Goal: Task Accomplishment & Management: Manage account settings

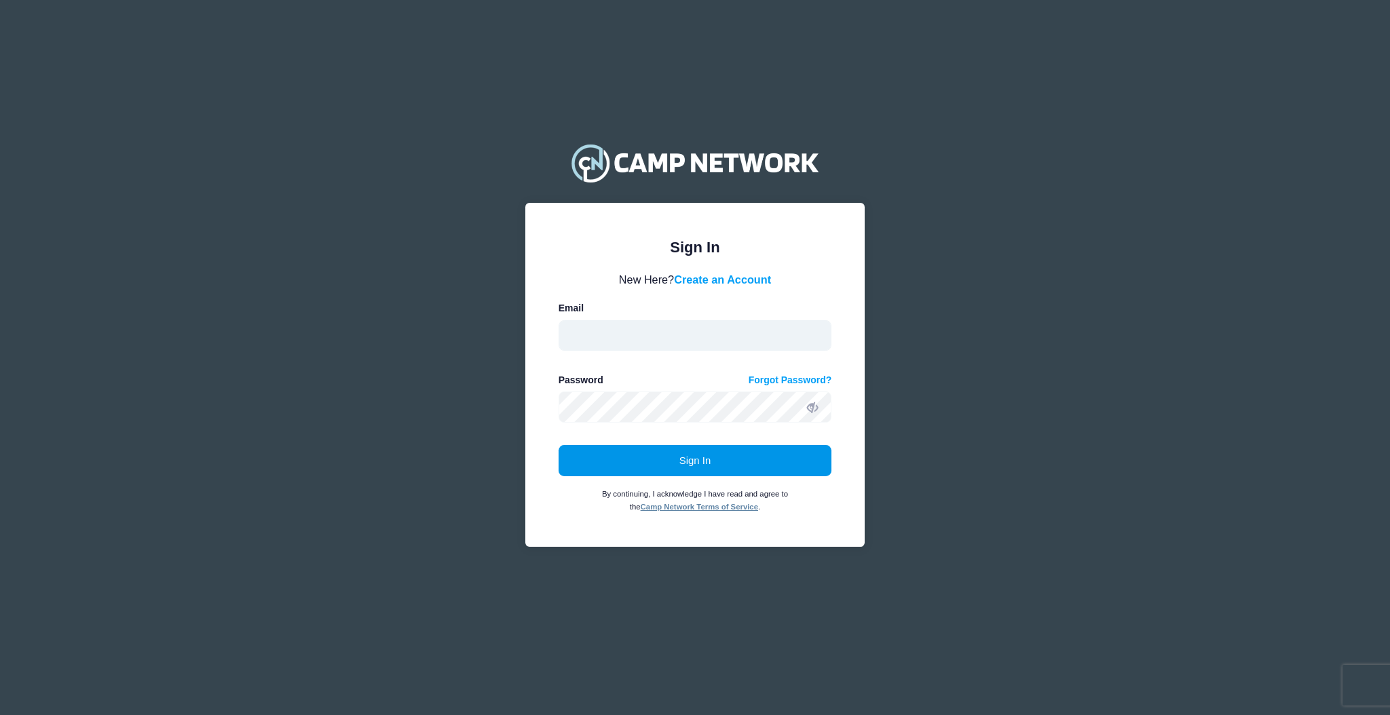
type input "aquidit@raft.net"
click at [697, 446] on button "Sign In" at bounding box center [694, 460] width 273 height 31
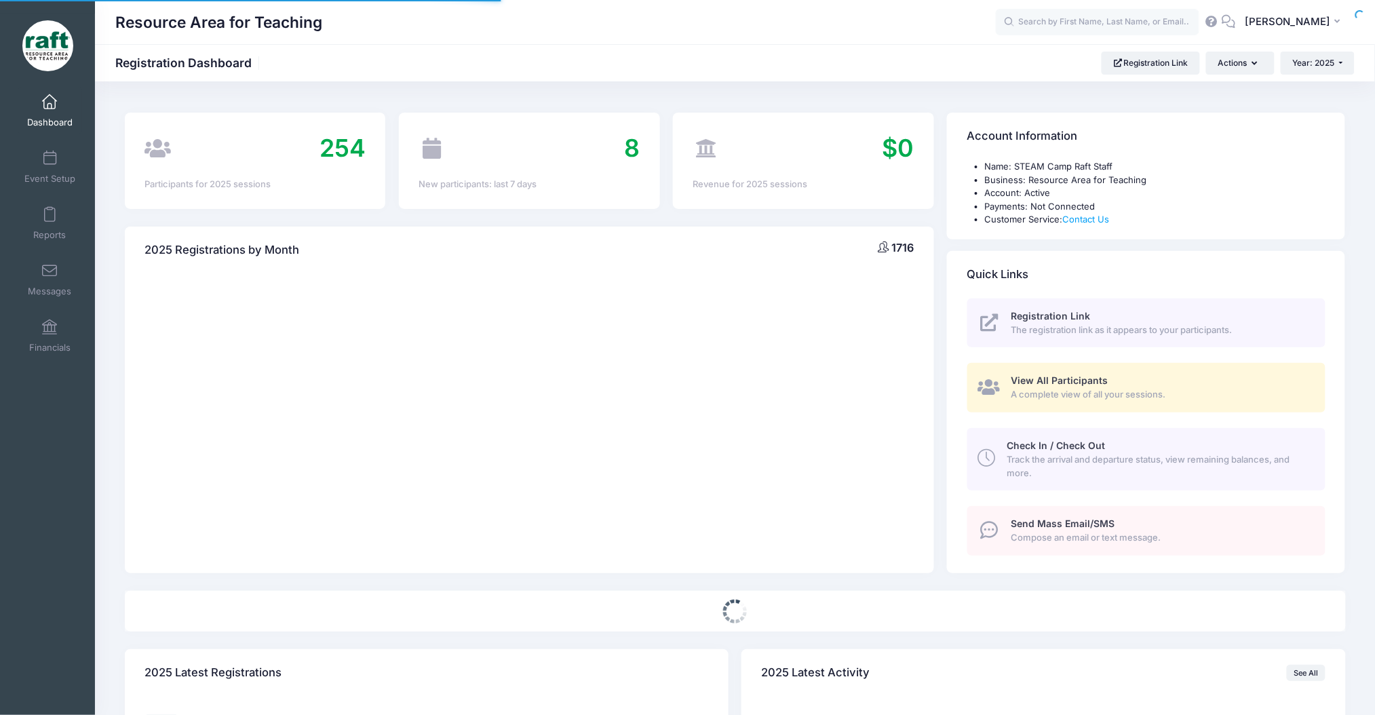
select select
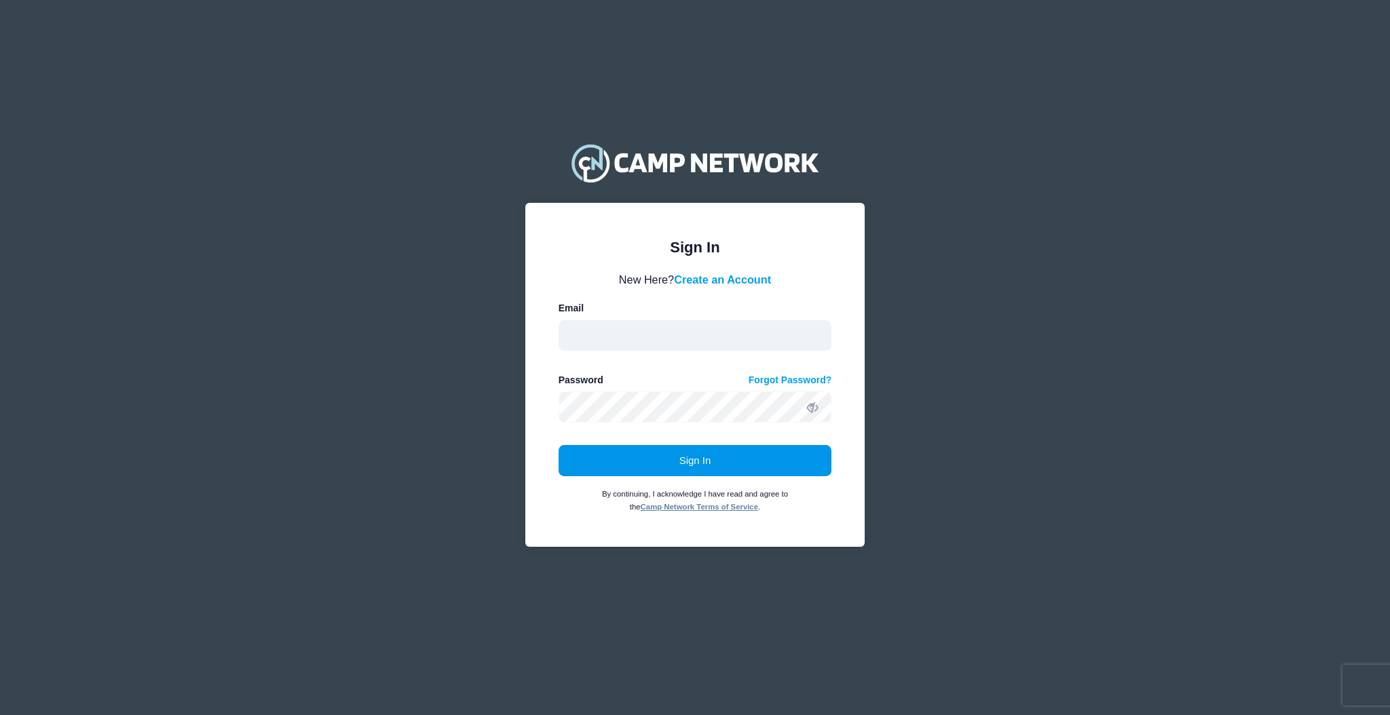
type input "aquidit@raft.net"
click at [696, 462] on button "Sign In" at bounding box center [694, 460] width 273 height 31
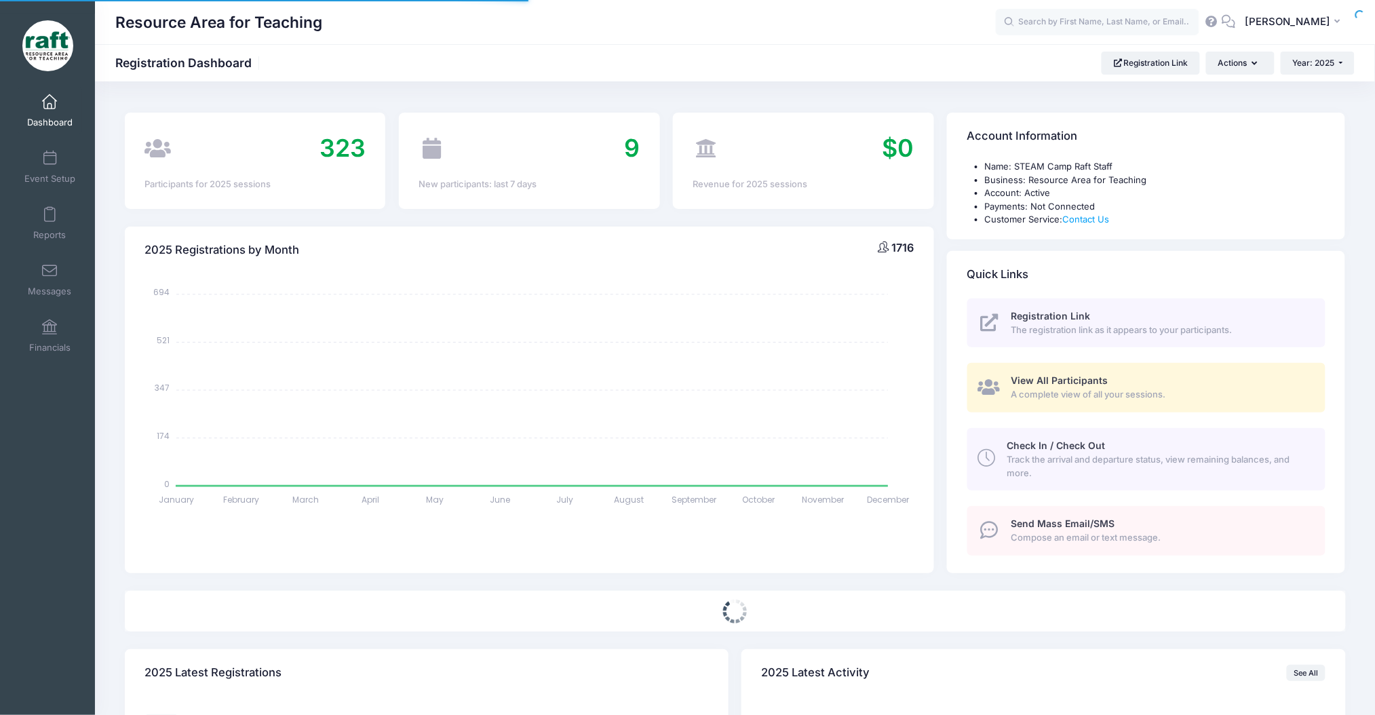
select select
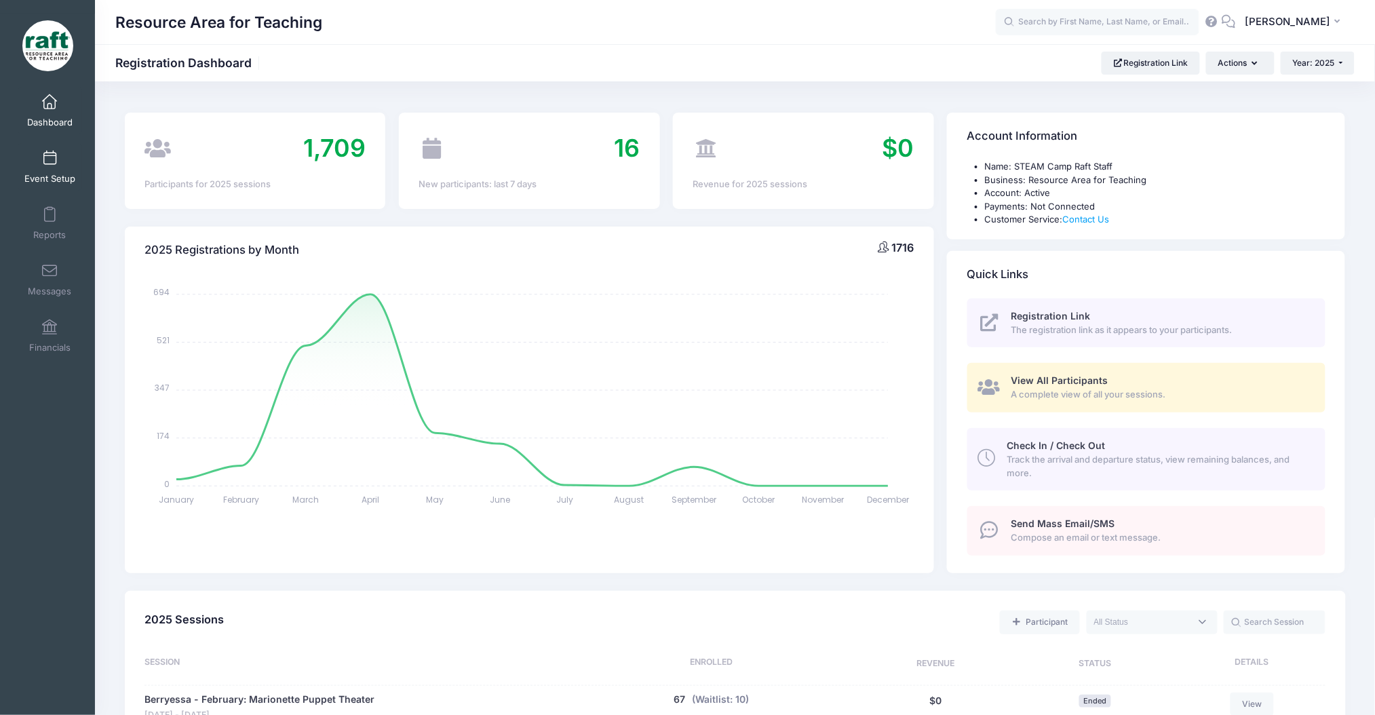
click at [47, 170] on link "Event Setup" at bounding box center [50, 166] width 64 height 47
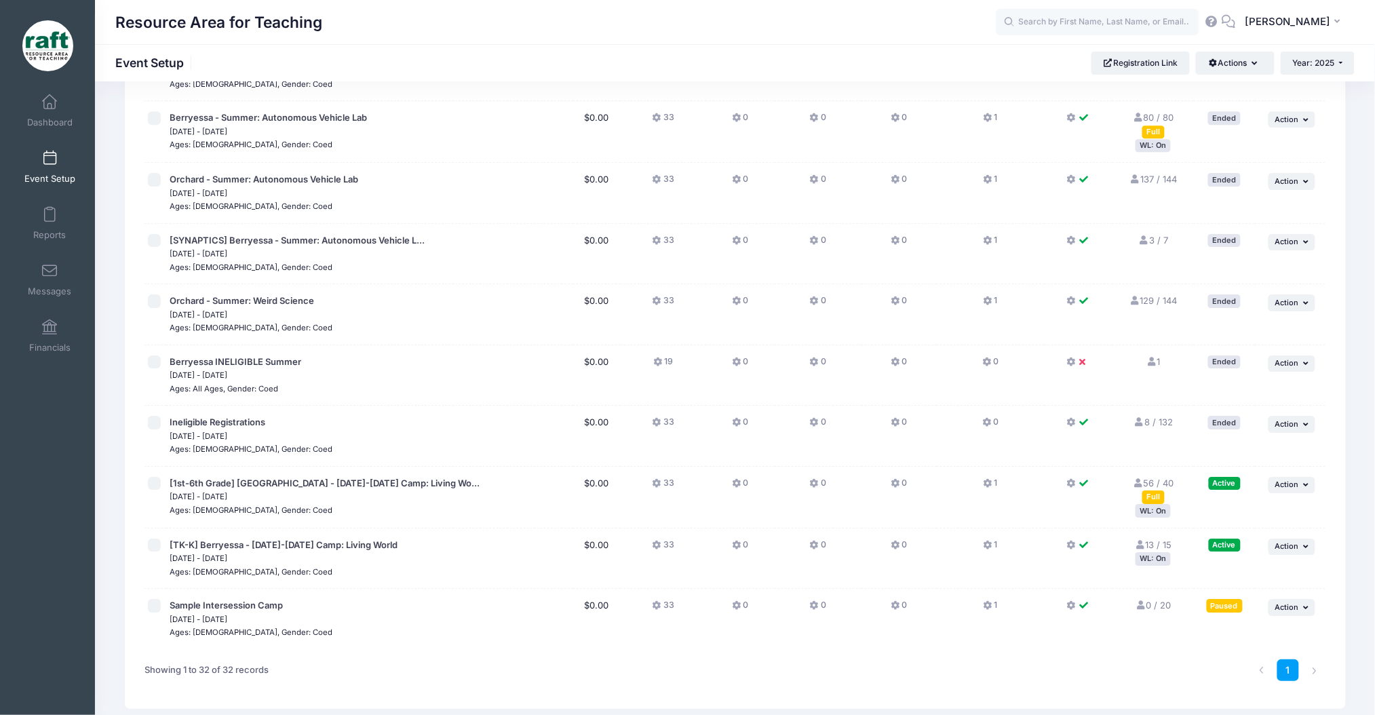
scroll to position [1529, 0]
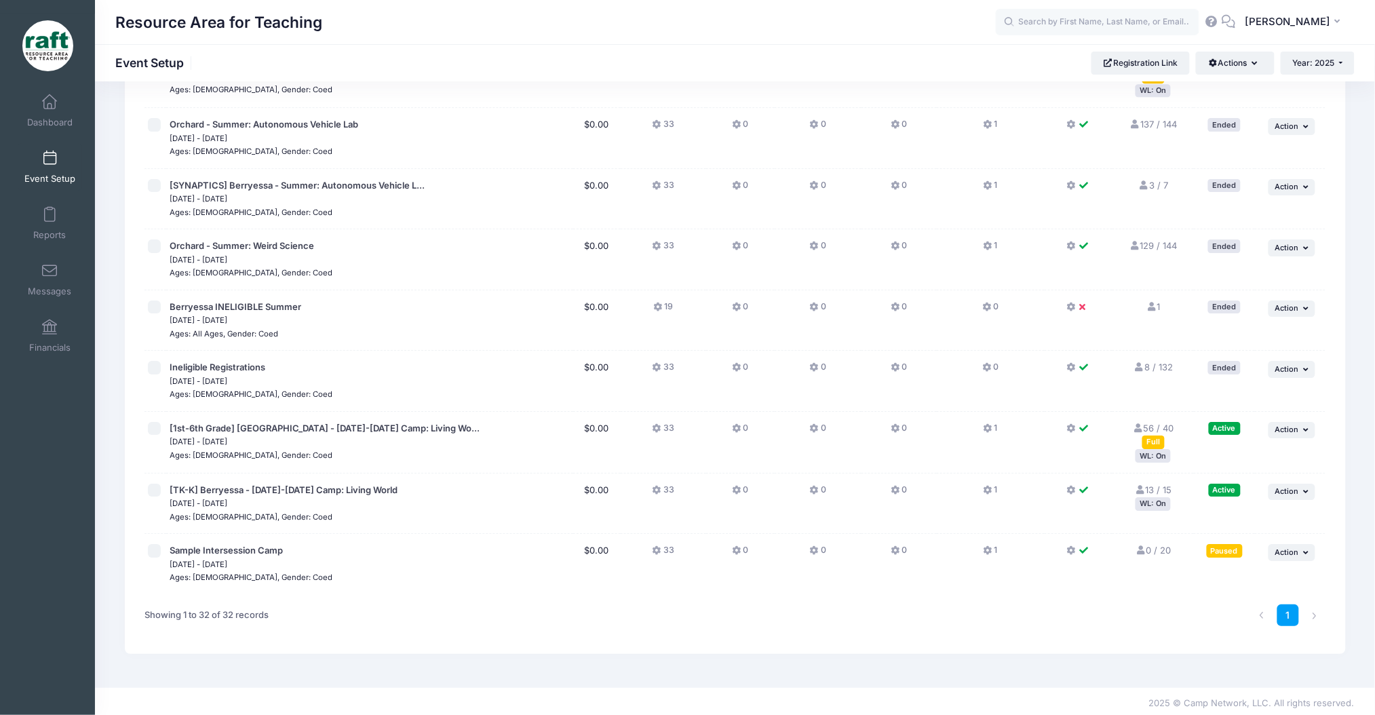
click at [1157, 505] on div "WL: On" at bounding box center [1153, 503] width 35 height 13
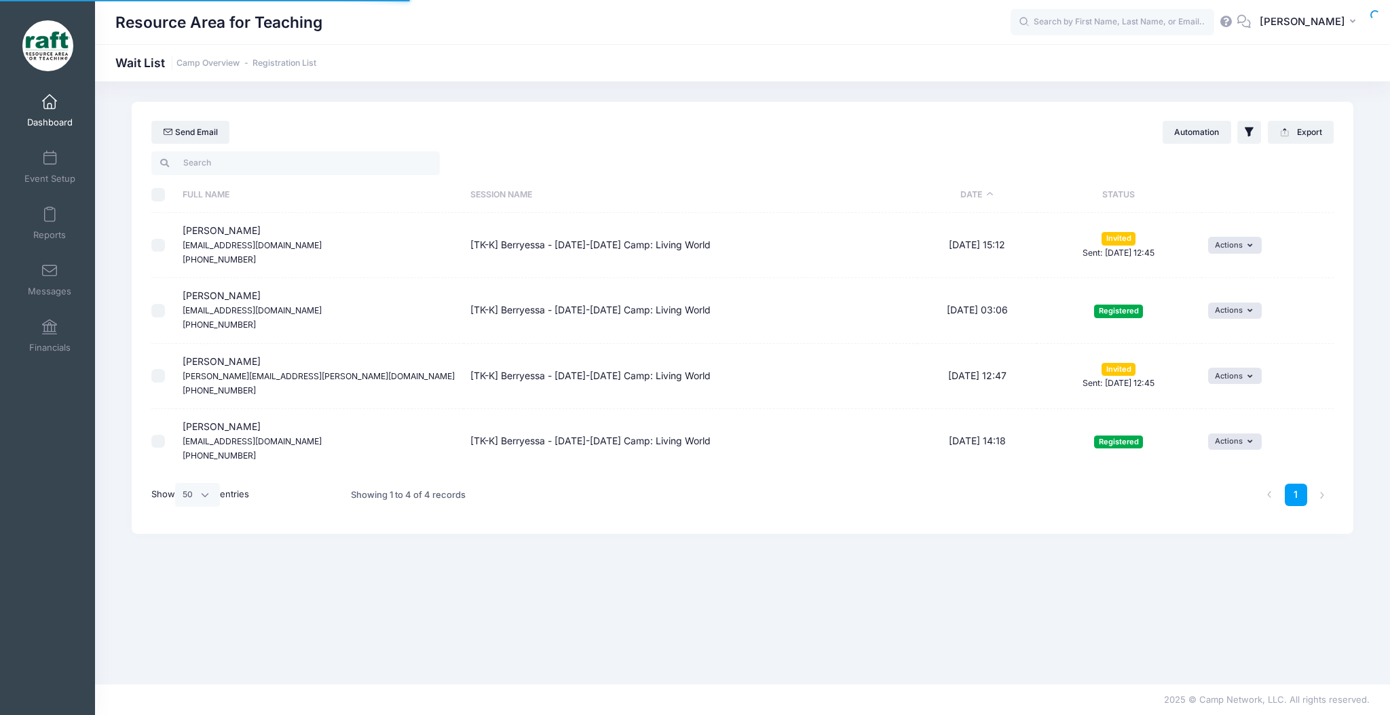
select select "50"
click at [62, 172] on link "Event Setup" at bounding box center [50, 166] width 64 height 47
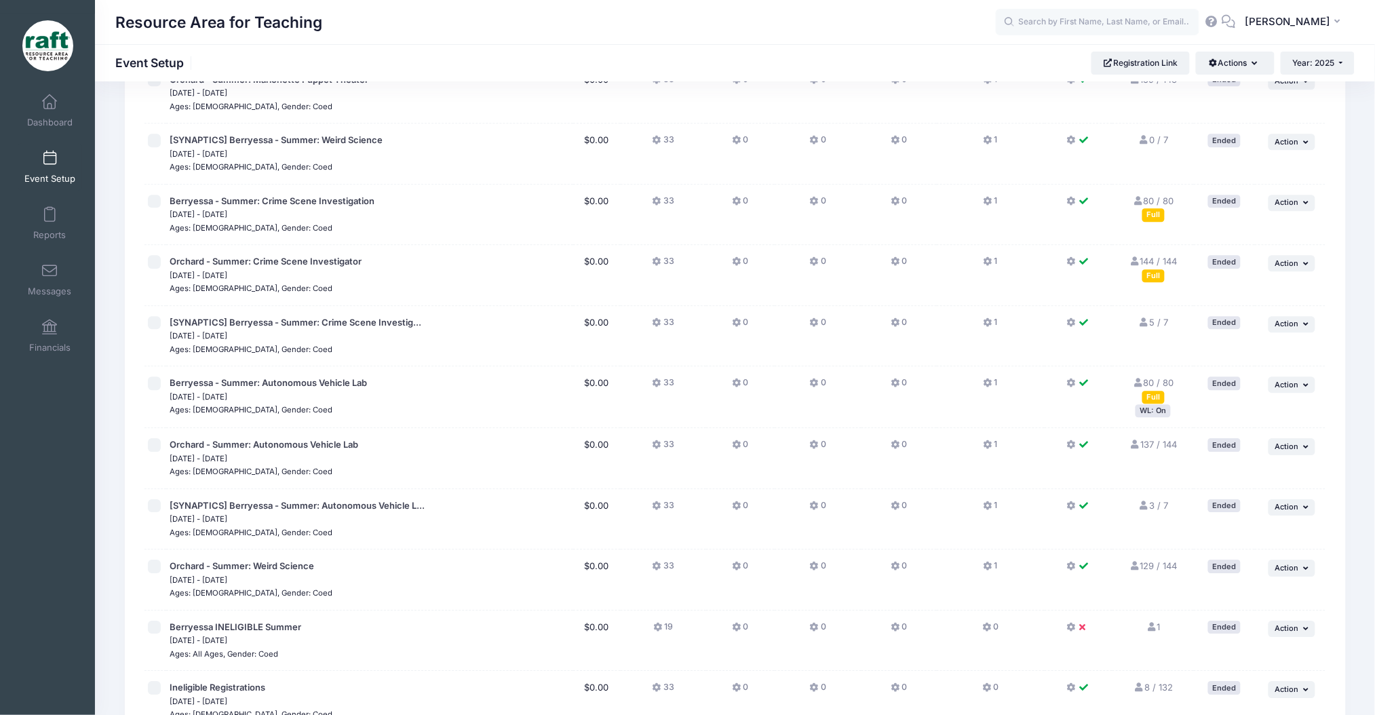
scroll to position [1529, 0]
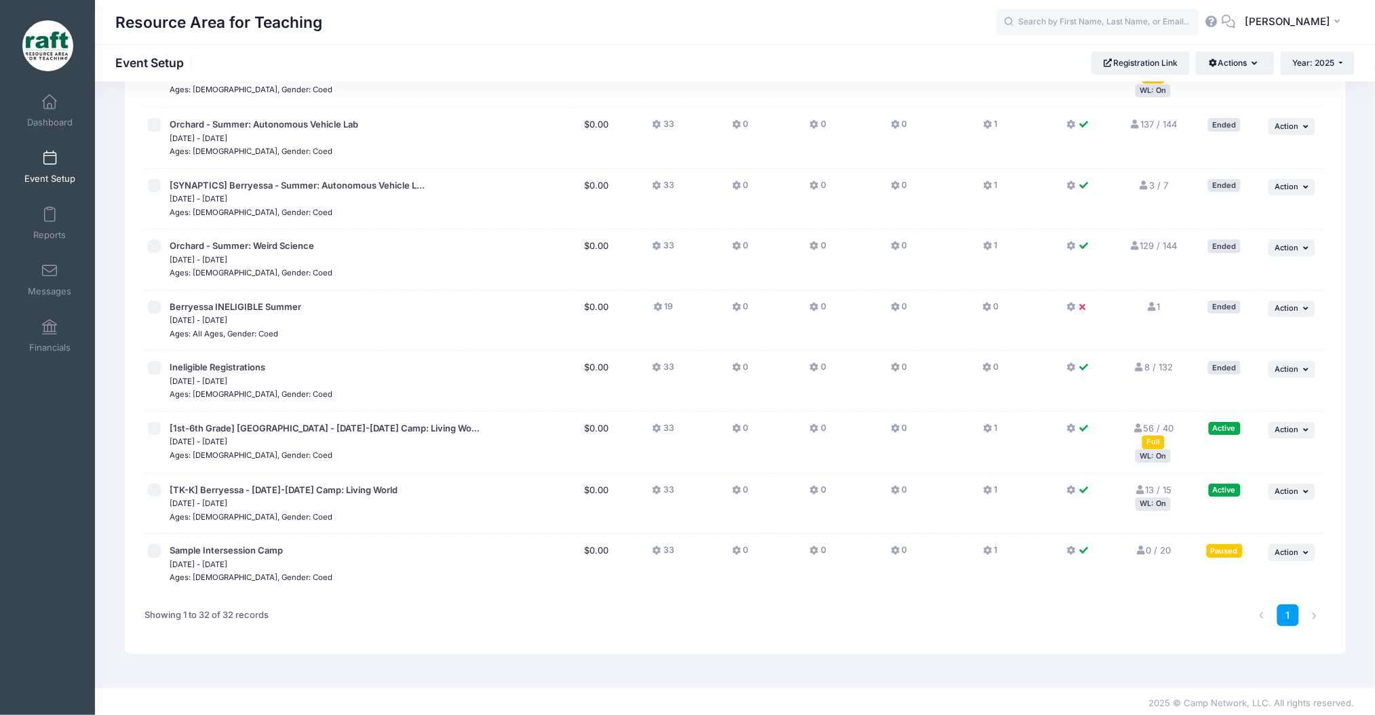
click at [1152, 453] on div "WL: On" at bounding box center [1153, 455] width 35 height 13
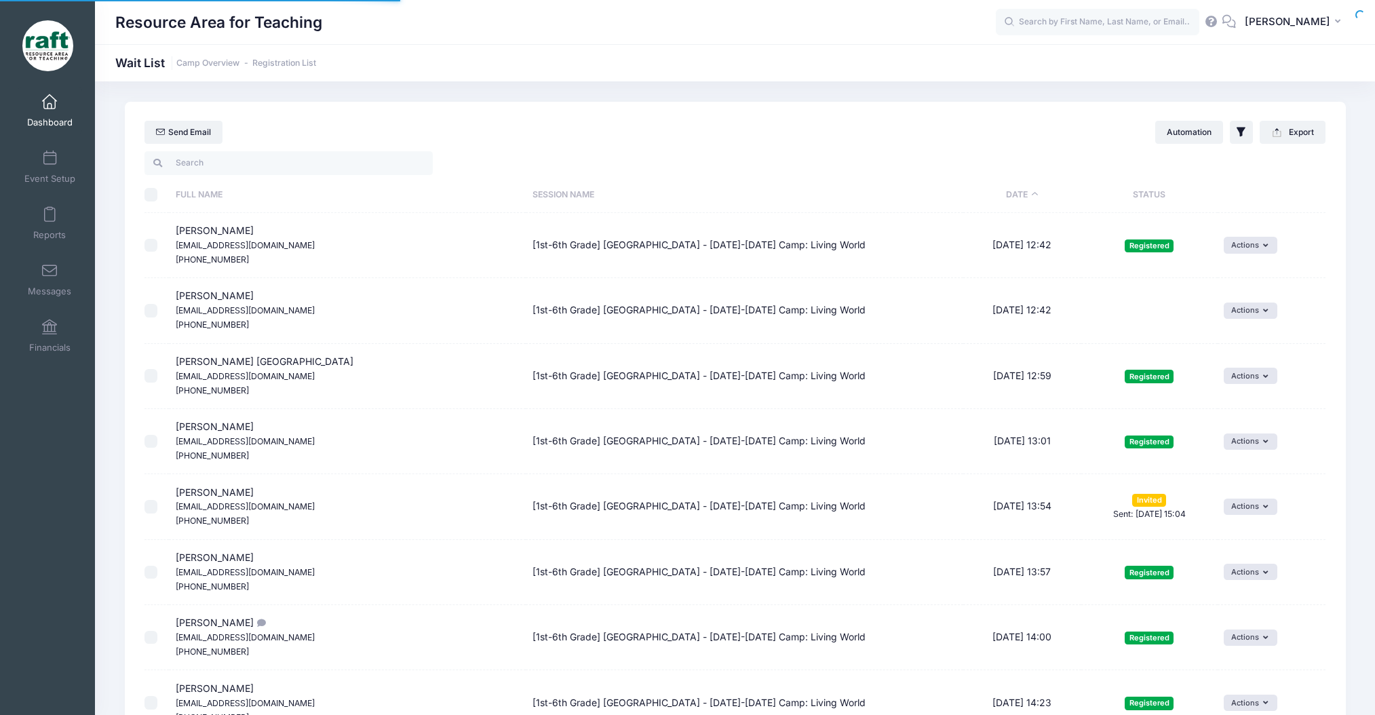
select select "50"
click at [52, 225] on link "Reports" at bounding box center [50, 222] width 64 height 47
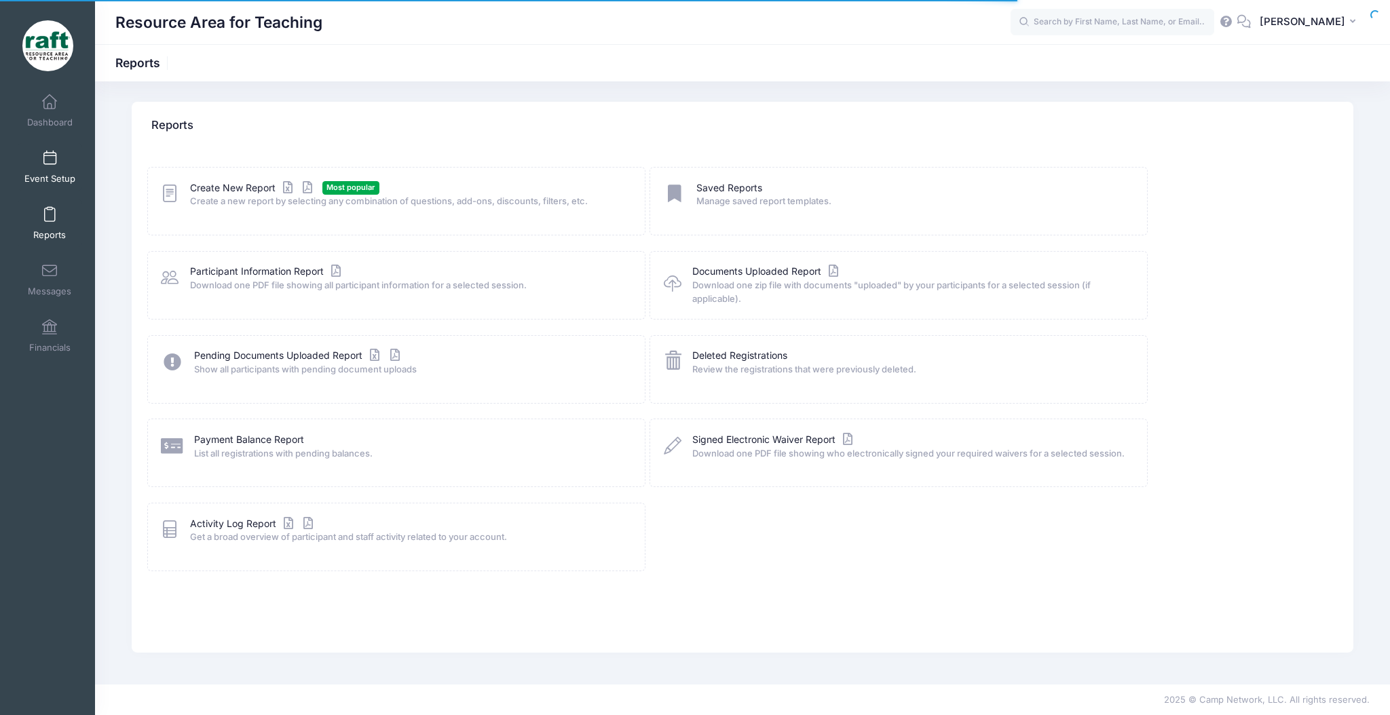
click at [60, 176] on span "Event Setup" at bounding box center [49, 179] width 51 height 12
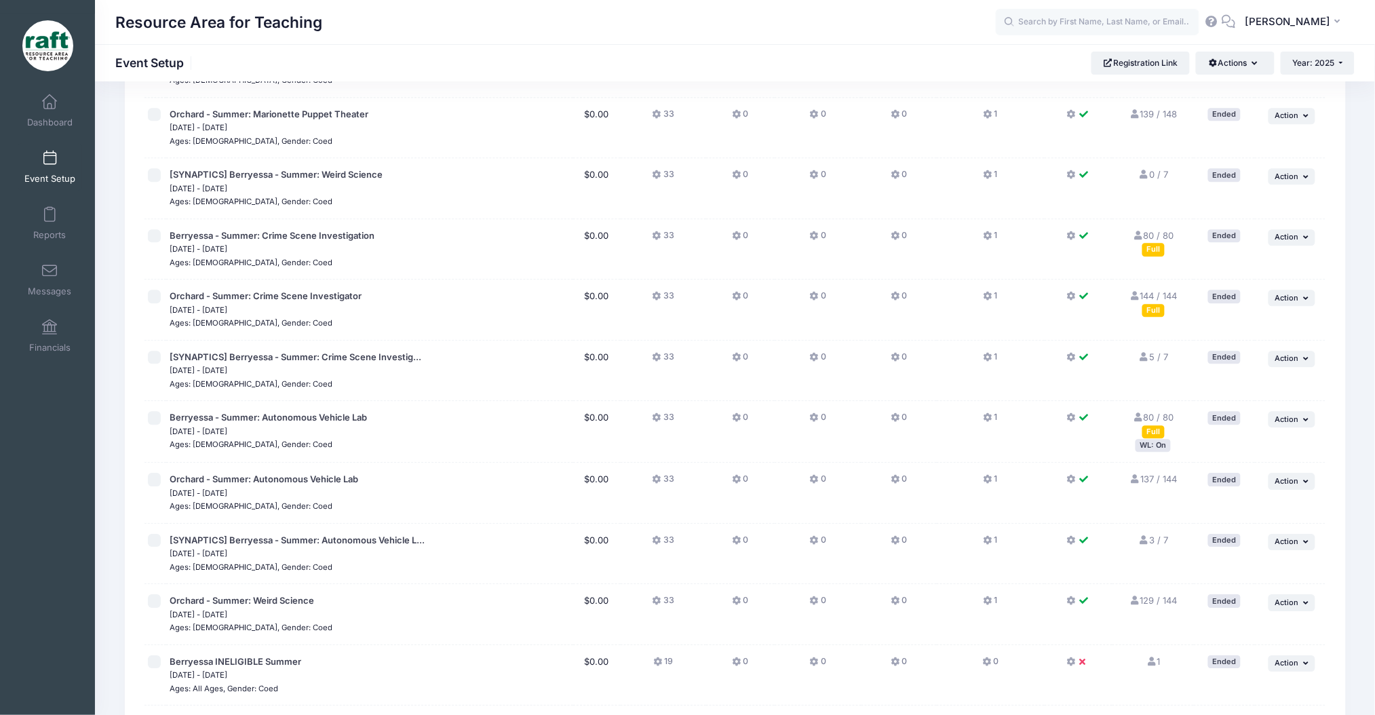
scroll to position [1529, 0]
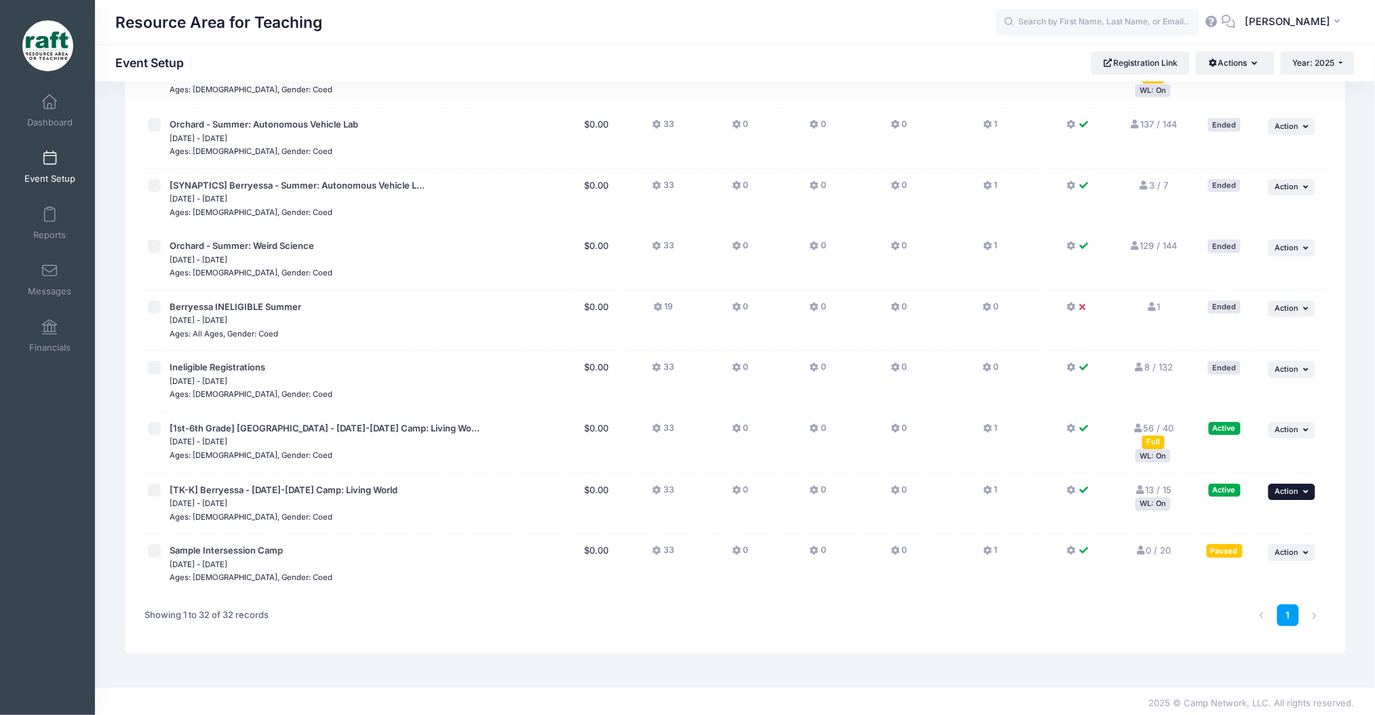
click at [1278, 489] on span "Action" at bounding box center [1288, 490] width 24 height 9
click at [1217, 543] on link "Edit Session" at bounding box center [1248, 544] width 123 height 26
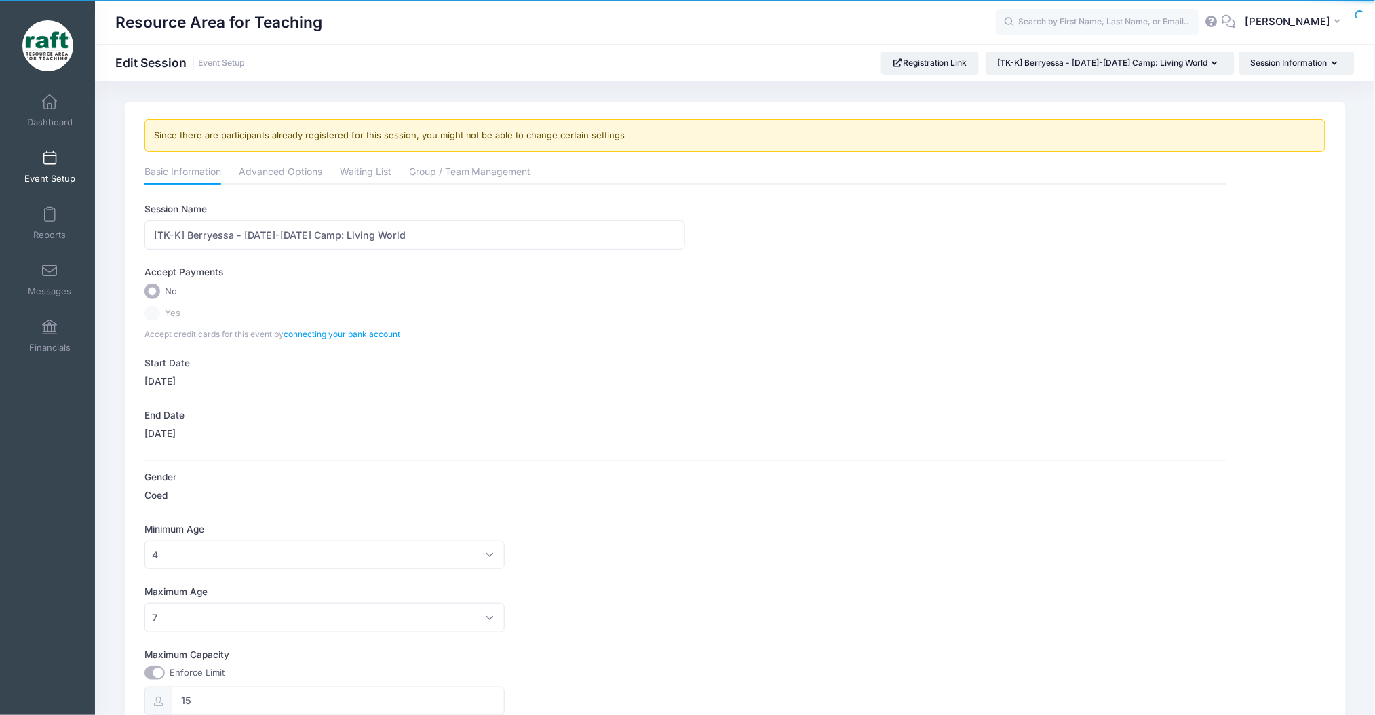
scroll to position [317, 0]
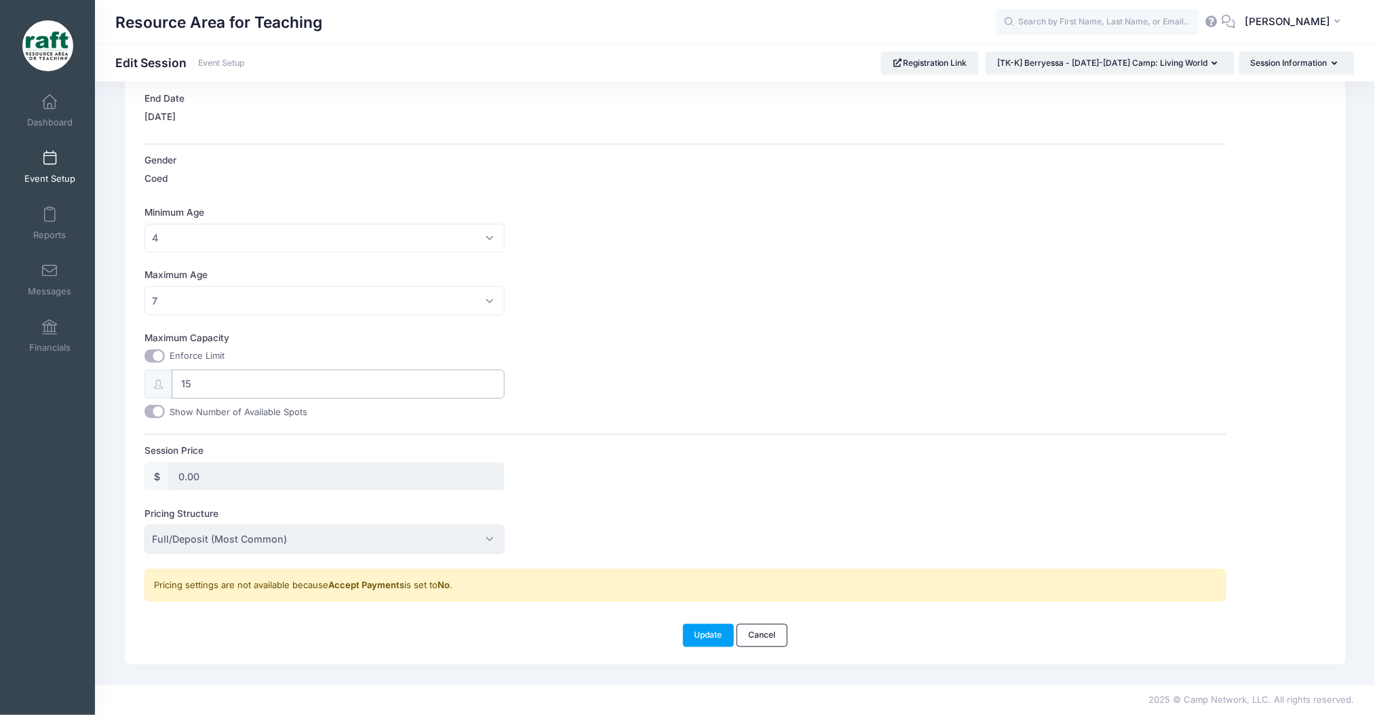
click at [225, 370] on input "15" at bounding box center [339, 384] width 334 height 29
type input "13"
click at [683, 616] on div "Update Cancel" at bounding box center [735, 629] width 1195 height 37
click at [686, 619] on div "Update Cancel" at bounding box center [735, 629] width 1195 height 37
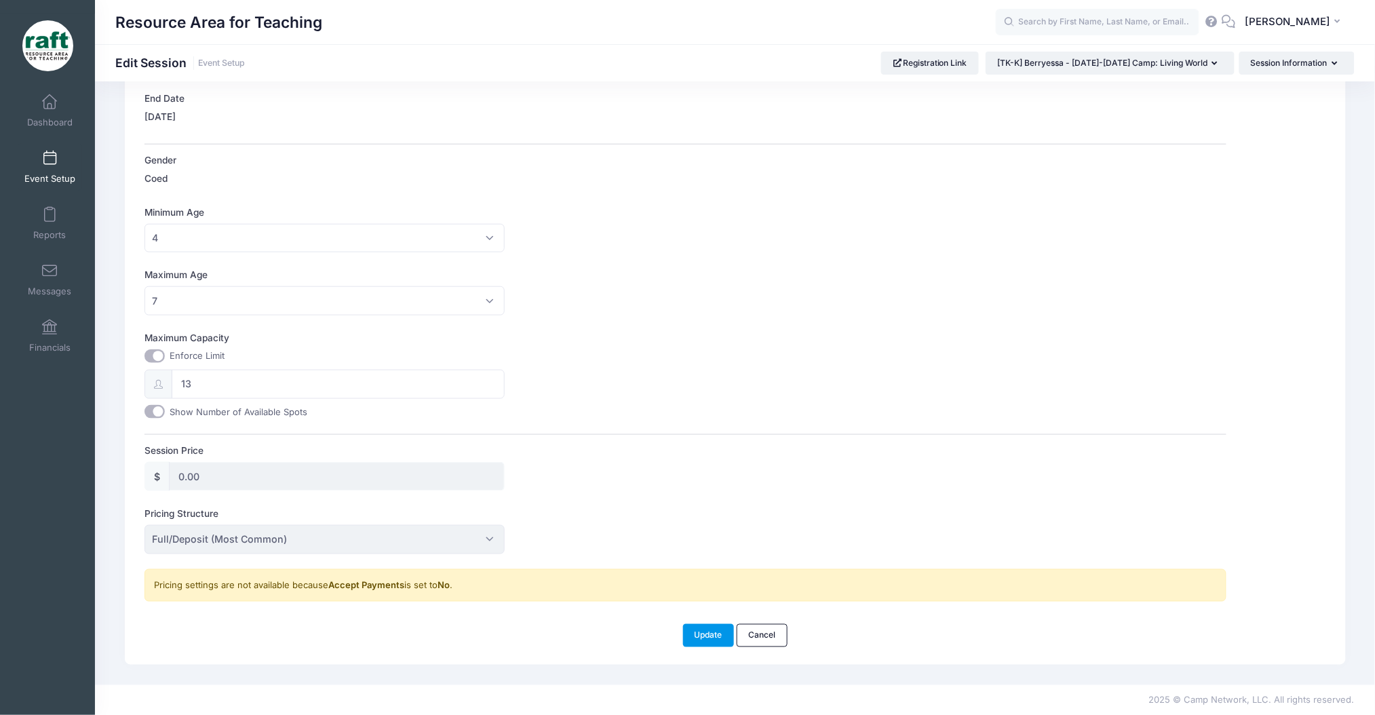
click at [689, 627] on button "Update" at bounding box center [709, 635] width 52 height 23
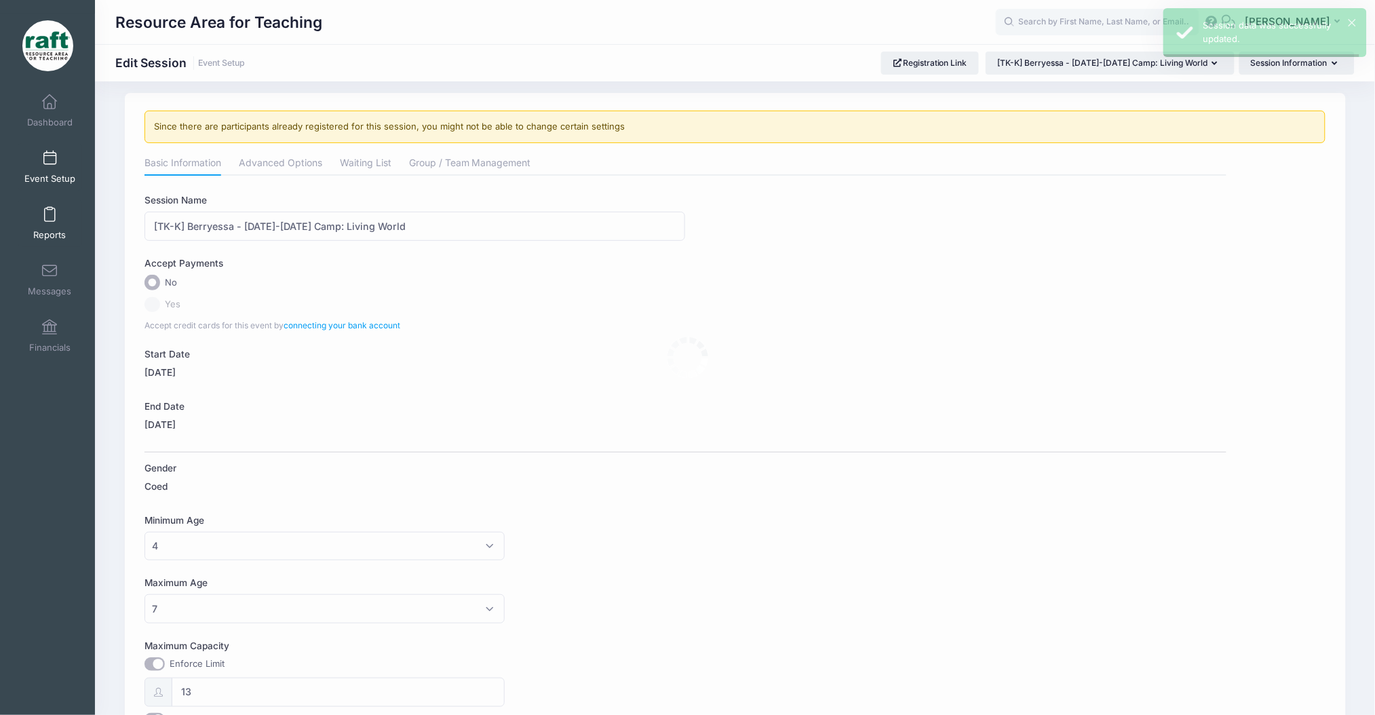
scroll to position [0, 0]
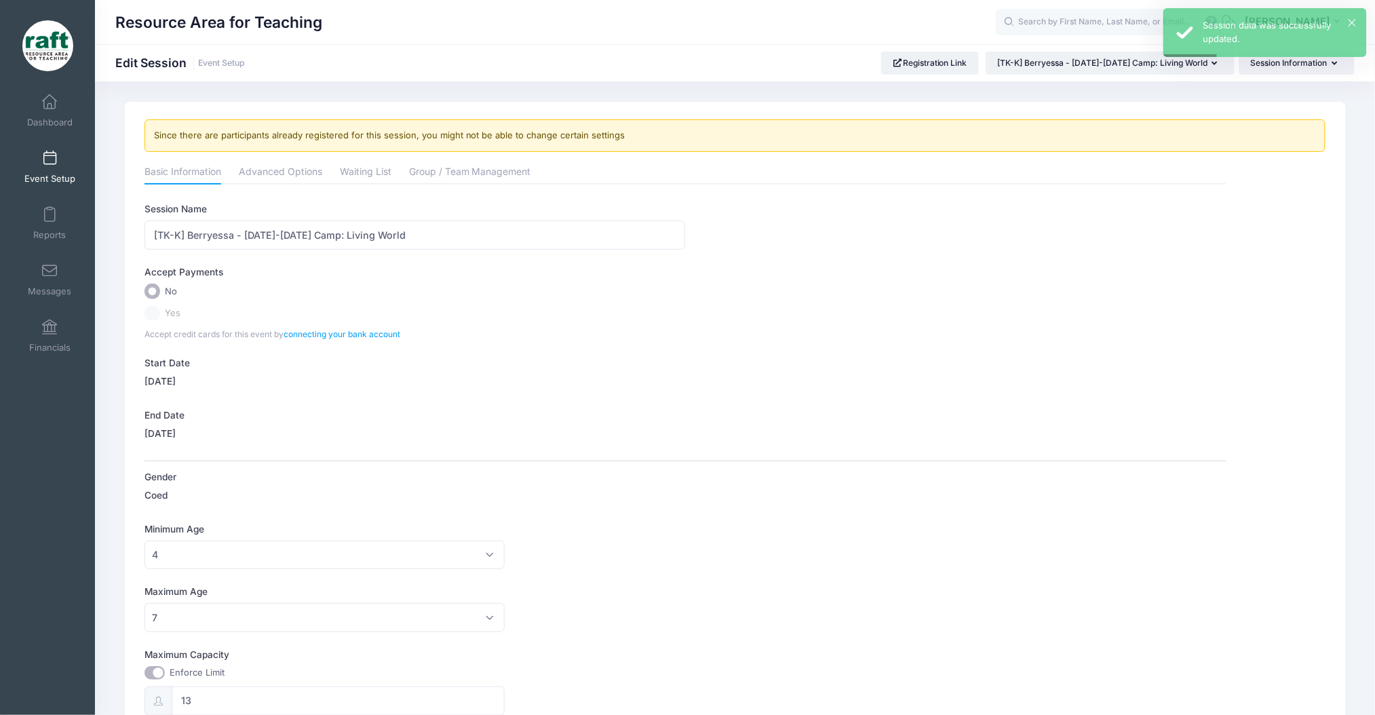
click at [62, 157] on link "Event Setup" at bounding box center [50, 166] width 64 height 47
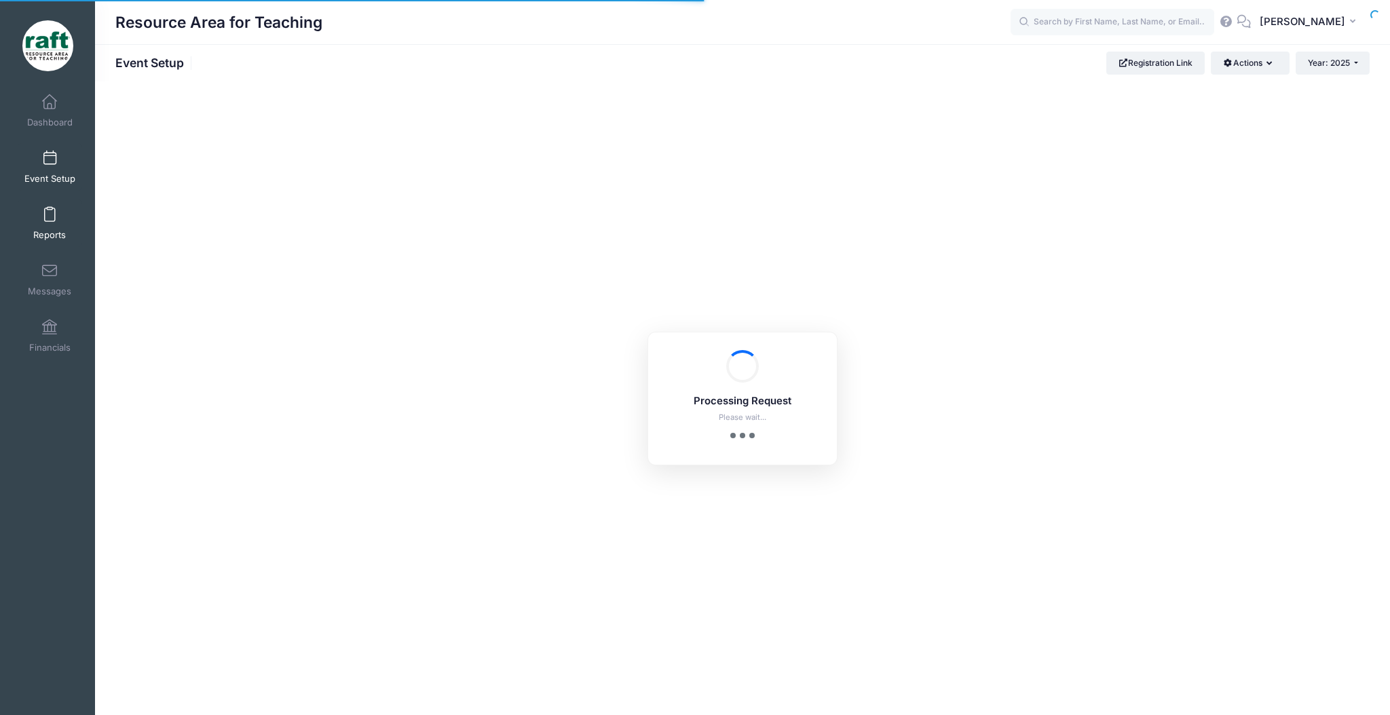
click at [52, 221] on link "Reports" at bounding box center [50, 222] width 64 height 47
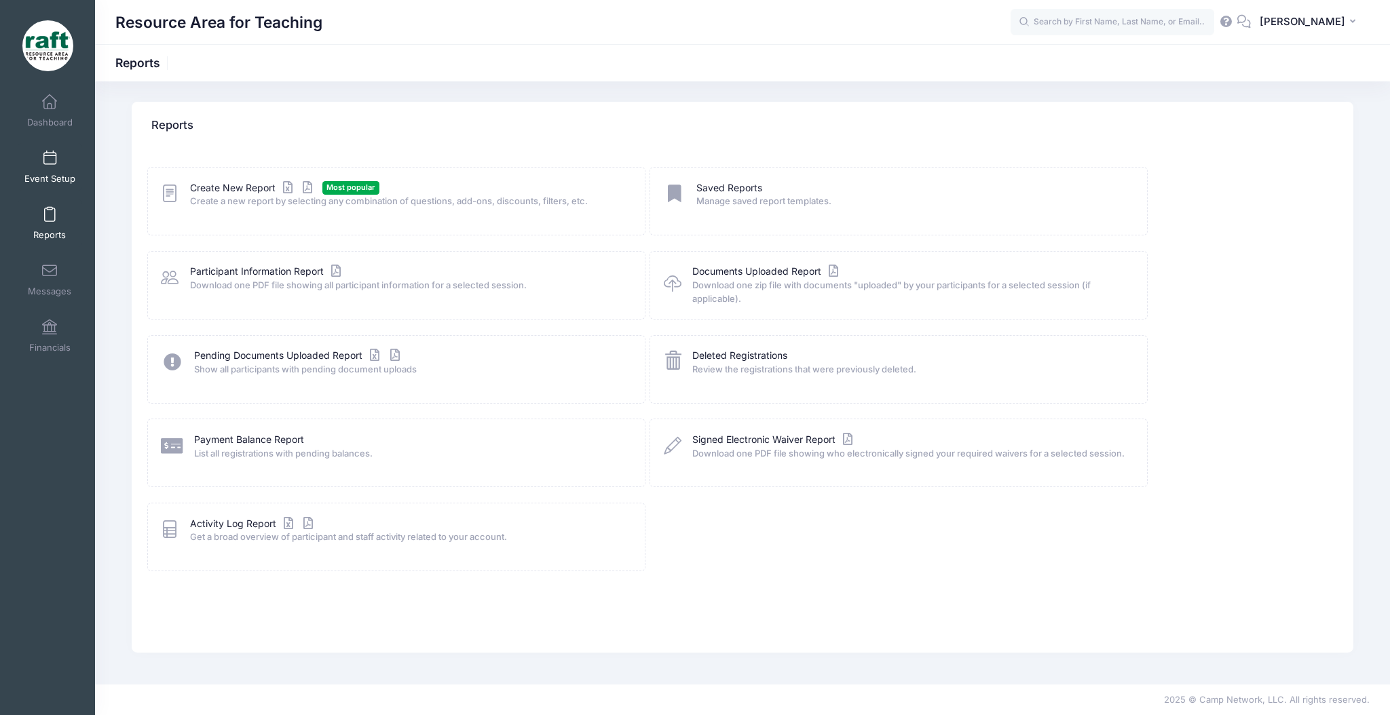
click at [47, 183] on span "Event Setup" at bounding box center [49, 179] width 51 height 12
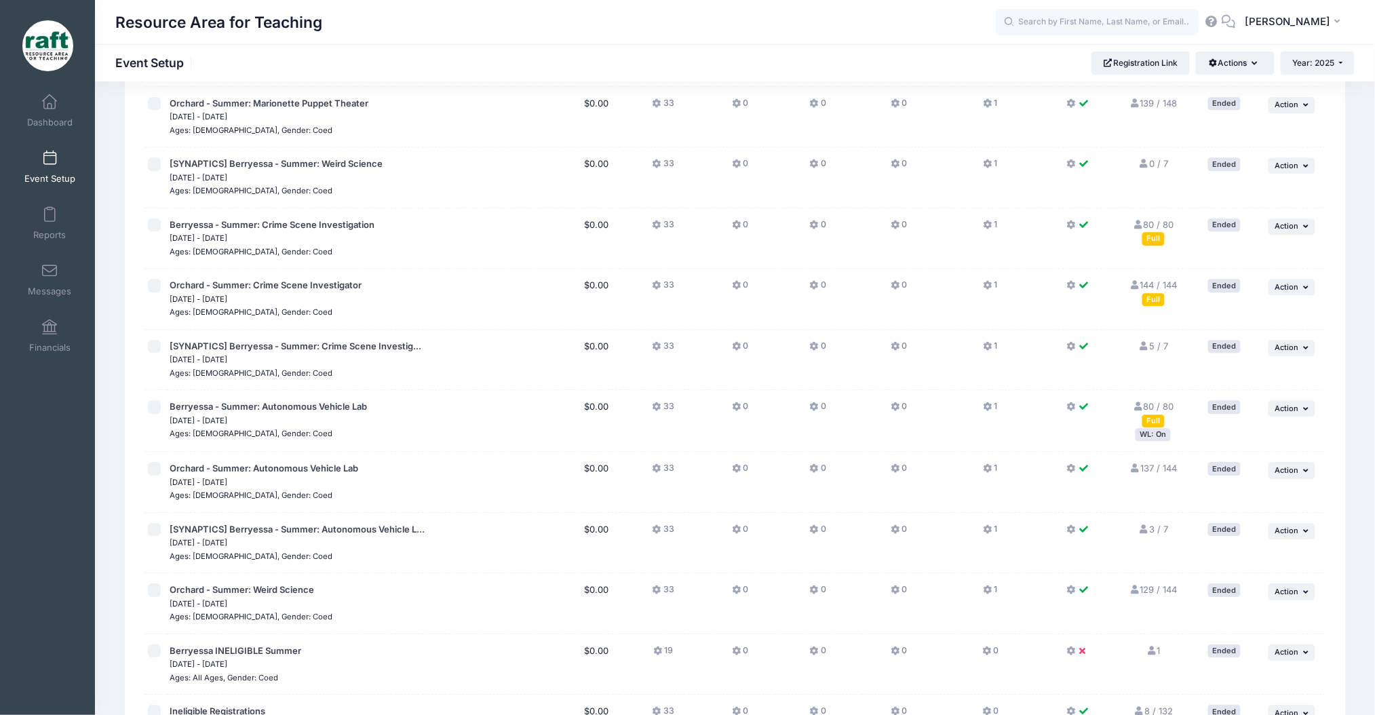
scroll to position [1529, 0]
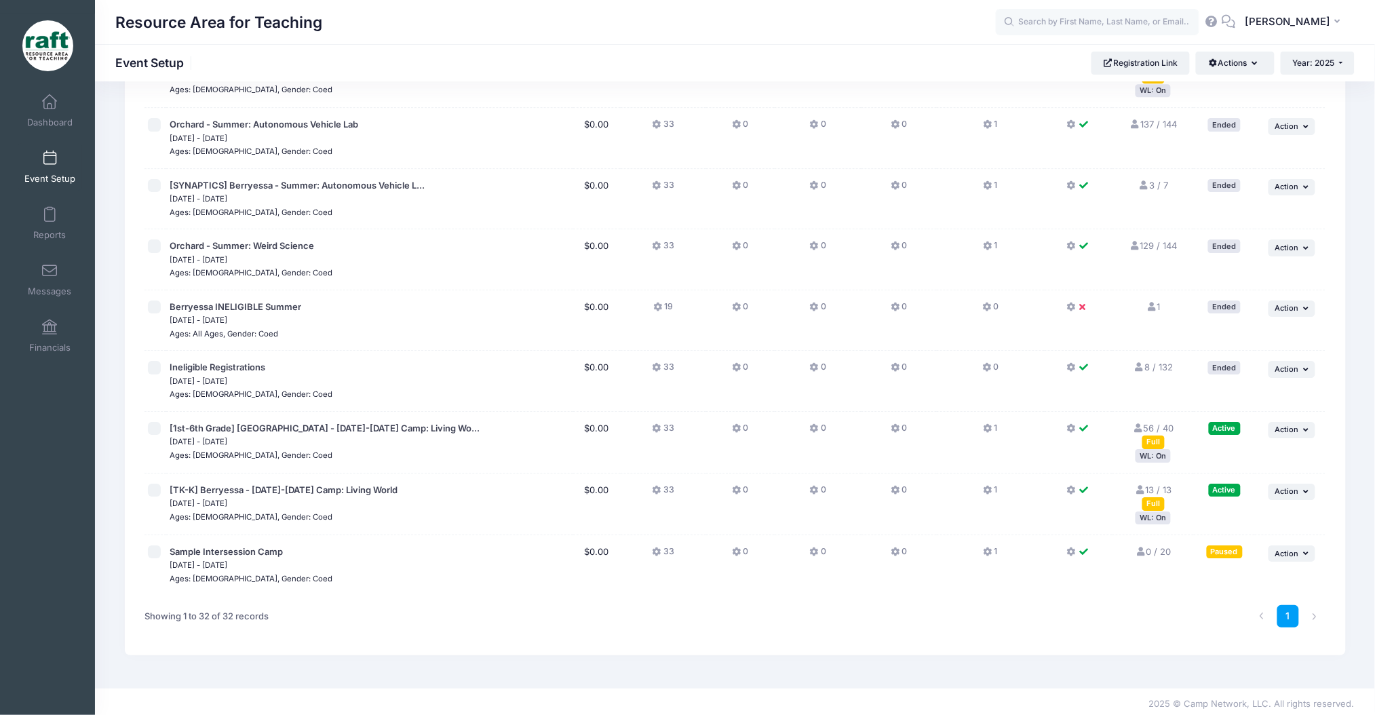
click at [1151, 453] on div "WL: On" at bounding box center [1153, 455] width 35 height 13
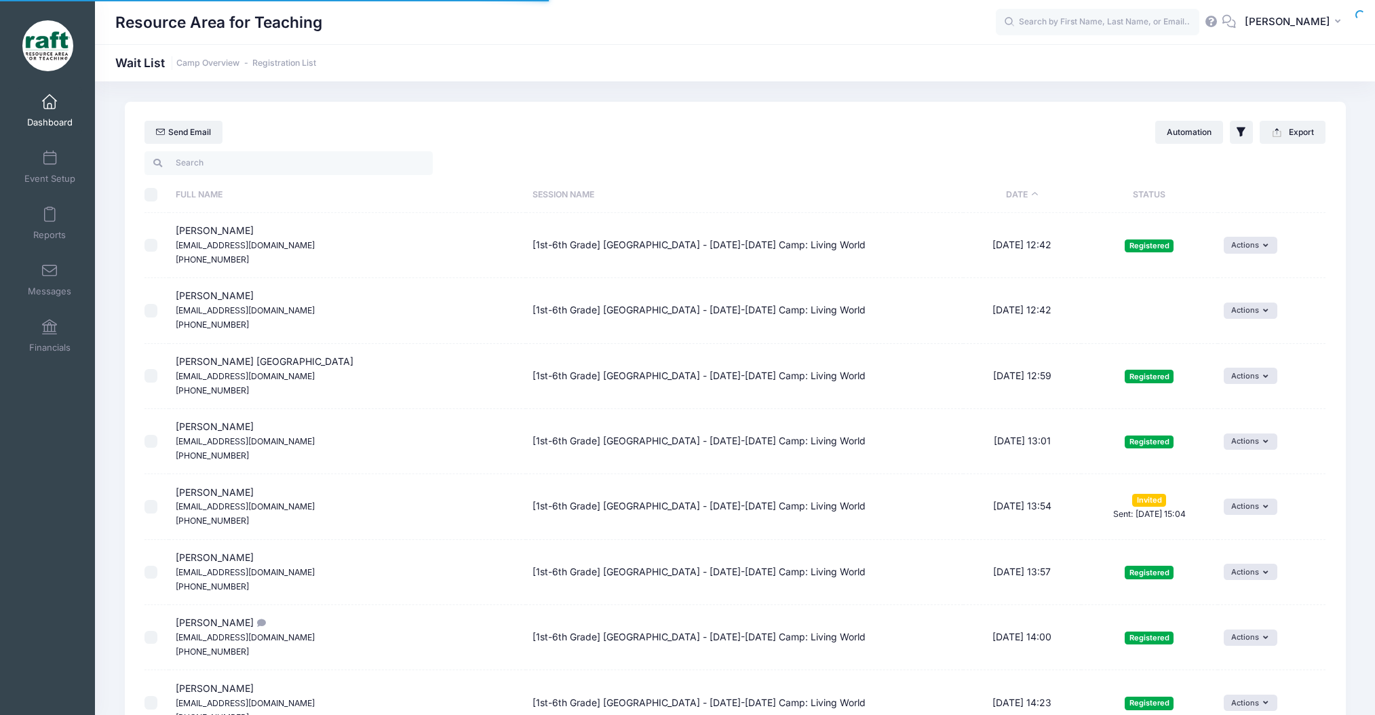
select select "50"
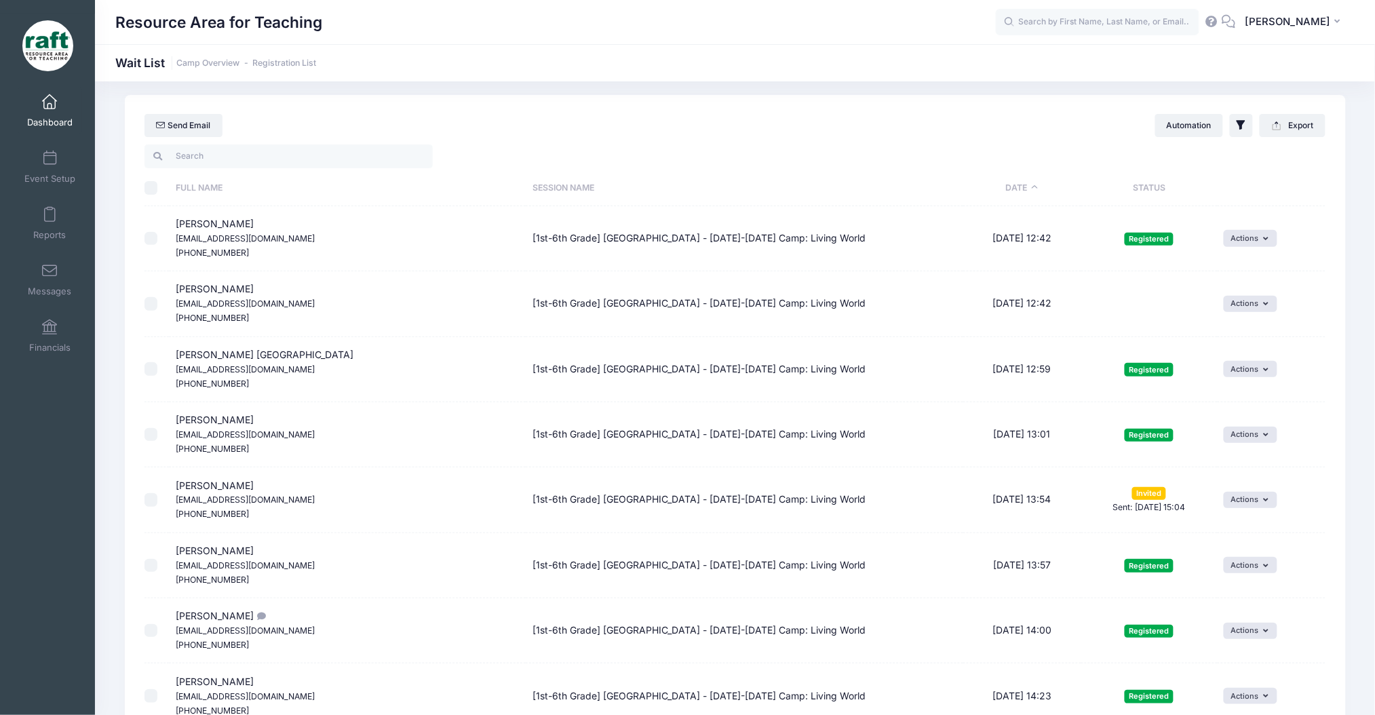
scroll to position [7, 0]
click at [265, 159] on input "search" at bounding box center [289, 155] width 288 height 23
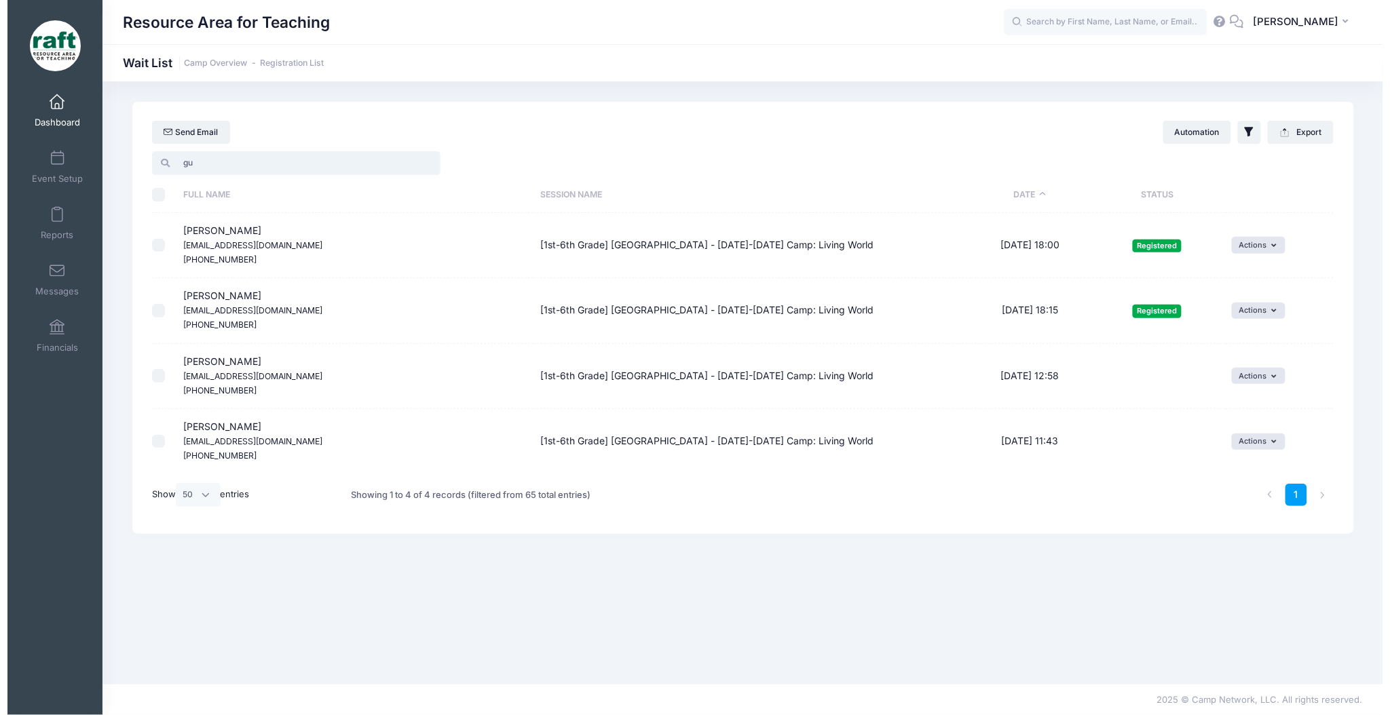
scroll to position [0, 0]
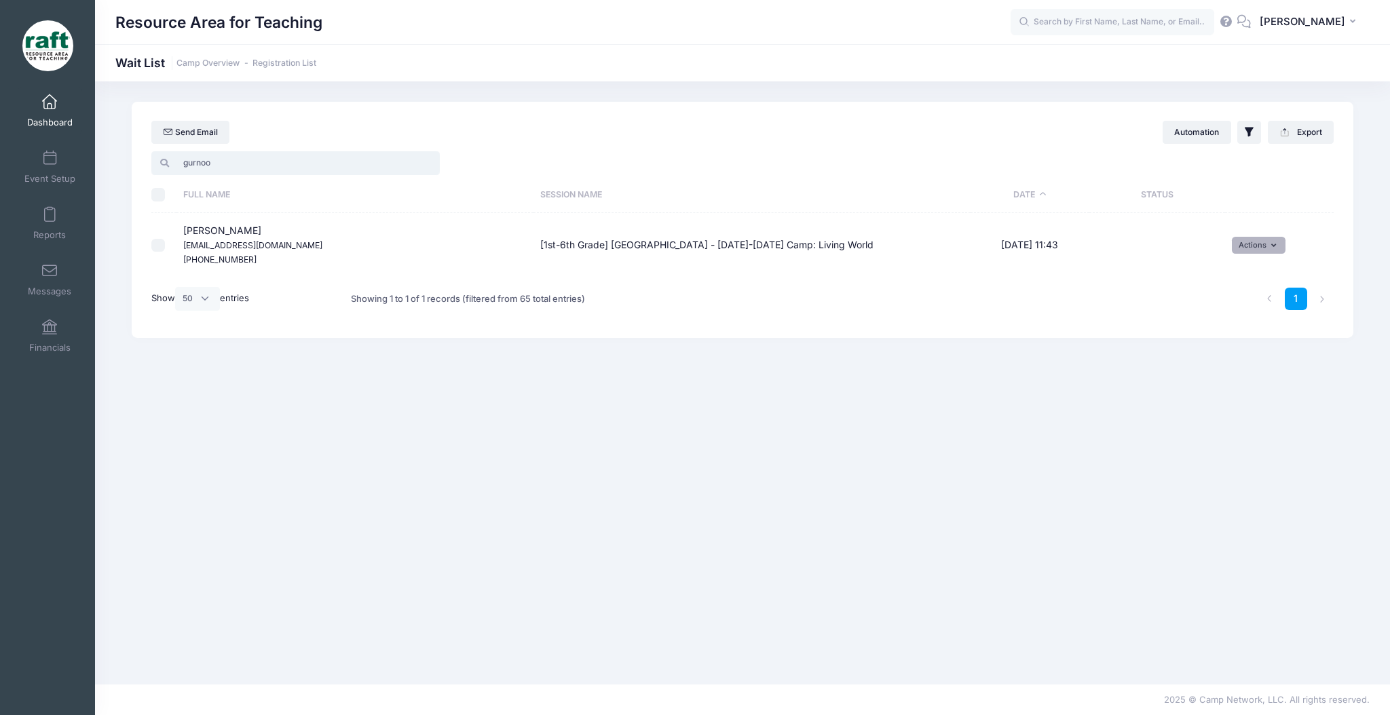
type input "gurnoo"
click at [1238, 246] on button "Actions" at bounding box center [1258, 245] width 54 height 16
click at [1239, 284] on link "Invite" at bounding box center [1248, 276] width 59 height 26
click at [1148, 296] on button "submit" at bounding box center [1158, 297] width 35 height 23
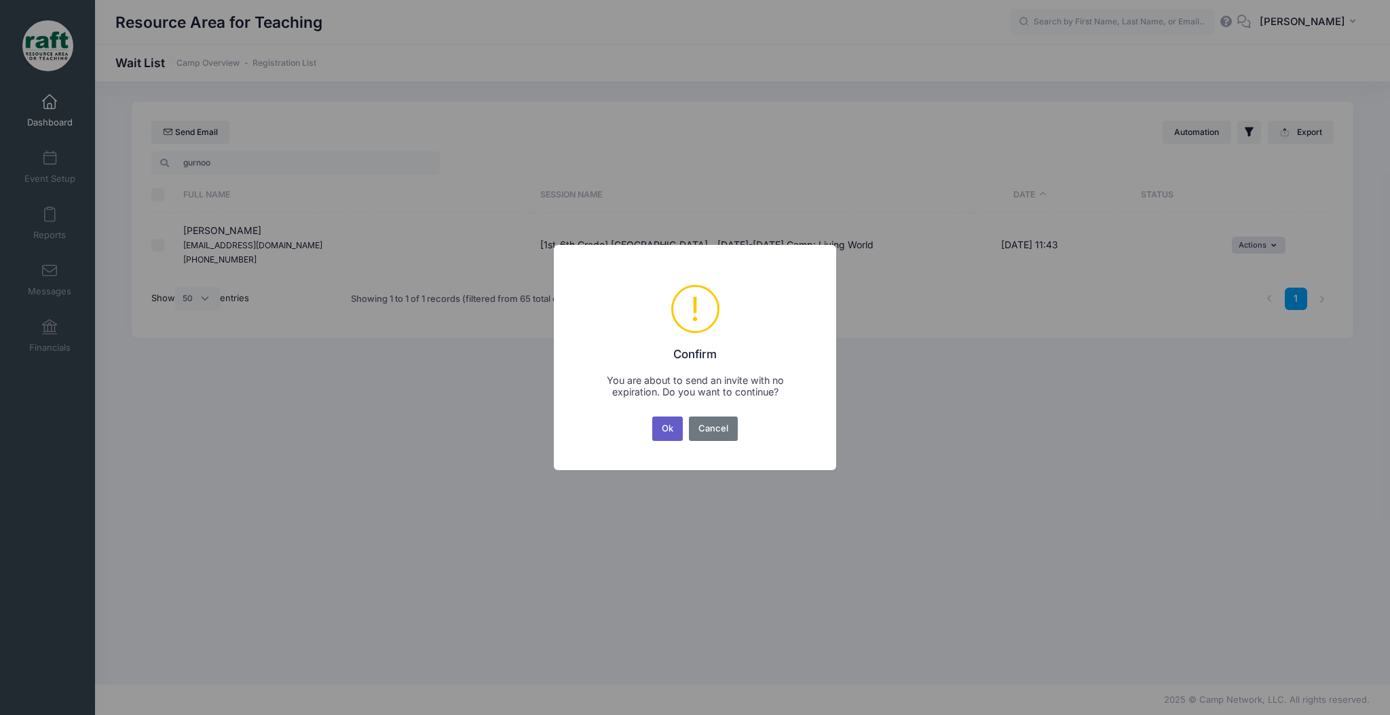
click at [678, 427] on button "Ok" at bounding box center [667, 429] width 31 height 24
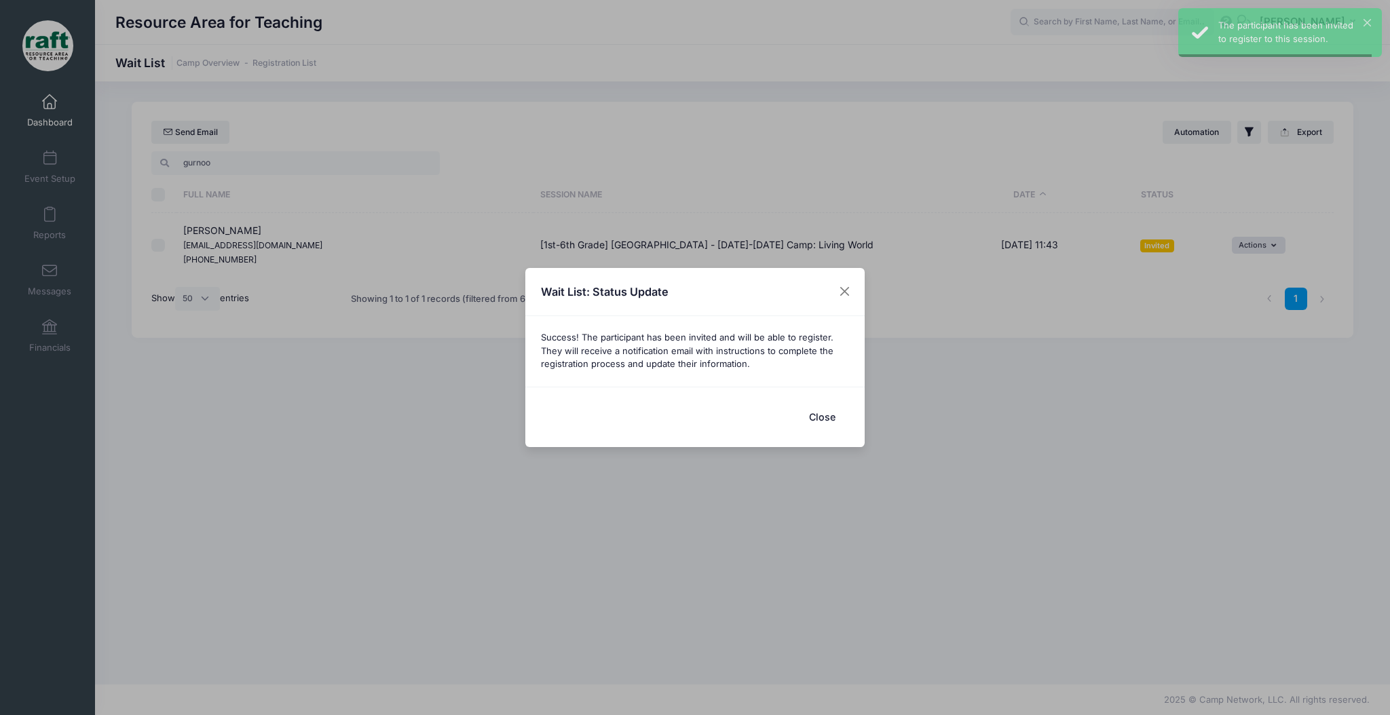
click at [279, 164] on div "Wait List: Status Update Success! The participant has been invited and will be …" at bounding box center [695, 357] width 1390 height 715
click at [826, 416] on button "Close" at bounding box center [822, 416] width 54 height 29
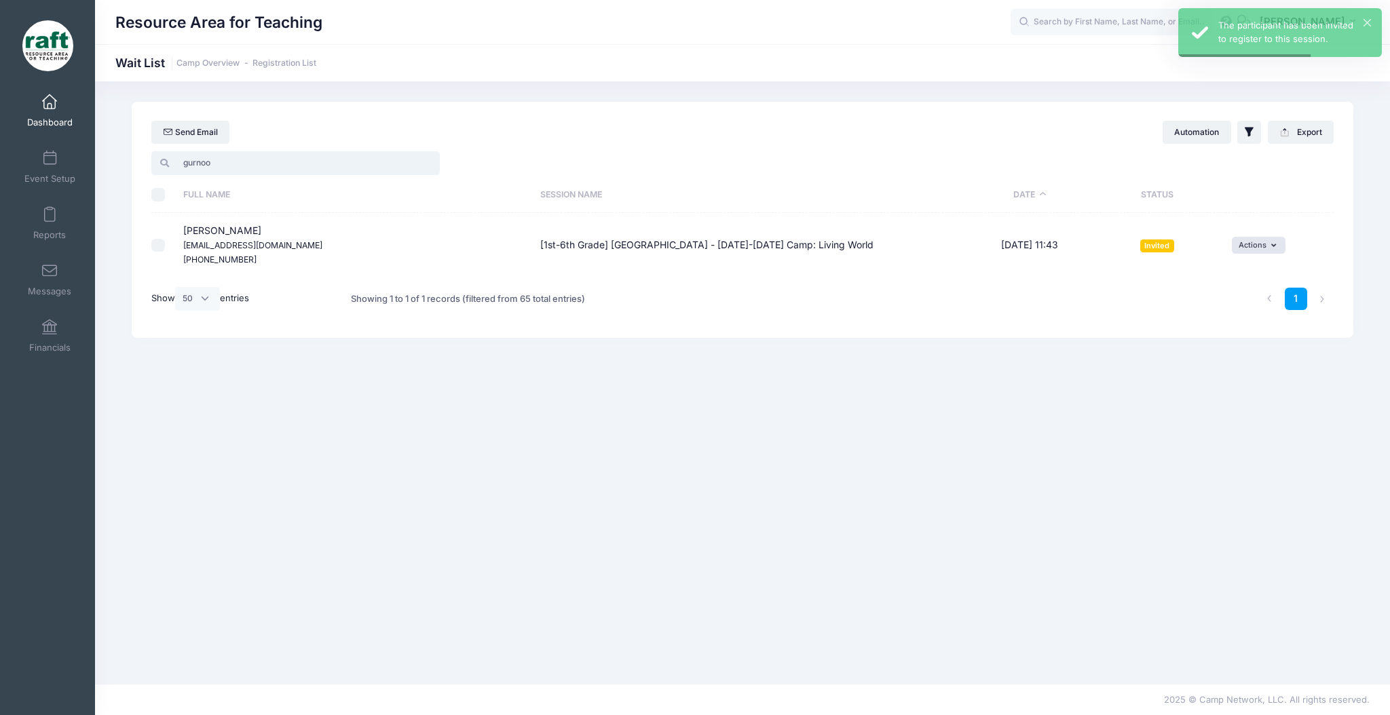
click at [222, 161] on input "gurnoo" at bounding box center [295, 162] width 288 height 23
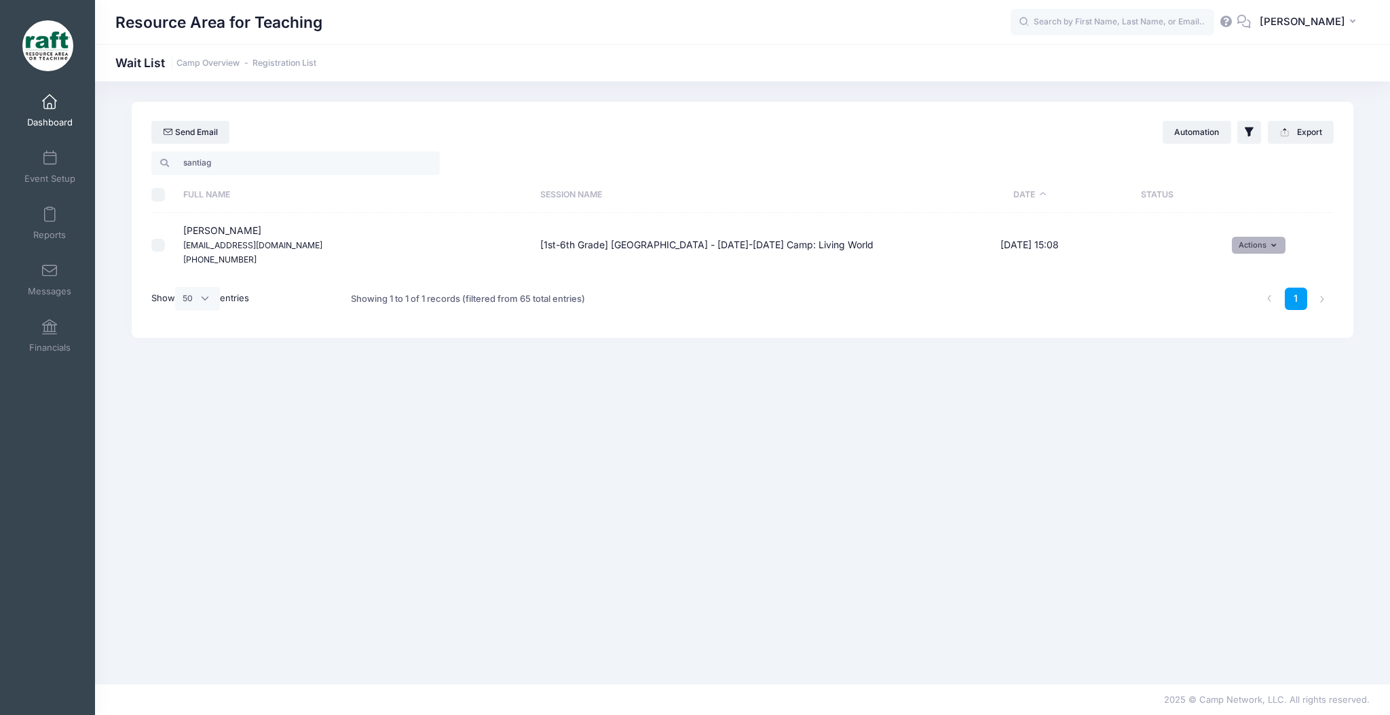
click at [1250, 242] on button "Actions" at bounding box center [1258, 245] width 54 height 16
click at [1243, 283] on link "Invite" at bounding box center [1248, 276] width 59 height 26
click at [1163, 300] on button "submit" at bounding box center [1158, 297] width 35 height 23
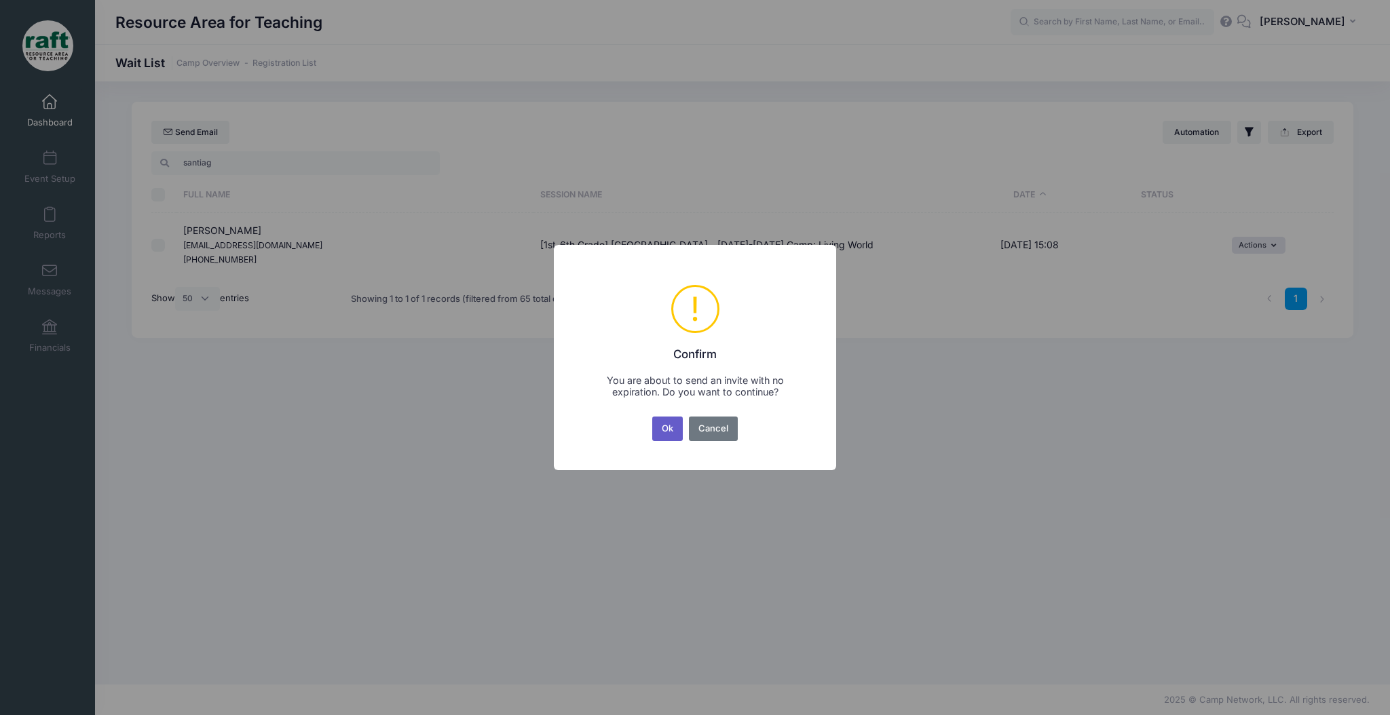
click at [663, 438] on button "Ok" at bounding box center [667, 429] width 31 height 24
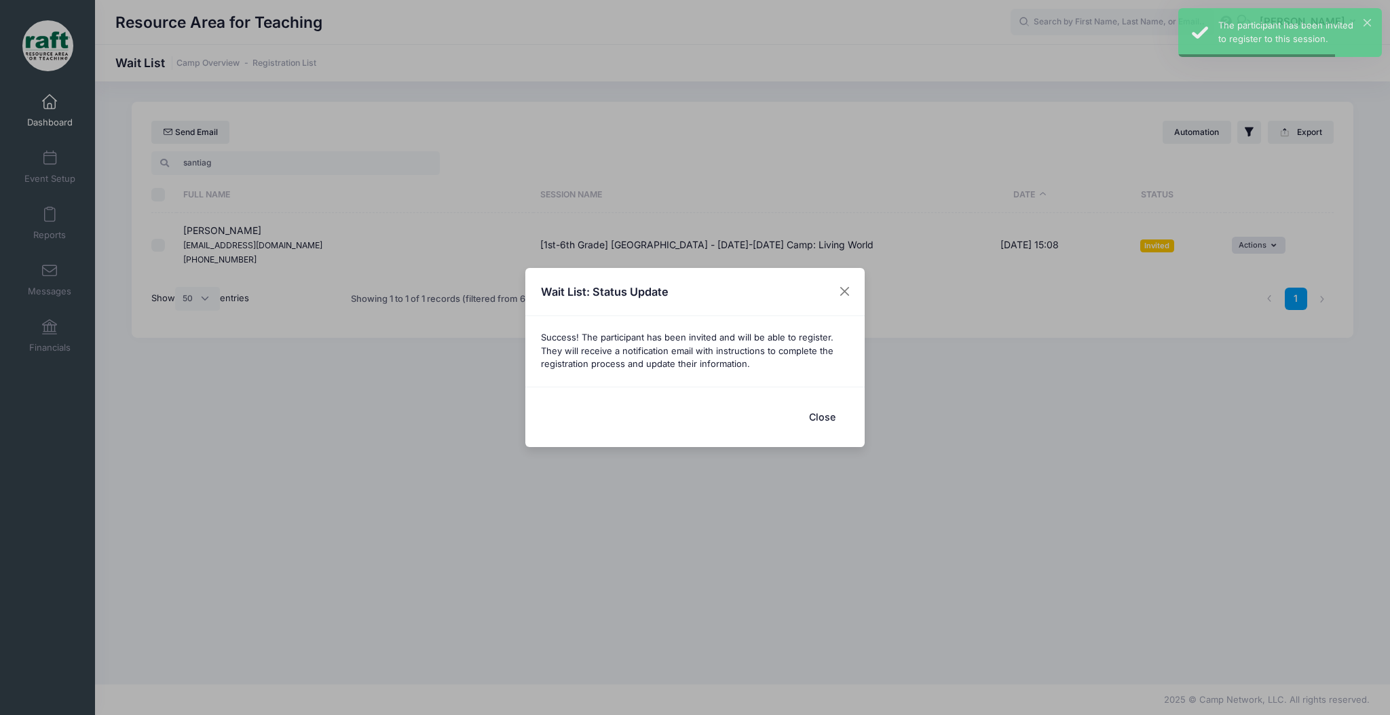
click at [833, 426] on button "Close" at bounding box center [822, 416] width 54 height 29
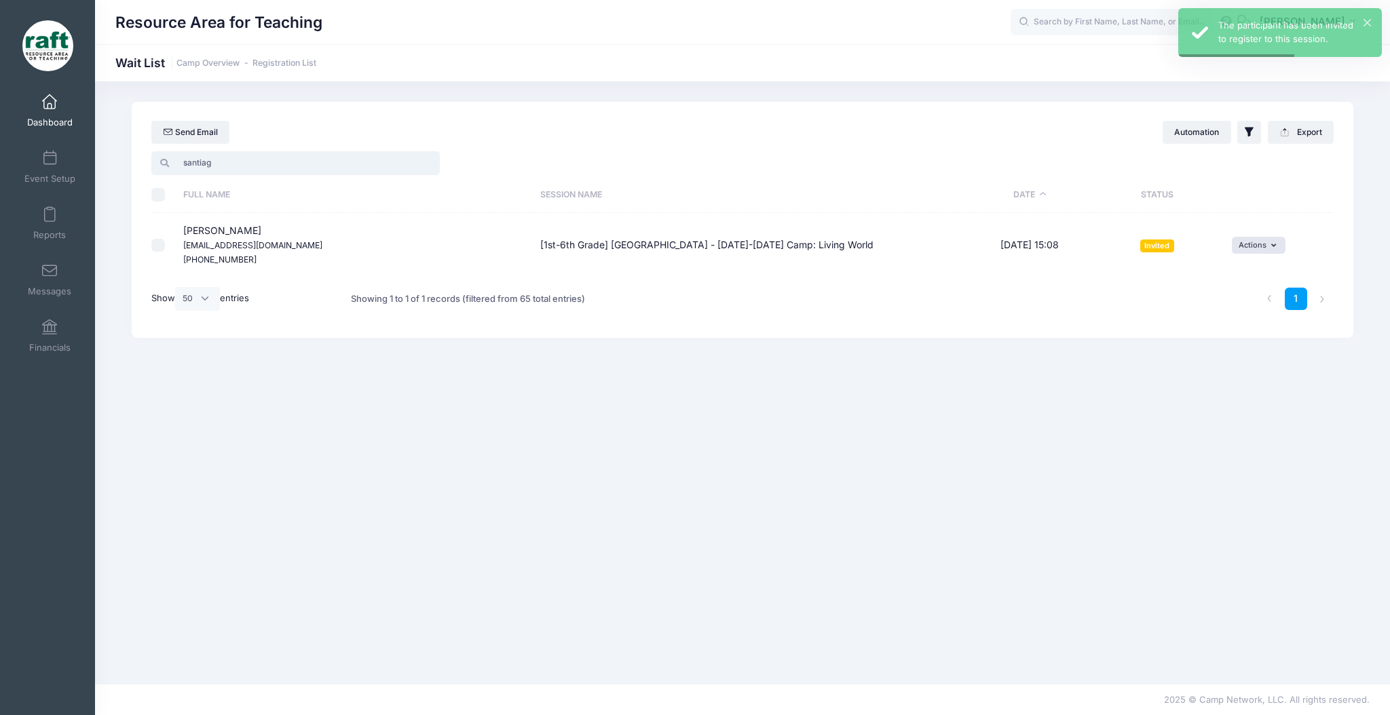
click at [196, 164] on input "santiag" at bounding box center [295, 162] width 288 height 23
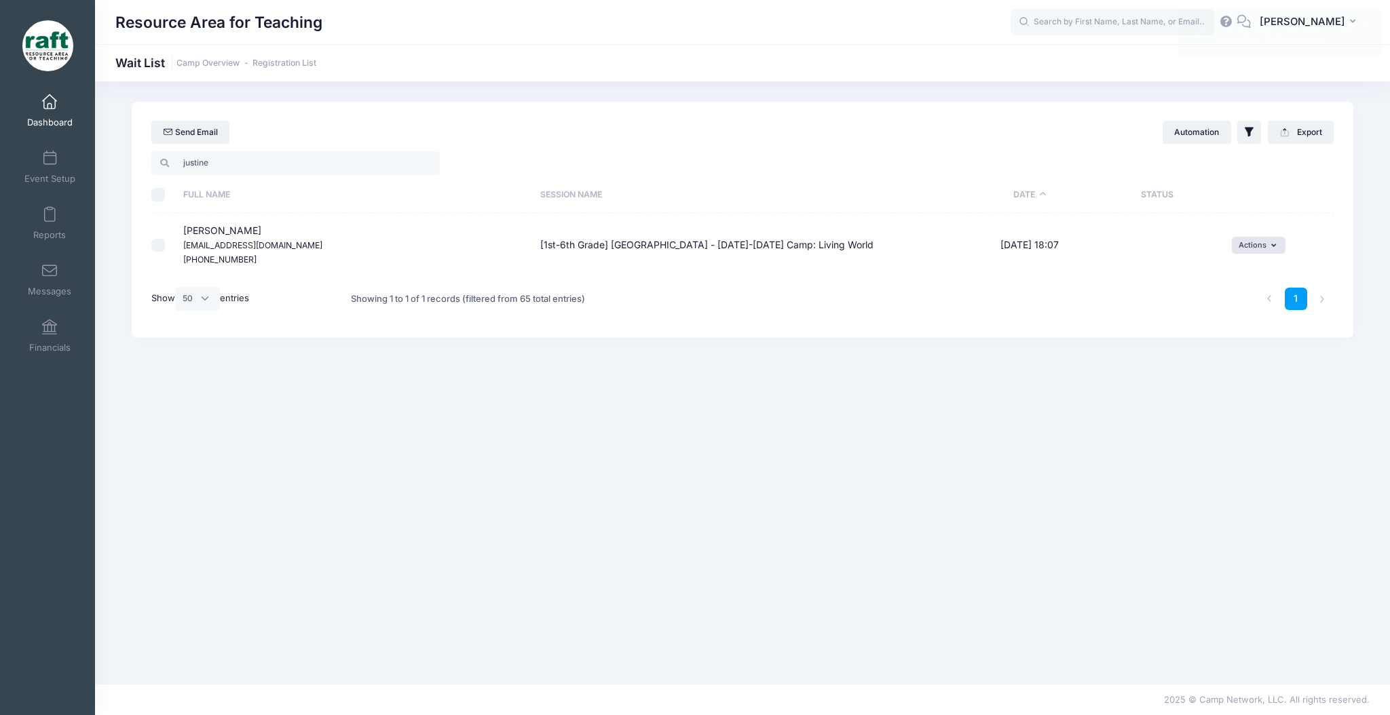
click at [1235, 254] on td "Actions Invite Resend Invitation Edit Expiration Uninvite Delete" at bounding box center [1279, 245] width 109 height 64
click at [1238, 250] on button "Actions" at bounding box center [1258, 245] width 54 height 16
click at [1234, 283] on link "Invite" at bounding box center [1248, 276] width 59 height 26
click at [1151, 305] on button "submit" at bounding box center [1158, 297] width 35 height 23
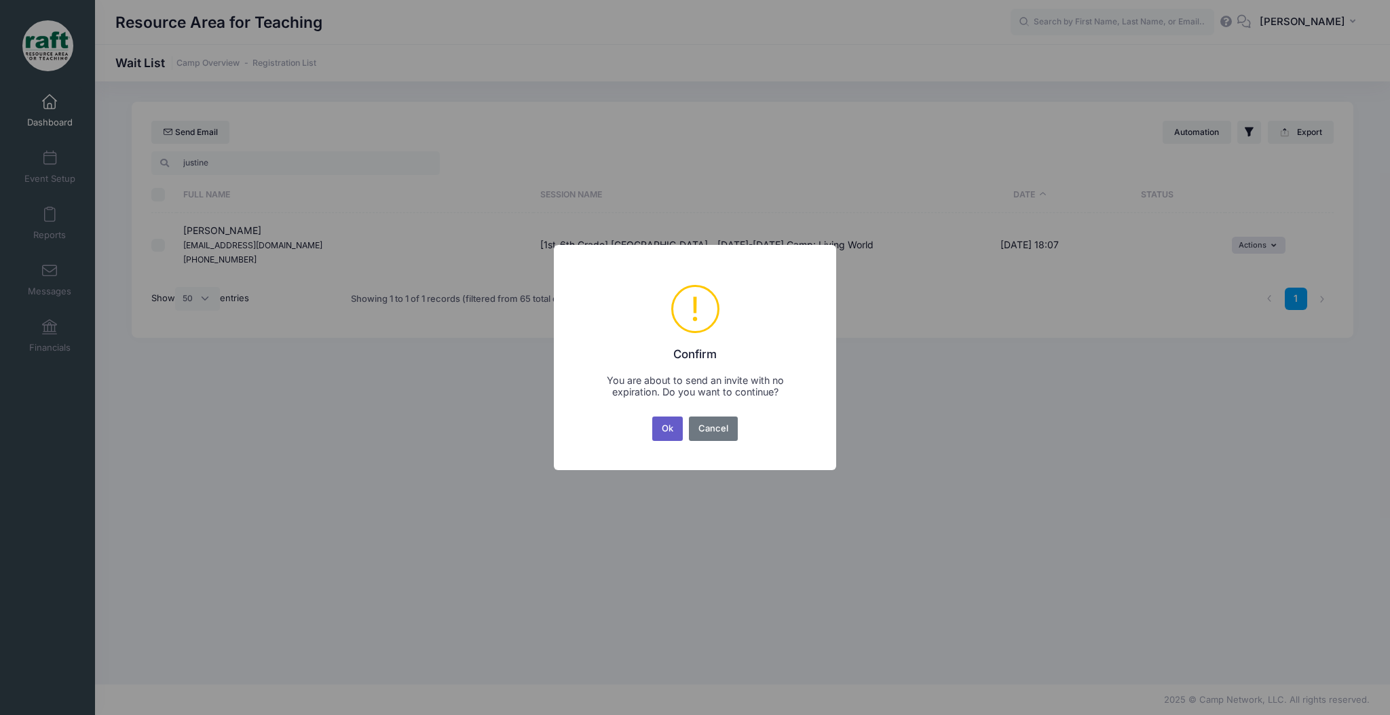
click at [653, 421] on button "Ok" at bounding box center [667, 429] width 31 height 24
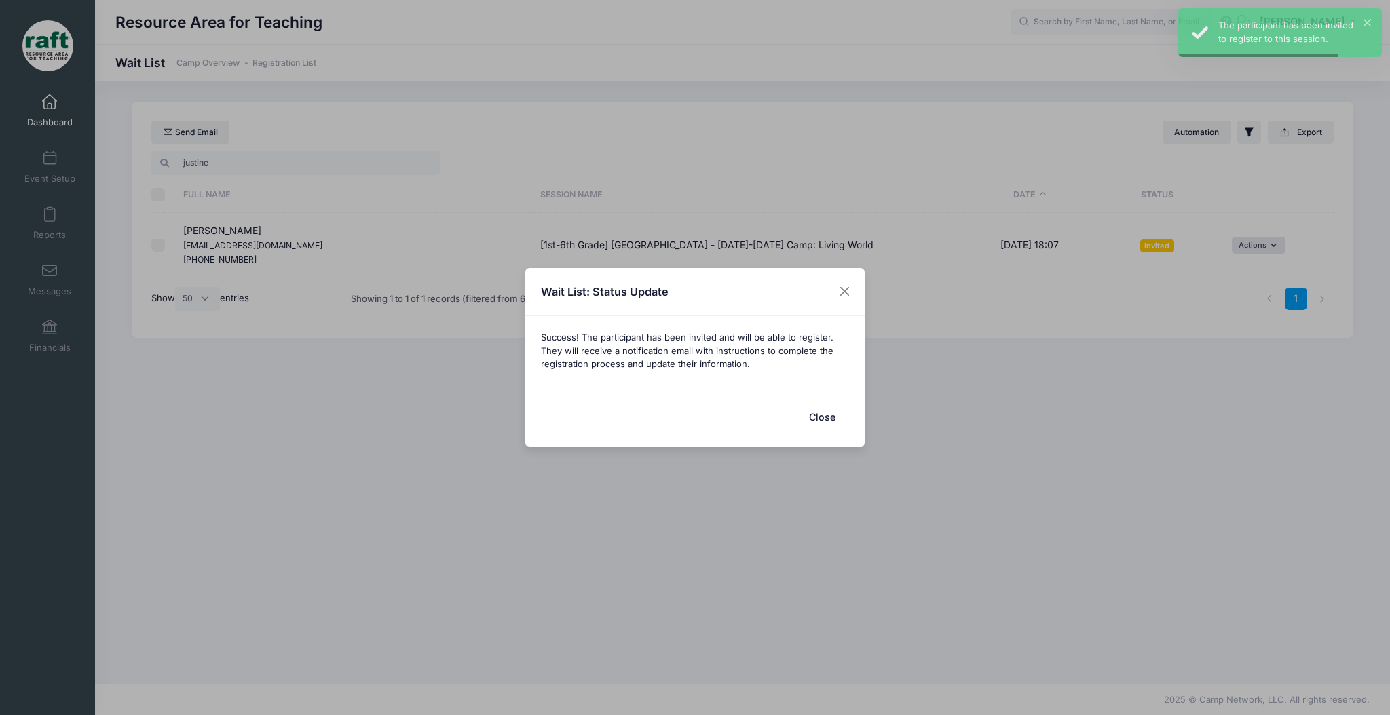
click at [796, 427] on button "Close" at bounding box center [822, 416] width 54 height 29
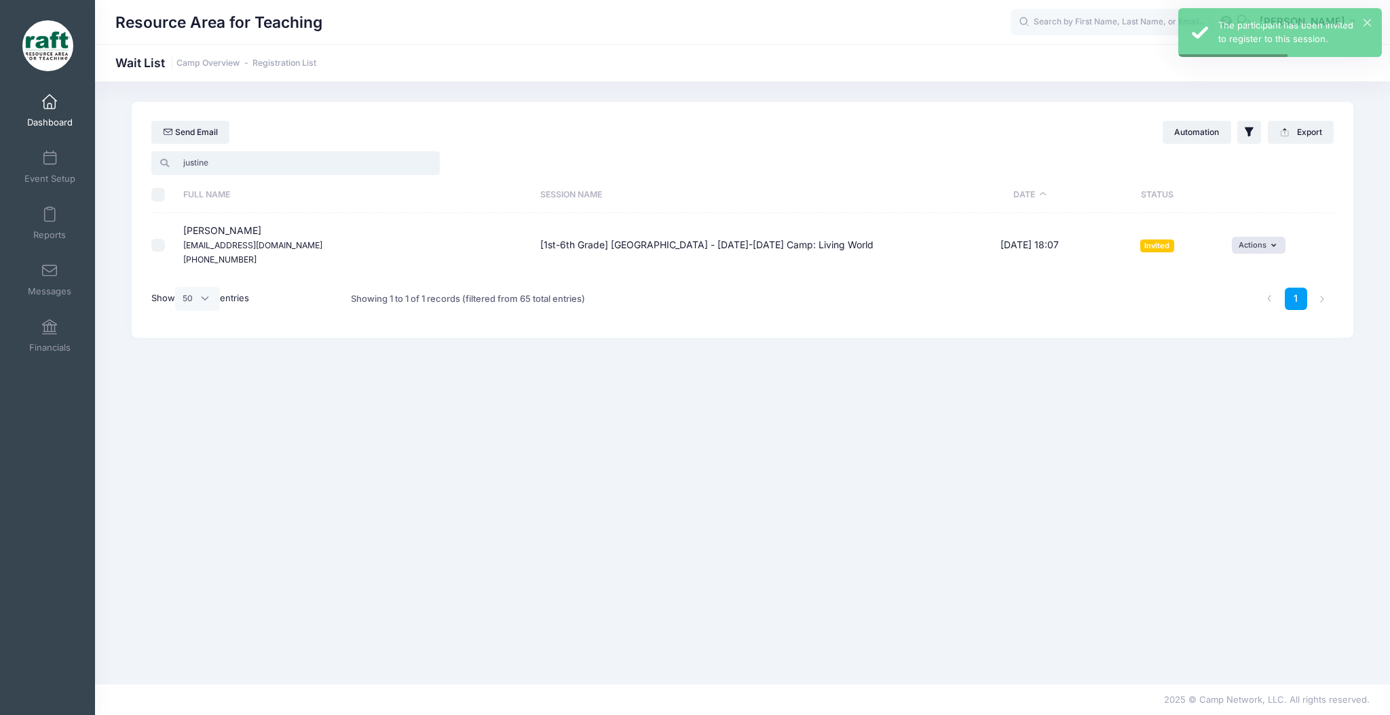
click at [178, 159] on input "justine" at bounding box center [295, 162] width 288 height 23
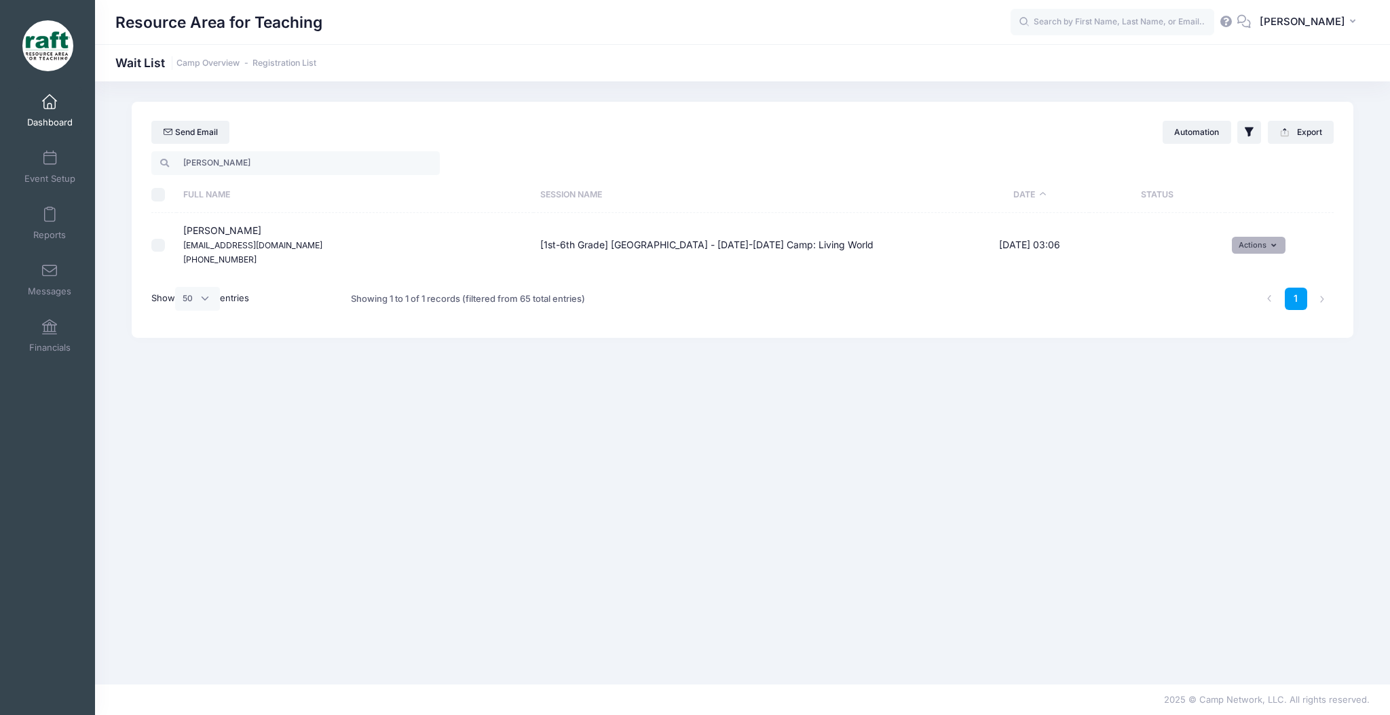
click at [1248, 252] on button "Actions" at bounding box center [1258, 245] width 54 height 16
click at [1240, 282] on link "Invite" at bounding box center [1248, 276] width 59 height 26
click at [1141, 296] on button "submit" at bounding box center [1158, 297] width 35 height 23
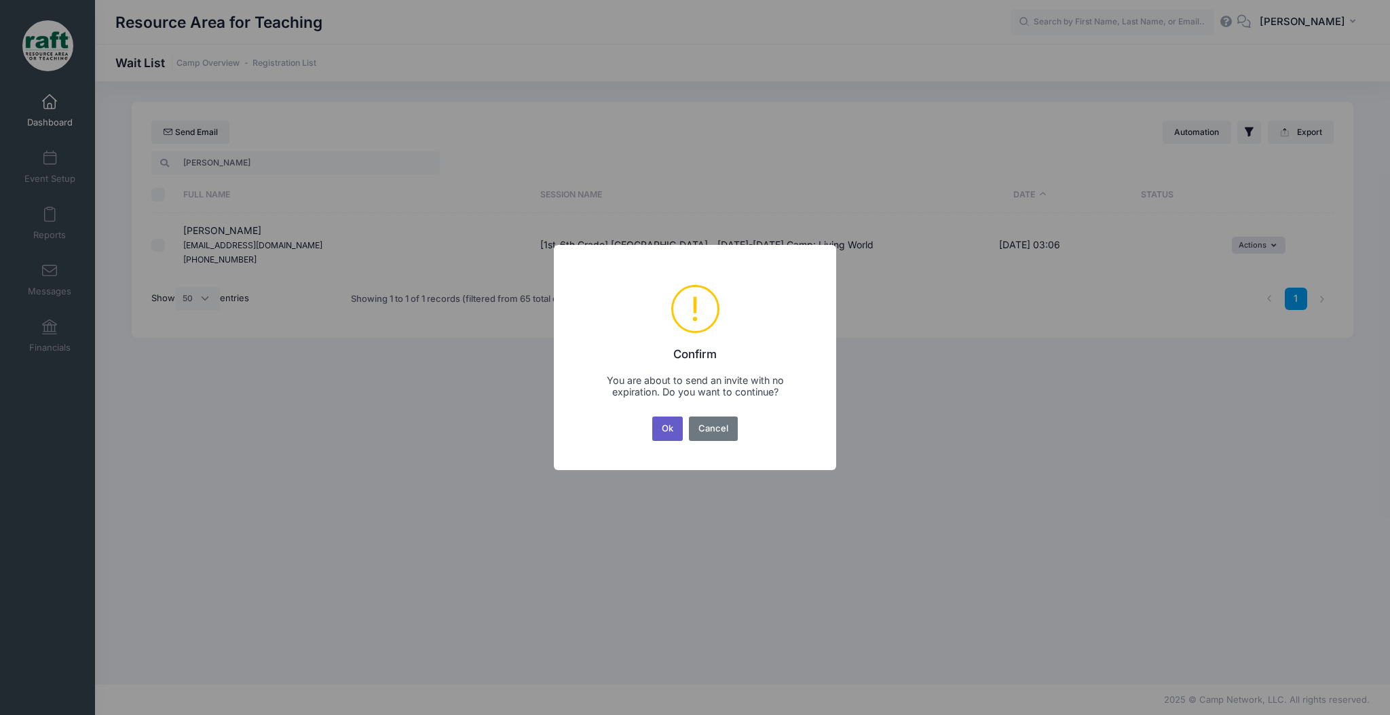
click at [661, 433] on button "Ok" at bounding box center [667, 429] width 31 height 24
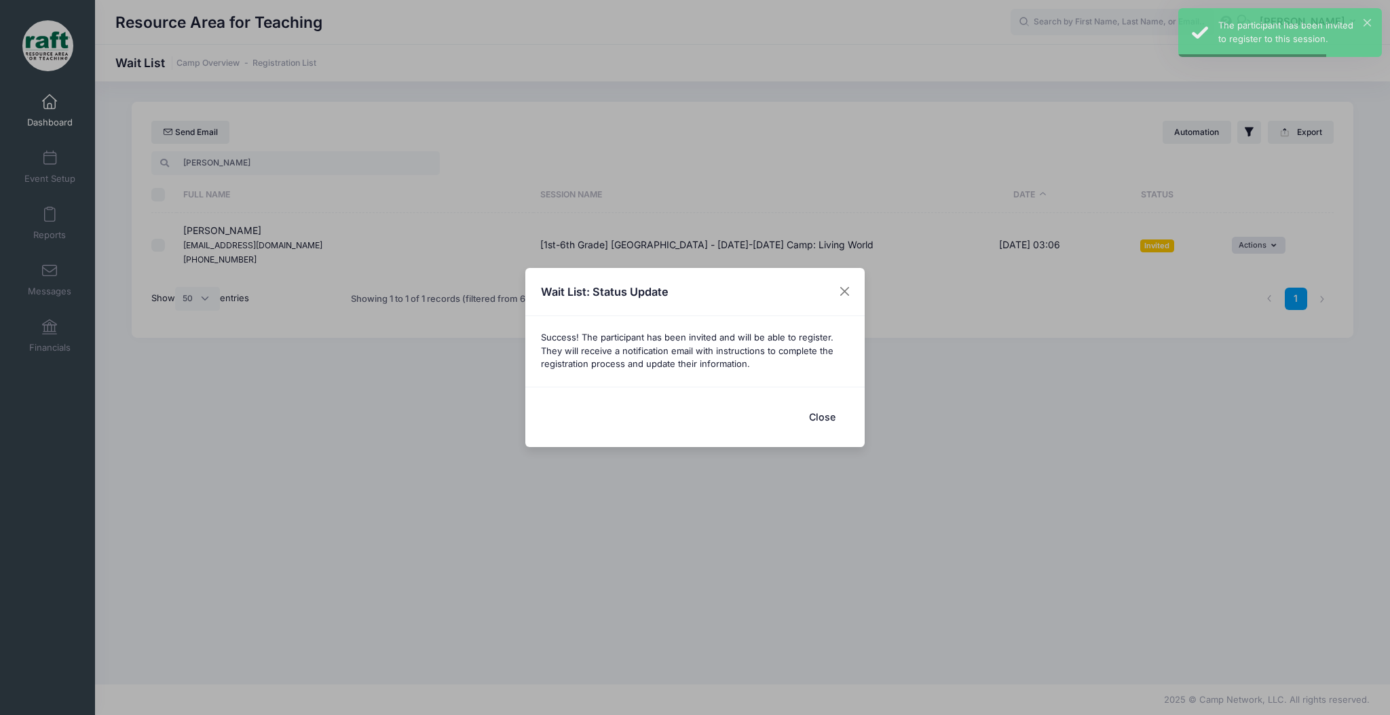
click at [807, 415] on button "Close" at bounding box center [822, 416] width 54 height 29
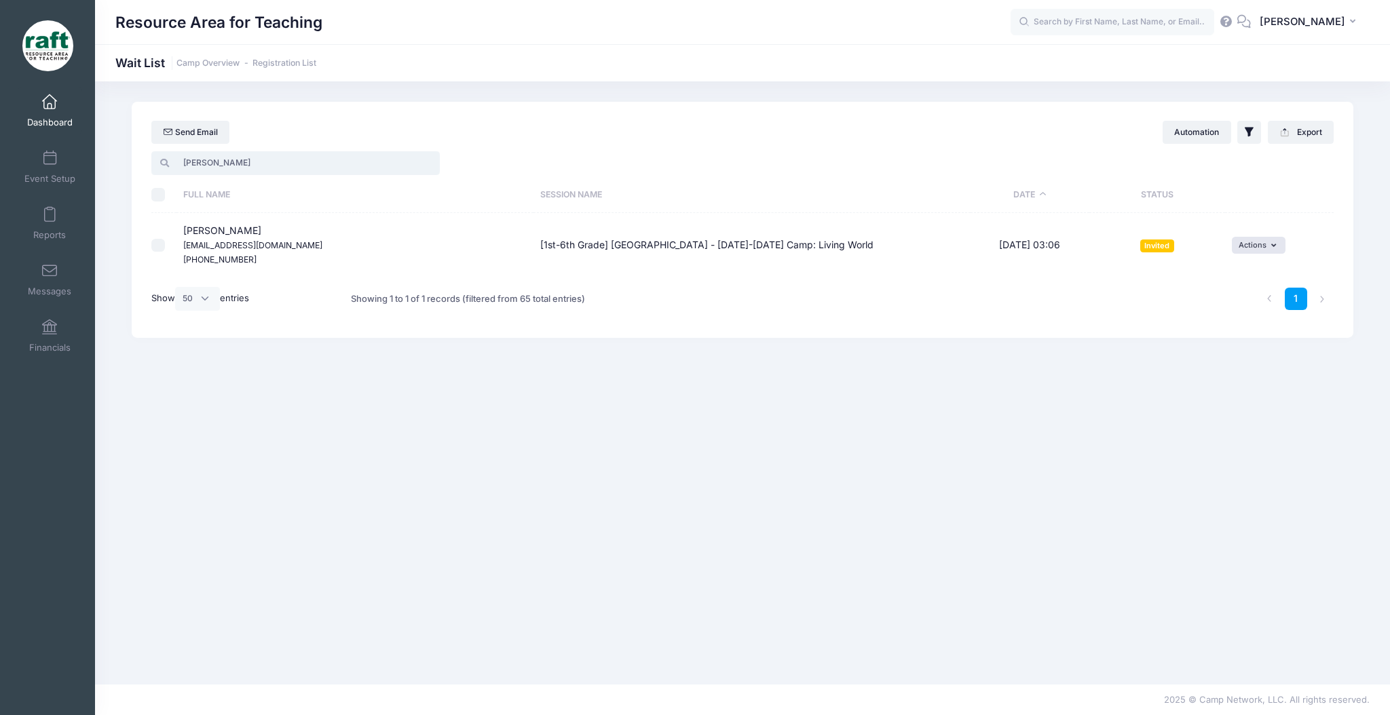
click at [305, 169] on input "amaya" at bounding box center [295, 162] width 288 height 23
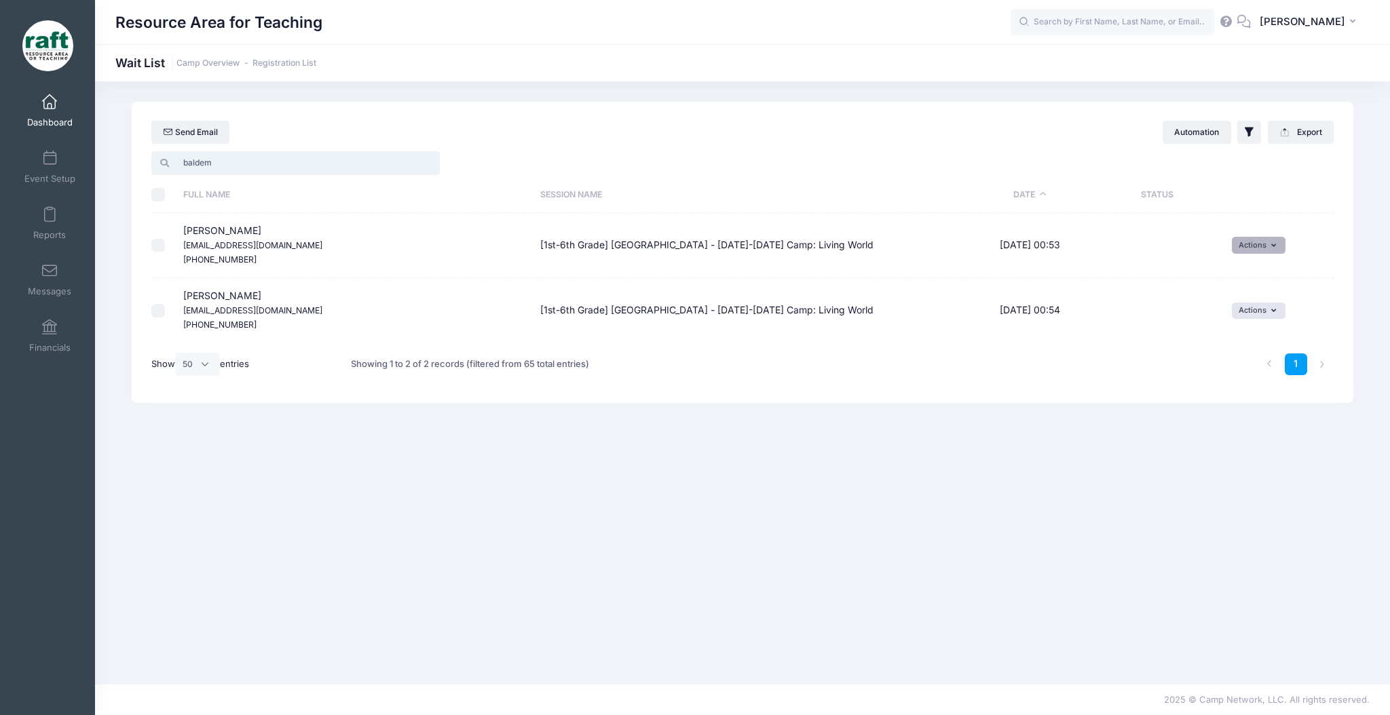
type input "baldem"
click at [1258, 244] on button "Actions" at bounding box center [1258, 245] width 54 height 16
click at [1250, 278] on link "Invite" at bounding box center [1248, 276] width 59 height 26
click at [1151, 305] on button "submit" at bounding box center [1158, 297] width 35 height 23
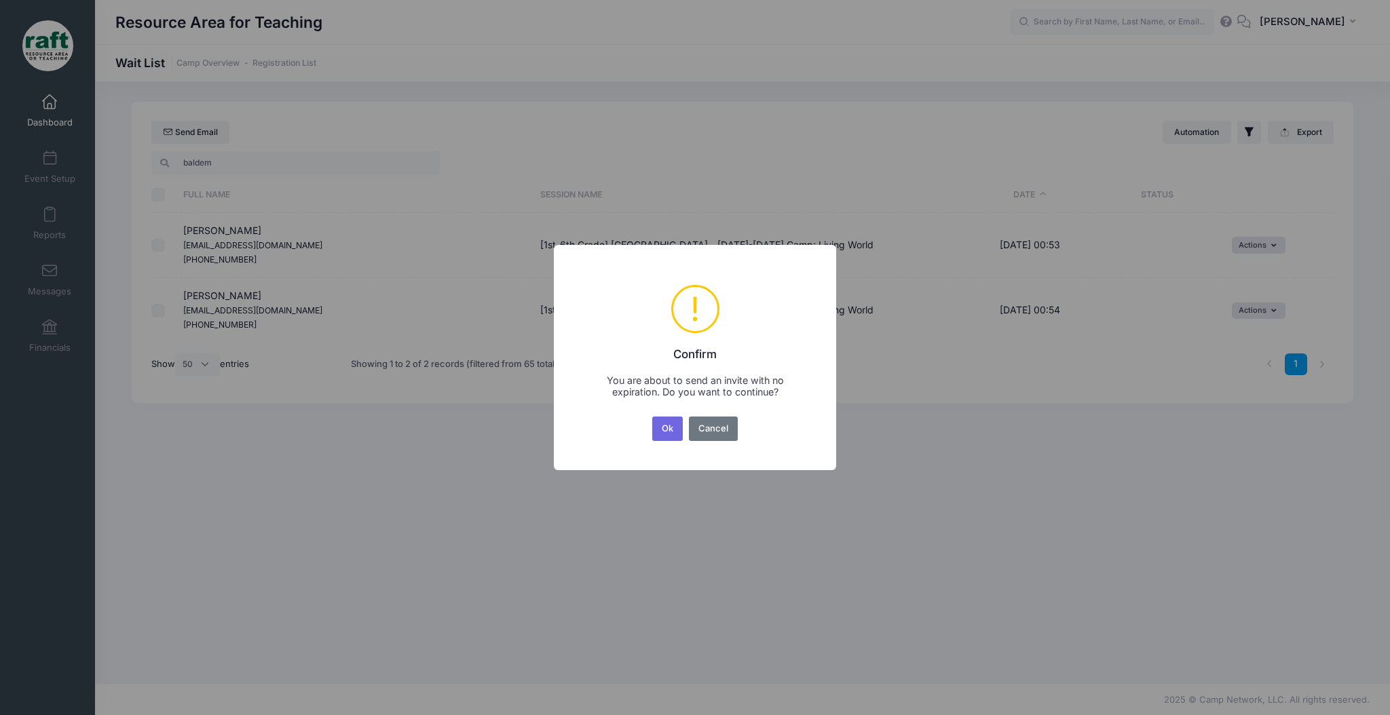
click at [672, 444] on div "× ! Confirm You are about to send an invite with no expiration. Do you want to …" at bounding box center [695, 357] width 282 height 225
click at [670, 439] on button "Ok" at bounding box center [667, 429] width 31 height 24
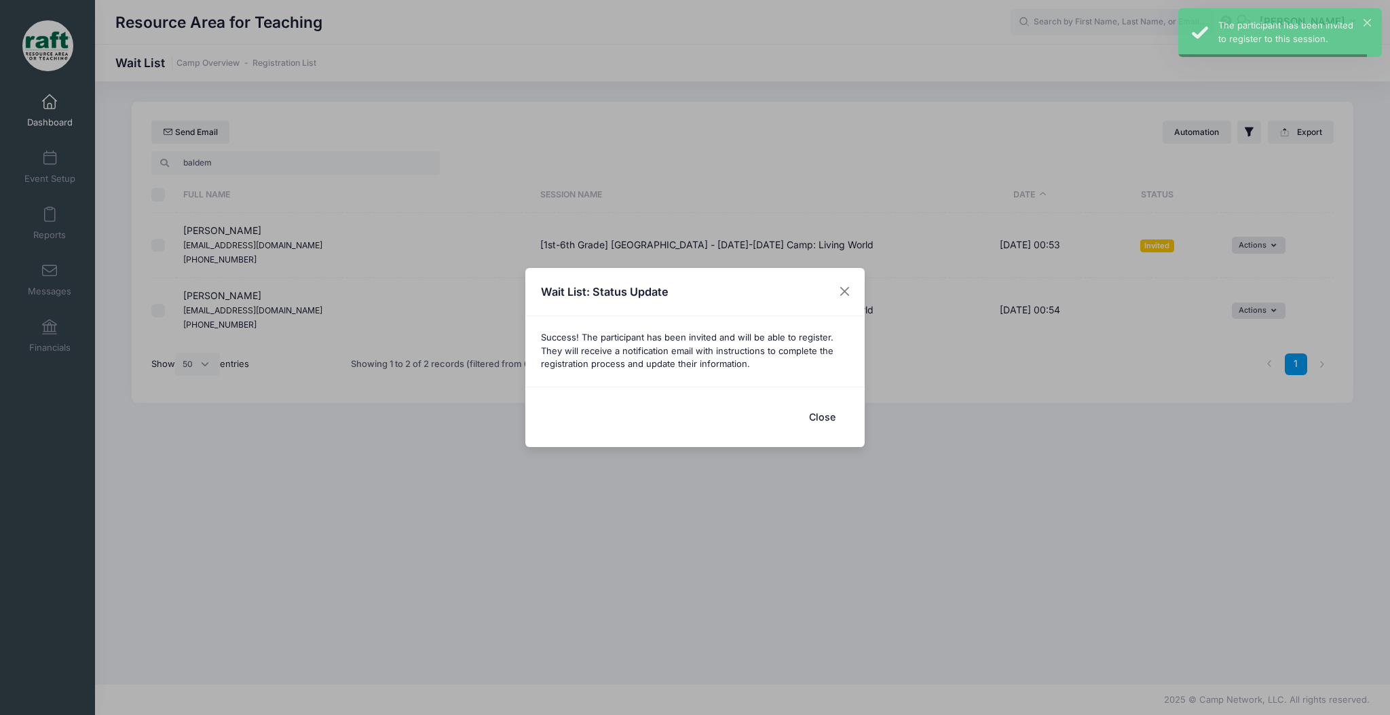
click at [1265, 311] on div "Wait List: Status Update Success! The participant has been invited and will be …" at bounding box center [695, 357] width 1390 height 715
click at [818, 429] on button "Close" at bounding box center [822, 416] width 54 height 29
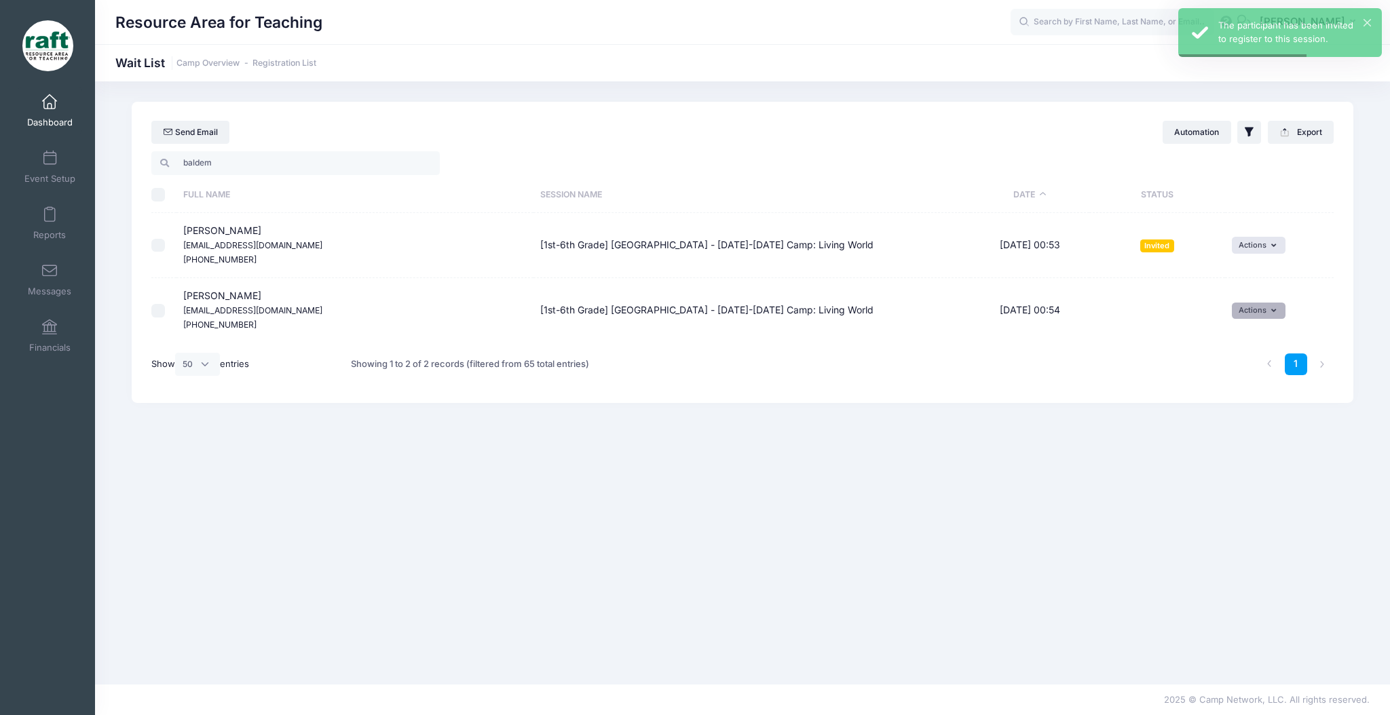
click at [1251, 309] on button "Actions" at bounding box center [1258, 311] width 54 height 16
click at [1227, 344] on span at bounding box center [1231, 340] width 12 height 9
click at [1155, 363] on icon "submit" at bounding box center [1158, 363] width 11 height 0
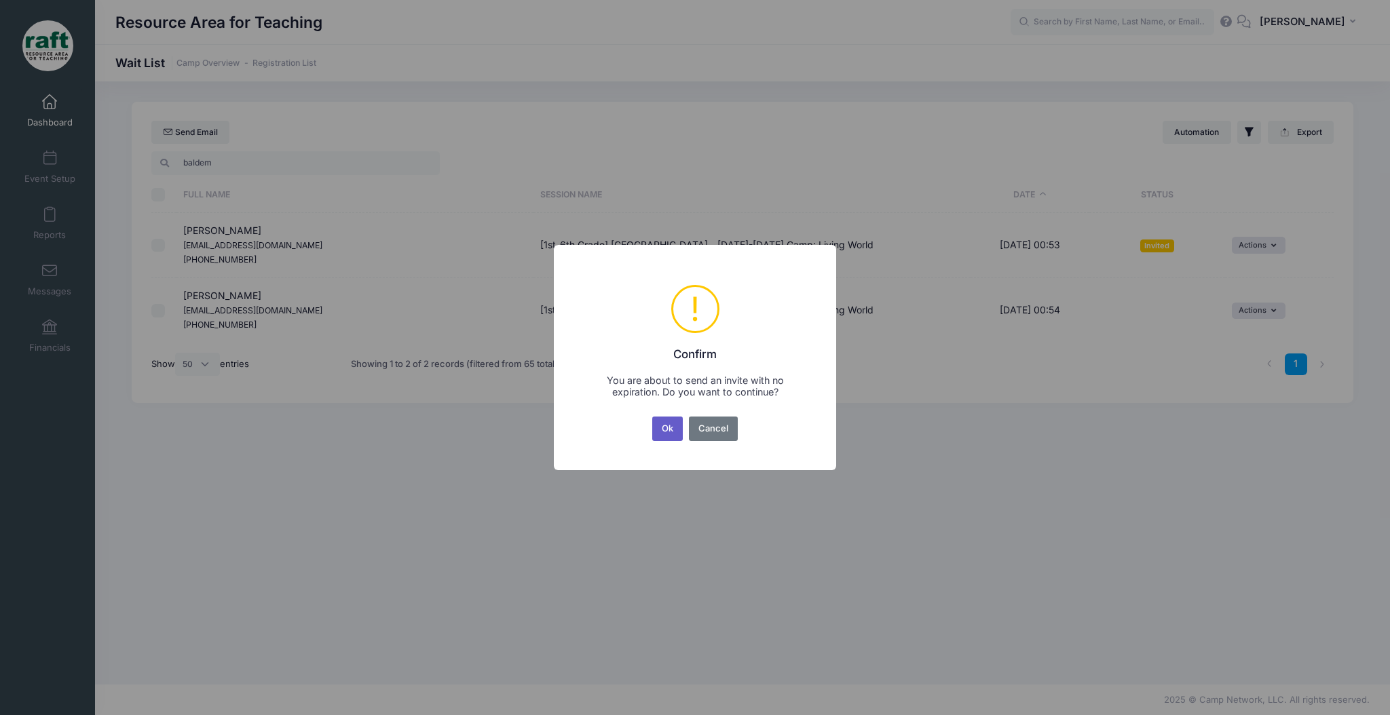
click at [665, 423] on button "Ok" at bounding box center [667, 429] width 31 height 24
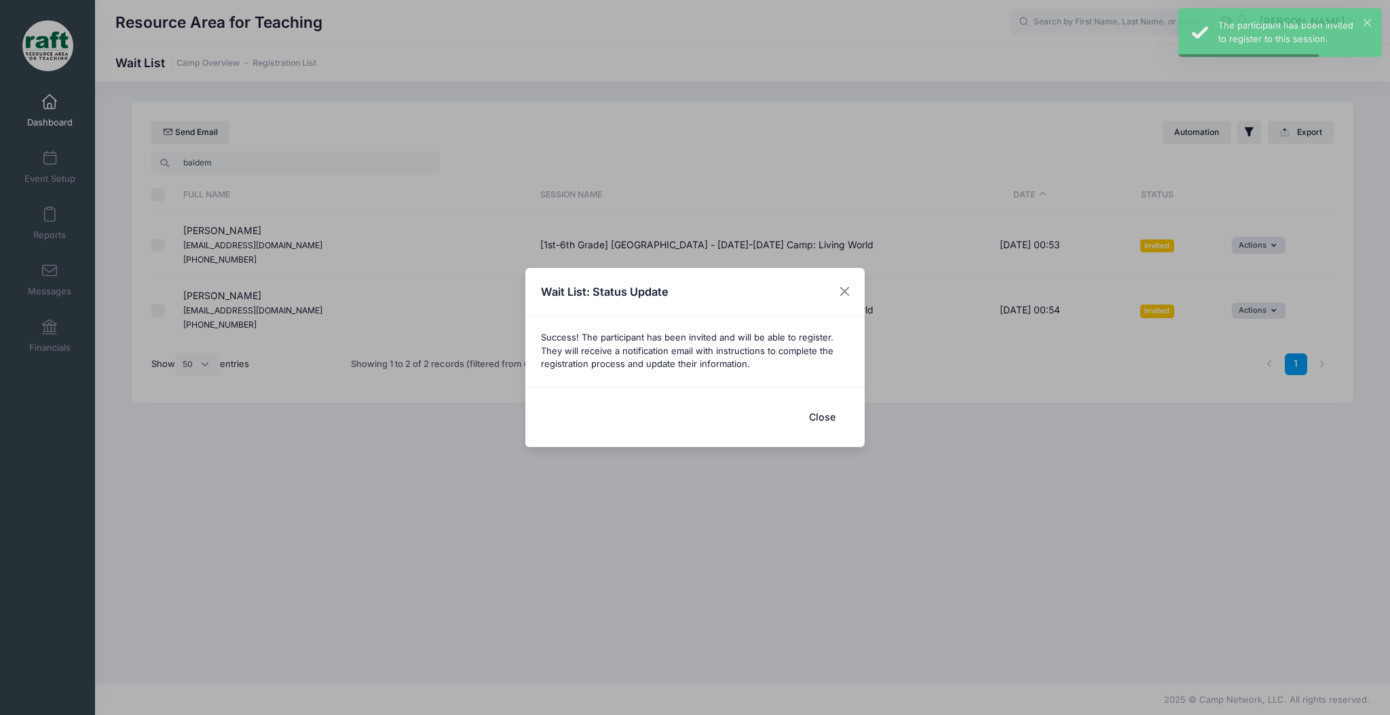
click at [829, 420] on button "Close" at bounding box center [822, 416] width 54 height 29
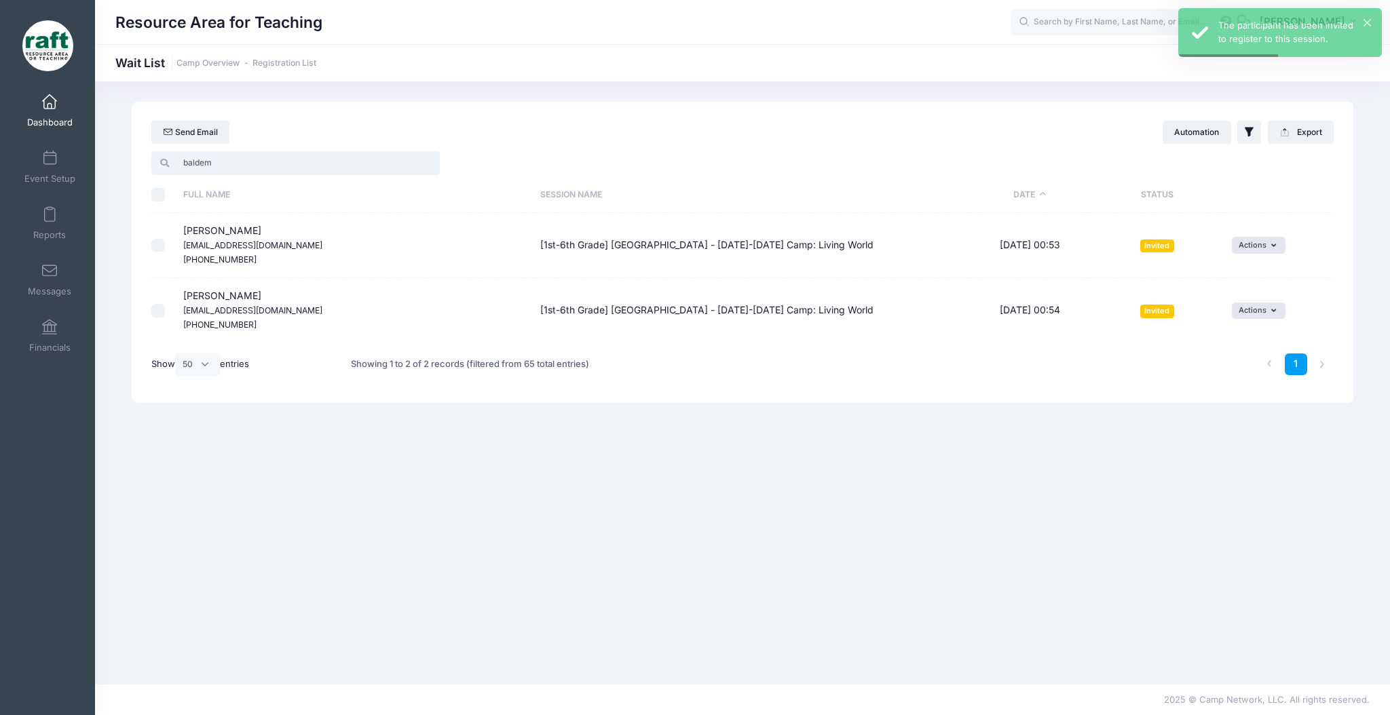
click at [261, 161] on input "baldem" at bounding box center [295, 162] width 288 height 23
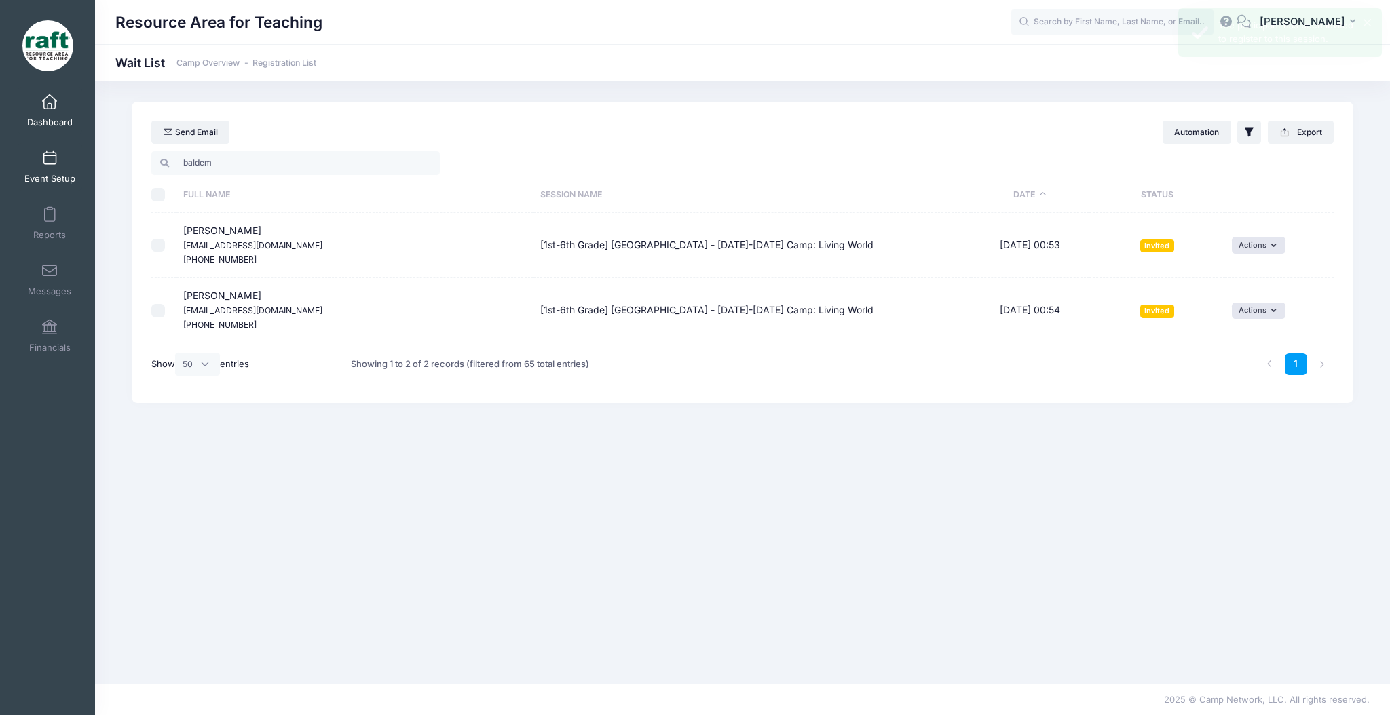
click at [57, 164] on link "Event Setup" at bounding box center [50, 166] width 64 height 47
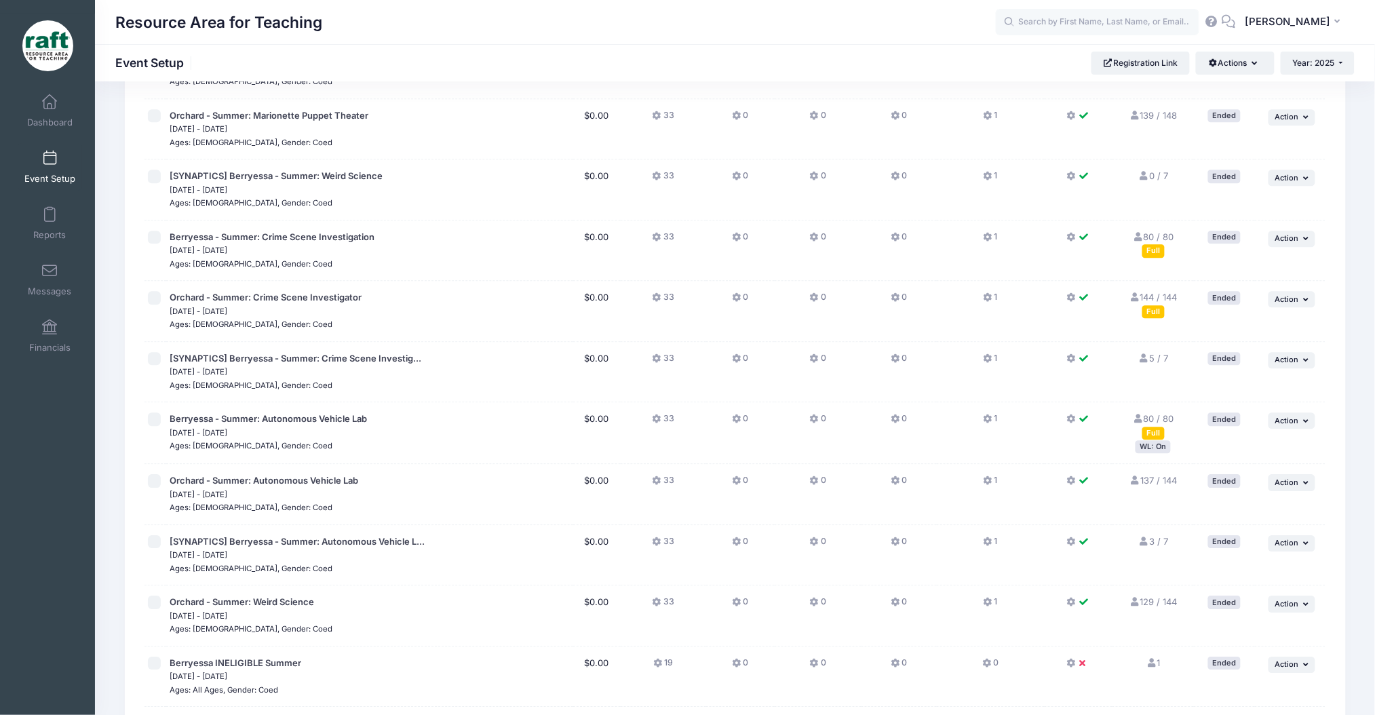
scroll to position [1529, 0]
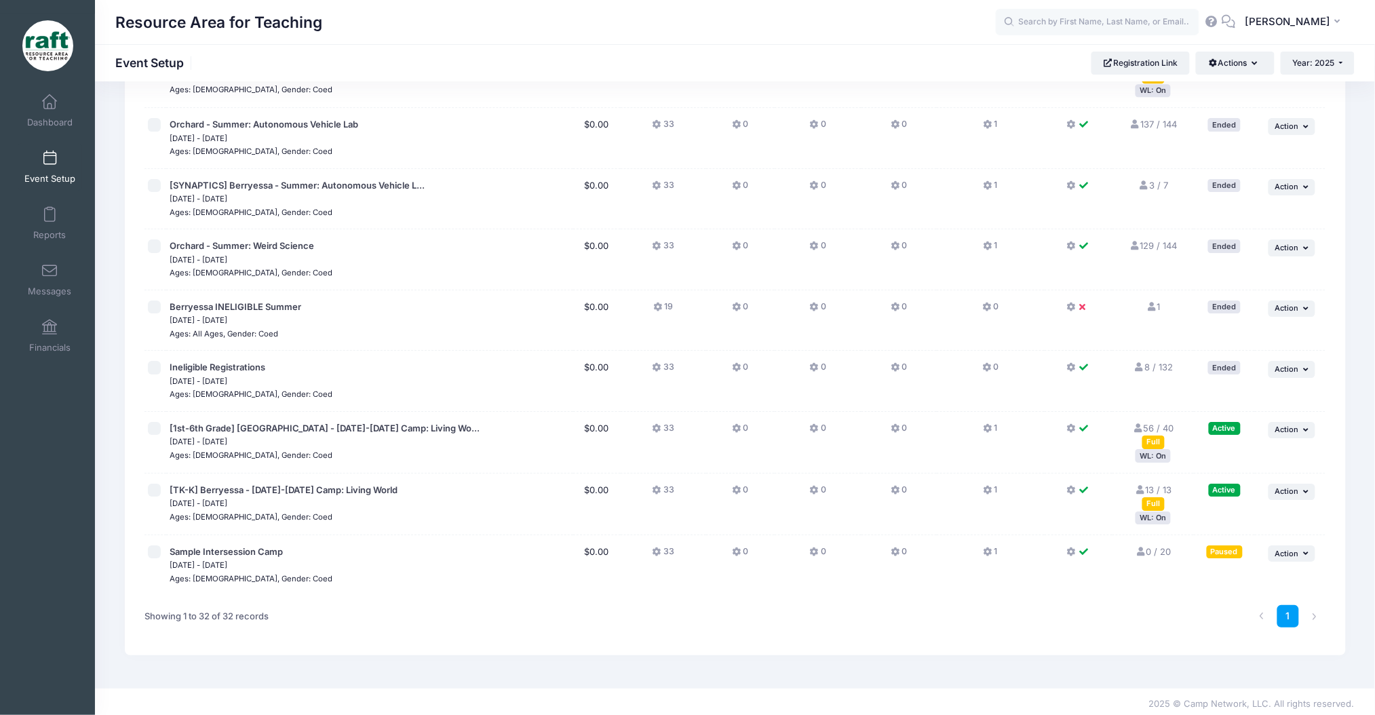
click at [1148, 515] on div "WL: On" at bounding box center [1153, 518] width 35 height 13
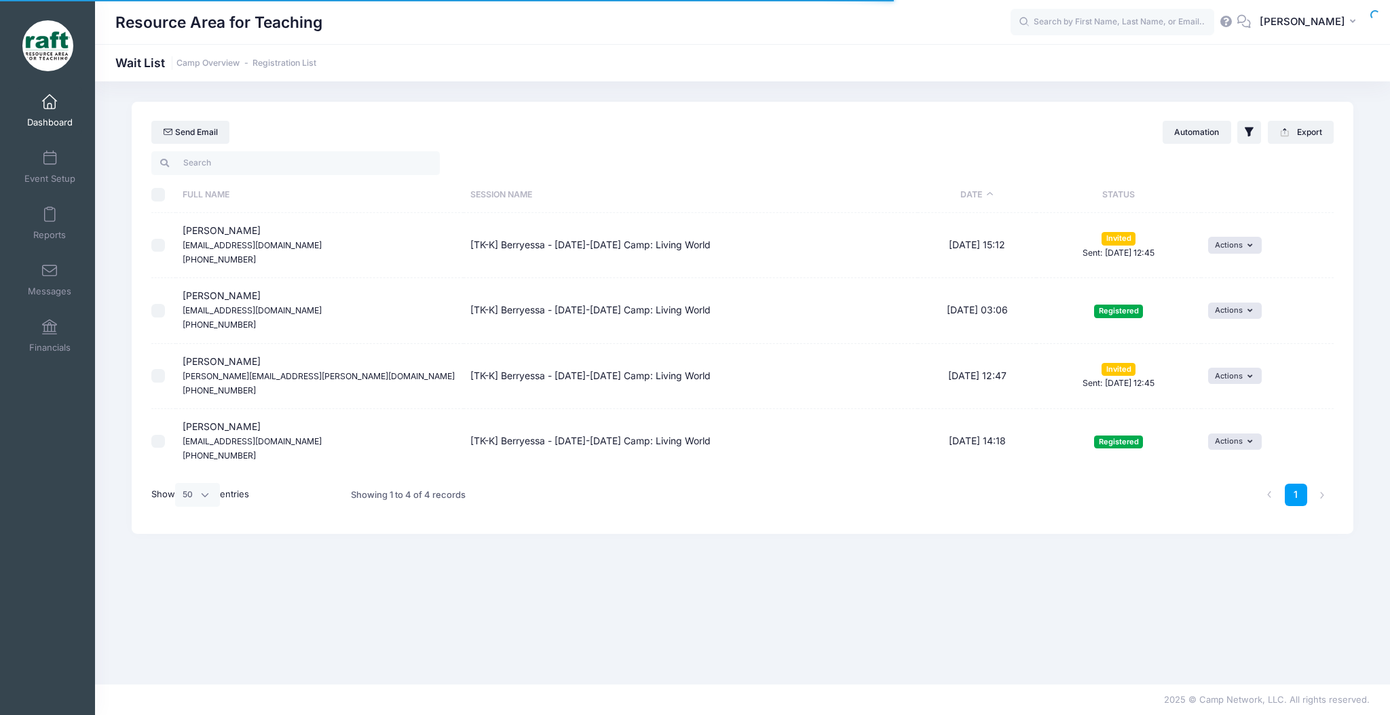
select select "50"
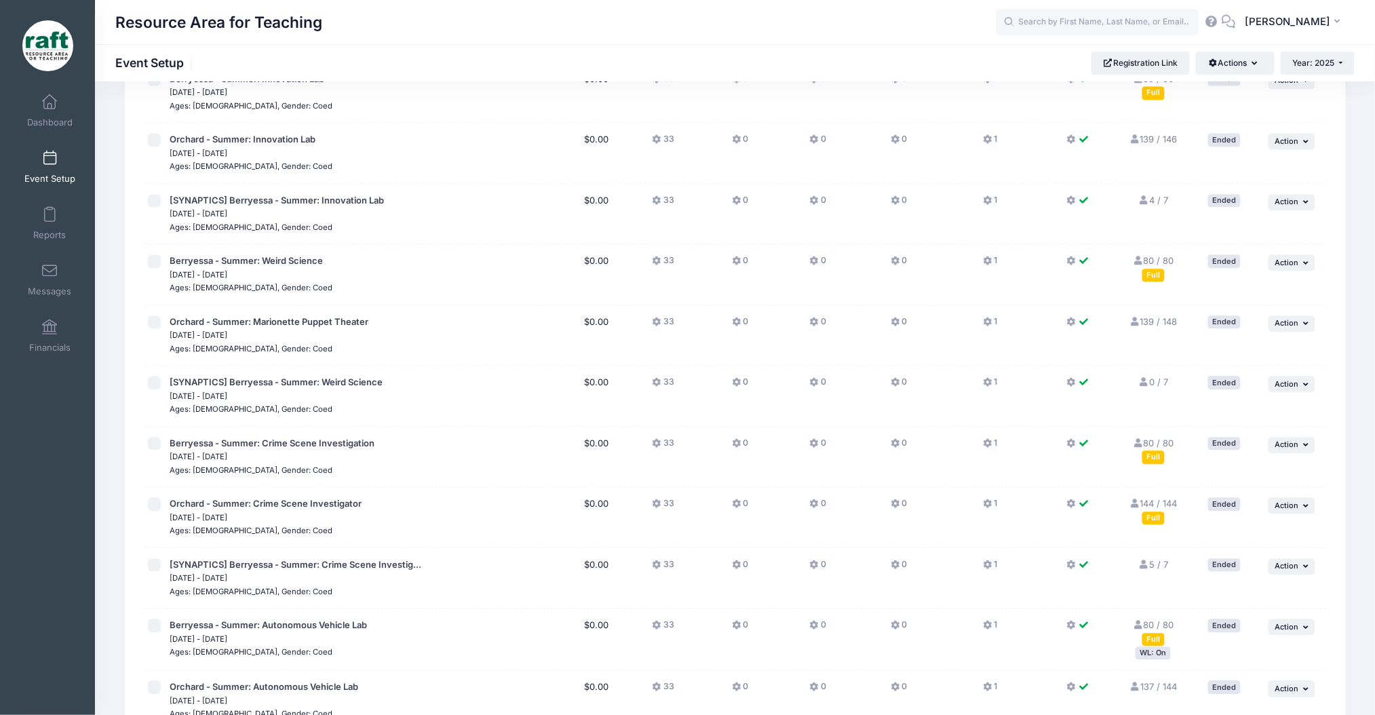
scroll to position [1529, 0]
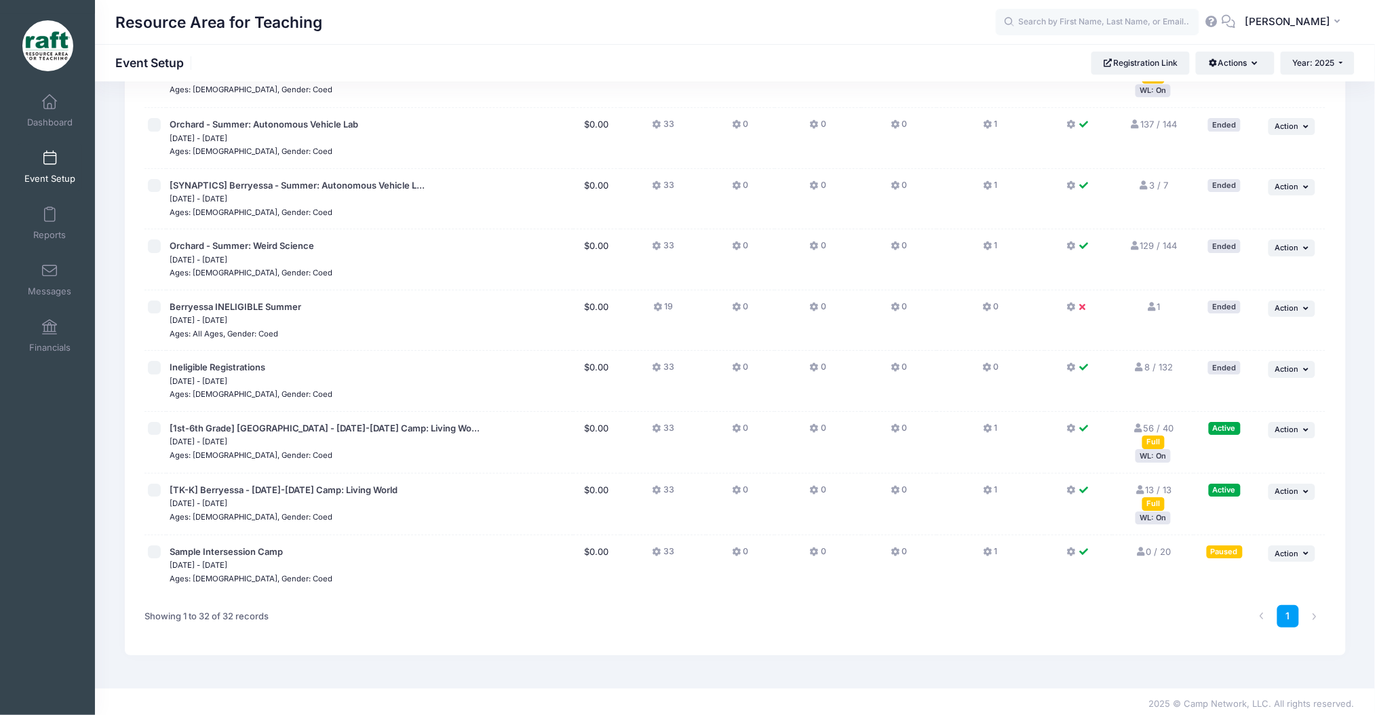
click at [1159, 455] on div "WL: On" at bounding box center [1153, 455] width 35 height 13
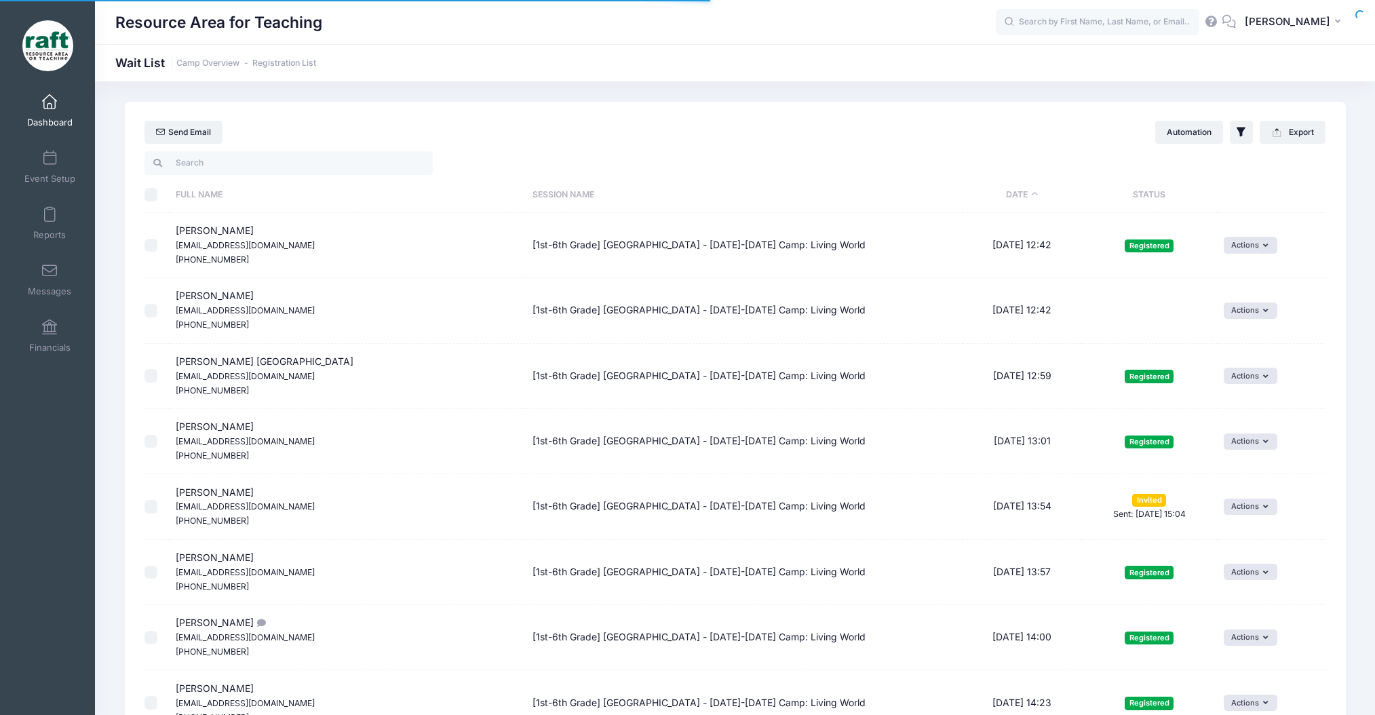
select select "50"
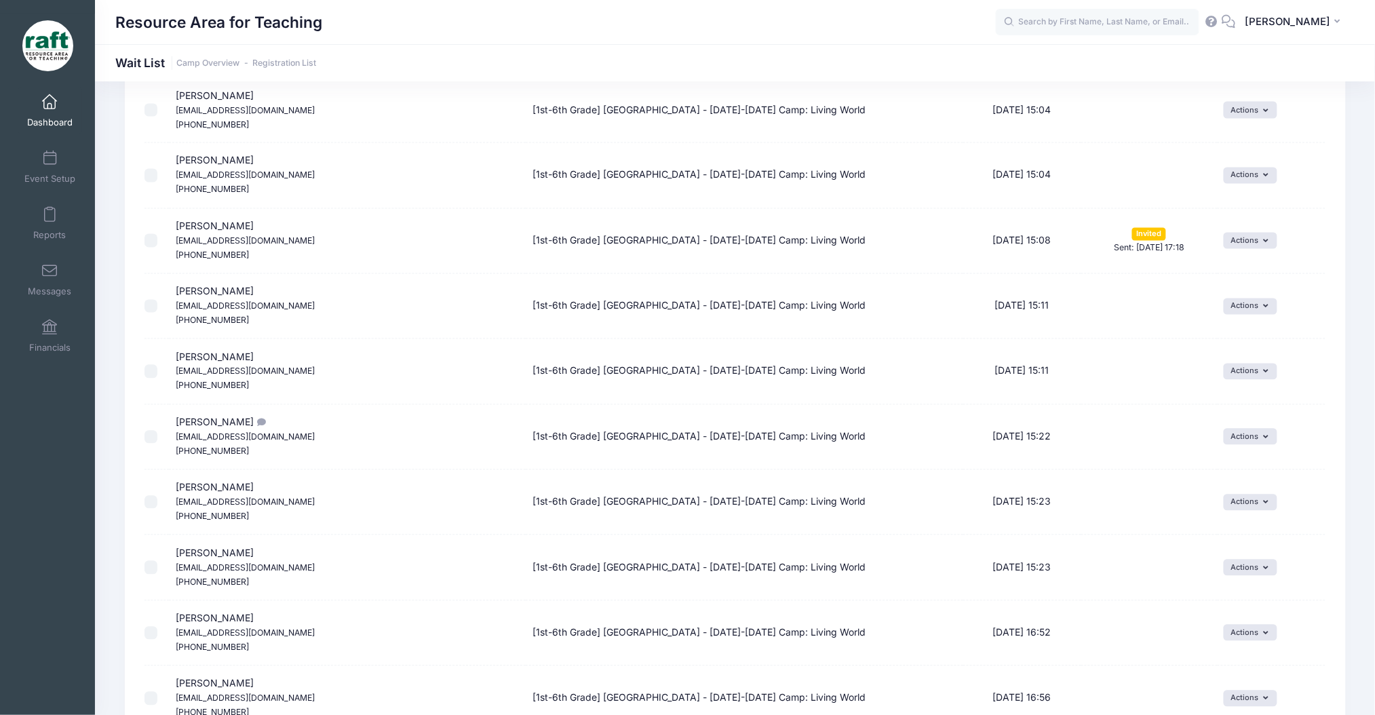
scroll to position [2880, 0]
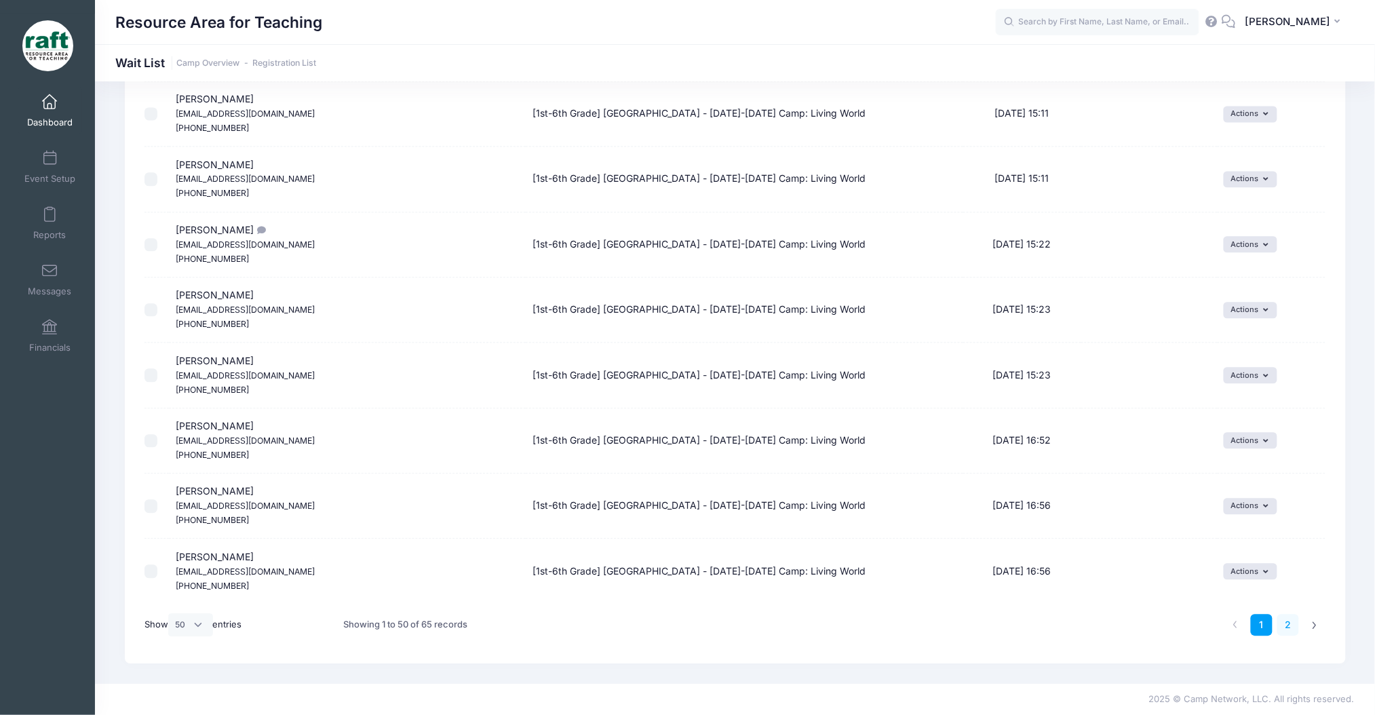
click at [1288, 626] on link "2" at bounding box center [1289, 625] width 22 height 22
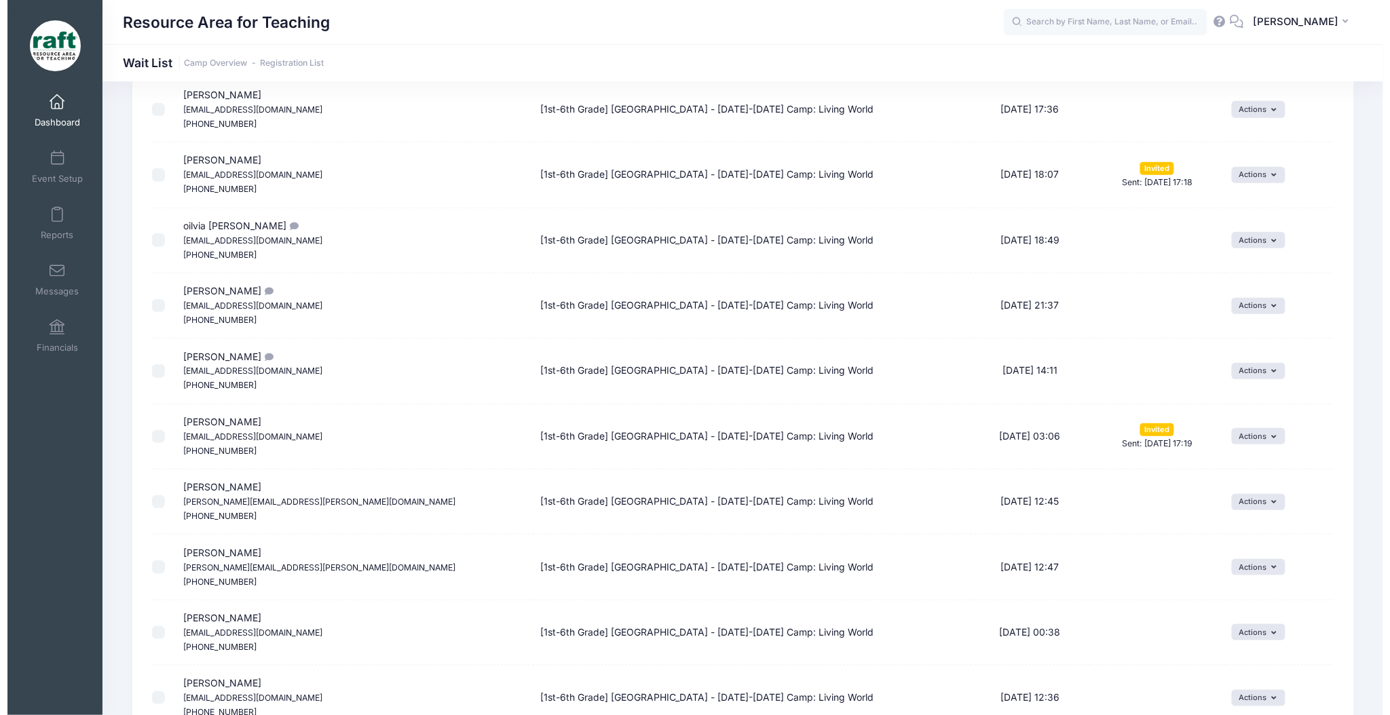
scroll to position [0, 0]
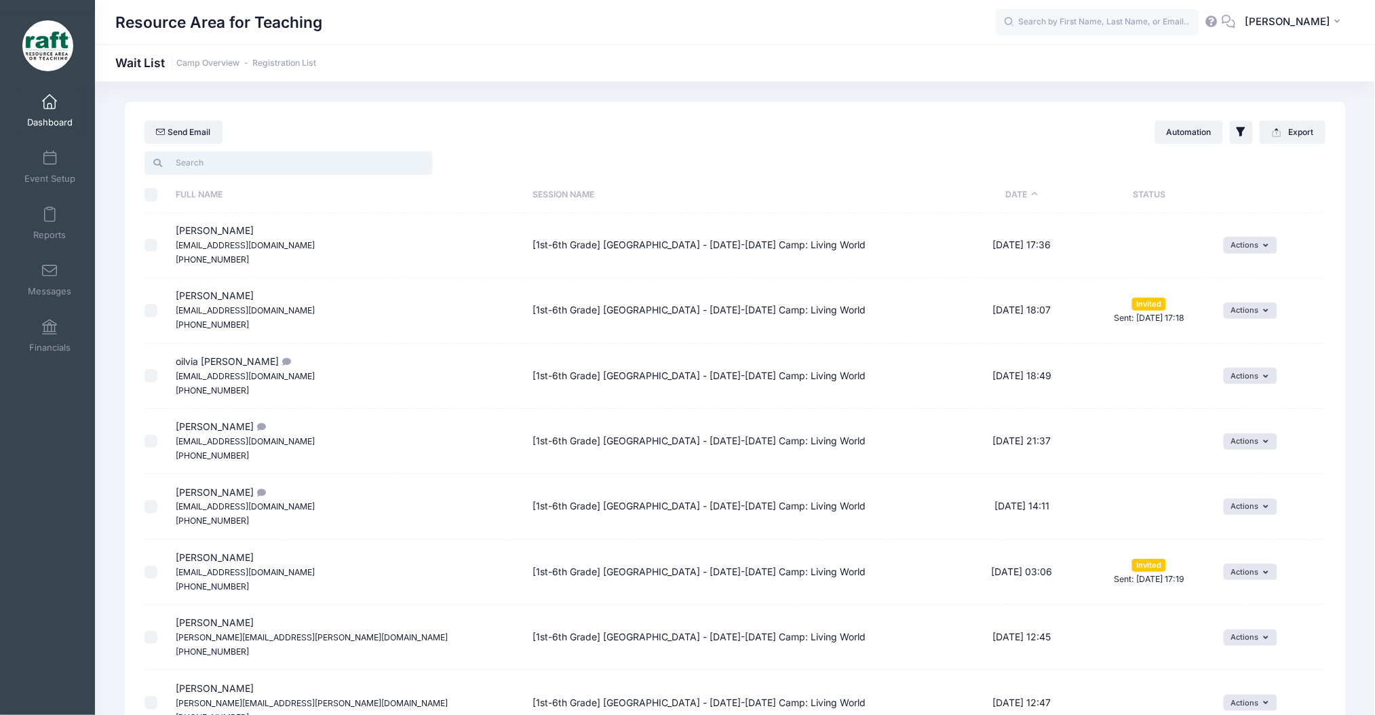
click at [248, 170] on input "search" at bounding box center [289, 162] width 288 height 23
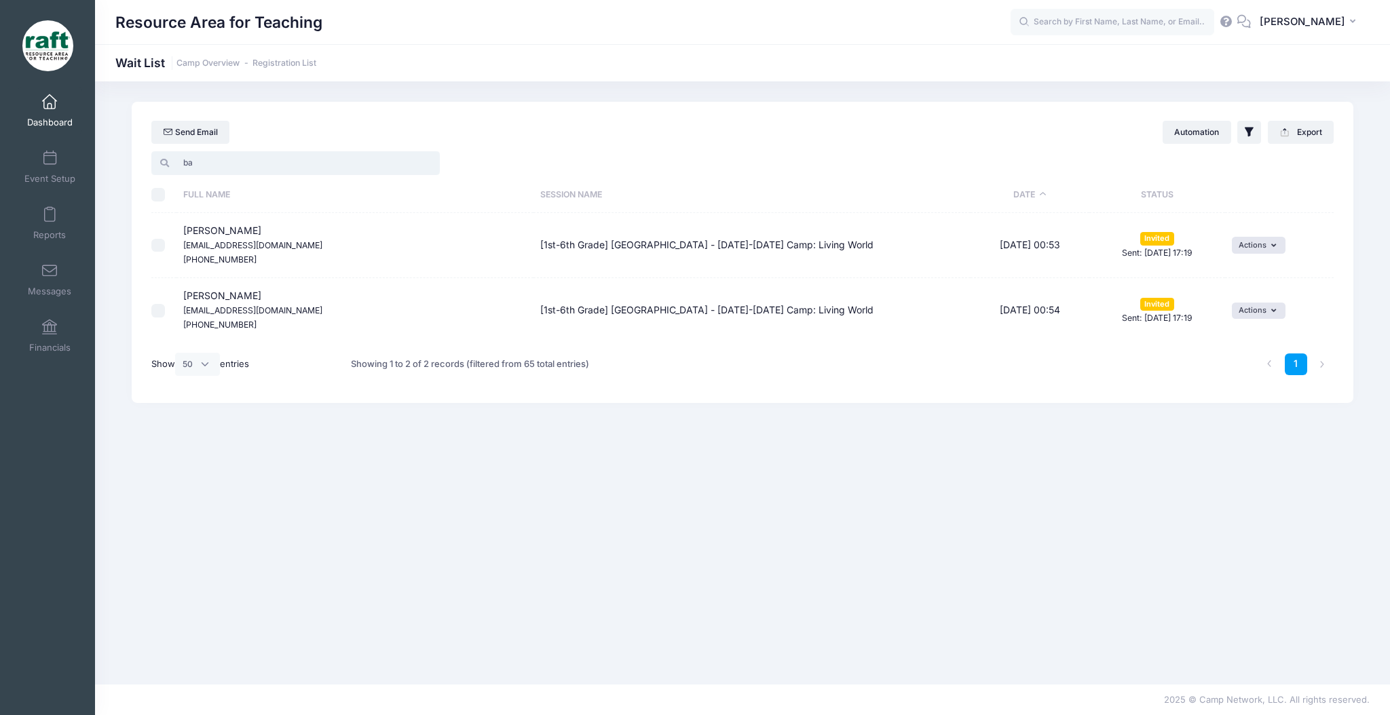
type input "b"
click at [1250, 247] on button "Actions" at bounding box center [1258, 245] width 54 height 16
click at [1250, 270] on link "Invite" at bounding box center [1248, 276] width 59 height 26
click at [1149, 303] on button "submit" at bounding box center [1158, 297] width 35 height 23
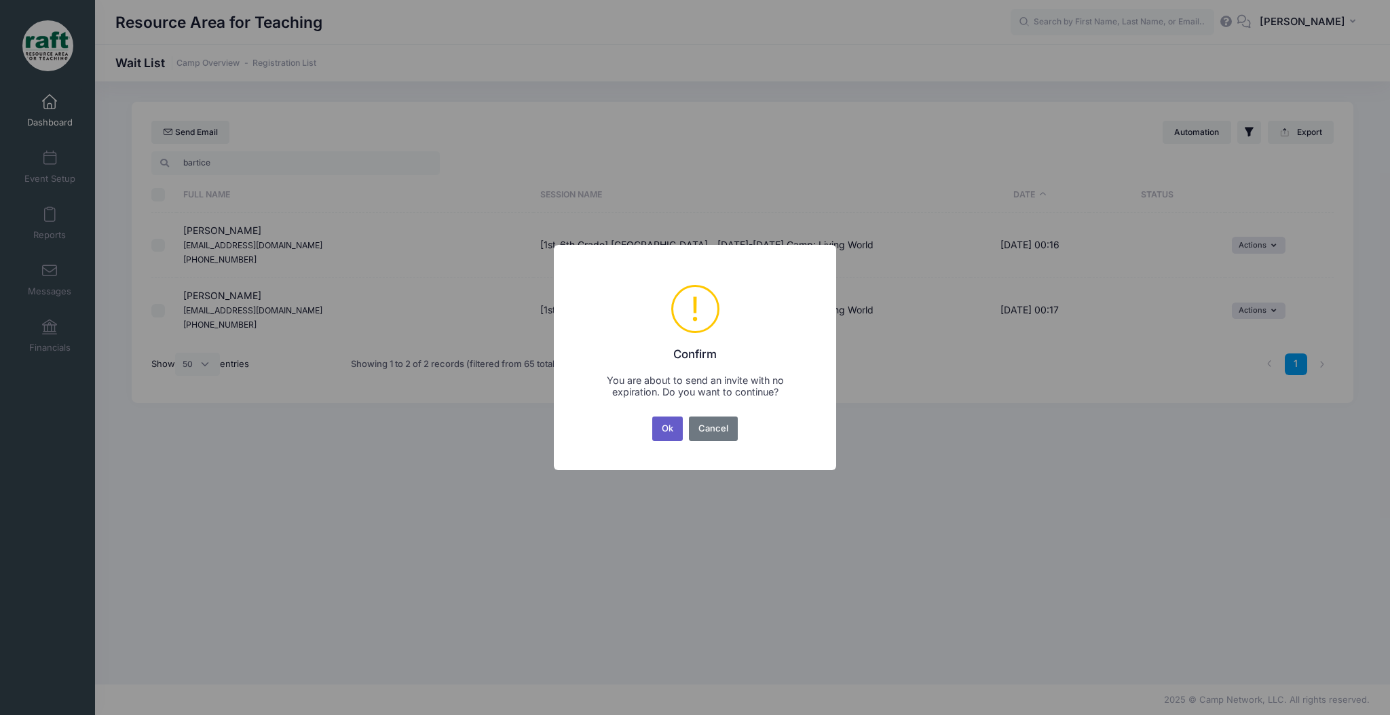
click at [660, 423] on button "Ok" at bounding box center [667, 429] width 31 height 24
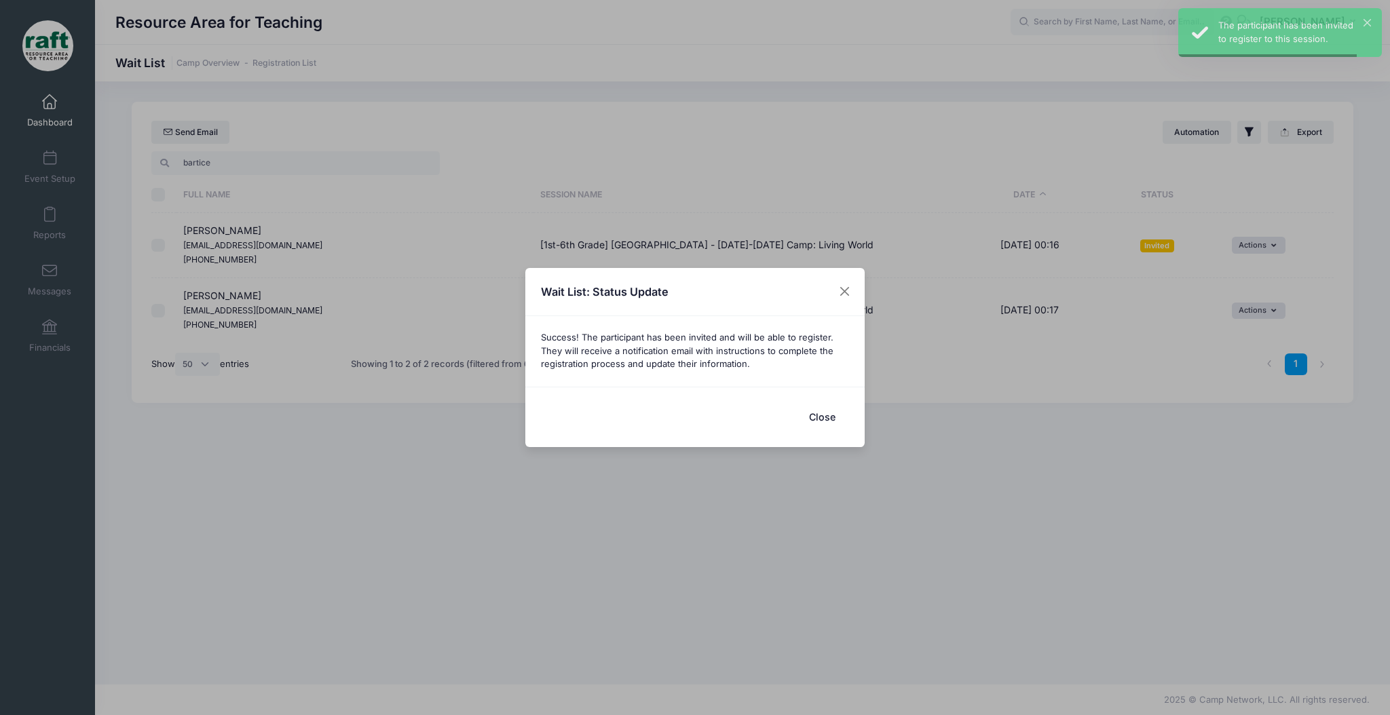
click at [1258, 318] on div "Wait List: Status Update Success! The participant has been invited and will be …" at bounding box center [695, 357] width 1390 height 715
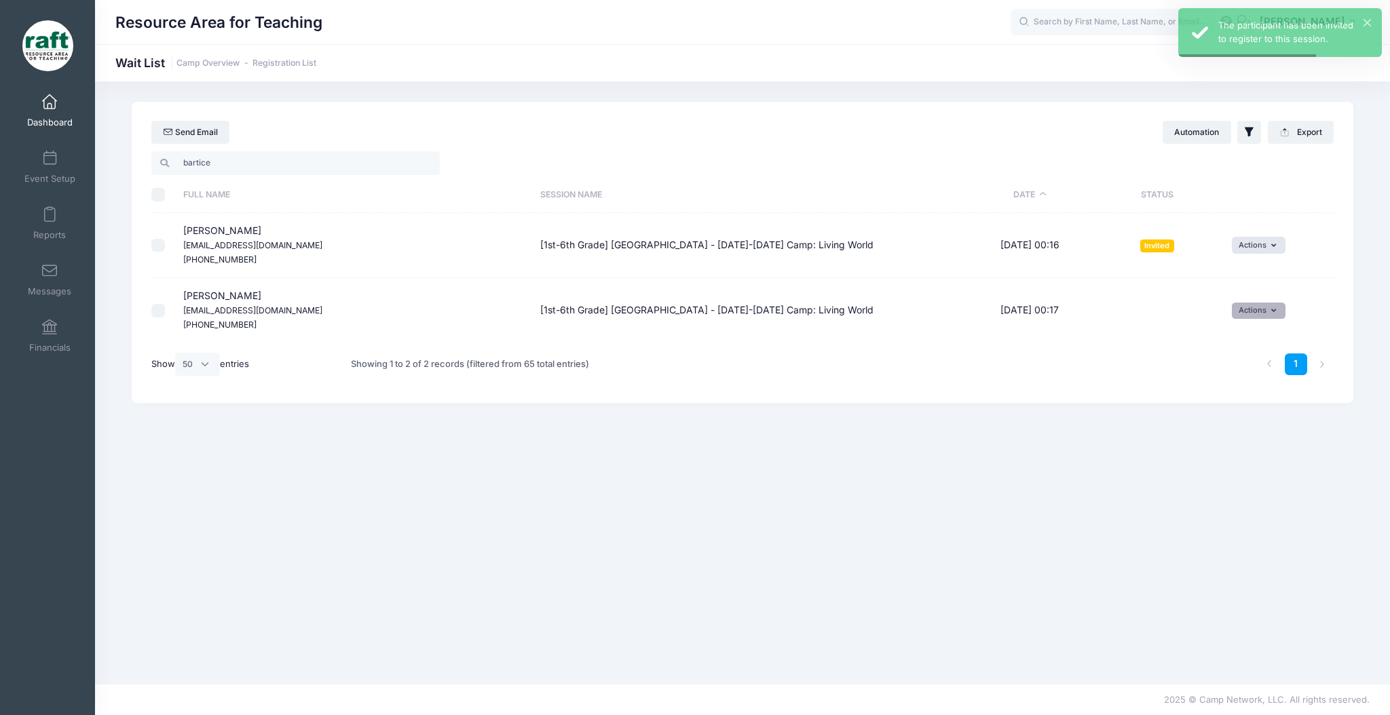
click at [1248, 305] on button "Actions" at bounding box center [1258, 311] width 54 height 16
click at [1241, 334] on link "Invite" at bounding box center [1248, 341] width 59 height 26
click at [1147, 366] on button "submit" at bounding box center [1158, 362] width 35 height 23
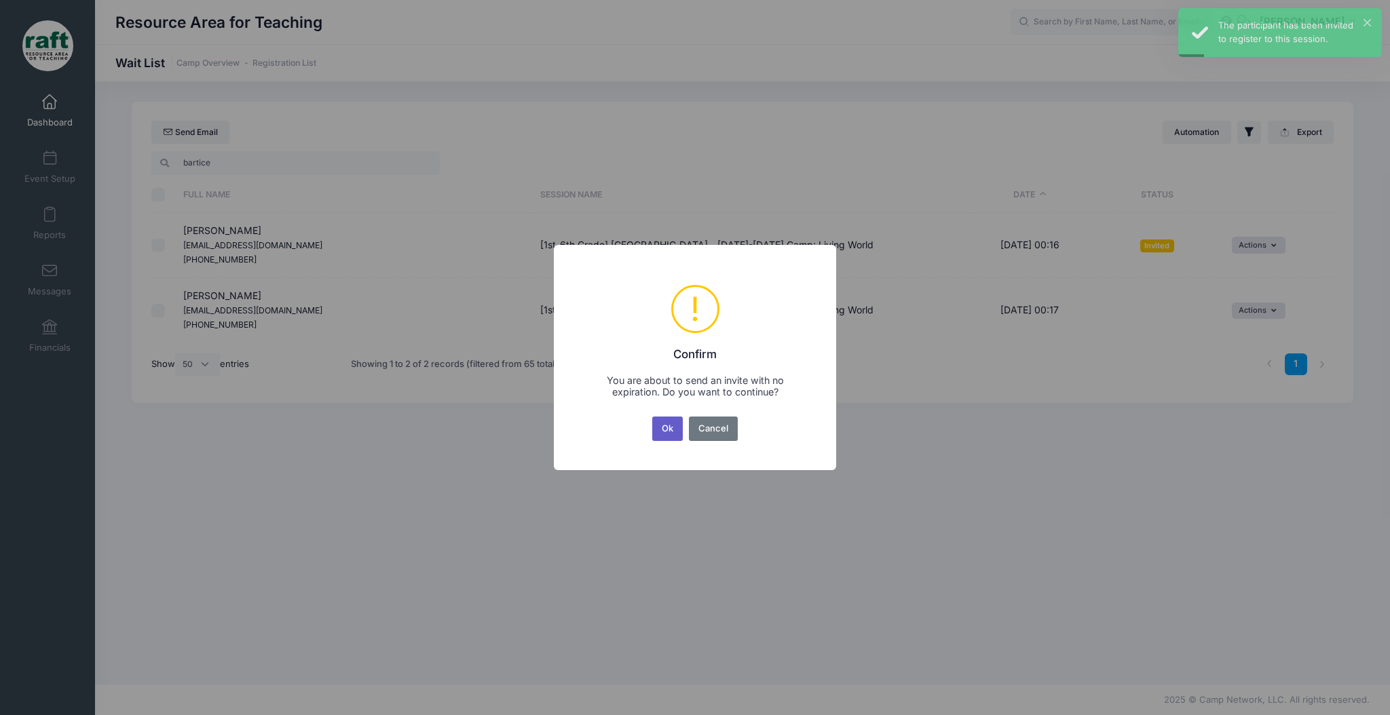
click at [661, 431] on button "Ok" at bounding box center [667, 429] width 31 height 24
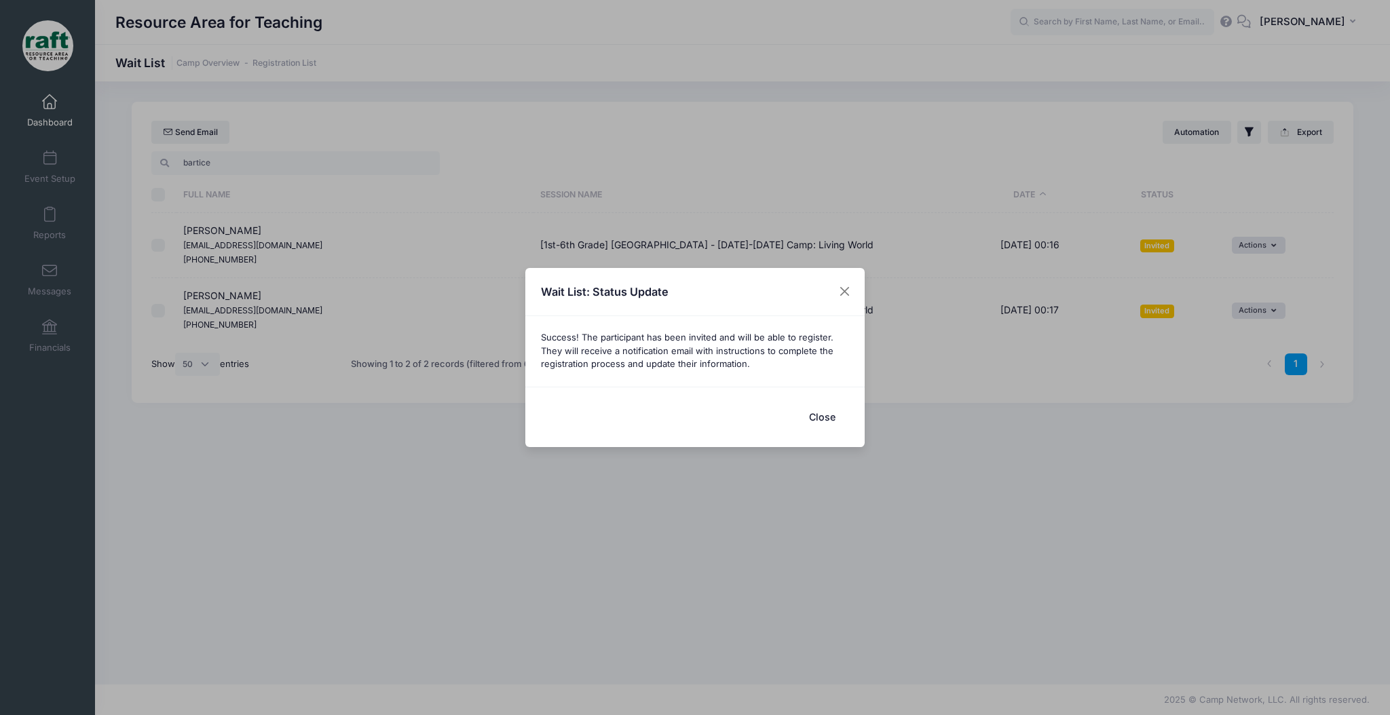
click at [820, 419] on button "Close" at bounding box center [822, 416] width 54 height 29
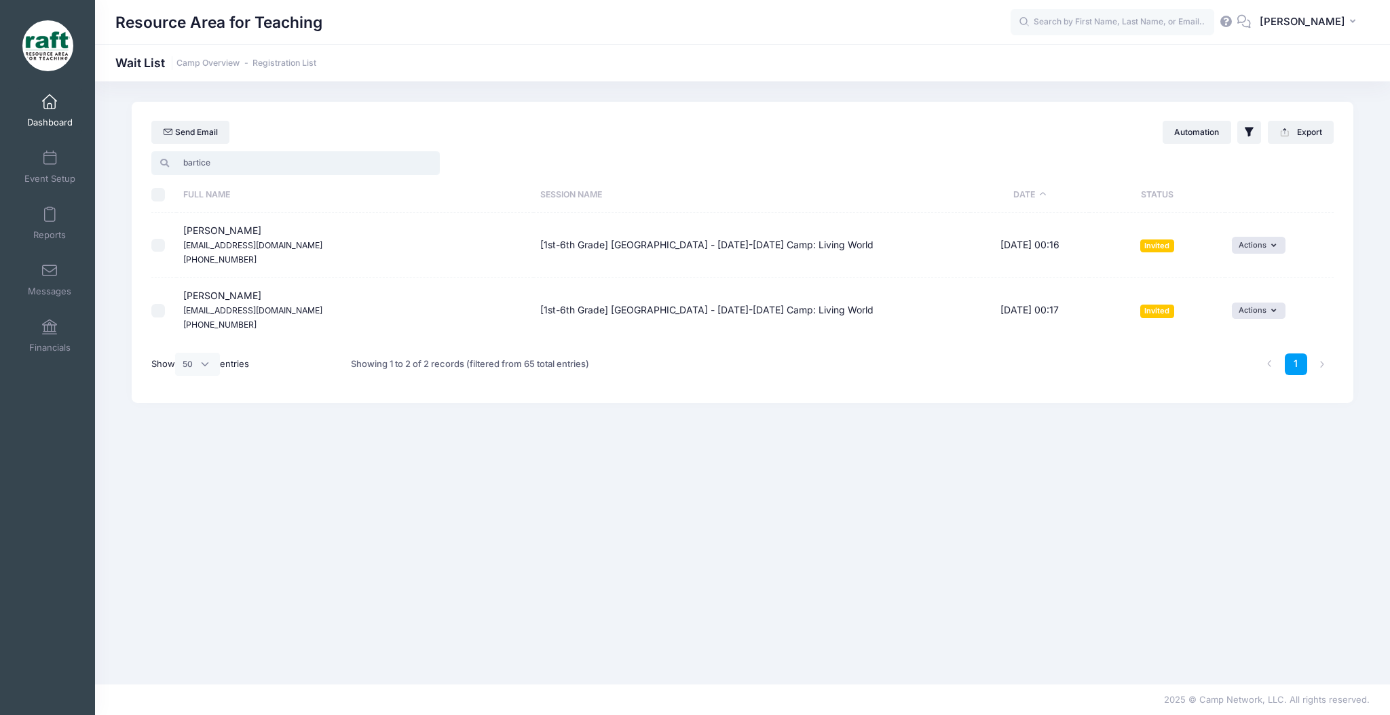
click at [267, 164] on input "bartice" at bounding box center [295, 162] width 288 height 23
type input "baldemo"
click at [421, 159] on input "baldemo" at bounding box center [295, 162] width 288 height 23
click at [422, 159] on input "baldemo" at bounding box center [295, 162] width 288 height 23
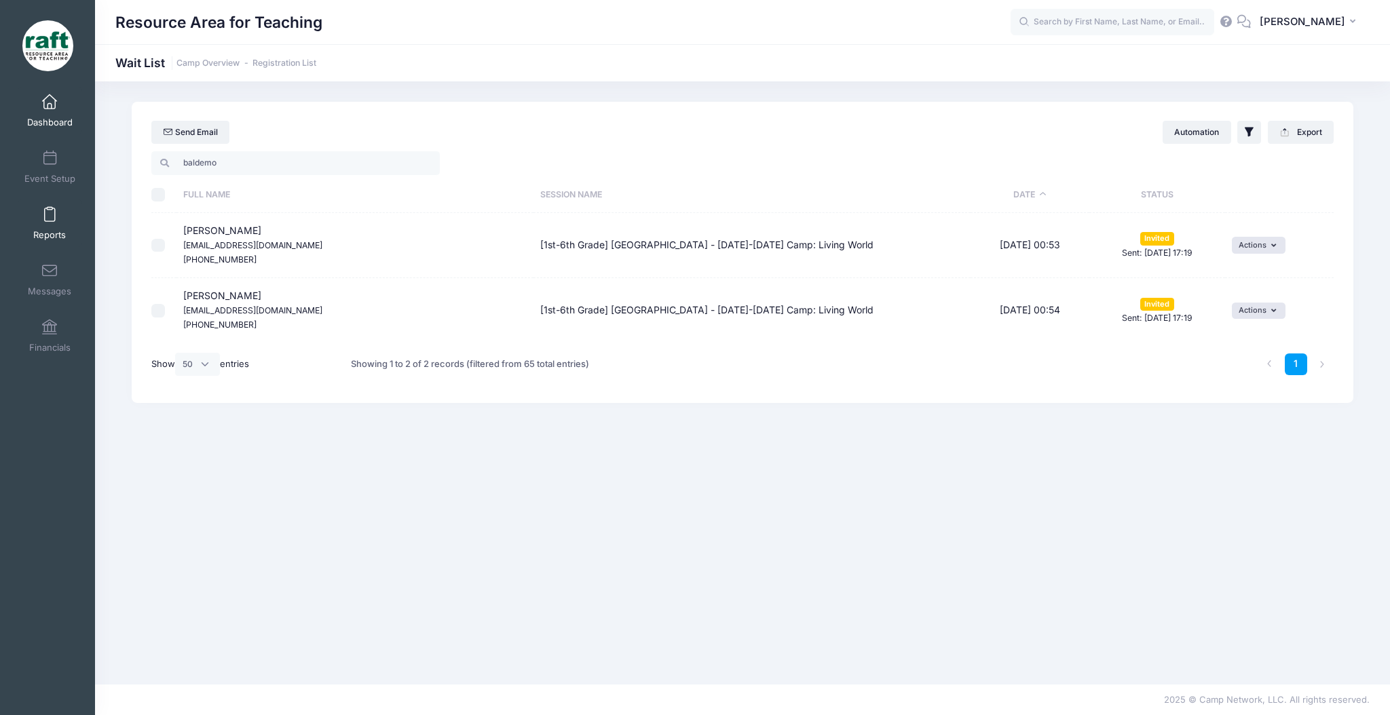
click at [62, 216] on link "Reports" at bounding box center [50, 222] width 64 height 47
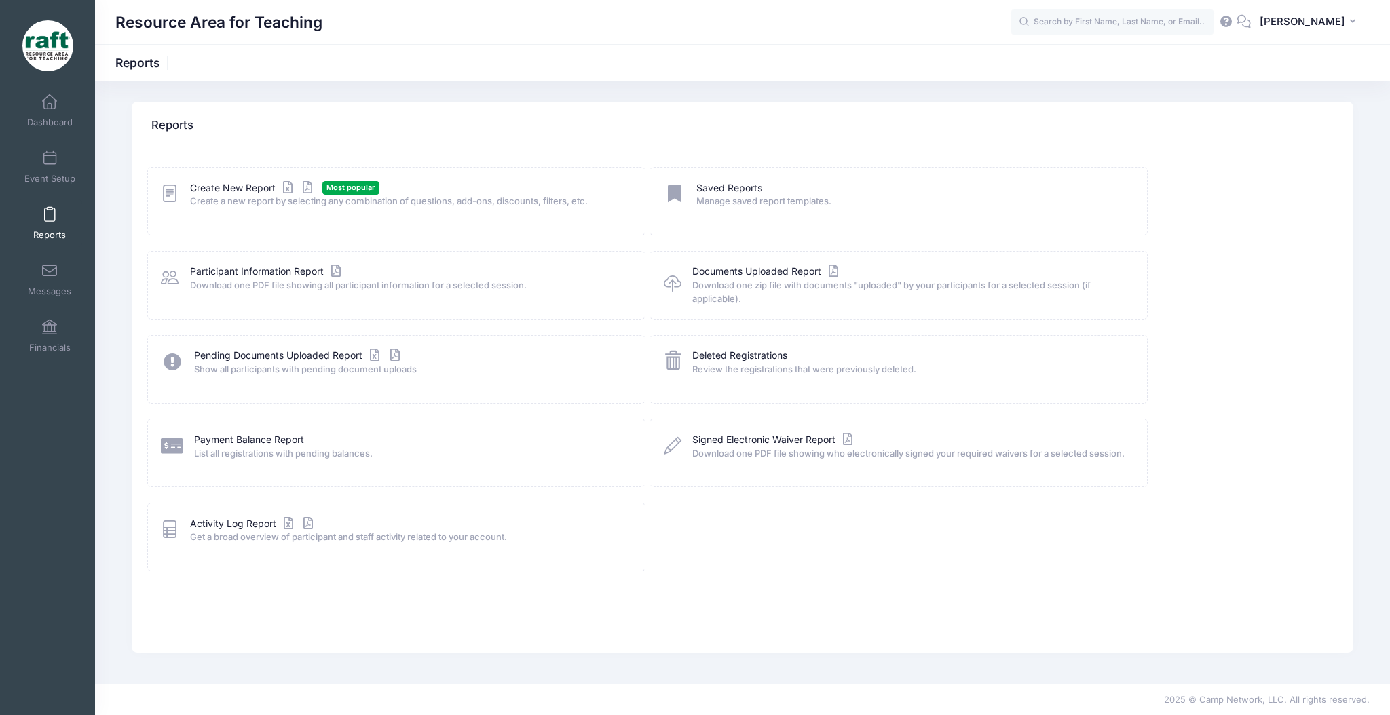
click at [45, 193] on div "Event Setup" at bounding box center [50, 166] width 91 height 56
click at [35, 161] on link "Event Setup" at bounding box center [50, 166] width 64 height 47
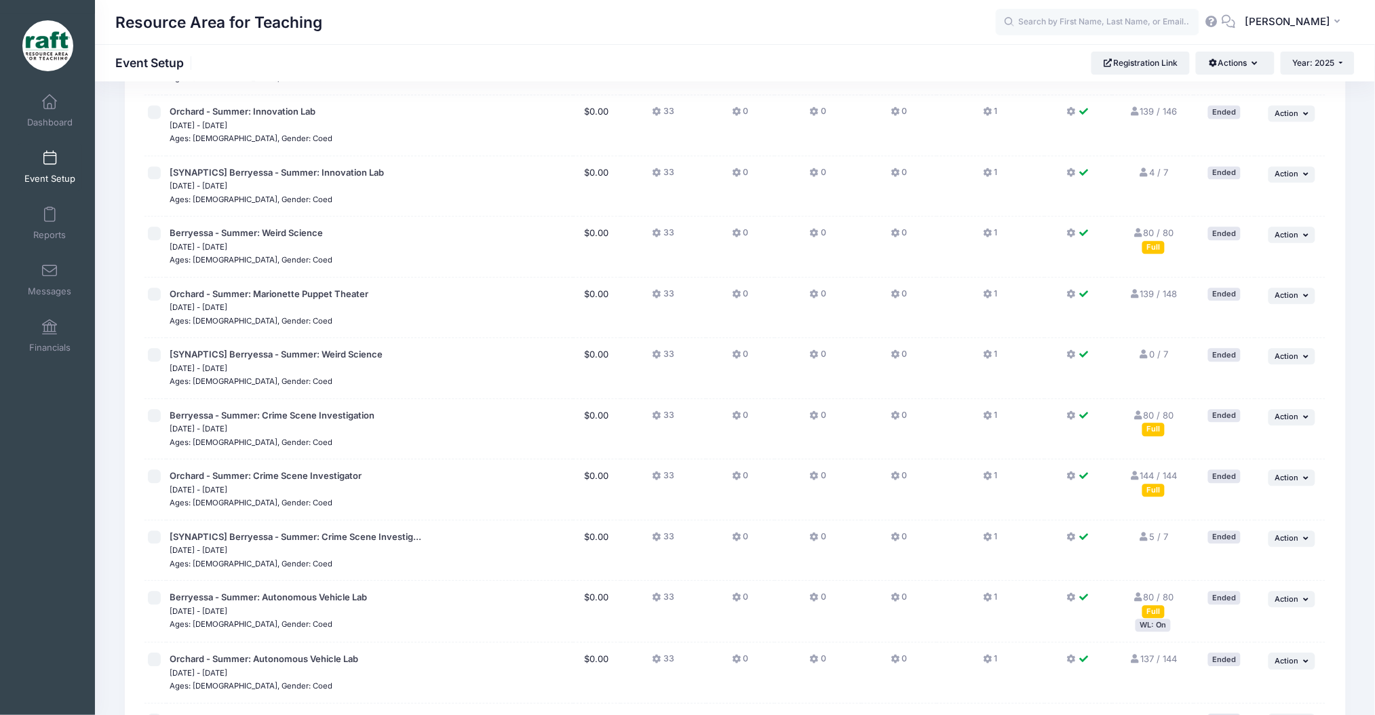
scroll to position [1529, 0]
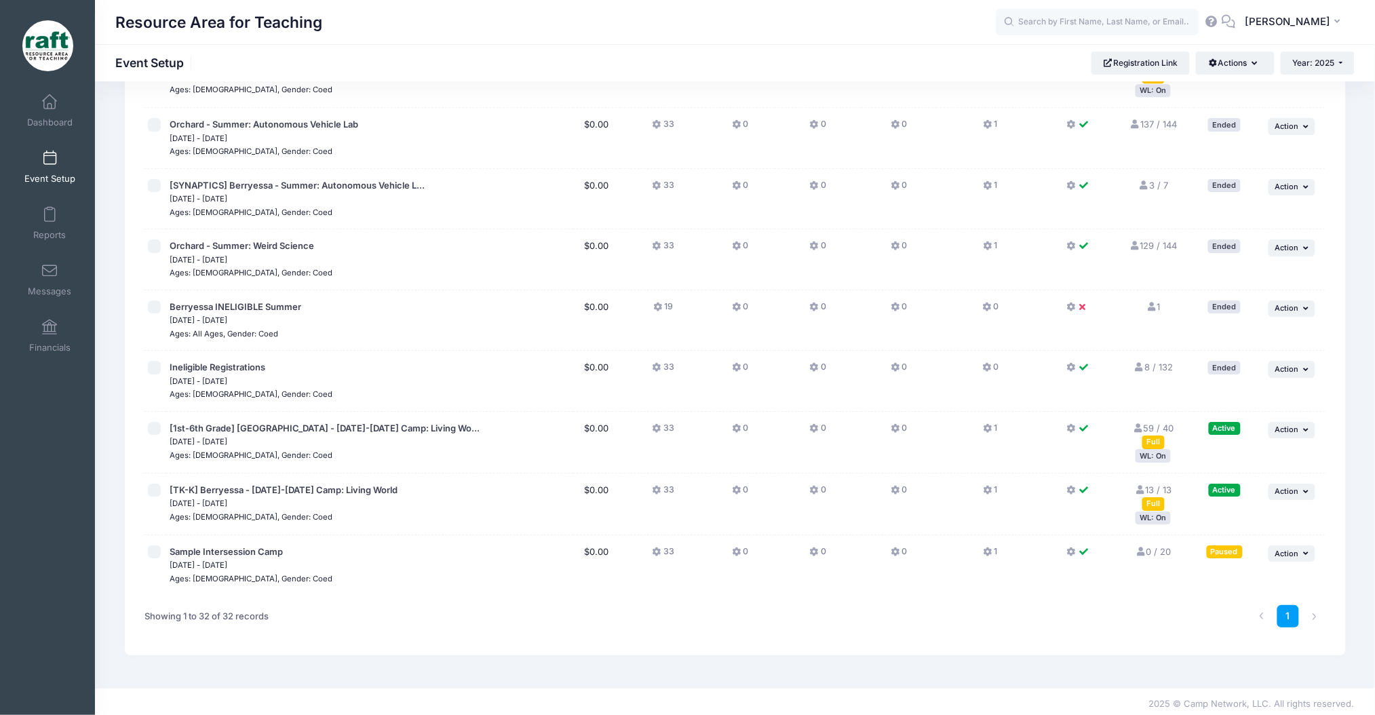
click at [1153, 454] on div "WL: On" at bounding box center [1153, 455] width 35 height 13
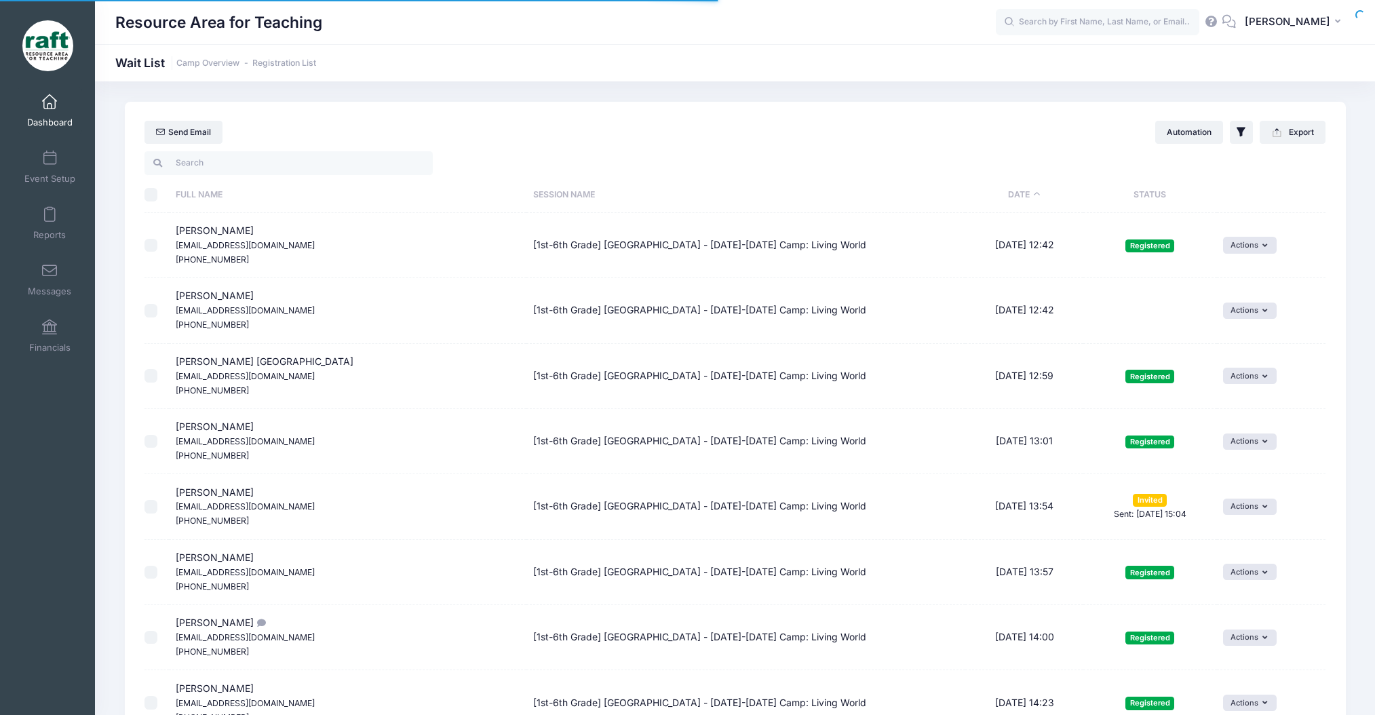
select select "50"
click at [1261, 127] on button "Export" at bounding box center [1293, 132] width 66 height 23
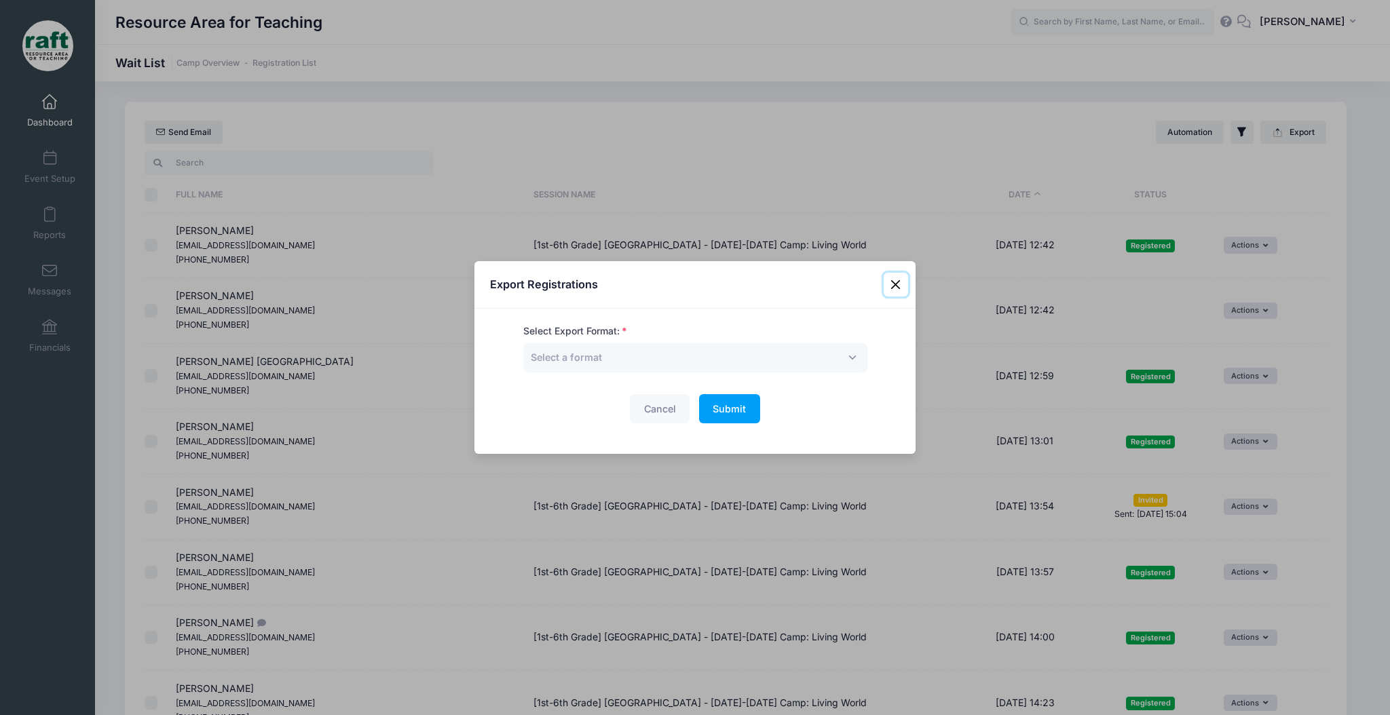
click at [902, 283] on button "Close" at bounding box center [895, 285] width 24 height 24
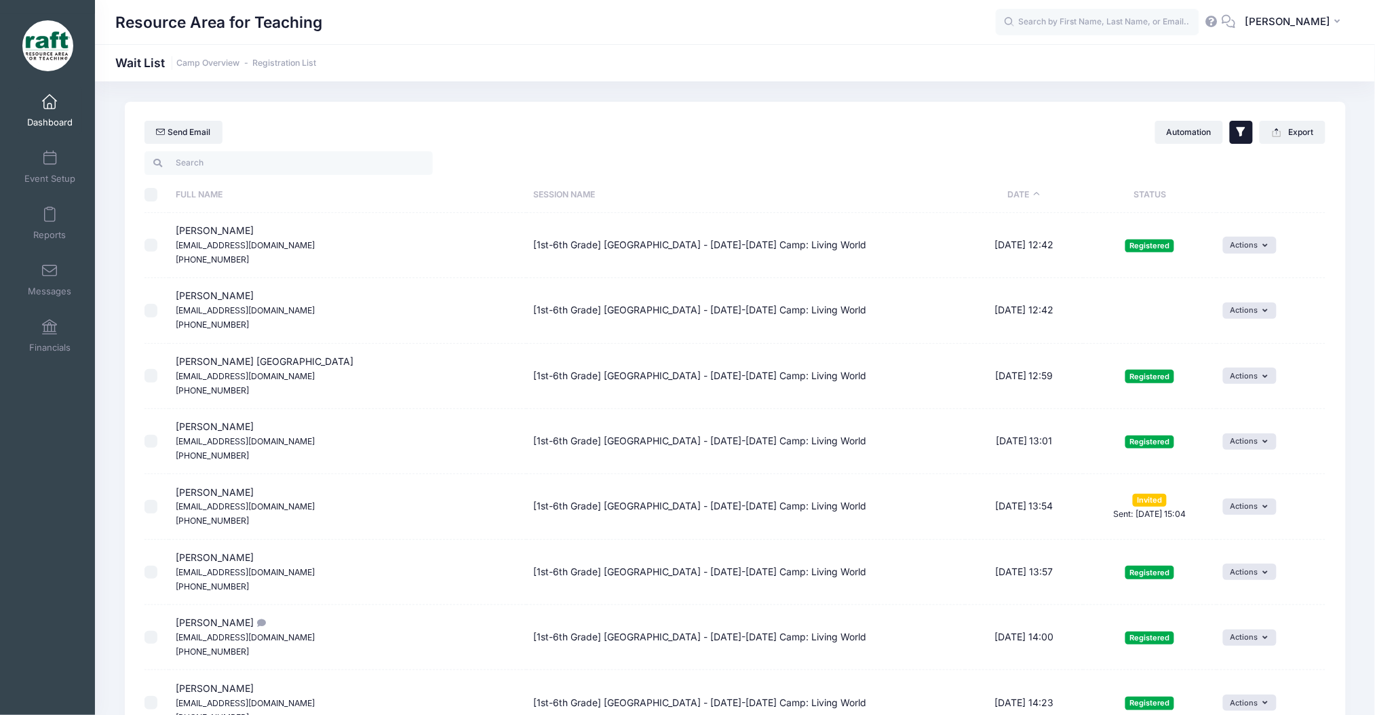
click at [1243, 132] on icon "button" at bounding box center [1242, 133] width 14 height 14
click at [1053, 250] on input "Invited" at bounding box center [1055, 248] width 14 height 14
checkbox input "false"
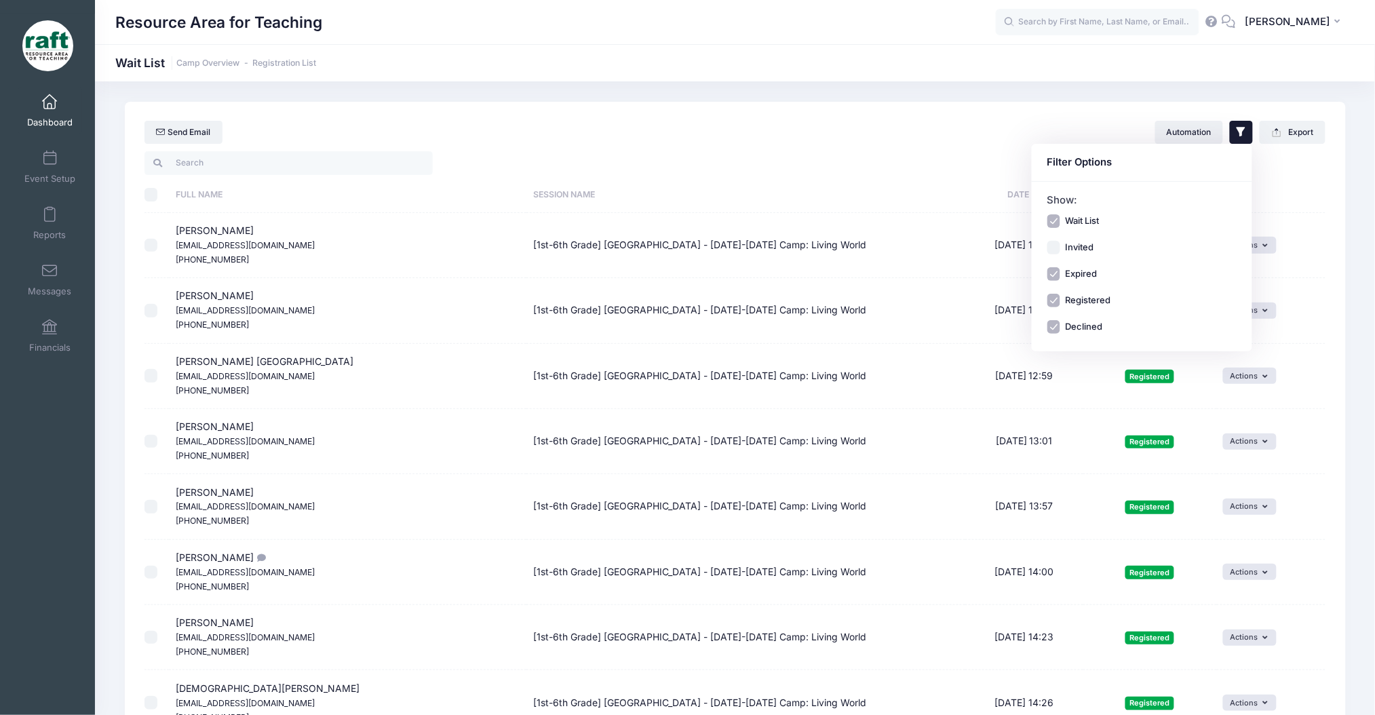
click at [1056, 292] on div "Wait List Invited Expired Registered Declined" at bounding box center [1143, 273] width 190 height 119
click at [1060, 302] on input "Registered" at bounding box center [1055, 301] width 14 height 14
checkbox input "false"
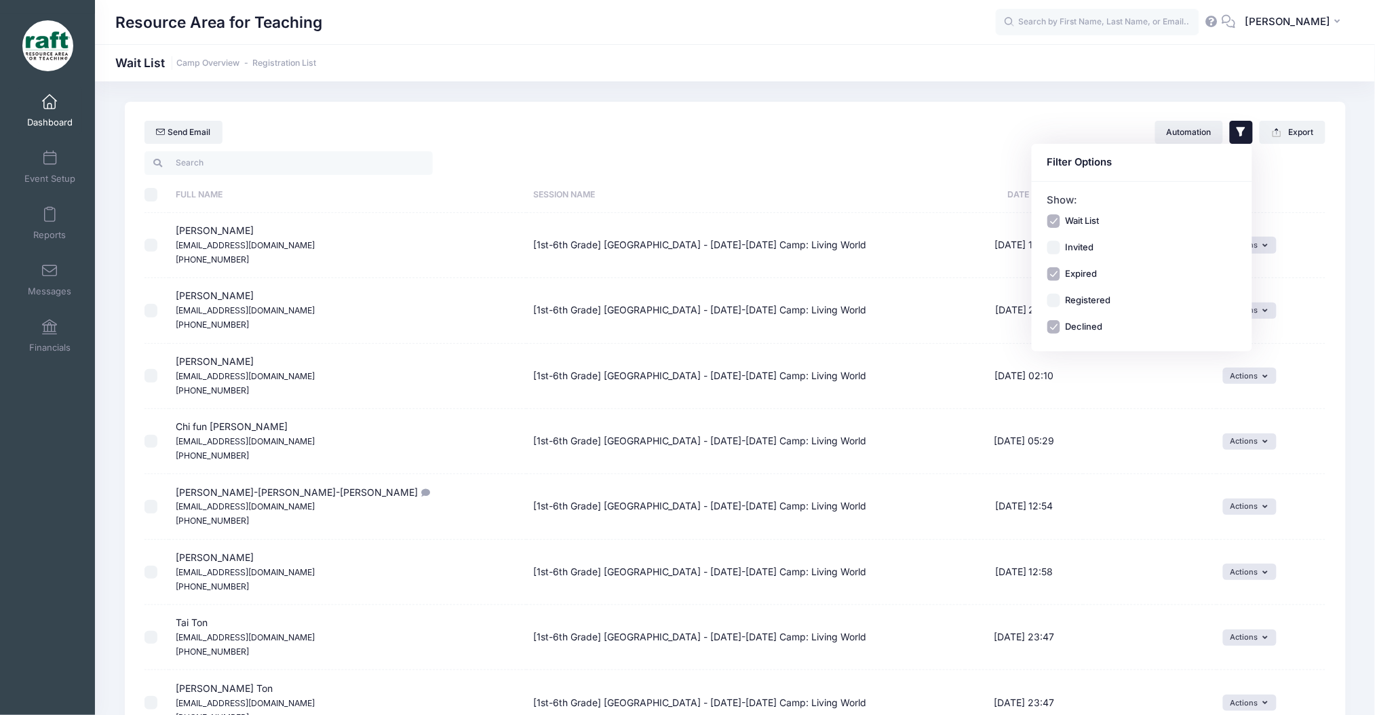
click at [940, 172] on div at bounding box center [1034, 163] width 598 height 28
click at [145, 191] on input "\a \a \a \a" at bounding box center [152, 195] width 14 height 14
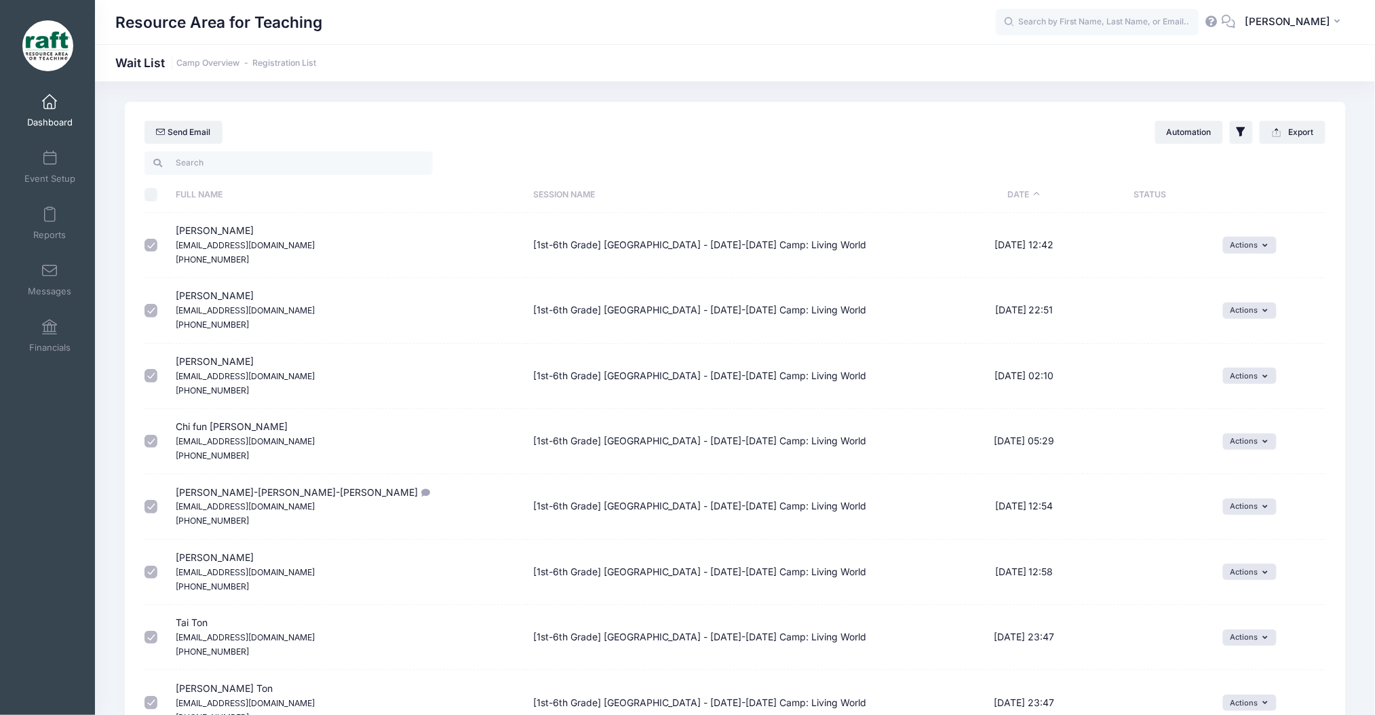
checkbox input "true"
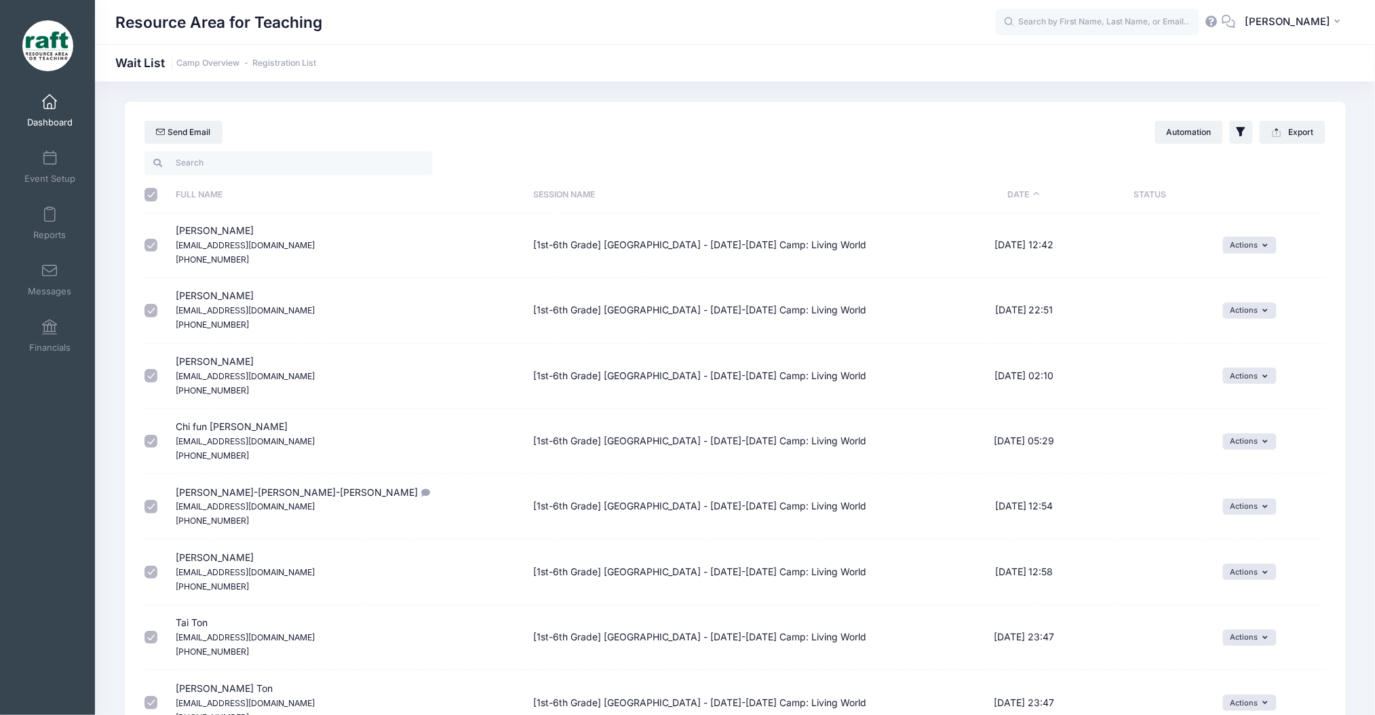
checkbox input "true"
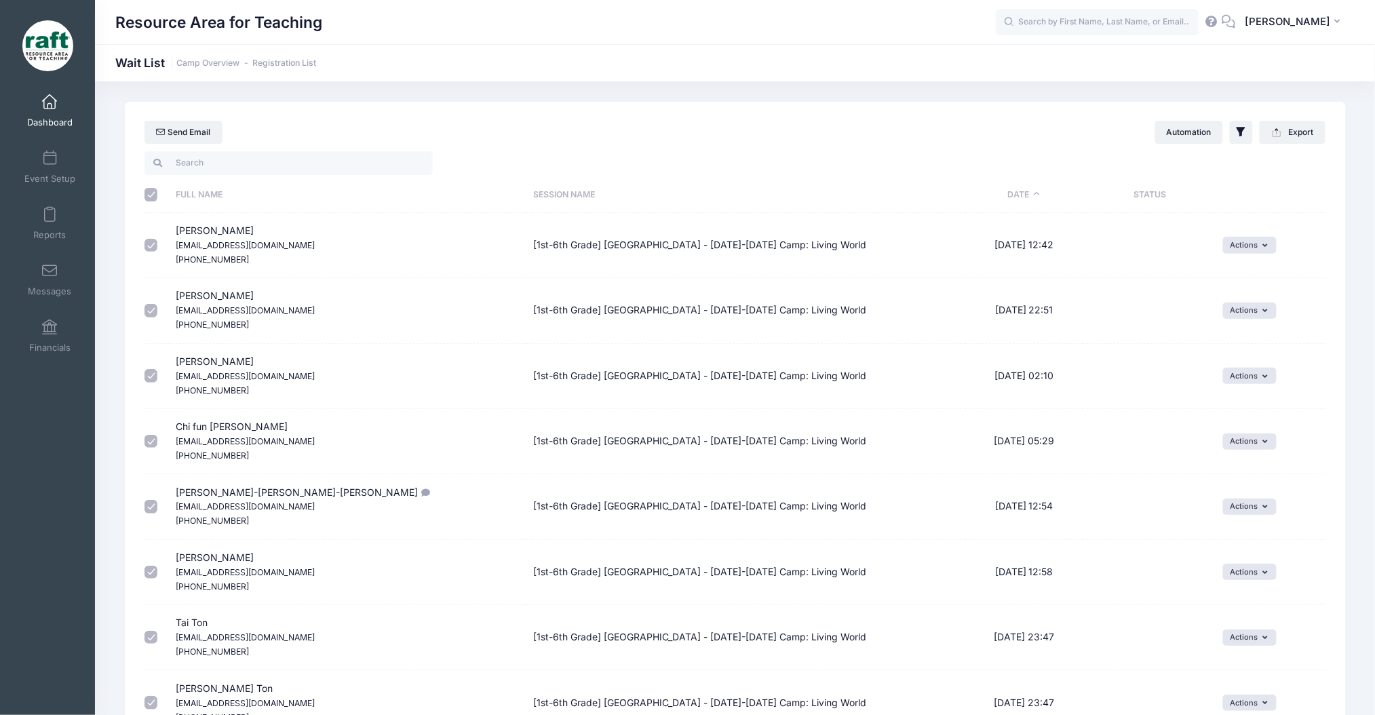
checkbox input "true"
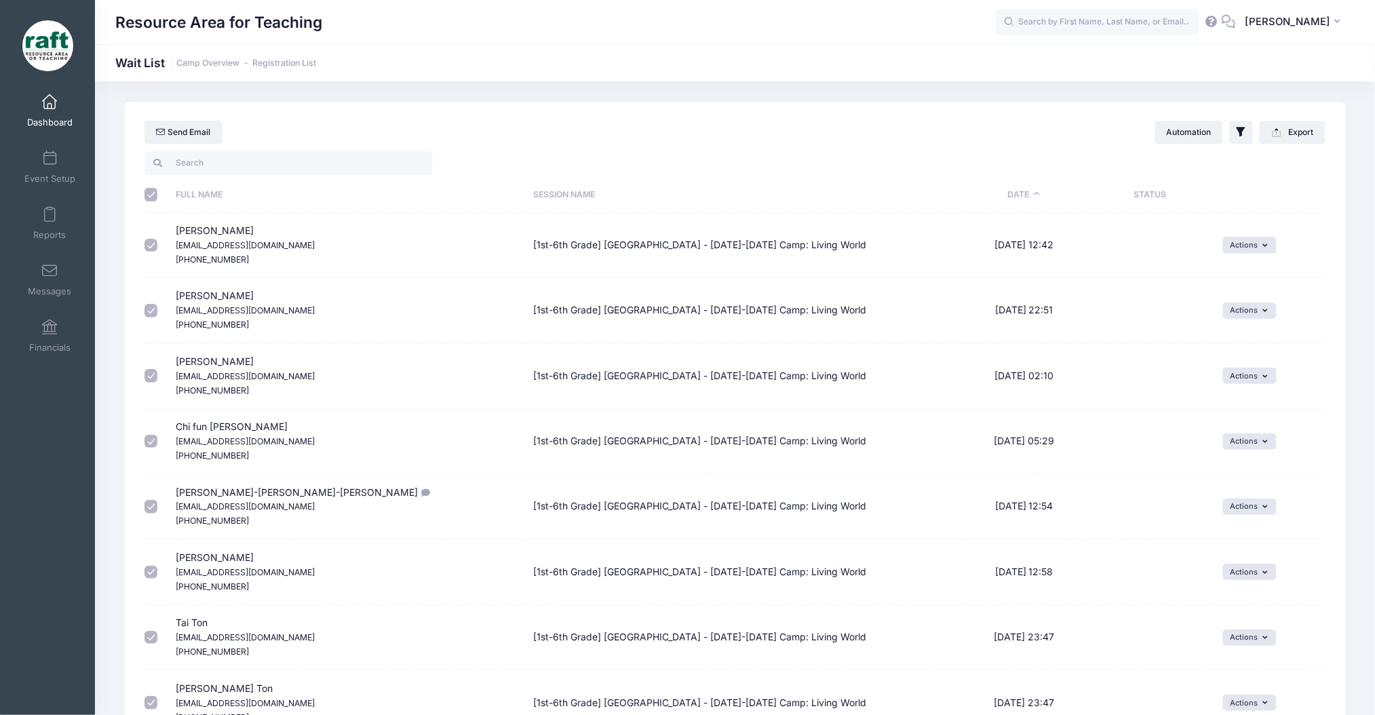
checkbox input "true"
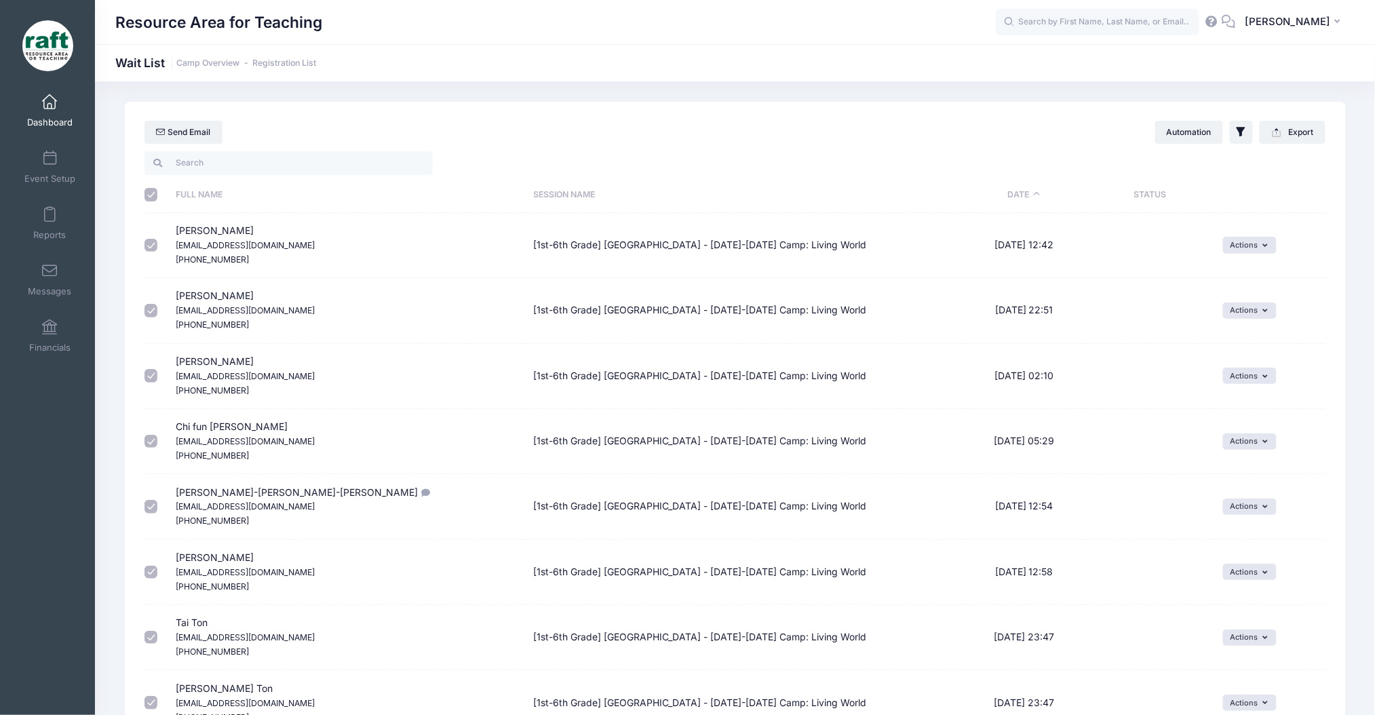
checkbox input "true"
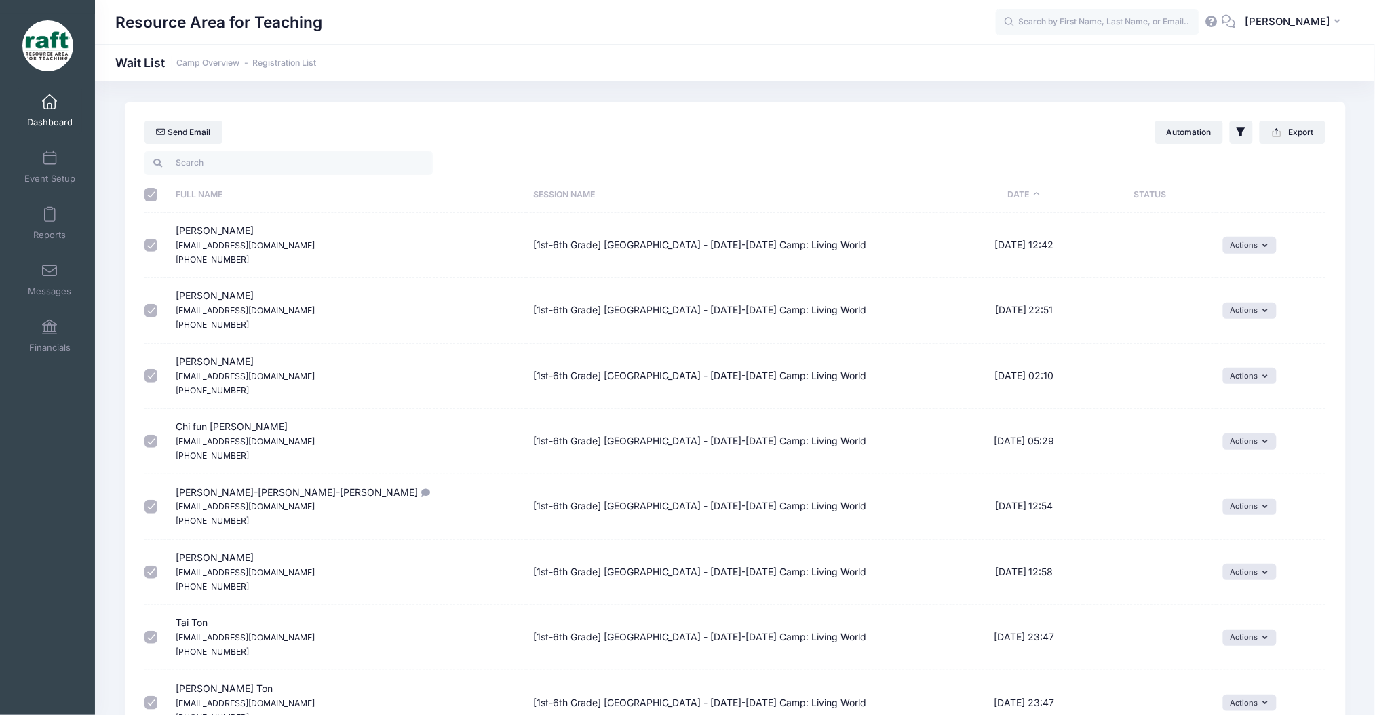
checkbox input "true"
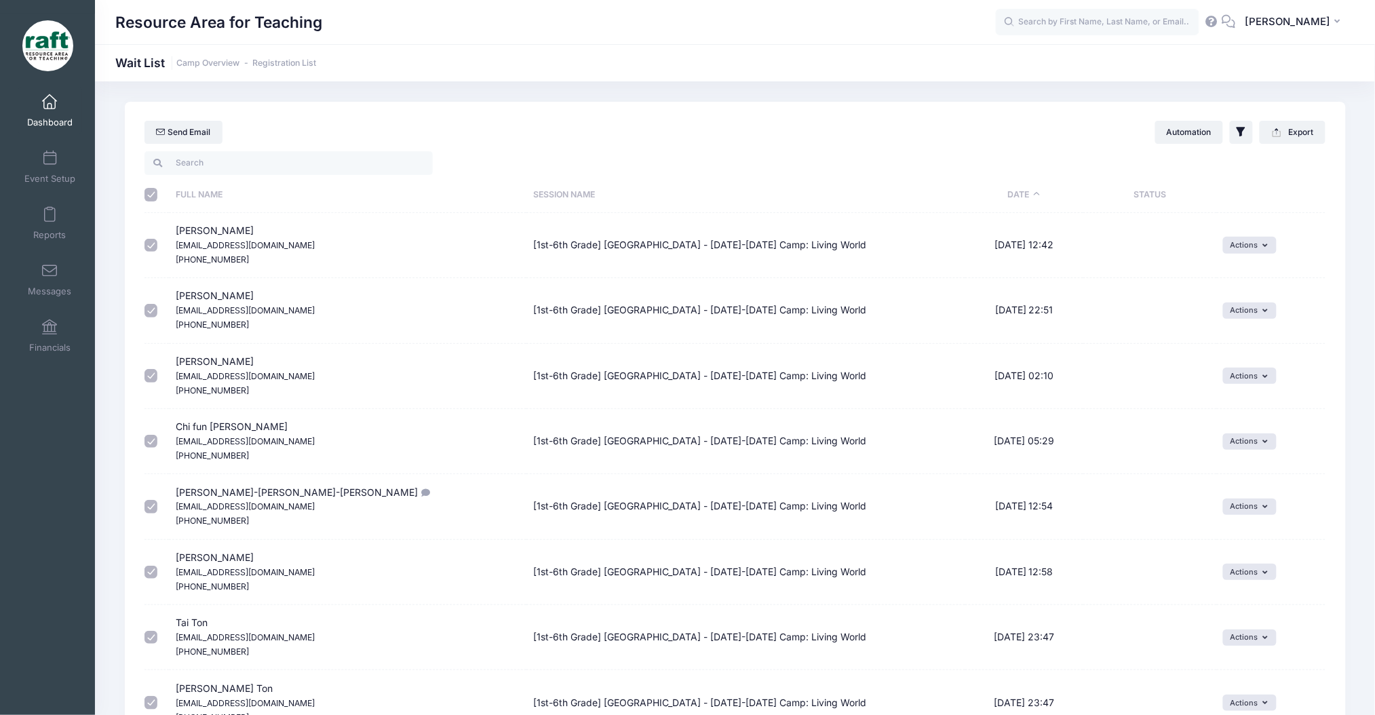
checkbox input "true"
click at [206, 123] on link "Send Email" at bounding box center [184, 132] width 78 height 23
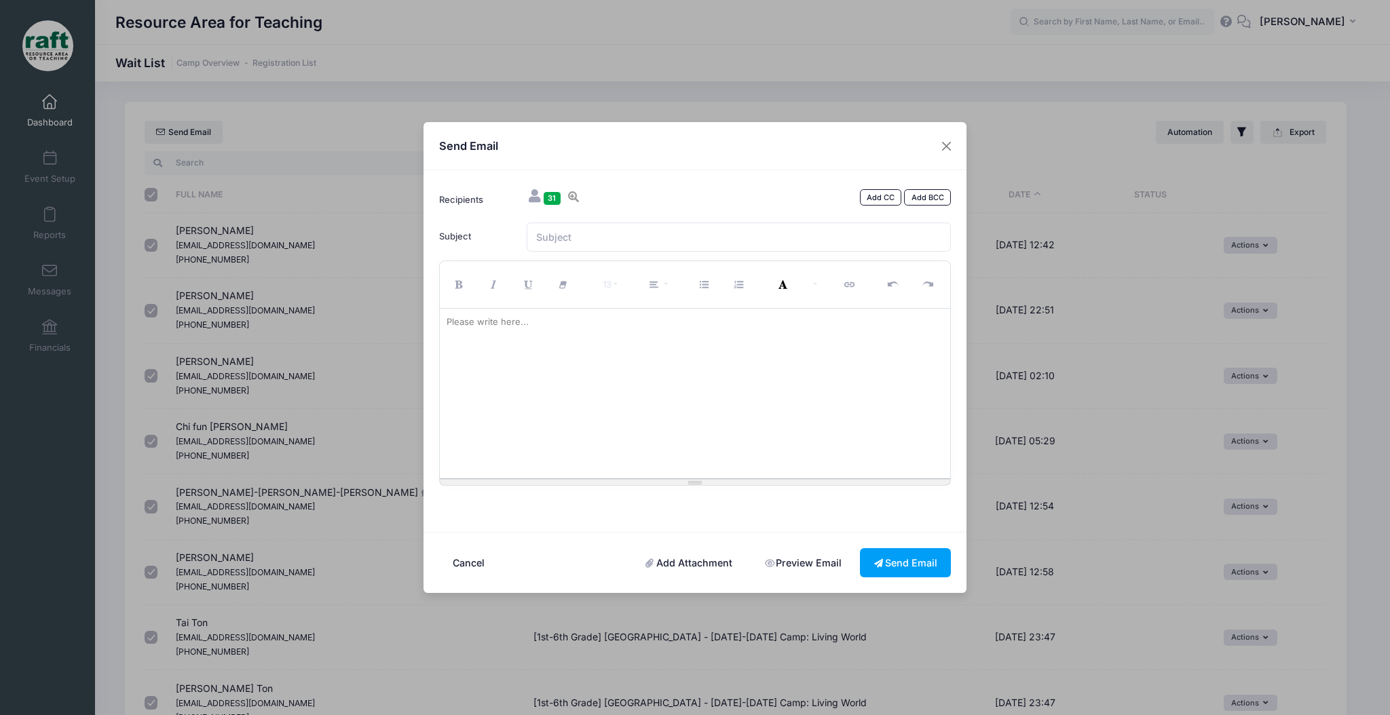
click at [670, 252] on form "Recipients 31 Add CC Add BCC Ding zhong Fu zoeyhuang1@gmail.com (408) 802-4397 …" at bounding box center [694, 351] width 525 height 330
click at [657, 246] on input "Subject" at bounding box center [739, 237] width 425 height 29
paste input "RAFT's STEAM Dream Camp Waitlist"
drag, startPoint x: 641, startPoint y: 239, endPoint x: 571, endPoint y: 238, distance: 69.9
click at [571, 238] on input "RAFT's STEAM Dream Camp Waitlist" at bounding box center [739, 237] width 425 height 29
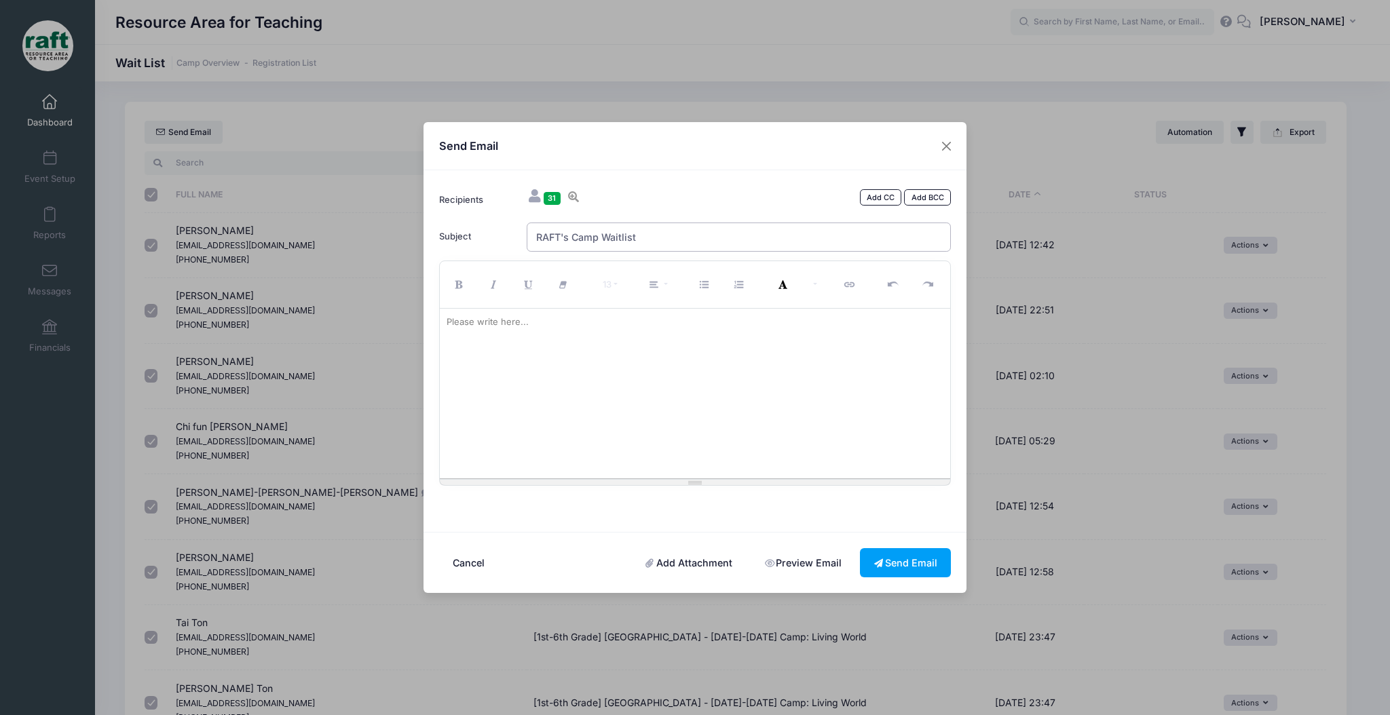
type input "RAFT's Camp Waitlist"
click at [590, 305] on div "13 8 9 10 11 12 14 18 24 36 Background Color Transparent Select #ffff00 Text Co…" at bounding box center [695, 284] width 511 height 47
click at [581, 346] on div at bounding box center [695, 394] width 511 height 170
click at [529, 411] on div at bounding box center [695, 394] width 511 height 170
paste div
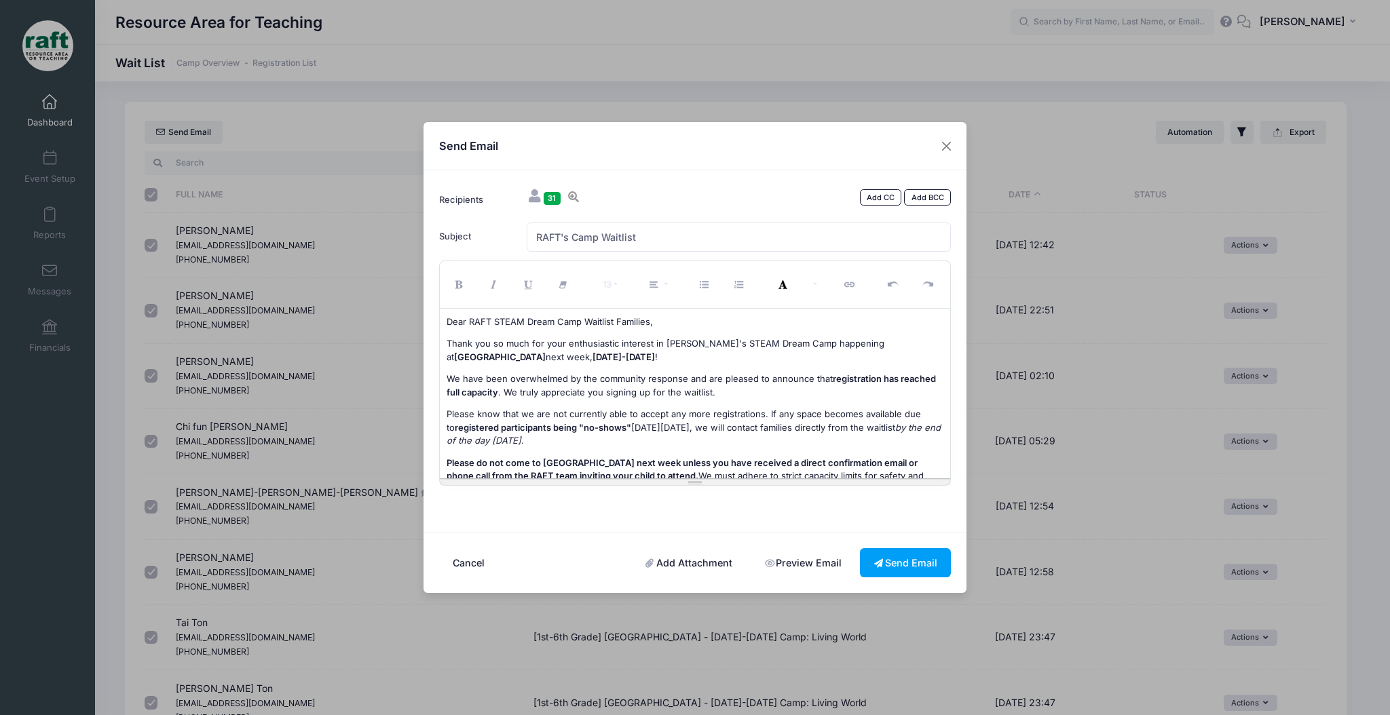
click at [558, 343] on span "Thank you so much for your enthusiastic interest in RAFT's STEAM Dream Camp hap…" at bounding box center [665, 350] width 438 height 24
click at [592, 362] on span "October 6th-10th" at bounding box center [623, 356] width 62 height 11
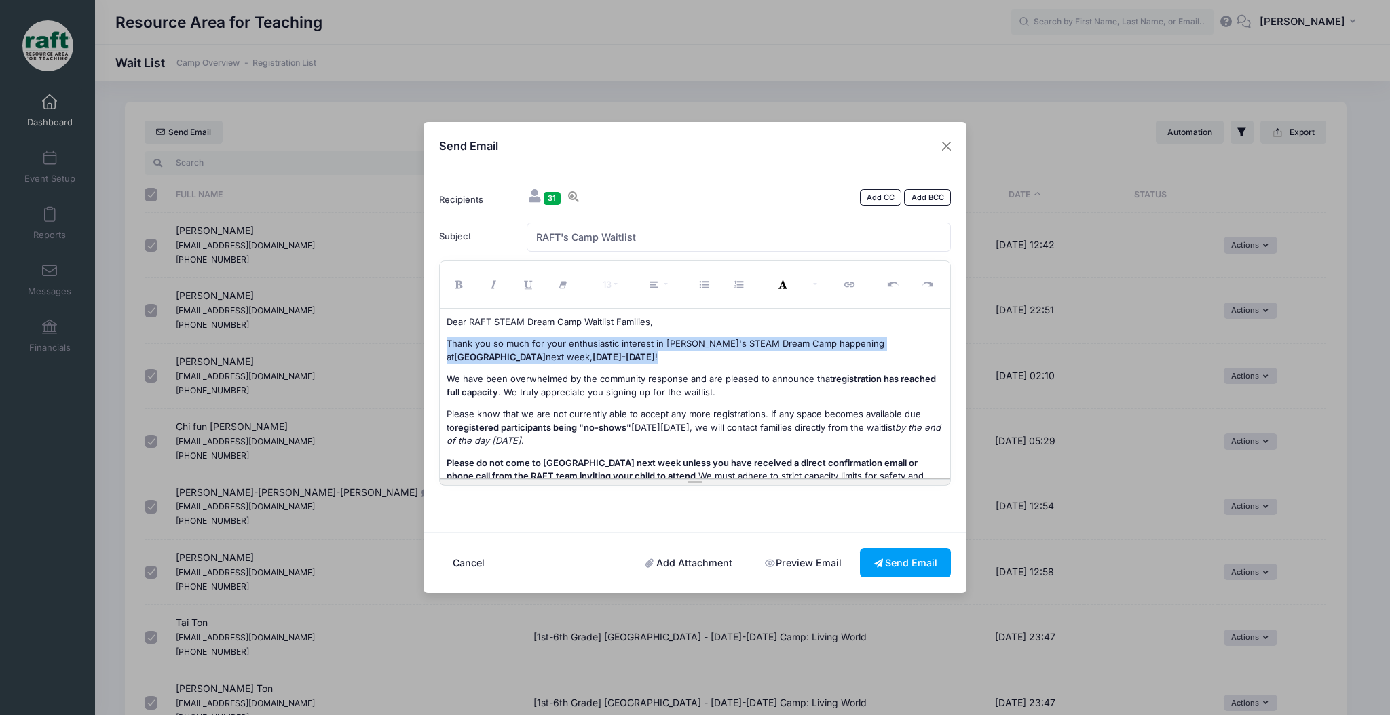
click at [592, 362] on span "October 6th-10th" at bounding box center [623, 356] width 62 height 11
click at [579, 383] on span "We have been overwhelmed by the community response and are pleased to announce …" at bounding box center [639, 378] width 386 height 11
click at [575, 346] on span "Thank you so much for your enthusiastic interest in RAFT's STEAM Dream Camp hap…" at bounding box center [665, 350] width 438 height 24
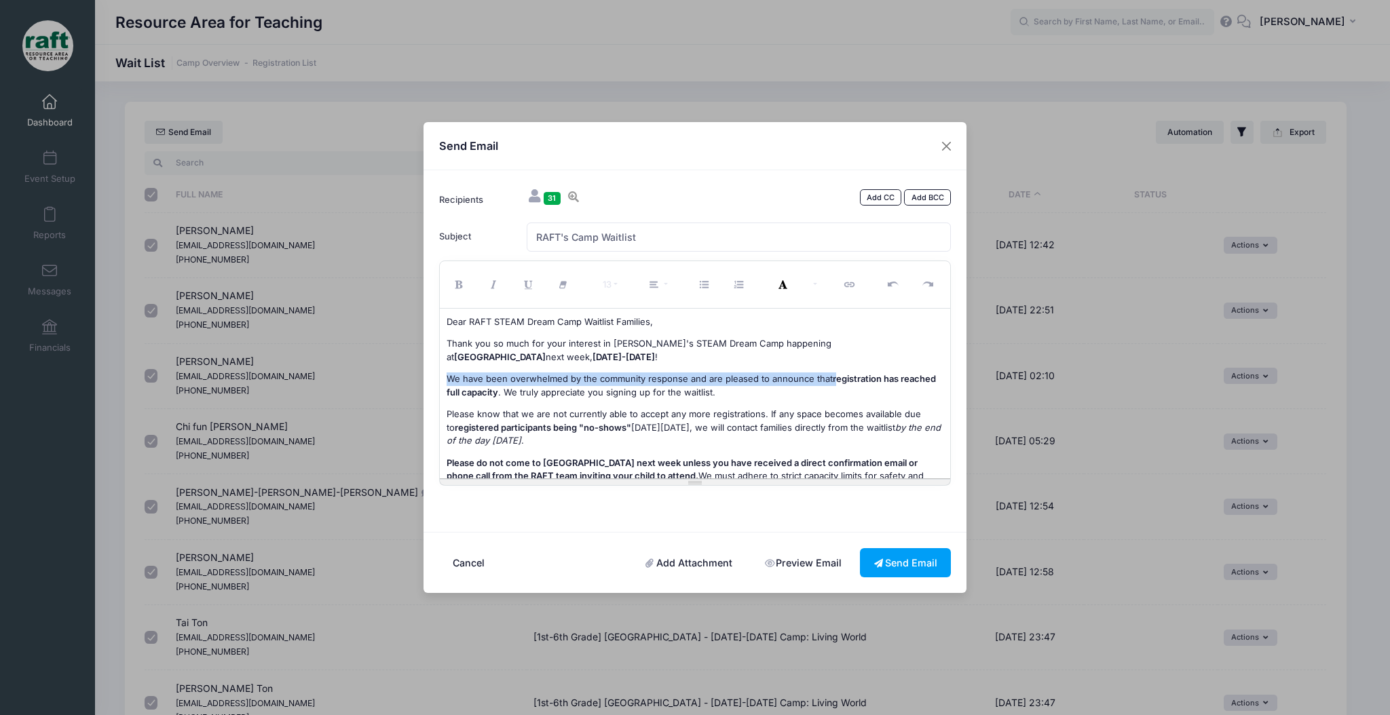
drag, startPoint x: 830, startPoint y: 378, endPoint x: 410, endPoint y: 383, distance: 419.3
click at [410, 383] on div "Send Email Recipients 31 Add CC Add BCC CC" at bounding box center [695, 357] width 1390 height 715
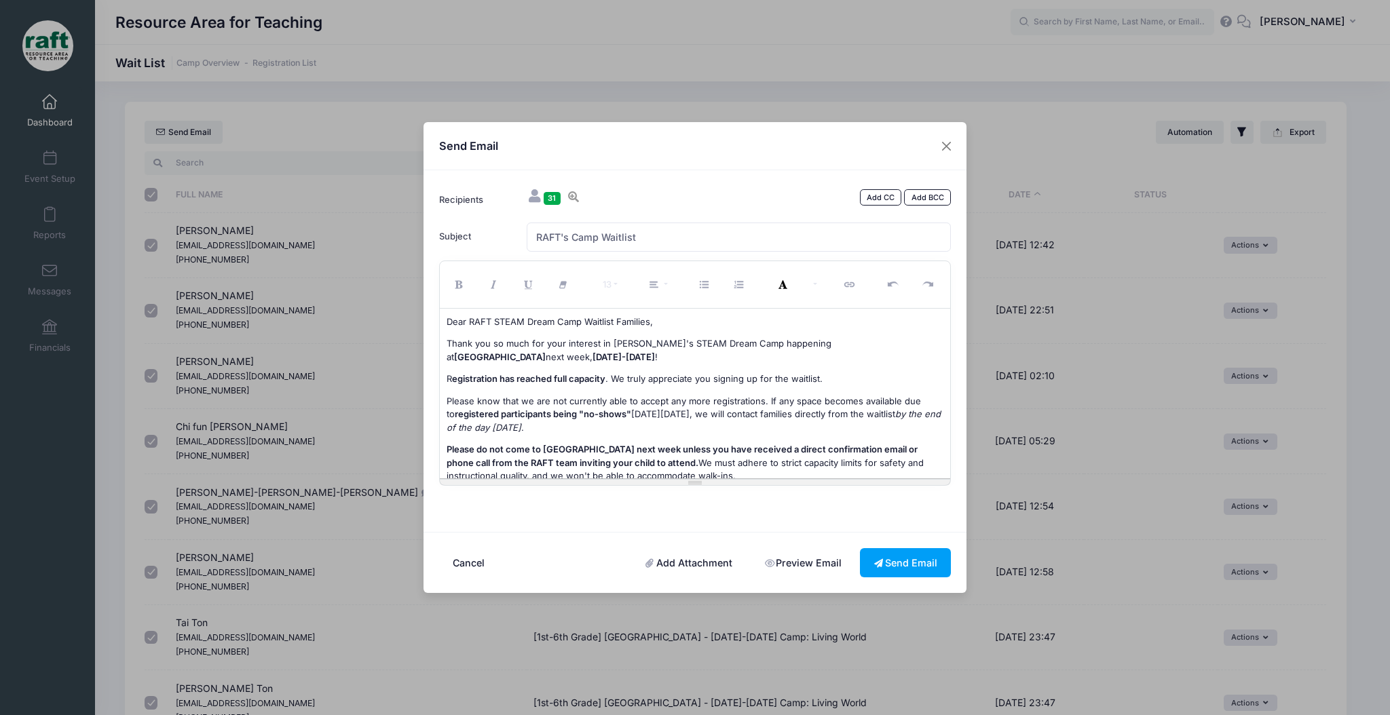
click at [469, 377] on b "egistration has reached full capacity" at bounding box center [528, 378] width 153 height 11
click at [458, 285] on icon "Bold (CTRL+B)" at bounding box center [461, 285] width 12 height 0
click at [558, 384] on b "Registration has reached full capacity" at bounding box center [525, 378] width 159 height 11
click at [552, 383] on b "Registration has reached full capacity" at bounding box center [525, 378] width 159 height 11
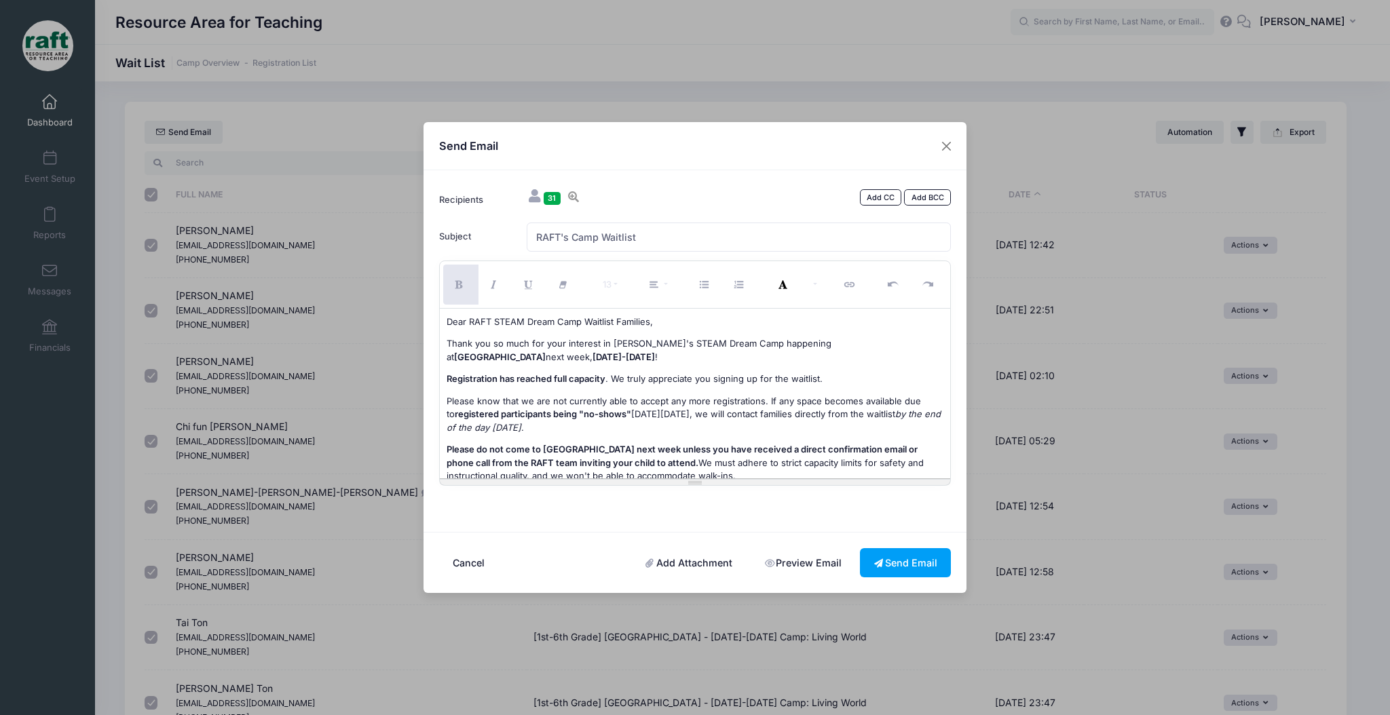
click at [517, 379] on b "Registration has reached full capacity" at bounding box center [525, 378] width 159 height 11
drag, startPoint x: 823, startPoint y: 377, endPoint x: 610, endPoint y: 381, distance: 213.1
click at [610, 381] on p "Registration has reached full capacity . We truly appreciate you signing up for…" at bounding box center [694, 379] width 497 height 14
drag, startPoint x: 600, startPoint y: 399, endPoint x: 607, endPoint y: 380, distance: 20.2
click at [607, 380] on div "Dear RAFT STEAM Dream Camp Waitlist Families, Thank you so much for your intere…" at bounding box center [695, 394] width 511 height 170
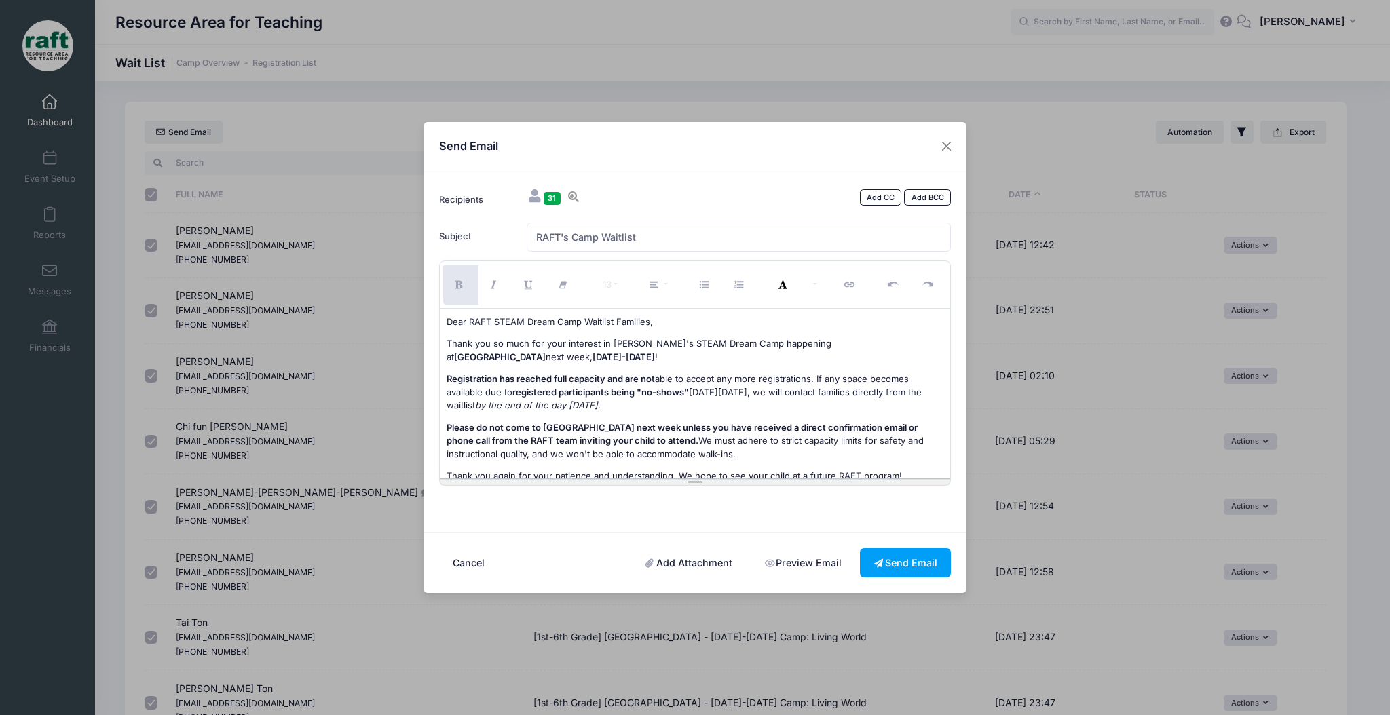
click at [607, 380] on b "Registration has reached full capacity and are not" at bounding box center [550, 378] width 208 height 11
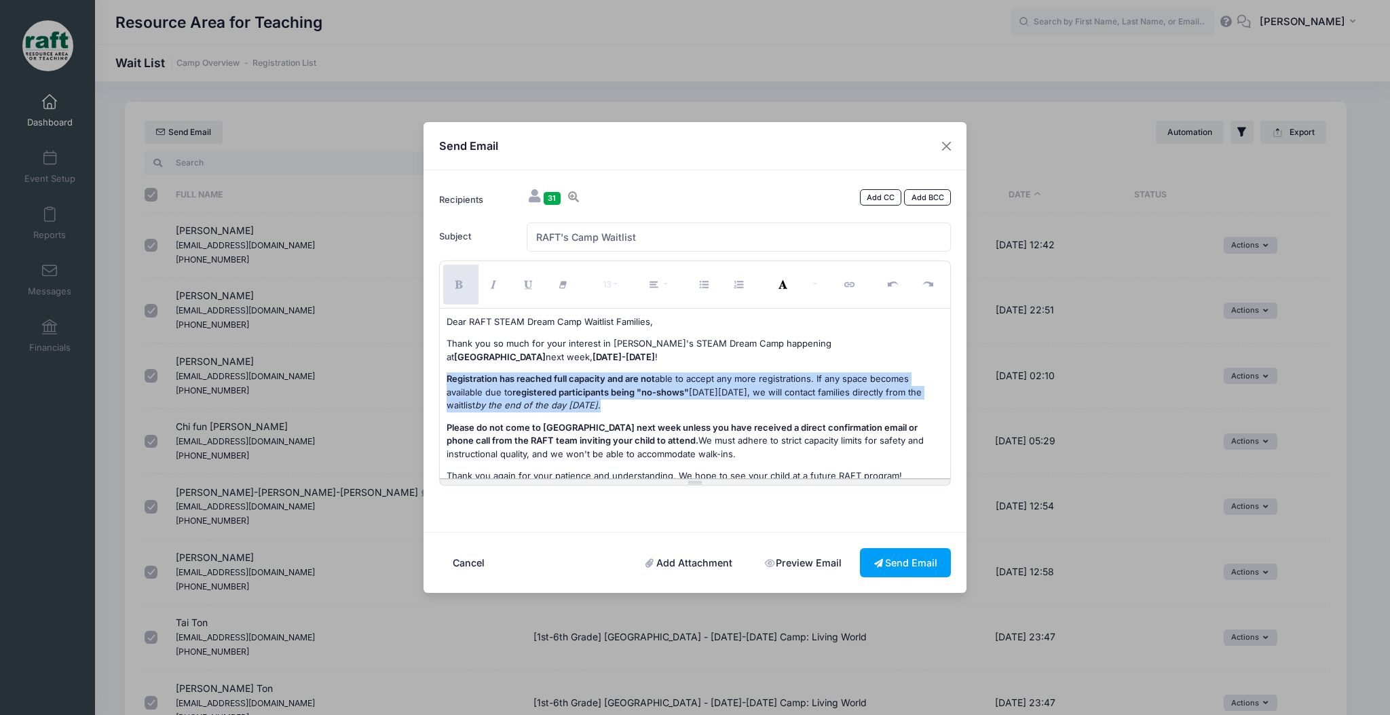
click at [607, 380] on b "Registration has reached full capacity and are not" at bounding box center [550, 378] width 208 height 11
click at [670, 366] on div "Dear RAFT STEAM Dream Camp Waitlist Families, Thank you so much for your intere…" at bounding box center [695, 394] width 511 height 170
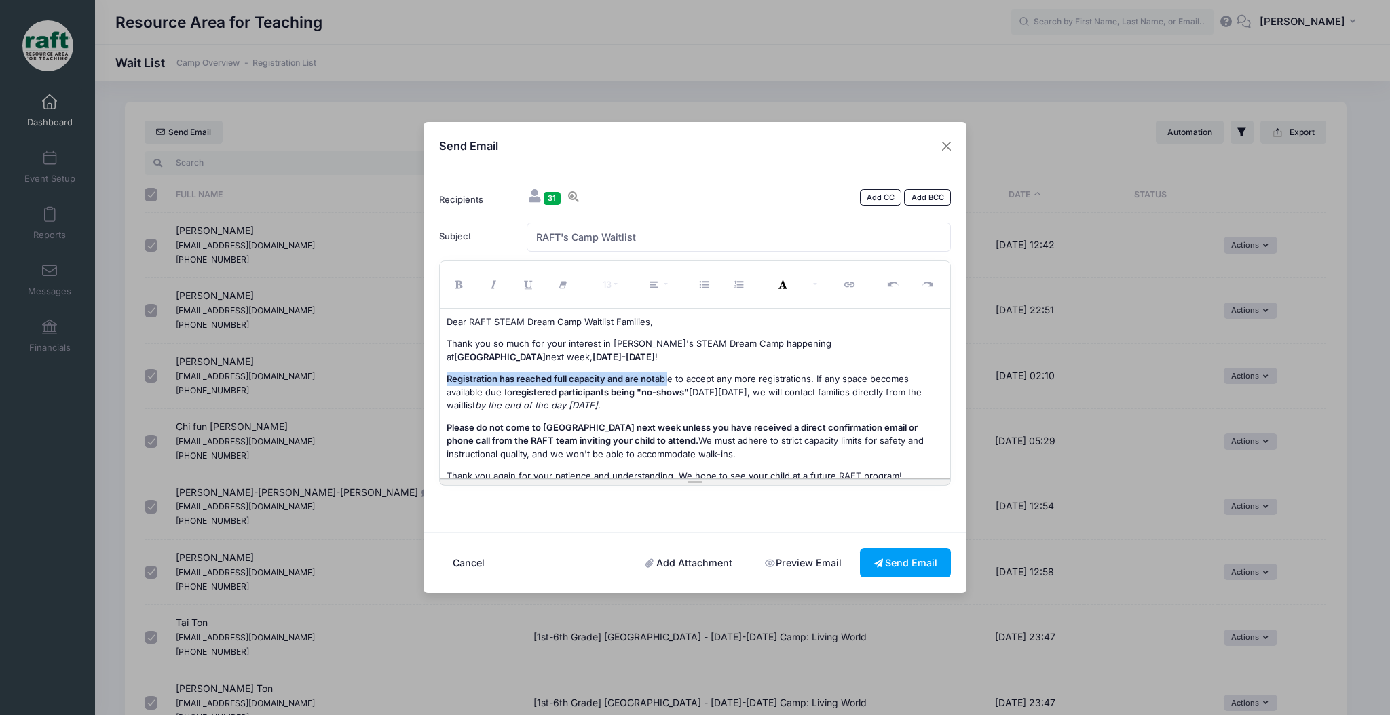
drag, startPoint x: 668, startPoint y: 380, endPoint x: 421, endPoint y: 375, distance: 247.0
click at [421, 375] on div "Send Email Recipients 31 Add CC Add BCC CC" at bounding box center [695, 357] width 1390 height 715
click at [463, 281] on button "Bold (CTRL+B)" at bounding box center [460, 285] width 35 height 40
click at [594, 342] on span "Thank you so much for your interest in RAFT's STEAM Dream Camp happening at" at bounding box center [638, 350] width 385 height 24
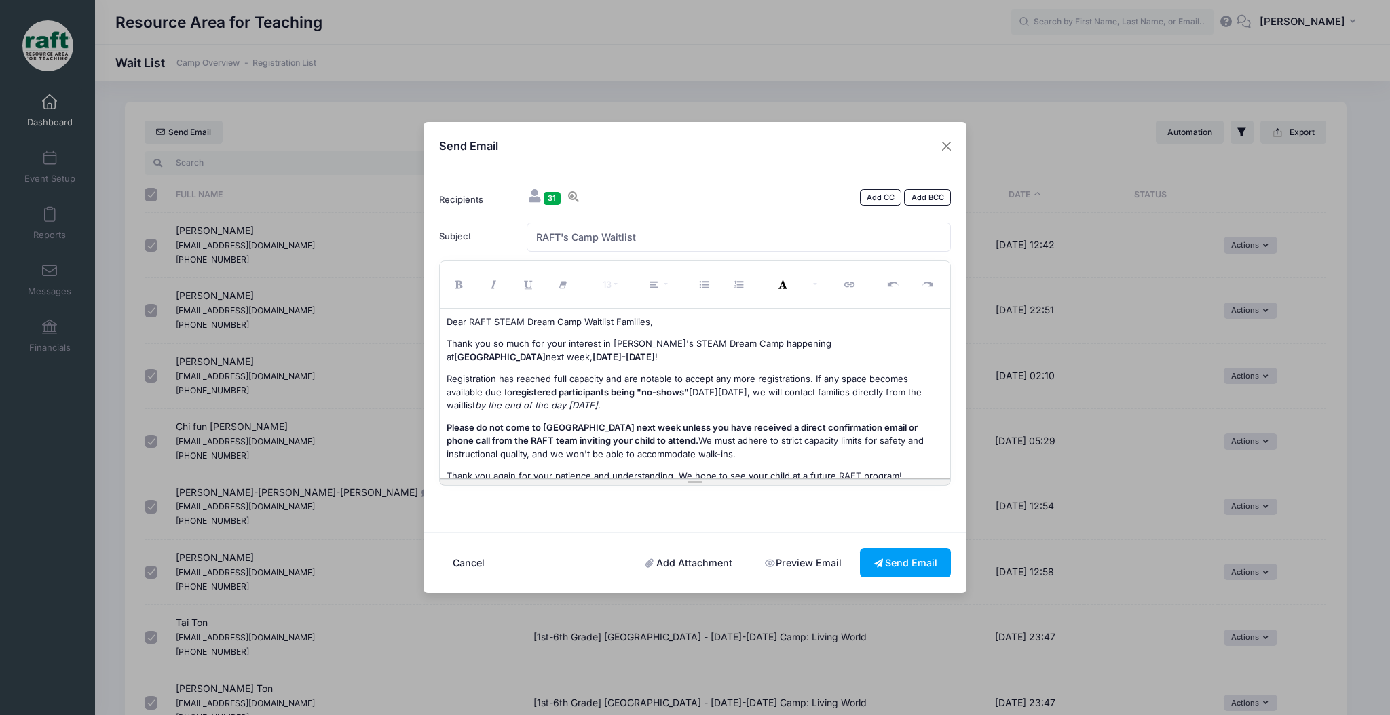
click at [624, 372] on p "Registration has reached full capacity and are not able to accept any more regi…" at bounding box center [694, 392] width 497 height 40
click at [624, 387] on span "registered participants being "no-shows"" at bounding box center [600, 392] width 176 height 11
click at [752, 400] on p "Registration has reached full capacity and are not able to accept any more regi…" at bounding box center [694, 392] width 497 height 40
click at [513, 408] on span "on Monday, October 6th, we will contact families directly from the waitlist" at bounding box center [683, 399] width 475 height 24
click at [848, 387] on span "on Monday, October 6th, we will contact families directly from the waitlist" at bounding box center [683, 399] width 475 height 24
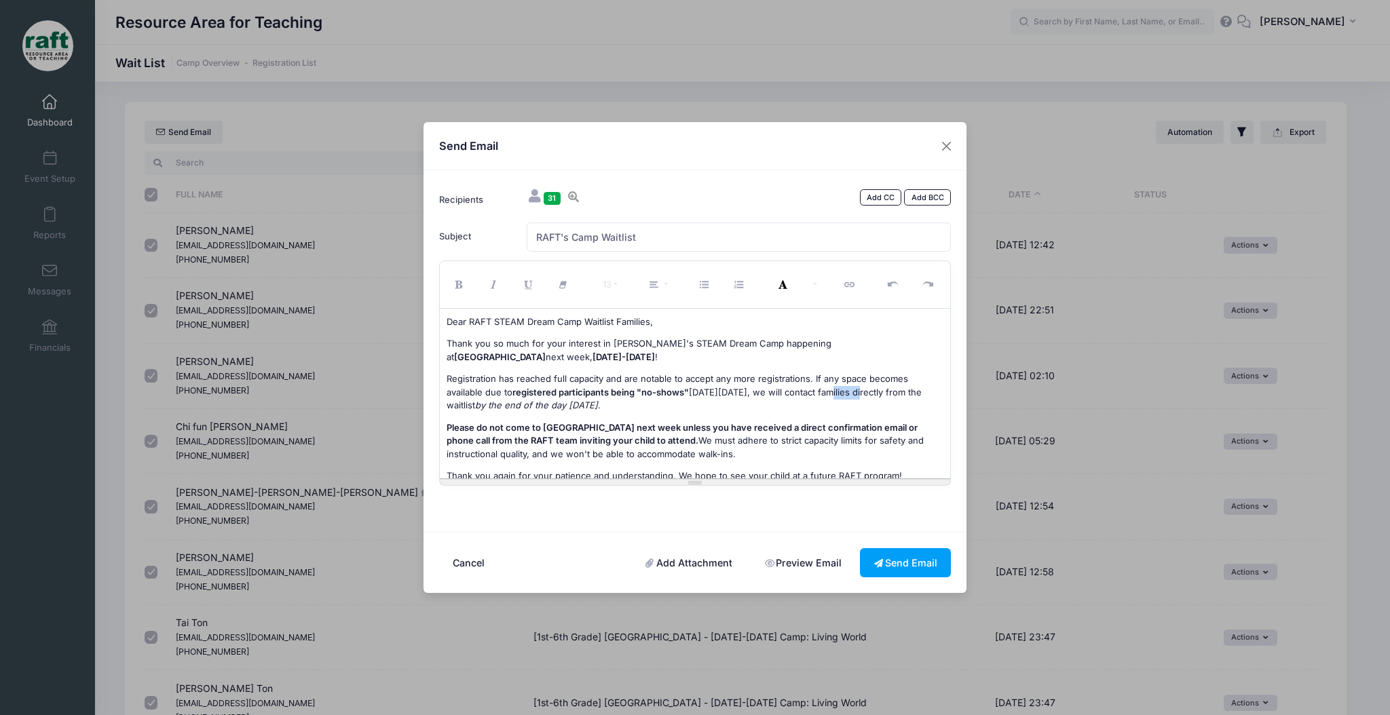
click at [848, 387] on span "on Monday, October 6th, we will contact families directly from the waitlist" at bounding box center [683, 399] width 475 height 24
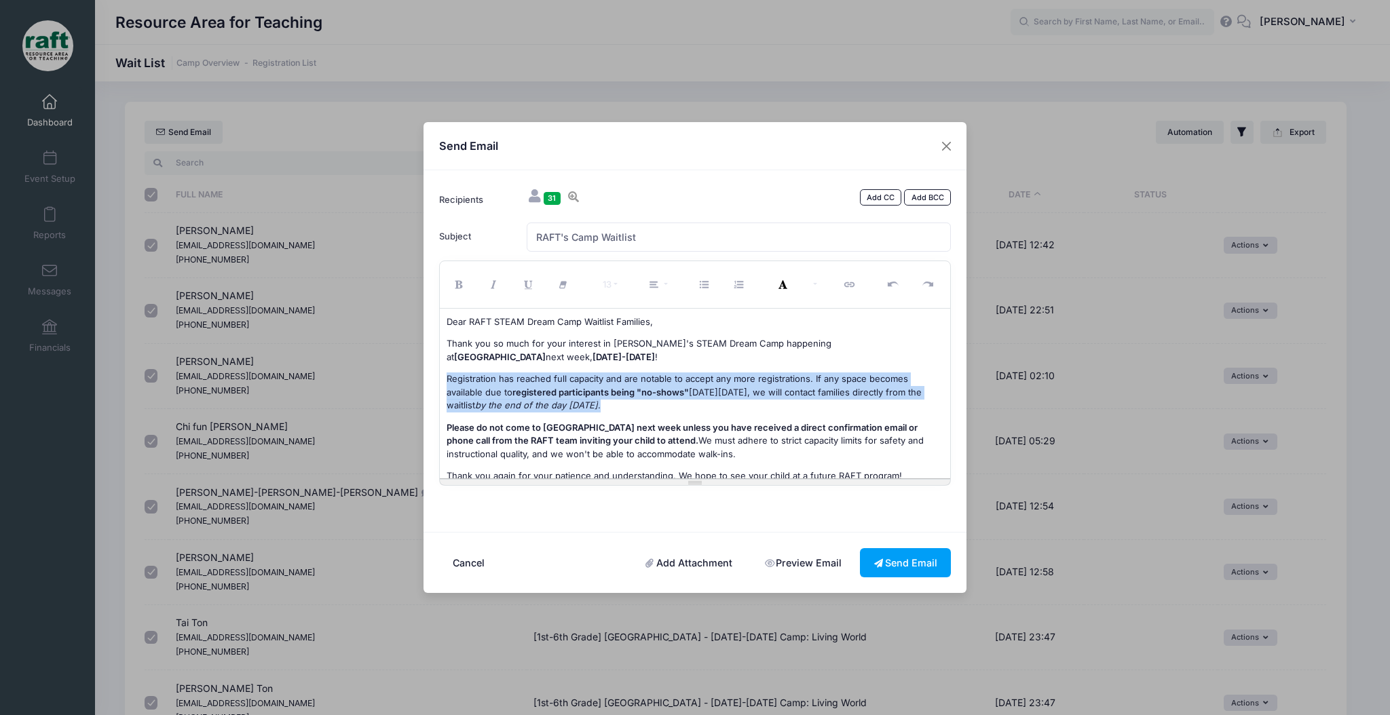
click at [848, 387] on span "on Monday, October 6th, we will contact families directly from the waitlist" at bounding box center [683, 399] width 475 height 24
click at [588, 408] on span "by the end of the day on Monday" at bounding box center [536, 405] width 123 height 11
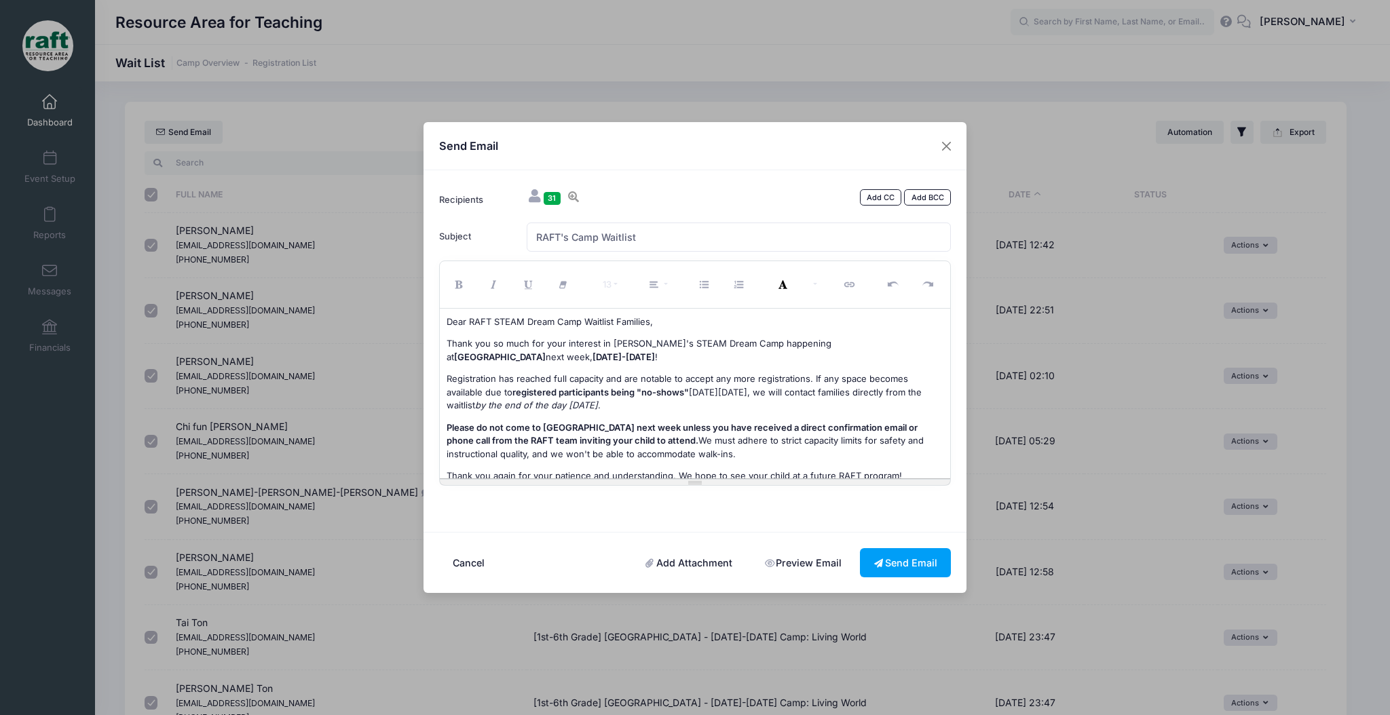
click at [598, 409] on span "by the end of the day on Monday" at bounding box center [536, 405] width 123 height 11
drag, startPoint x: 651, startPoint y: 411, endPoint x: 516, endPoint y: 404, distance: 135.9
click at [516, 404] on p "Registration has reached full capacity and are not able to accept any more regi…" at bounding box center [694, 392] width 497 height 40
click at [829, 391] on span "on Monday, October 6th, we will contact families directly from the waitlist" at bounding box center [683, 399] width 475 height 24
click at [882, 396] on span "on Monday, October 6th, we will start contact families directly from the waitli…" at bounding box center [694, 399] width 496 height 24
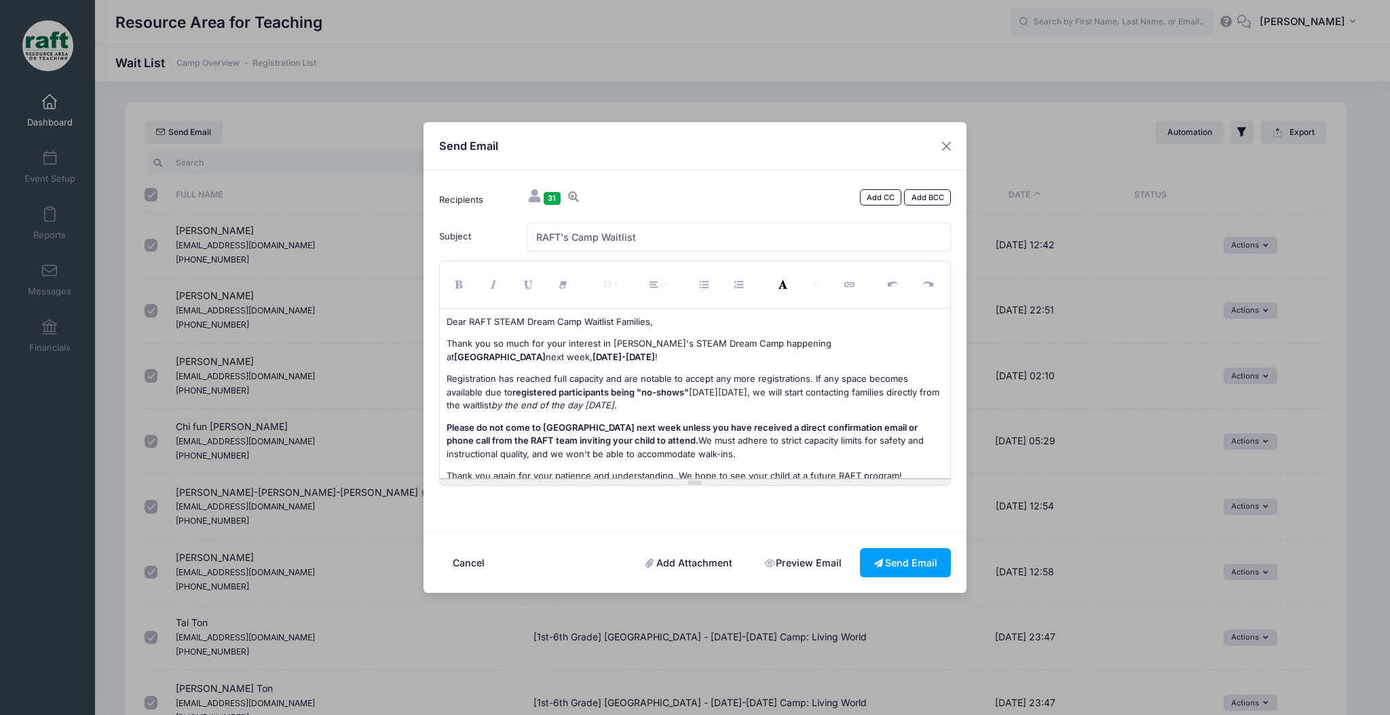
drag, startPoint x: 685, startPoint y: 404, endPoint x: 476, endPoint y: 407, distance: 208.3
click at [476, 407] on p "Registration has reached full capacity and are not able to accept any more regi…" at bounding box center [694, 392] width 497 height 40
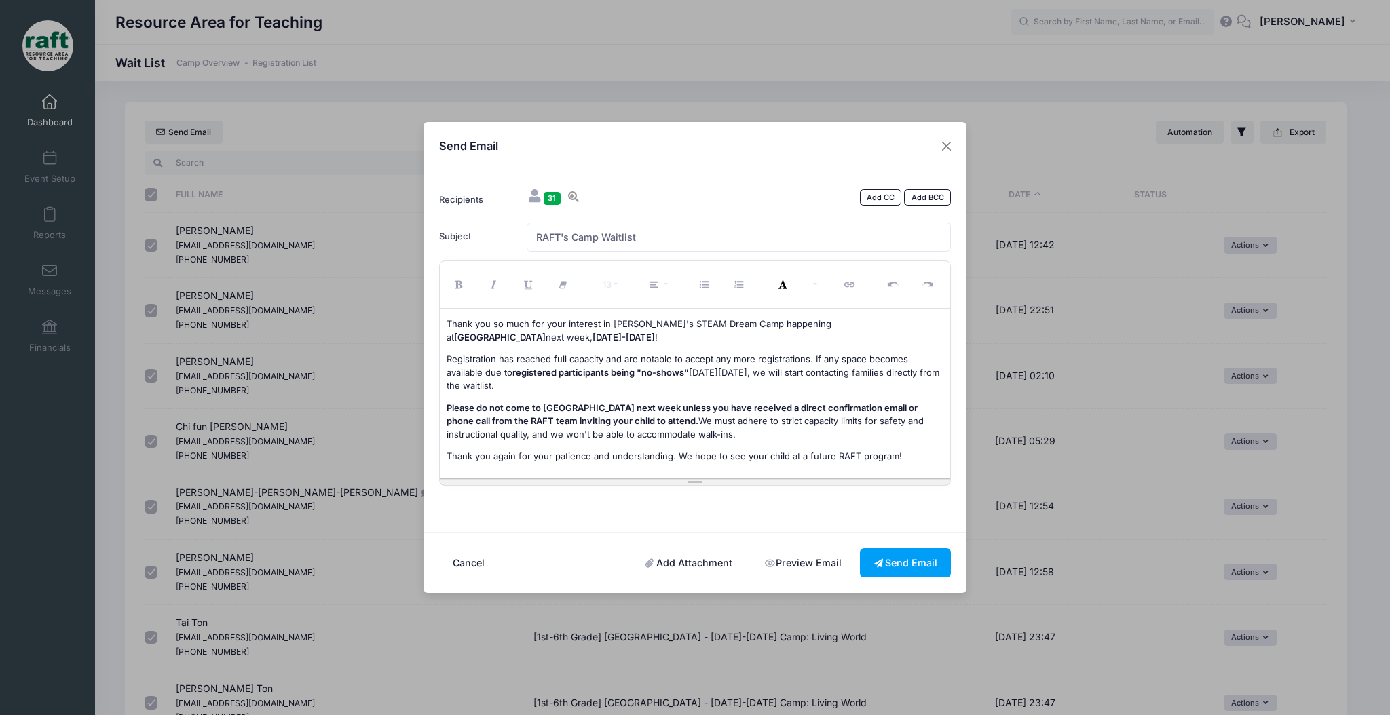
scroll to position [19, 0]
click at [594, 388] on p "Registration has reached full capacity and are not able to accept any more regi…" at bounding box center [694, 373] width 497 height 40
drag, startPoint x: 744, startPoint y: 433, endPoint x: 445, endPoint y: 413, distance: 299.9
click at [445, 413] on div "Dear RAFT STEAM Dream Camp Waitlist Families, Thank you so much for your intere…" at bounding box center [695, 394] width 511 height 170
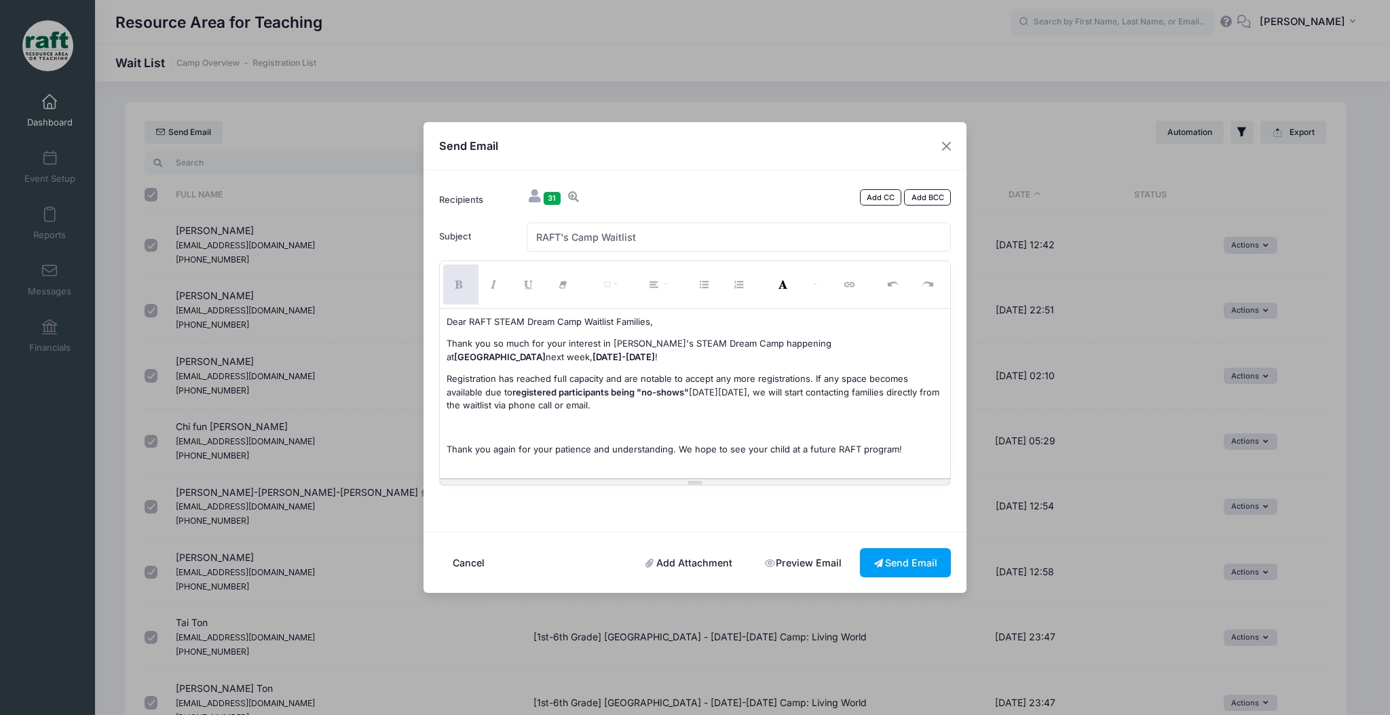
scroll to position [0, 0]
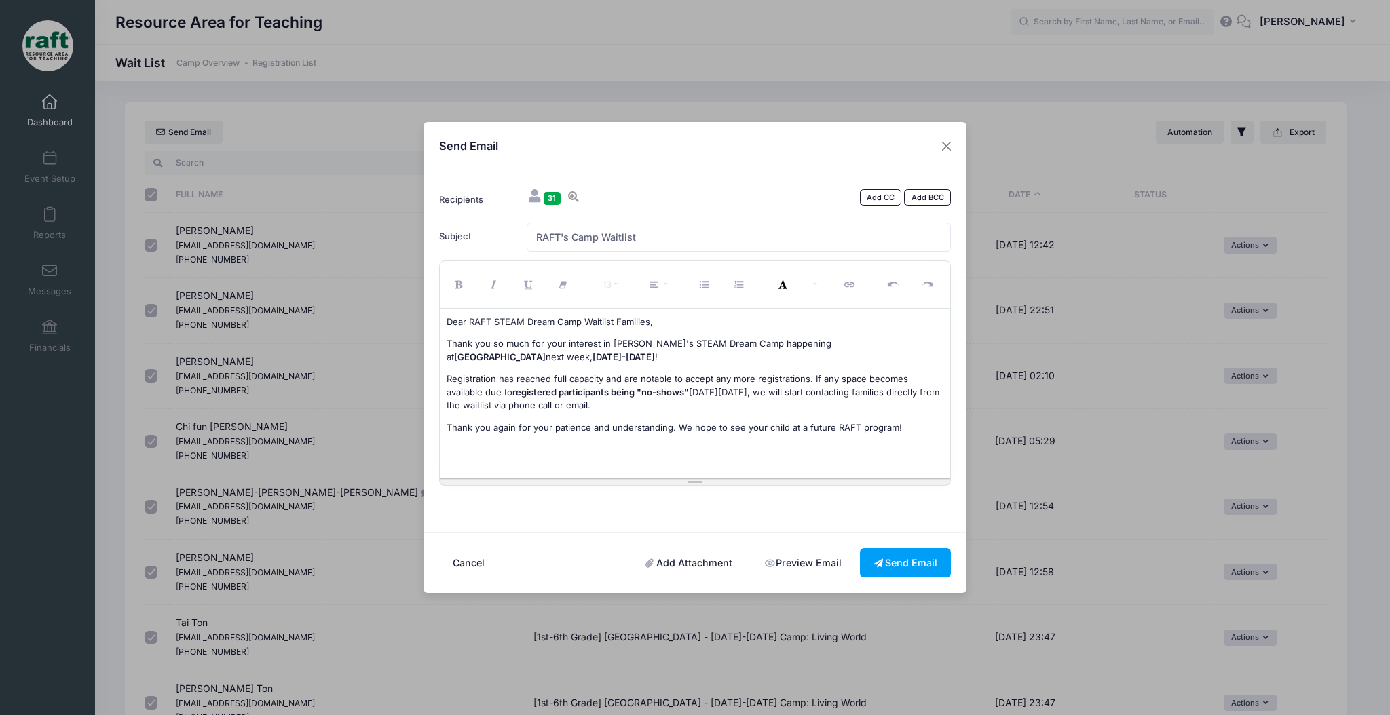
click at [537, 380] on span "Registration has reached full capacity and are not" at bounding box center [550, 378] width 208 height 11
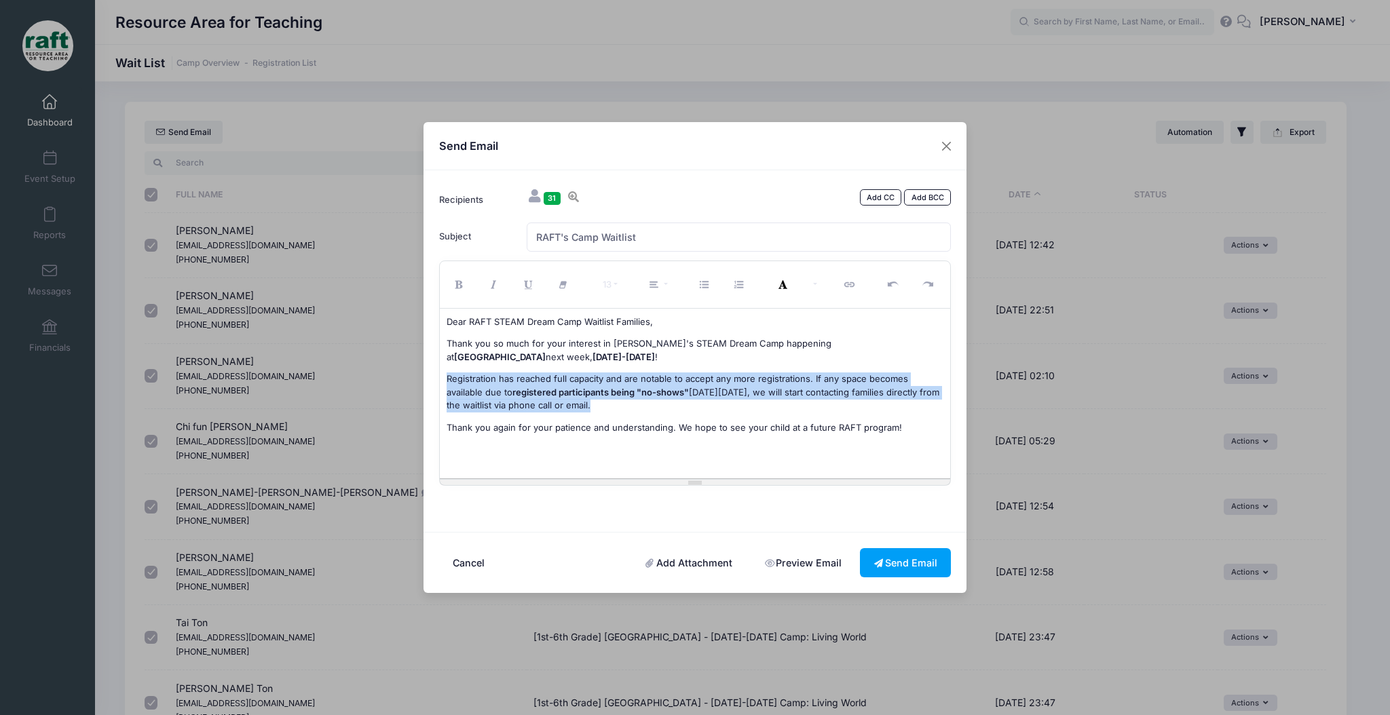
click at [537, 380] on span "Registration has reached full capacity and are not" at bounding box center [550, 378] width 208 height 11
click at [543, 380] on span "Registration has reached full capacity and are not" at bounding box center [550, 378] width 208 height 11
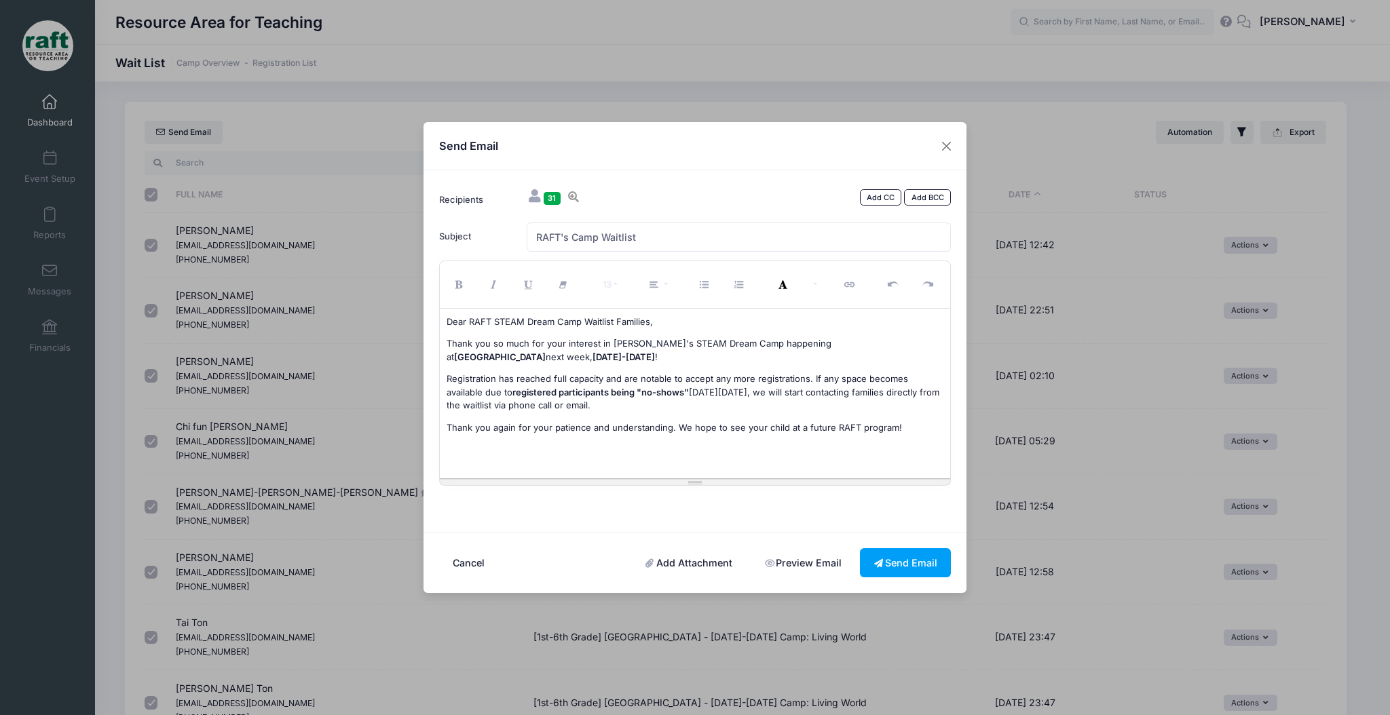
click at [681, 408] on p "Registration has reached full capacity and are not able to accept any more regi…" at bounding box center [694, 392] width 497 height 40
click at [764, 430] on span "Thank you again for your patience and understanding. We hope to see your child …" at bounding box center [673, 427] width 455 height 11
click at [915, 421] on p "Thank you again for your patience and understanding. We hope to see your child …" at bounding box center [694, 428] width 497 height 14
click at [501, 344] on span "Thank you so much for your interest in RAFT's STEAM Dream Camp happening at" at bounding box center [638, 350] width 385 height 24
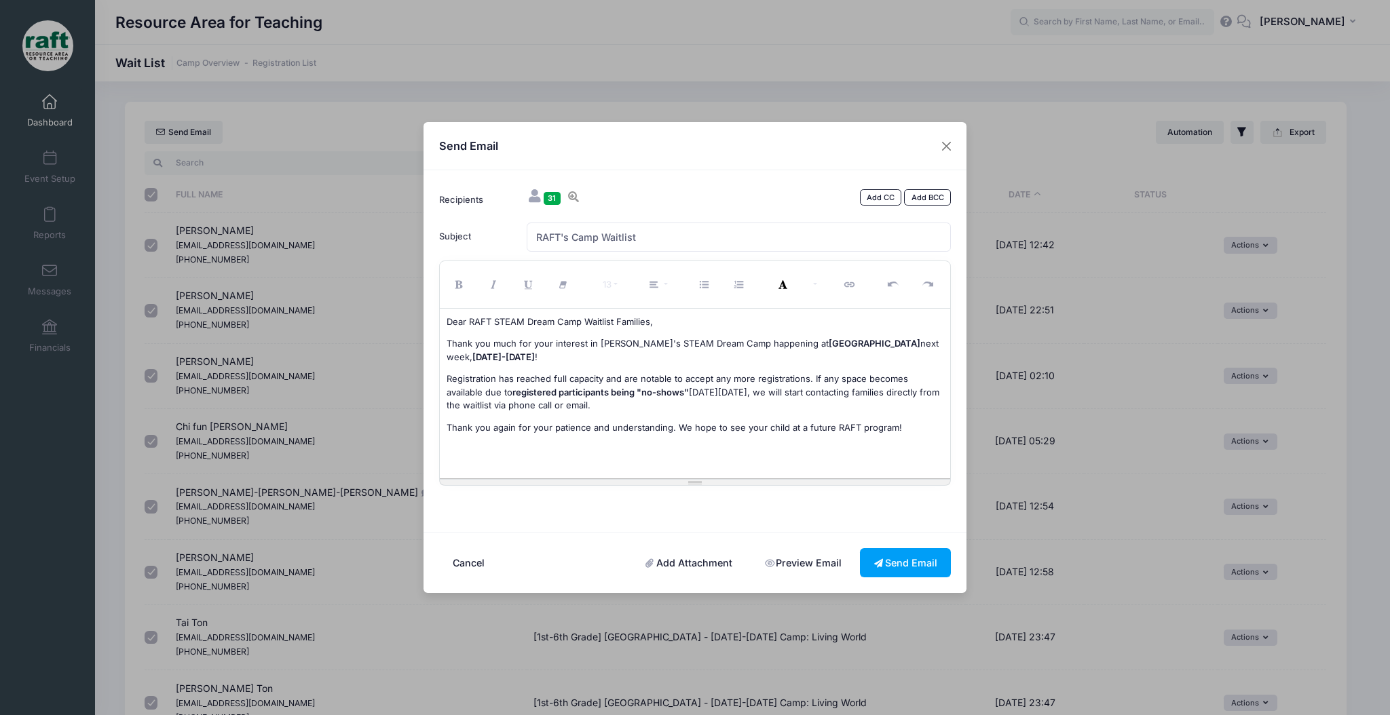
click at [510, 343] on span "Thank you much for your interest in RAFT's STEAM Dream Camp happening at" at bounding box center [637, 343] width 382 height 11
click at [521, 352] on p "Thank you for your interest in RAFT's STEAM Dream Camp happening at Northwood E…" at bounding box center [694, 350] width 497 height 26
click at [628, 373] on span "Registration has reached full capacity and are not" at bounding box center [550, 378] width 208 height 11
click at [818, 376] on span "able to accept any more registrations. If any space becomes available due to" at bounding box center [676, 385] width 461 height 24
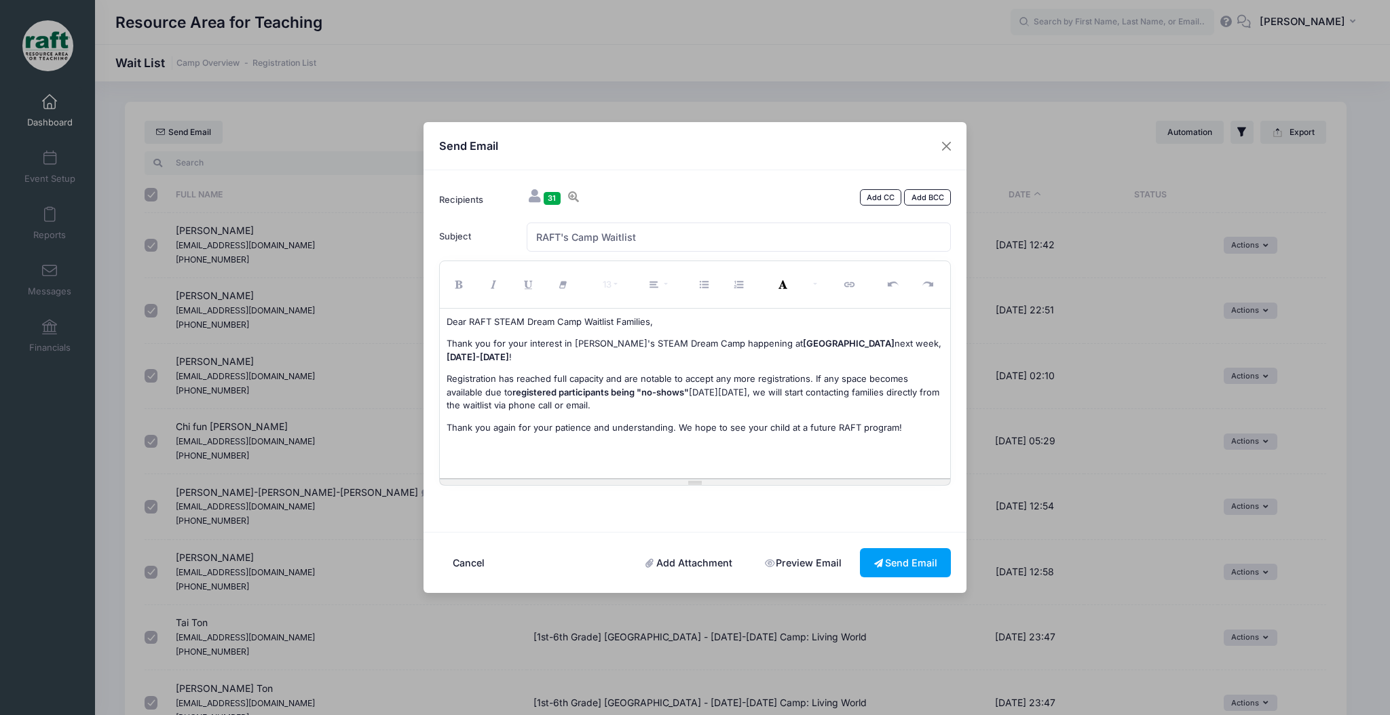
click at [813, 398] on span "on Monday, October 6th, we will start contacting families directly from the wai…" at bounding box center [692, 399] width 493 height 24
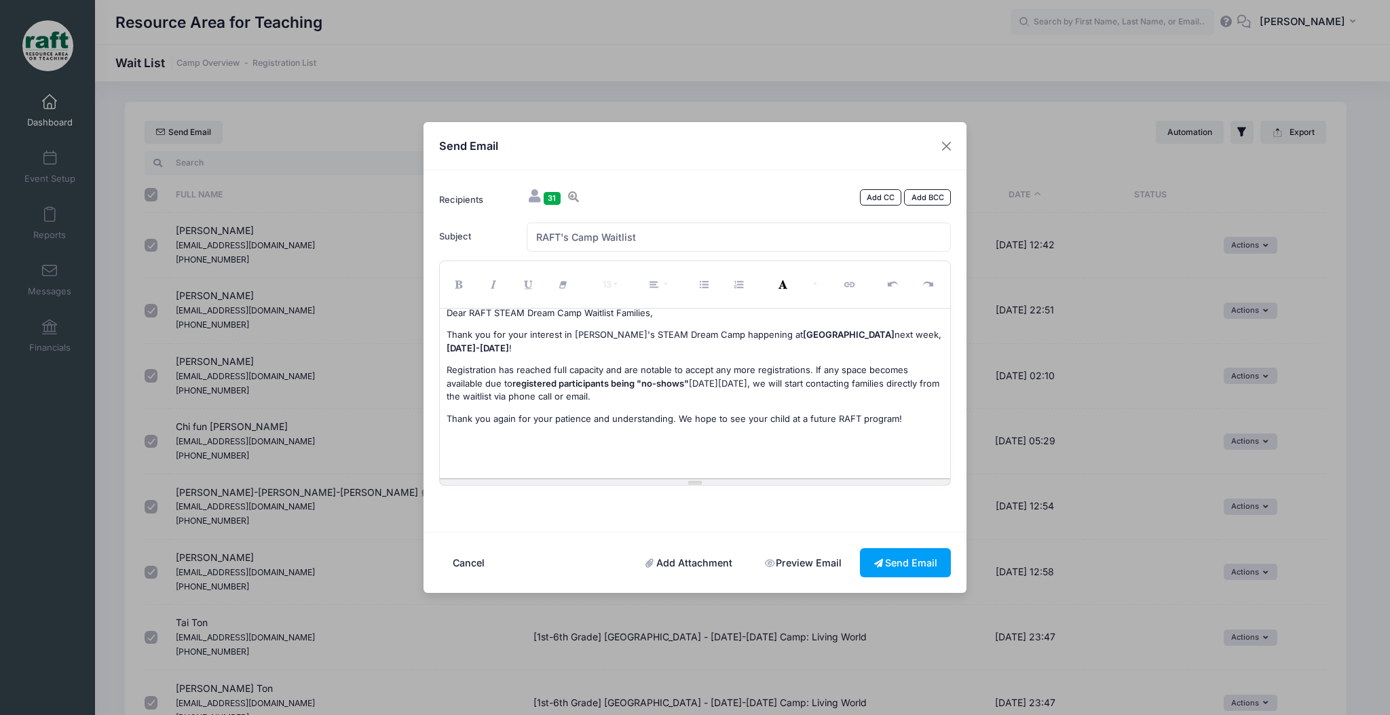
scroll to position [7, 0]
click at [625, 385] on span "registered participants being "no-shows"" at bounding box center [600, 384] width 176 height 11
click at [691, 388] on span "on Monday, October 6th, we will start contacting families directly from the wai…" at bounding box center [692, 391] width 493 height 24
click at [677, 390] on p "Registration has reached full capacity and are not able to accept any more regi…" at bounding box center [694, 385] width 497 height 40
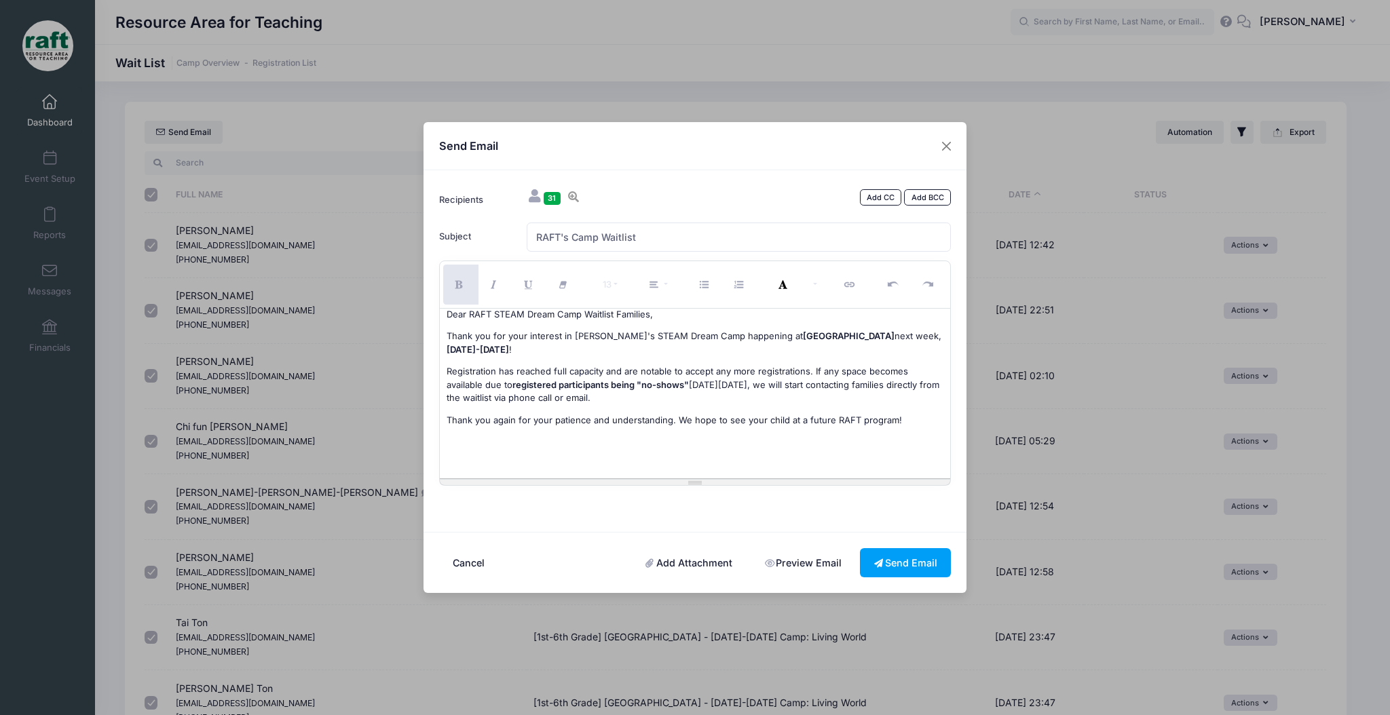
click at [642, 408] on div "Dear RAFT STEAM Dream Camp Waitlist Families, Thank you for your interest in RA…" at bounding box center [695, 394] width 511 height 170
click at [638, 422] on span "Thank you again for your patience and understanding. We hope to see your child …" at bounding box center [673, 420] width 455 height 11
click at [638, 430] on div "Dear RAFT STEAM Dream Camp Waitlist Families, Thank you for your interest in RA…" at bounding box center [695, 394] width 511 height 170
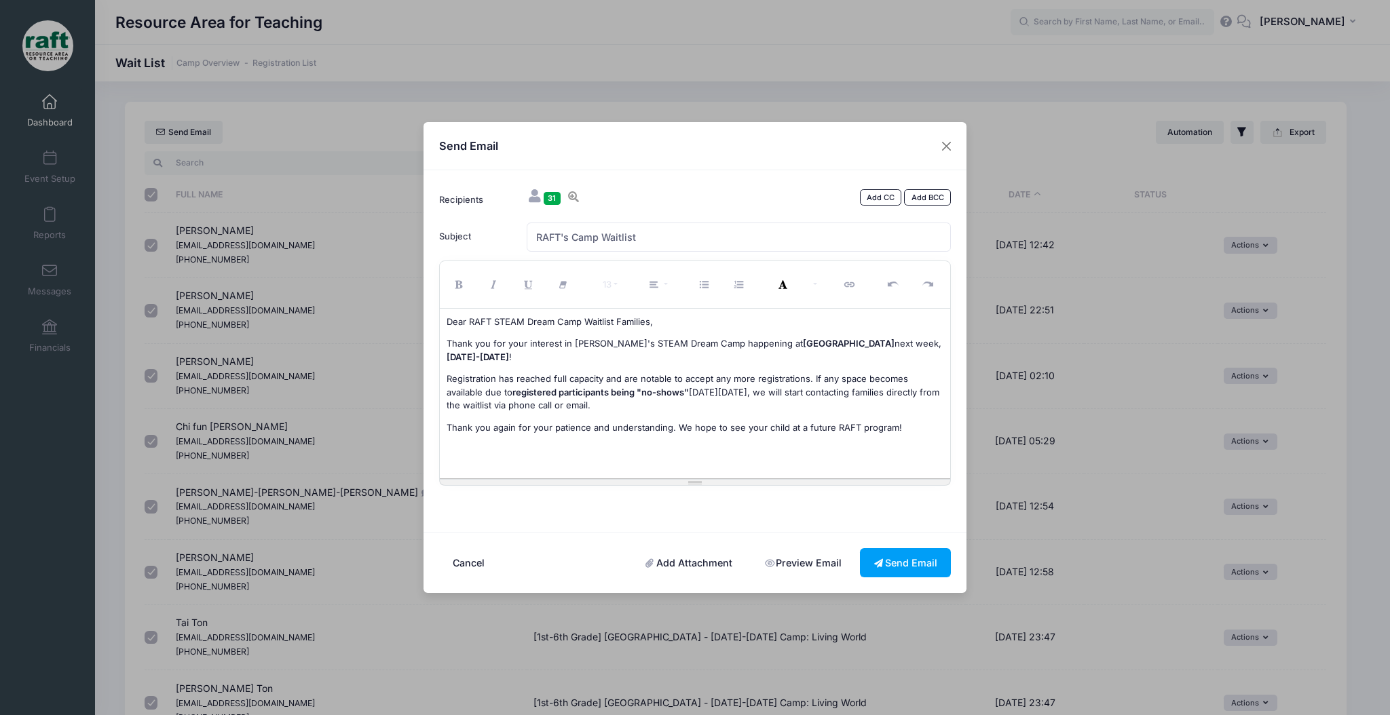
scroll to position [24, 0]
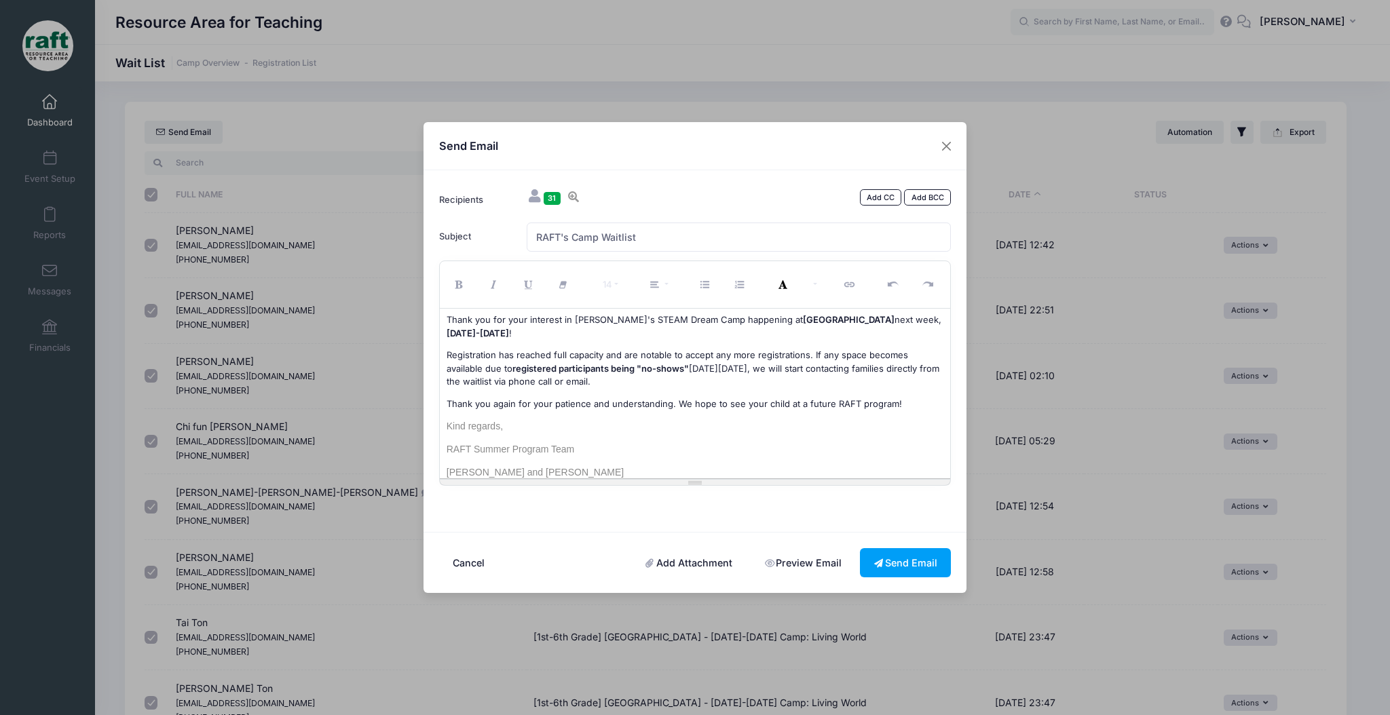
click at [445, 425] on div "Dear RAFT STEAM Dream Camp Waitlist Families, Thank you for your interest in RA…" at bounding box center [695, 394] width 511 height 170
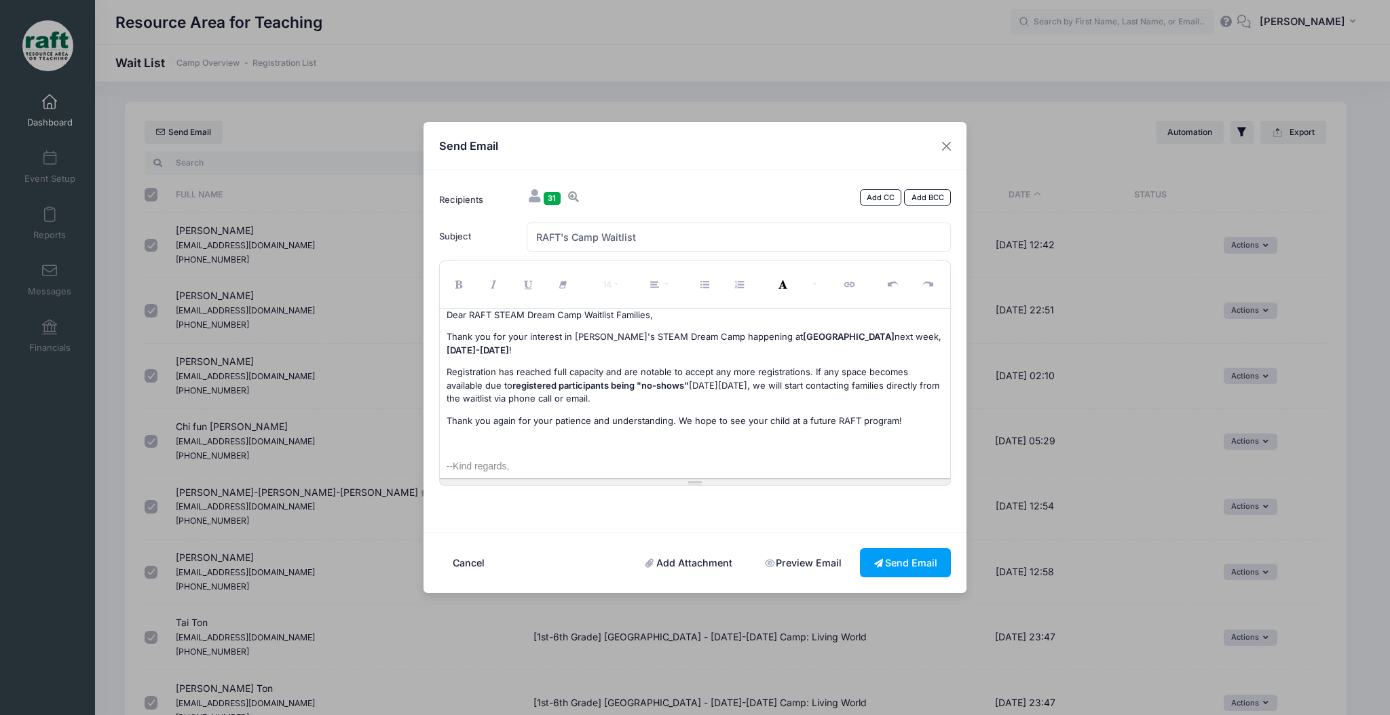
scroll to position [0, 0]
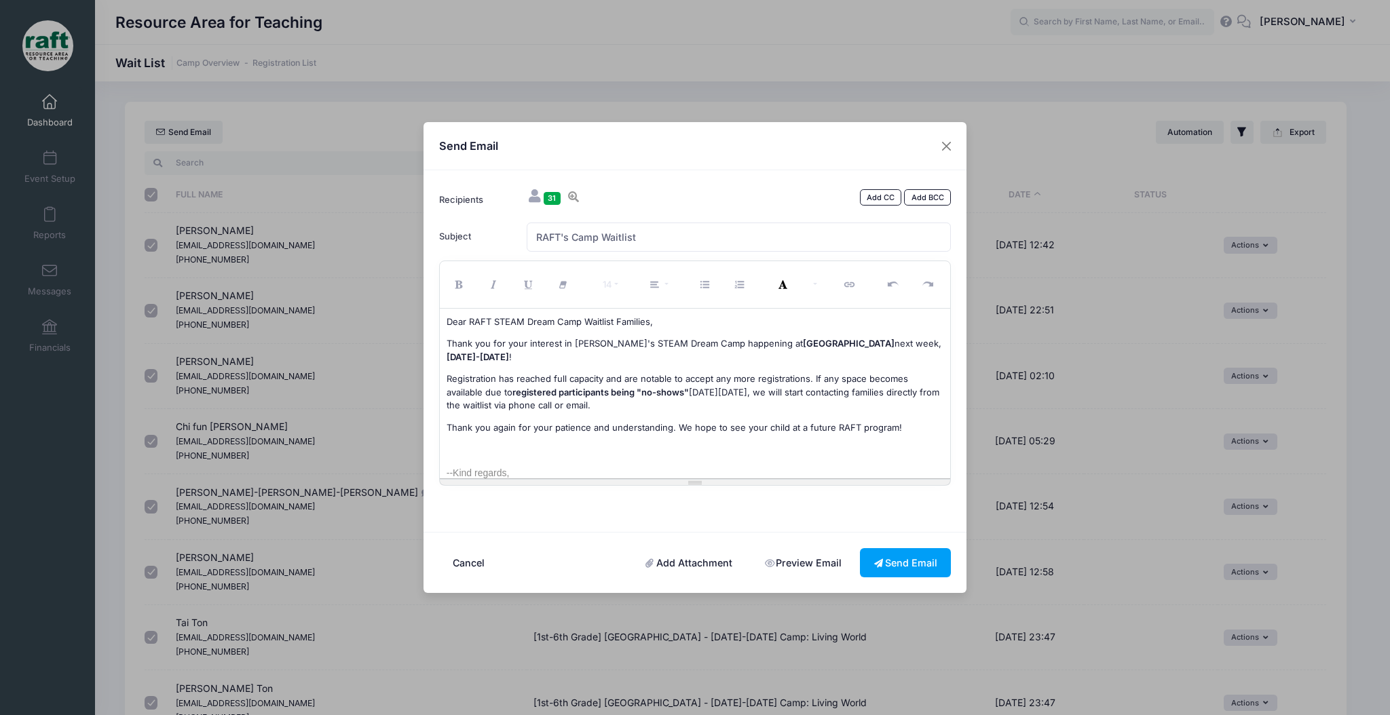
click at [573, 344] on span "Thank you for your interest in RAFT's STEAM Dream Camp happening at" at bounding box center [624, 343] width 356 height 11
click at [588, 369] on div "Dear RAFT STEAM Dream Camp Waitlist Families, Thank you for your interest in RA…" at bounding box center [695, 394] width 511 height 170
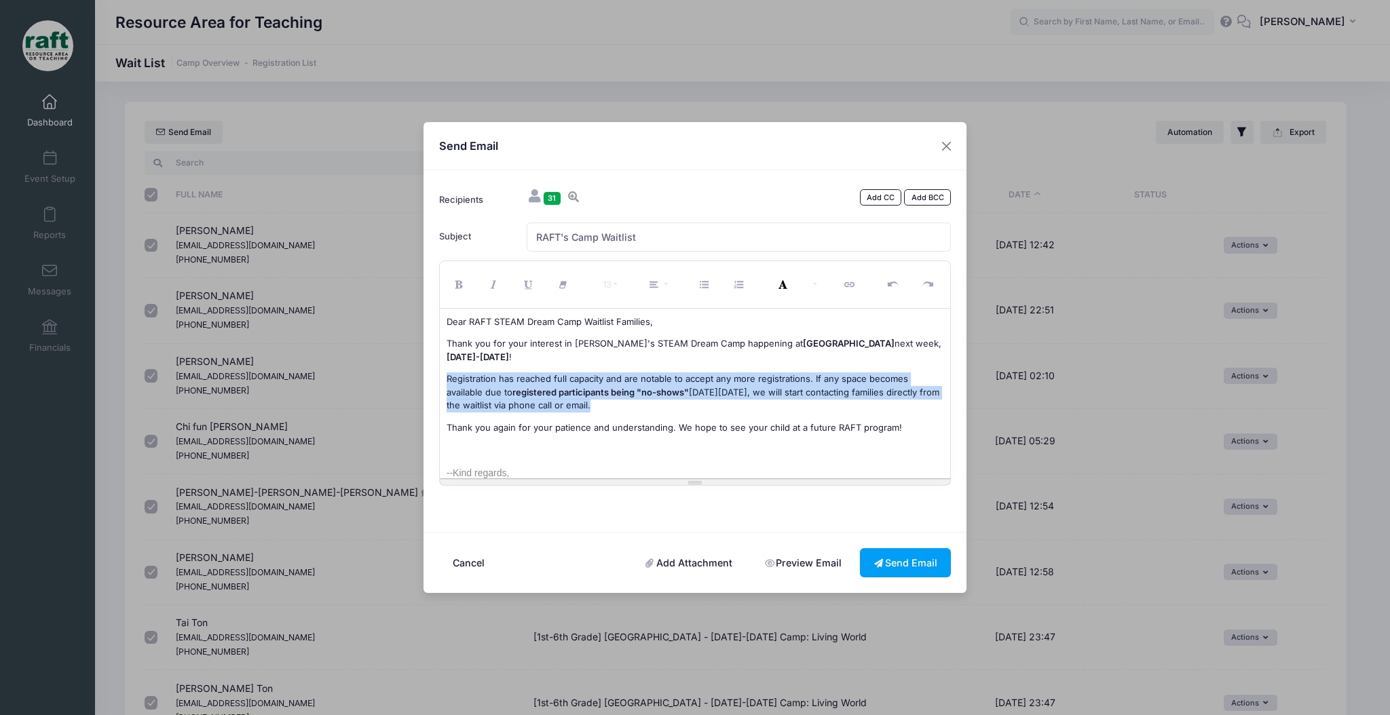
click at [588, 369] on div "Dear RAFT STEAM Dream Camp Waitlist Families, Thank you for your interest in RA…" at bounding box center [695, 394] width 511 height 170
click at [594, 409] on span "on Monday, October 6th, we will start contacting families directly from the wai…" at bounding box center [692, 399] width 493 height 24
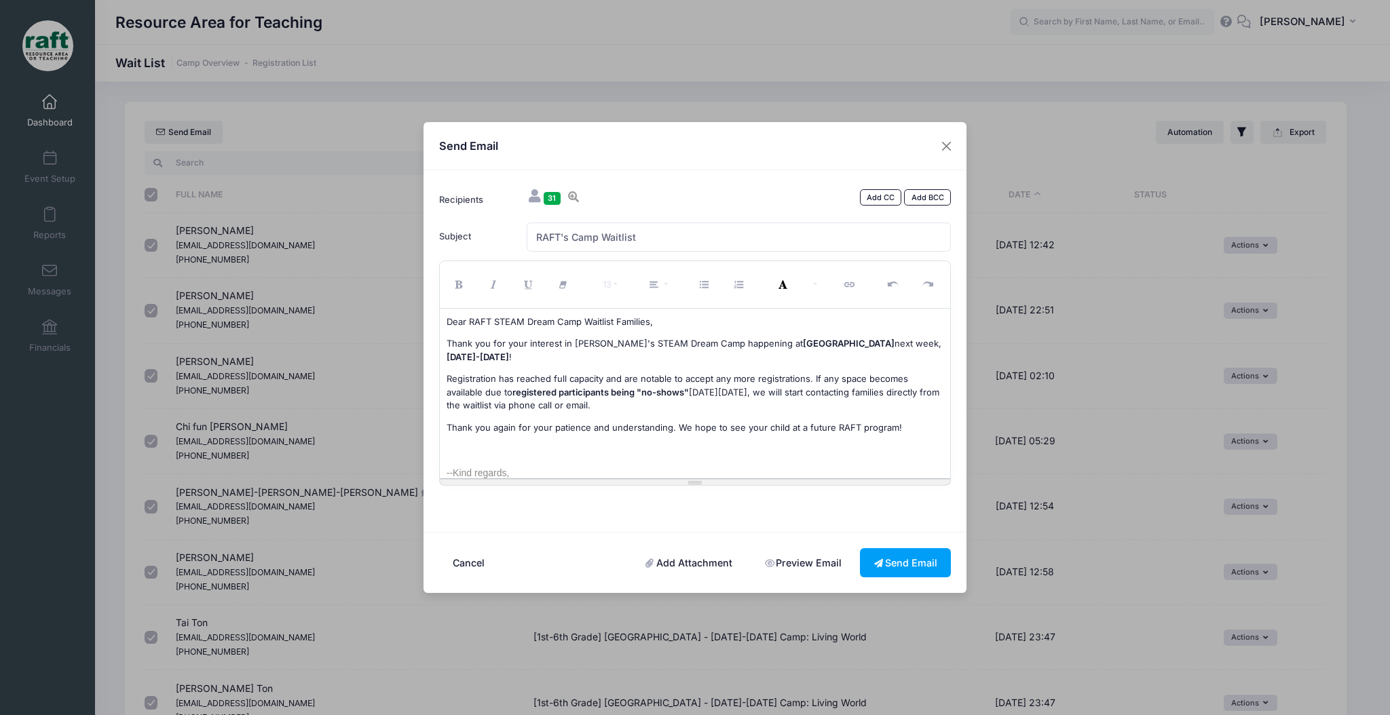
click at [602, 438] on div "Dear RAFT STEAM Dream Camp Waitlist Families, Thank you for your interest in RA…" at bounding box center [695, 394] width 511 height 170
click at [597, 471] on p "--Kind regards," at bounding box center [694, 473] width 497 height 14
click at [580, 454] on p at bounding box center [694, 450] width 497 height 14
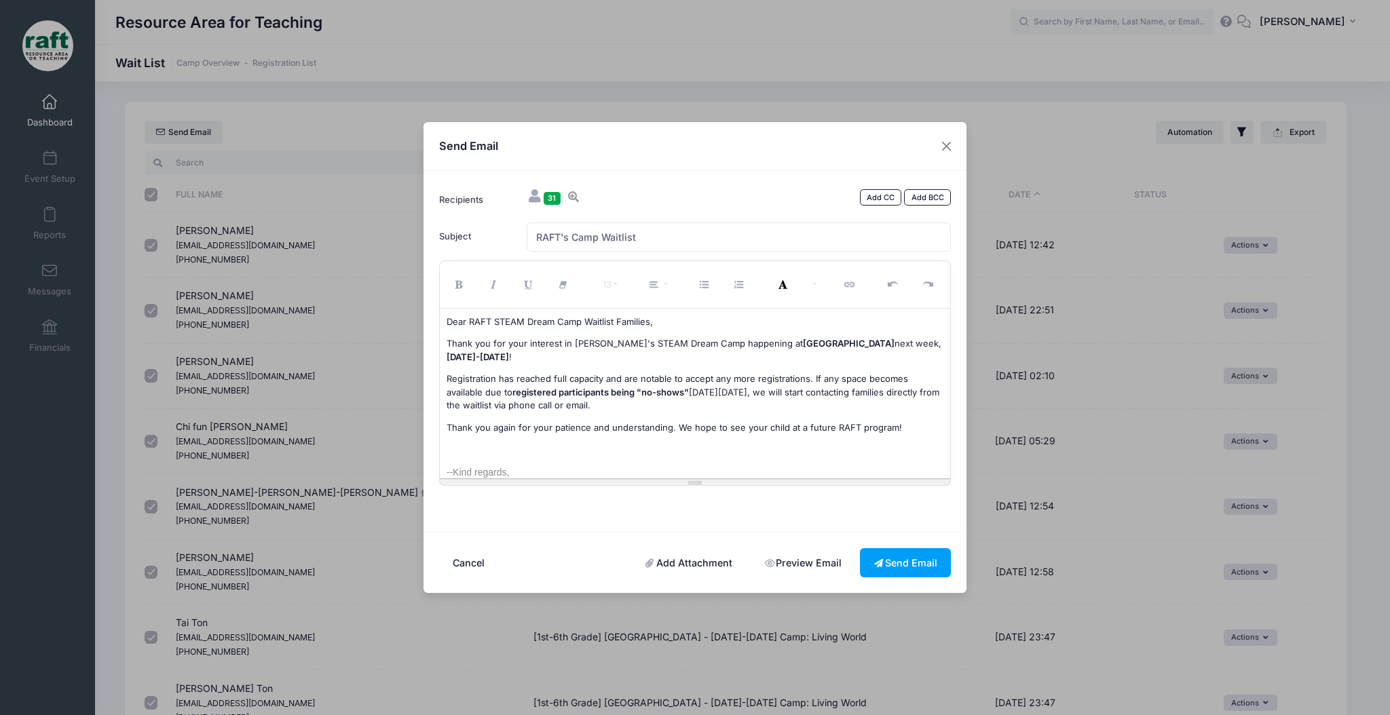
click at [763, 552] on link "Preview Email" at bounding box center [802, 562] width 104 height 29
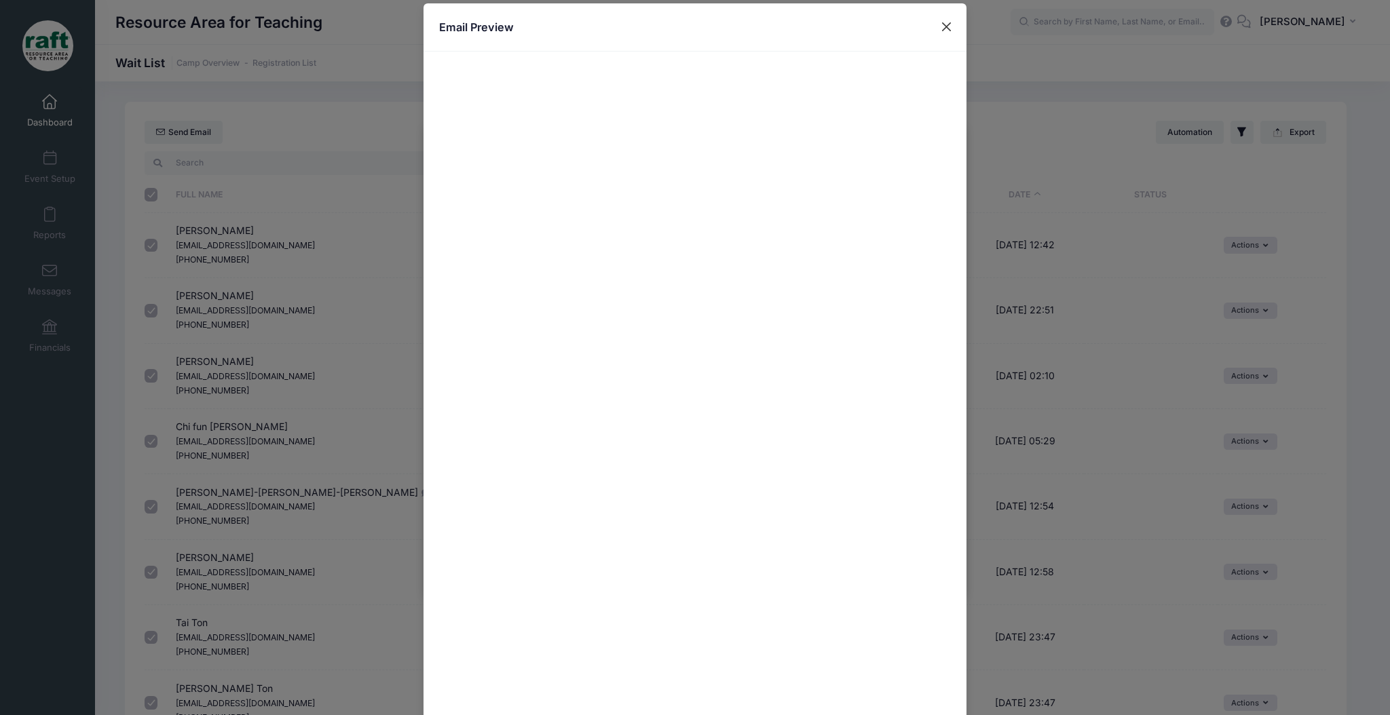
drag, startPoint x: 932, startPoint y: 43, endPoint x: 940, endPoint y: 20, distance: 23.6
click at [935, 39] on div "Email Preview" at bounding box center [694, 27] width 543 height 48
click at [940, 20] on button "Close" at bounding box center [946, 27] width 24 height 24
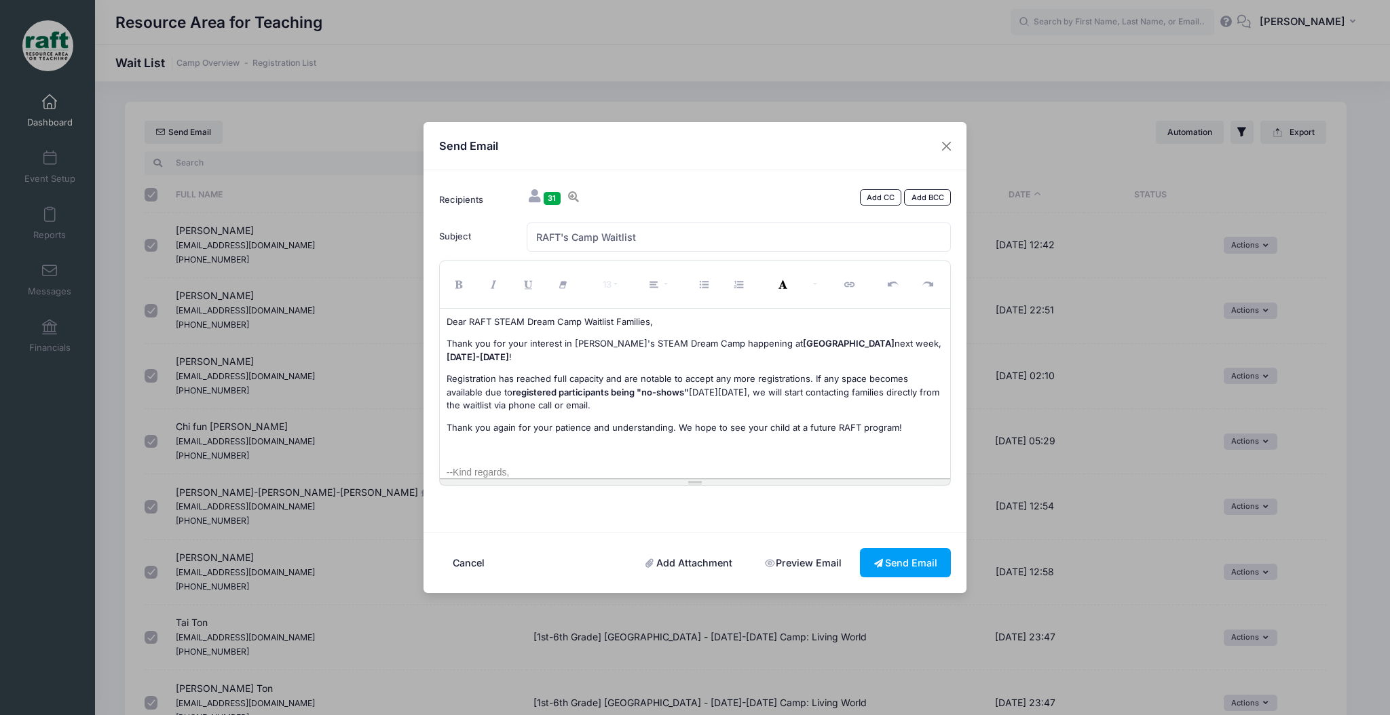
click at [621, 379] on span "Registration has reached full capacity and are not" at bounding box center [550, 378] width 208 height 11
click at [632, 392] on span "registered participants being "no-shows"" at bounding box center [600, 392] width 176 height 11
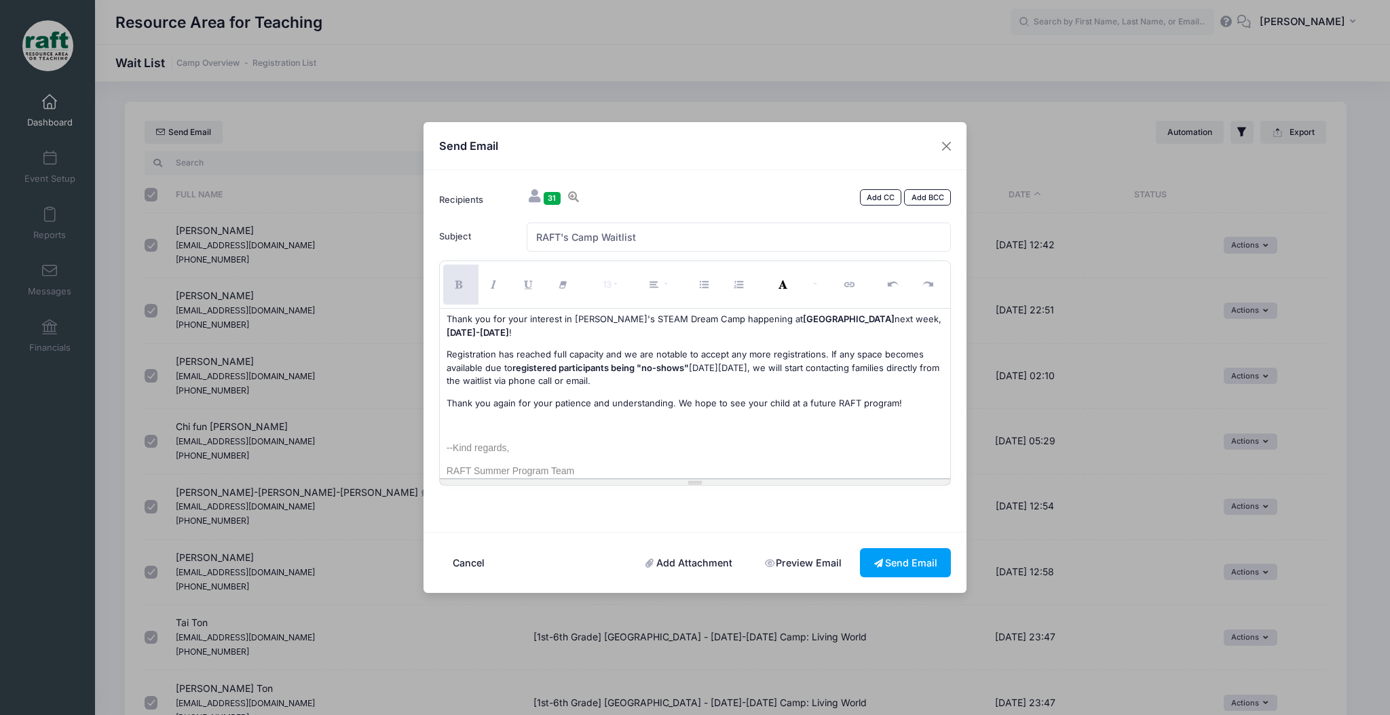
scroll to position [25, 0]
click at [643, 383] on span "on Monday, October 6th, we will start contacting families directly from the wai…" at bounding box center [692, 374] width 493 height 24
click at [515, 406] on span "Thank you again for your patience and understanding. We hope to see your child …" at bounding box center [673, 402] width 455 height 11
click at [552, 432] on div "Dear RAFT STEAM Dream Camp Waitlist Families, Thank you for your interest in RA…" at bounding box center [695, 394] width 511 height 170
click at [537, 427] on p at bounding box center [694, 425] width 497 height 14
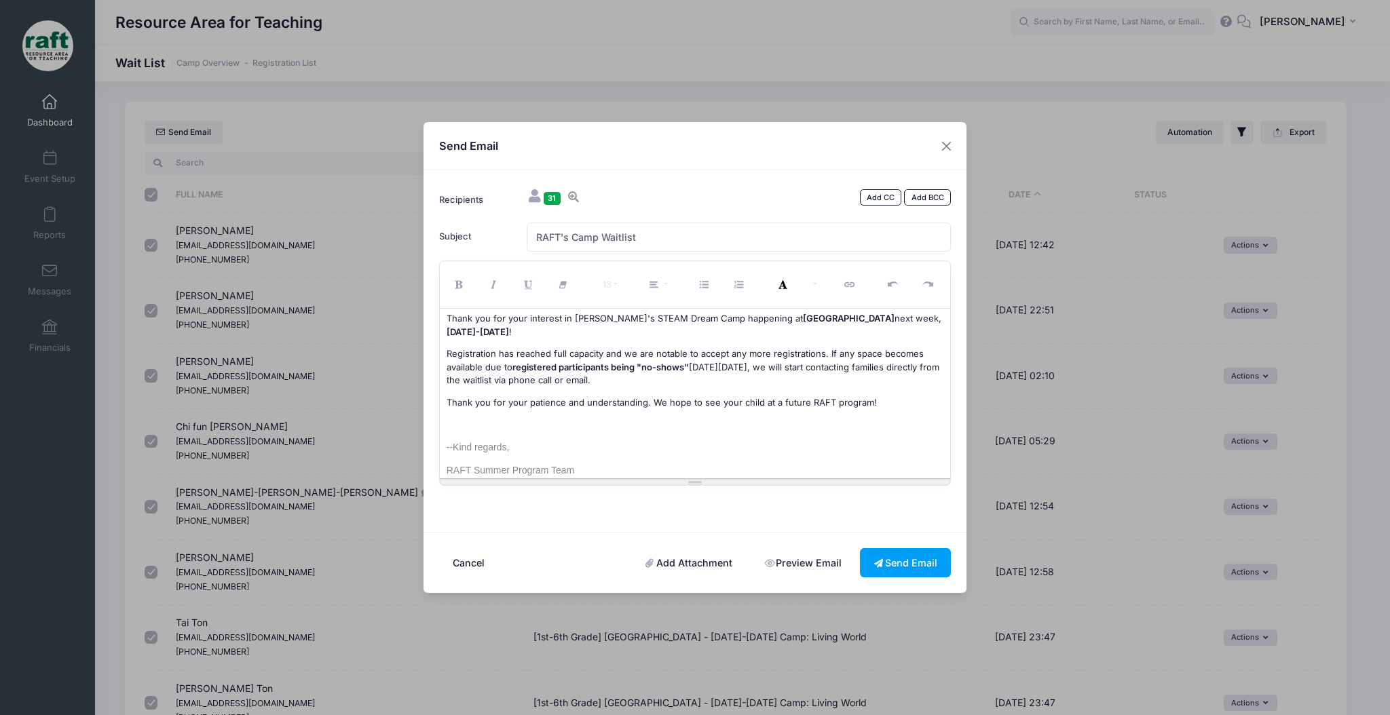
scroll to position [0, 0]
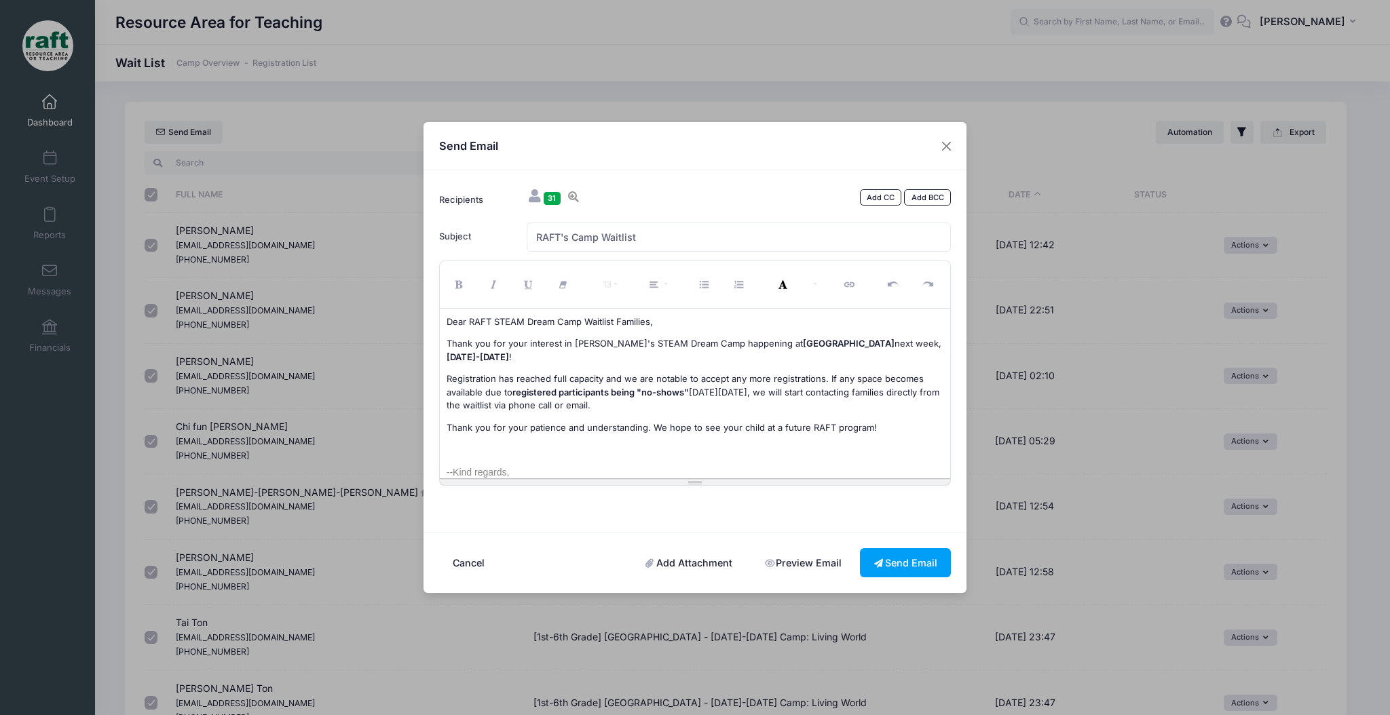
click at [516, 344] on span "Thank you for your interest in RAFT's STEAM Dream Camp happening at" at bounding box center [624, 343] width 356 height 11
click at [534, 373] on span "Registration has reached full capacity and we are not" at bounding box center [557, 378] width 223 height 11
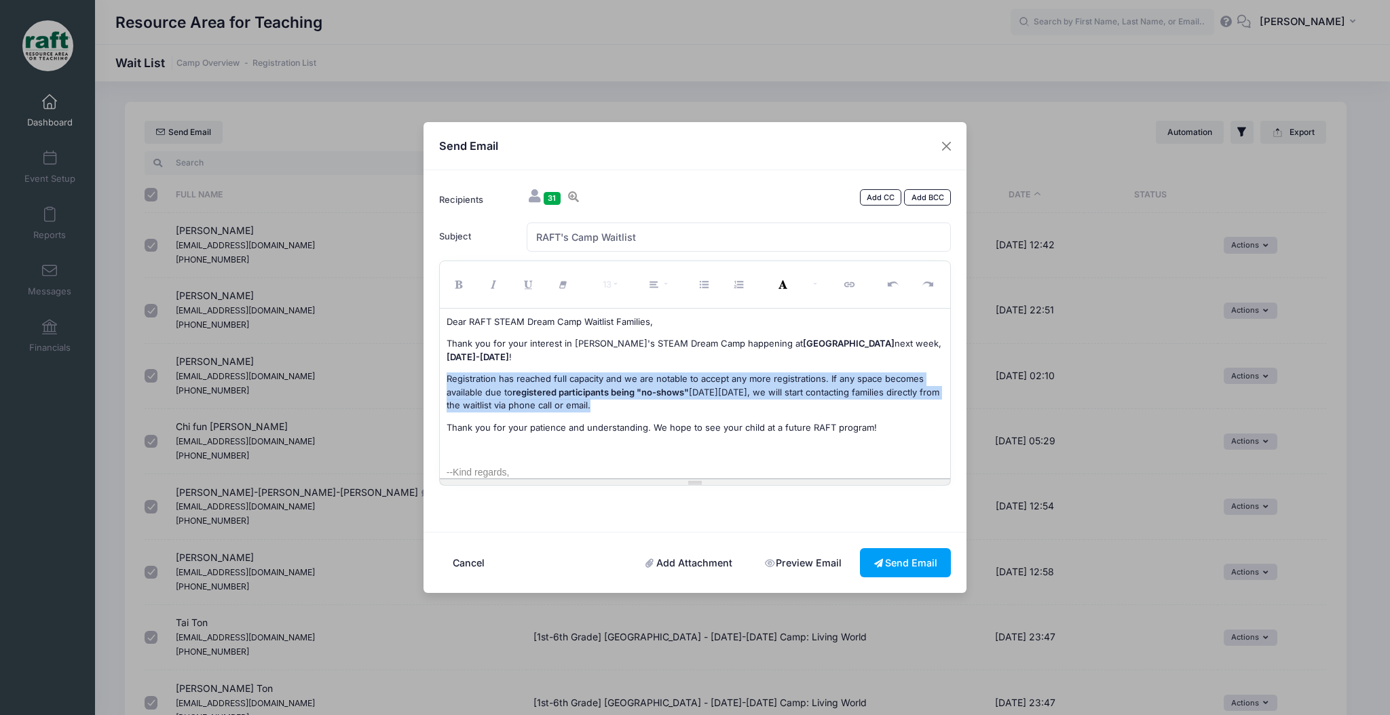
click at [534, 373] on span "Registration has reached full capacity and we are not" at bounding box center [557, 378] width 223 height 11
click at [607, 410] on span "on Monday, October 6th, we will start contacting families directly from the wai…" at bounding box center [692, 399] width 493 height 24
click at [826, 572] on link "Preview Email" at bounding box center [802, 562] width 104 height 29
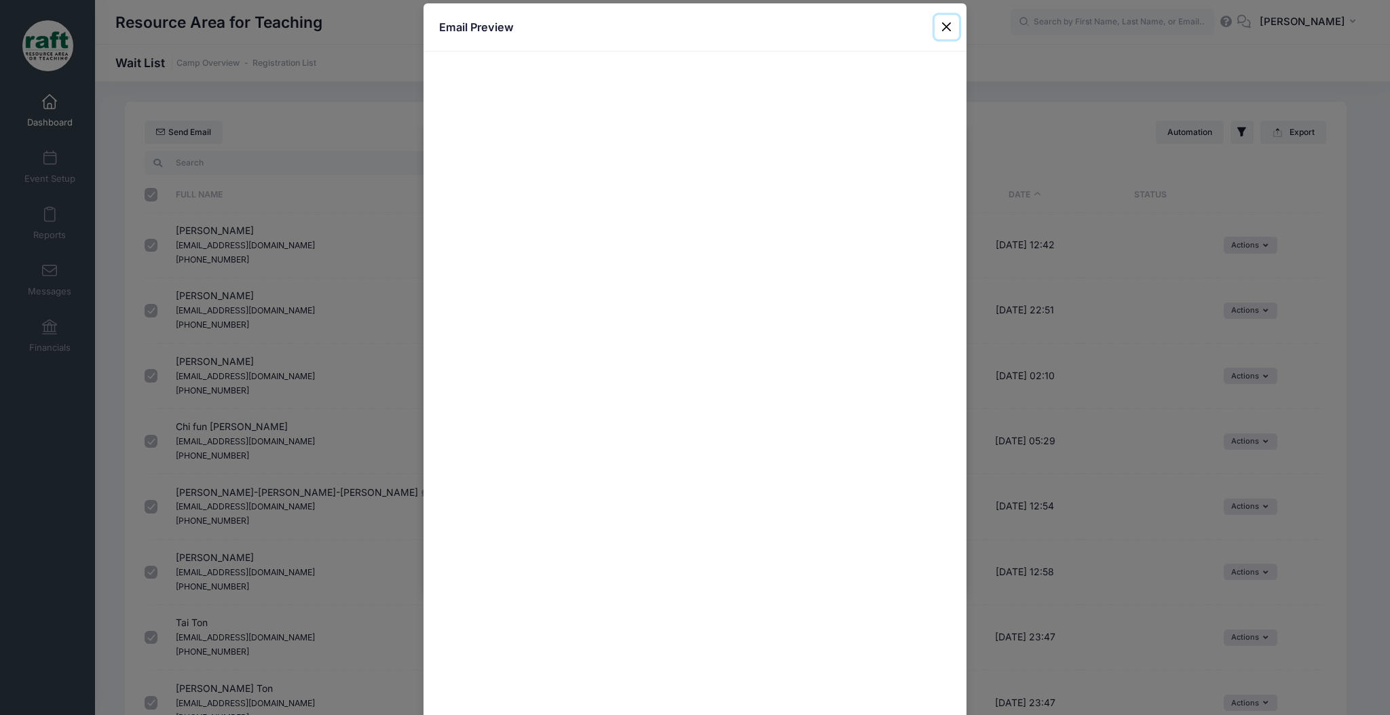
click at [939, 32] on button "Close" at bounding box center [946, 27] width 24 height 24
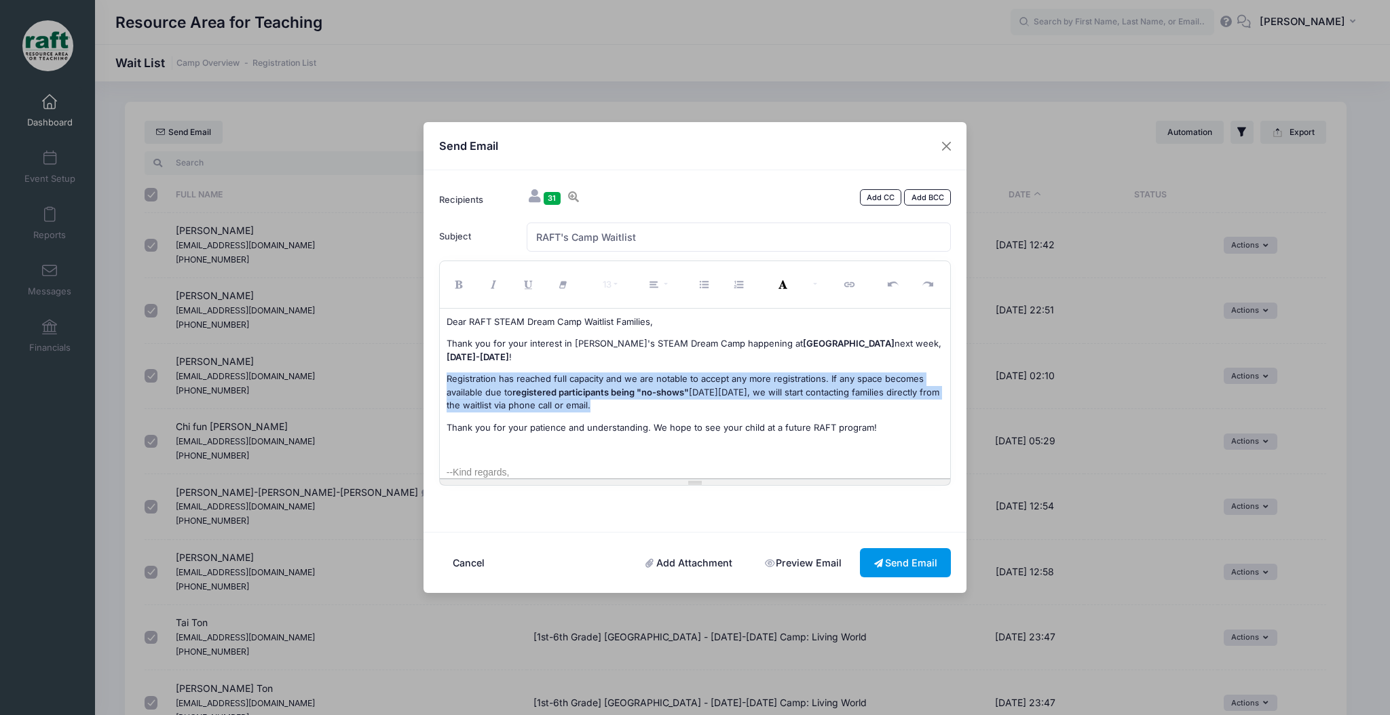
click at [875, 569] on button "Send Email" at bounding box center [905, 562] width 91 height 29
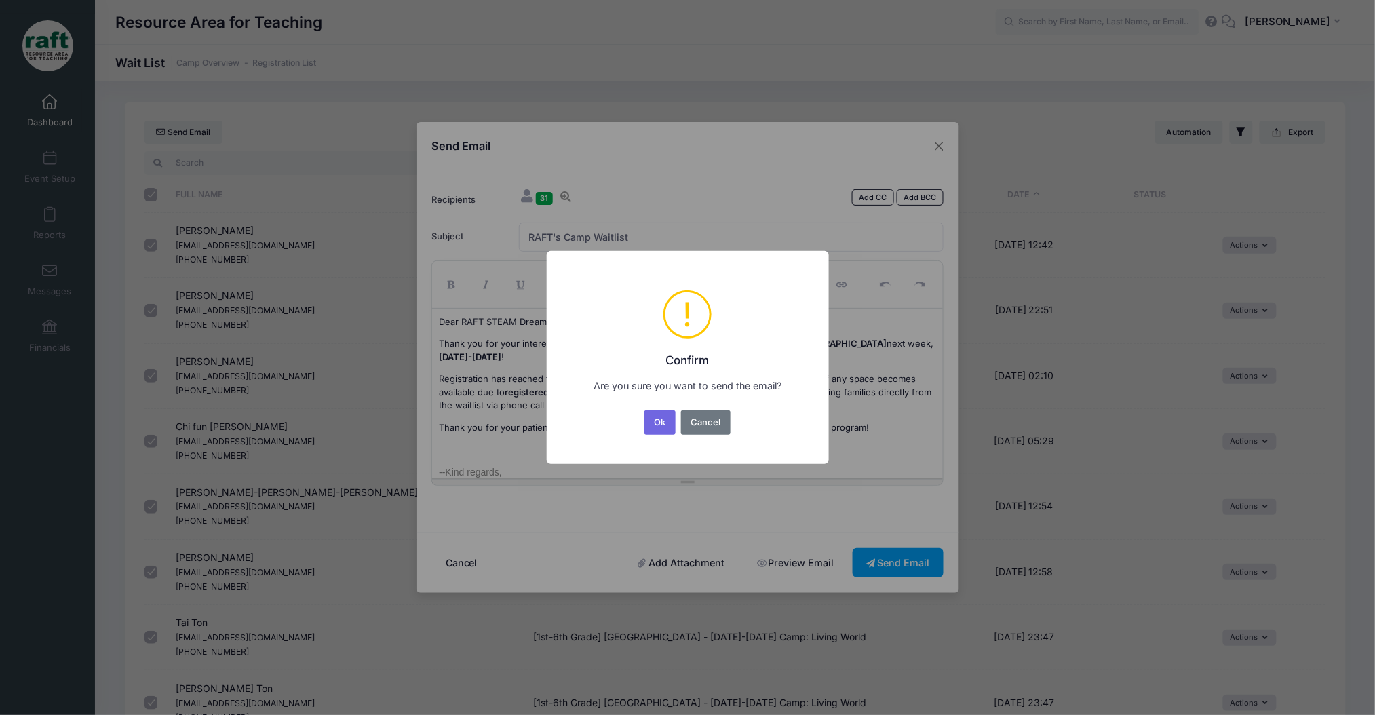
click at [666, 408] on div "Ok No Cancel" at bounding box center [687, 423] width 91 height 30
click at [666, 414] on button "Ok" at bounding box center [660, 422] width 31 height 24
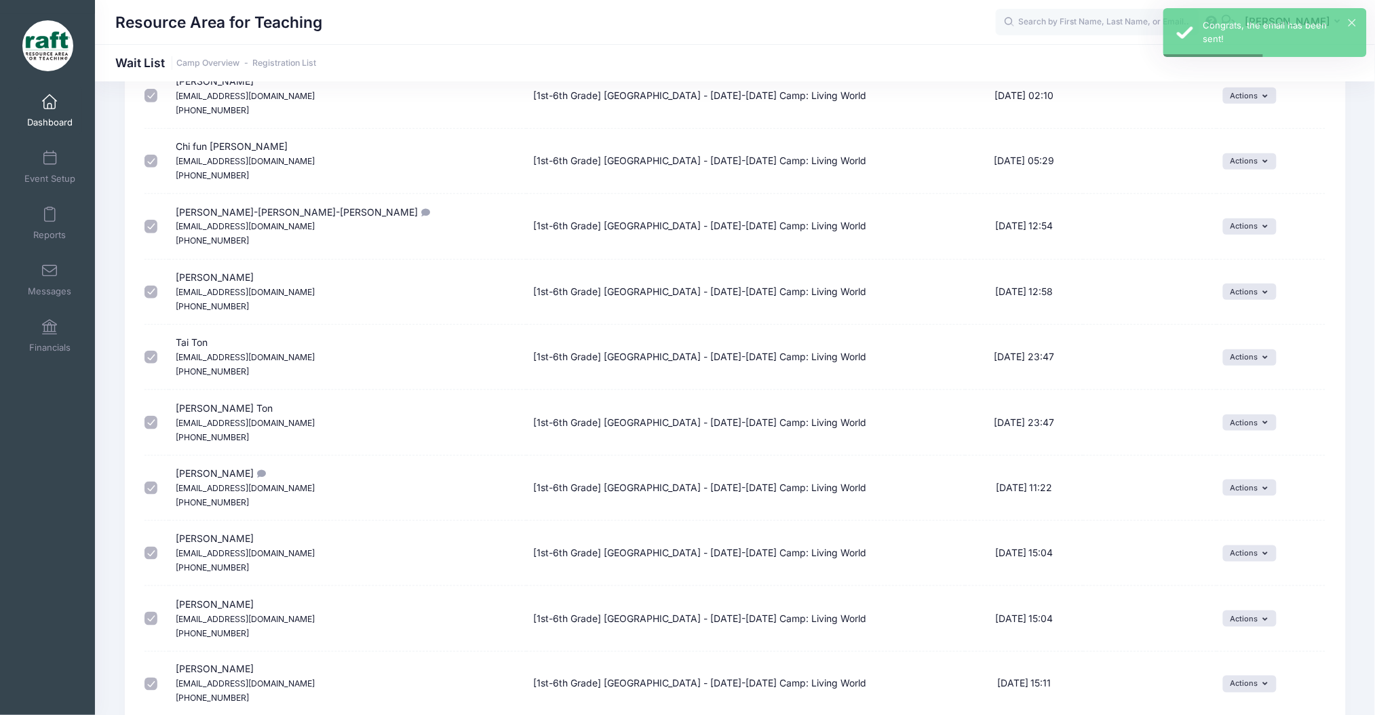
scroll to position [282, 0]
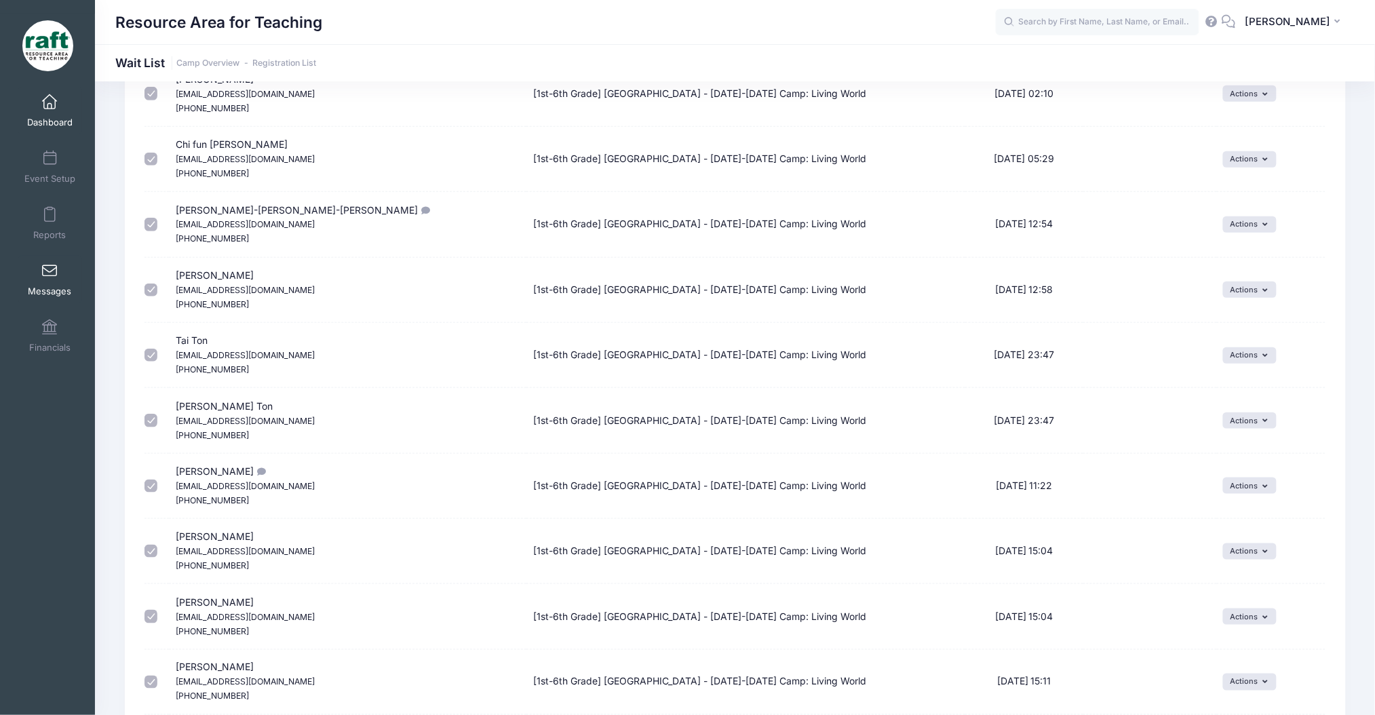
click at [39, 260] on link "Messages" at bounding box center [50, 279] width 64 height 47
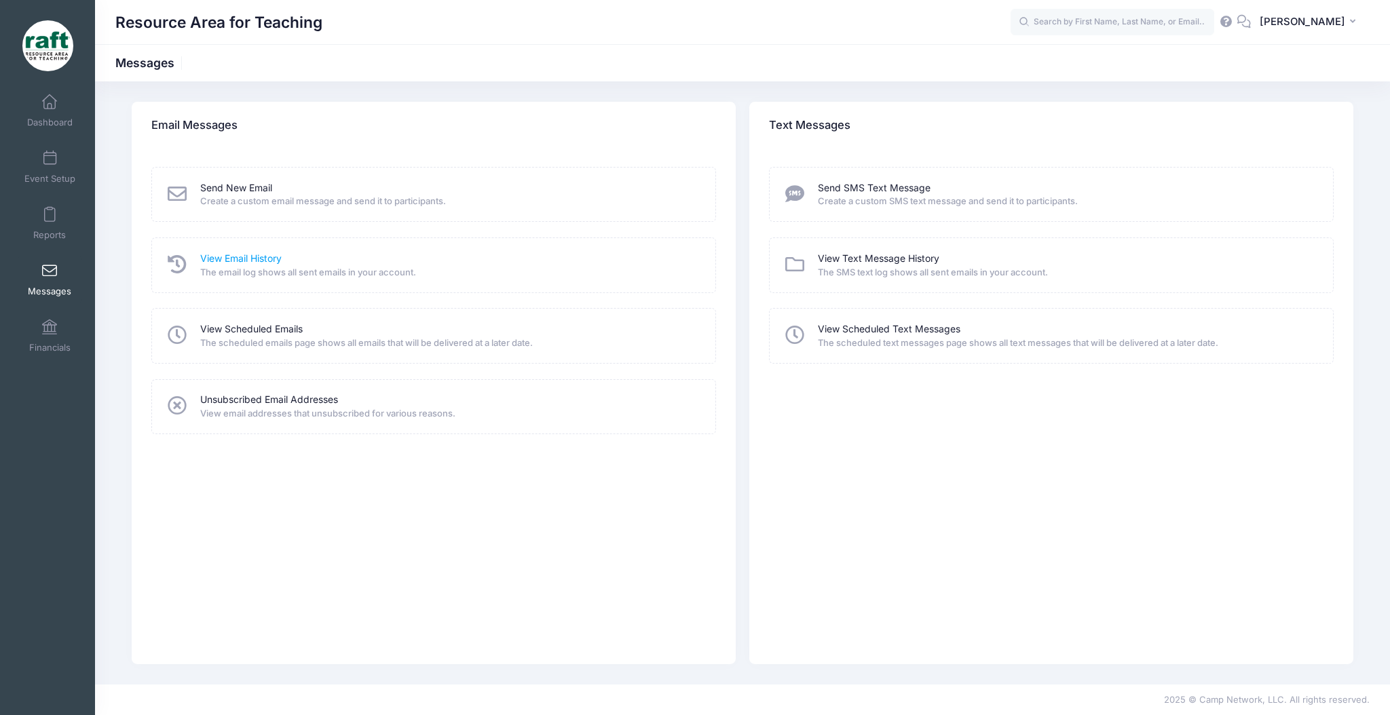
click at [233, 264] on link "View Email History" at bounding box center [240, 259] width 81 height 14
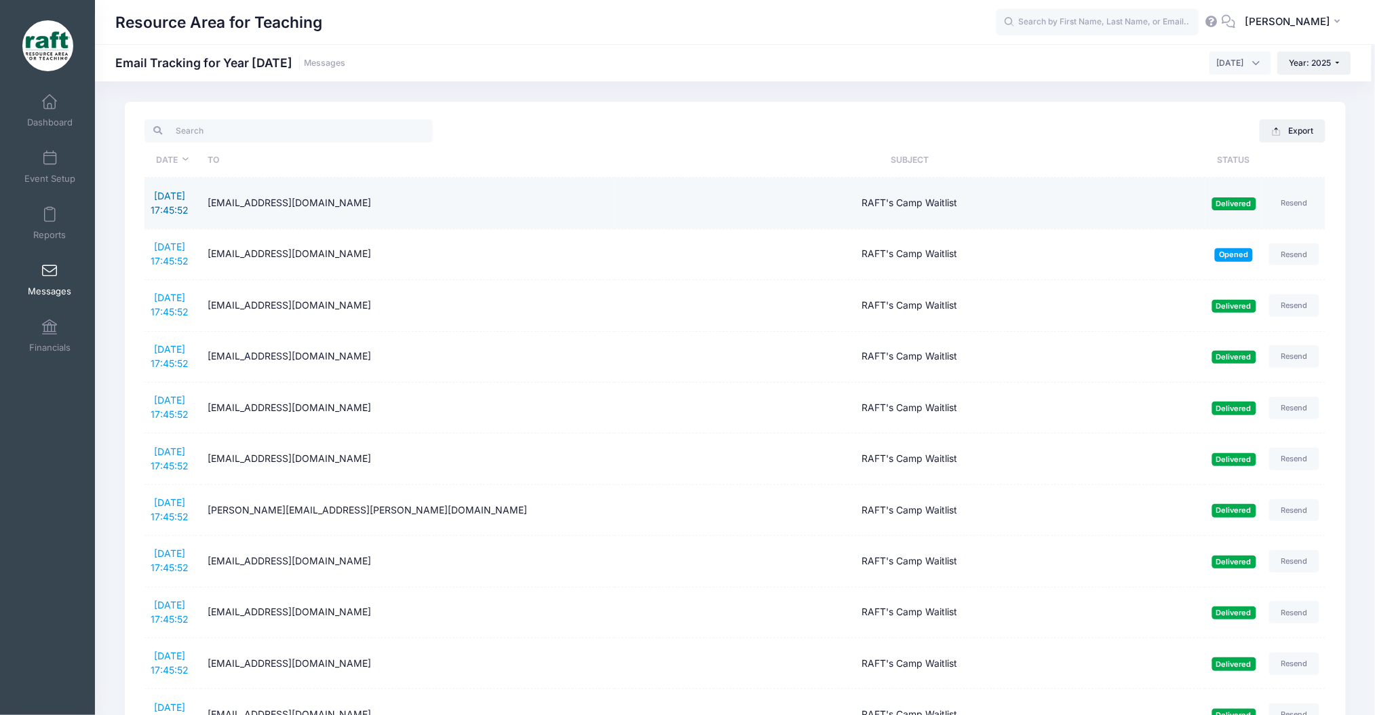
click at [166, 195] on link "9/30/2025 17:45:52" at bounding box center [170, 203] width 38 height 26
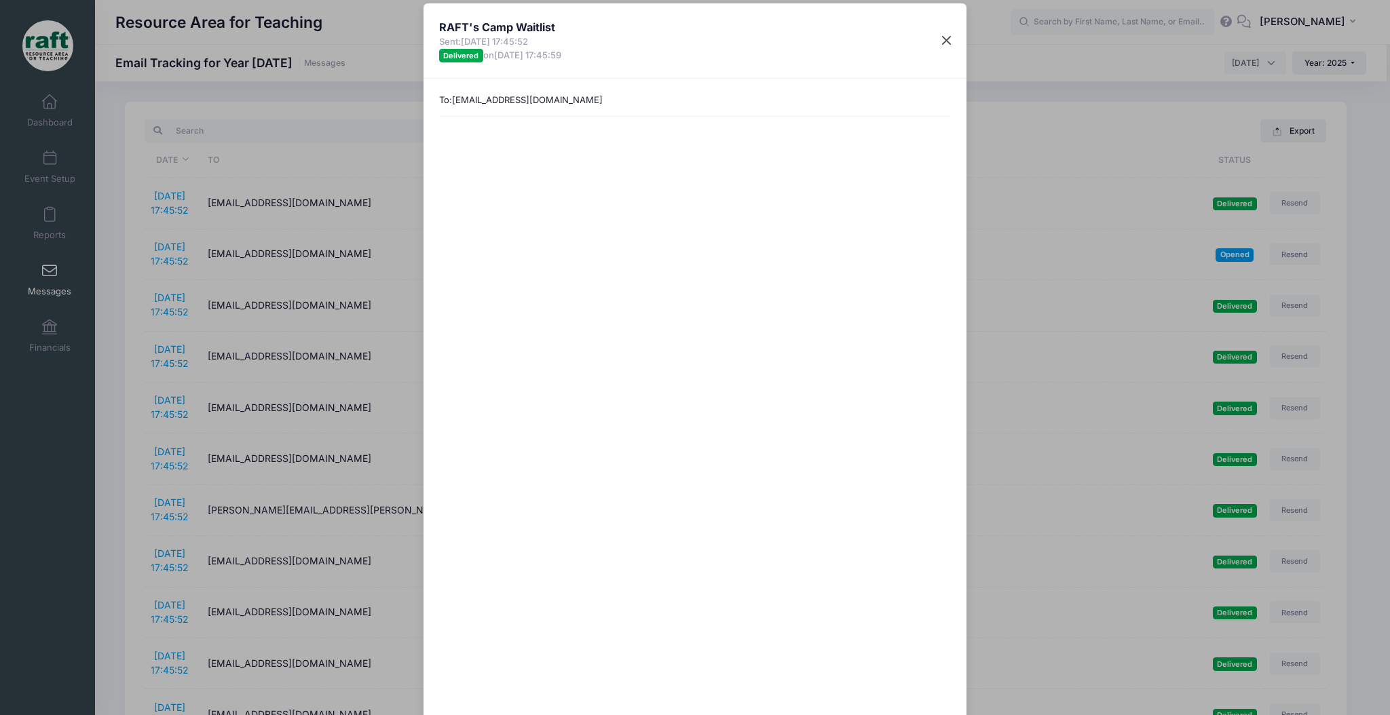
click at [928, 47] on div "RAFT's Camp Waitlist Sent: 9/30/2025 17:45:52 Delivered on 9/30/2025 17:45:59" at bounding box center [694, 40] width 543 height 75
click at [942, 41] on button "Close" at bounding box center [946, 40] width 24 height 24
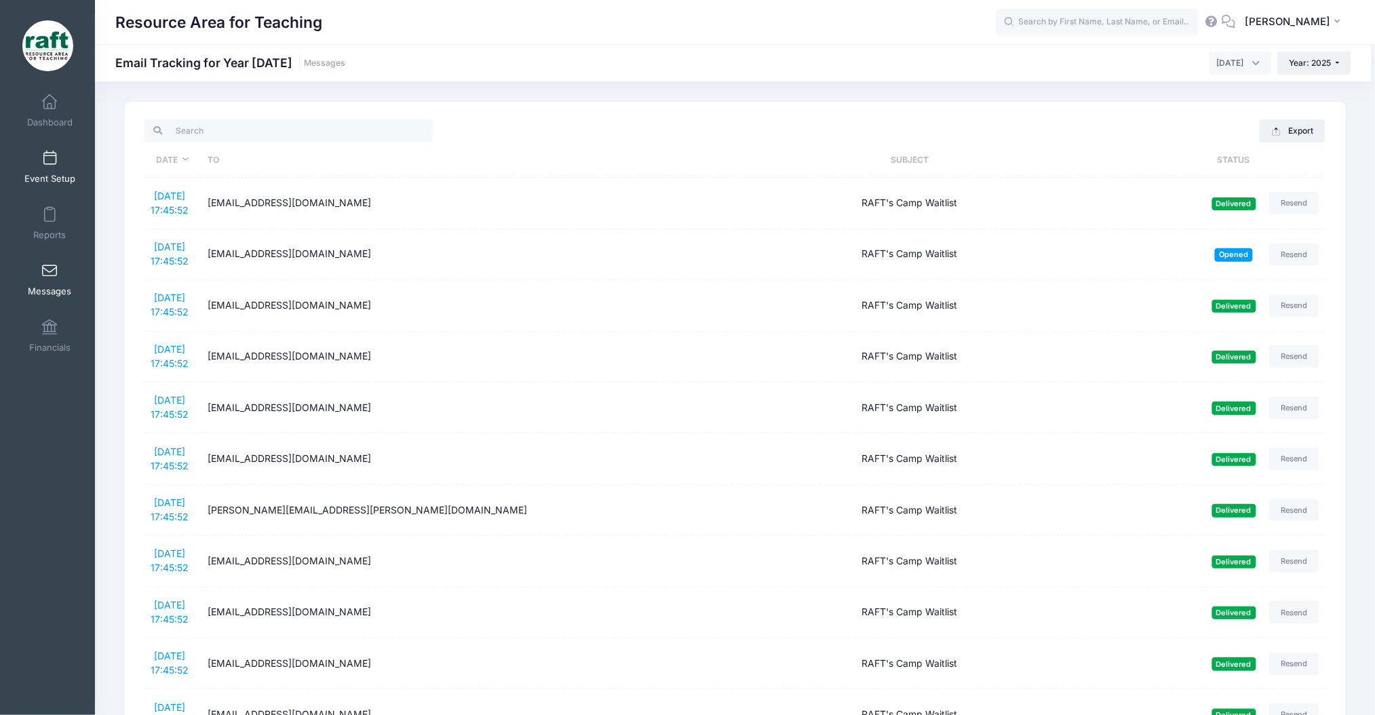
click at [54, 164] on link "Event Setup" at bounding box center [50, 166] width 64 height 47
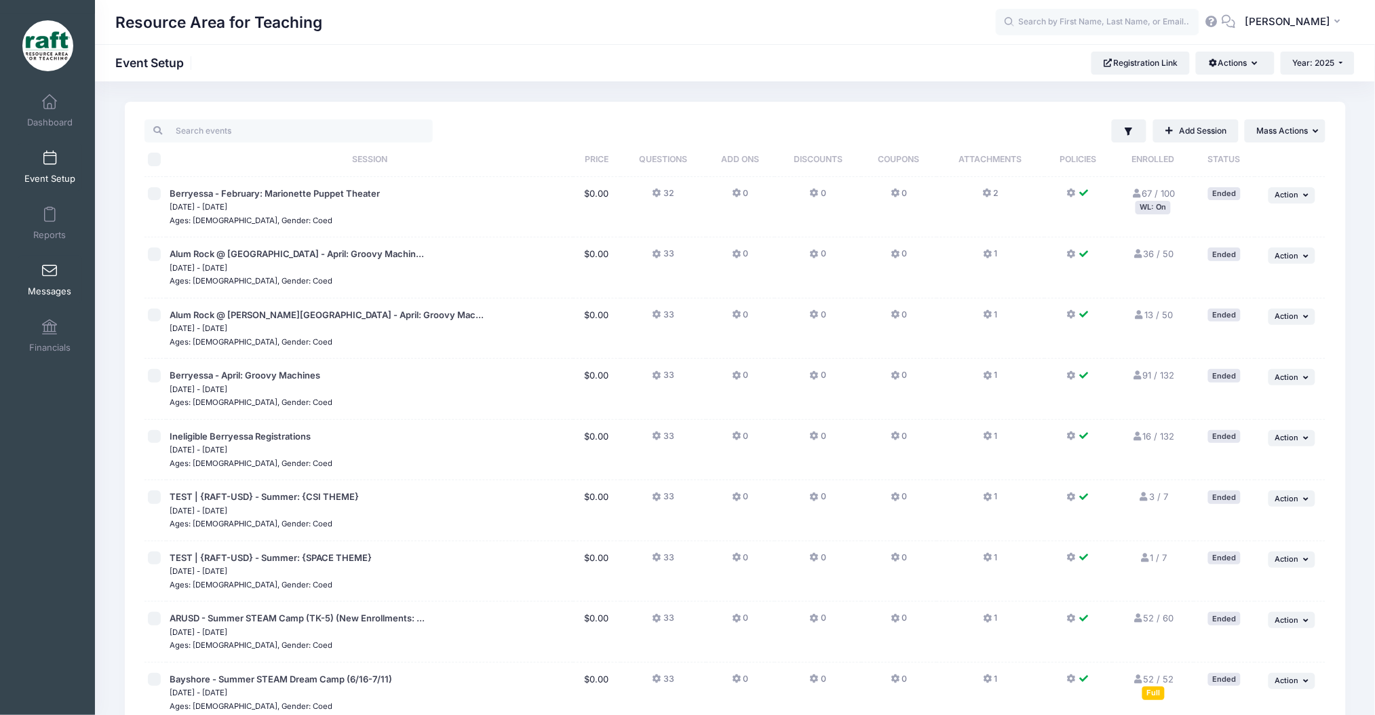
click at [45, 260] on link "Messages" at bounding box center [50, 279] width 64 height 47
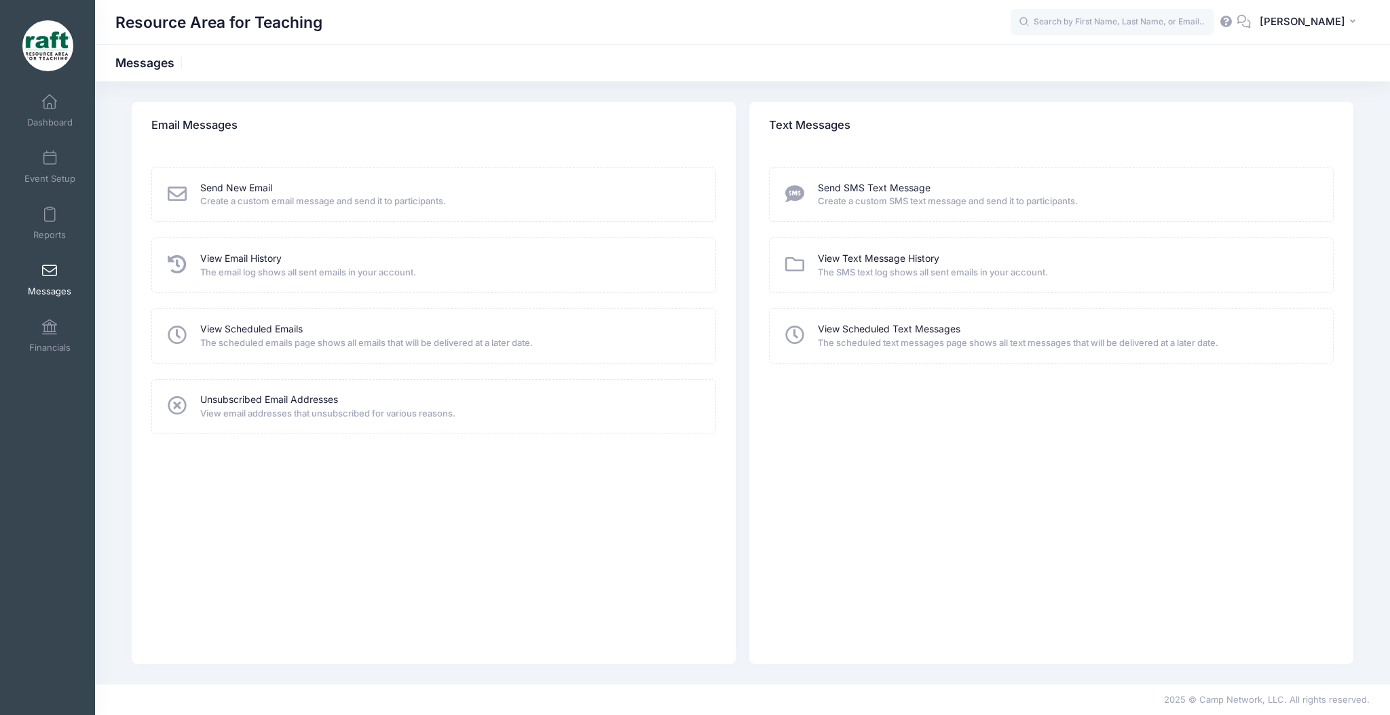
click at [246, 267] on span "The email log shows all sent emails in your account." at bounding box center [448, 273] width 497 height 14
click at [242, 259] on link "View Email History" at bounding box center [240, 259] width 81 height 14
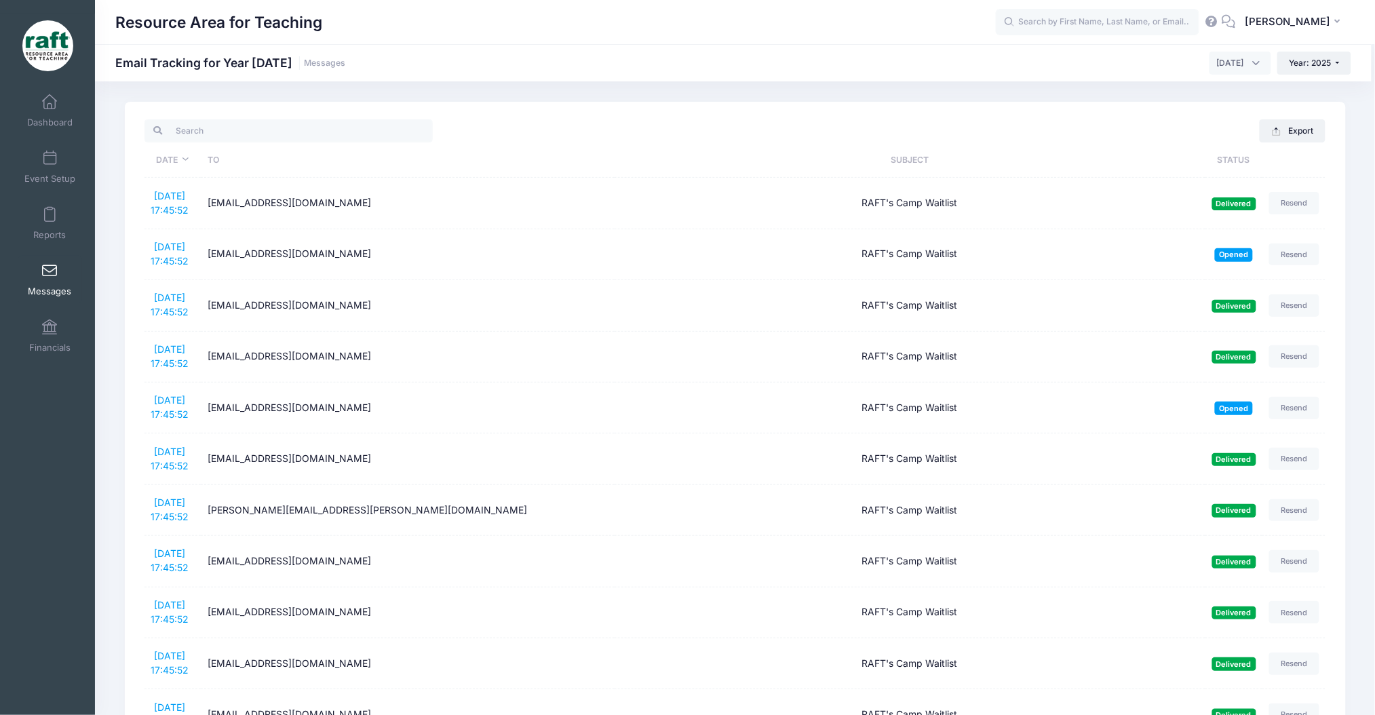
drag, startPoint x: 619, startPoint y: 364, endPoint x: 596, endPoint y: 54, distance: 310.3
click at [26, 173] on span "Event Setup" at bounding box center [49, 179] width 51 height 12
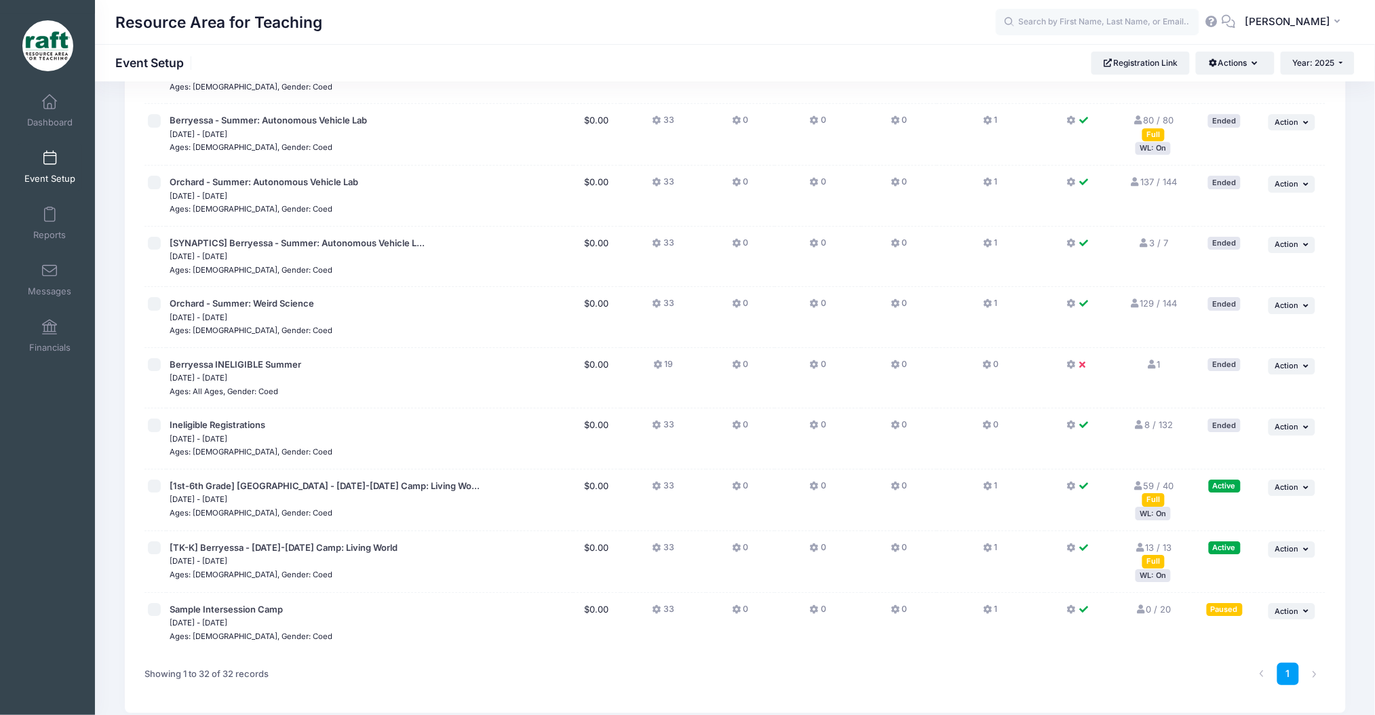
scroll to position [1529, 0]
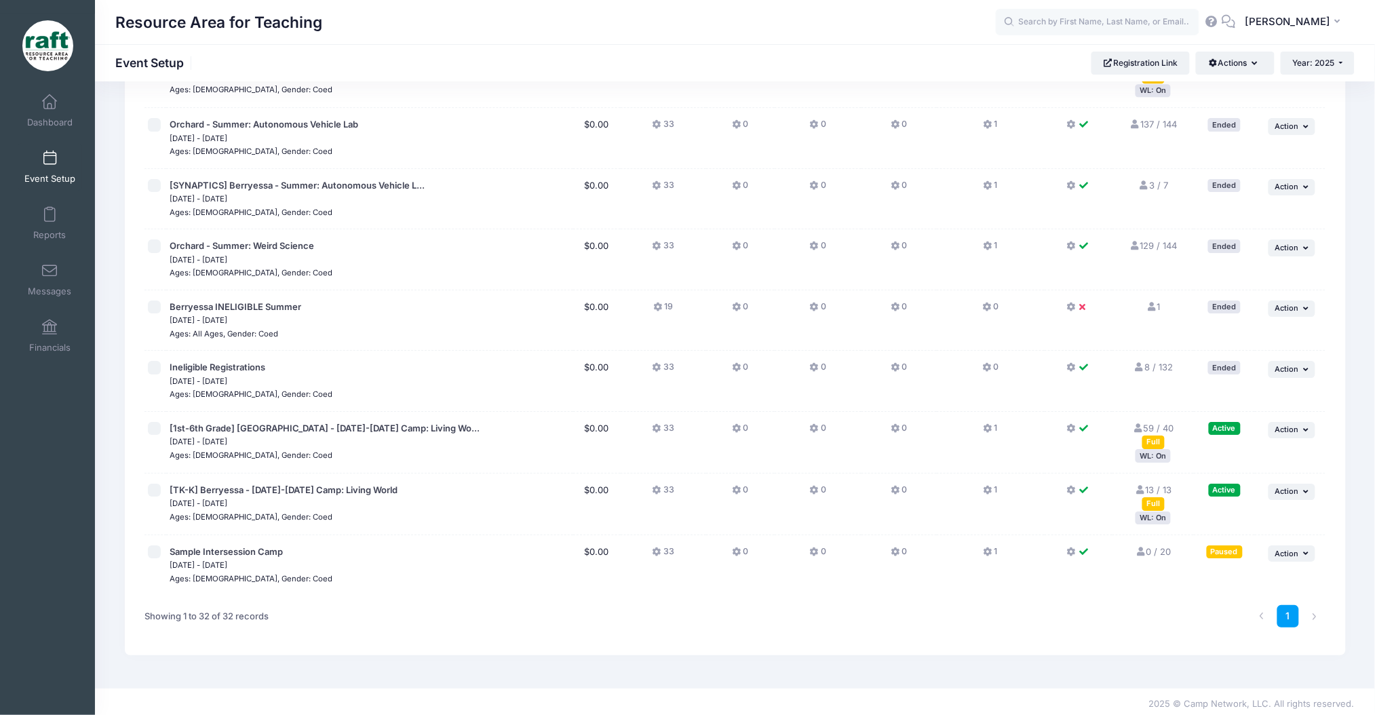
click at [150, 431] on input "checkbox" at bounding box center [155, 429] width 14 height 14
checkbox input "true"
click at [157, 488] on input "checkbox" at bounding box center [155, 491] width 14 height 14
checkbox input "true"
click at [1282, 429] on span "Action" at bounding box center [1288, 429] width 24 height 9
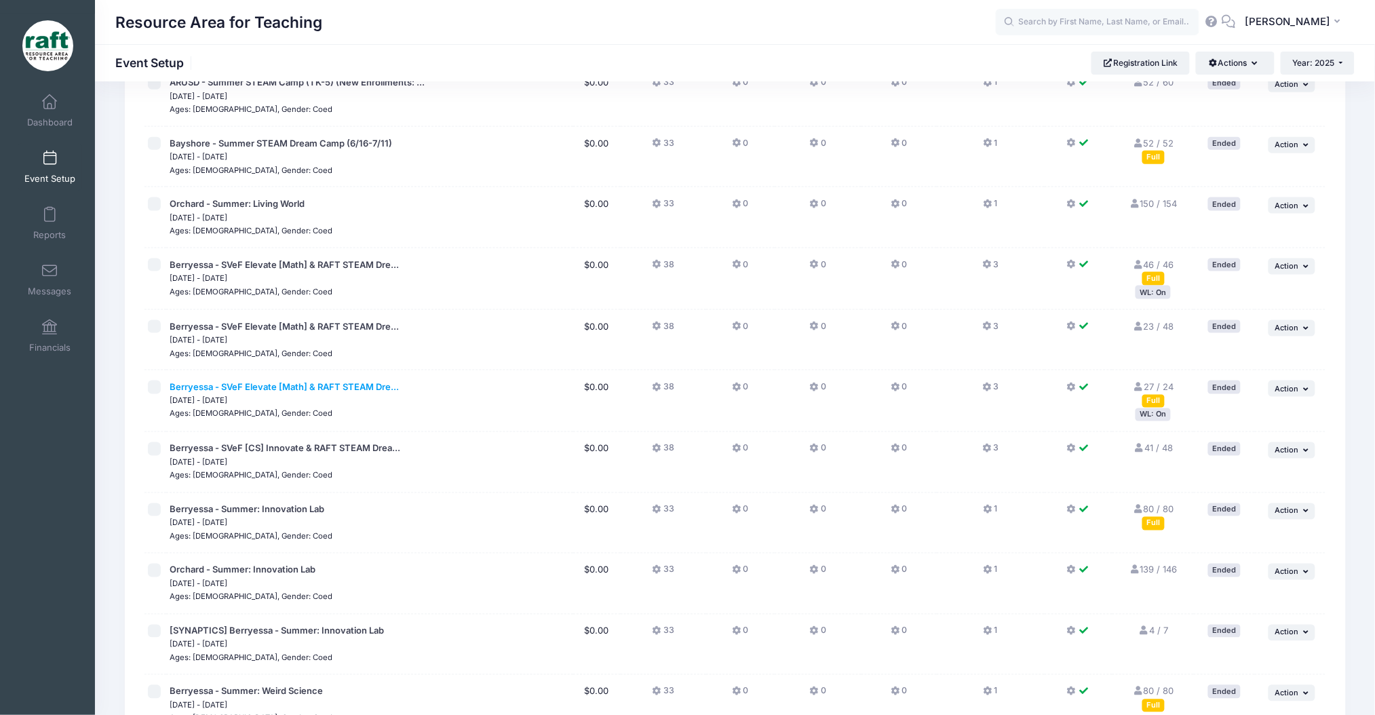
scroll to position [535, 0]
click at [52, 106] on link "Dashboard" at bounding box center [50, 110] width 64 height 47
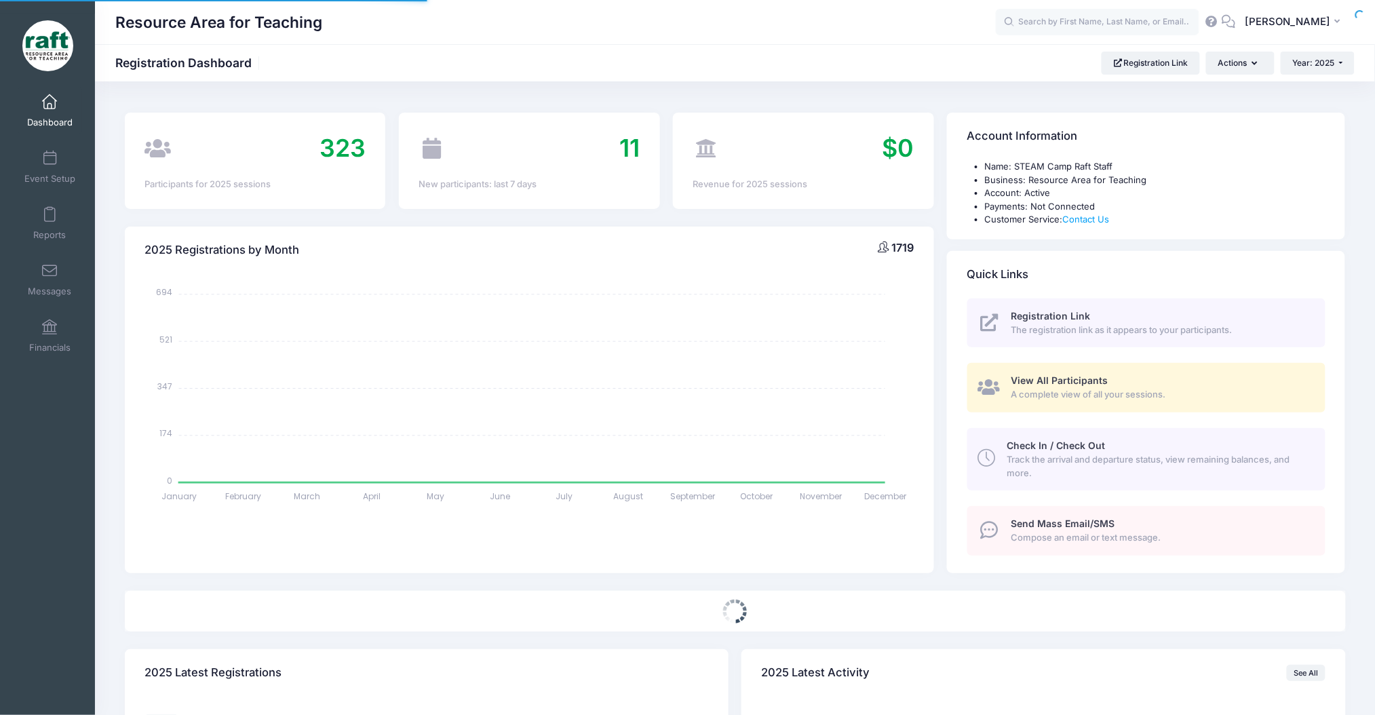
select select
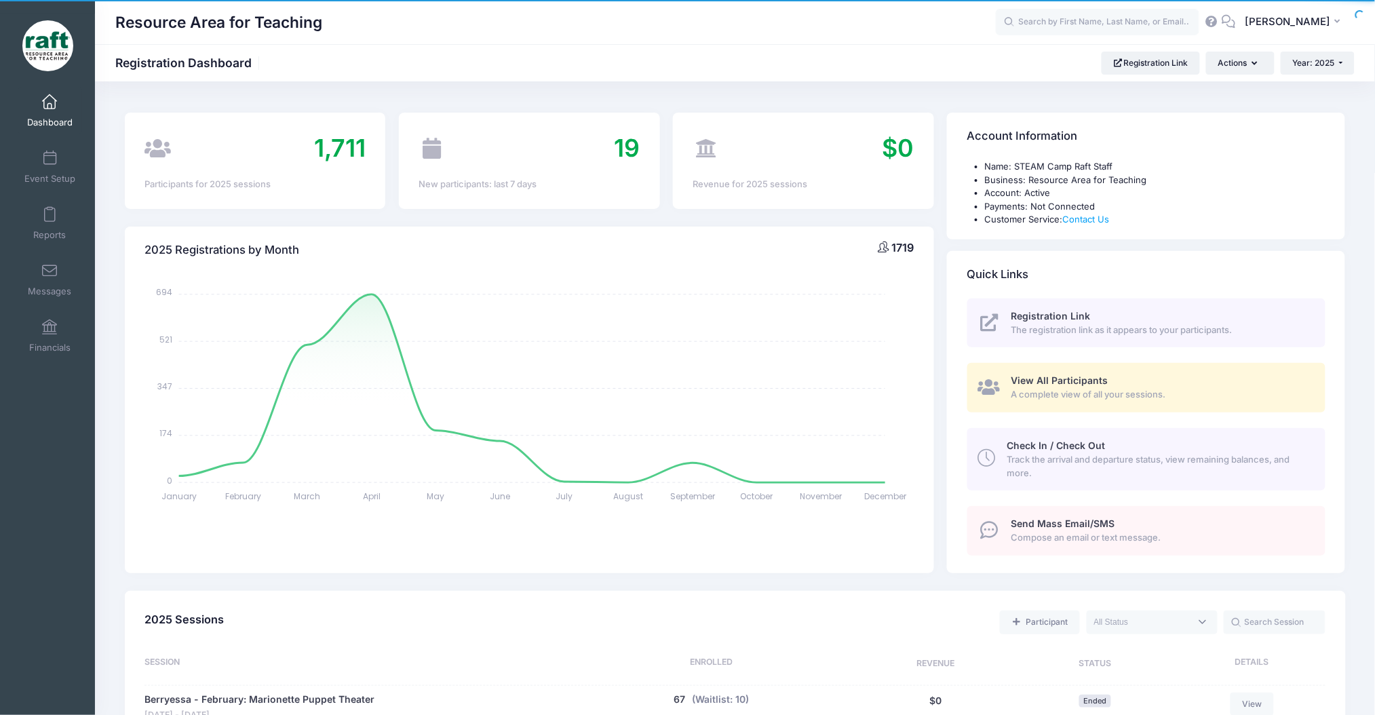
click at [1013, 378] on span "View All Participants" at bounding box center [1060, 381] width 97 height 12
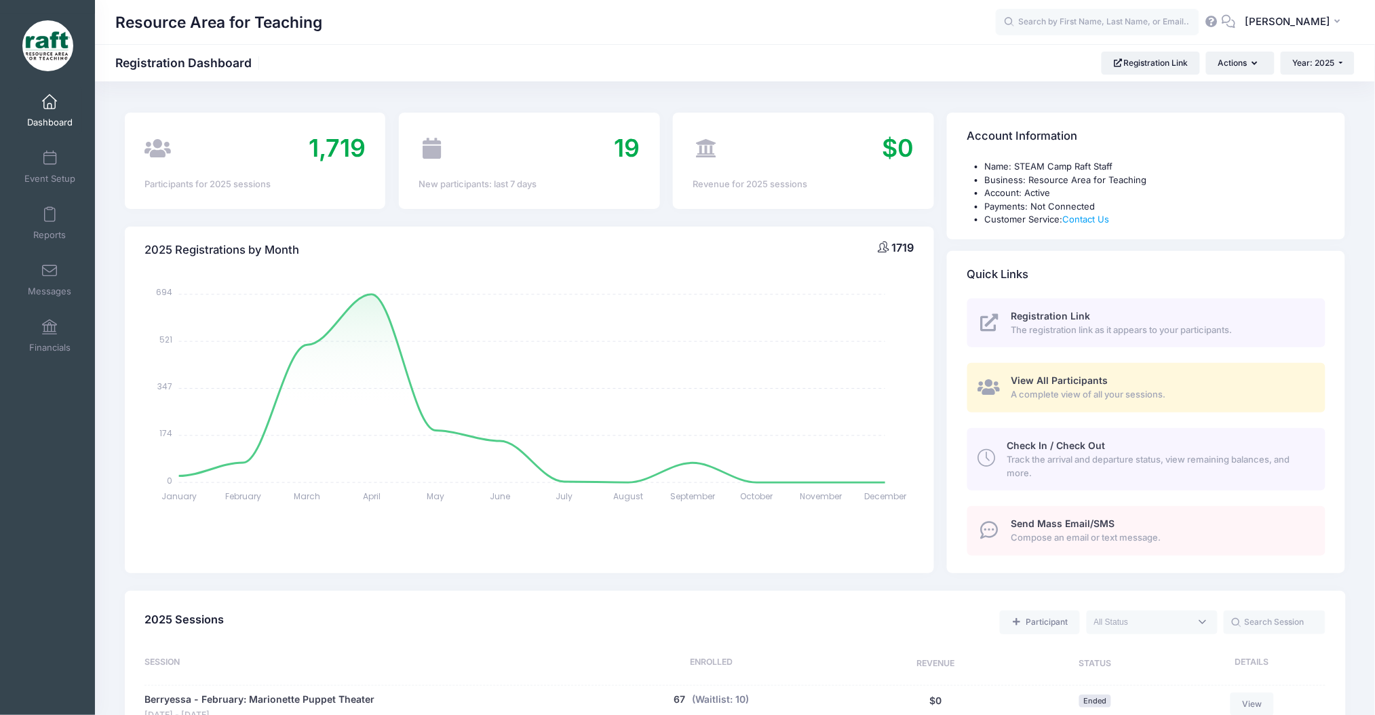
click at [986, 389] on icon at bounding box center [989, 387] width 22 height 18
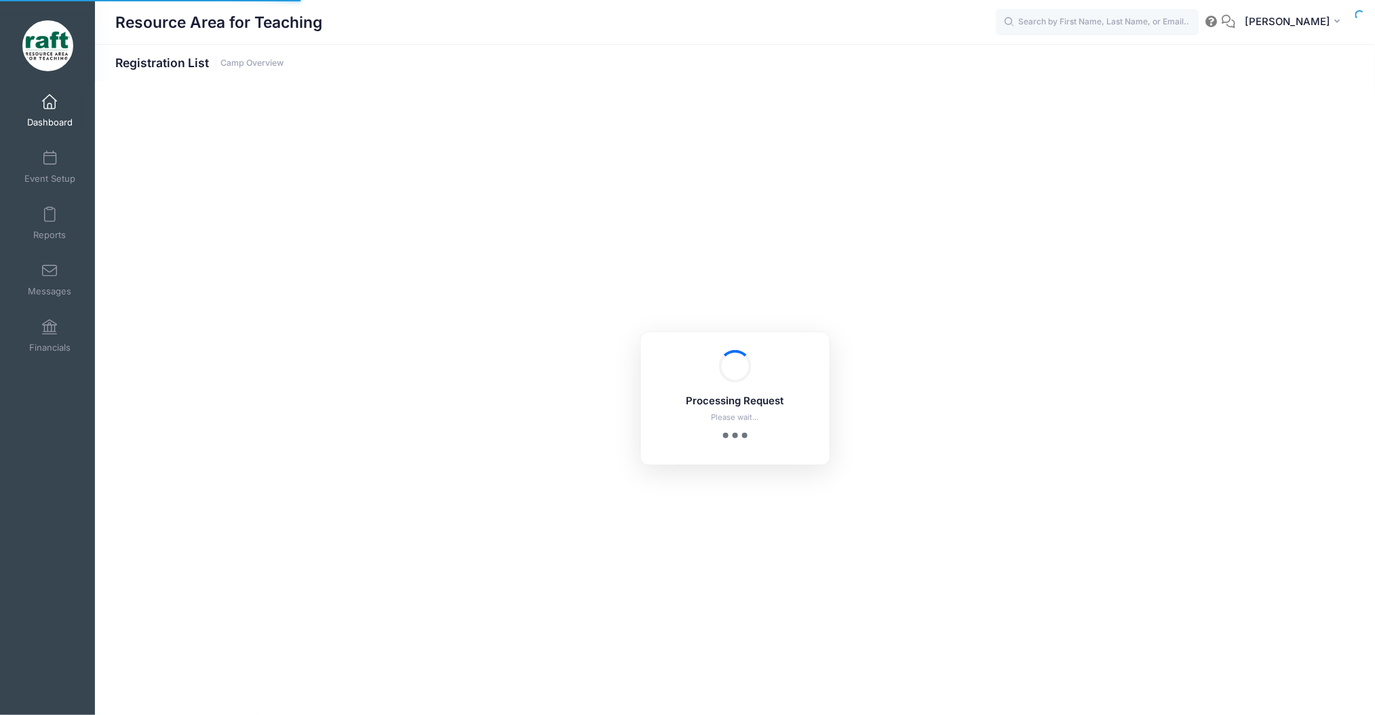
select select "10"
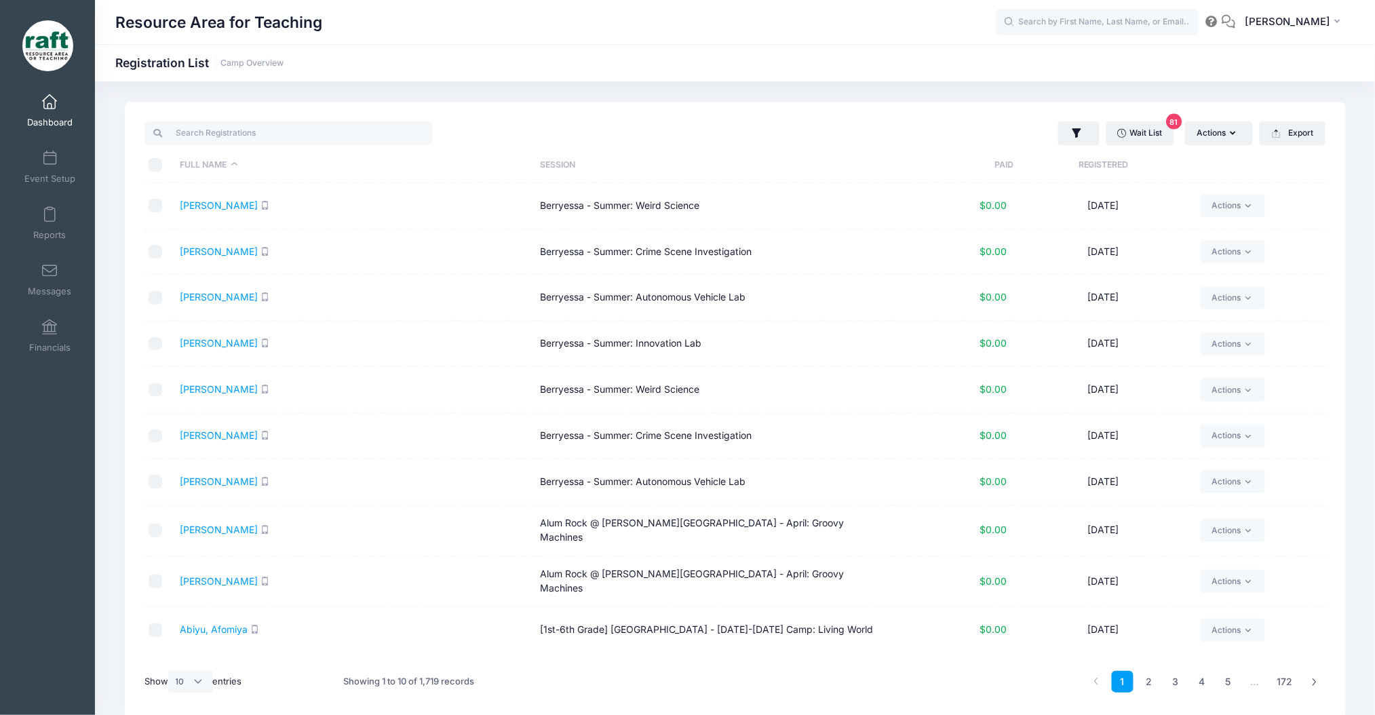
click at [1126, 145] on div "Wait List 81 Actions Assign Labels Send Email Send SMS Send Document Upload Rem…" at bounding box center [1034, 133] width 598 height 28
click at [1083, 131] on button "button" at bounding box center [1078, 133] width 41 height 24
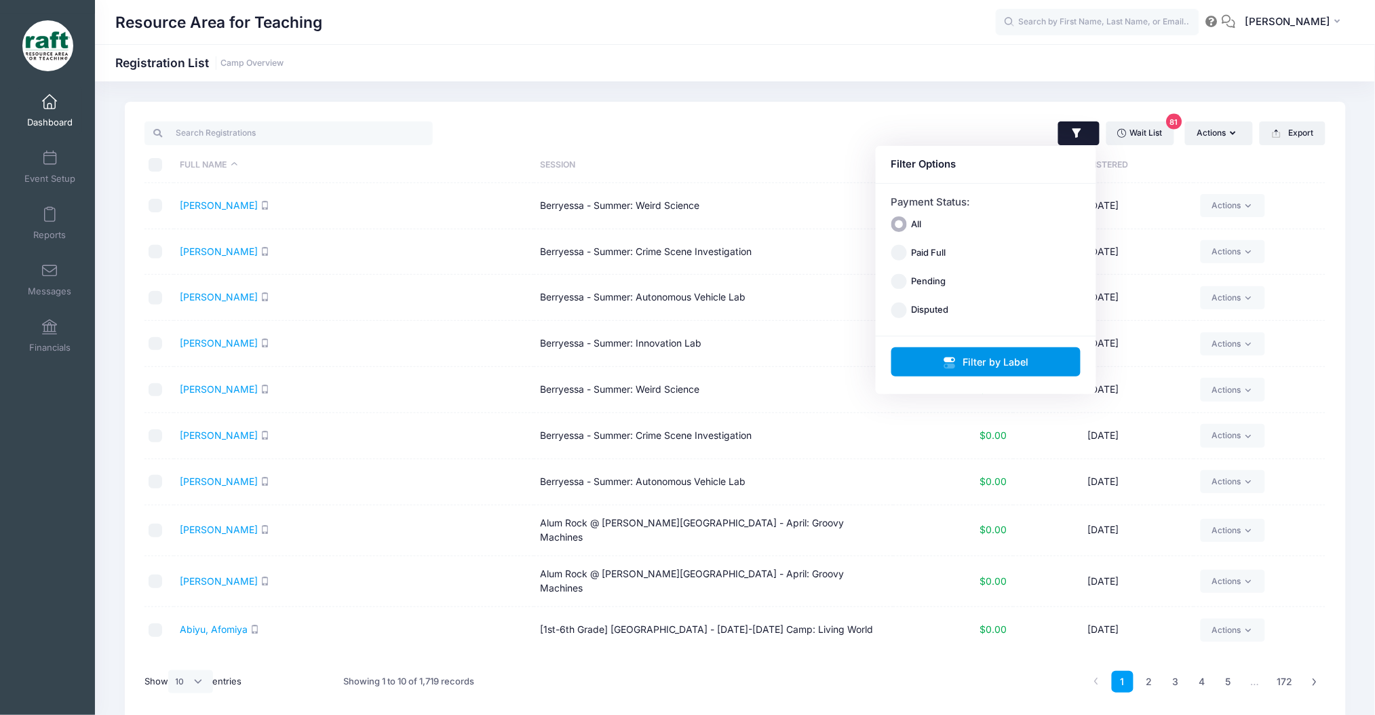
click at [901, 363] on button "Filter by Label" at bounding box center [987, 361] width 190 height 29
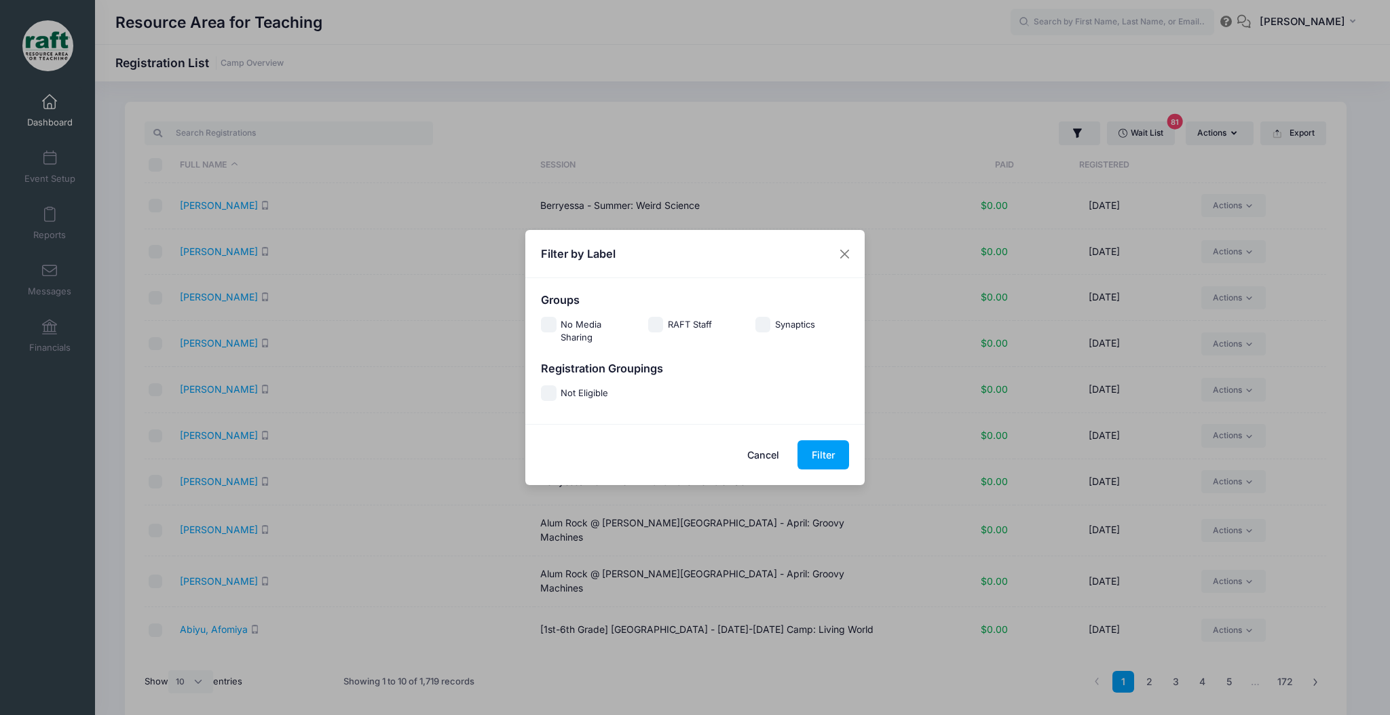
click at [659, 315] on div "Groups" at bounding box center [695, 306] width 322 height 24
click at [653, 322] on input "RAFT Staff" at bounding box center [656, 325] width 16 height 16
checkbox input "false"
click at [556, 387] on div "Not Eligible" at bounding box center [588, 394] width 94 height 14
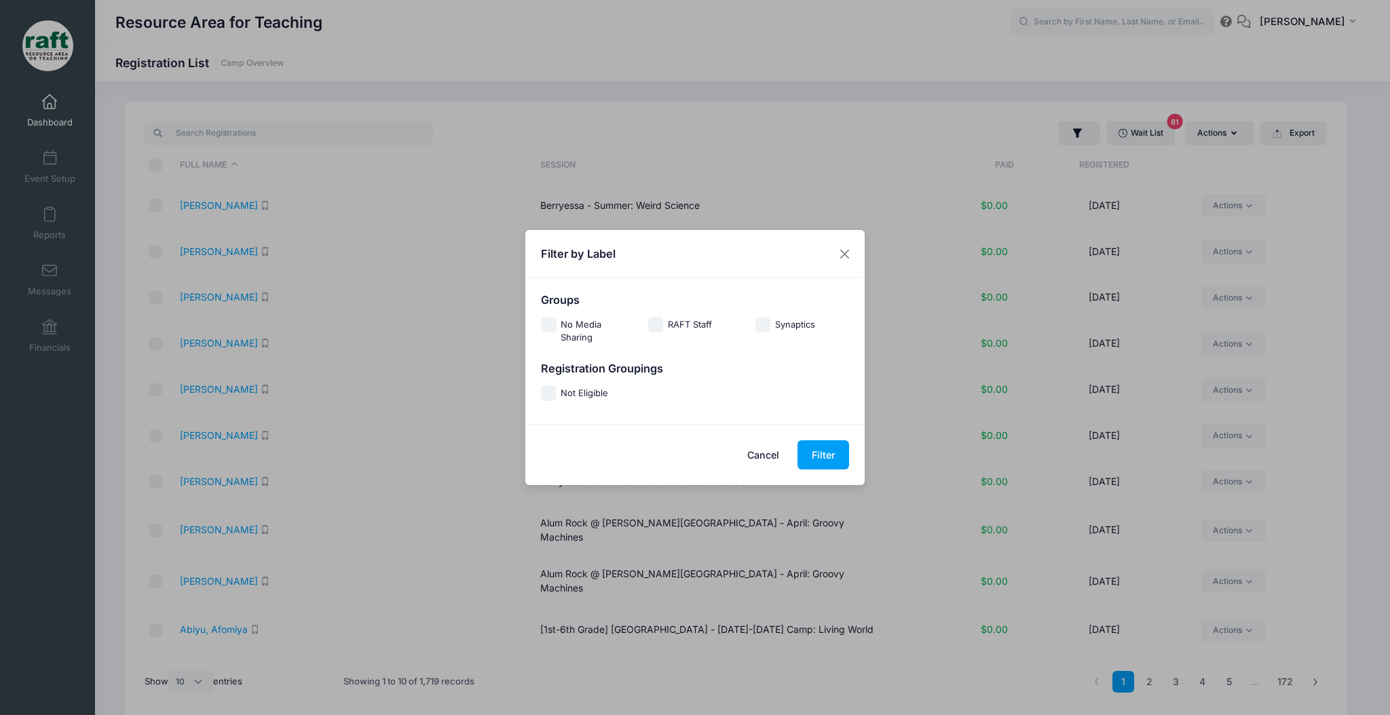
click at [573, 399] on label "Not Eligible" at bounding box center [583, 394] width 47 height 14
click at [556, 399] on input "Not Eligible" at bounding box center [549, 393] width 16 height 16
checkbox input "true"
click at [835, 451] on button "Filter" at bounding box center [823, 454] width 52 height 29
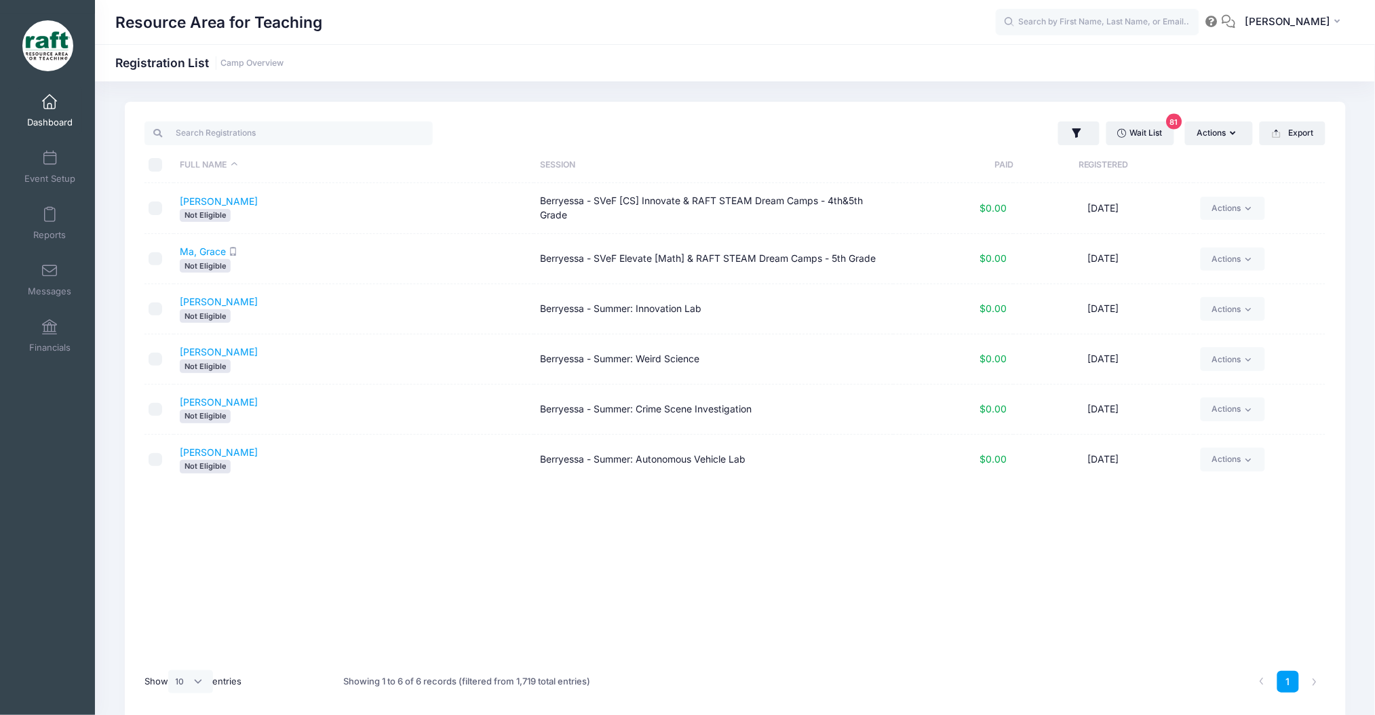
click at [161, 168] on div "\a \a \a \a" at bounding box center [156, 165] width 14 height 14
click at [1245, 210] on icon at bounding box center [1249, 209] width 10 height 10
click at [1181, 359] on link "Delete" at bounding box center [1181, 370] width 157 height 26
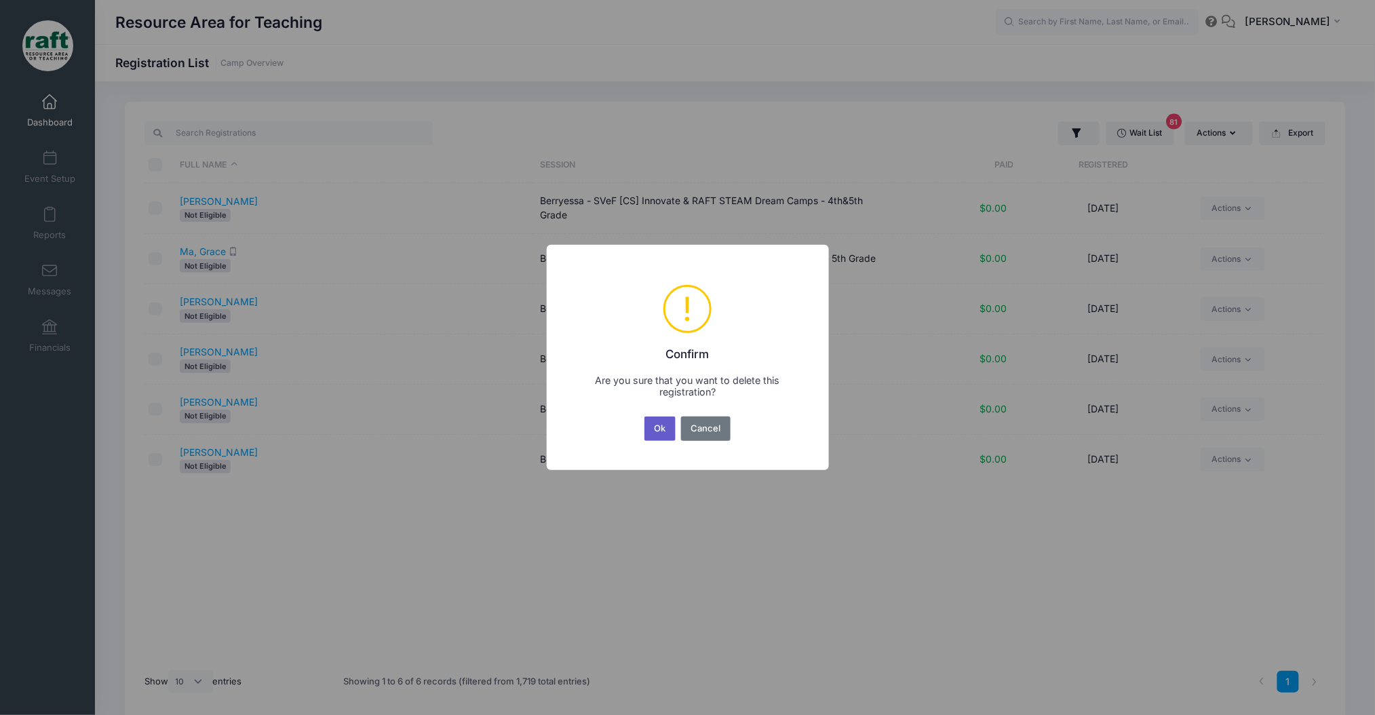
click at [663, 424] on button "Ok" at bounding box center [660, 429] width 31 height 24
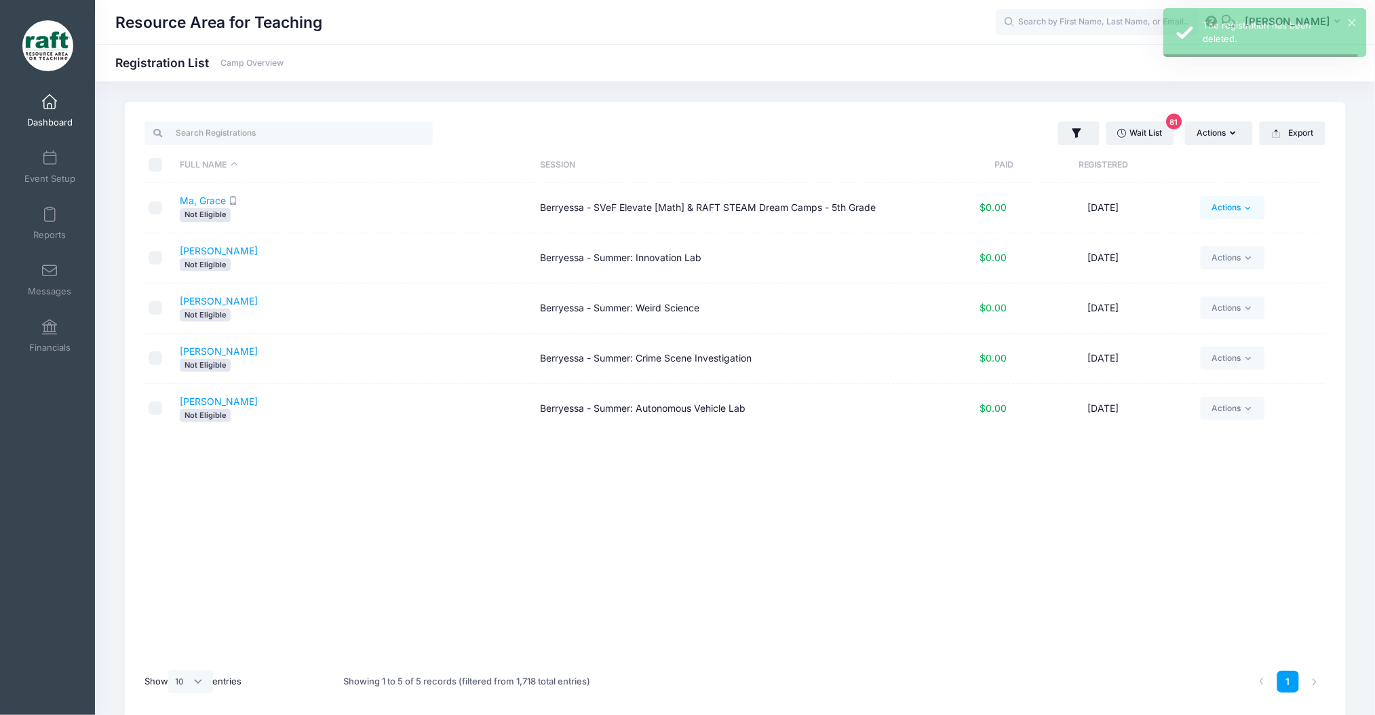
click at [1214, 196] on link "Actions" at bounding box center [1233, 207] width 64 height 23
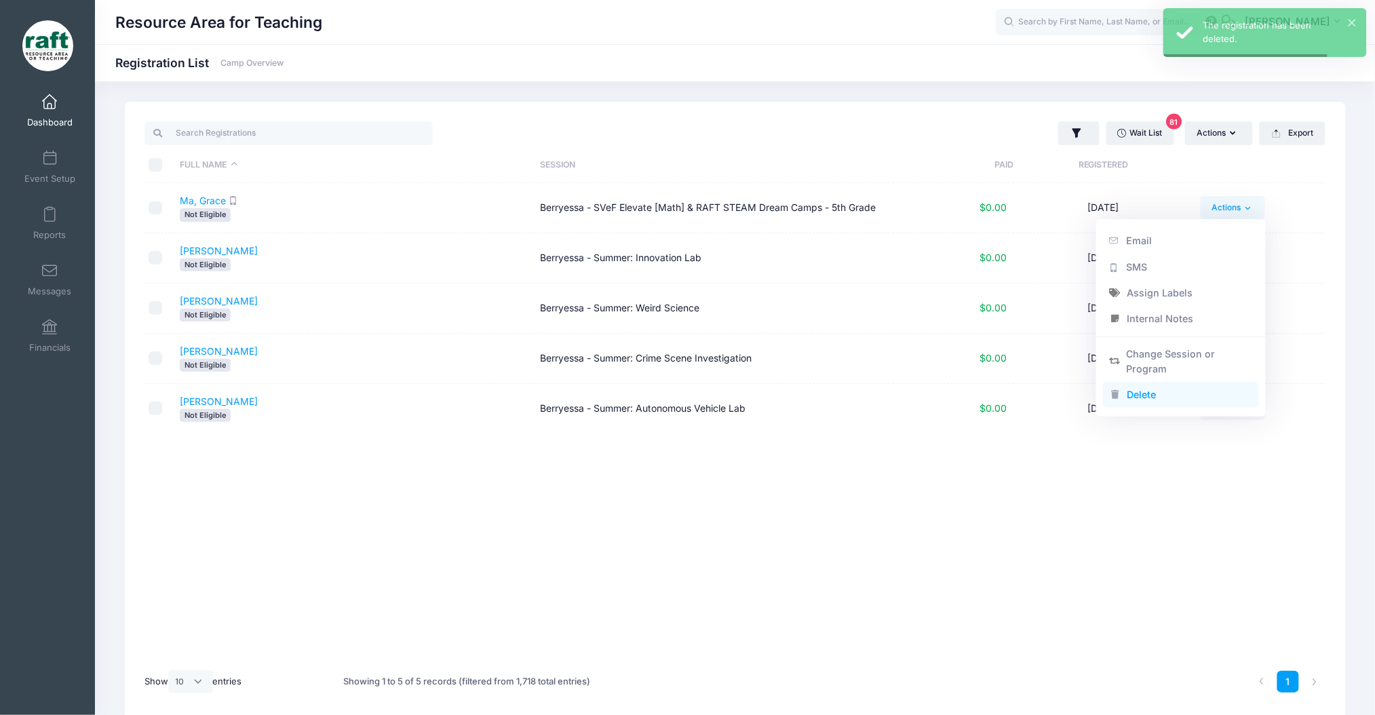
click at [1126, 394] on link "Delete" at bounding box center [1181, 395] width 157 height 26
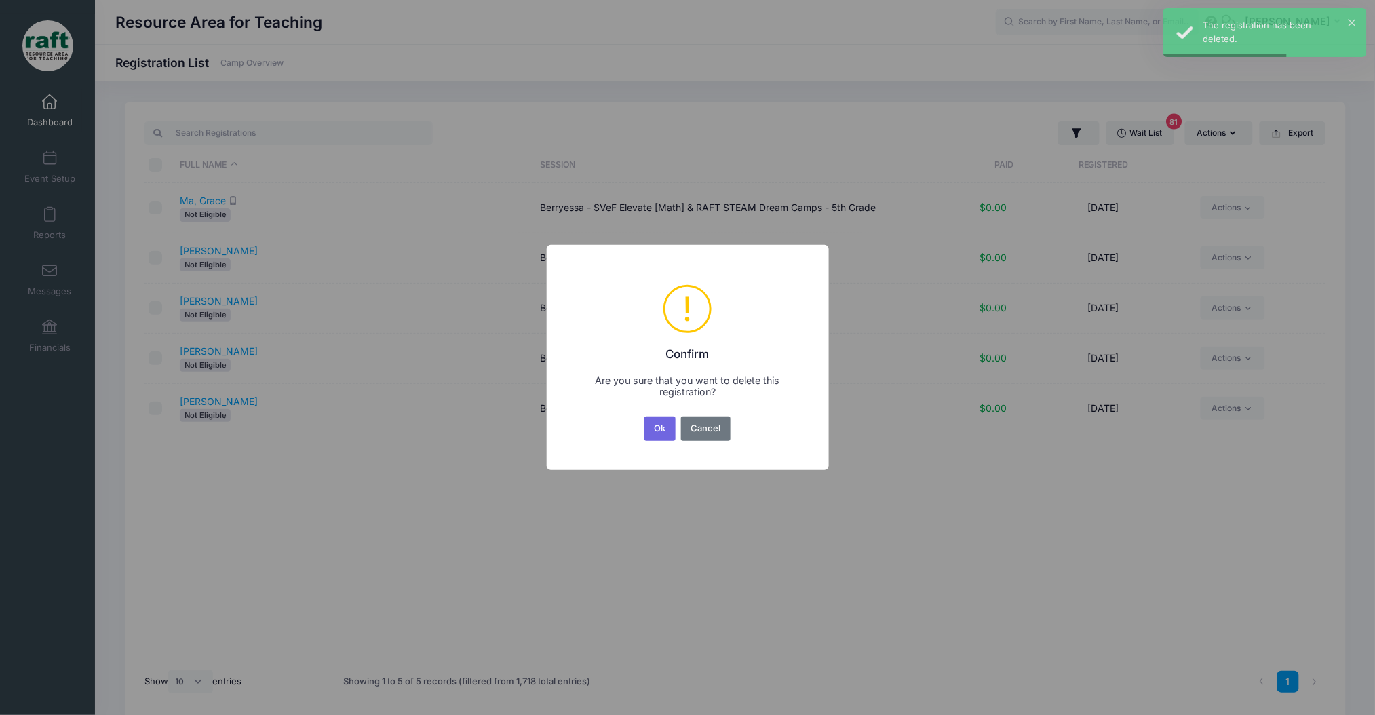
click at [662, 431] on button "Ok" at bounding box center [660, 429] width 31 height 24
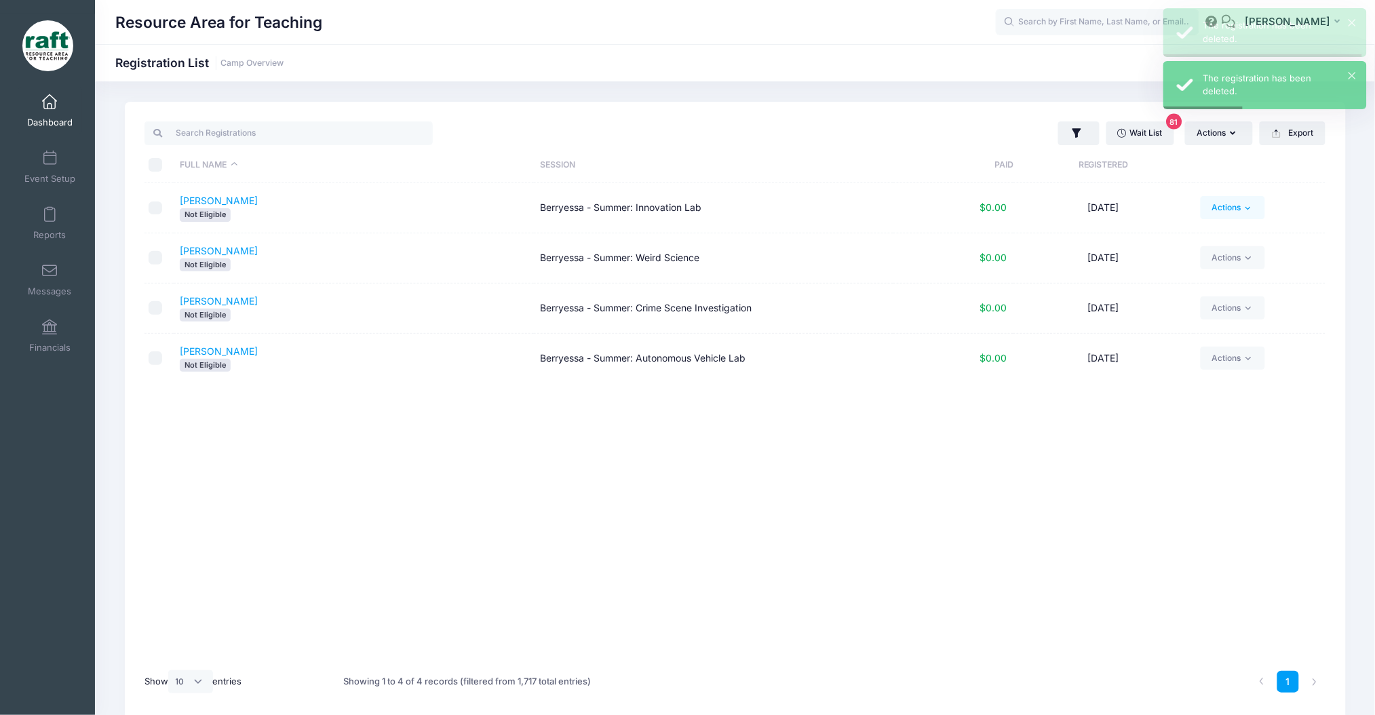
click at [1214, 197] on link "Actions" at bounding box center [1233, 207] width 64 height 23
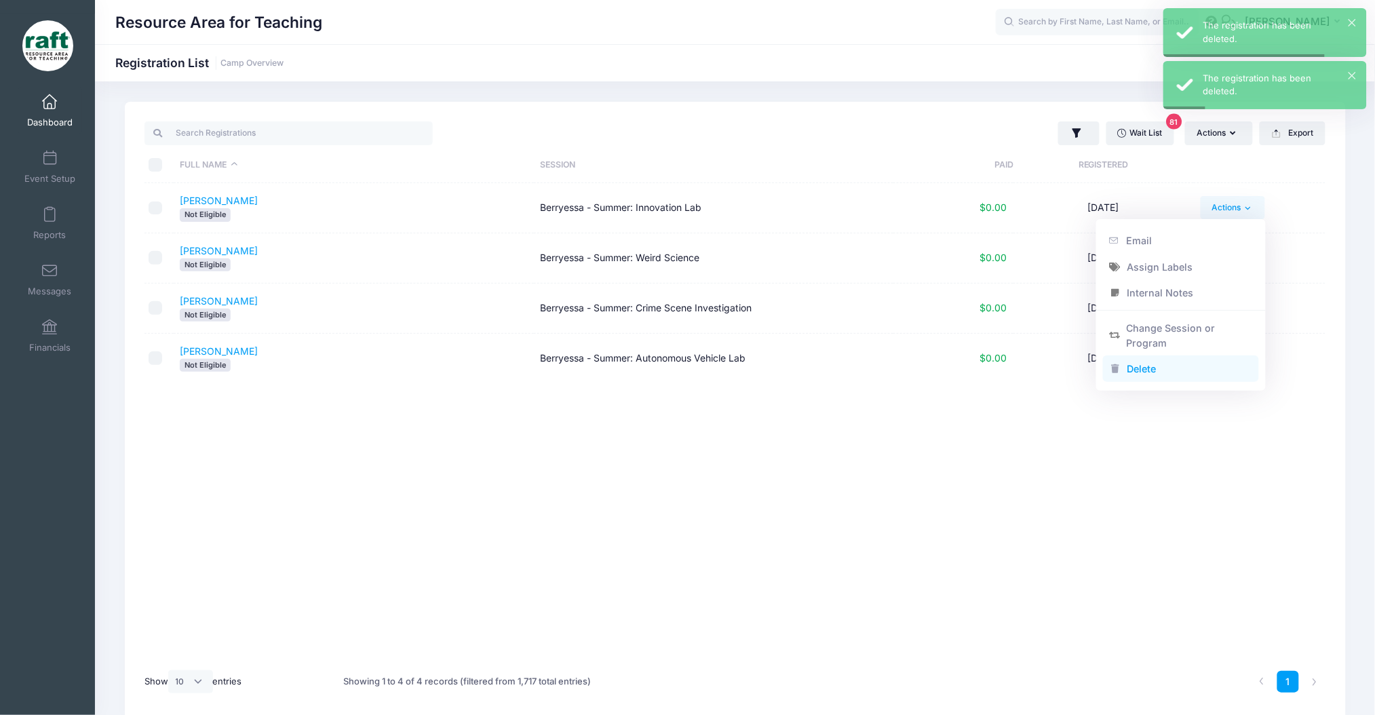
drag, startPoint x: 1119, startPoint y: 390, endPoint x: 1121, endPoint y: 373, distance: 17.1
click at [1116, 389] on div "Email Assign Labels Internal Notes Change Session or Program Delete" at bounding box center [1181, 305] width 170 height 172
click at [1121, 373] on icon at bounding box center [1115, 368] width 11 height 9
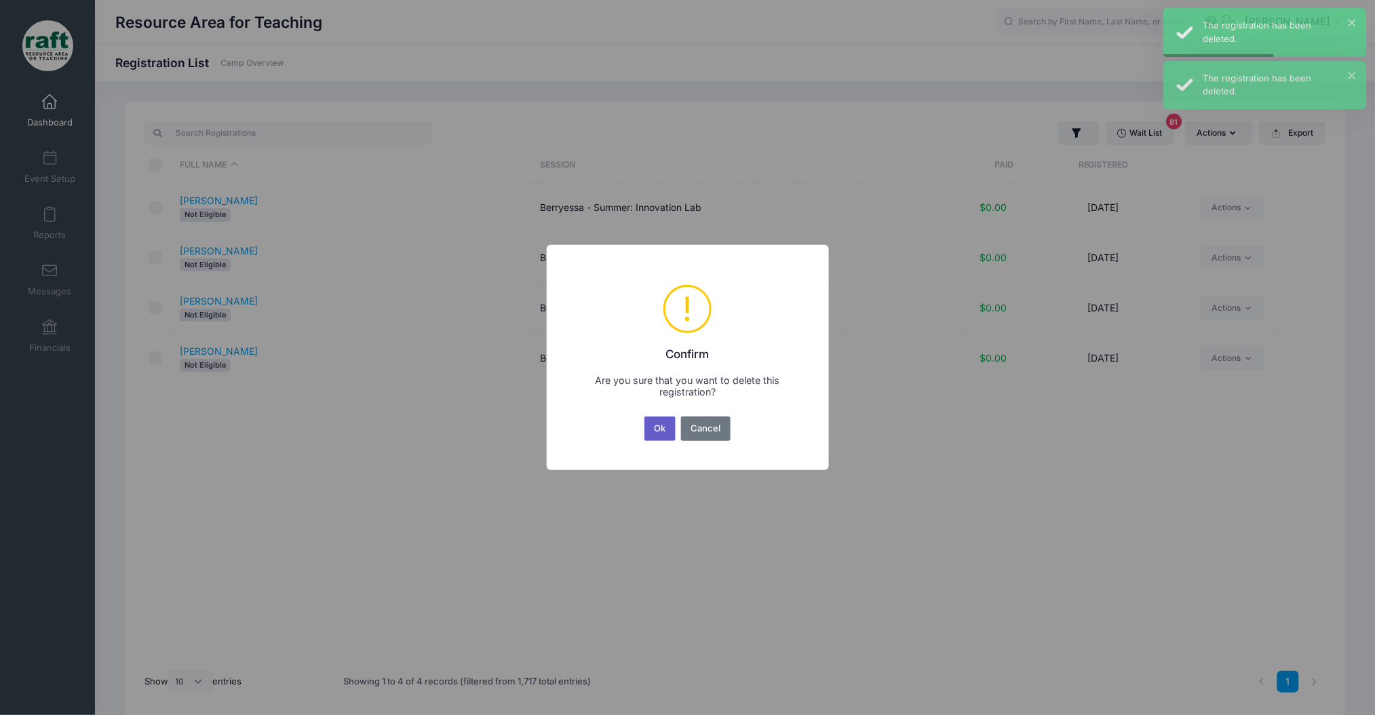
click at [662, 428] on button "Ok" at bounding box center [660, 429] width 31 height 24
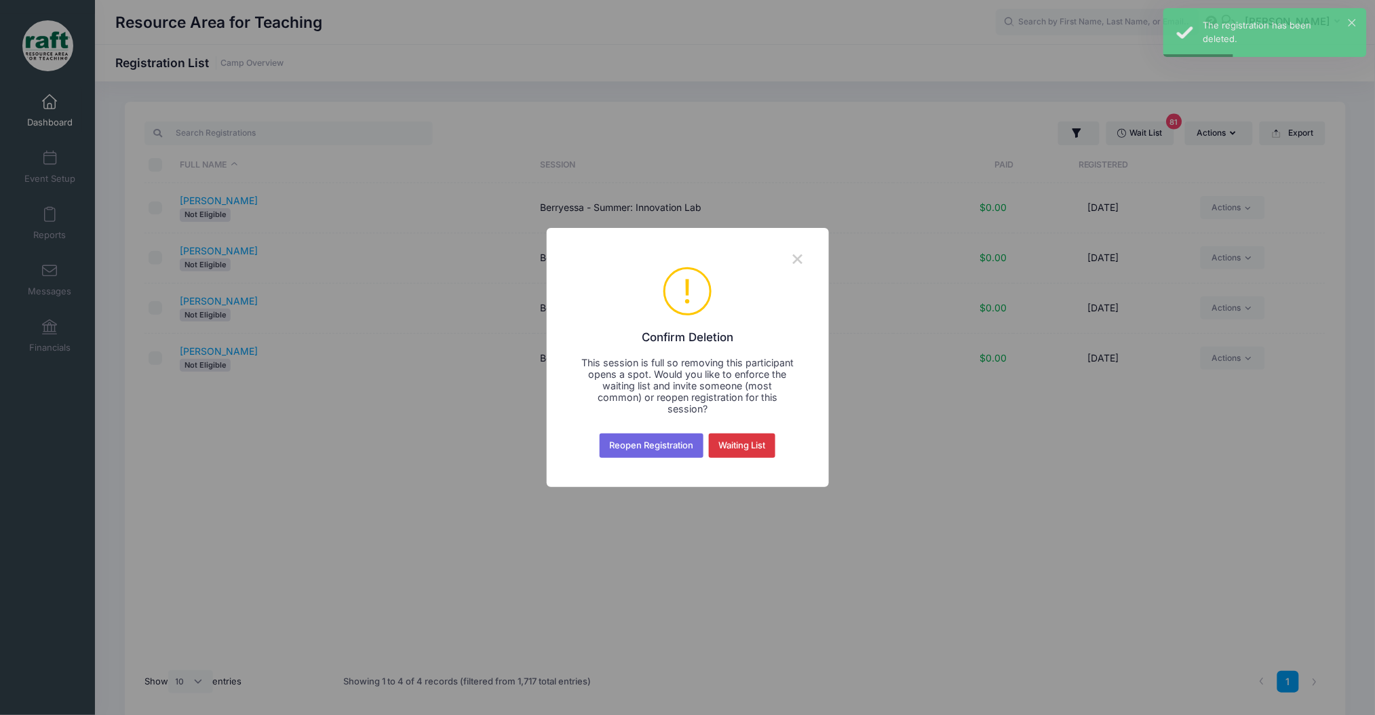
click at [1243, 212] on div "× ! Confirm Deletion This session is full so removing this participant opens a …" at bounding box center [687, 357] width 1375 height 715
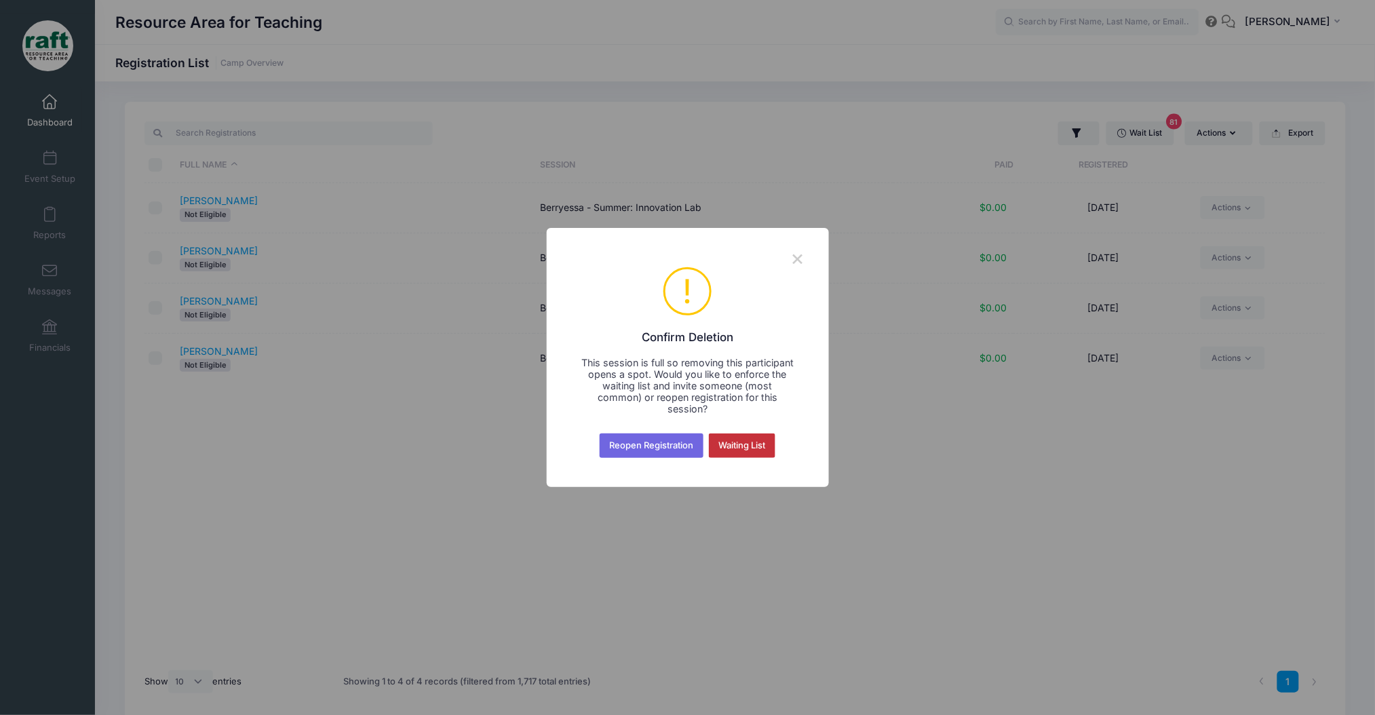
click at [759, 434] on button "Waiting List" at bounding box center [742, 446] width 66 height 24
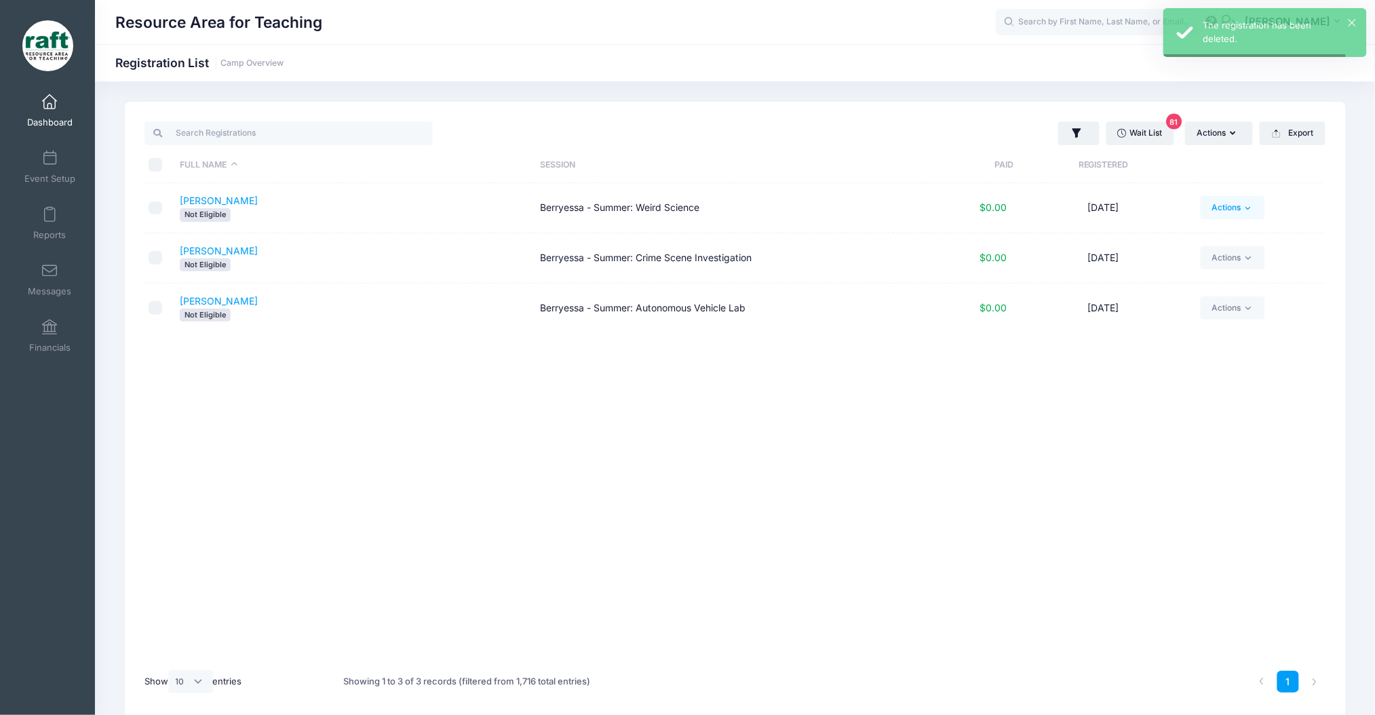
click at [1221, 212] on link "Actions" at bounding box center [1233, 207] width 64 height 23
click at [1185, 362] on link "Delete" at bounding box center [1181, 369] width 157 height 26
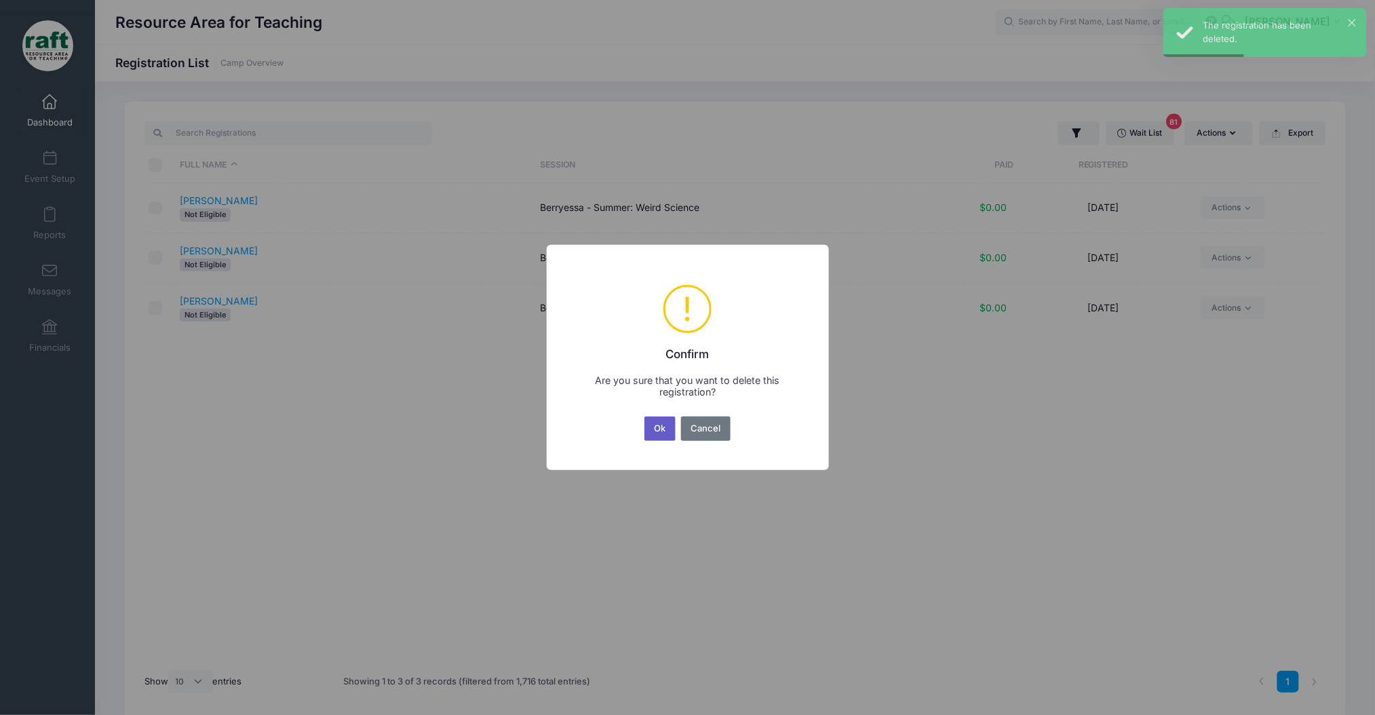
click at [674, 431] on button "Ok" at bounding box center [660, 429] width 31 height 24
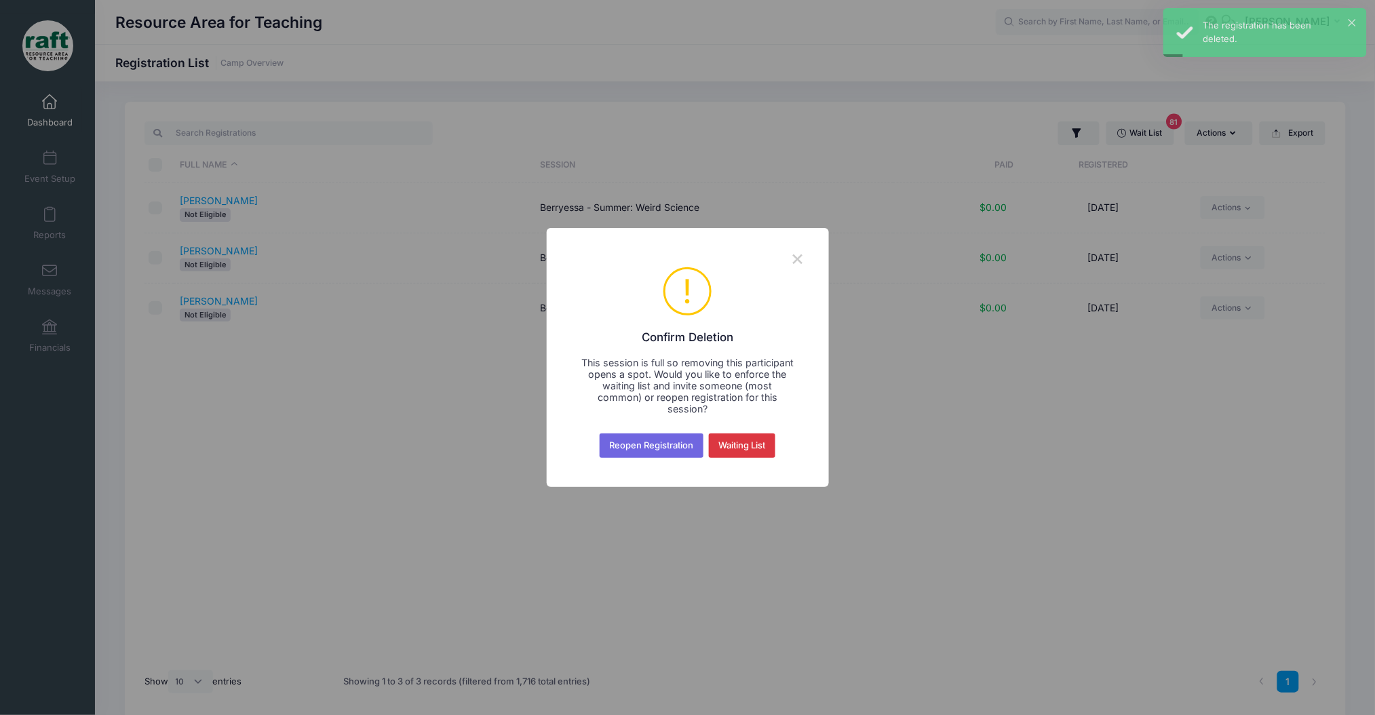
click at [768, 453] on div "Reopen Registration Waiting List Cancel" at bounding box center [687, 446] width 180 height 30
click at [753, 439] on button "Waiting List" at bounding box center [742, 446] width 66 height 24
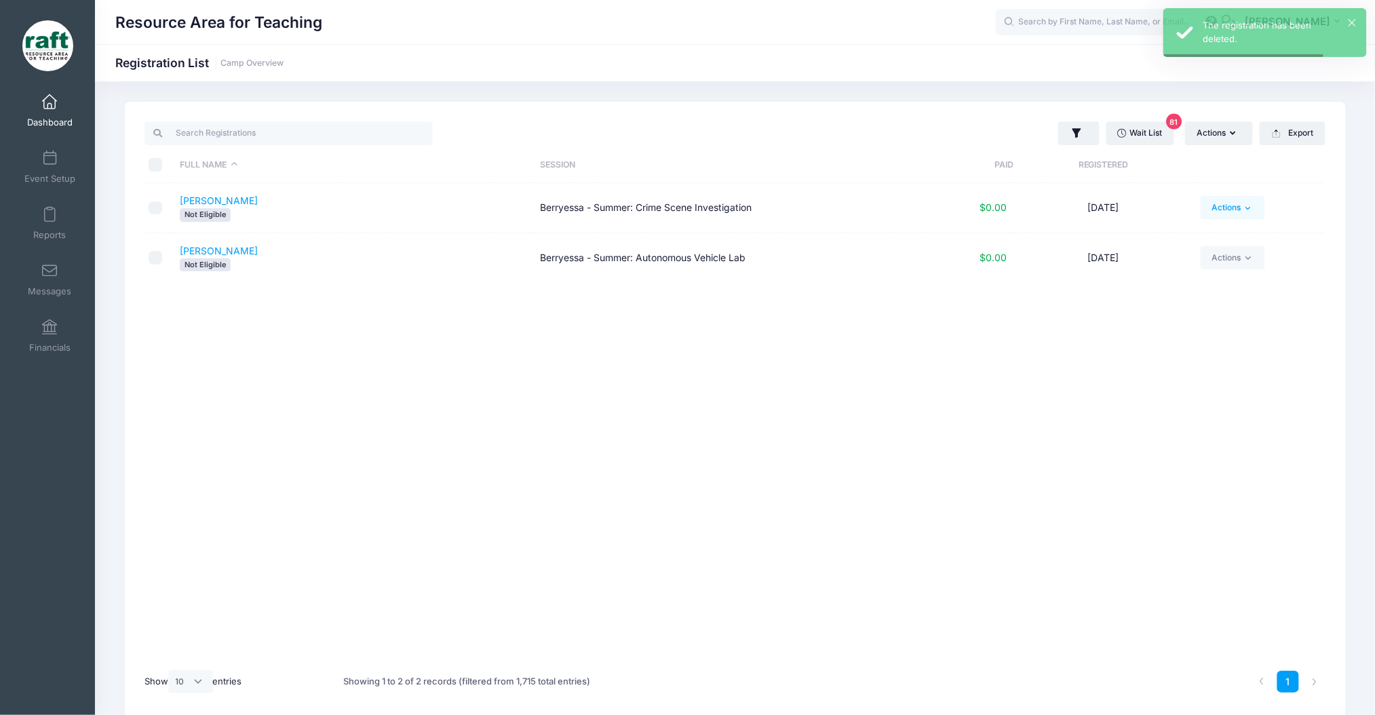
click at [1223, 212] on link "Actions" at bounding box center [1233, 207] width 64 height 23
click at [1147, 360] on link "Delete" at bounding box center [1181, 369] width 157 height 26
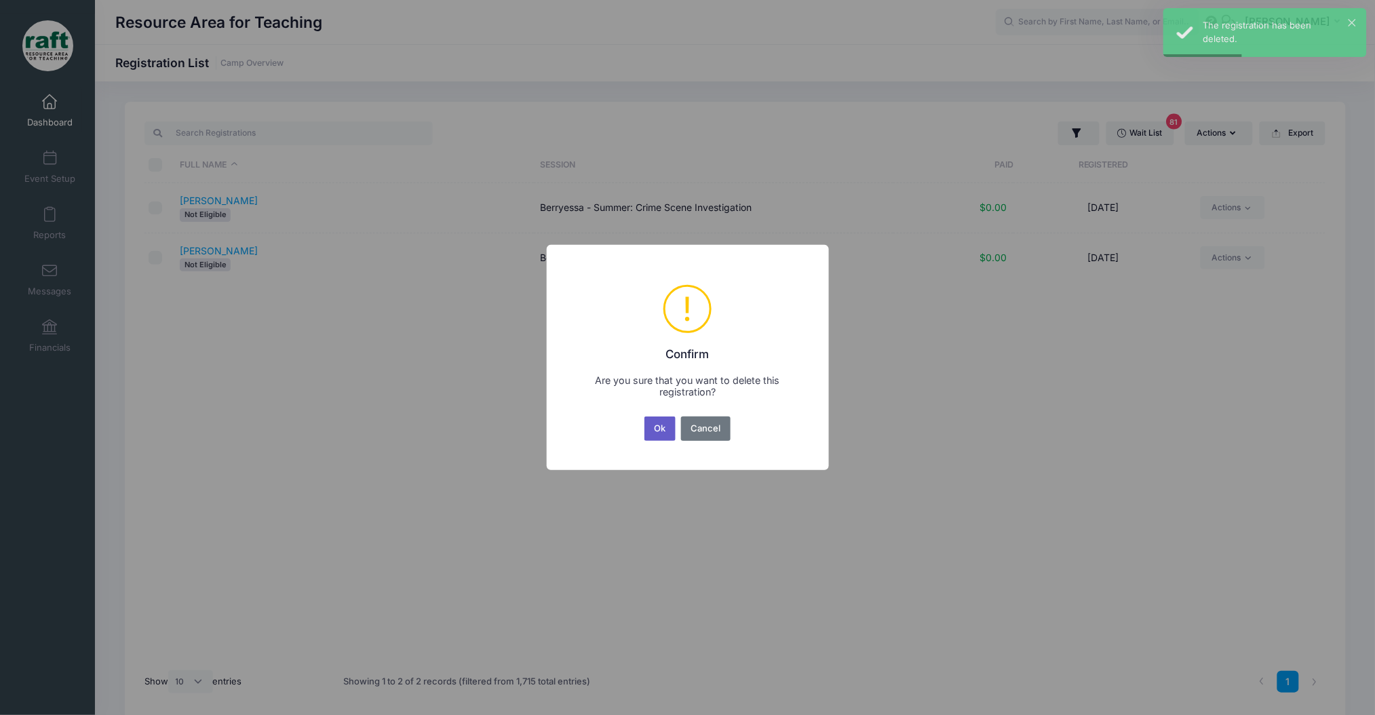
click at [647, 432] on button "Ok" at bounding box center [660, 429] width 31 height 24
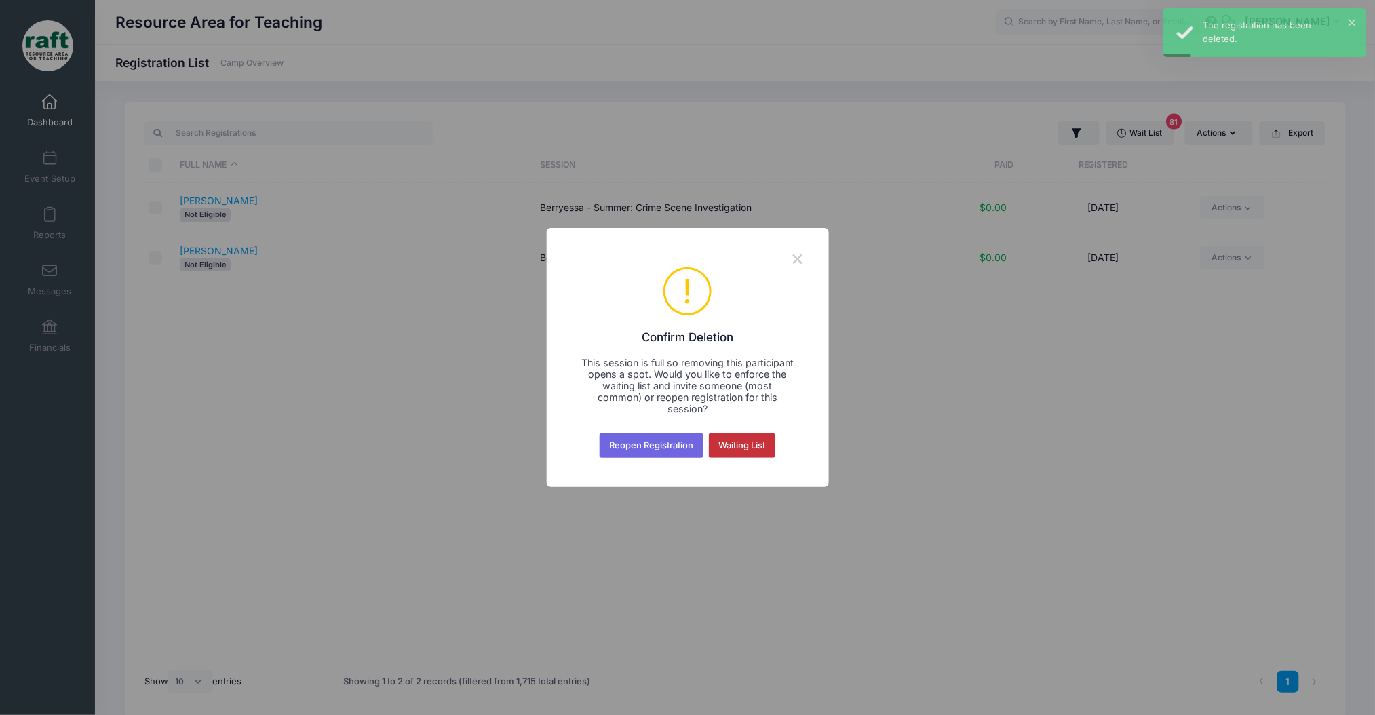
click at [728, 434] on button "Waiting List" at bounding box center [742, 446] width 66 height 24
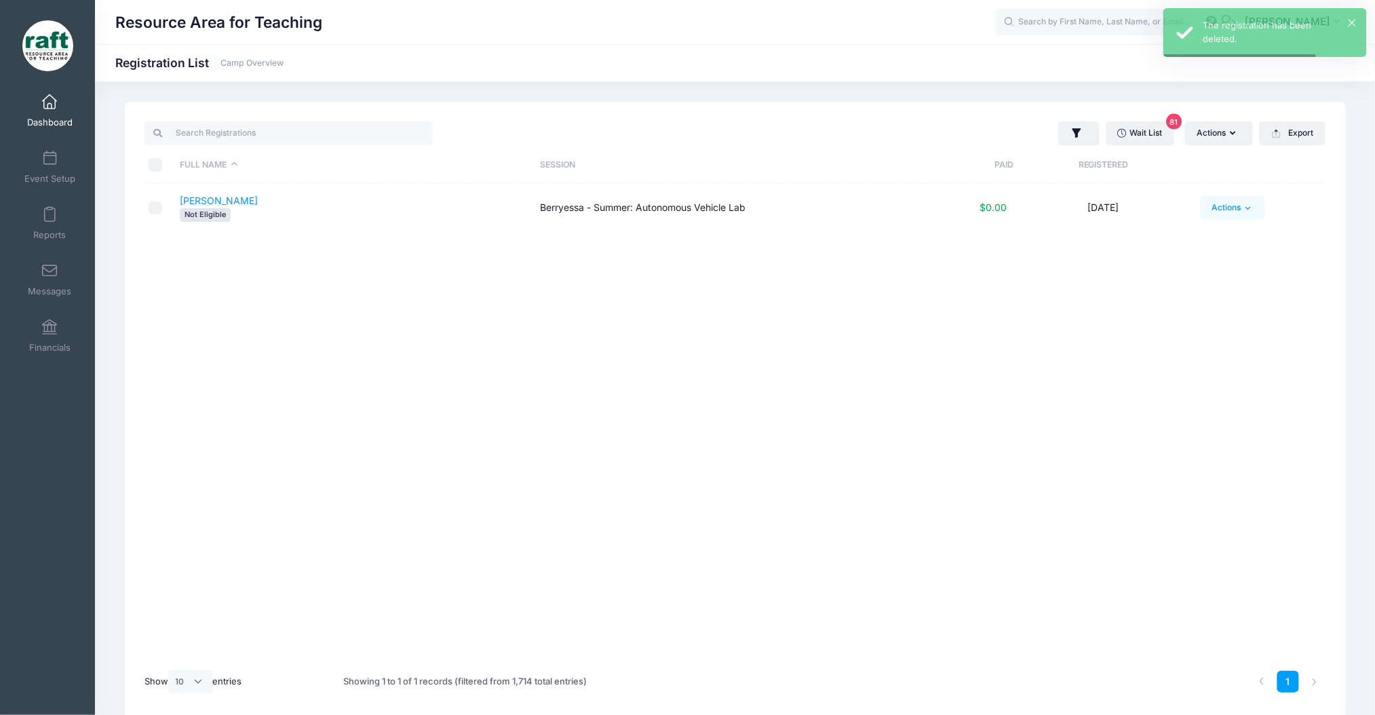
click at [1214, 209] on link "Actions" at bounding box center [1233, 207] width 64 height 23
click at [1135, 370] on link "Delete" at bounding box center [1181, 369] width 157 height 26
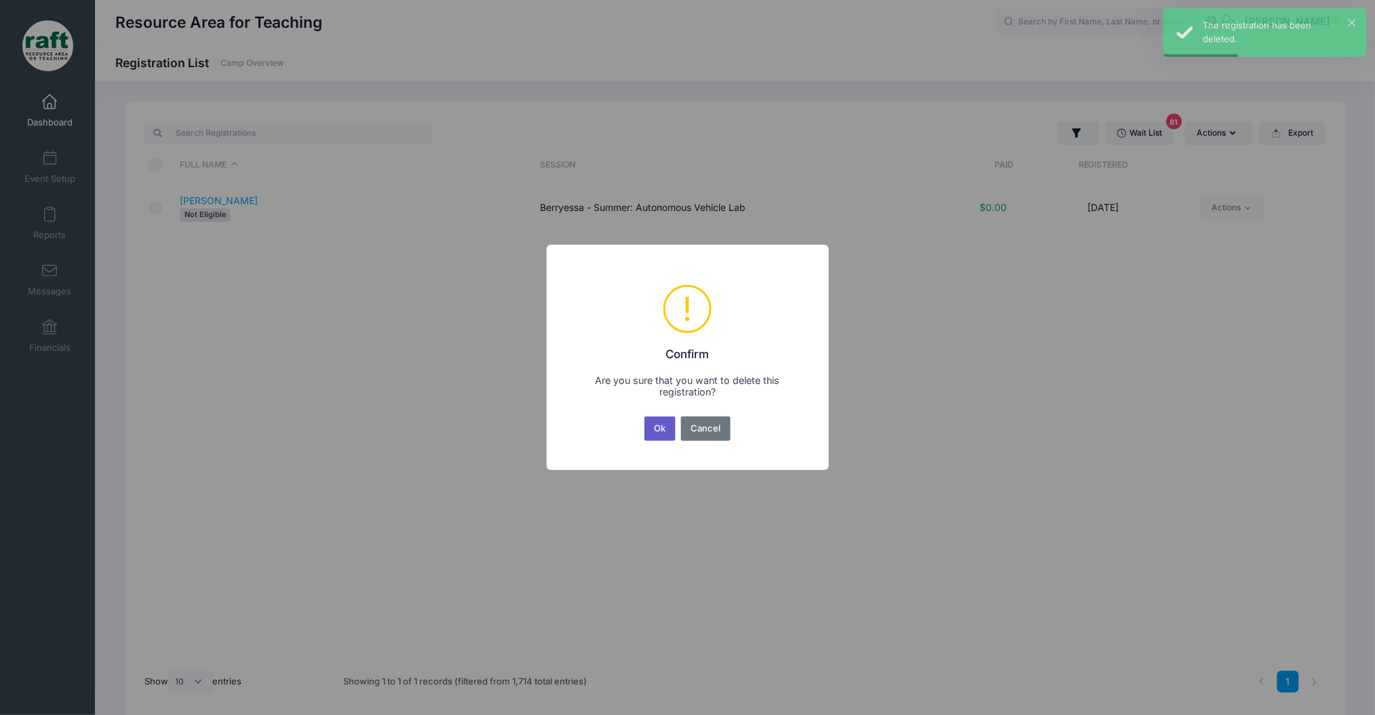
click at [656, 433] on button "Ok" at bounding box center [660, 429] width 31 height 24
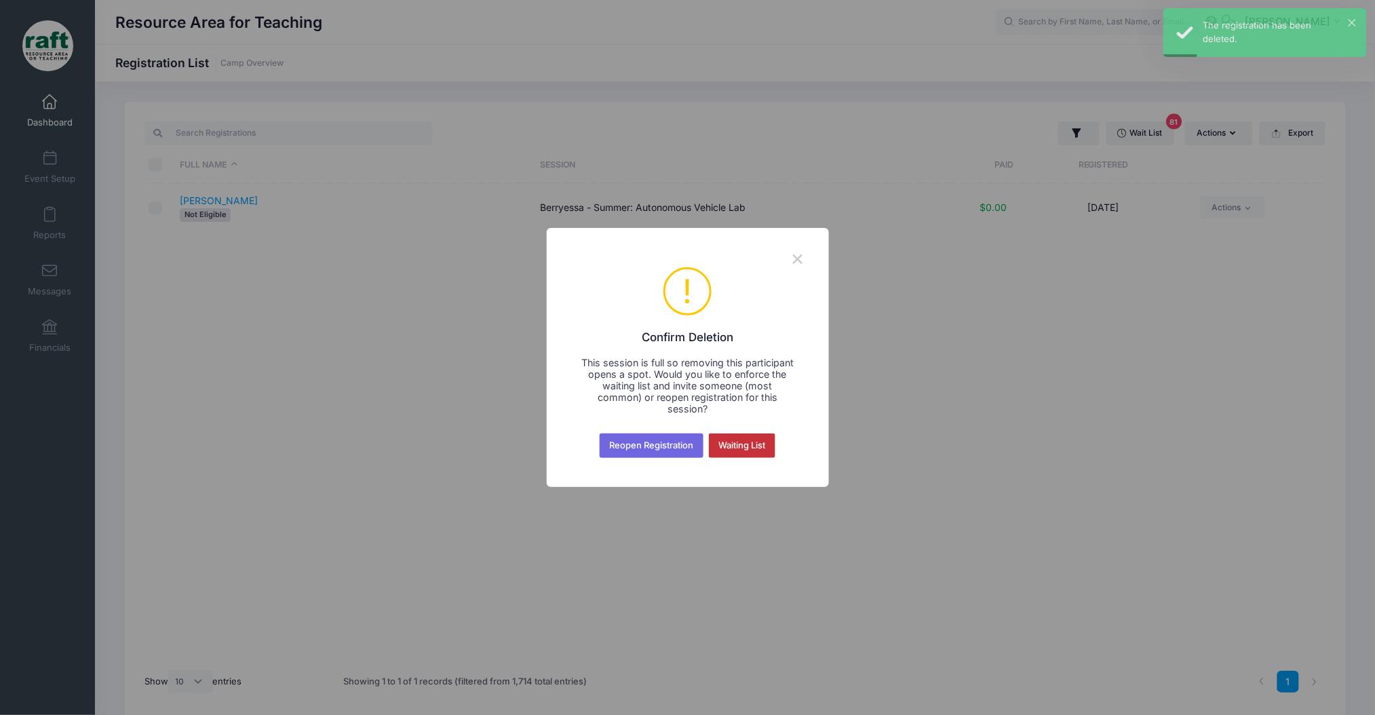
click at [758, 442] on button "Waiting List" at bounding box center [742, 446] width 66 height 24
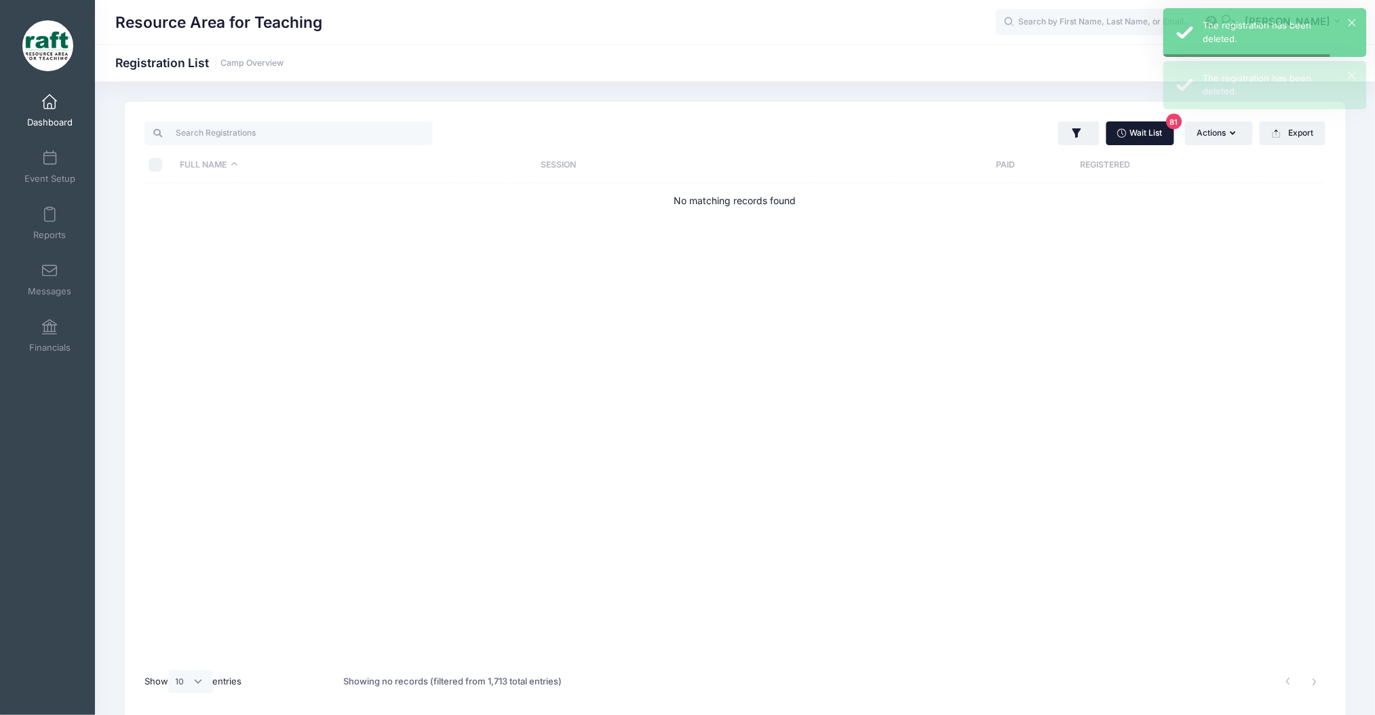
click at [1136, 123] on link "Wait List 81" at bounding box center [1141, 132] width 68 height 23
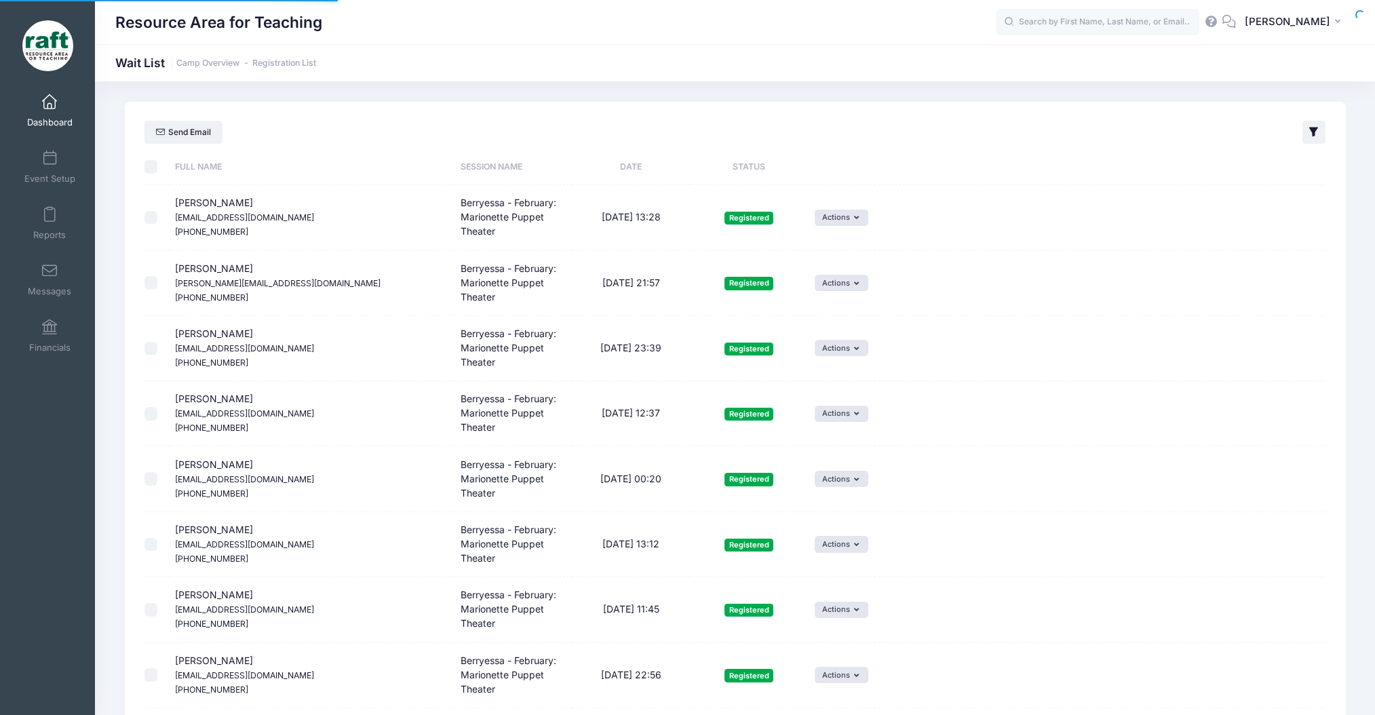
select select "50"
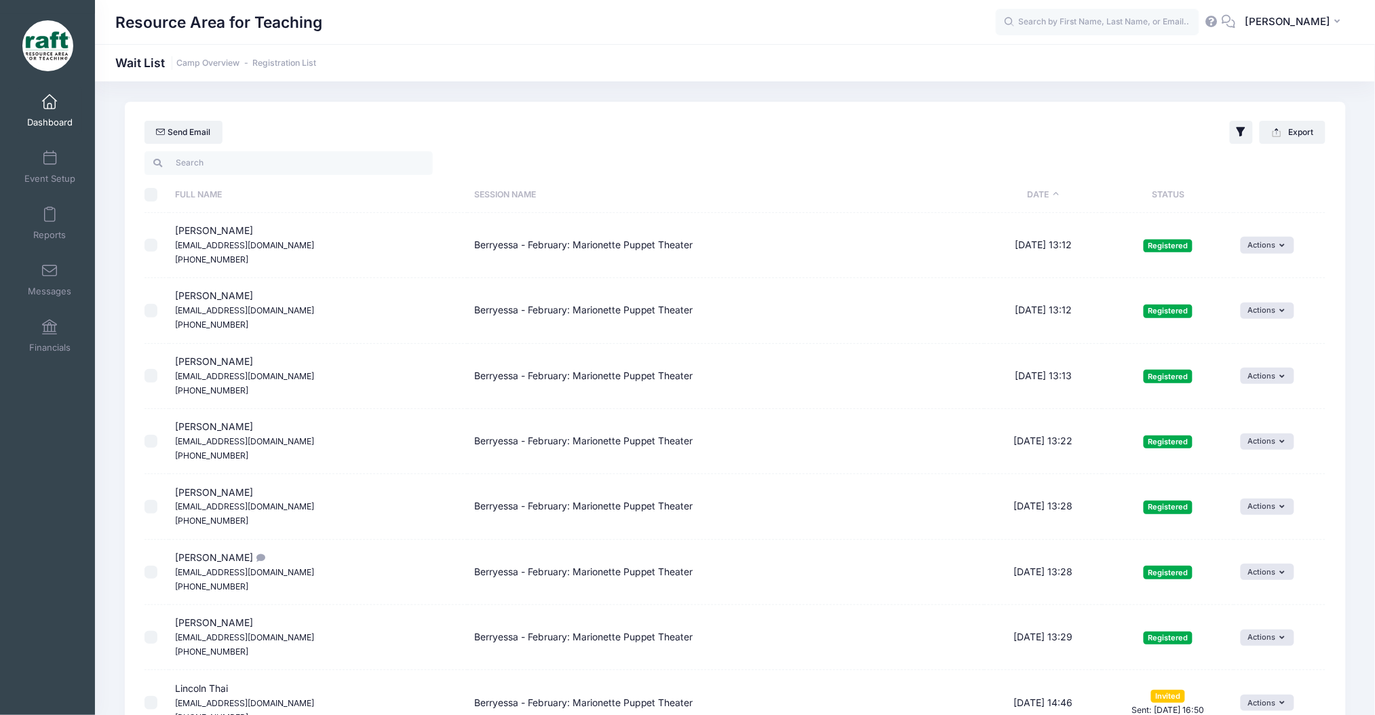
click at [149, 202] on th "\a \a \a \a" at bounding box center [157, 195] width 24 height 36
click at [145, 189] on div "\a \a \a \a" at bounding box center [152, 195] width 14 height 14
click at [149, 201] on input "\a \a \a \a" at bounding box center [152, 195] width 14 height 14
checkbox input "true"
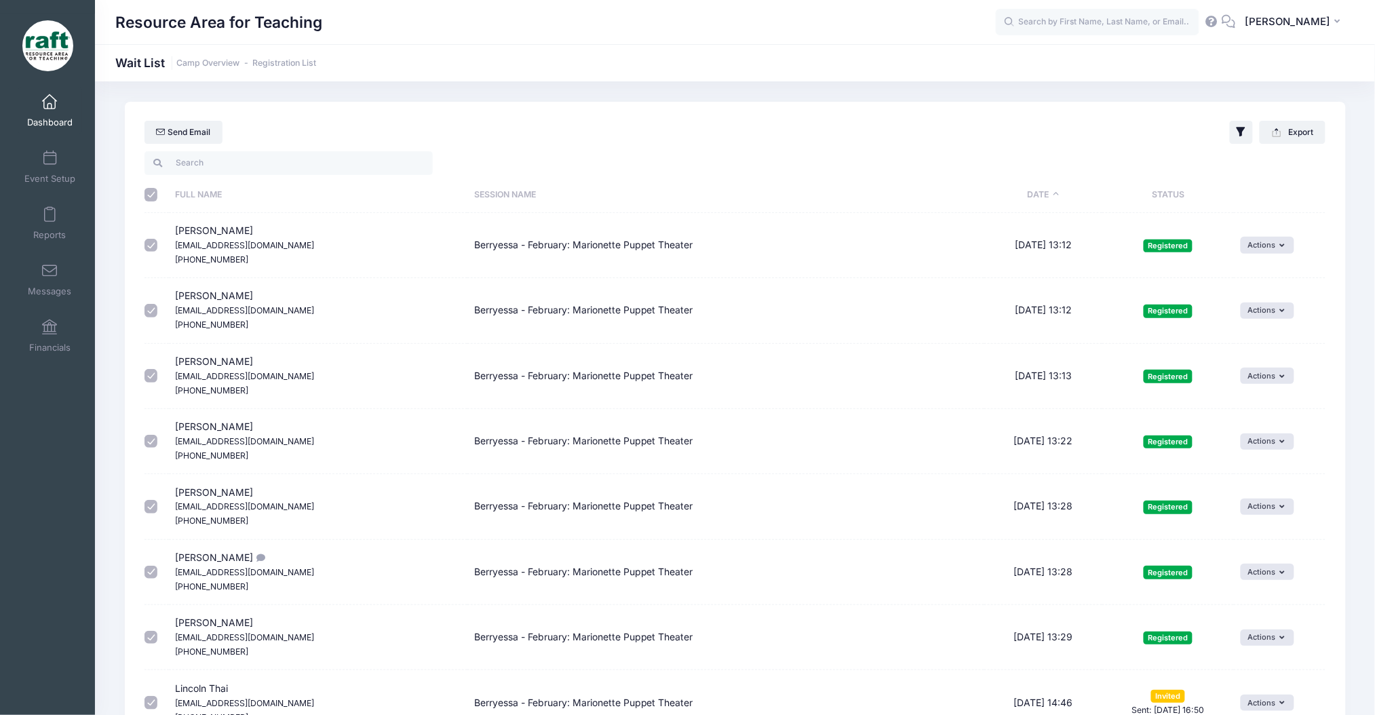
checkbox input "true"
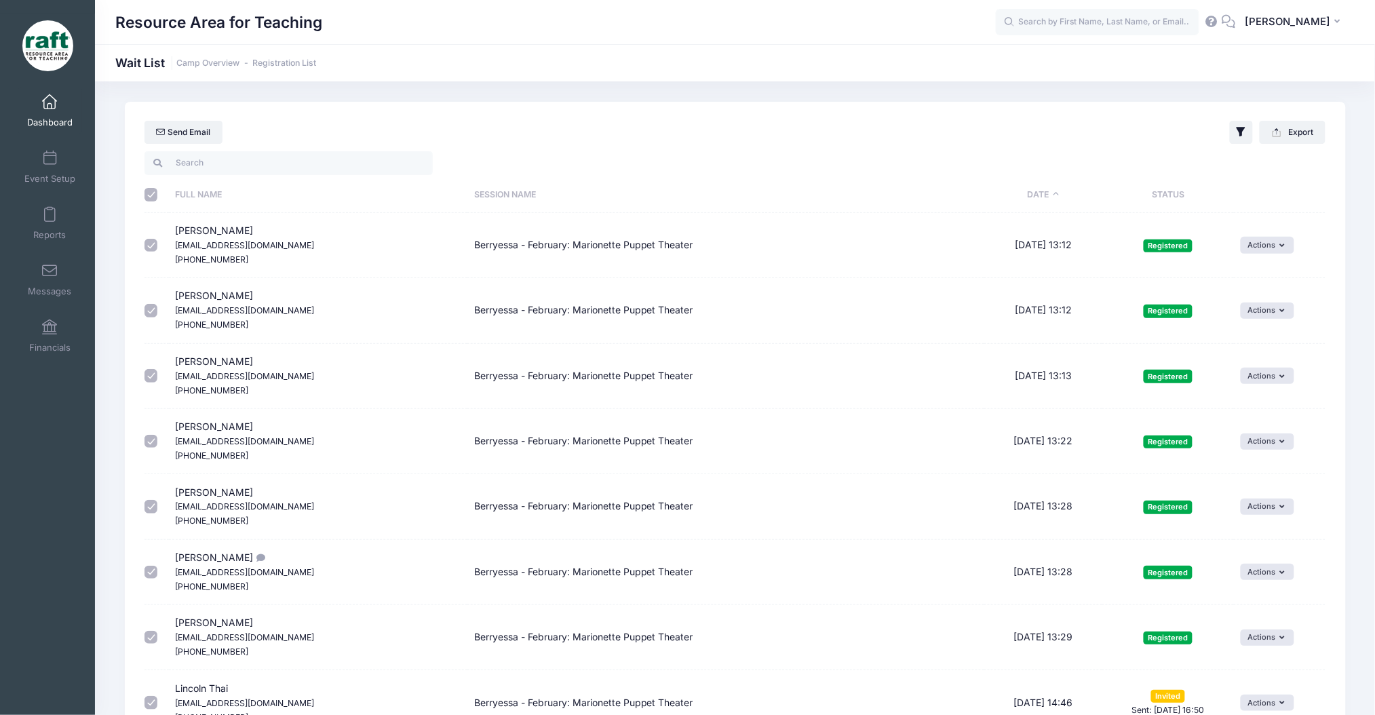
checkbox input "true"
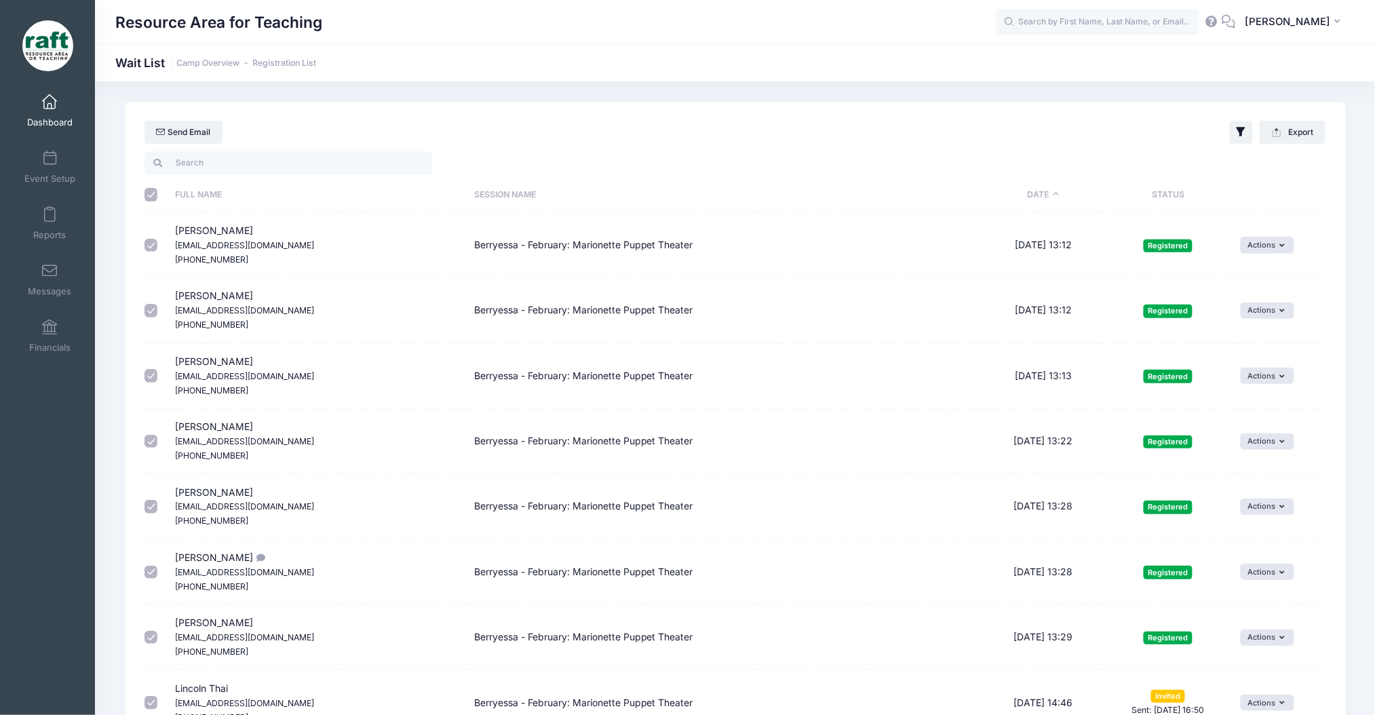
checkbox input "true"
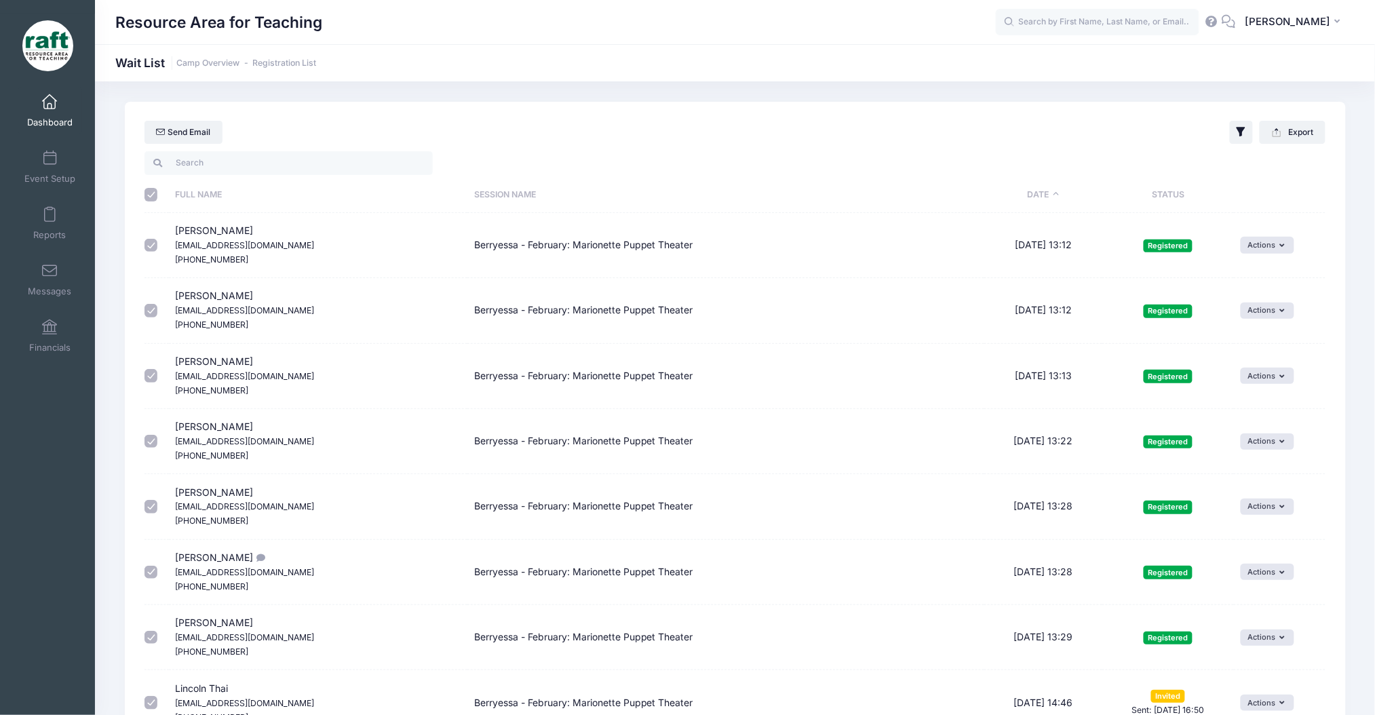
checkbox input "true"
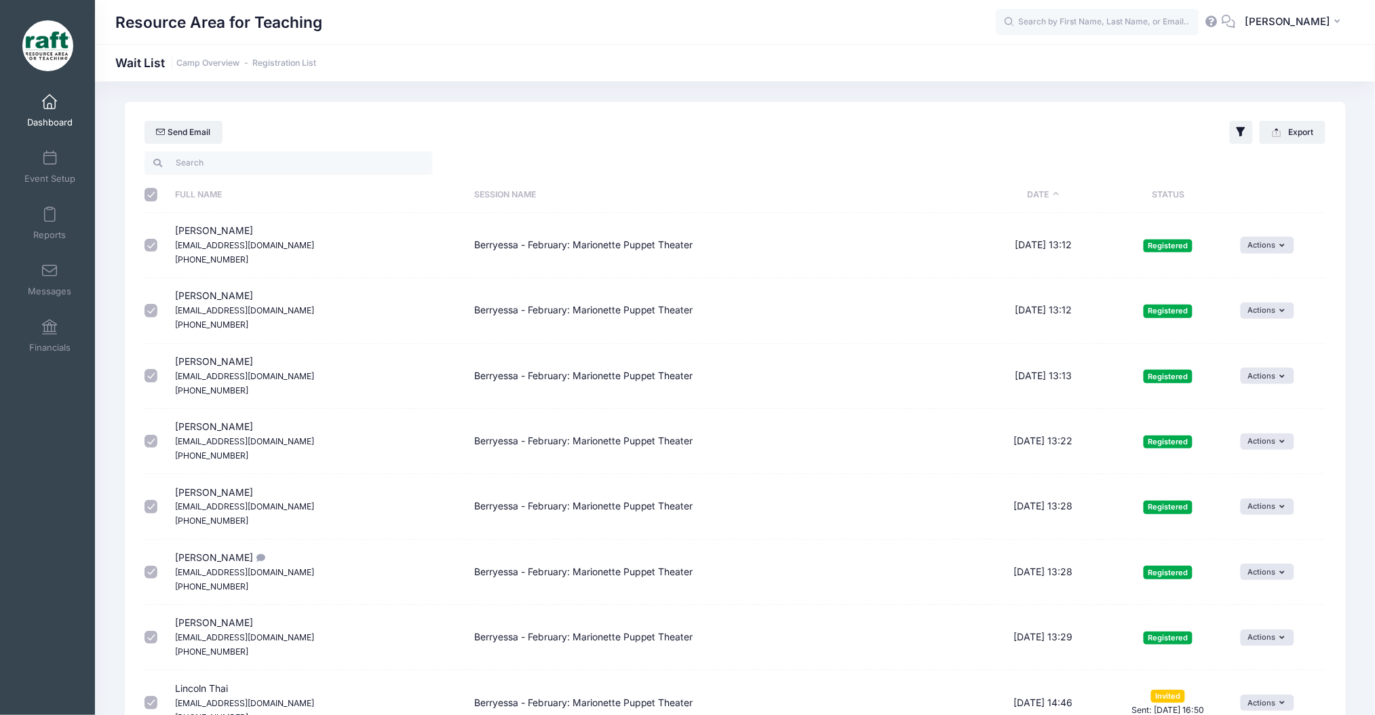
checkbox input "true"
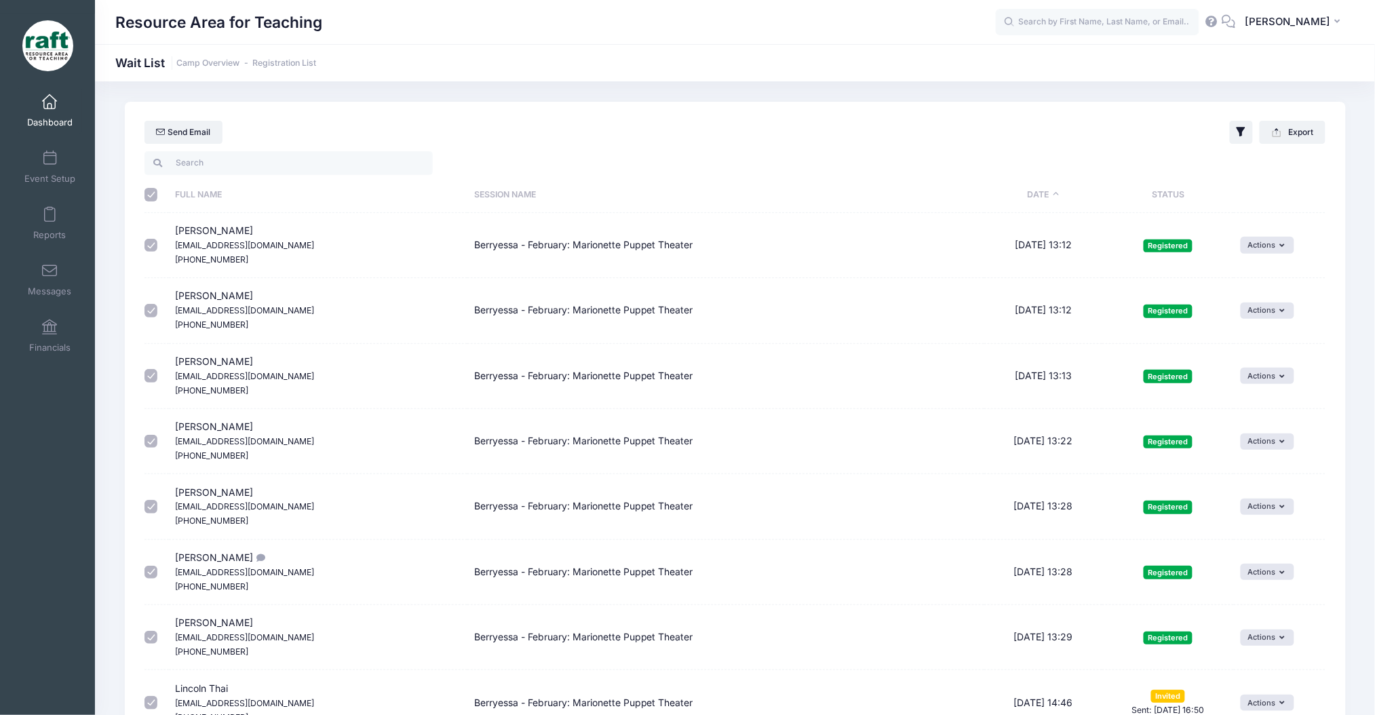
checkbox input "true"
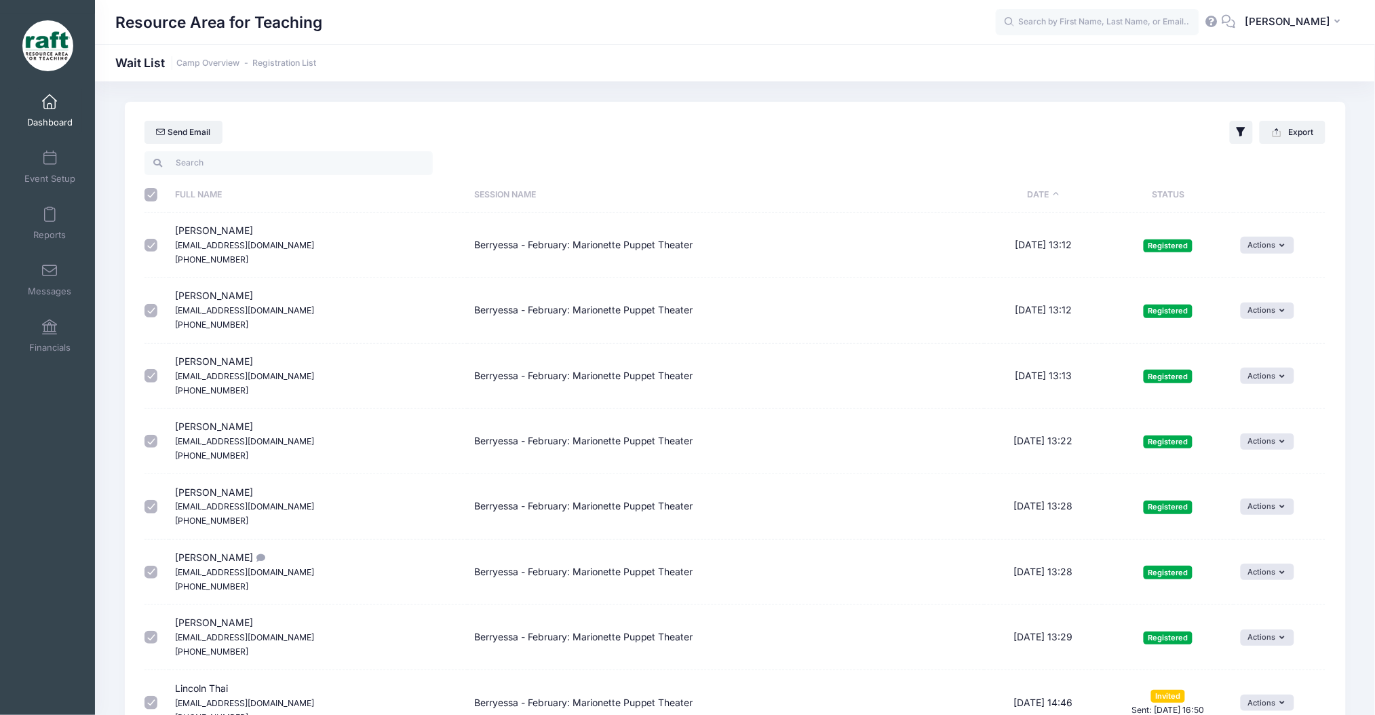
checkbox input "true"
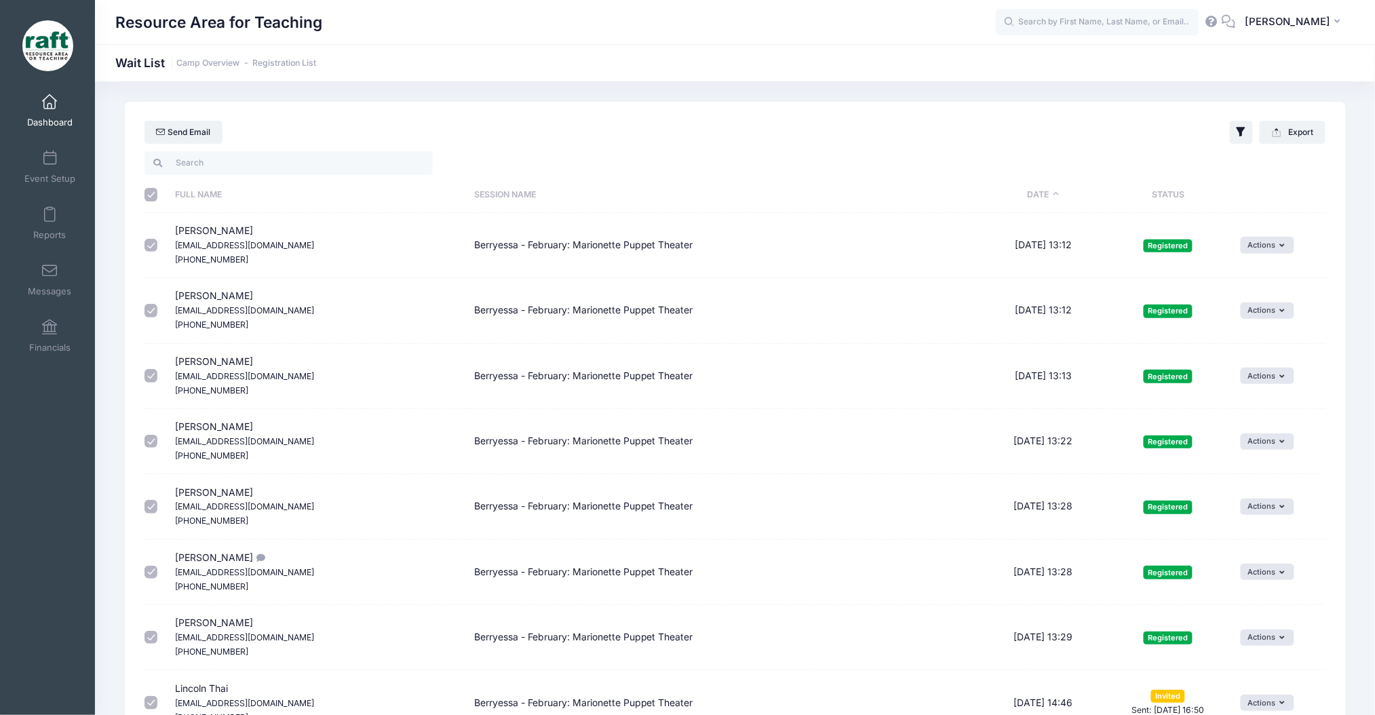
checkbox input "true"
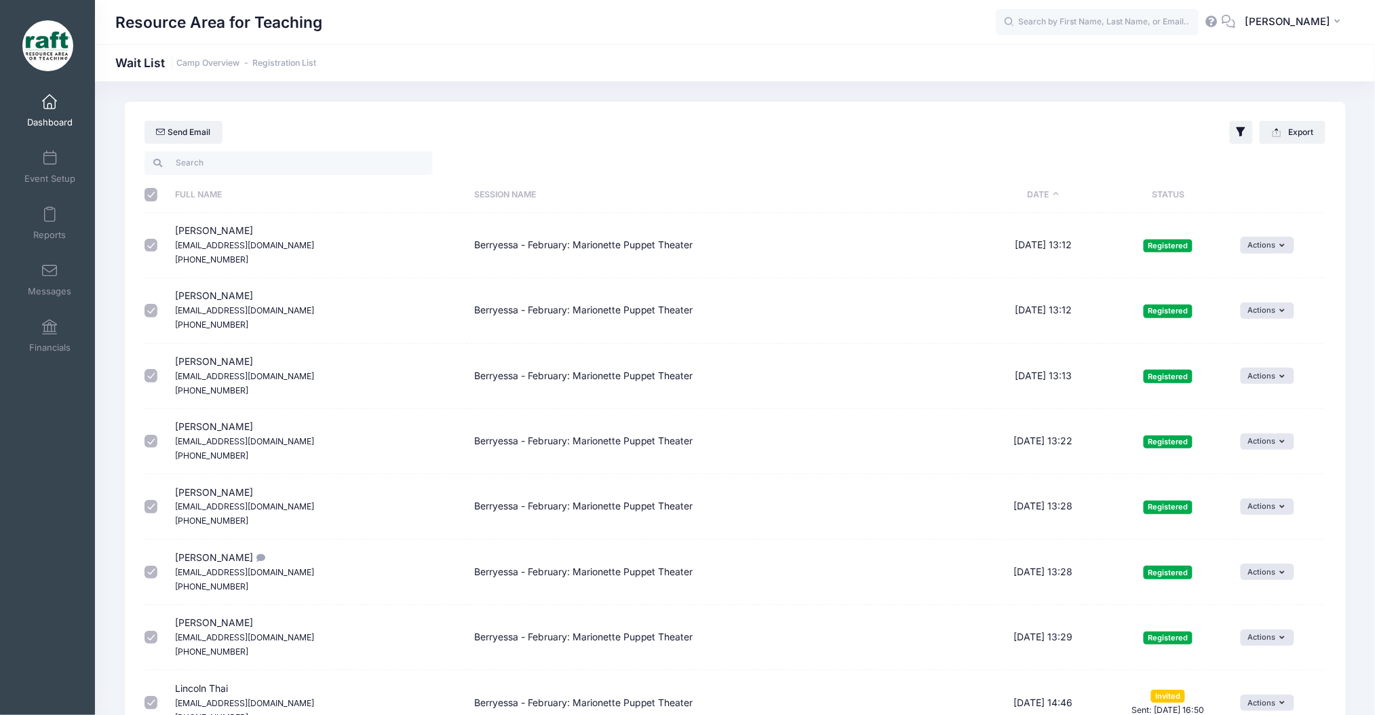
checkbox input "true"
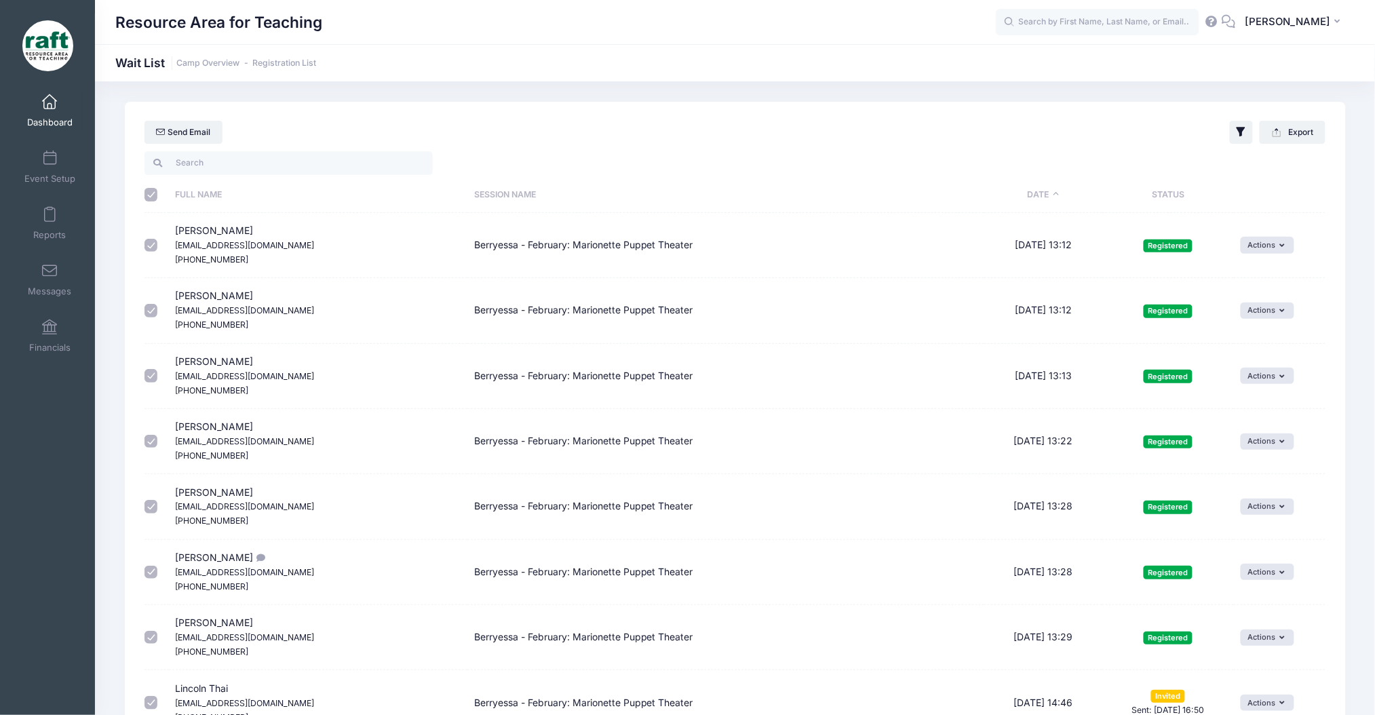
checkbox input "true"
click at [1239, 142] on button "button" at bounding box center [1241, 132] width 23 height 23
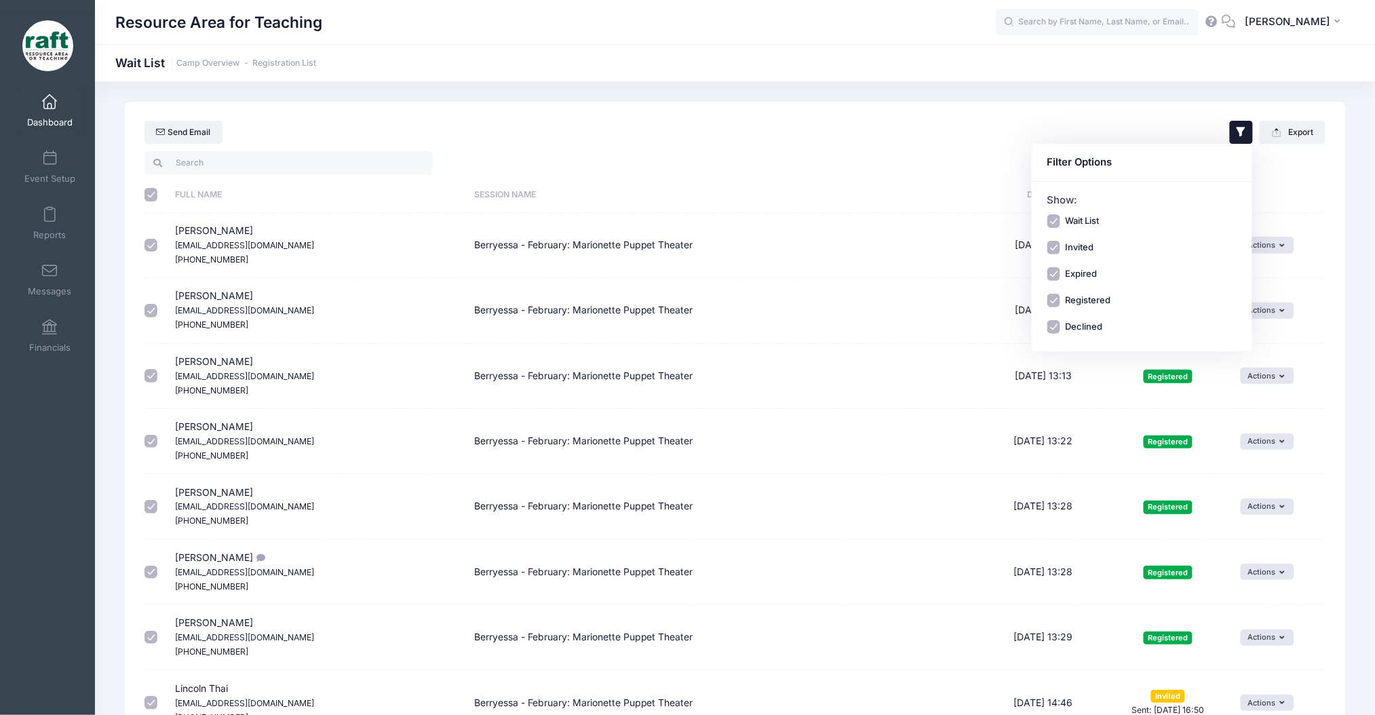
click at [915, 124] on div "Send Email Filter Options Show: Wait List Invited Expired" at bounding box center [735, 125] width 1221 height 47
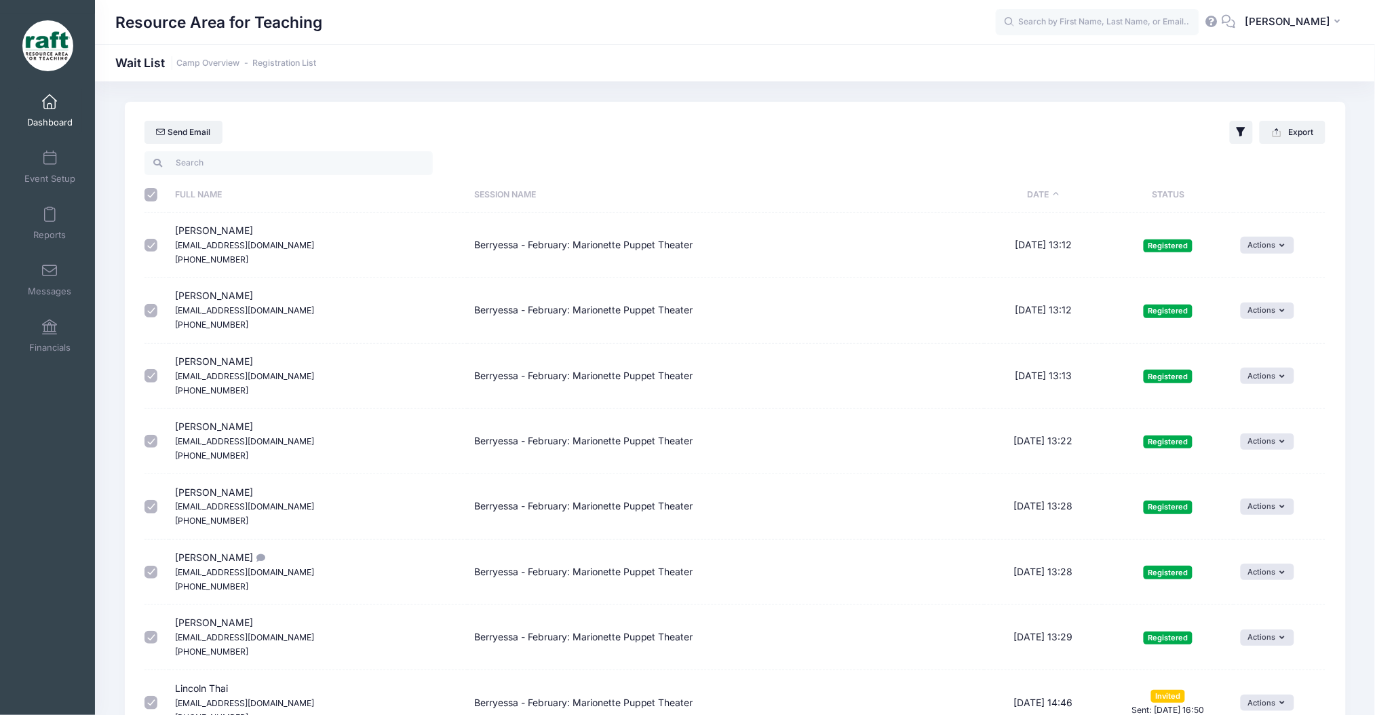
click at [915, 124] on div "Send Email Filter Options Show: Wait List Invited Expired" at bounding box center [735, 125] width 1221 height 47
click at [49, 174] on span "Event Setup" at bounding box center [49, 179] width 51 height 12
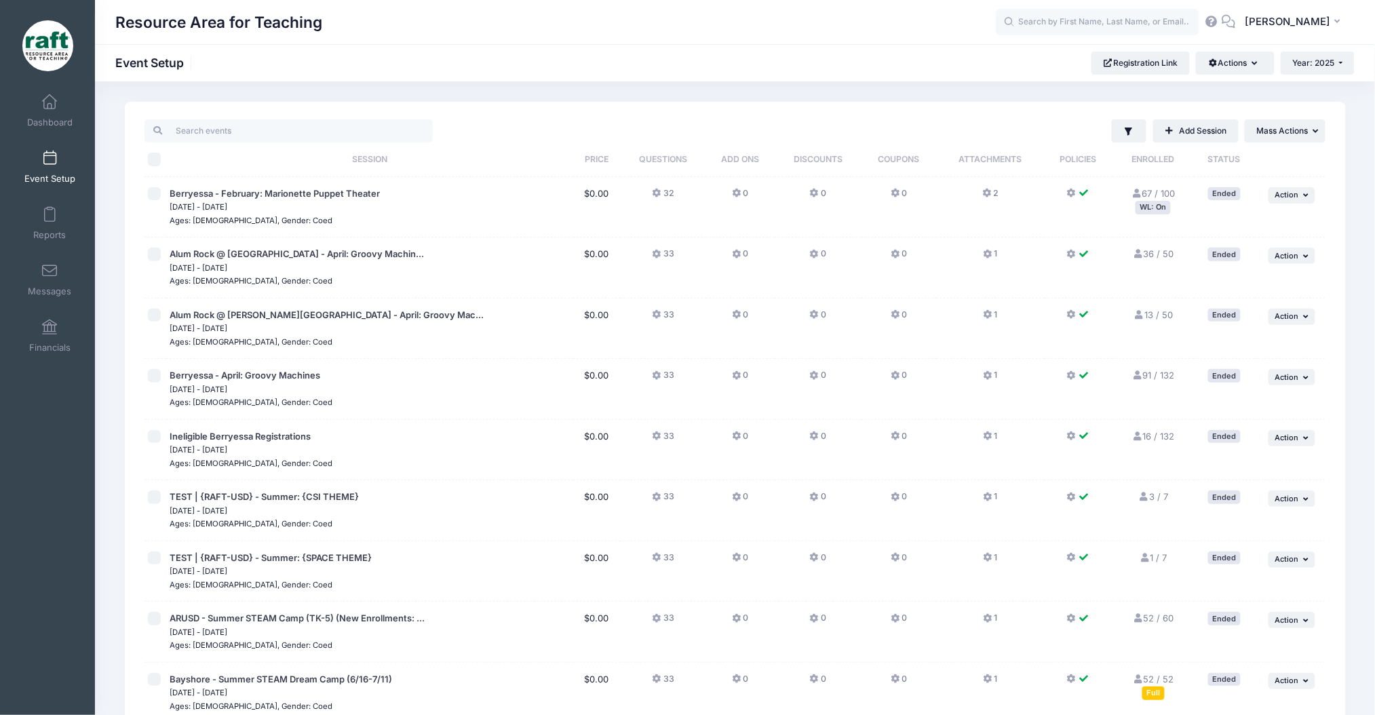
click at [149, 159] on input "\a \a \a \a" at bounding box center [155, 160] width 14 height 14
checkbox input "true"
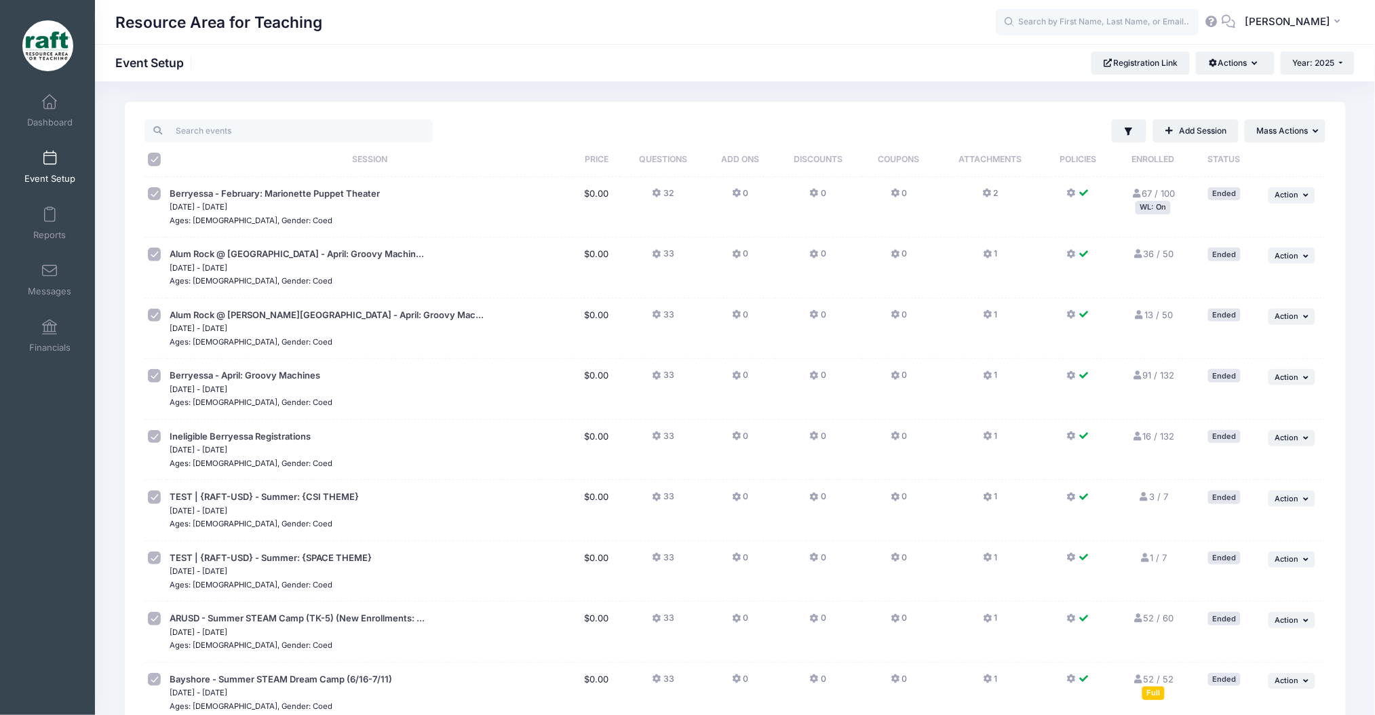
checkbox input "true"
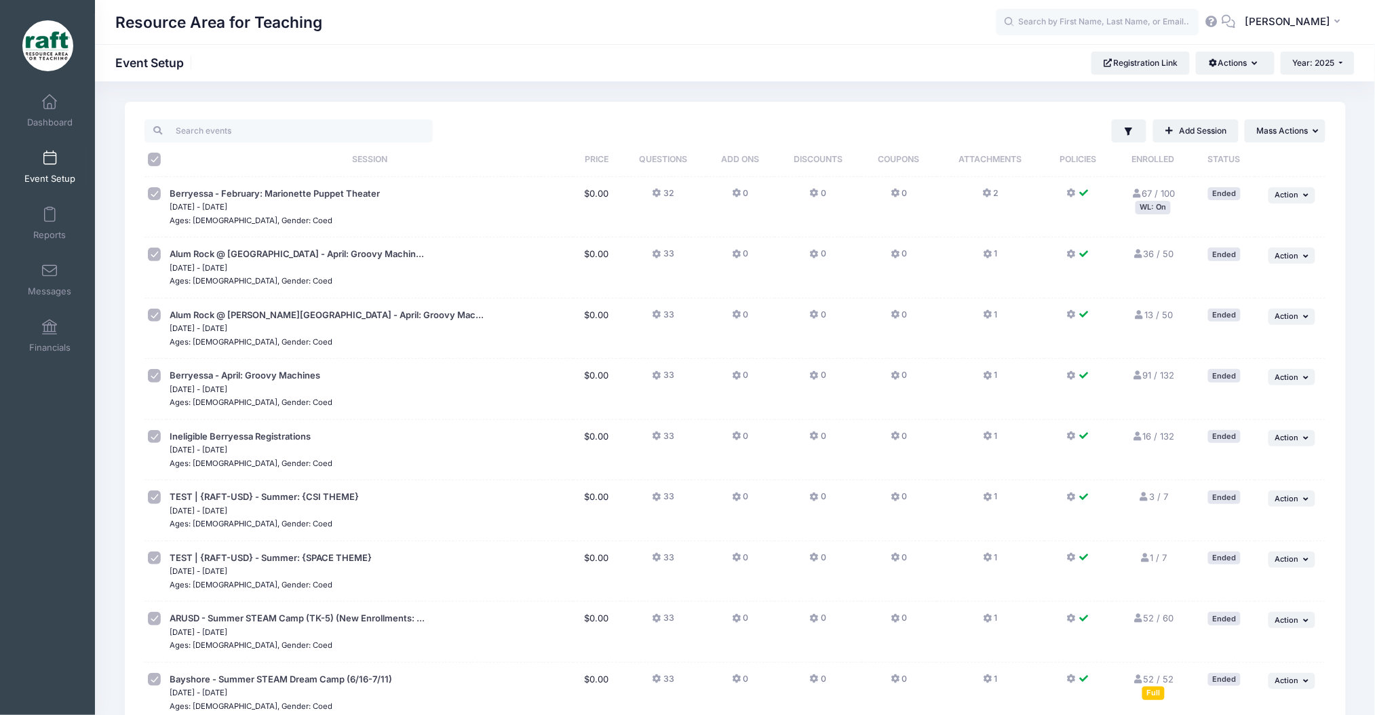
checkbox input "true"
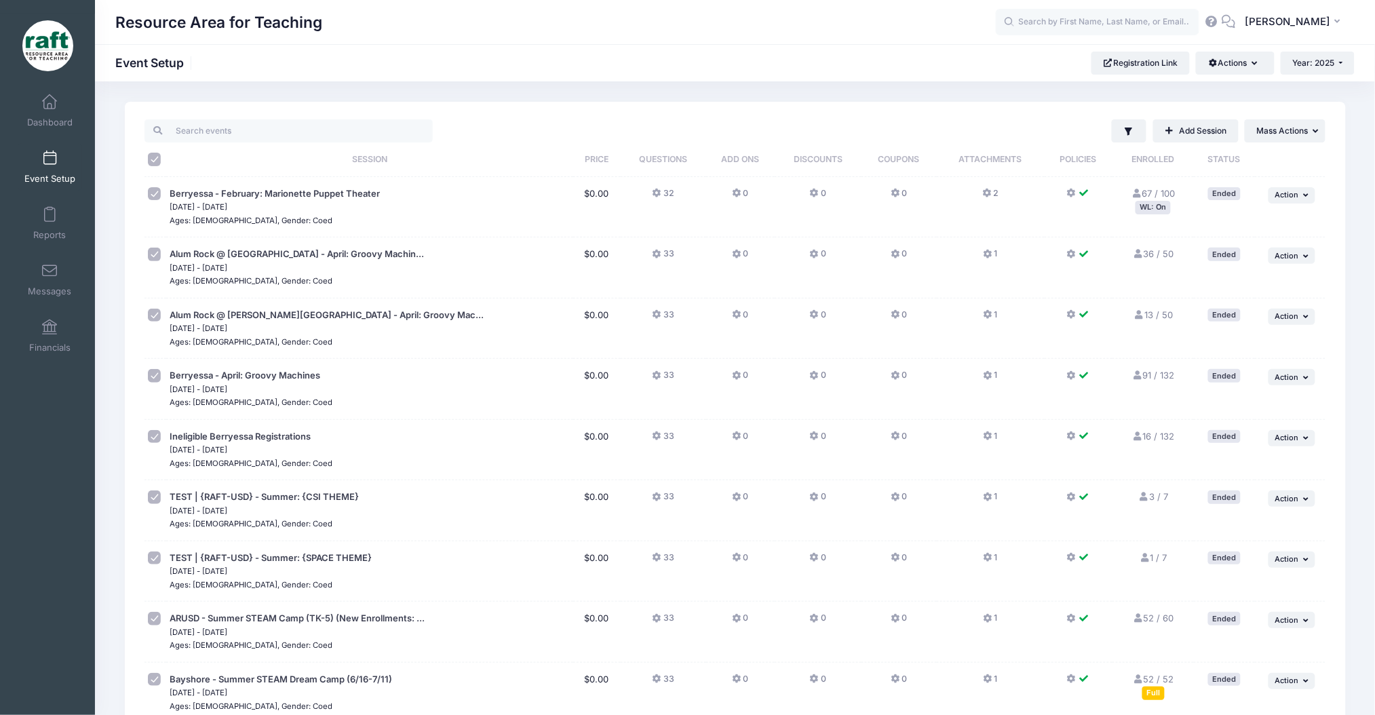
checkbox input "true"
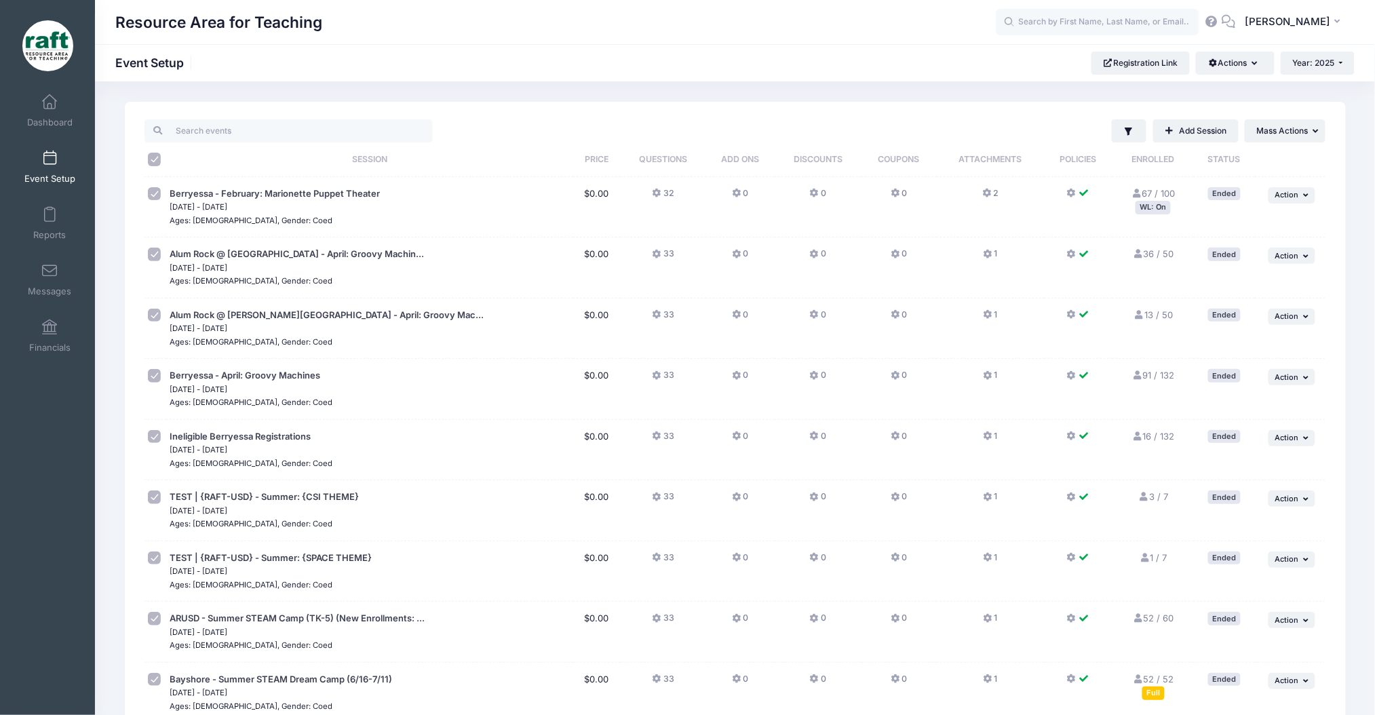
checkbox input "true"
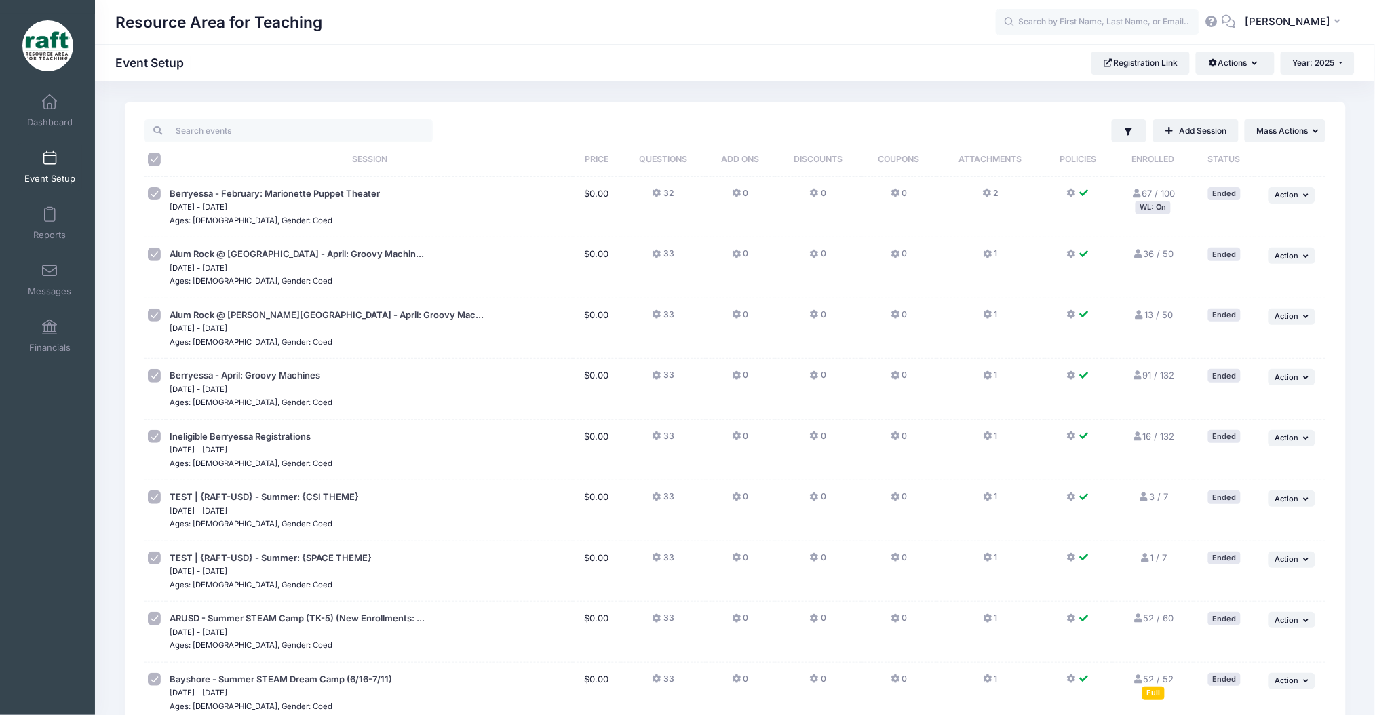
checkbox input "true"
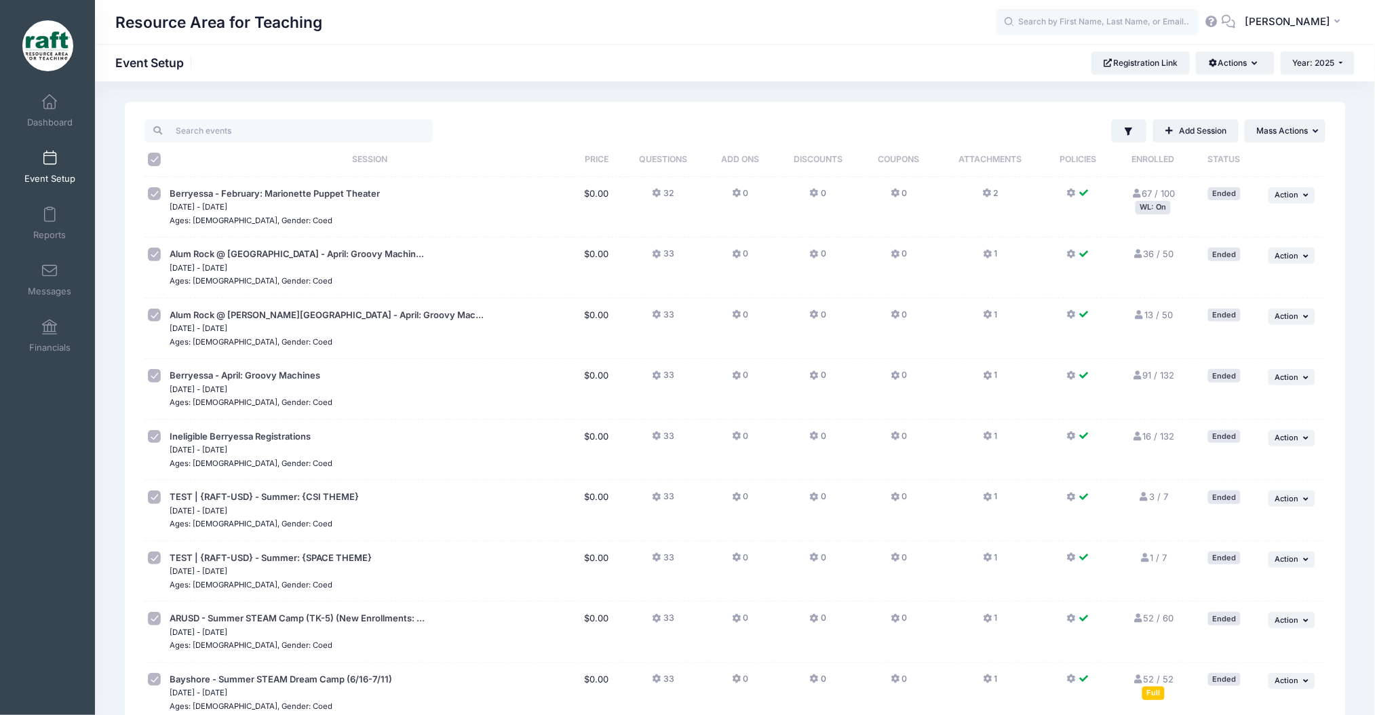
checkbox input "true"
click at [52, 170] on link "Event Setup" at bounding box center [50, 166] width 64 height 47
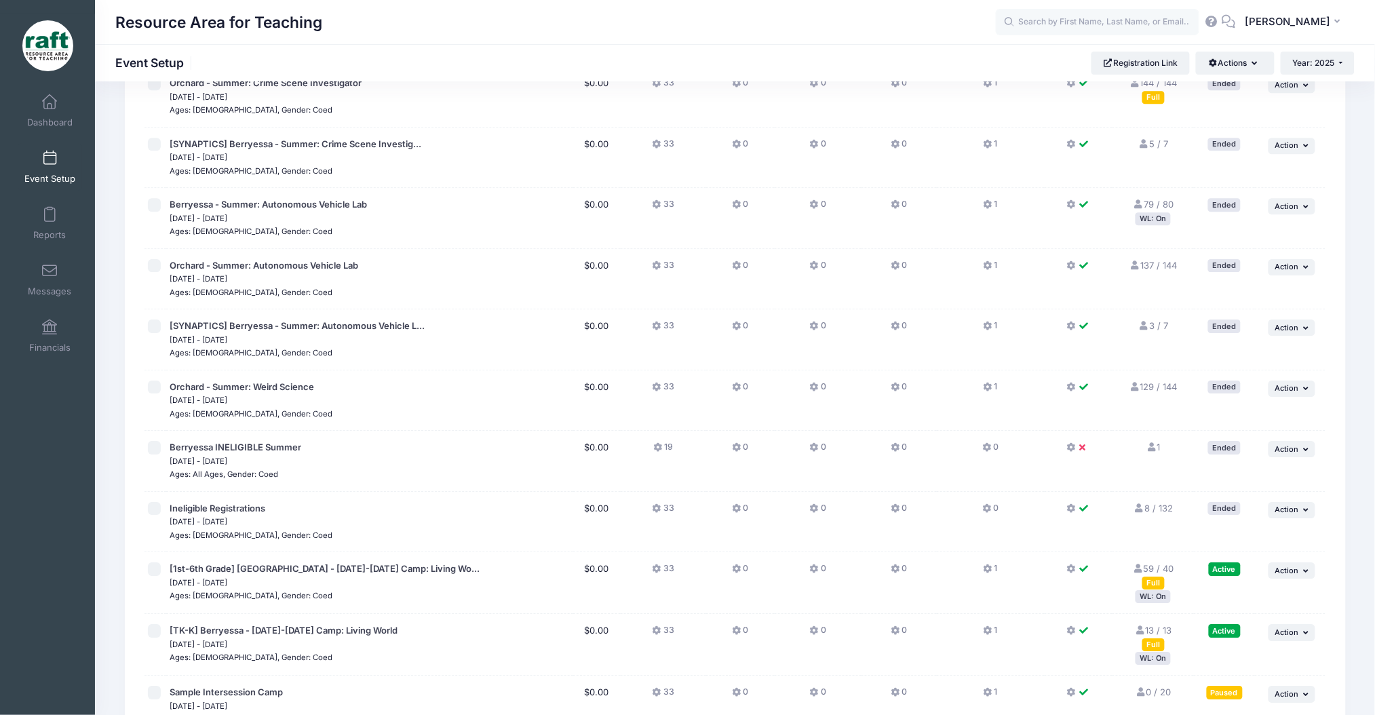
scroll to position [1529, 0]
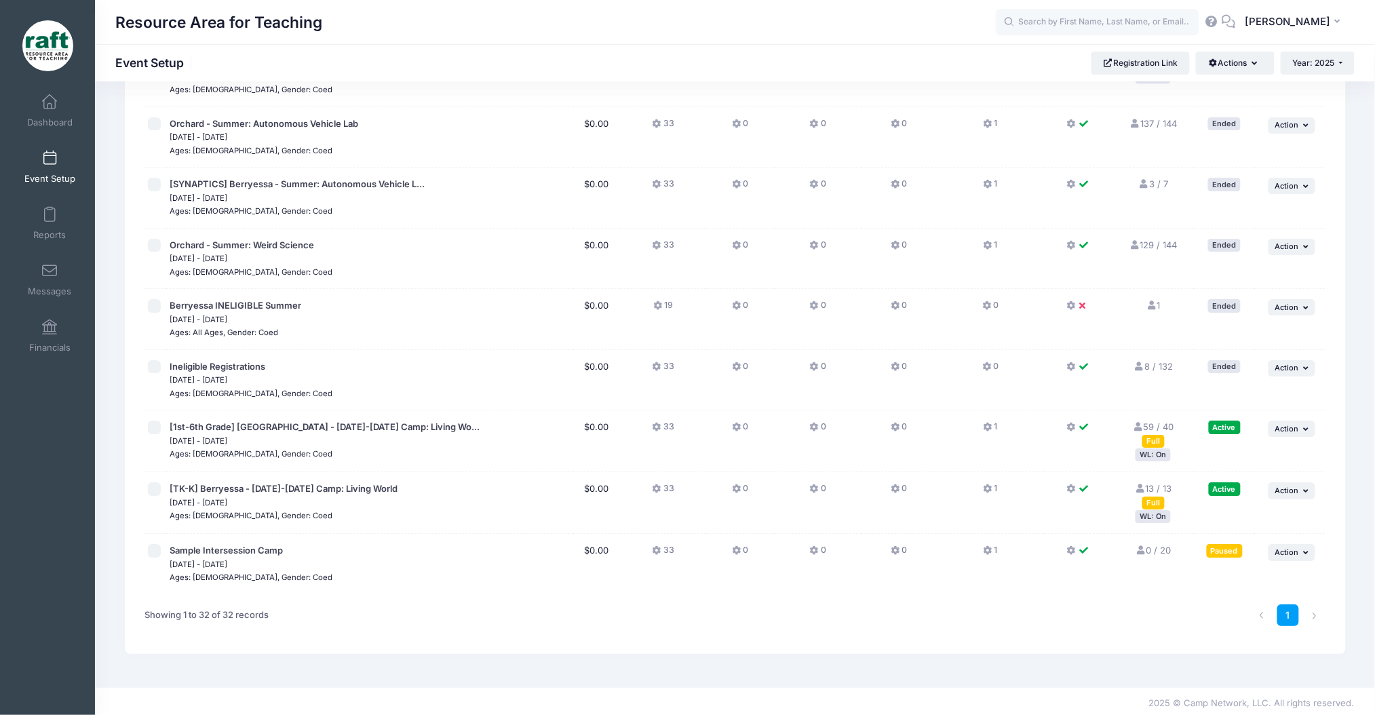
click at [1157, 440] on div "Full" at bounding box center [1154, 441] width 22 height 13
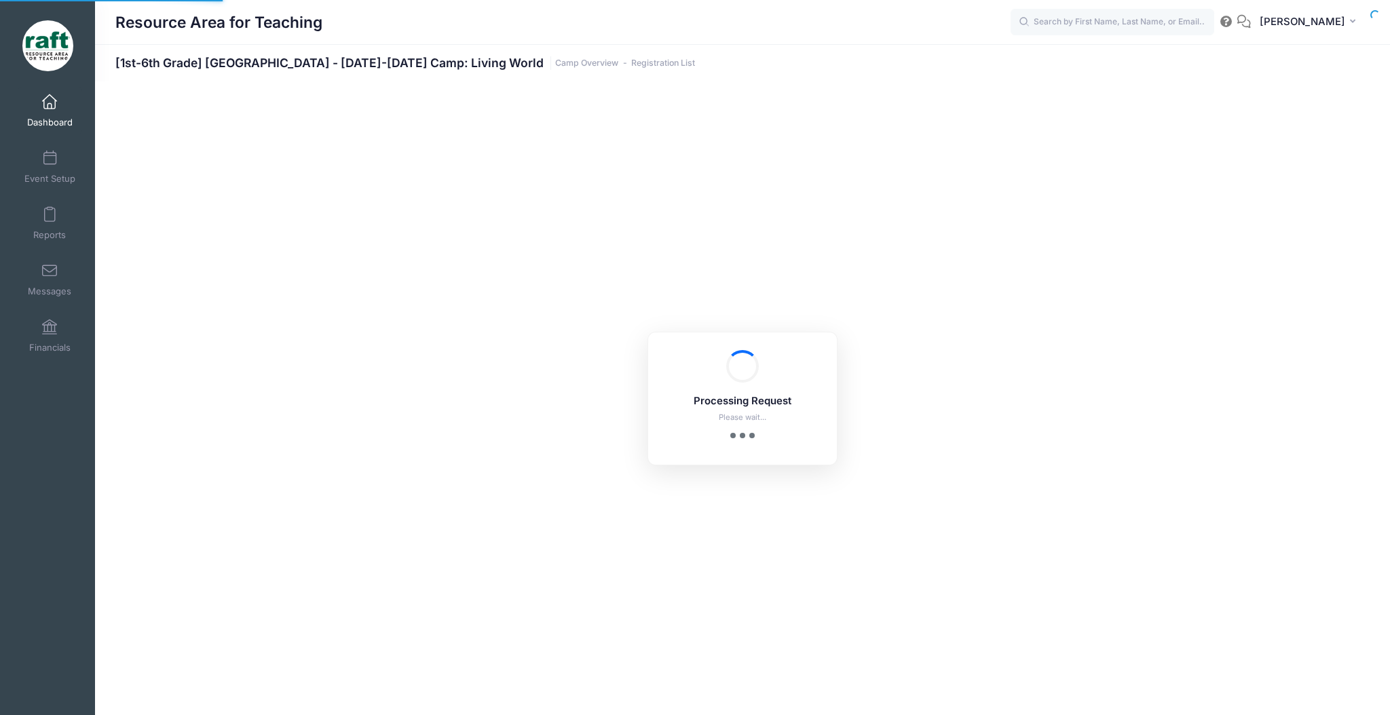
select select "10"
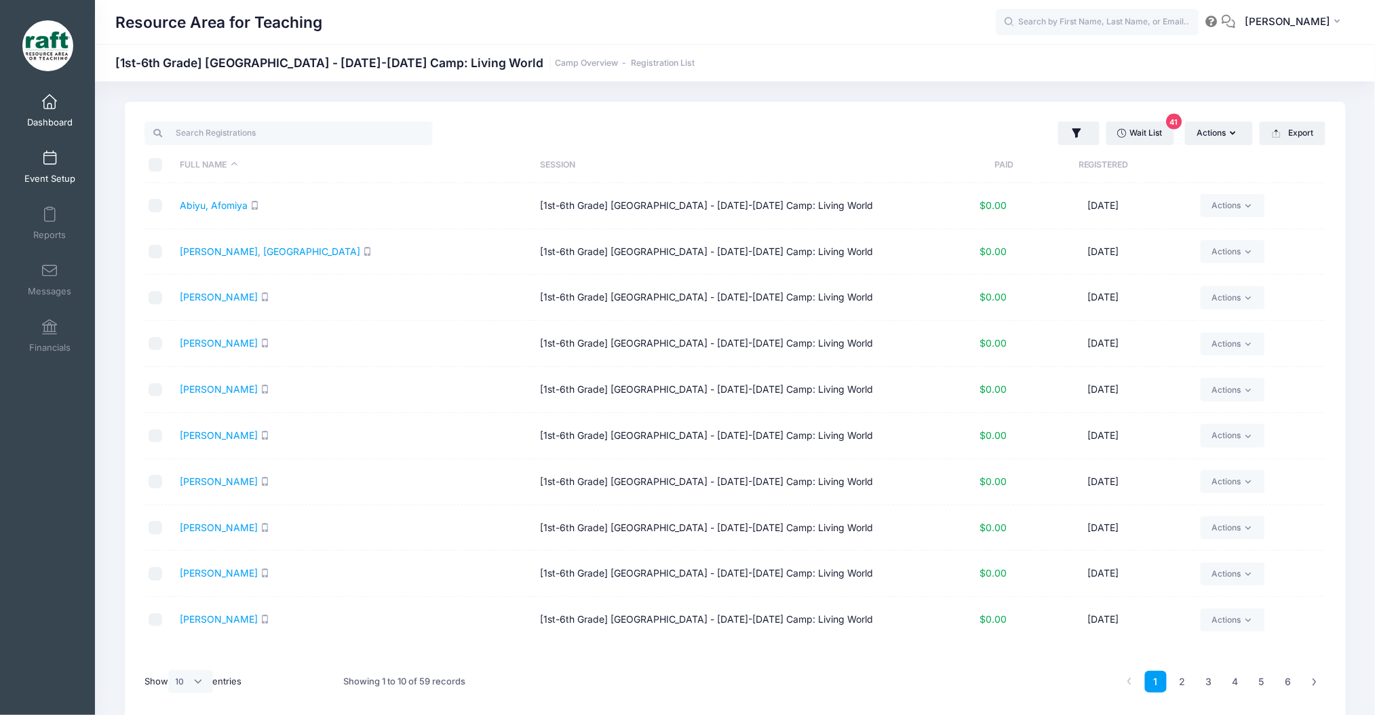
click at [38, 167] on link "Event Setup" at bounding box center [50, 166] width 64 height 47
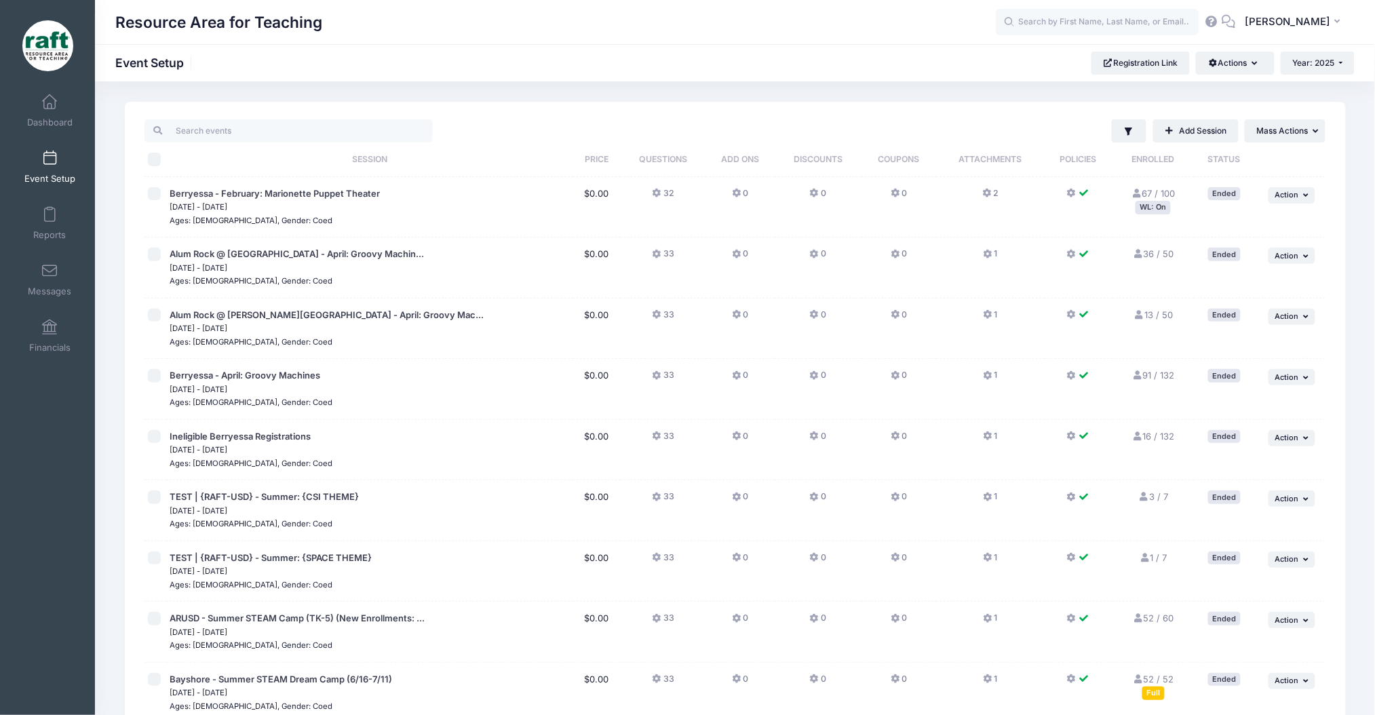
click at [76, 136] on div "Dashboard" at bounding box center [50, 110] width 91 height 56
click at [60, 121] on span "Dashboard" at bounding box center [49, 123] width 45 height 12
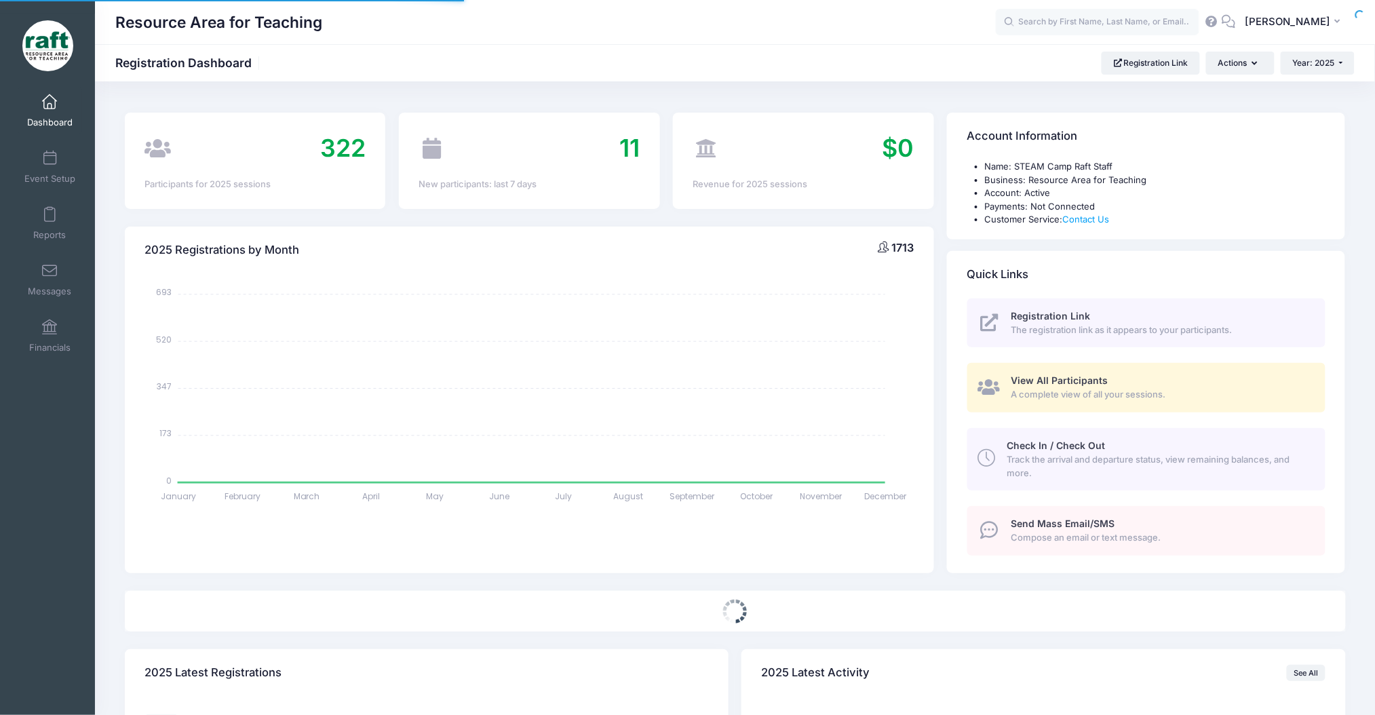
select select
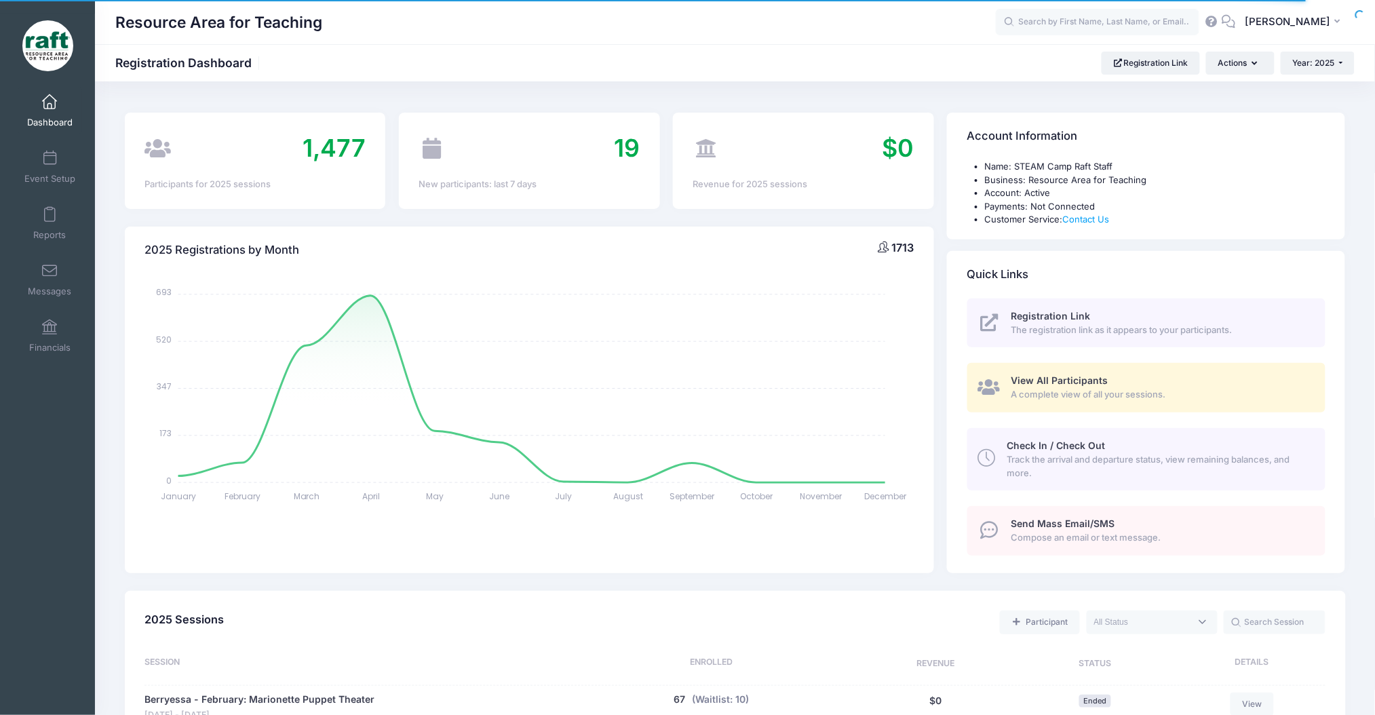
click at [1077, 375] on span "View All Participants" at bounding box center [1060, 381] width 97 height 12
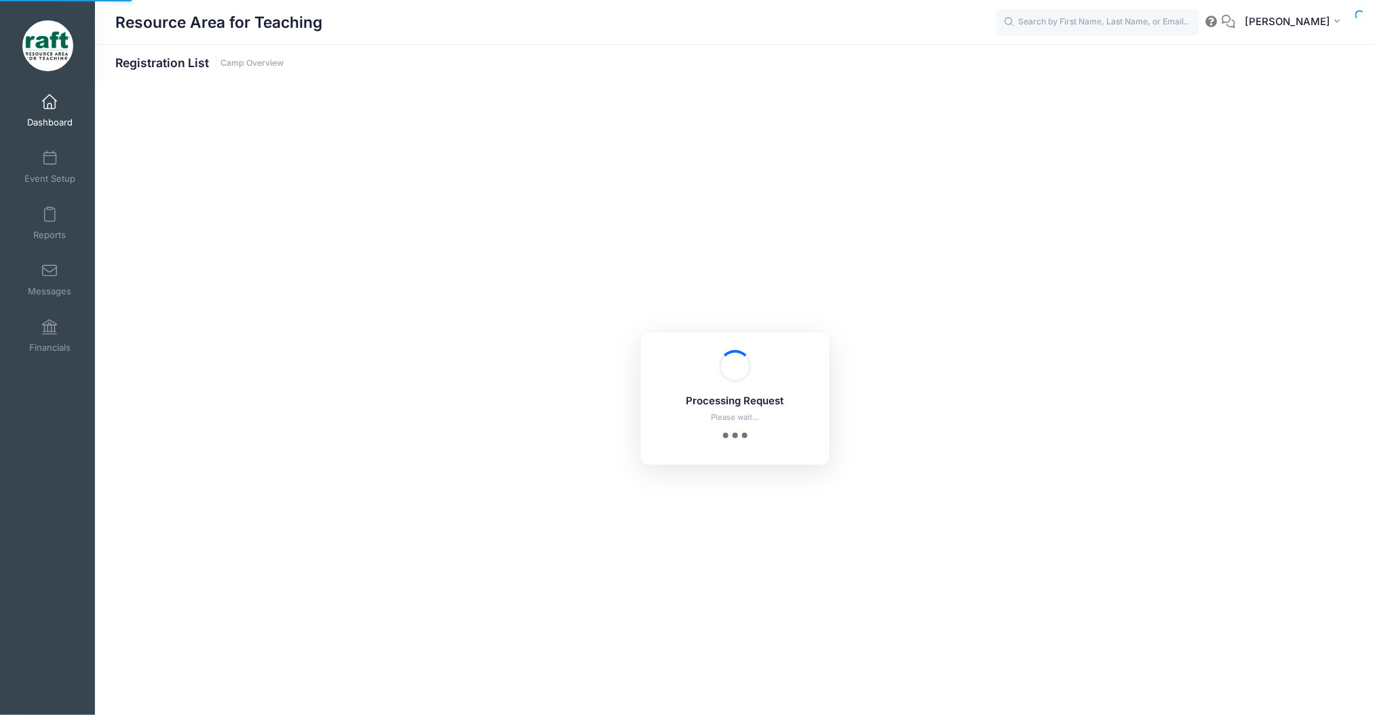
select select "10"
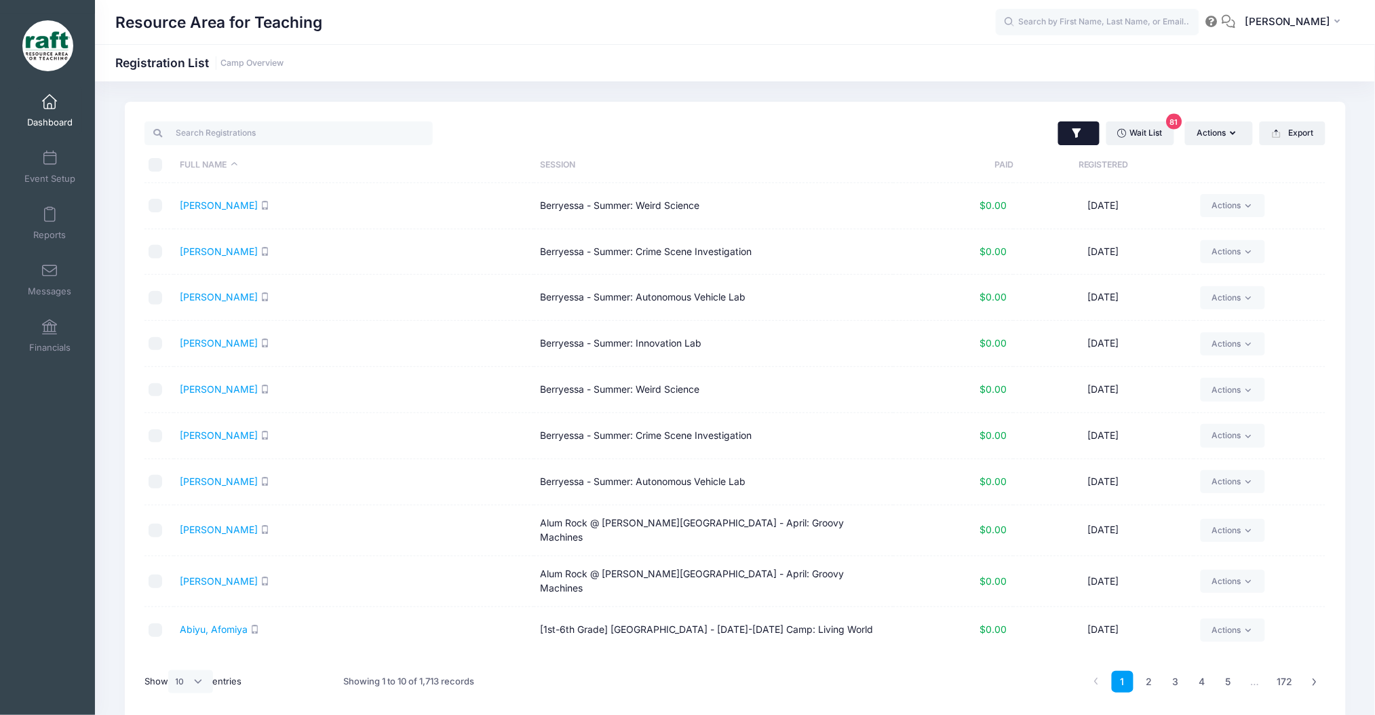
click at [1086, 136] on button "button" at bounding box center [1078, 133] width 41 height 24
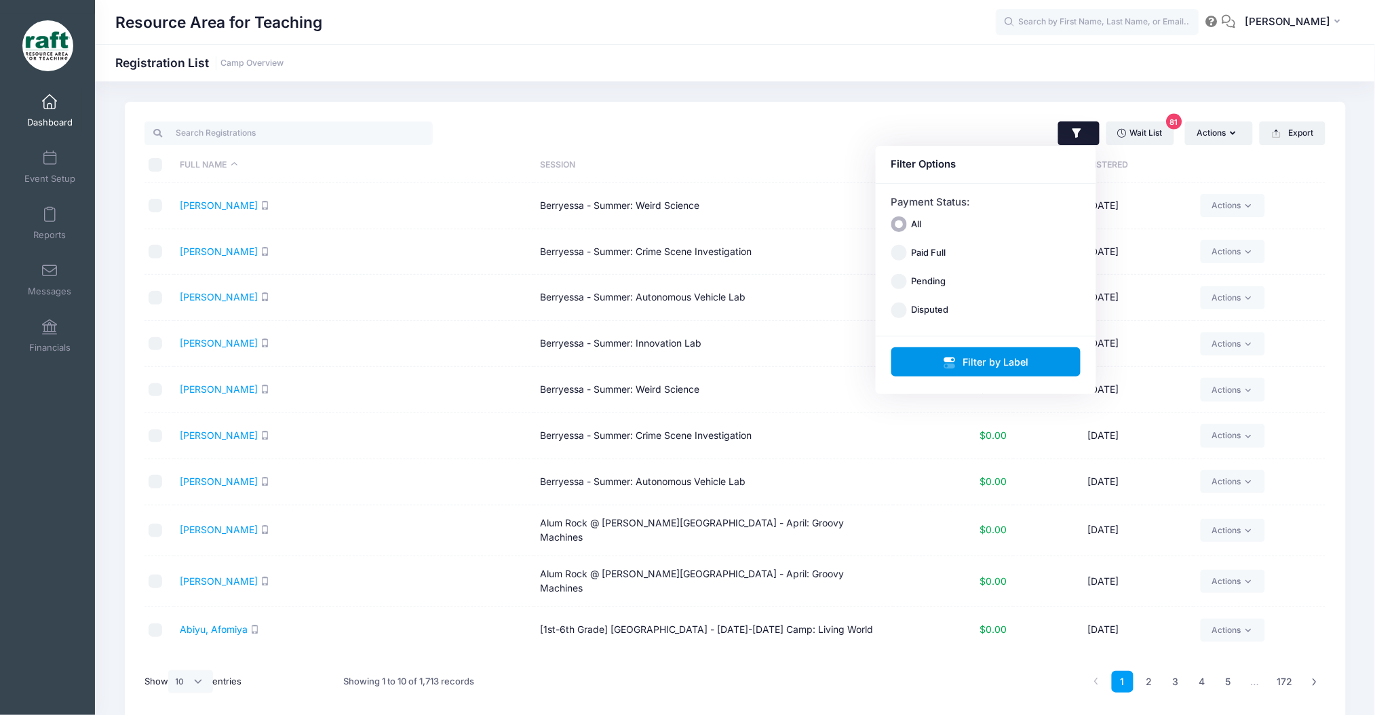
click at [942, 367] on button "Filter by Label" at bounding box center [987, 361] width 190 height 29
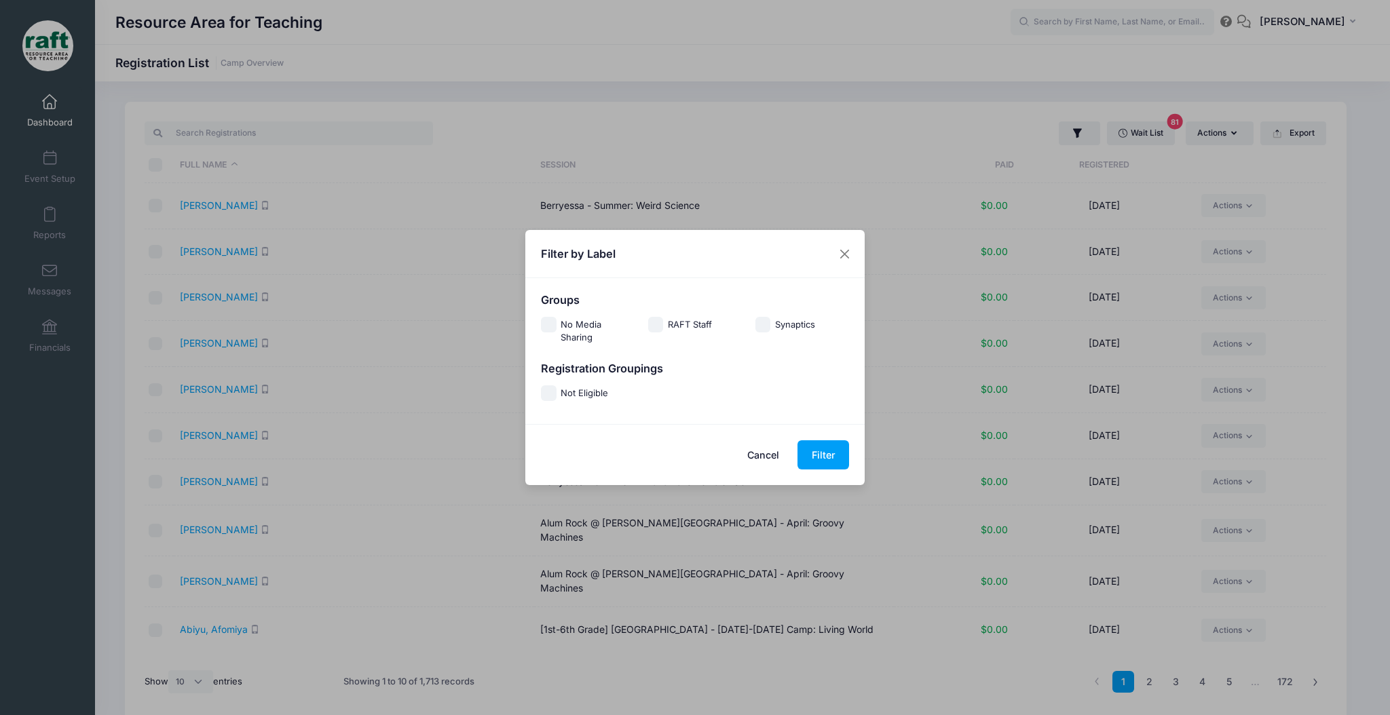
click at [850, 239] on div "Filter by Label" at bounding box center [694, 254] width 339 height 48
click at [848, 246] on button "Close" at bounding box center [845, 254] width 24 height 24
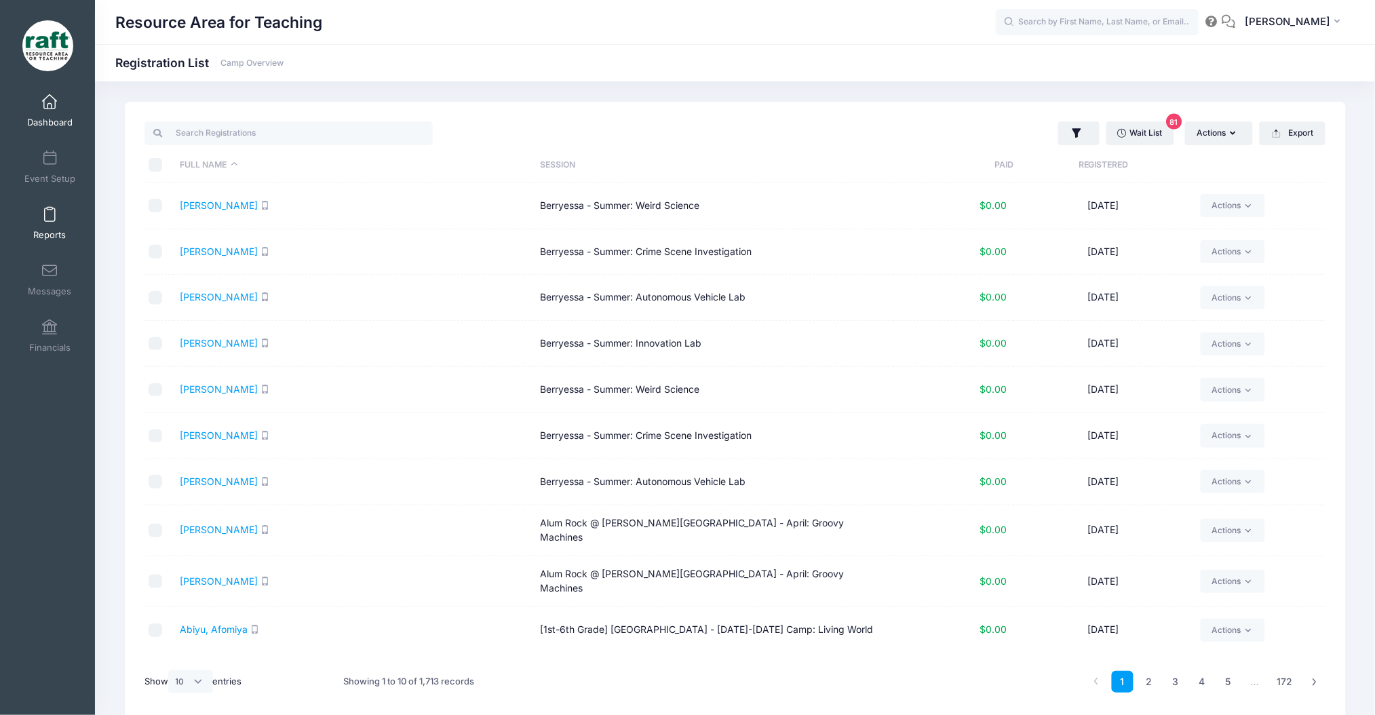
click at [33, 229] on span "Reports" at bounding box center [49, 235] width 33 height 12
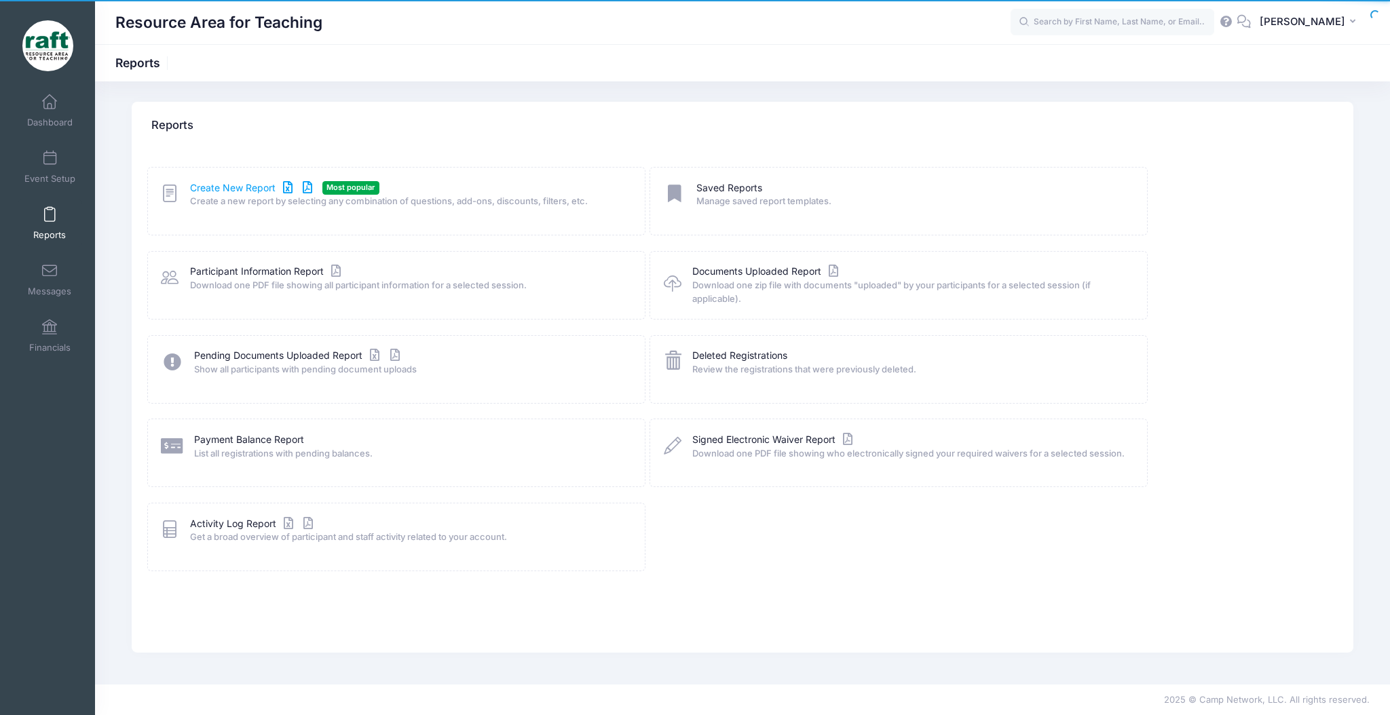
click at [246, 190] on link "Create New Report" at bounding box center [253, 188] width 126 height 14
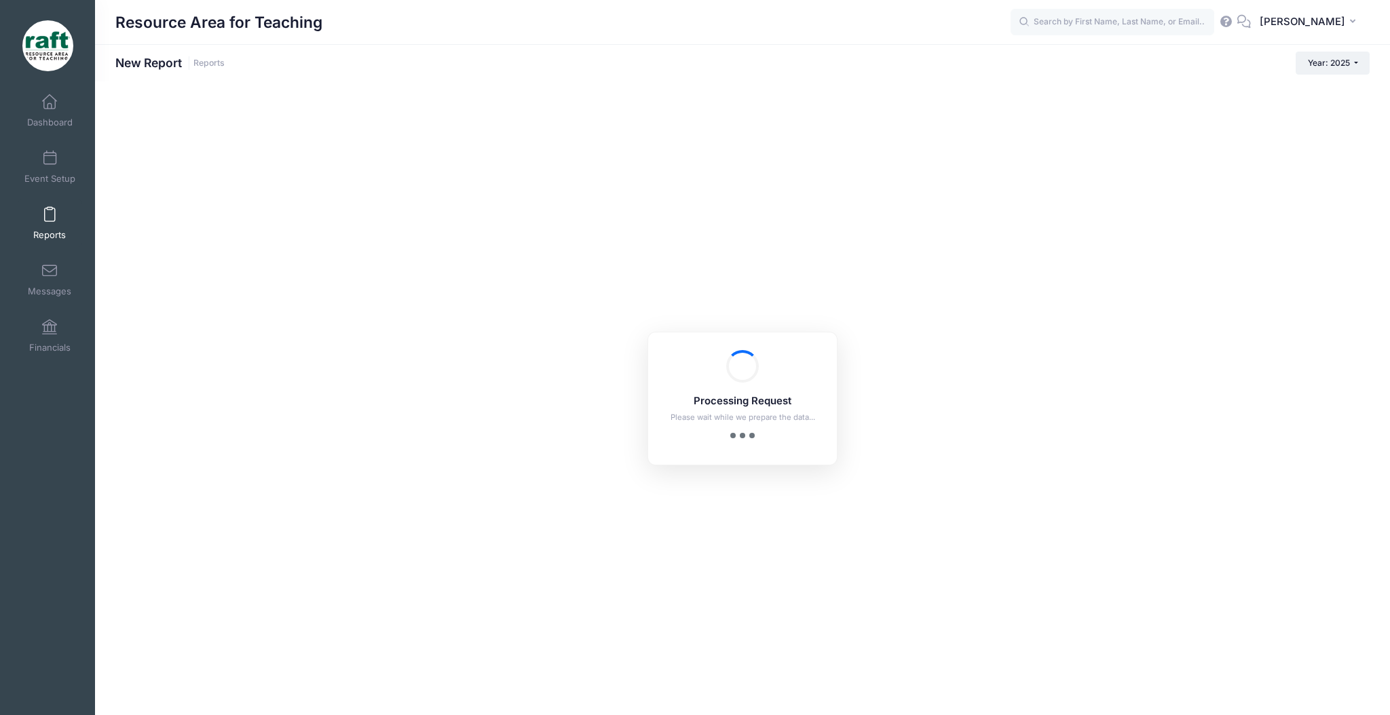
checkbox input "true"
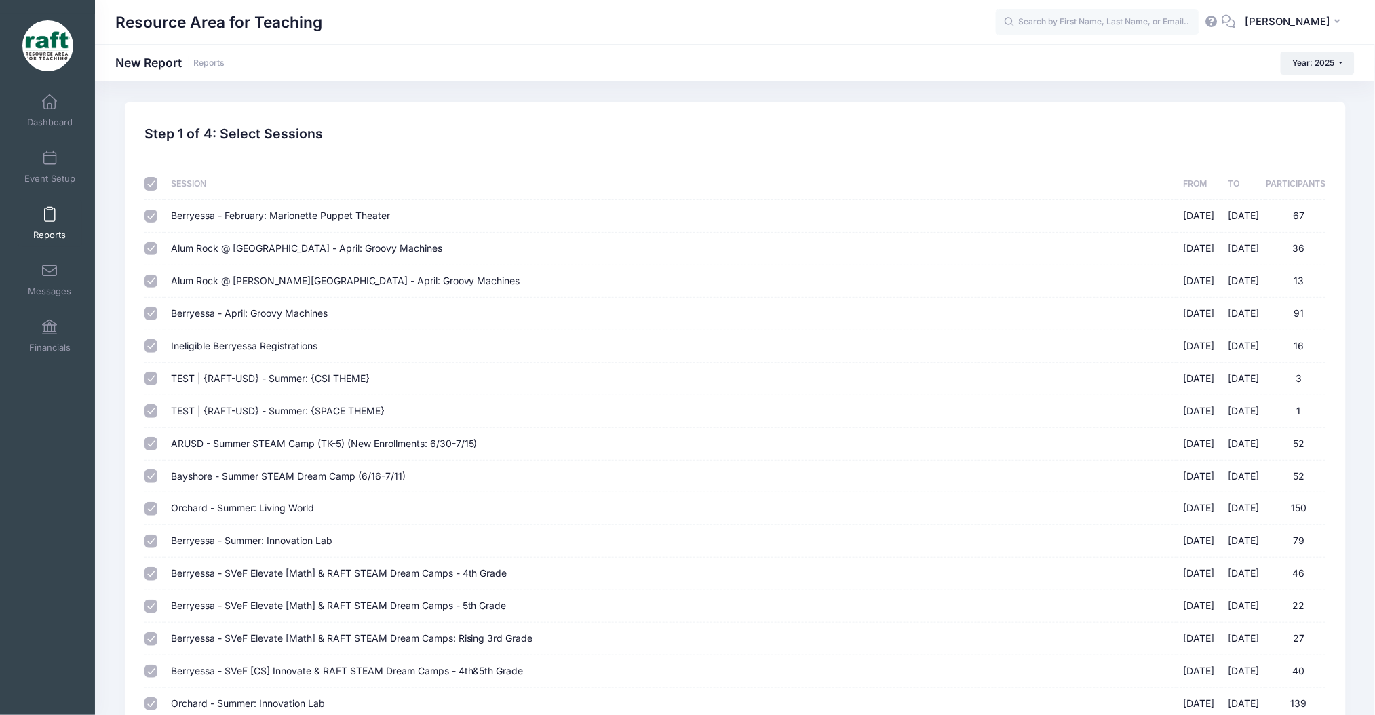
drag, startPoint x: 146, startPoint y: 183, endPoint x: 138, endPoint y: 175, distance: 11.0
click at [146, 185] on input "checkbox" at bounding box center [152, 184] width 14 height 14
checkbox input "false"
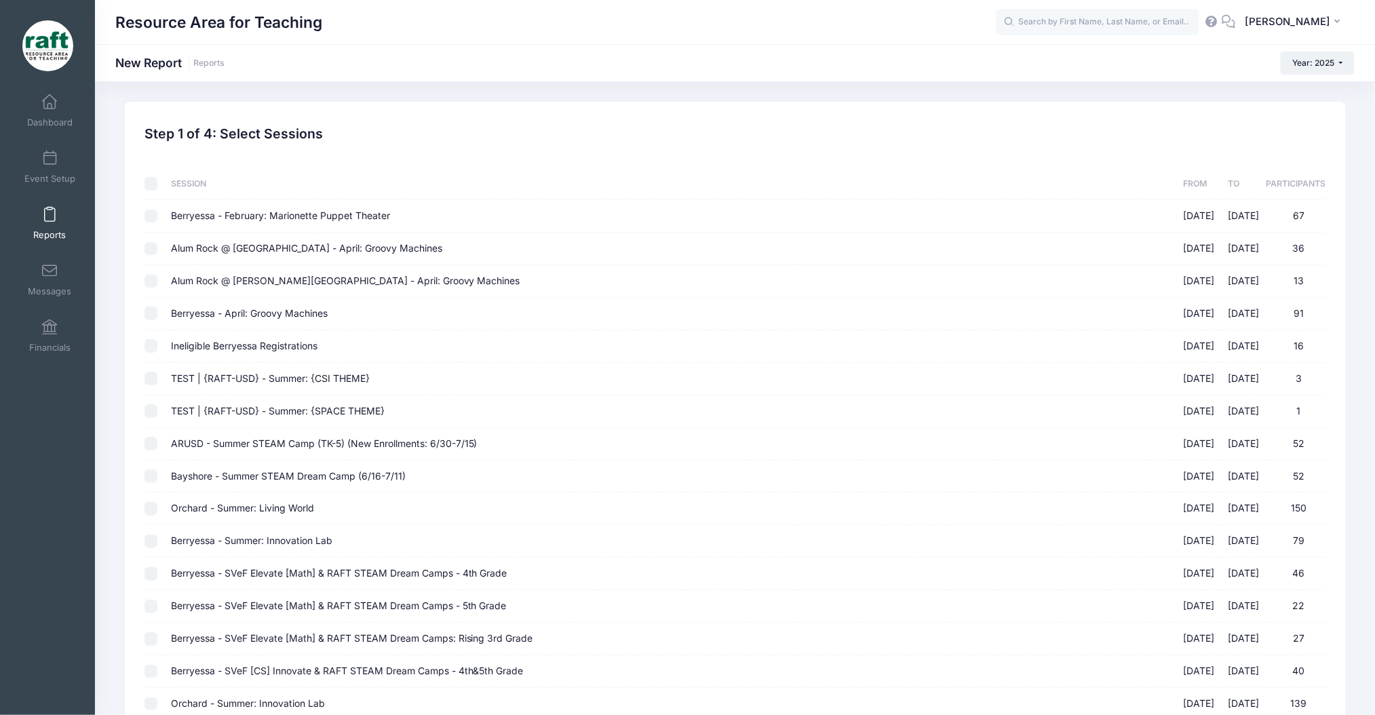
checkbox input "false"
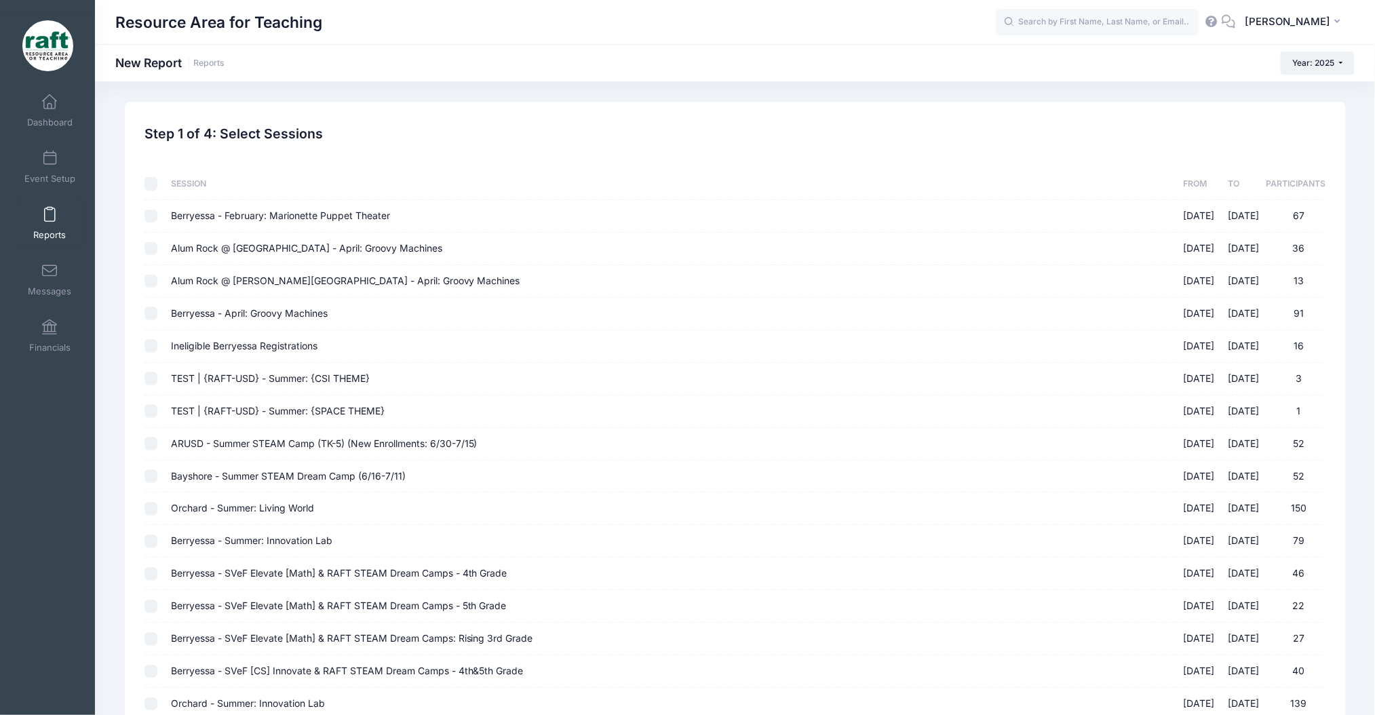
checkbox input "false"
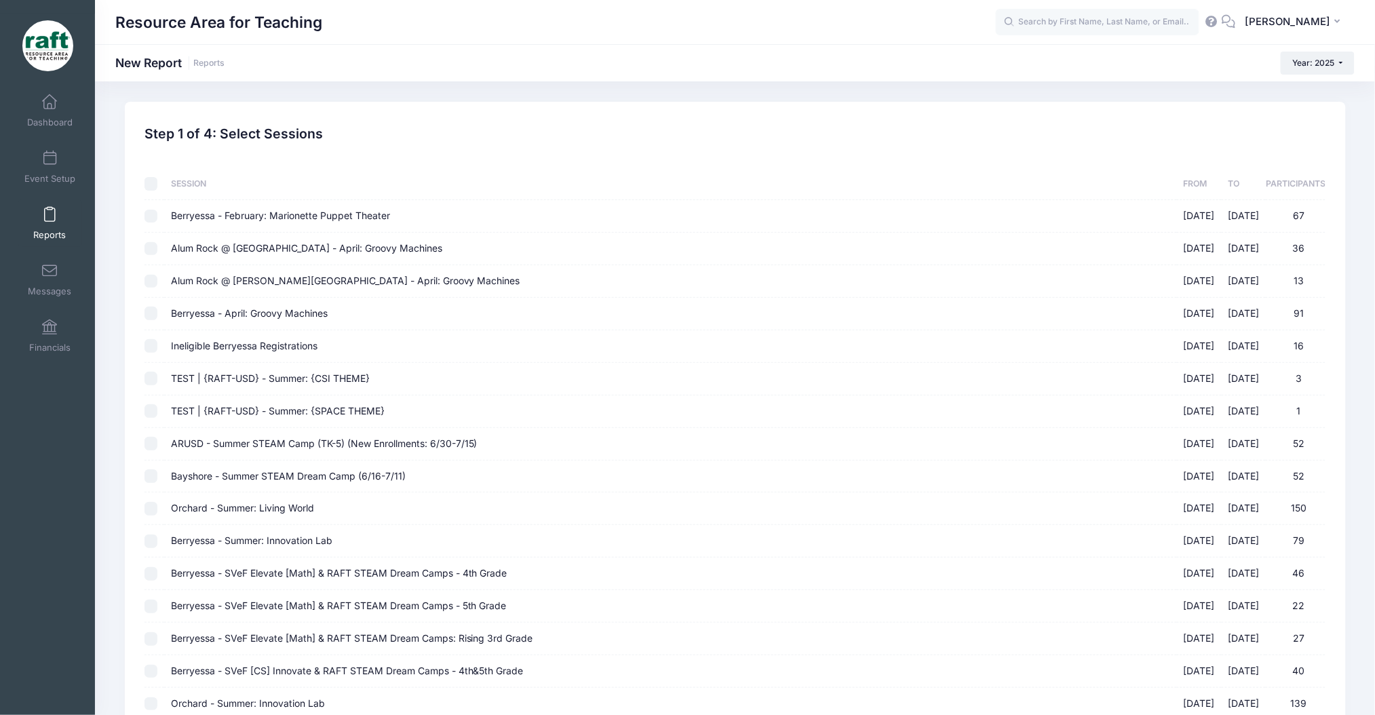
checkbox input "false"
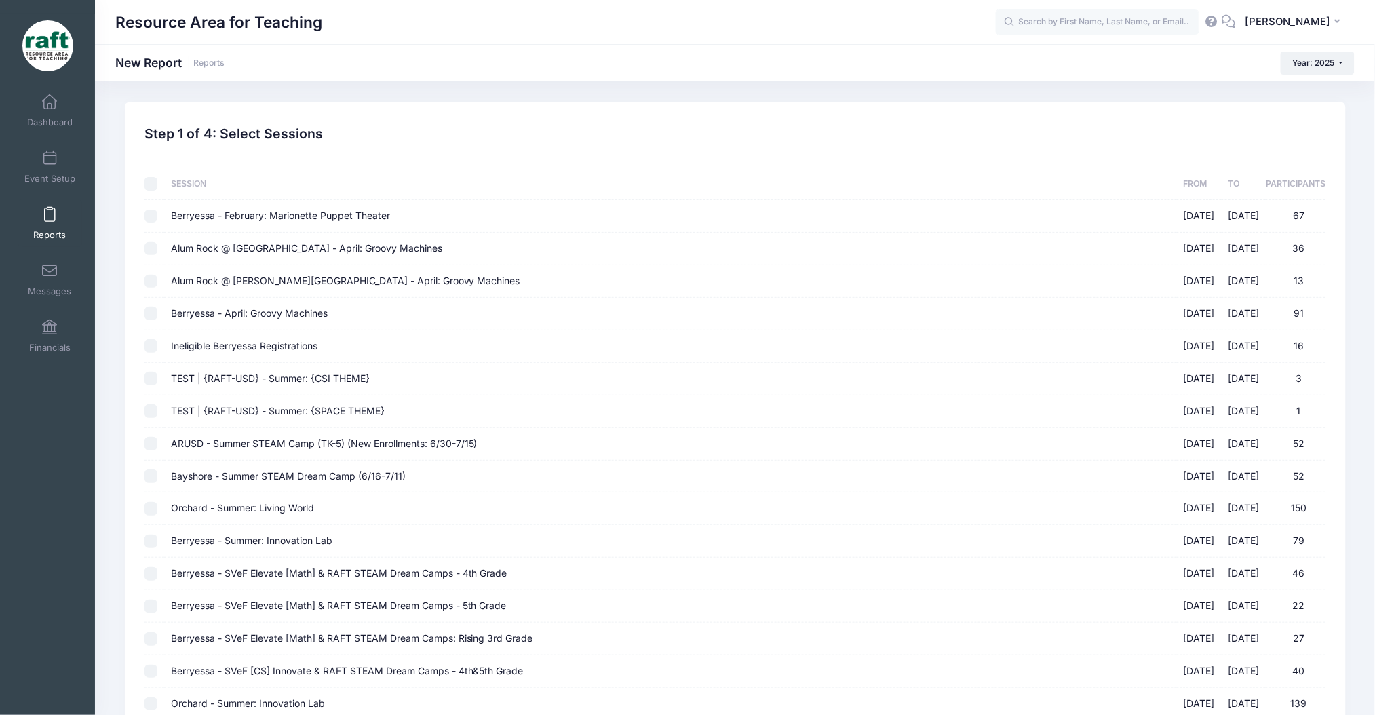
checkbox input "false"
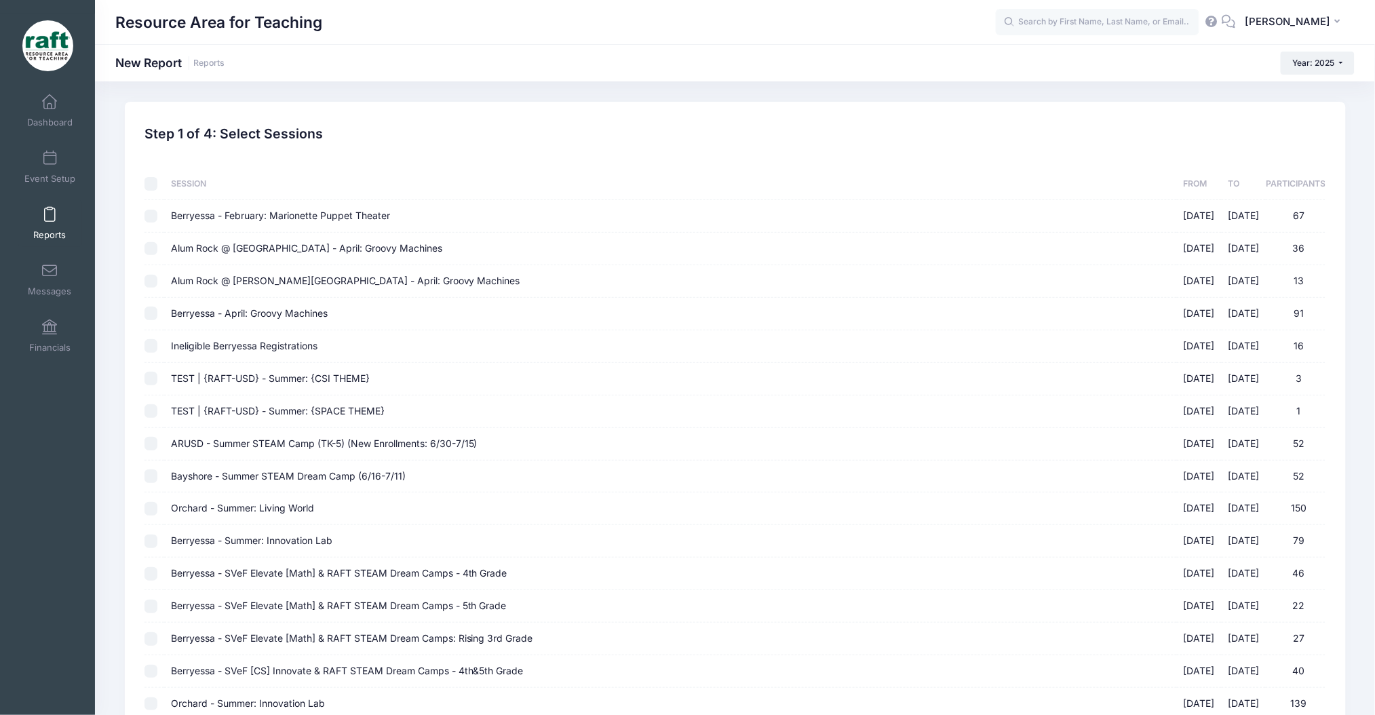
checkbox input "false"
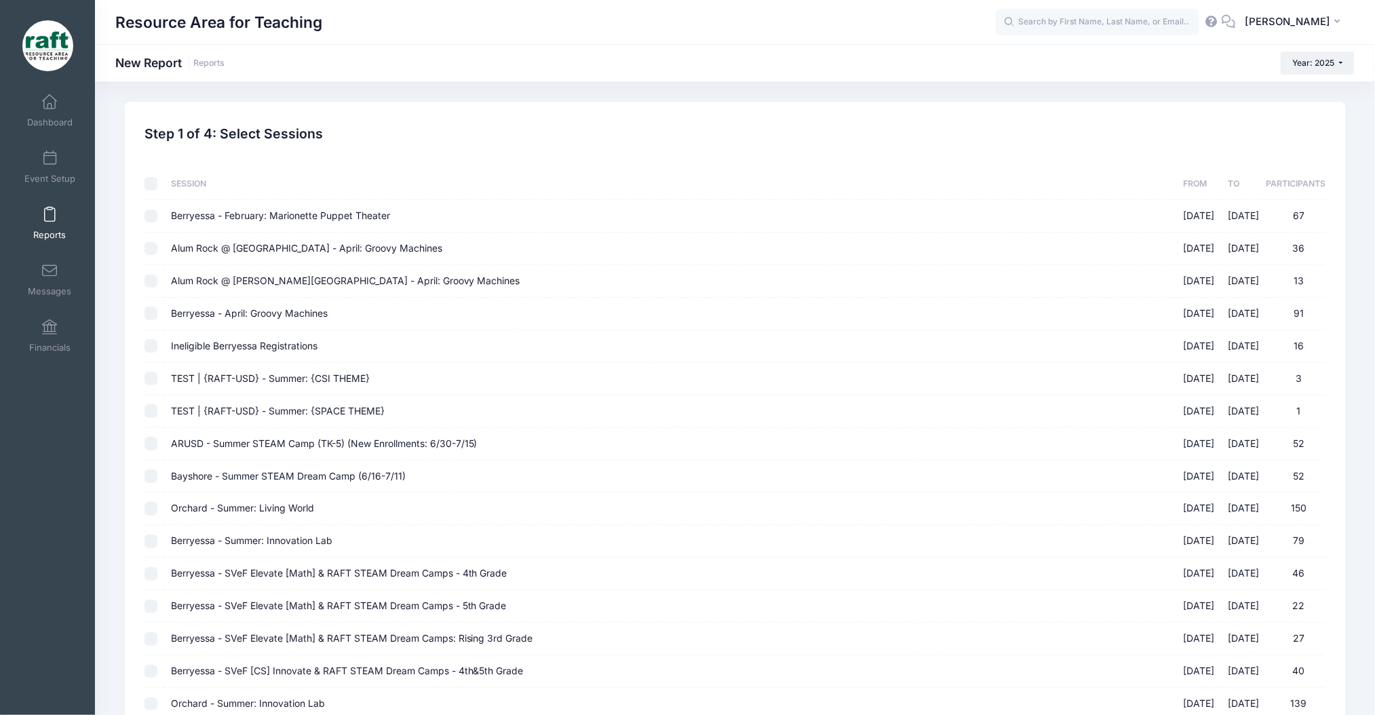
checkbox input "false"
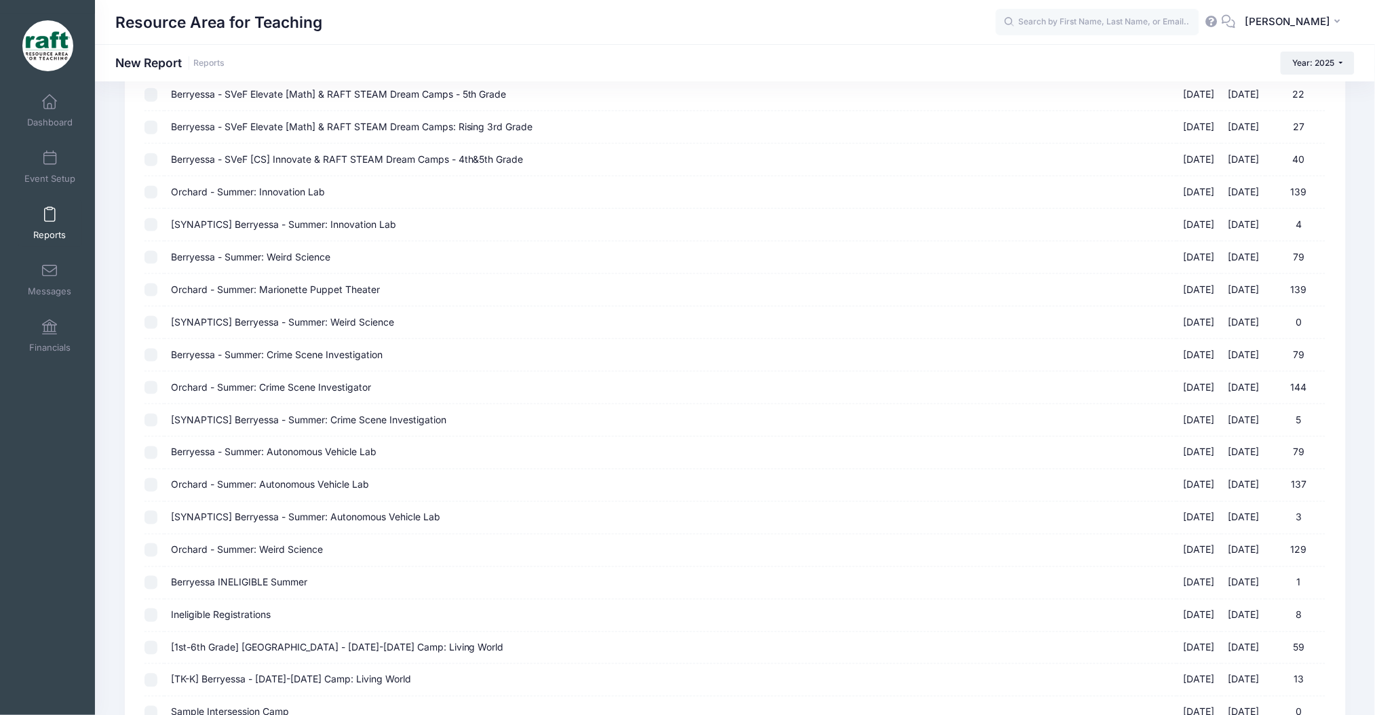
scroll to position [664, 0]
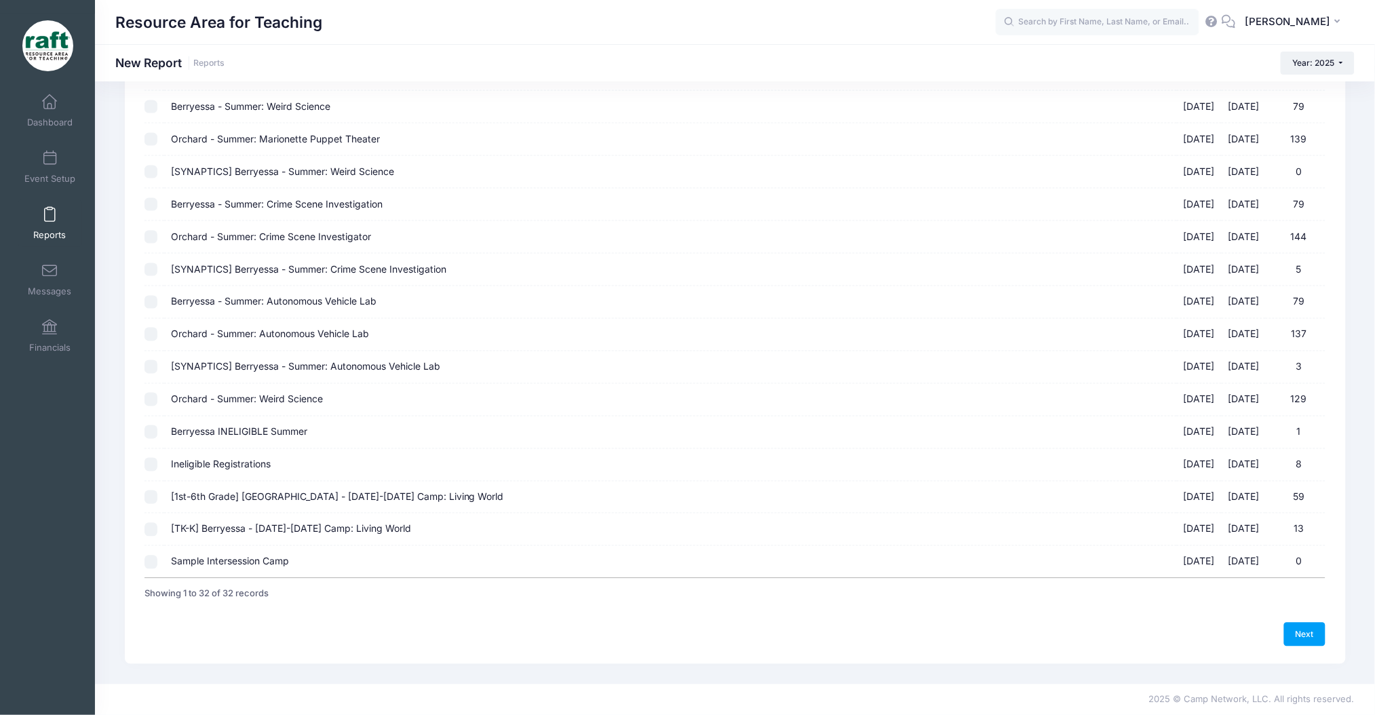
click at [149, 524] on td at bounding box center [155, 530] width 20 height 33
click at [143, 507] on div "Sessions Session From To Participants [GEOGRAPHIC_DATA] - February: [GEOGRAPHIC…" at bounding box center [735, 47] width 1195 height 1126
click at [145, 495] on input "[1st-6th Grade] [GEOGRAPHIC_DATA] - [DATE]-[DATE] Camp: Living World [DATE] - […" at bounding box center [152, 498] width 14 height 14
checkbox input "true"
click at [151, 529] on input "[TK-K] Berryessa - [DATE]-[DATE] Camp: Living World [DATE] - [DATE] 13" at bounding box center [152, 530] width 14 height 14
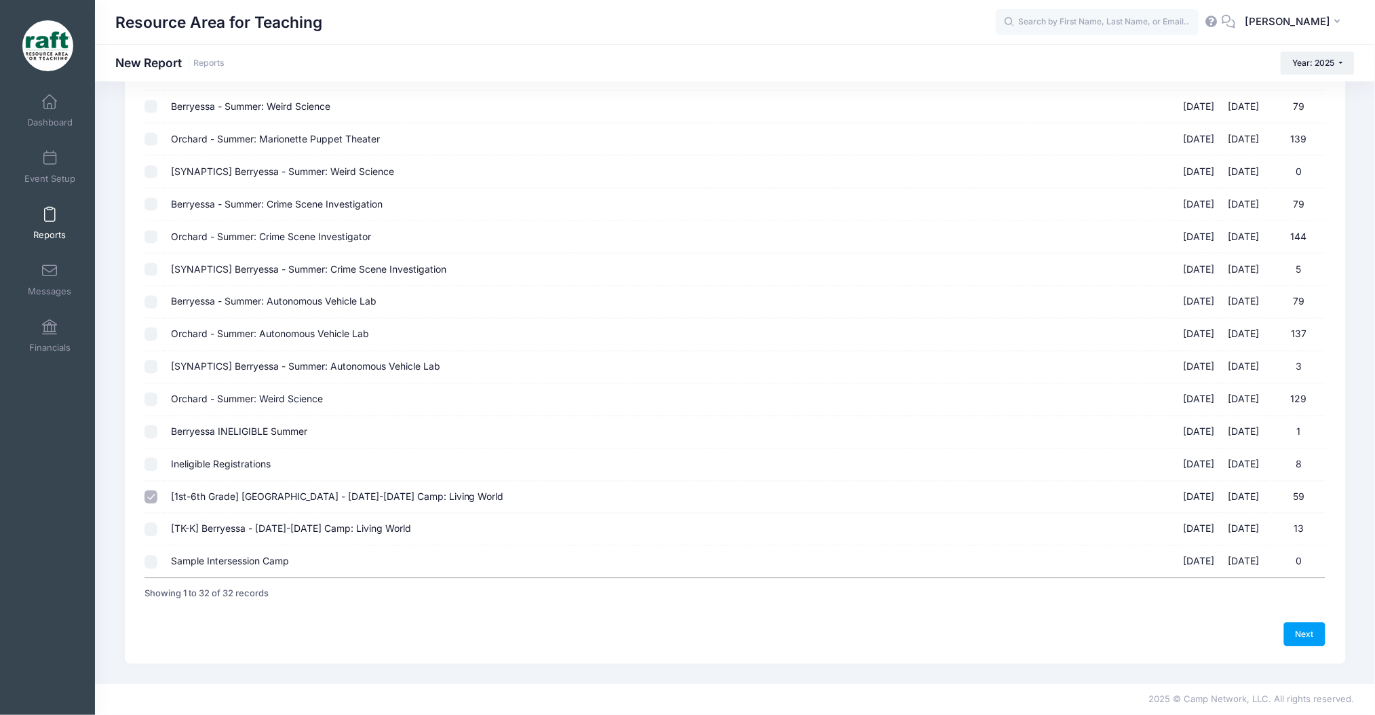
checkbox input "true"
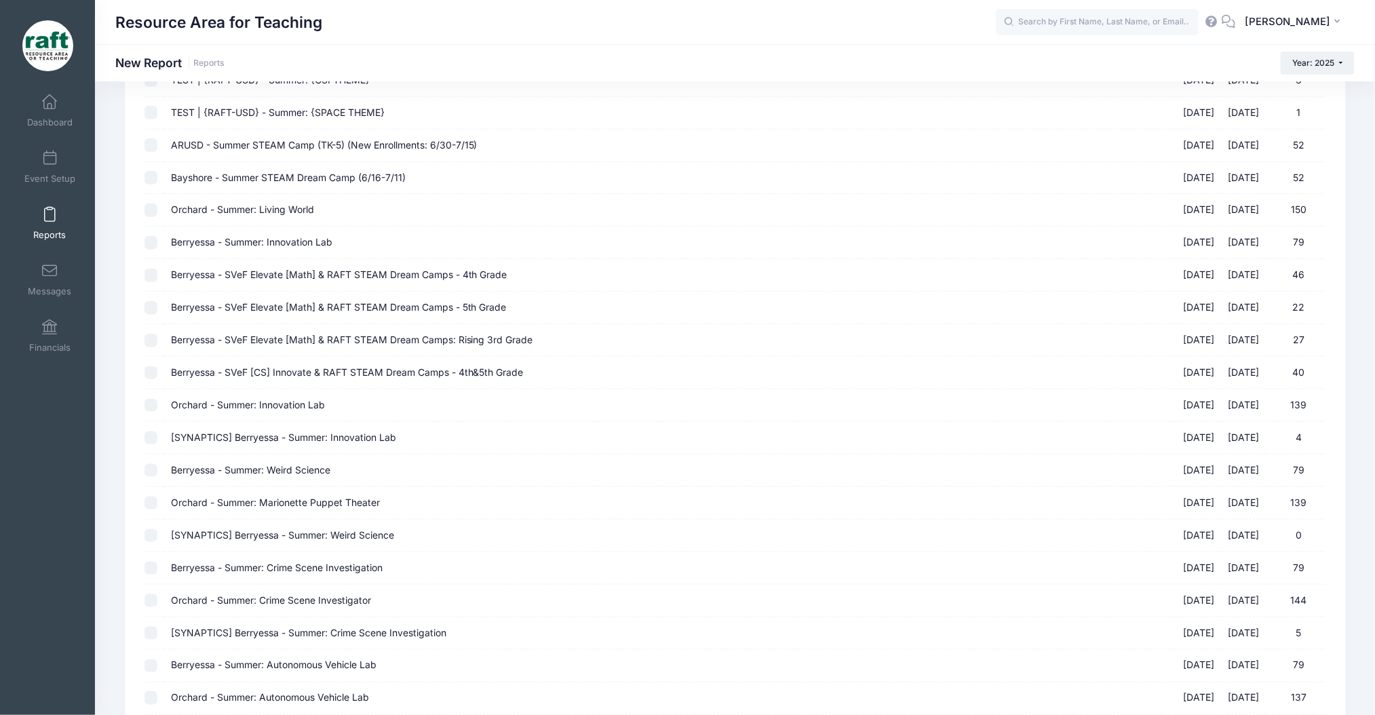
scroll to position [0, 0]
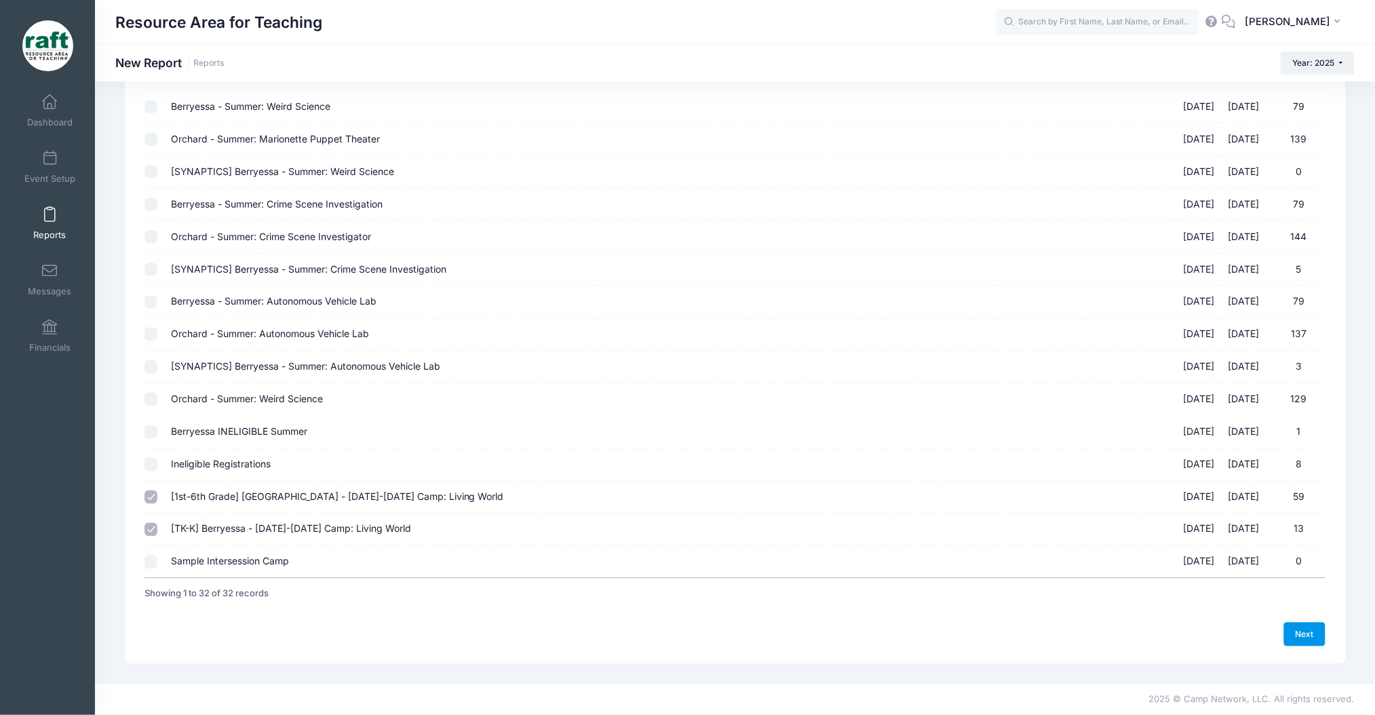
click at [1299, 626] on link "Next" at bounding box center [1305, 634] width 42 height 23
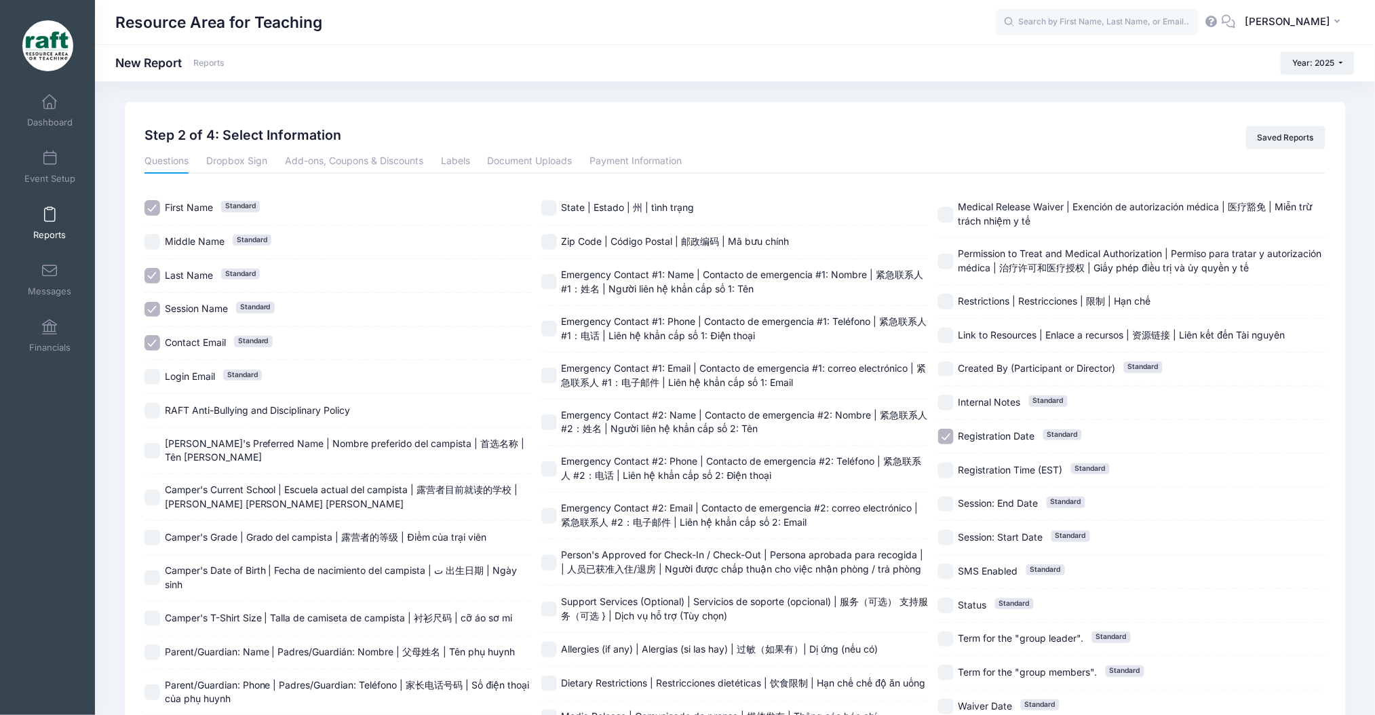
drag, startPoint x: 72, startPoint y: 375, endPoint x: 127, endPoint y: 425, distance: 74.0
drag, startPoint x: 127, startPoint y: 425, endPoint x: 129, endPoint y: 465, distance: 40.1
click at [128, 465] on div "Previous Next Step 2 of 4: Select Information 1 Select Sessions 2 Select Inform…" at bounding box center [735, 493] width 1221 height 783
click at [150, 460] on label "[PERSON_NAME]'s Preferred Name | Nombre preferido del campista | 首选名称 | Tên [PE…" at bounding box center [338, 451] width 387 height 28
click at [151, 446] on input "[PERSON_NAME]'s Preferred Name | Nombre preferido del campista | 首选名称 | Tên [PE…" at bounding box center [153, 451] width 16 height 16
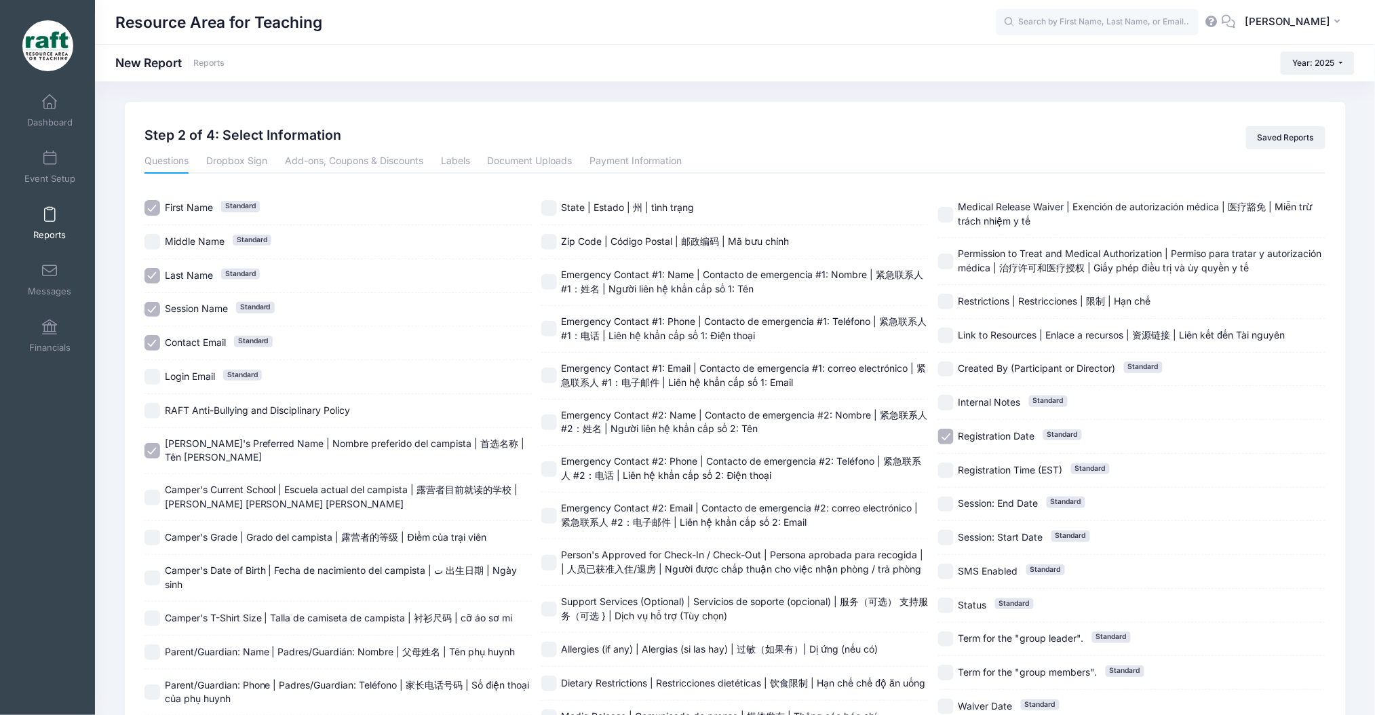
checkbox input "false"
click at [158, 503] on label "Camper's Current School | Escuela actual del campista | 露营者目前就读的学校 | [PERSON_NA…" at bounding box center [338, 497] width 387 height 28
click at [155, 504] on input "Camper's Current School | Escuela actual del campista | 露营者目前就读的学校 | [PERSON_NA…" at bounding box center [153, 498] width 16 height 16
click at [167, 497] on span "Camper's Current School | Escuela actual del campista | 露营者目前就读的学校 | [PERSON_NA…" at bounding box center [341, 497] width 353 height 26
click at [159, 499] on input "Camper's Current School | Escuela actual del campista | 露营者目前就读的学校 | Trường hiệ…" at bounding box center [153, 498] width 16 height 16
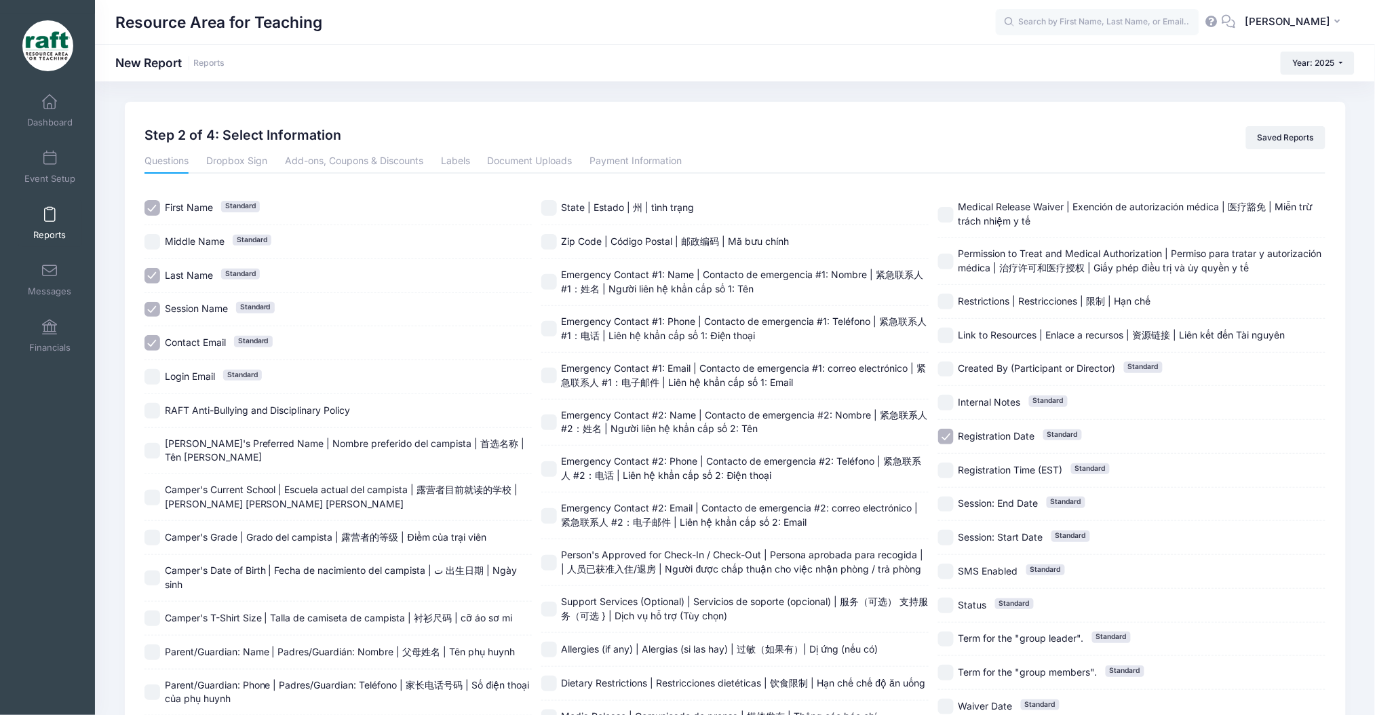
click at [159, 499] on input "Camper's Current School | Escuela actual del campista | 露营者目前就读的学校 | Trường hiệ…" at bounding box center [153, 498] width 16 height 16
checkbox input "true"
click at [158, 539] on input "Camper's Grade | Grado del campista | 露营者的等级 | Điểm của trại viên" at bounding box center [153, 538] width 16 height 16
checkbox input "true"
click at [158, 580] on input "Camper's Date of Birth | Fecha de nacimiento del campista | ت 出生日期 | Ngày sinh" at bounding box center [153, 579] width 16 height 16
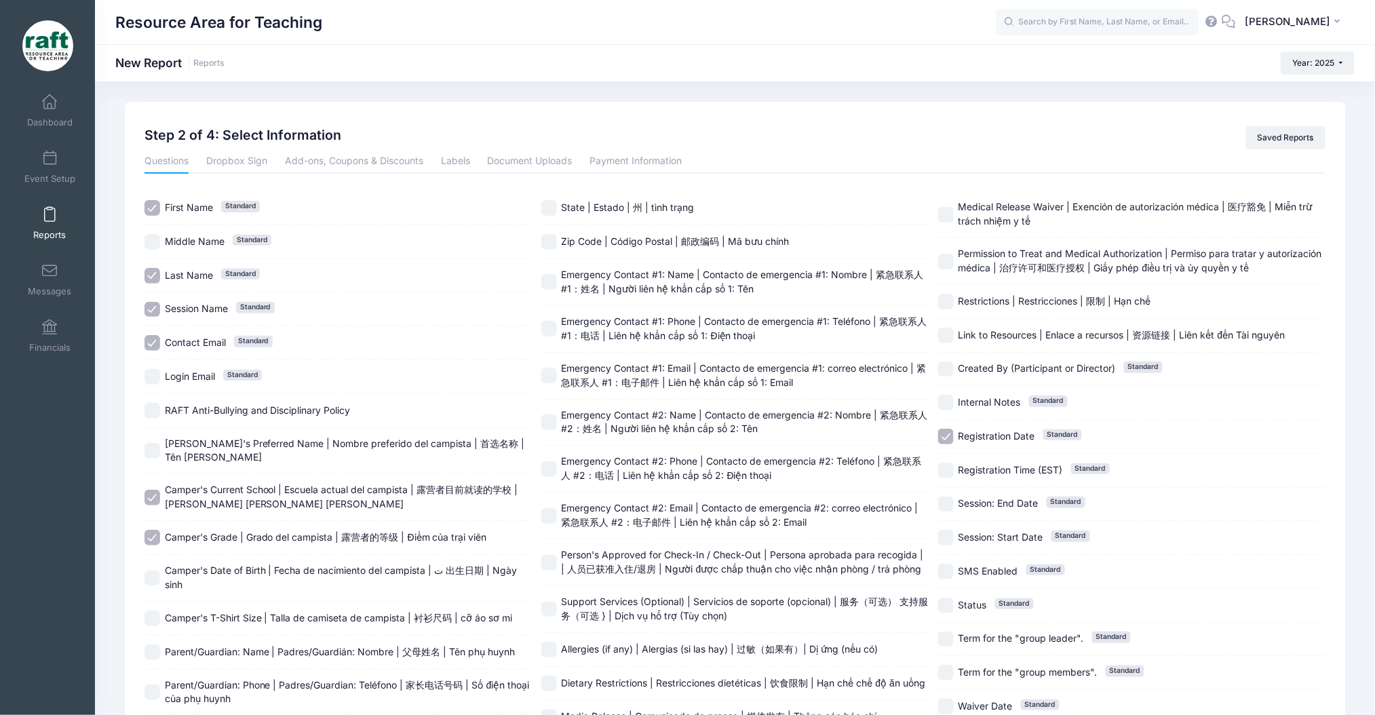
checkbox input "true"
click at [154, 625] on input "Camper's T-Shirt Size | Talla de camiseta de campista | 衬衫尺码 | cỡ áo sơ mi" at bounding box center [153, 619] width 16 height 16
checkbox input "true"
click at [143, 649] on div "Questions Dropbox Sign Add-ons, Coupons & Discounts Labels Document Uploads Pay…" at bounding box center [735, 489] width 1195 height 681
click at [161, 648] on label "Parent/Guardian: Name | Padres/Guardián: Nombre | 父母姓名 | Tên phụ huynh" at bounding box center [338, 653] width 387 height 16
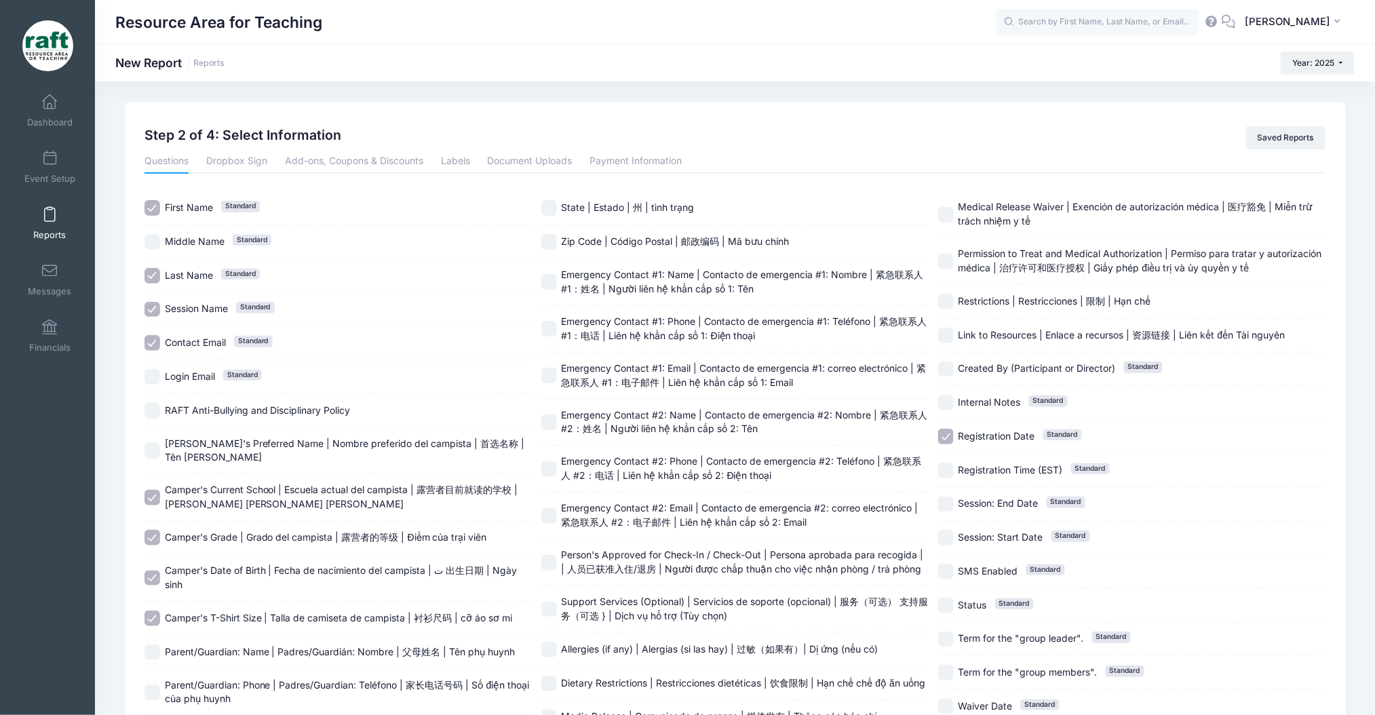
checkbox input "true"
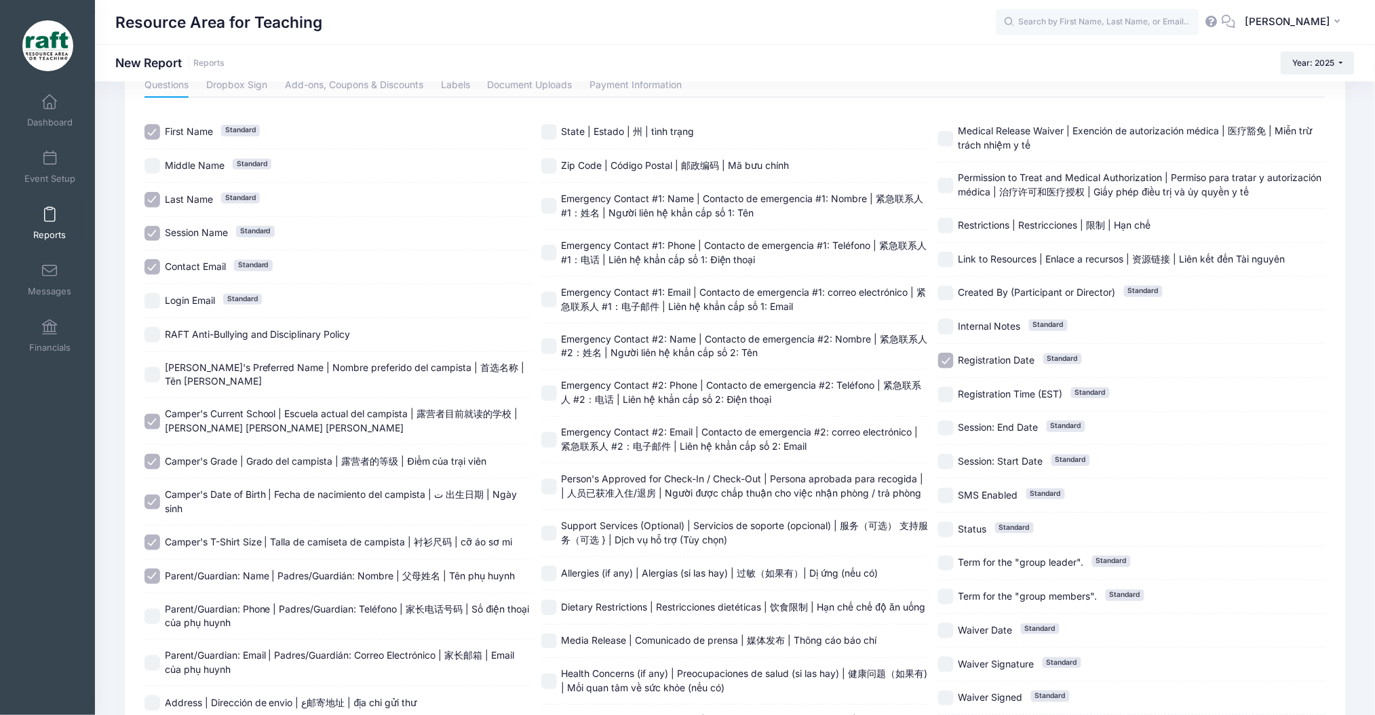
scroll to position [219, 0]
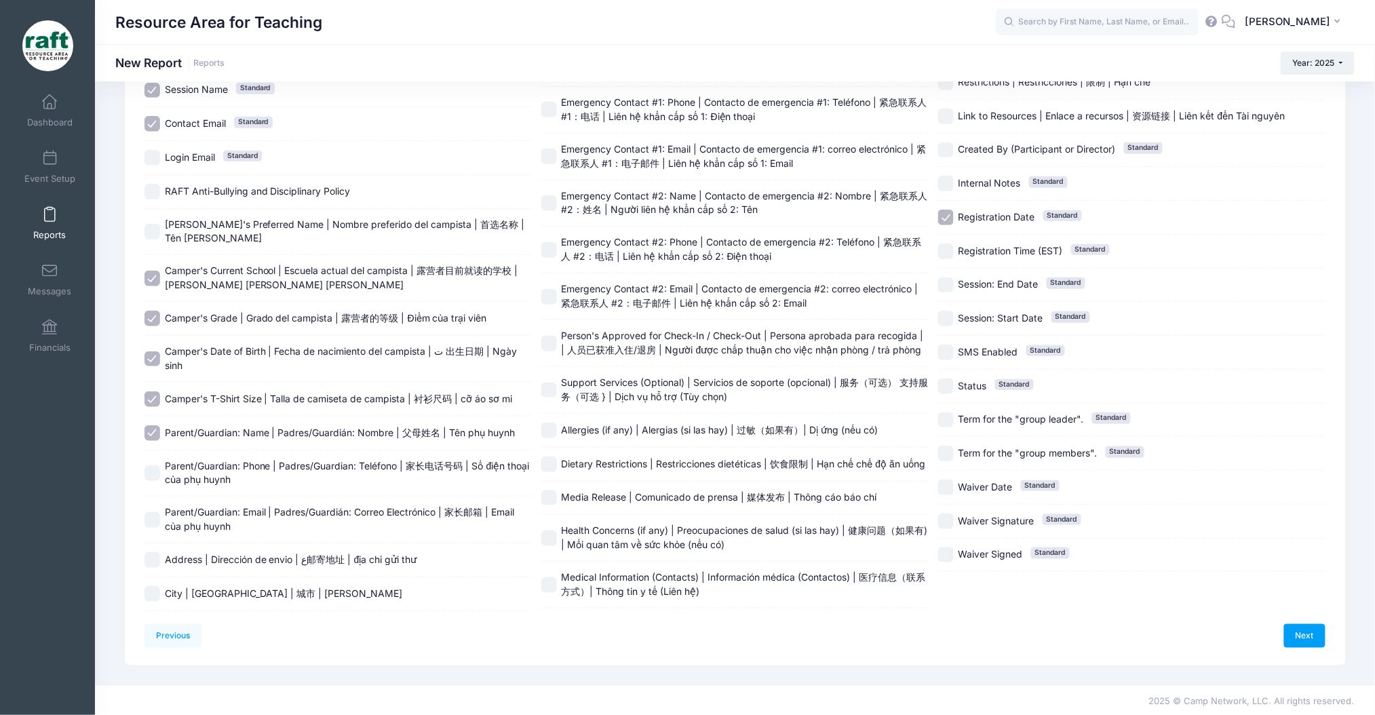
click at [191, 480] on span "Parent/Guardian: Phone | Padres/Guardian: Teléfono | 家长电话号码 | Số điện thoại của…" at bounding box center [347, 473] width 365 height 26
checkbox input "true"
drag, startPoint x: 197, startPoint y: 529, endPoint x: 197, endPoint y: 537, distance: 8.8
click at [197, 537] on div "Parent/Guardian: Email | Padres/Guardián: Correo Electrónico | 家长邮箱 | Email của…" at bounding box center [338, 520] width 387 height 47
checkbox input "true"
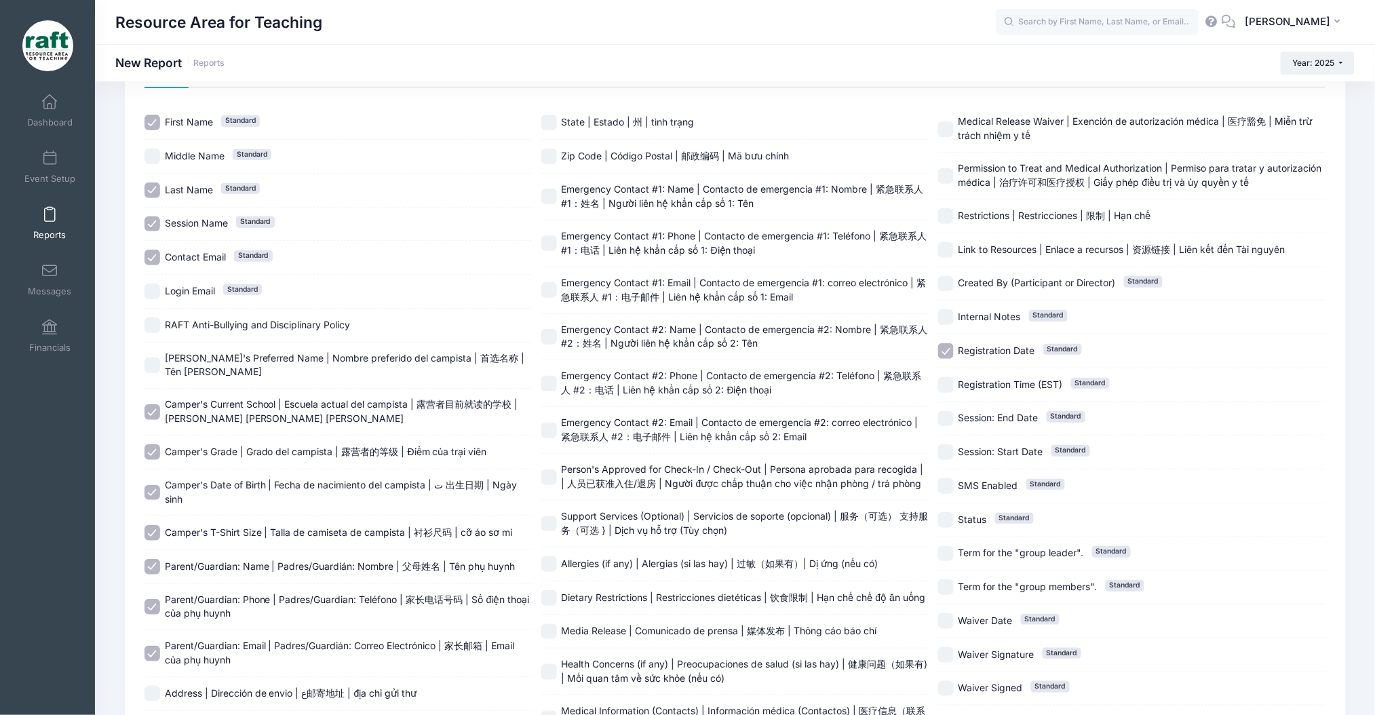
scroll to position [38, 0]
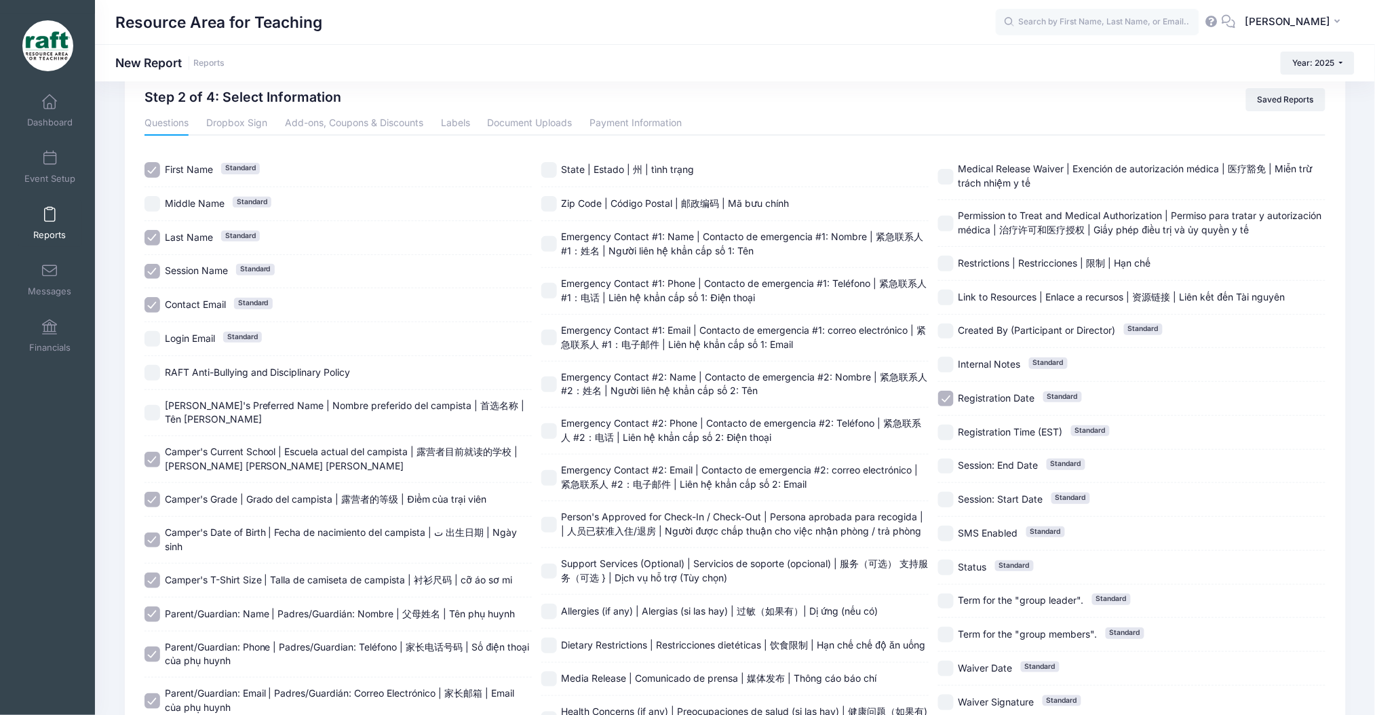
click at [628, 235] on span "Emergency Contact #1: Name | Contacto de emergencia #1: Nombre | 紧急联系人 #1：姓名 | …" at bounding box center [743, 244] width 362 height 26
checkbox input "true"
click at [640, 282] on span "Emergency Contact #1: Phone | Contacto de emergencia #1: Teléfono | 紧急联系人 #1：电话…" at bounding box center [745, 291] width 366 height 26
checkbox input "true"
click at [642, 351] on div "Emergency Contact #1: Email | Contacto de emergencia #1: correo electrónico | 紧…" at bounding box center [734, 338] width 387 height 47
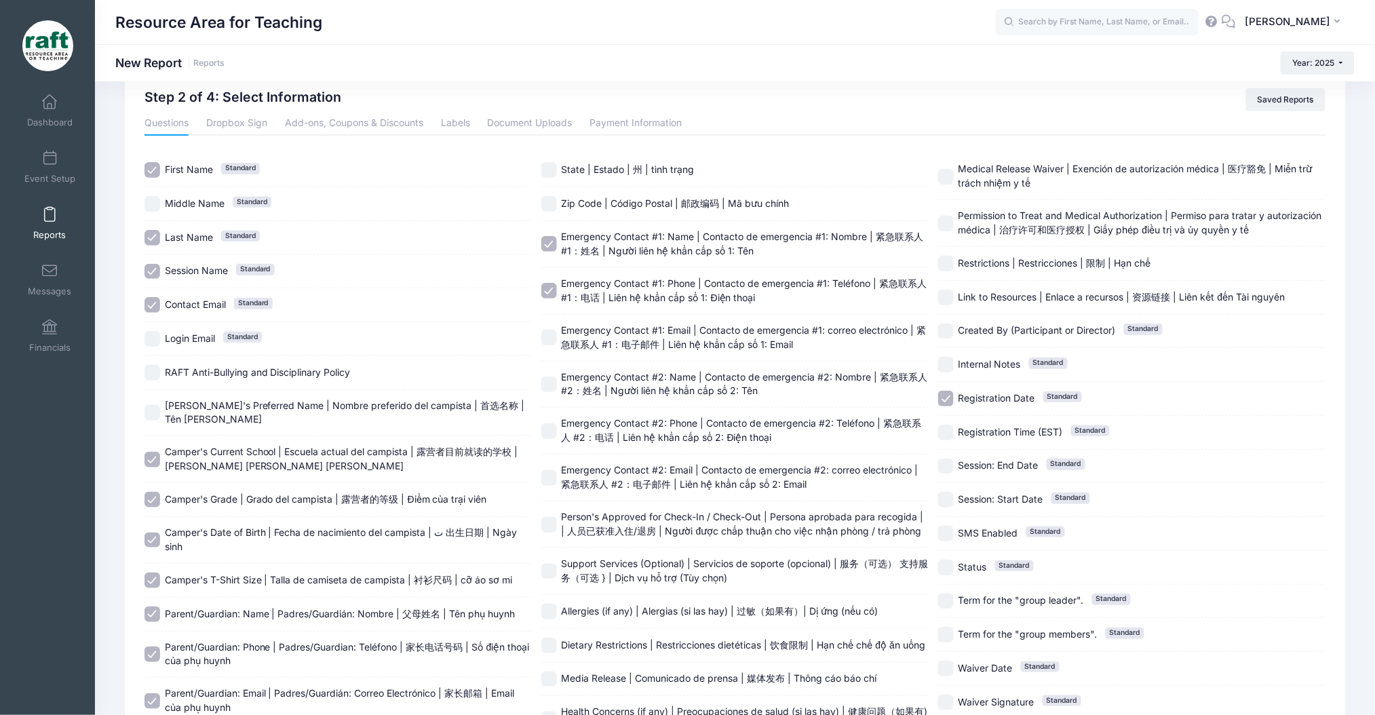
checkbox input "true"
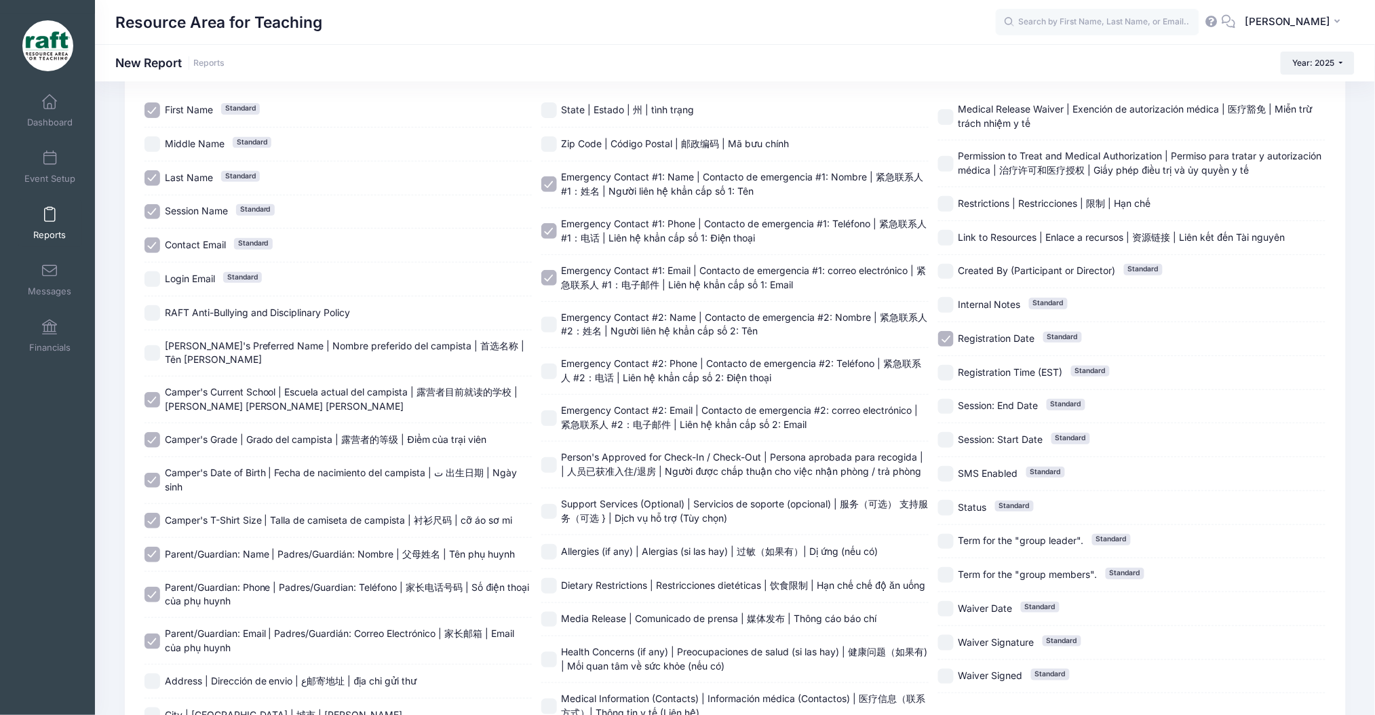
scroll to position [128, 0]
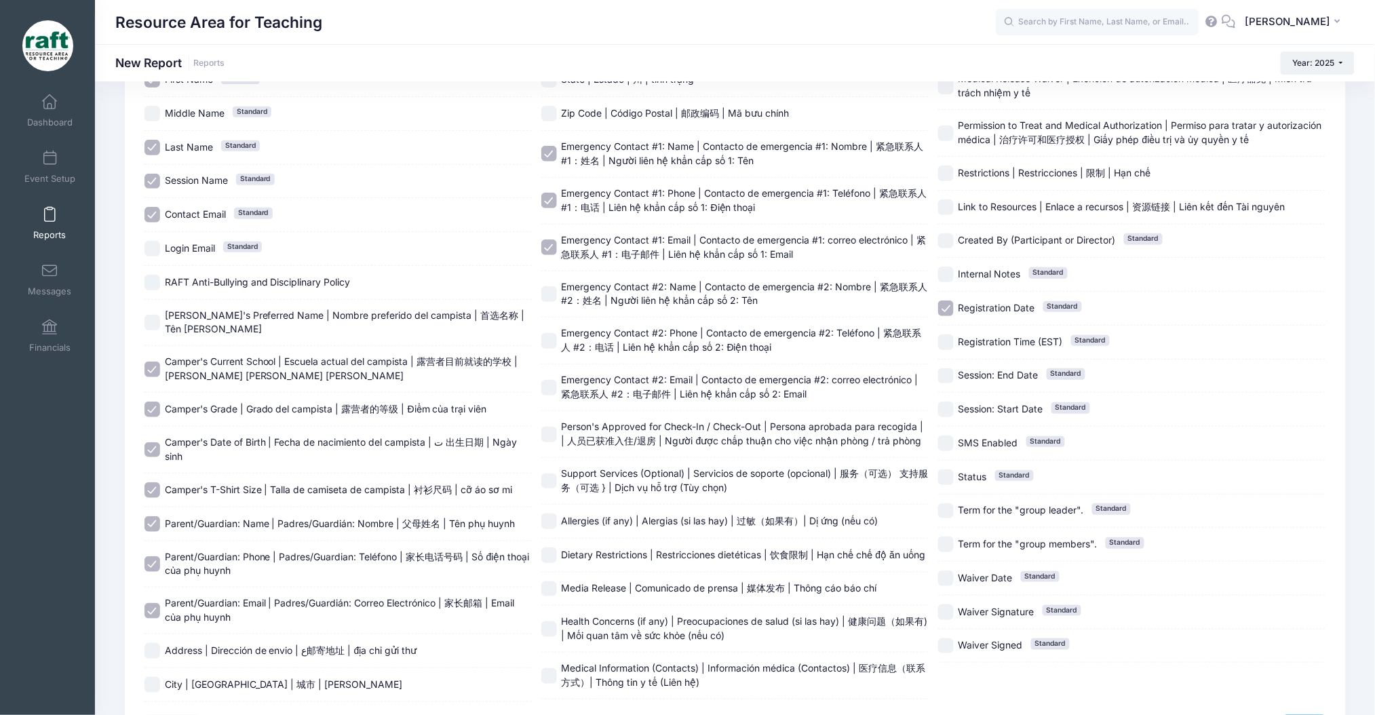
click at [584, 423] on span "Person's Approved for Check-In / Check-Out | Persona aprobada para recogida | |…" at bounding box center [743, 434] width 362 height 26
checkbox input "true"
drag, startPoint x: 604, startPoint y: 284, endPoint x: 620, endPoint y: 339, distance: 58.0
click at [605, 286] on span "Emergency Contact #2: Name | Contacto de emergencia #2: Nombre | 紧急联系人 #2：姓名 | …" at bounding box center [745, 294] width 366 height 26
checkbox input "true"
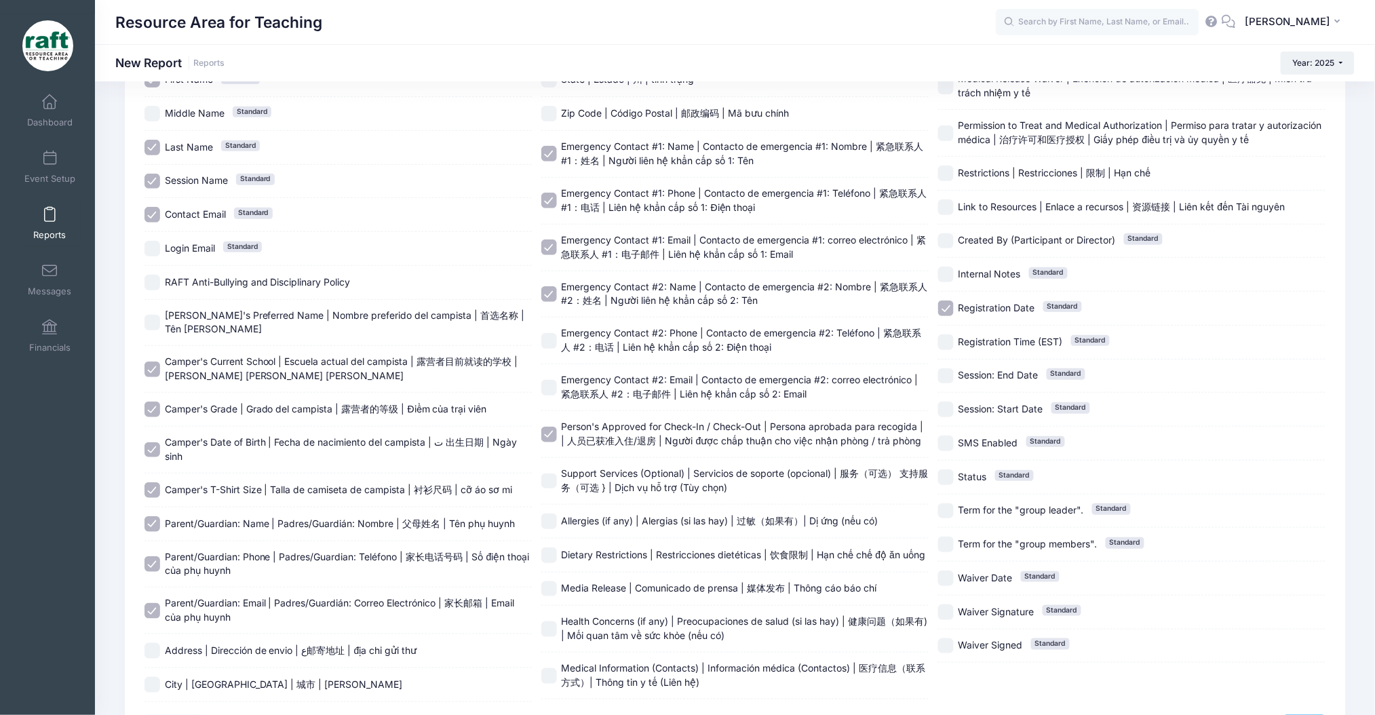
click at [622, 352] on span "Emergency Contact #2: Phone | Contacto de emergencia #2: Teléfono | 紧急联系人 #2：电话…" at bounding box center [745, 340] width 367 height 28
checkbox input "true"
click at [624, 383] on span "Emergency Contact #2: Email | Contacto de emergencia #2: correo electrónico | 紧…" at bounding box center [740, 387] width 357 height 26
checkbox input "true"
click at [606, 461] on div "Support Services (Optional) | Servicios de soporte (opcional) | 服务（可选） 支持服务（可选 …" at bounding box center [734, 481] width 387 height 47
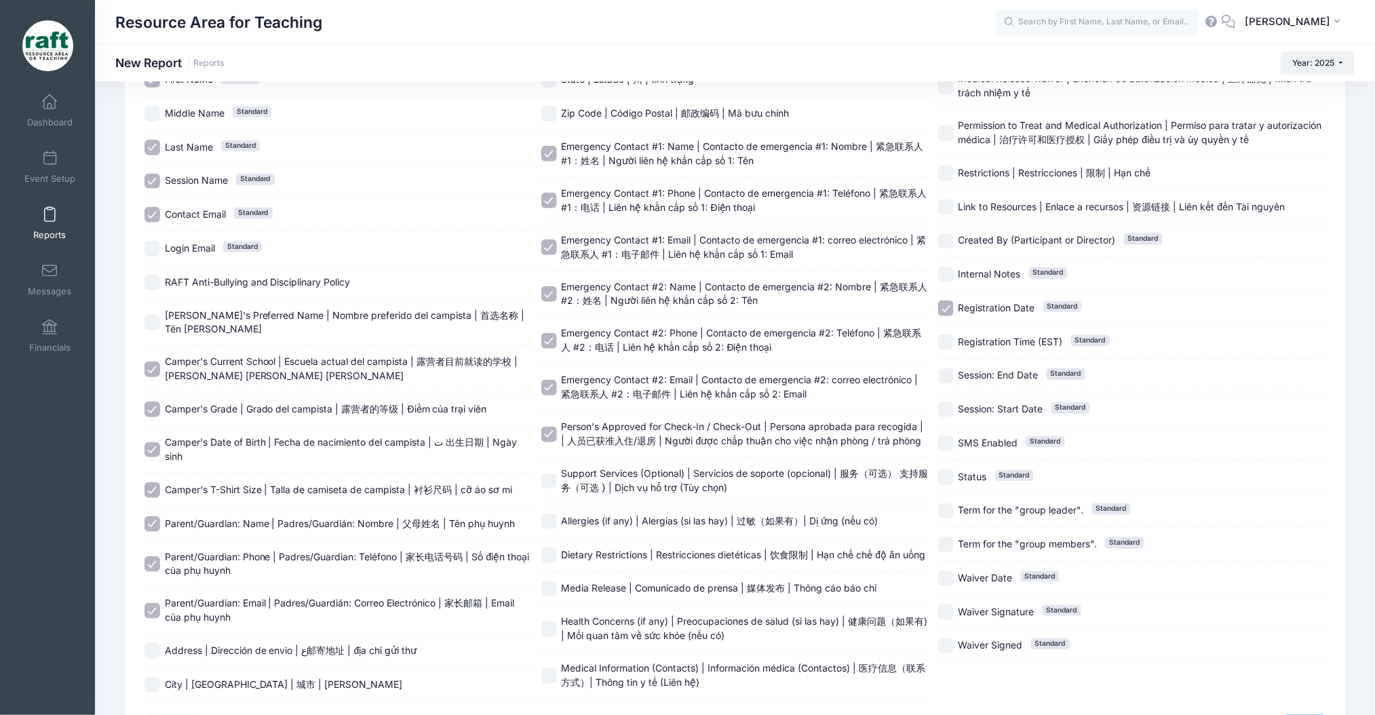
checkbox input "true"
click at [625, 510] on div "Allergies (if any) | Alergias (si las hay) | 过敏（如果有）| Dị ứng (nếu có)" at bounding box center [734, 522] width 387 height 34
checkbox input "true"
click at [631, 549] on span "Dietary Restrictions | Restricciones dietéticas | 饮食限制 | Hạn chế chế độ ăn uống" at bounding box center [744, 555] width 364 height 12
checkbox input "true"
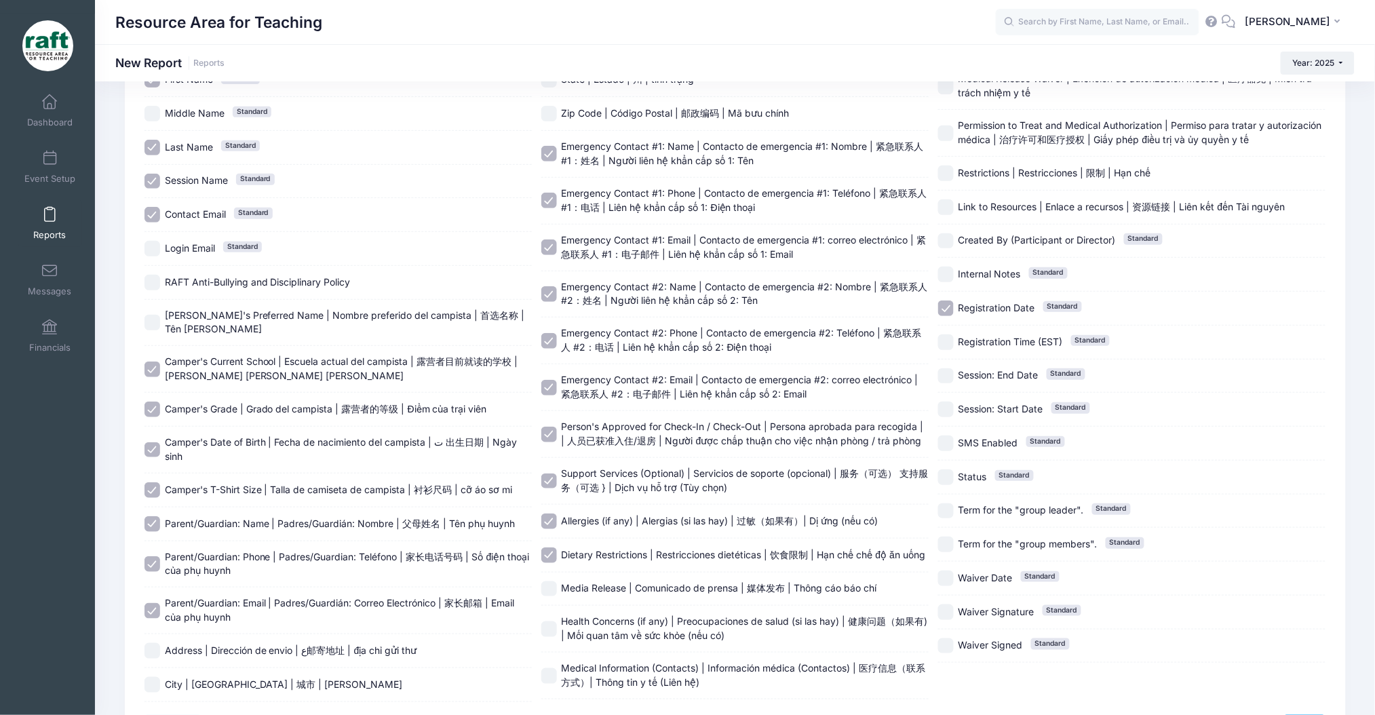
click at [636, 584] on span "Media Release | Comunicado de prensa | 媒体发布 | Thông cáo báo chí" at bounding box center [719, 588] width 315 height 12
checkbox input "true"
click at [642, 644] on div "Health Concerns (if any) | Preocupaciones de salud (si las hay) | 健康问题（如果有) | M…" at bounding box center [734, 629] width 387 height 47
checkbox input "true"
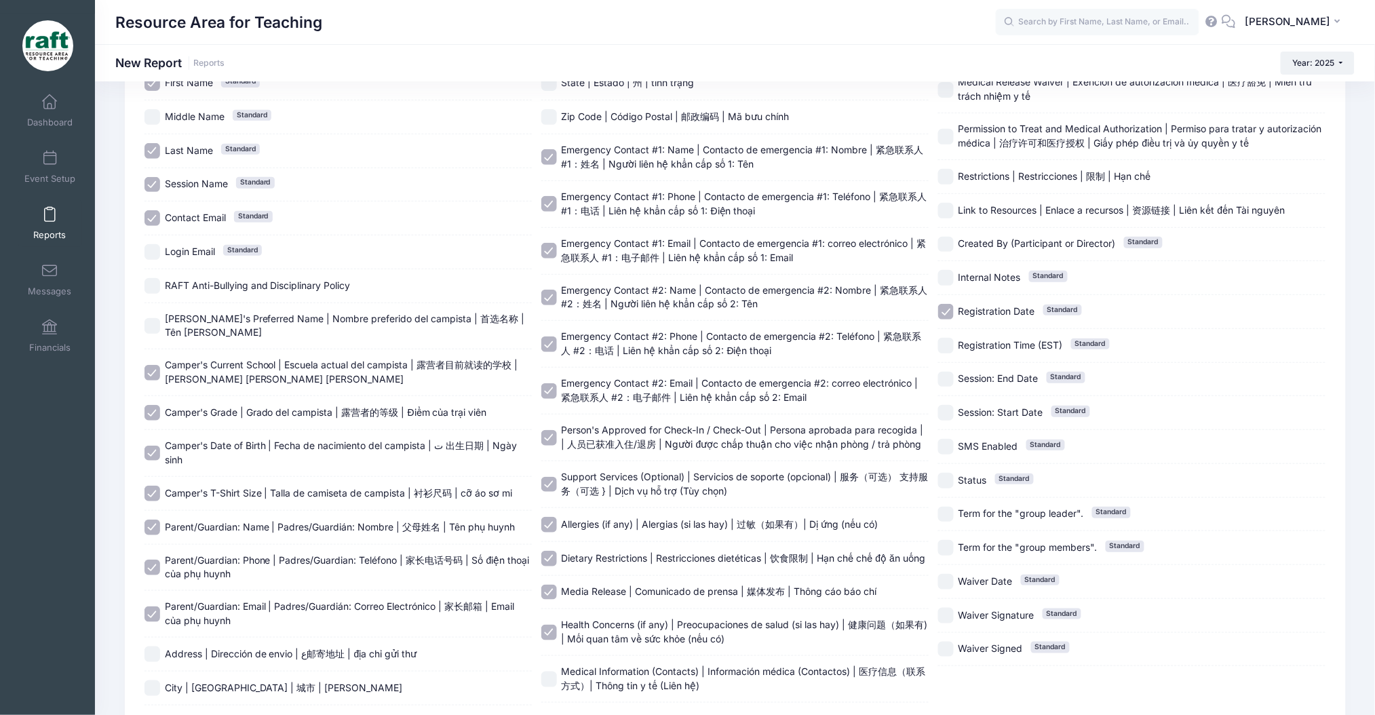
scroll to position [219, 0]
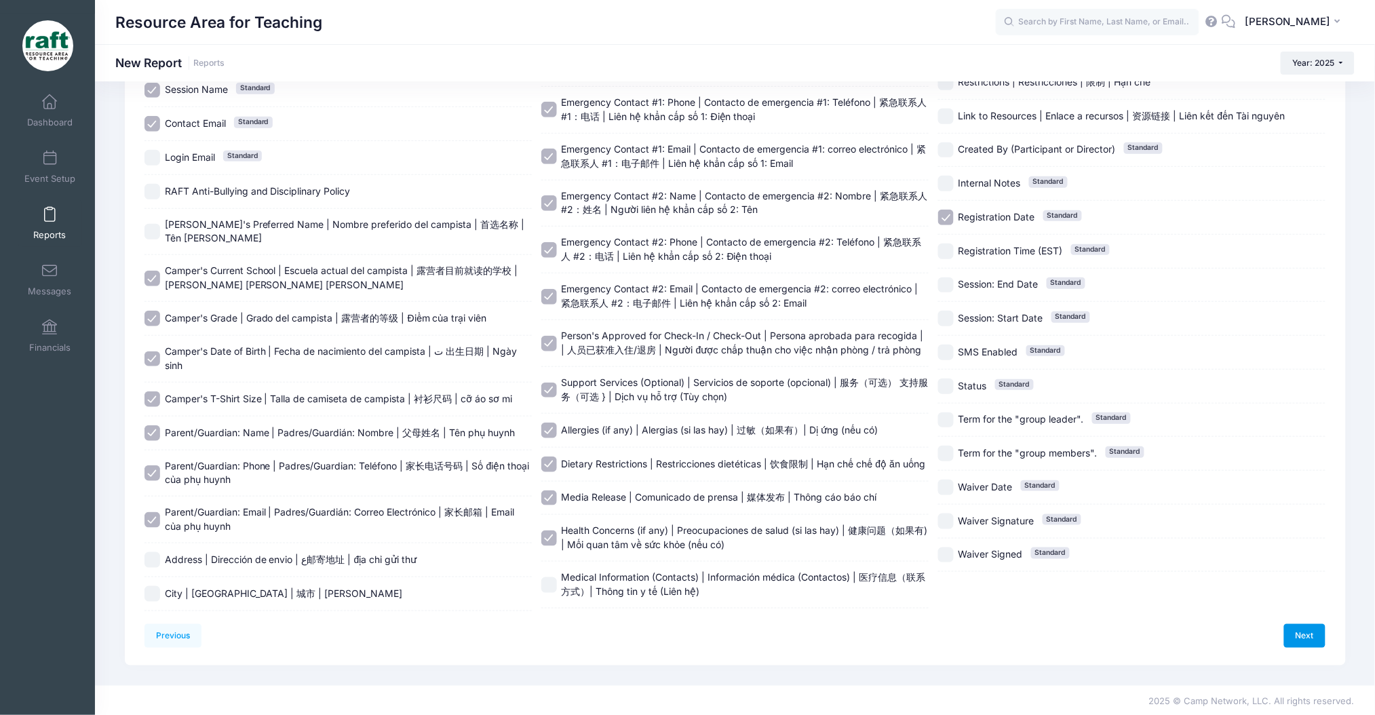
click at [1297, 636] on link "Next" at bounding box center [1305, 635] width 42 height 23
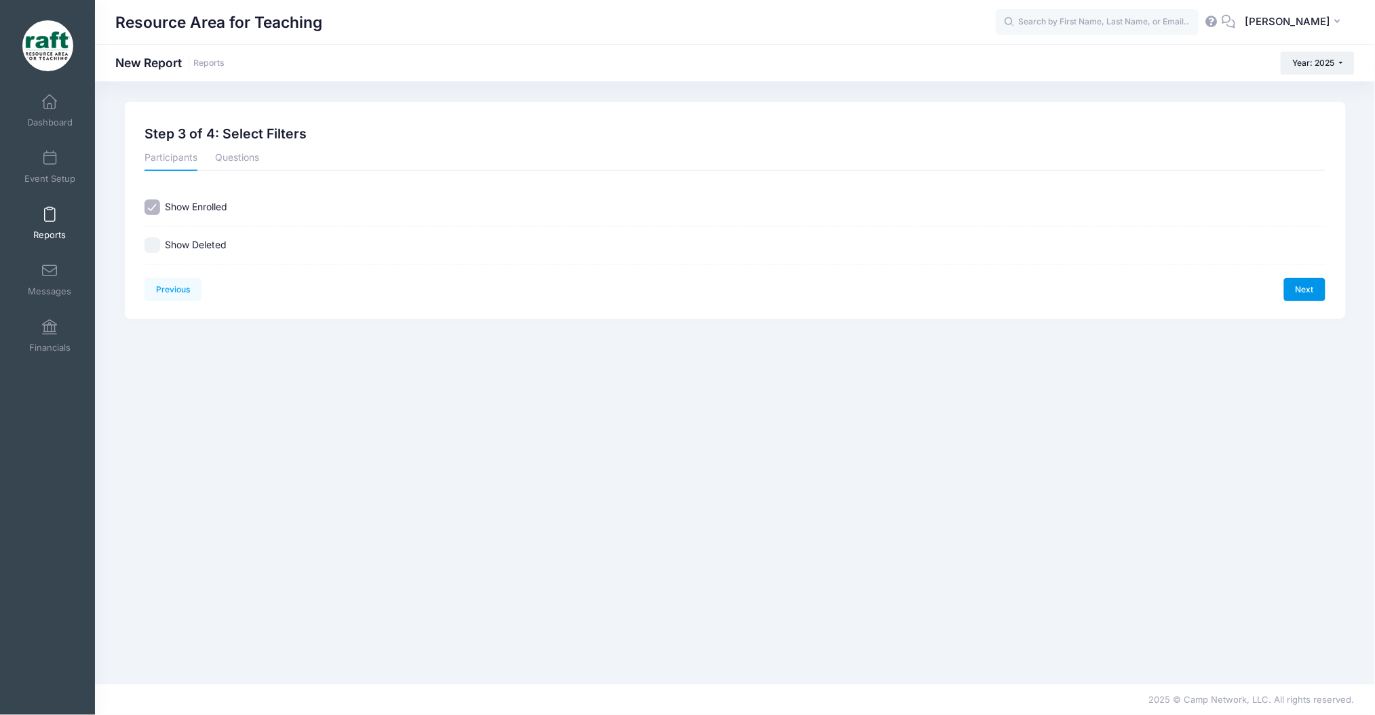
scroll to position [0, 0]
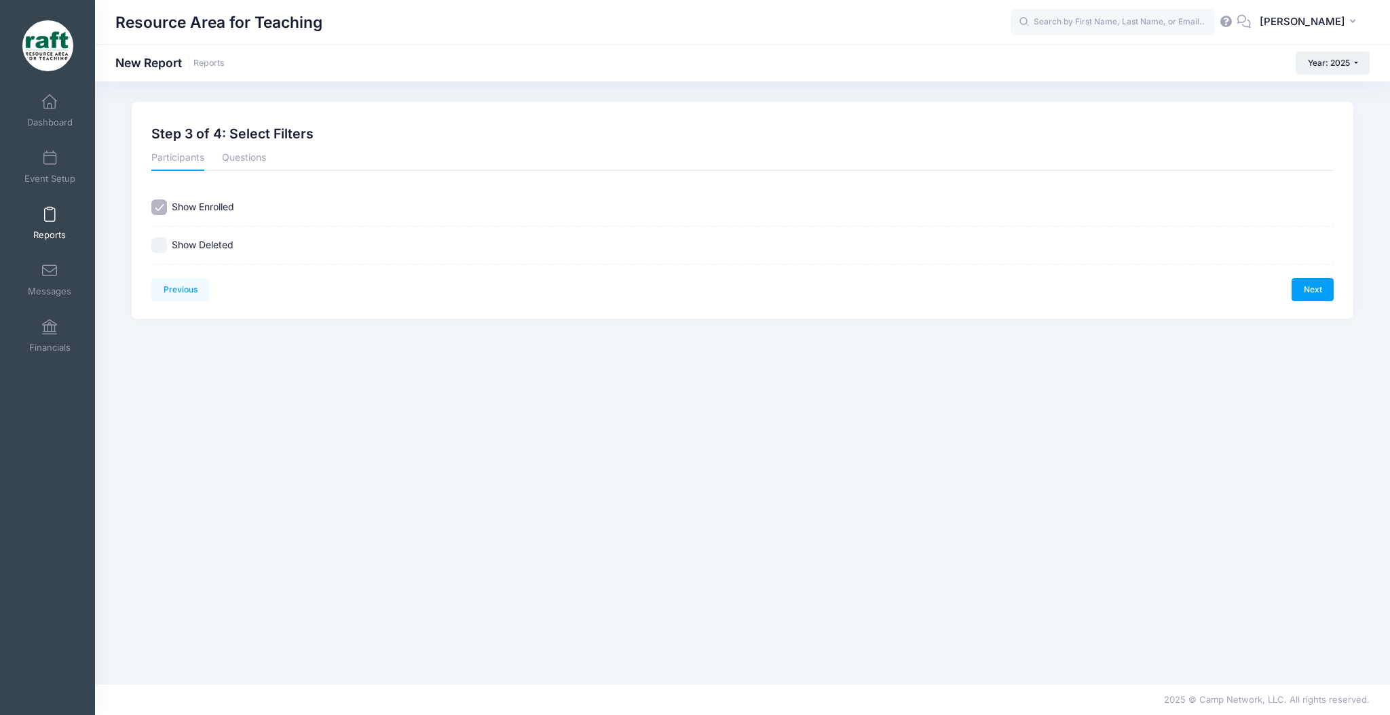
click at [166, 235] on div "Show Deleted" at bounding box center [742, 246] width 1182 height 38
click at [164, 237] on input "Show Deleted" at bounding box center [159, 245] width 16 height 16
click at [159, 243] on input "Show Deleted" at bounding box center [159, 245] width 16 height 16
checkbox input "true"
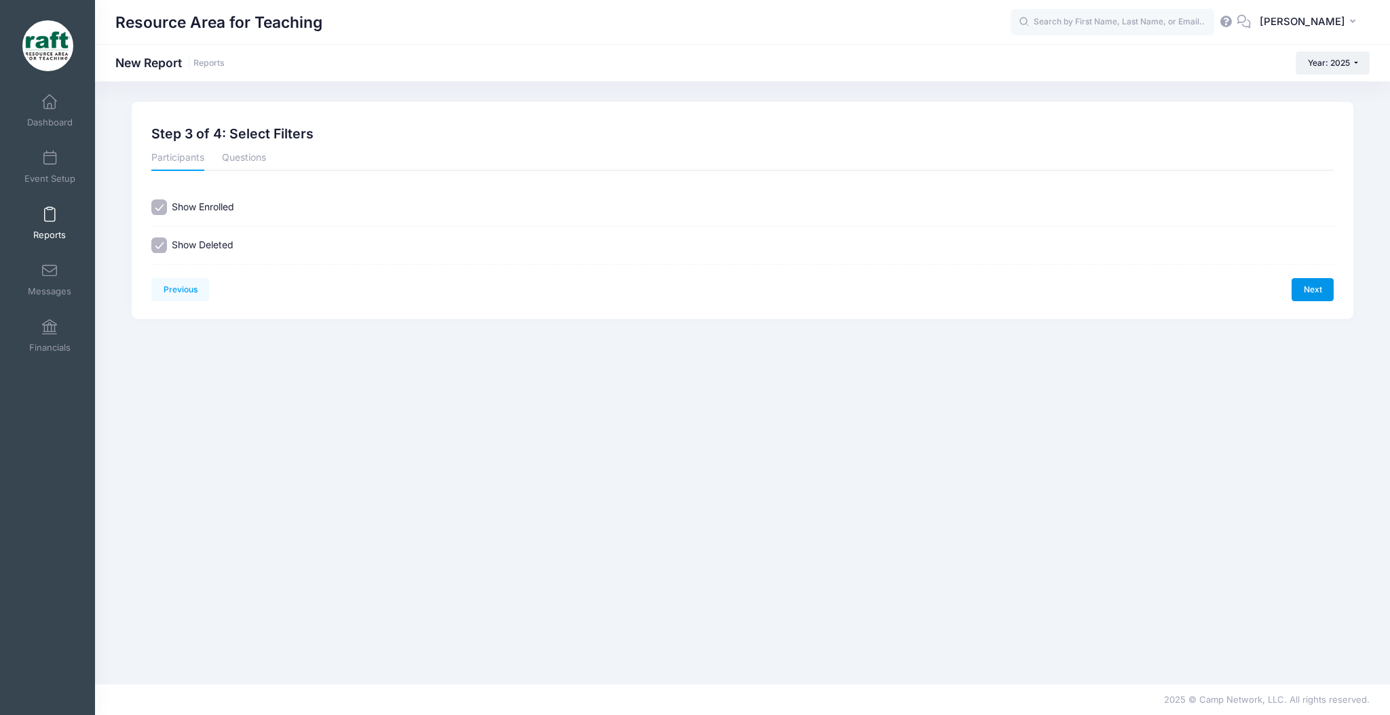
click at [1297, 287] on link "Next" at bounding box center [1312, 289] width 42 height 23
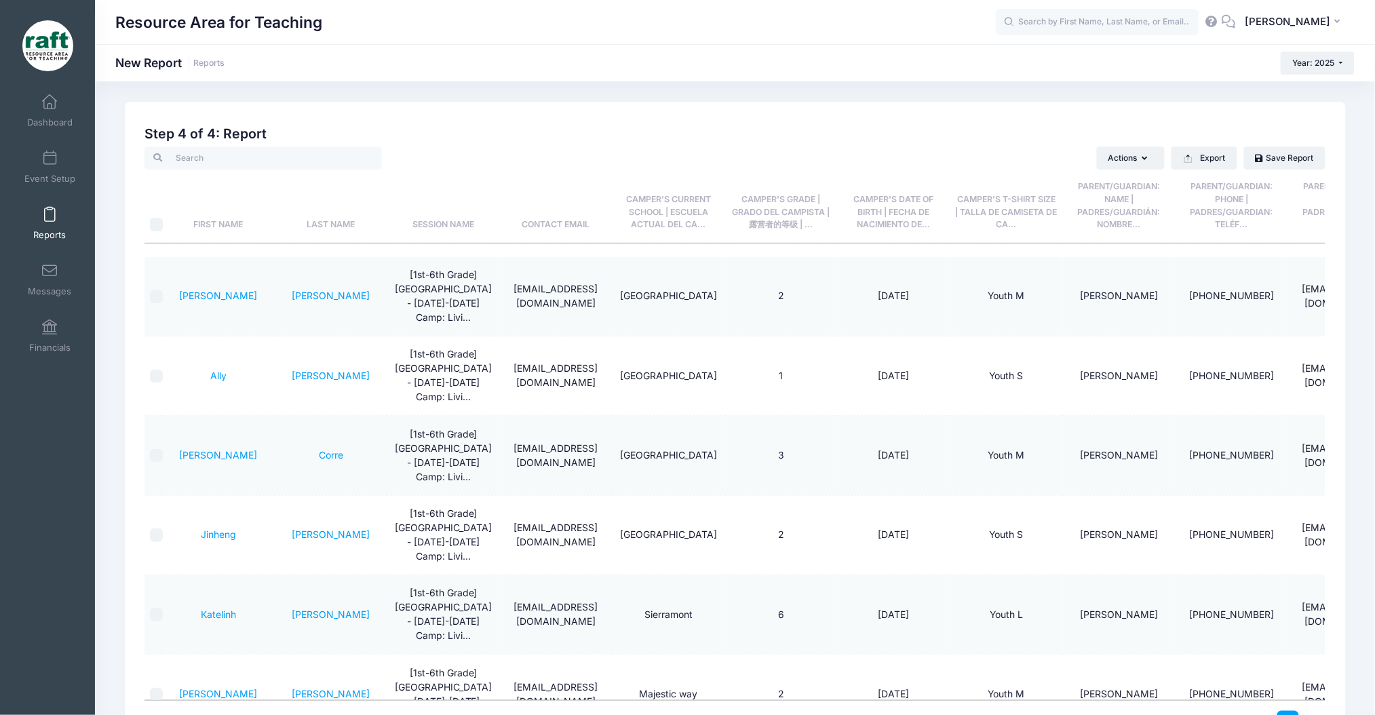
drag, startPoint x: 3, startPoint y: 1, endPoint x: 647, endPoint y: 211, distance: 677.8
click at [647, 211] on span "Camper's Current School | Escuela actual del ca..." at bounding box center [668, 211] width 85 height 35
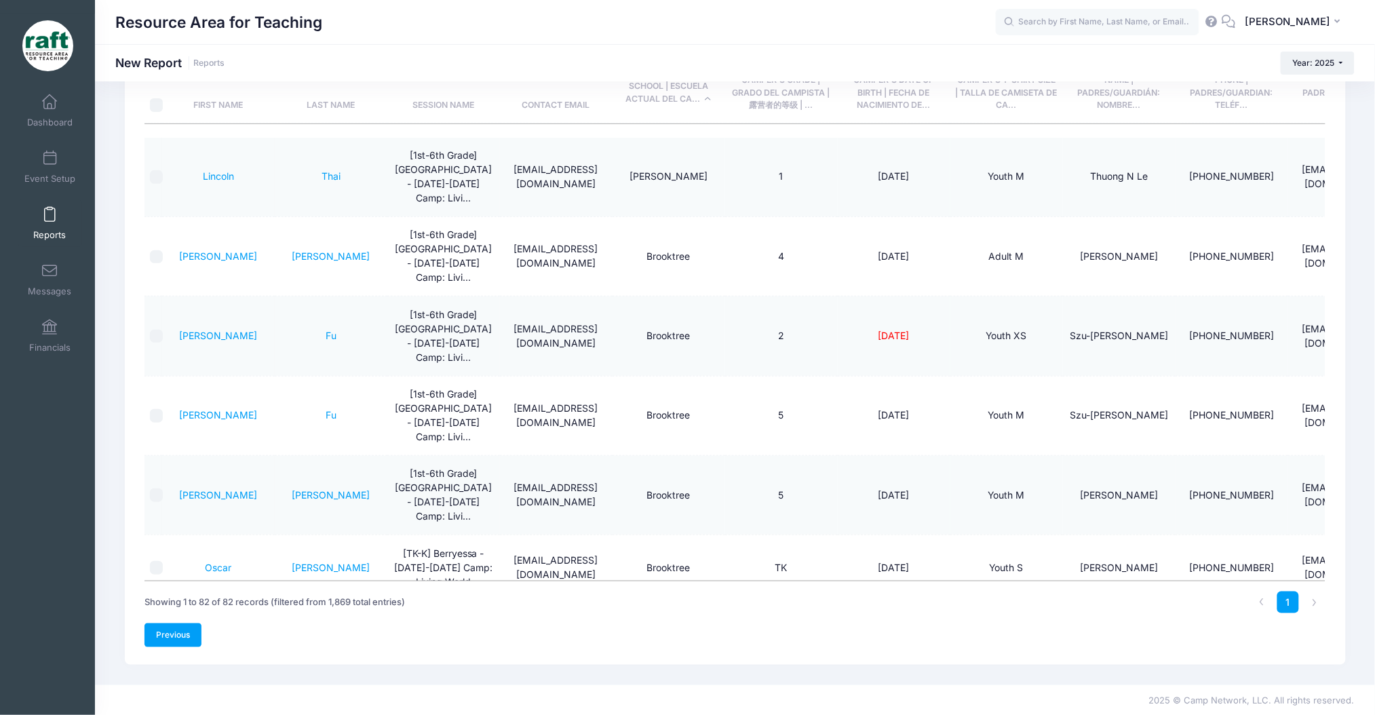
click at [163, 626] on link "Previous" at bounding box center [174, 635] width 58 height 23
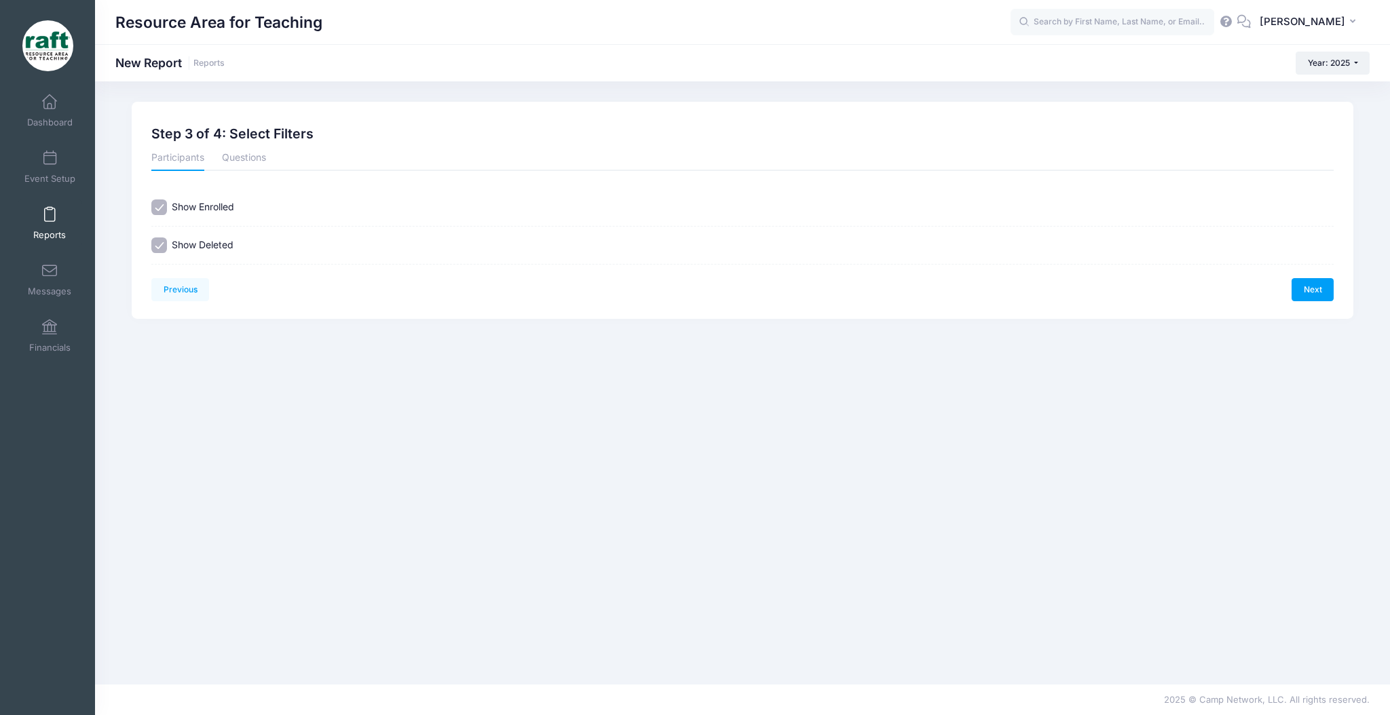
click at [179, 312] on div "Previous Next Step 3 of 4: Select Filters 1 Select Sessions 2 Select Informatio…" at bounding box center [742, 210] width 1221 height 217
click at [180, 294] on link "Previous" at bounding box center [180, 289] width 58 height 23
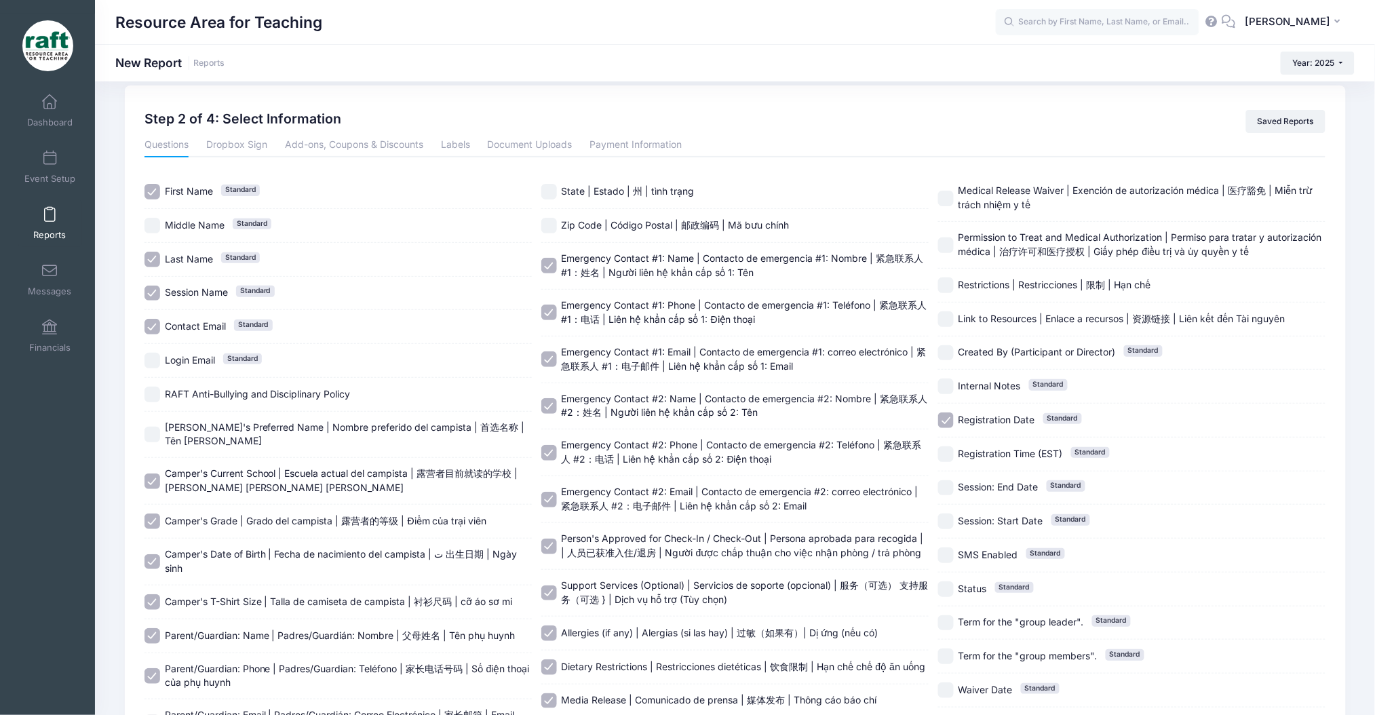
click at [196, 427] on span "[PERSON_NAME]'s Preferred Name | Nombre preferido del campista | 首选名称 | Tên [PE…" at bounding box center [345, 434] width 360 height 26
checkbox input "true"
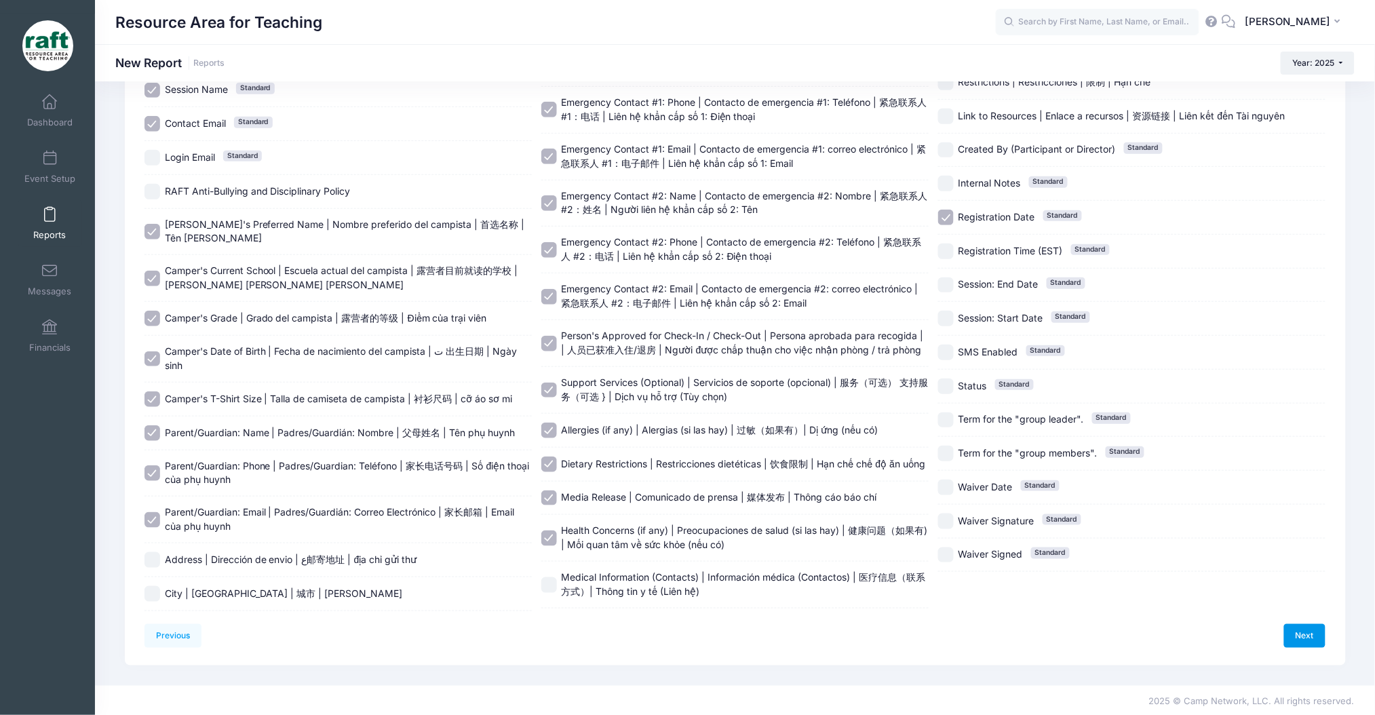
click at [1288, 629] on link "Next" at bounding box center [1305, 635] width 42 height 23
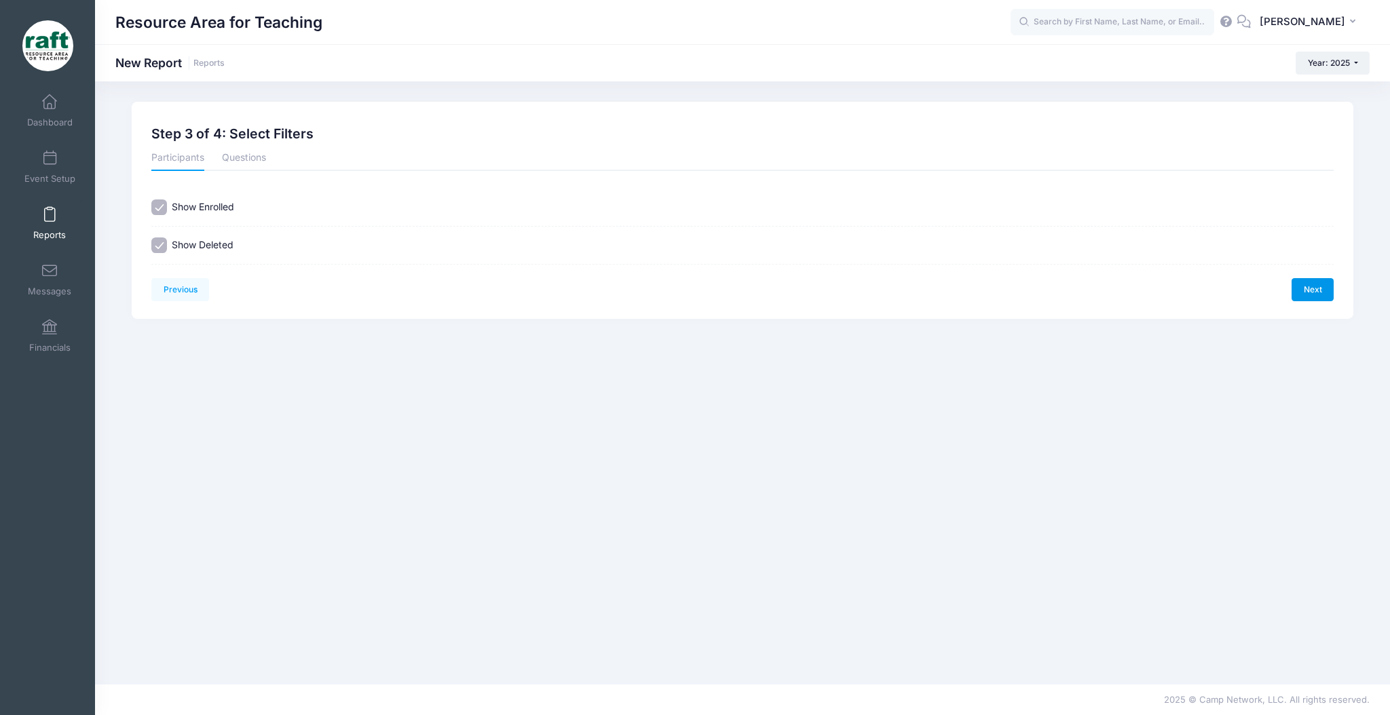
click at [1312, 287] on link "Next" at bounding box center [1312, 289] width 42 height 23
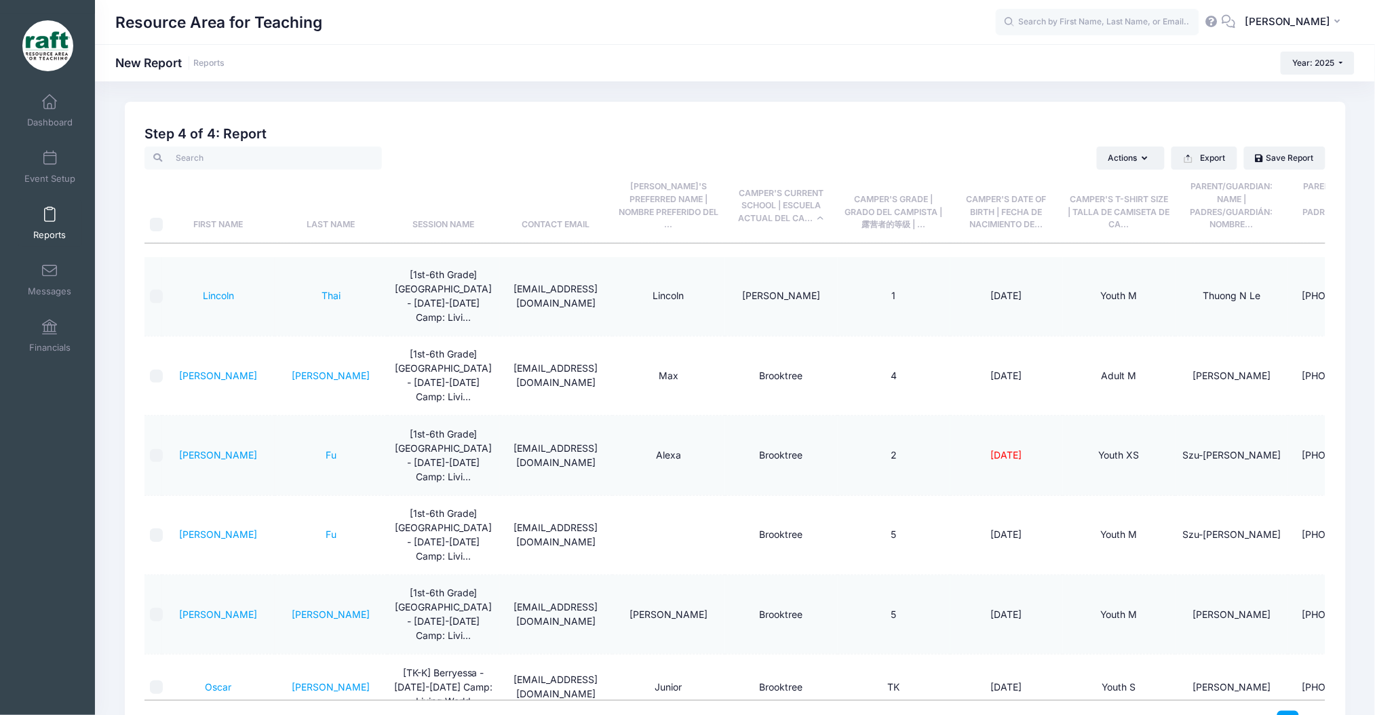
click at [160, 227] on input "\a \a" at bounding box center [157, 225] width 14 height 14
checkbox input "true"
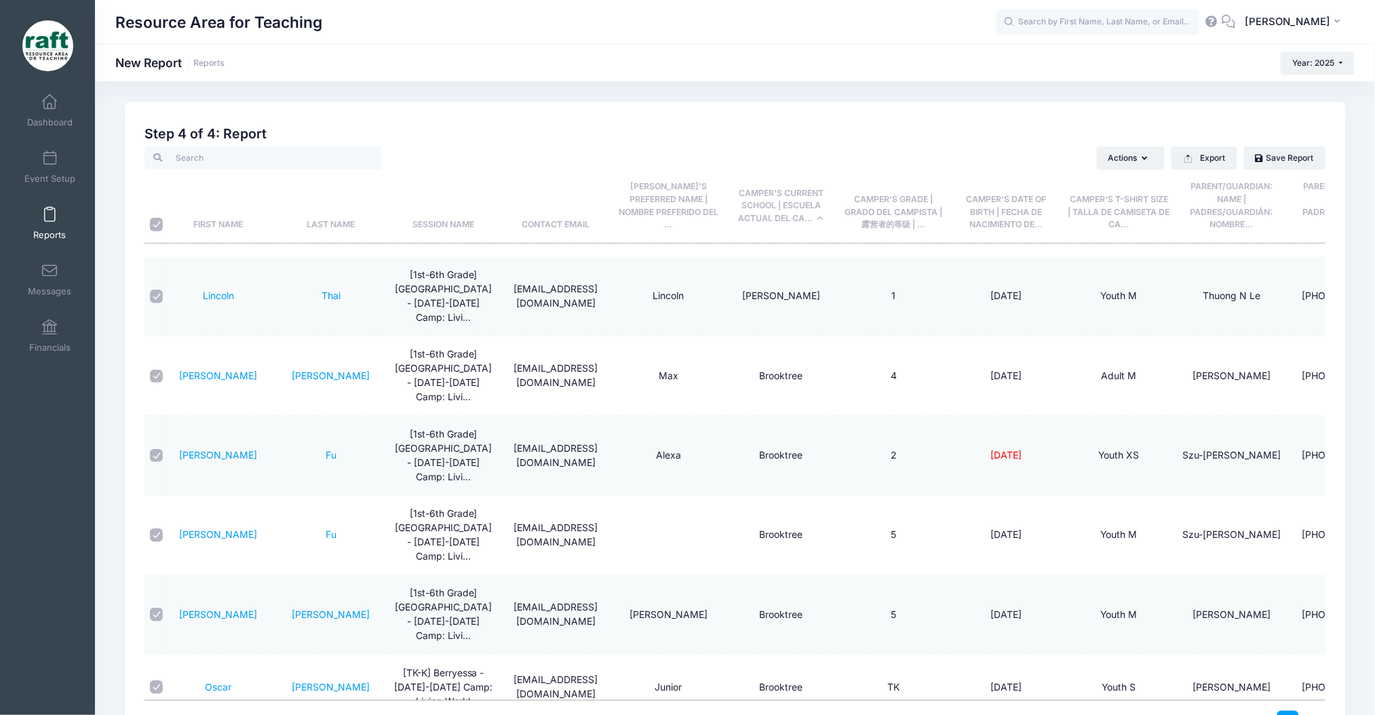
checkbox input "true"
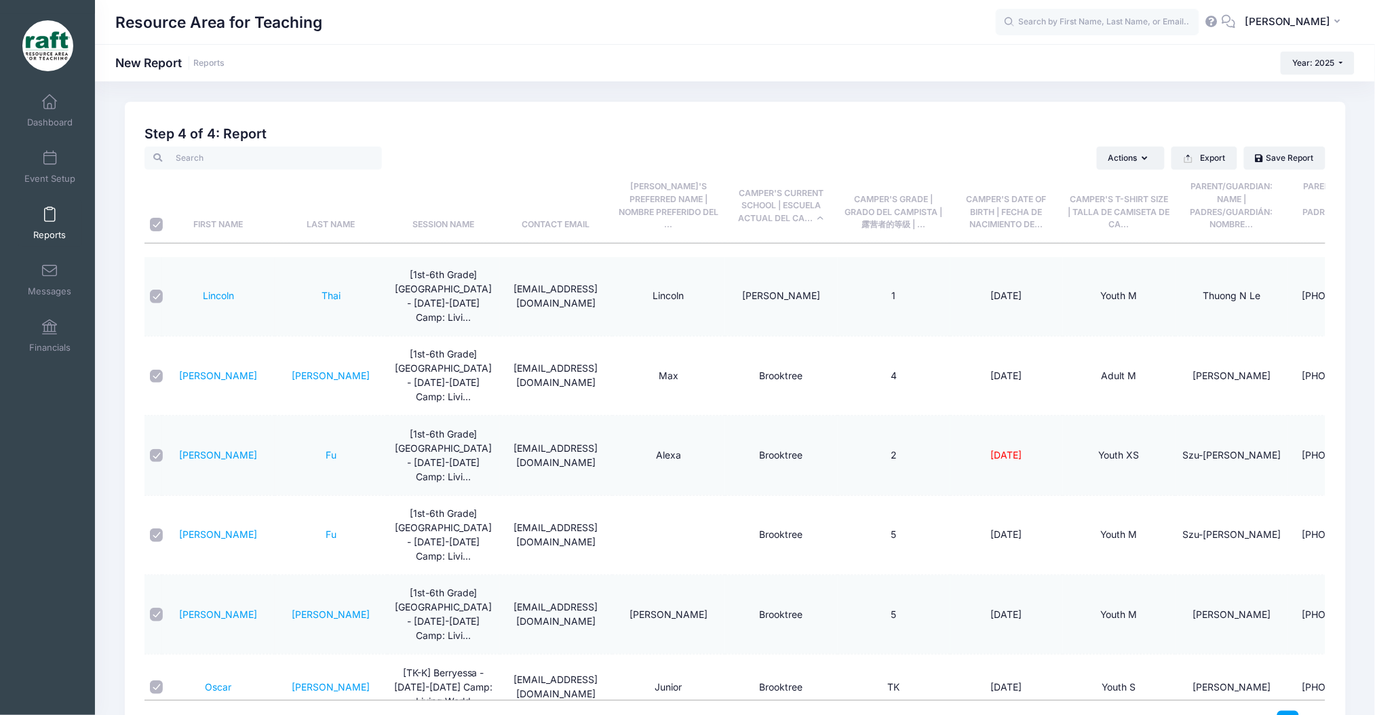
checkbox input "true"
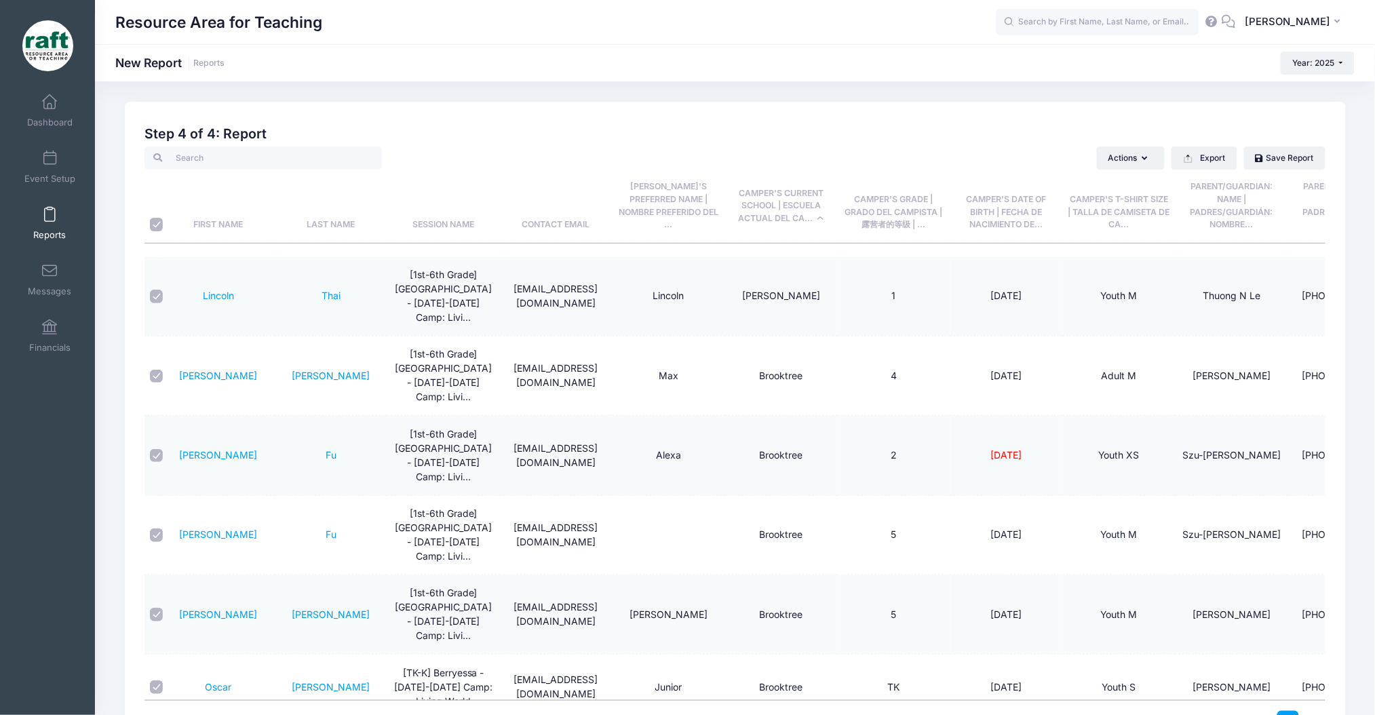
checkbox input "true"
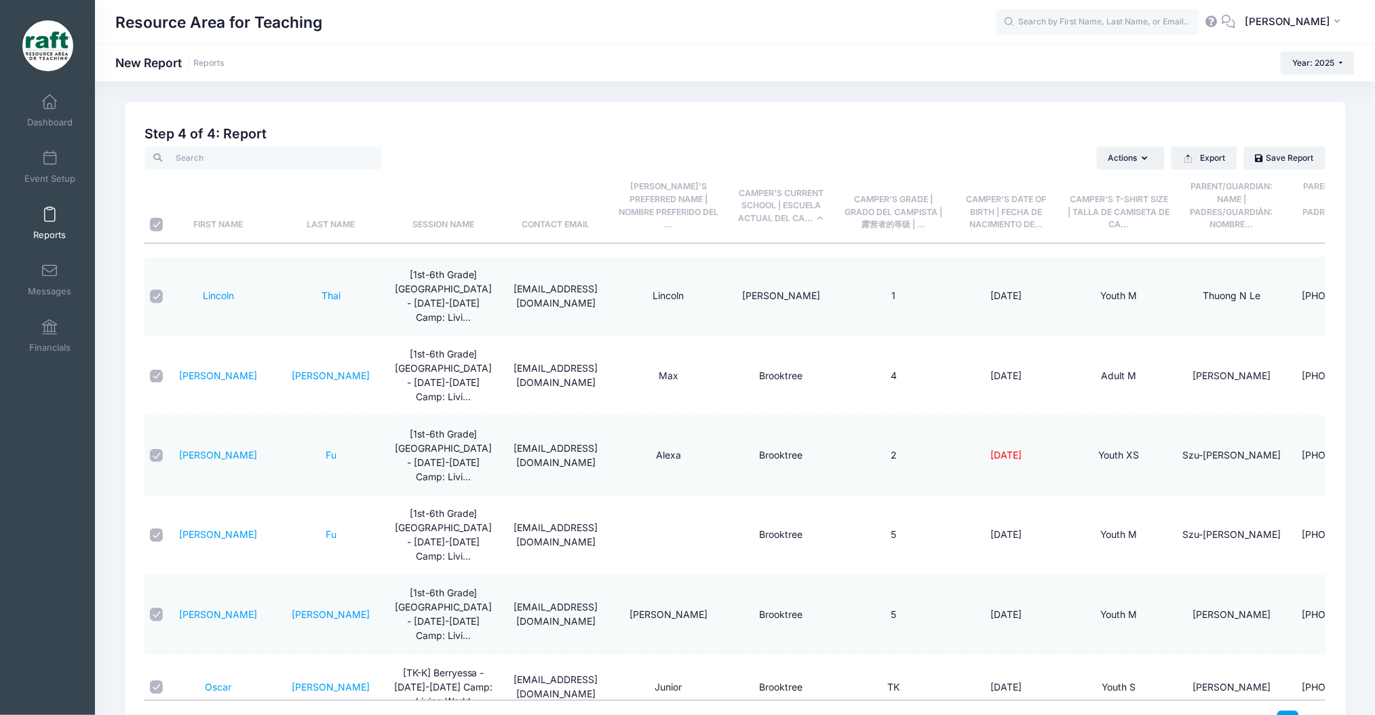
checkbox input "true"
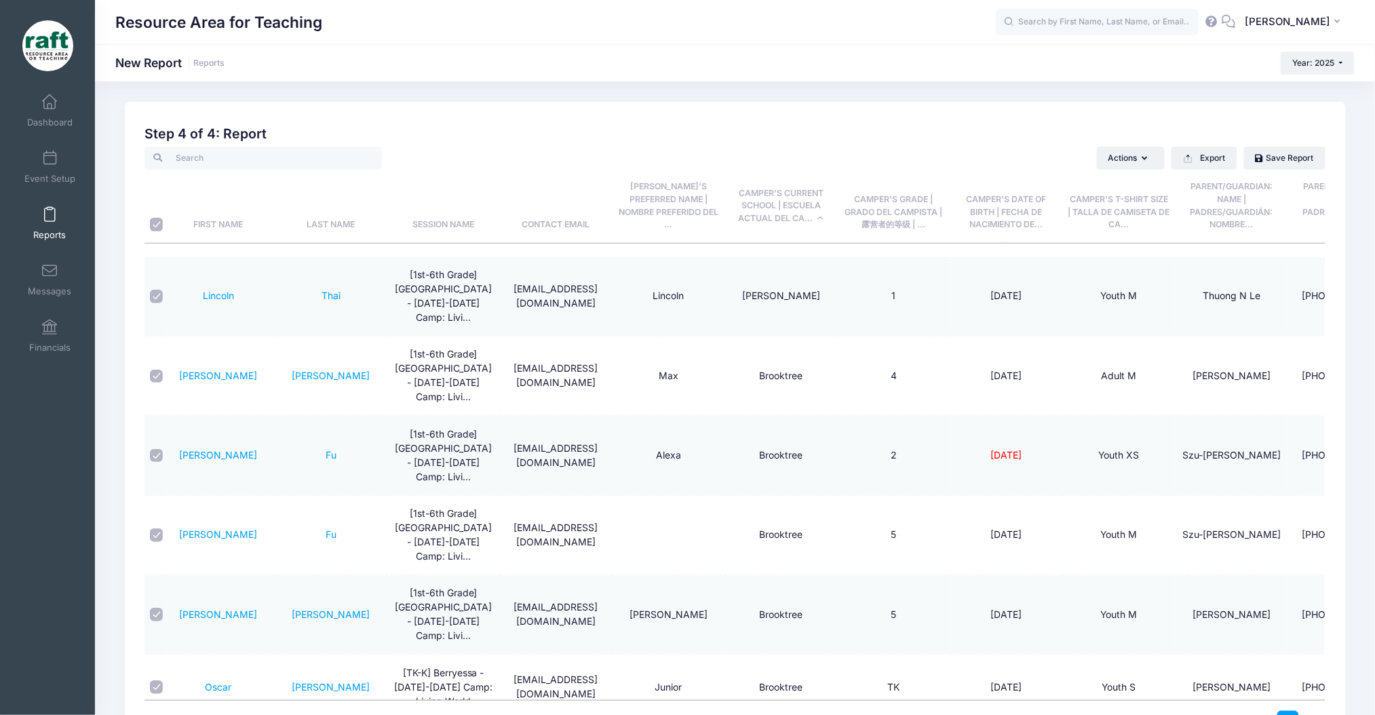
checkbox input "true"
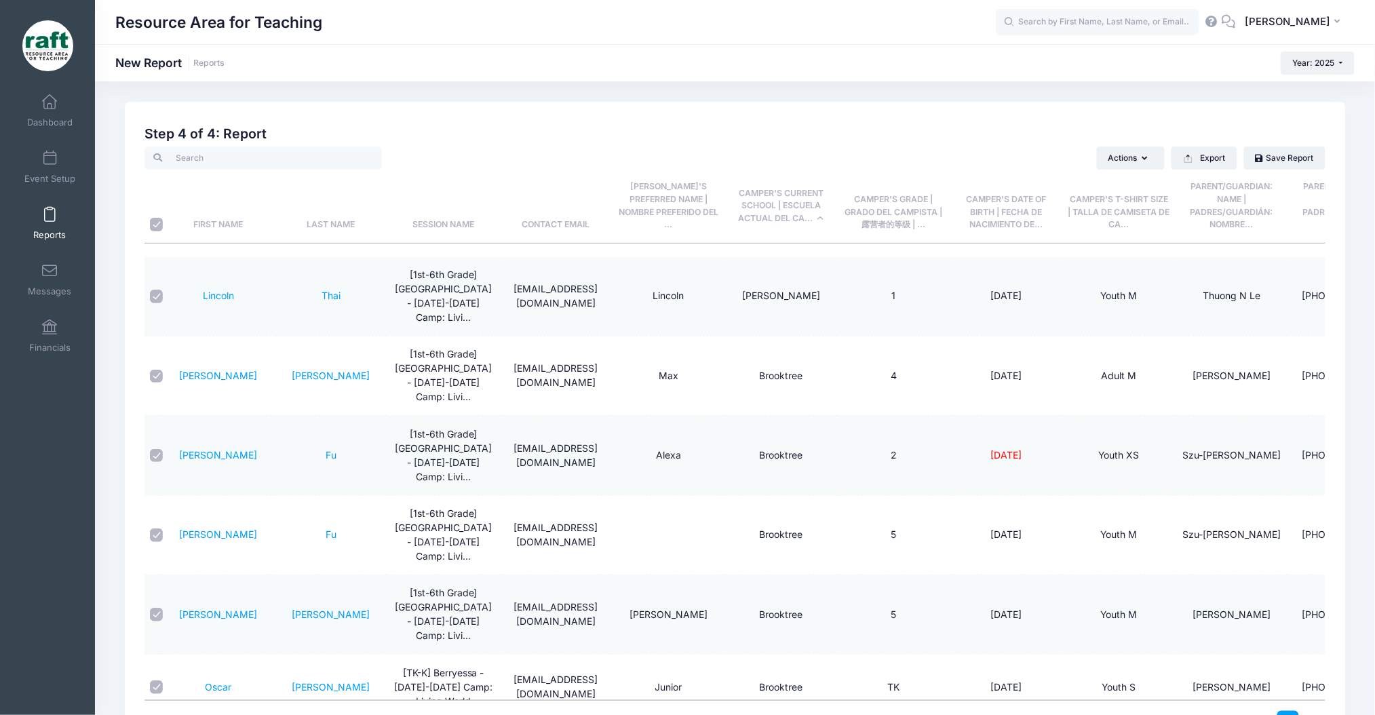
checkbox input "true"
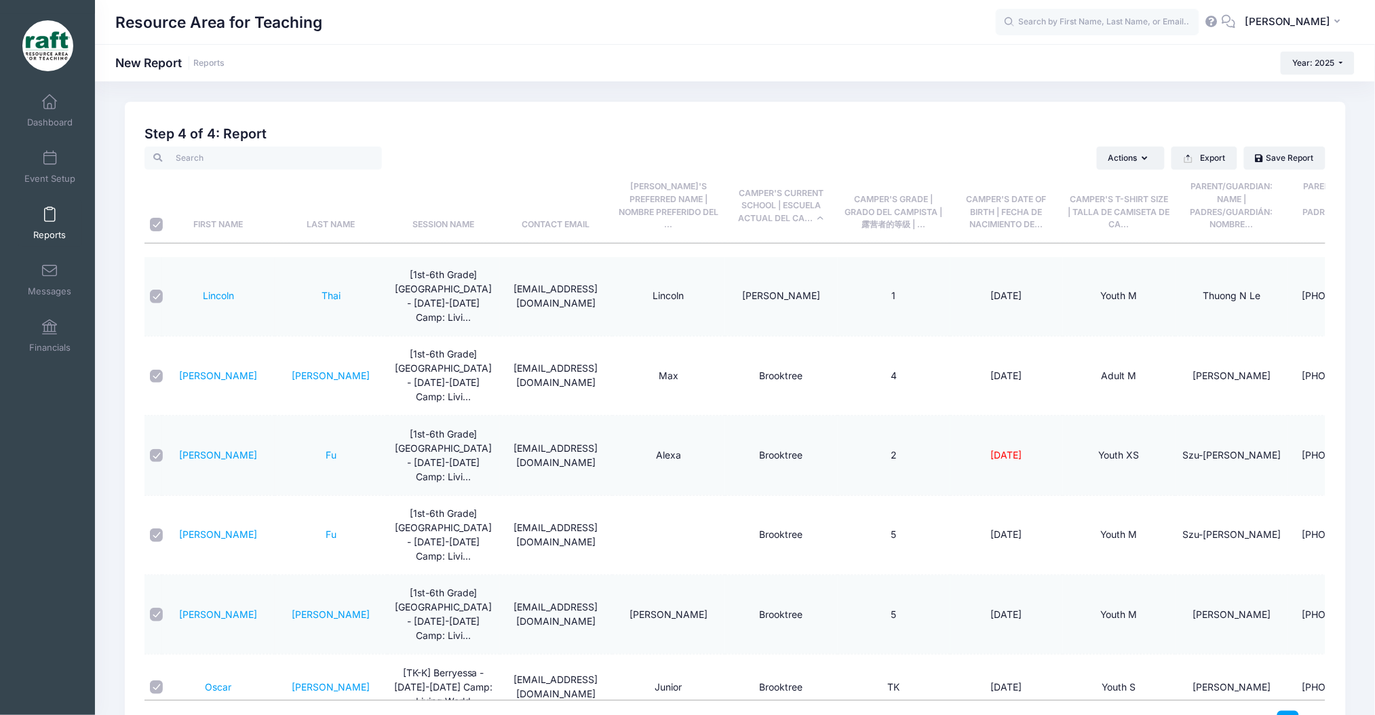
checkbox input "true"
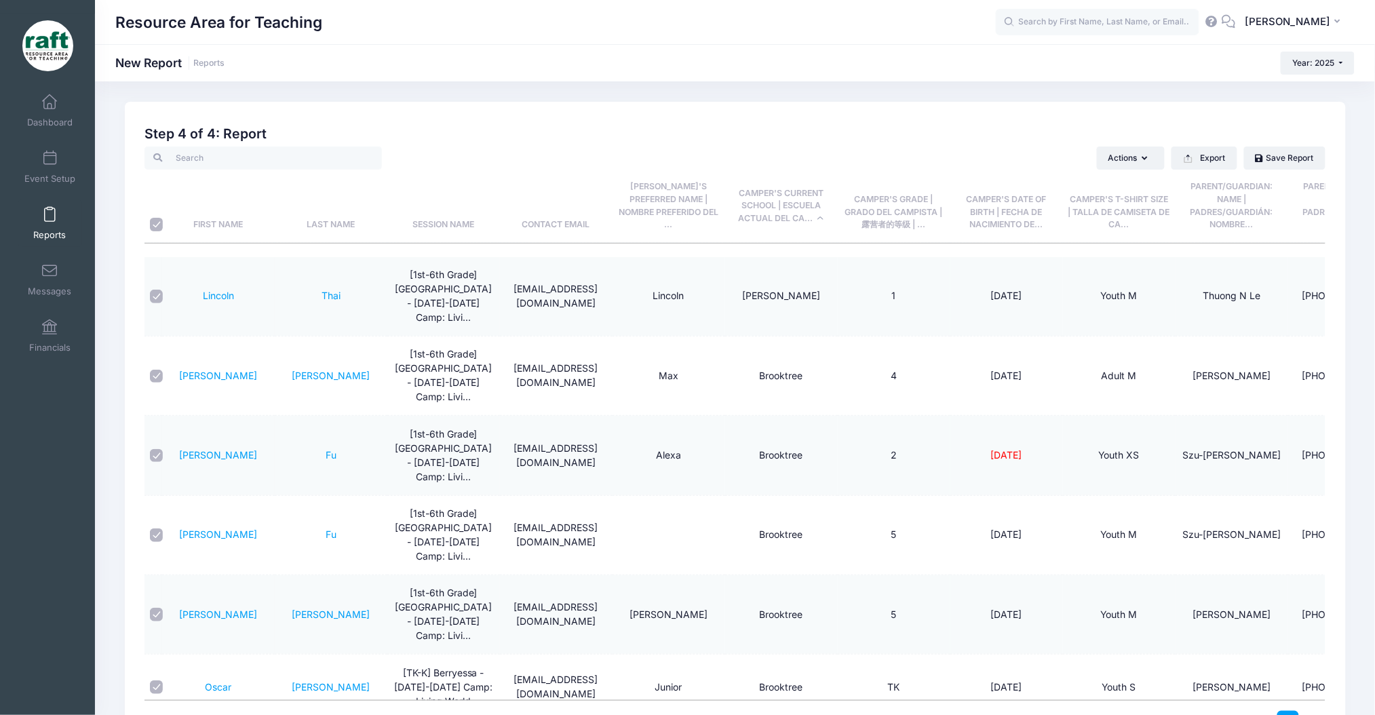
checkbox input "true"
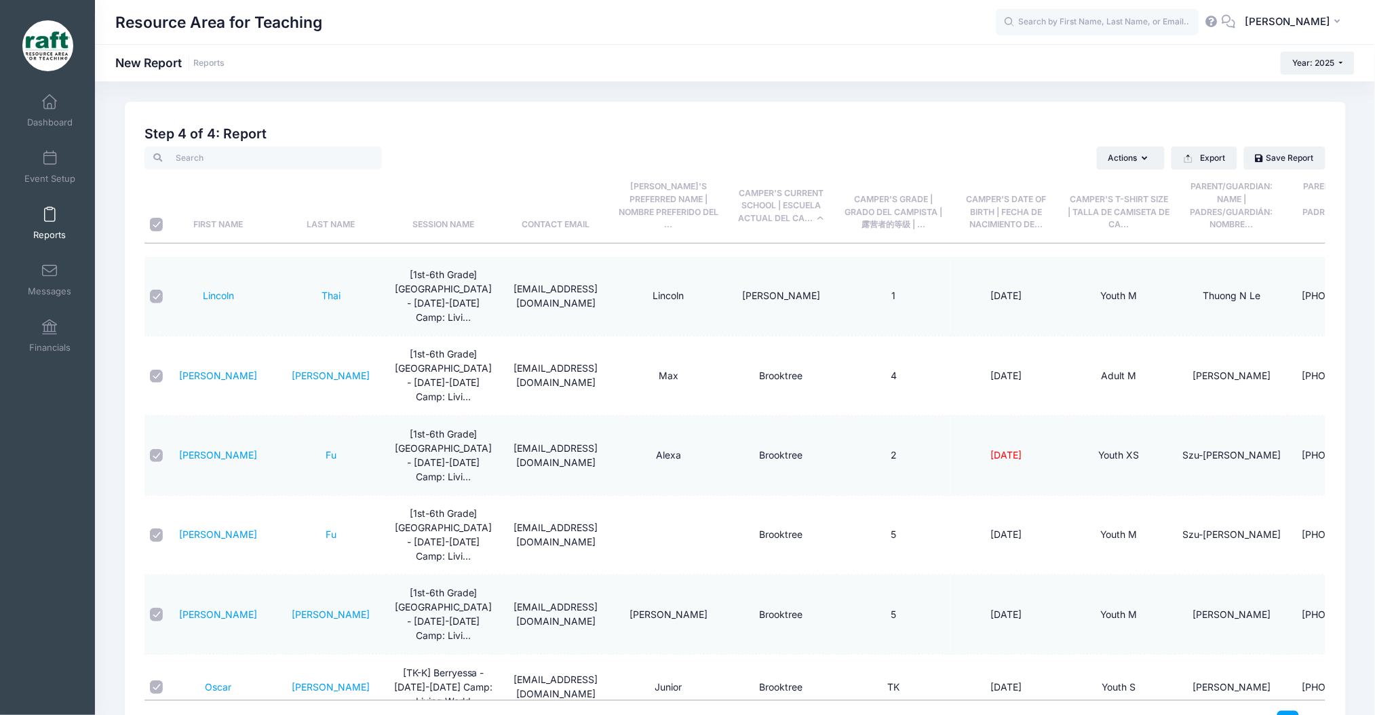
checkbox input "true"
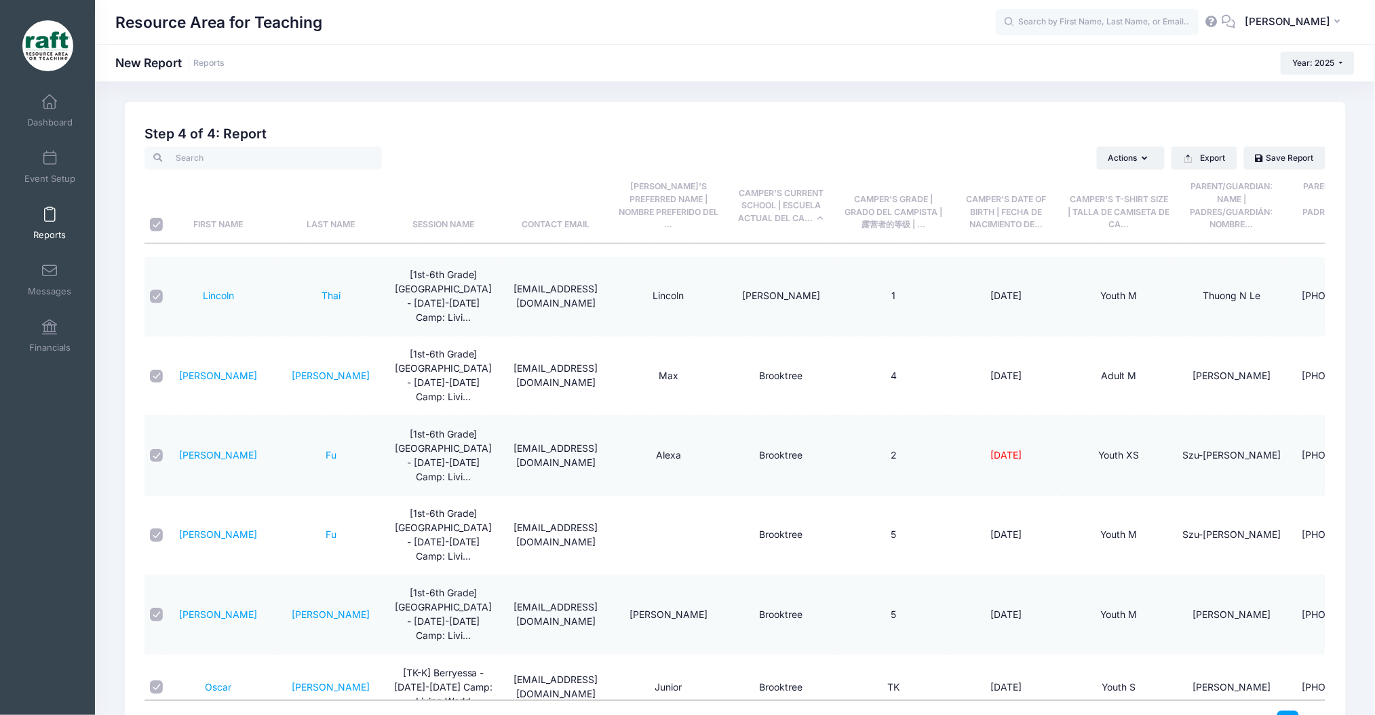
checkbox input "true"
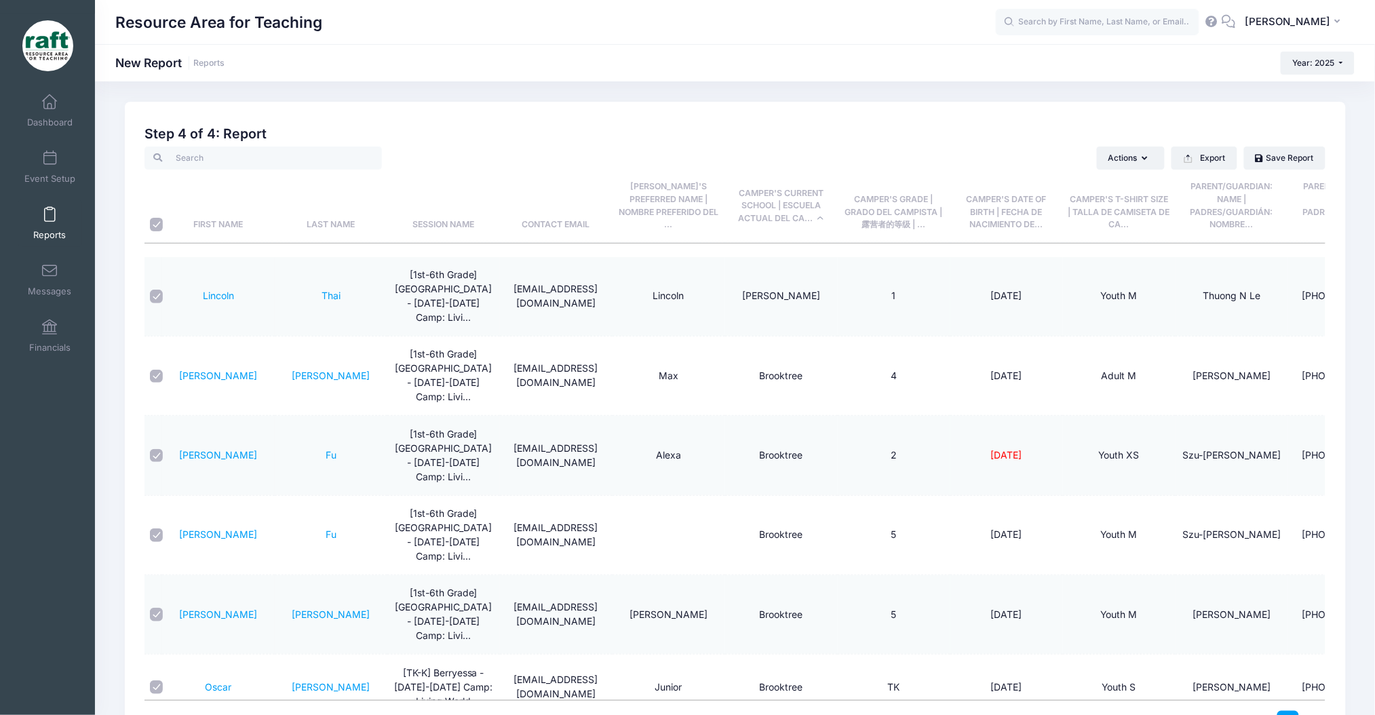
checkbox input "true"
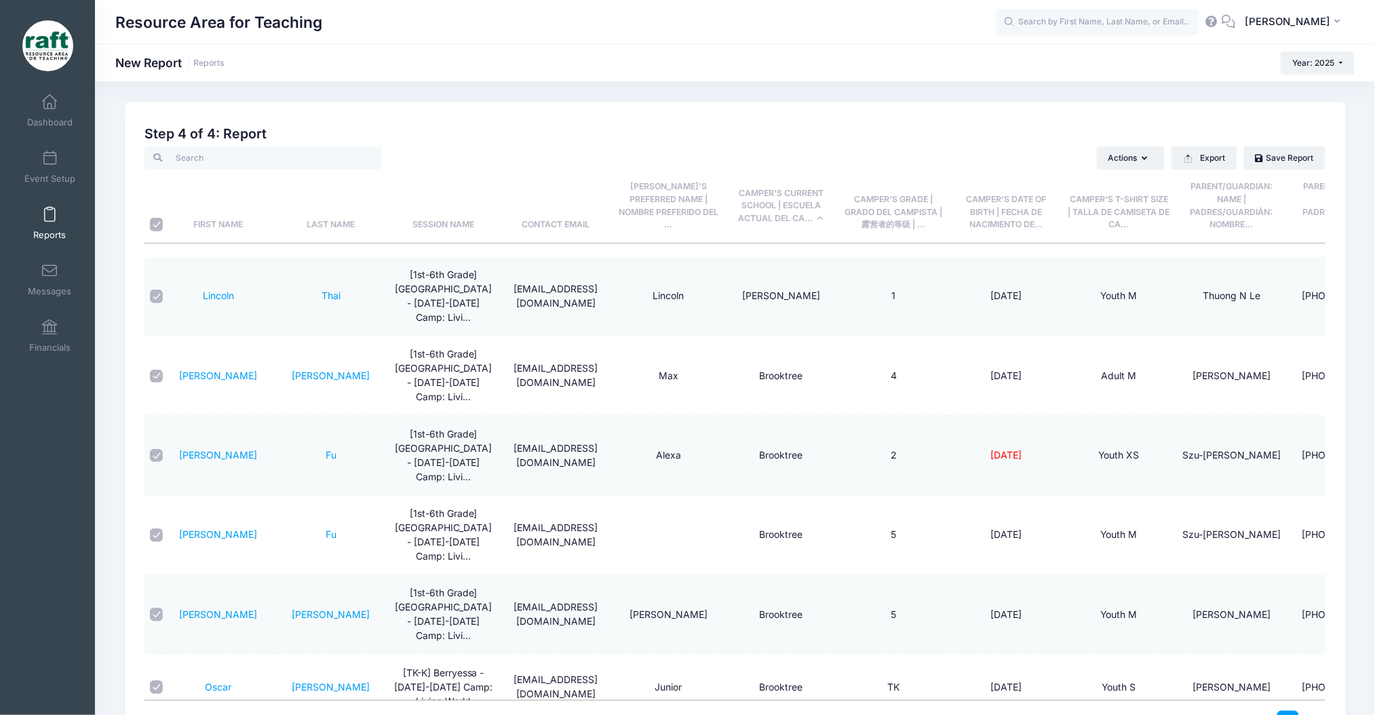
checkbox input "true"
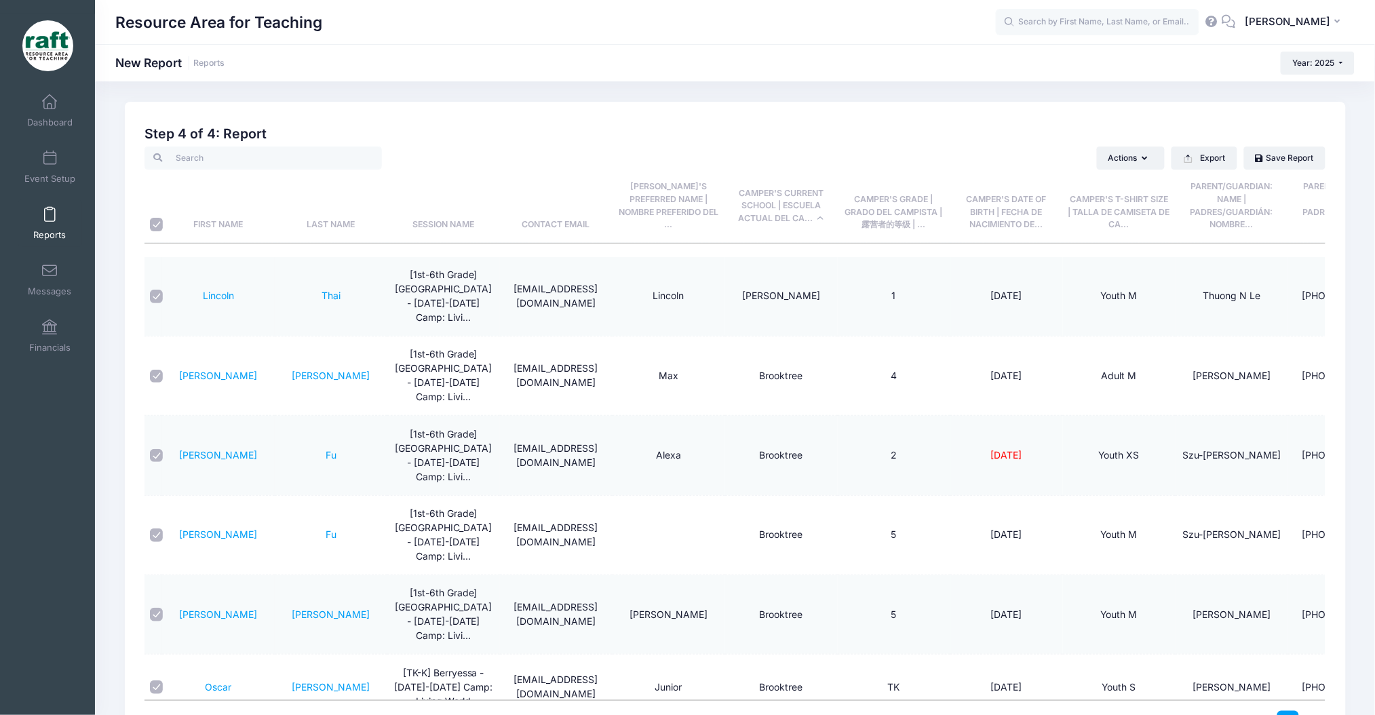
checkbox input "true"
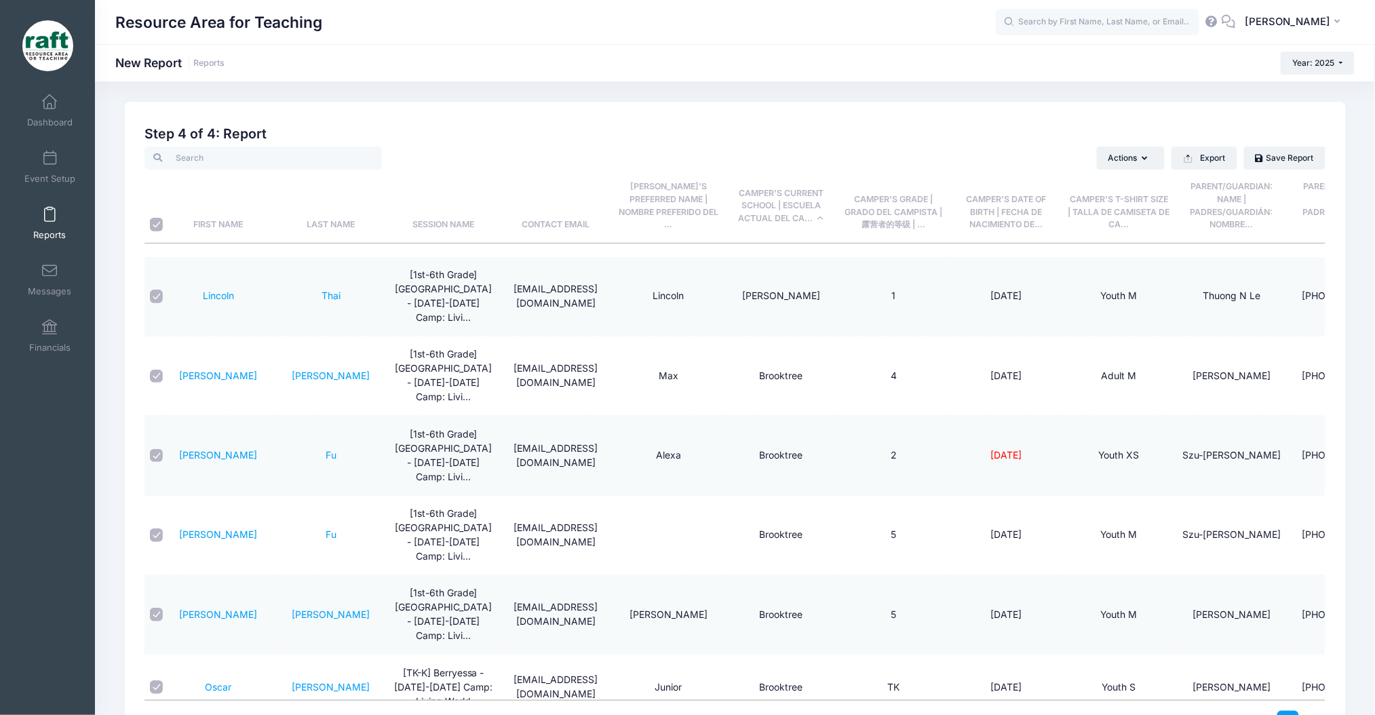
checkbox input "true"
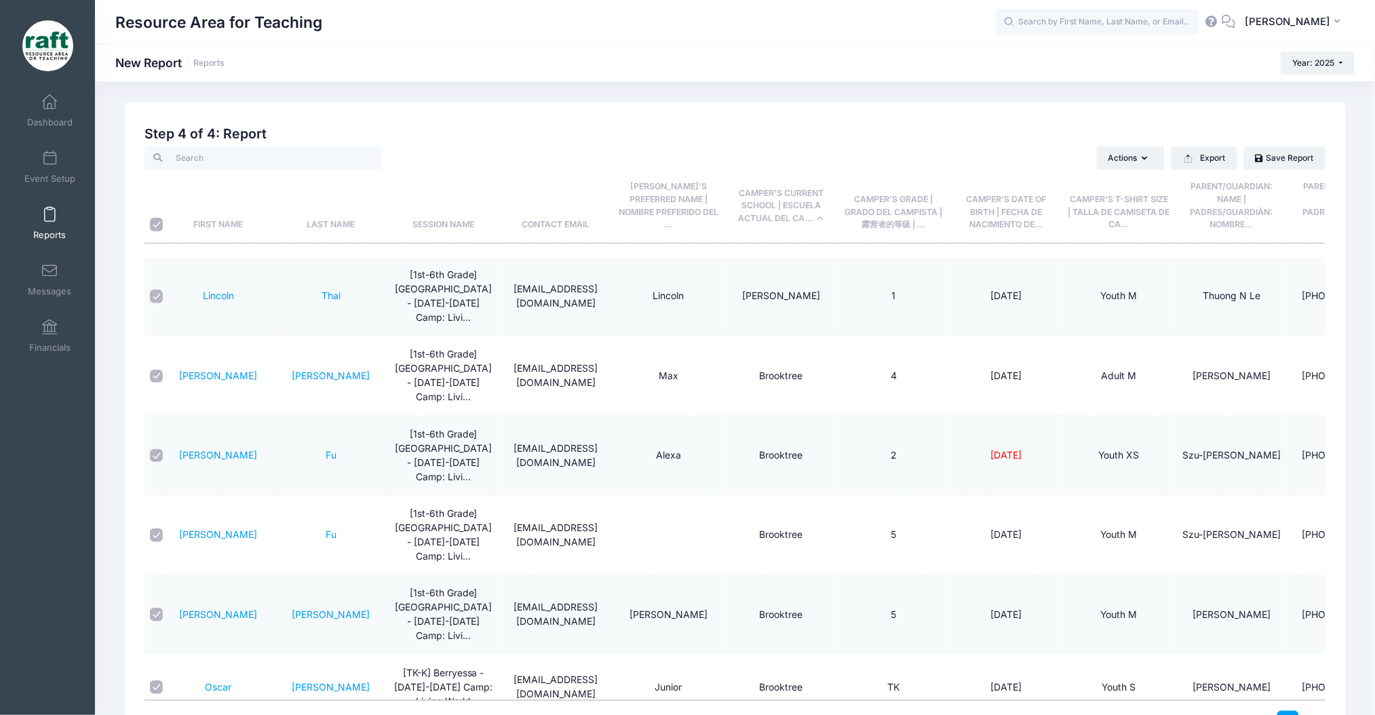
checkbox input "true"
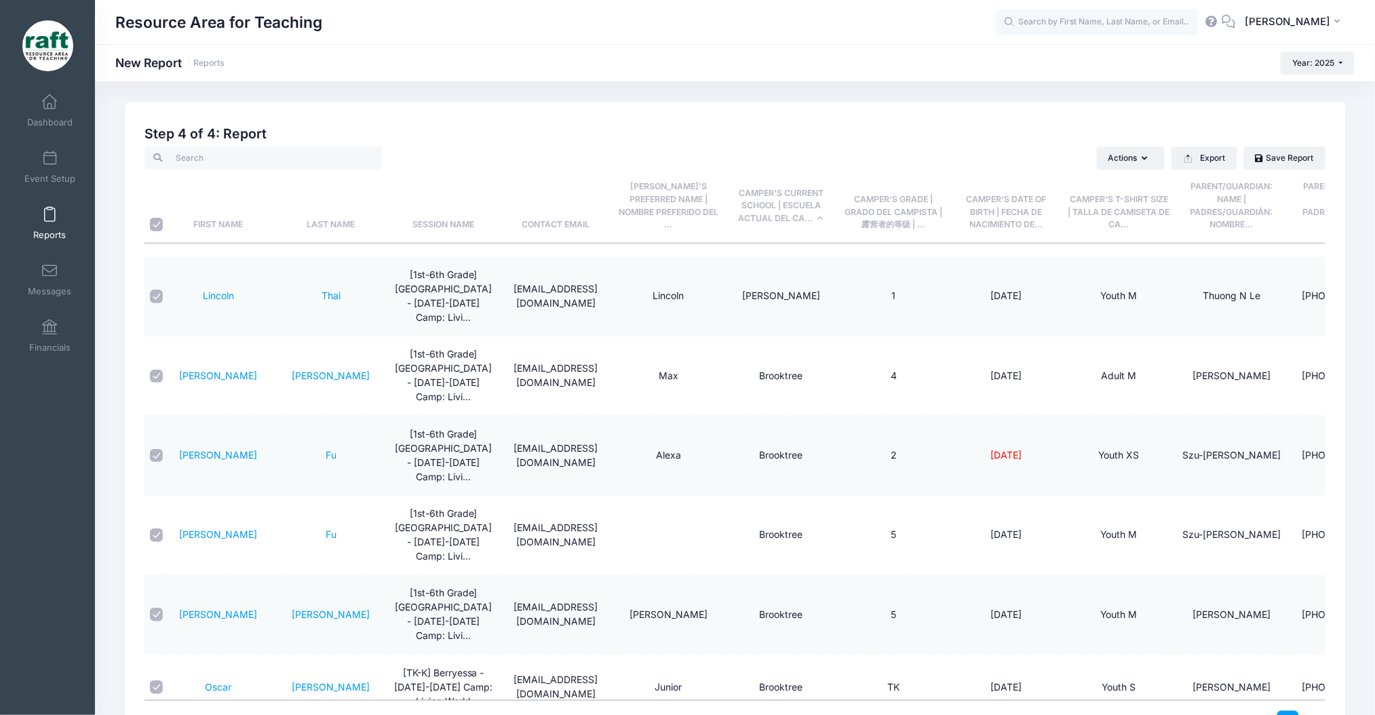
checkbox input "true"
click at [1117, 159] on button "Actions" at bounding box center [1131, 158] width 68 height 23
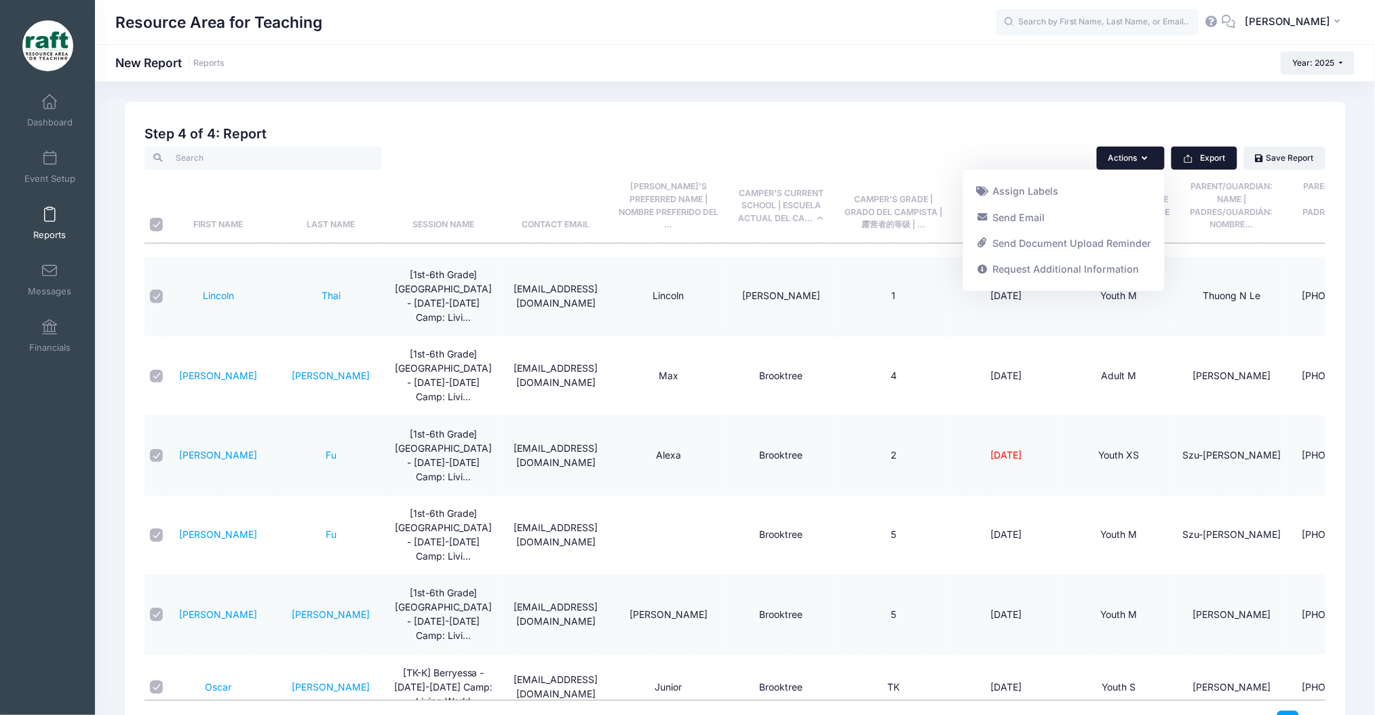
click at [1189, 151] on button "Export" at bounding box center [1205, 158] width 66 height 23
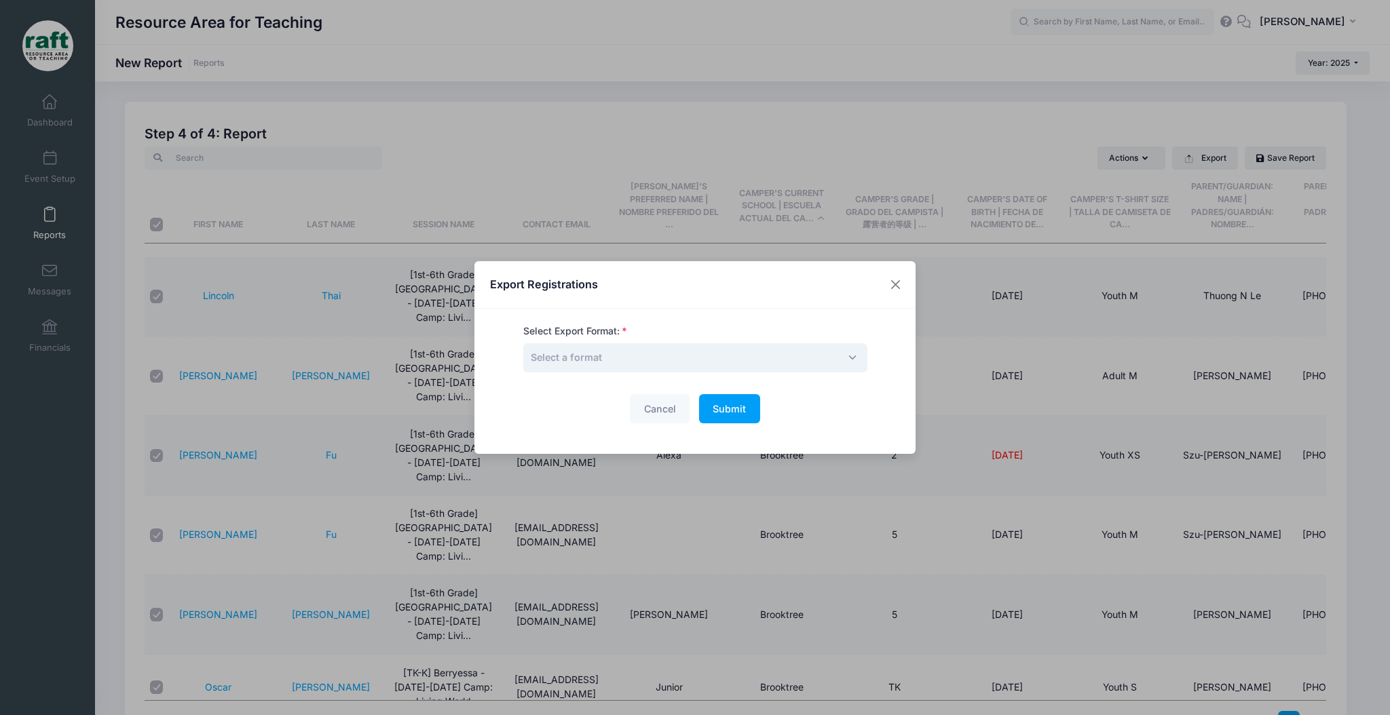
click at [828, 358] on span "Select a format" at bounding box center [695, 357] width 344 height 29
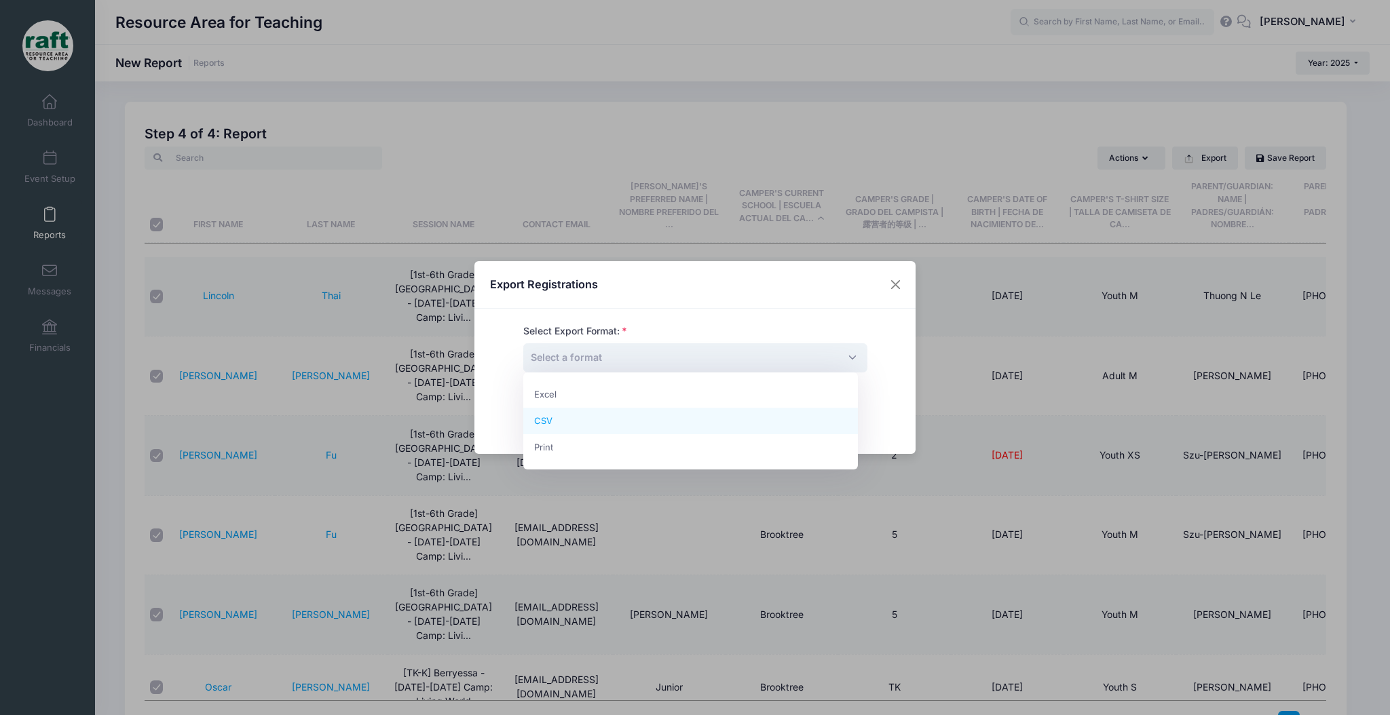
select select "csv"
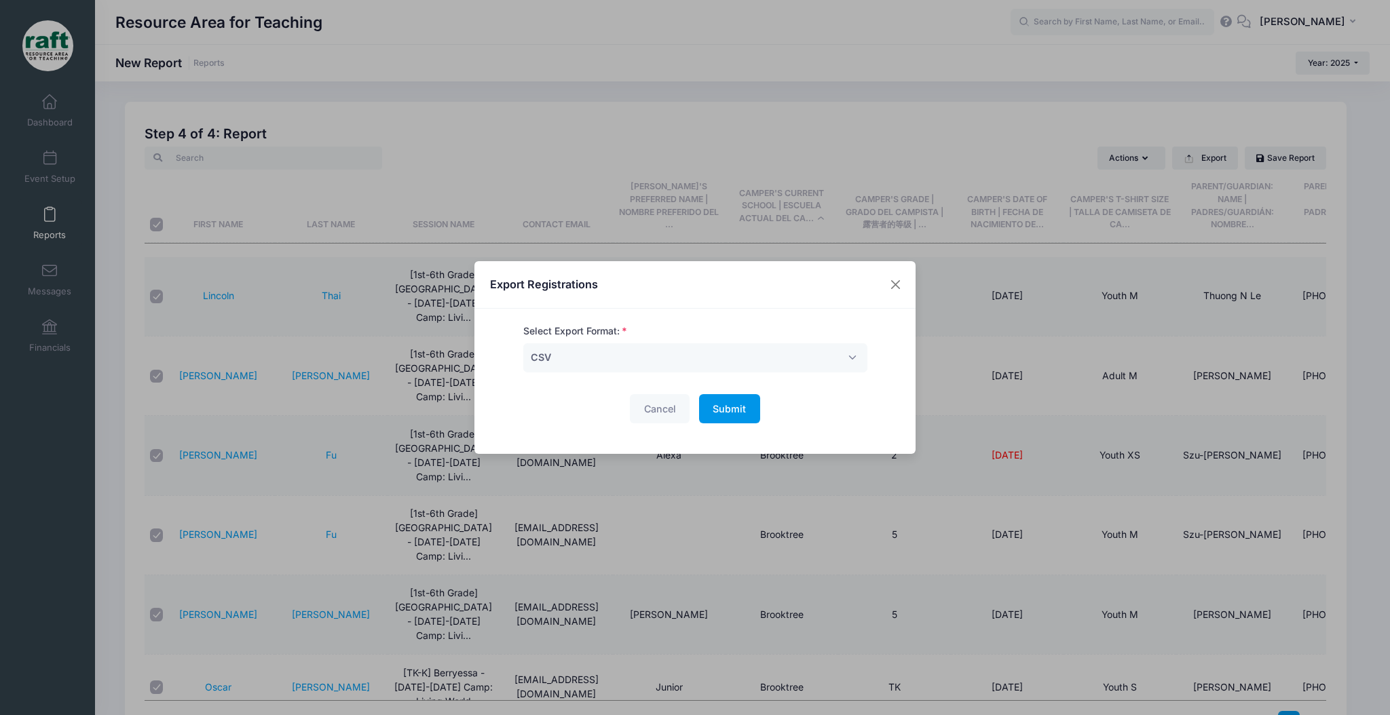
click at [733, 414] on span "Submit" at bounding box center [728, 409] width 33 height 12
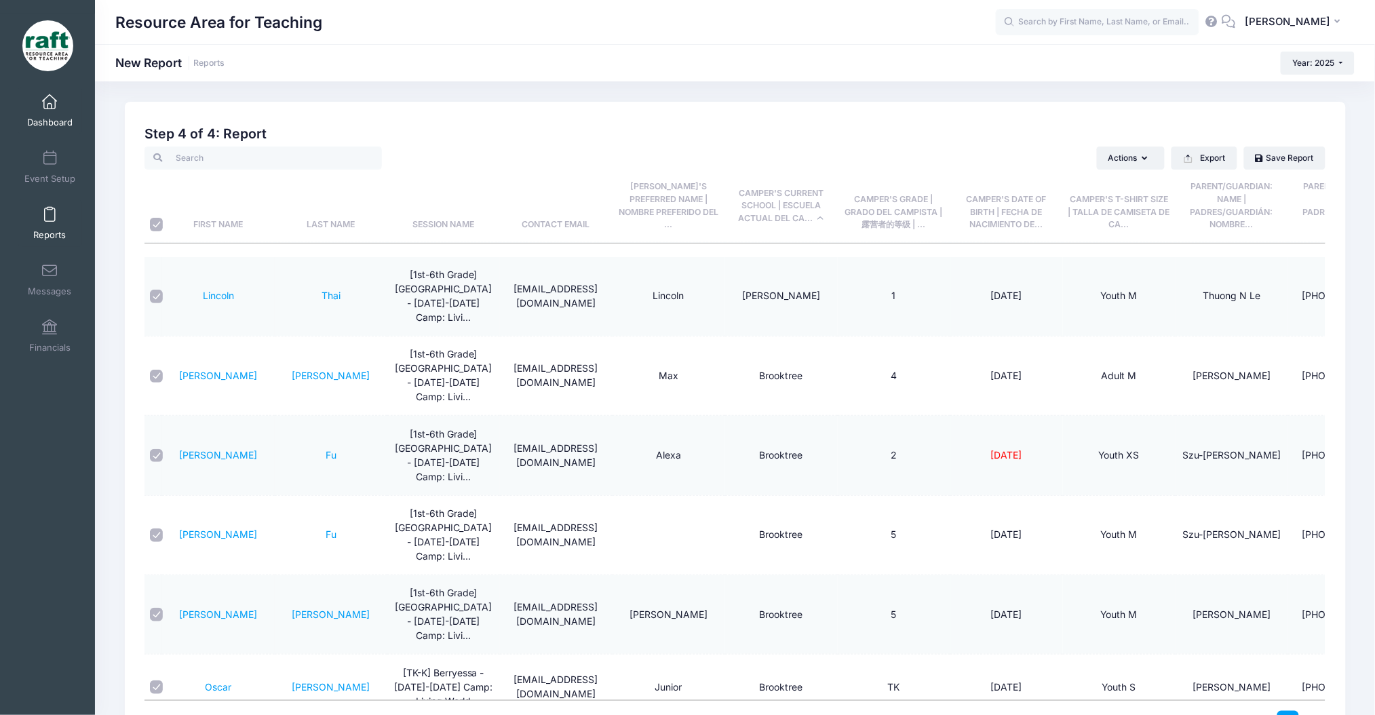
click at [45, 115] on link "Dashboard" at bounding box center [50, 110] width 64 height 47
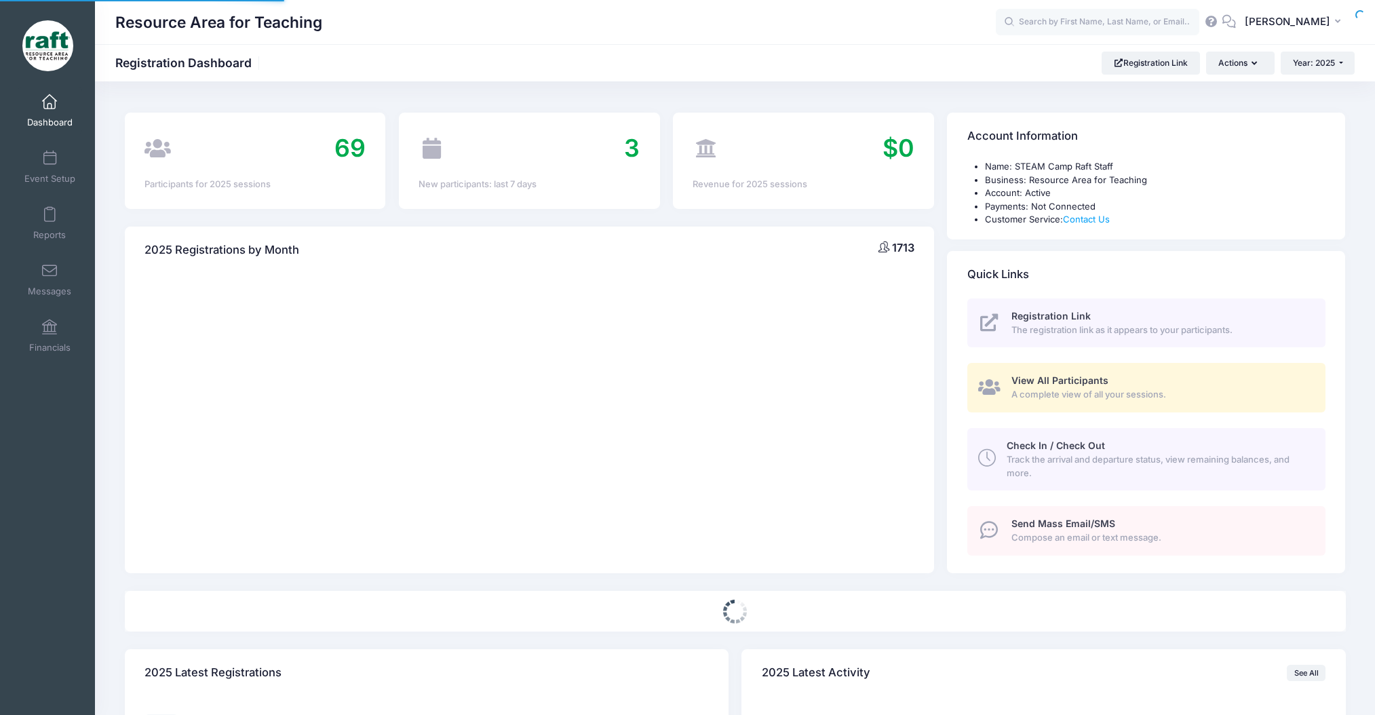
click at [52, 98] on link "Dashboard" at bounding box center [50, 110] width 64 height 47
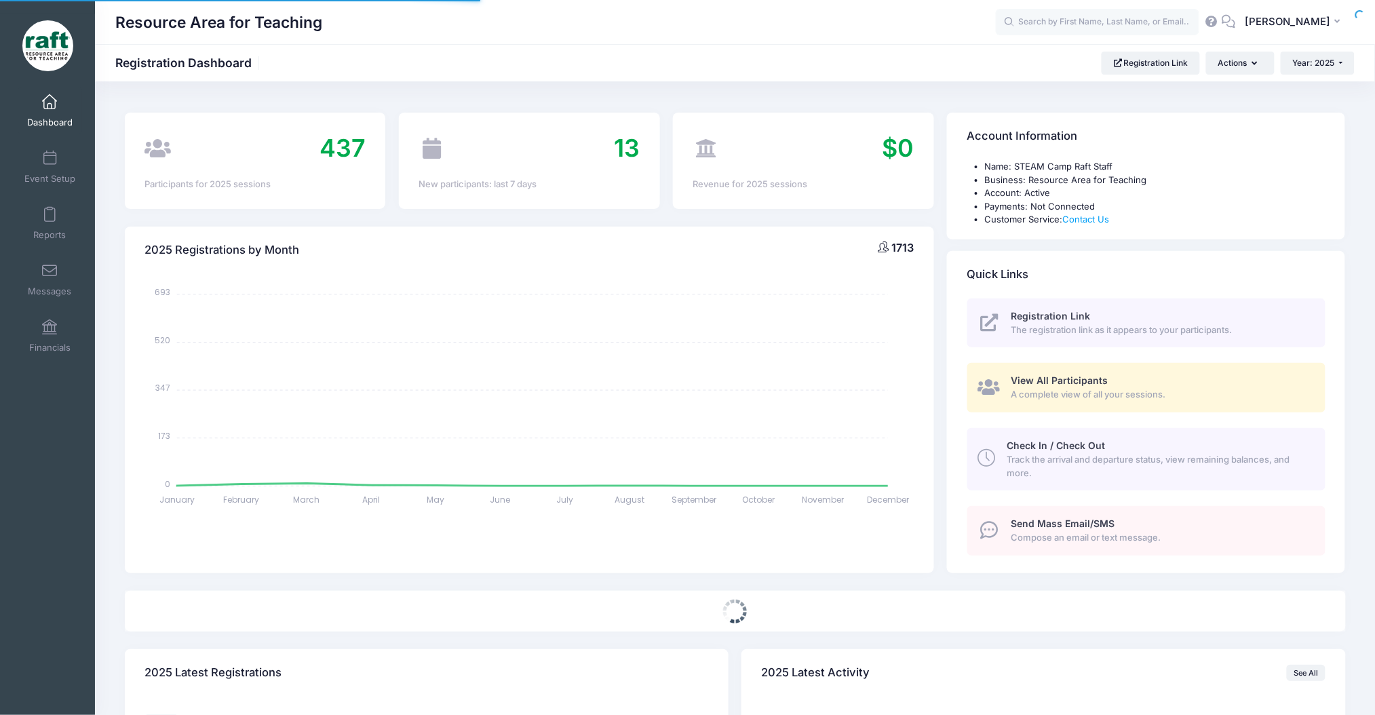
select select
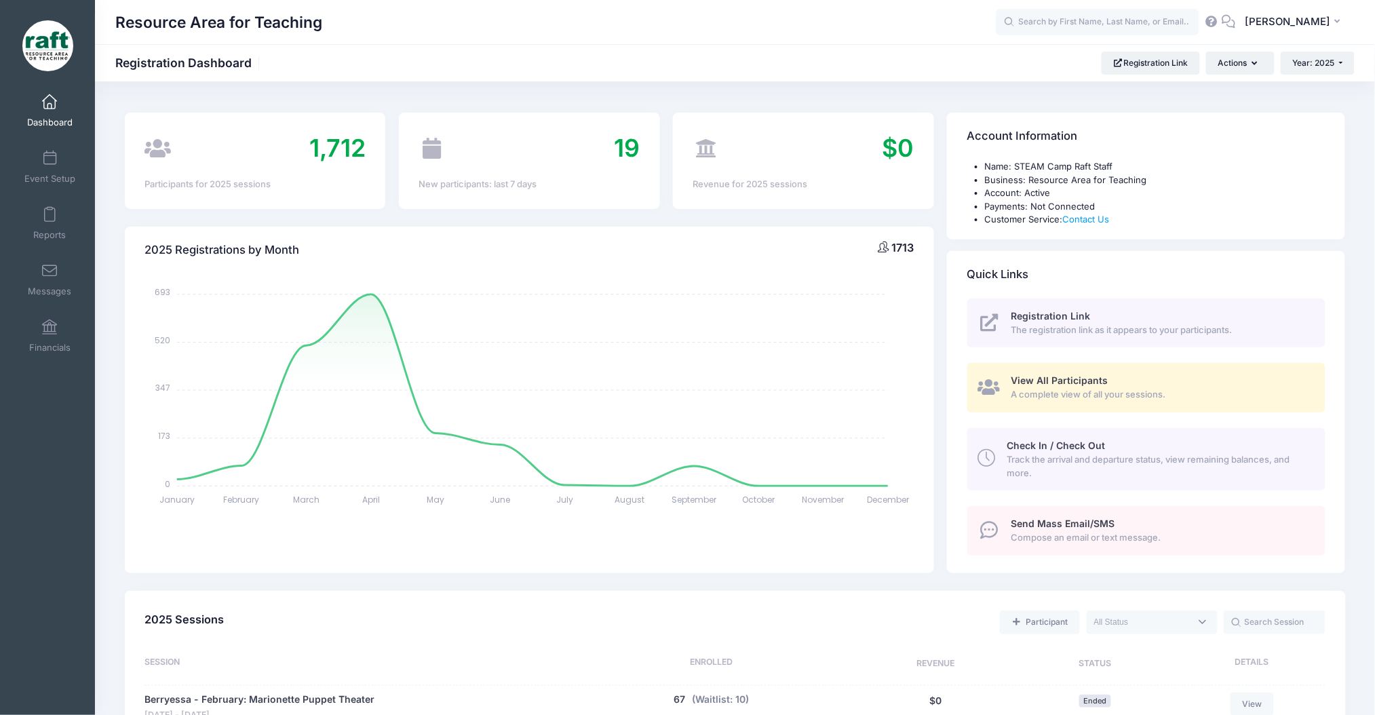
scroll to position [58, 0]
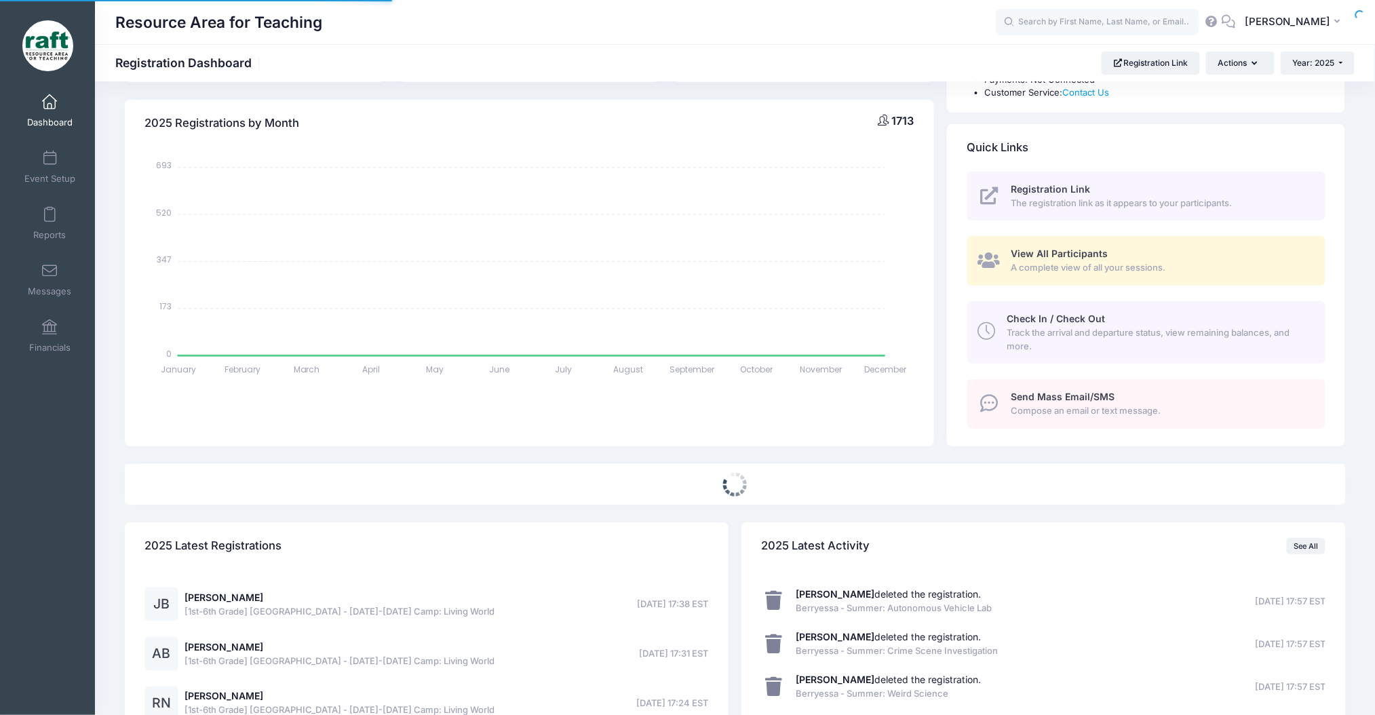
select select
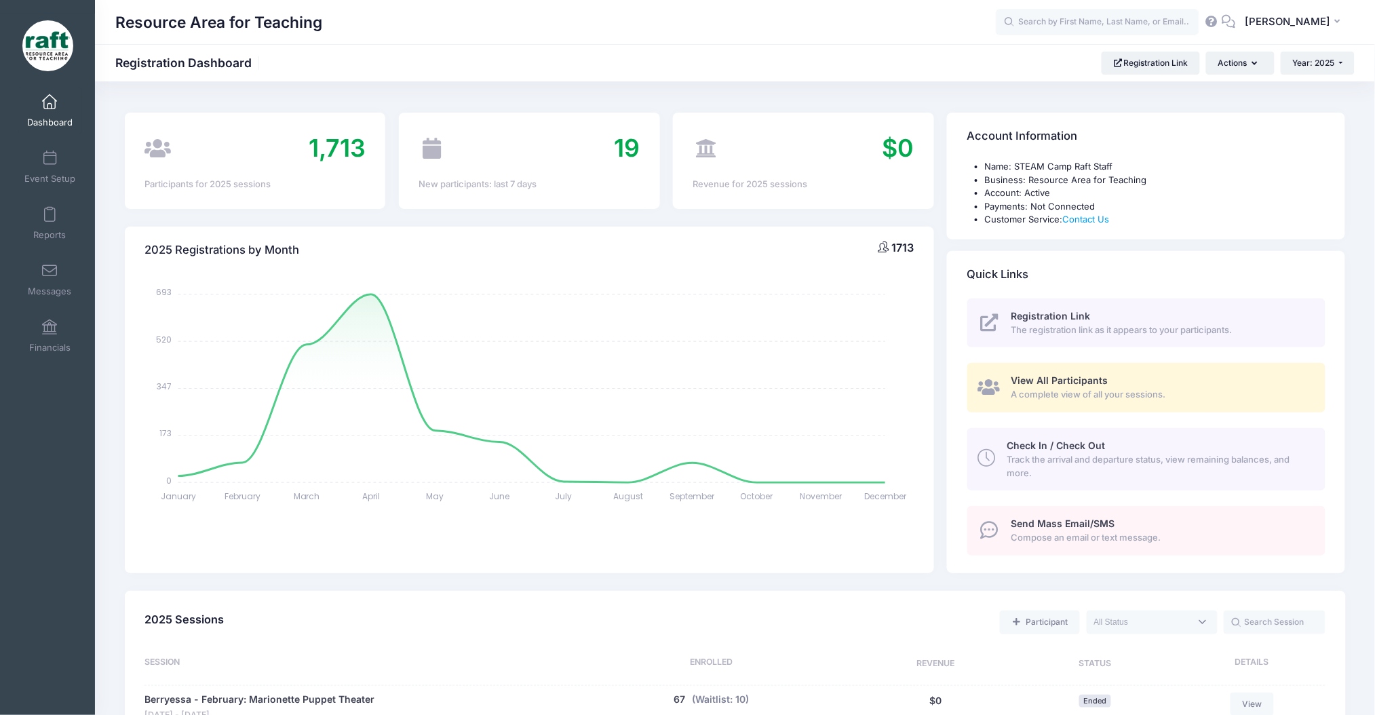
click at [1016, 385] on span "View All Participants" at bounding box center [1060, 381] width 97 height 12
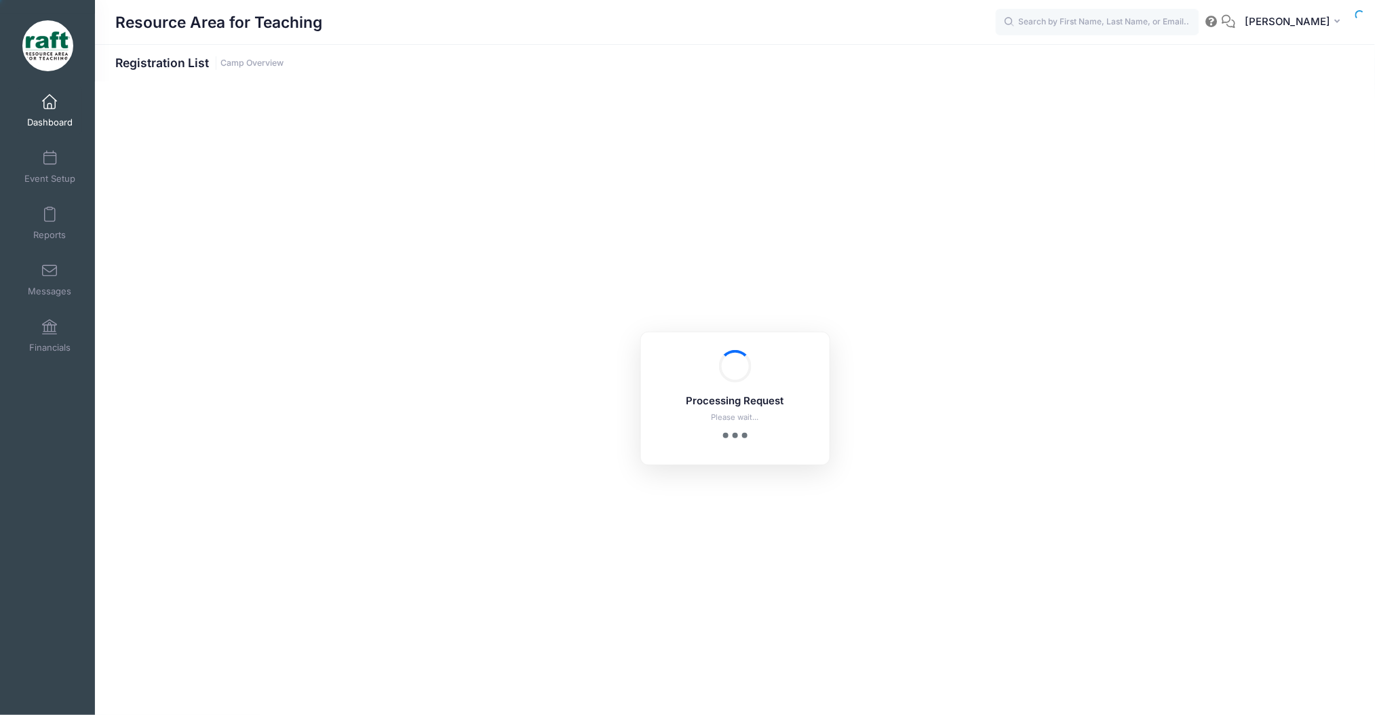
select select "10"
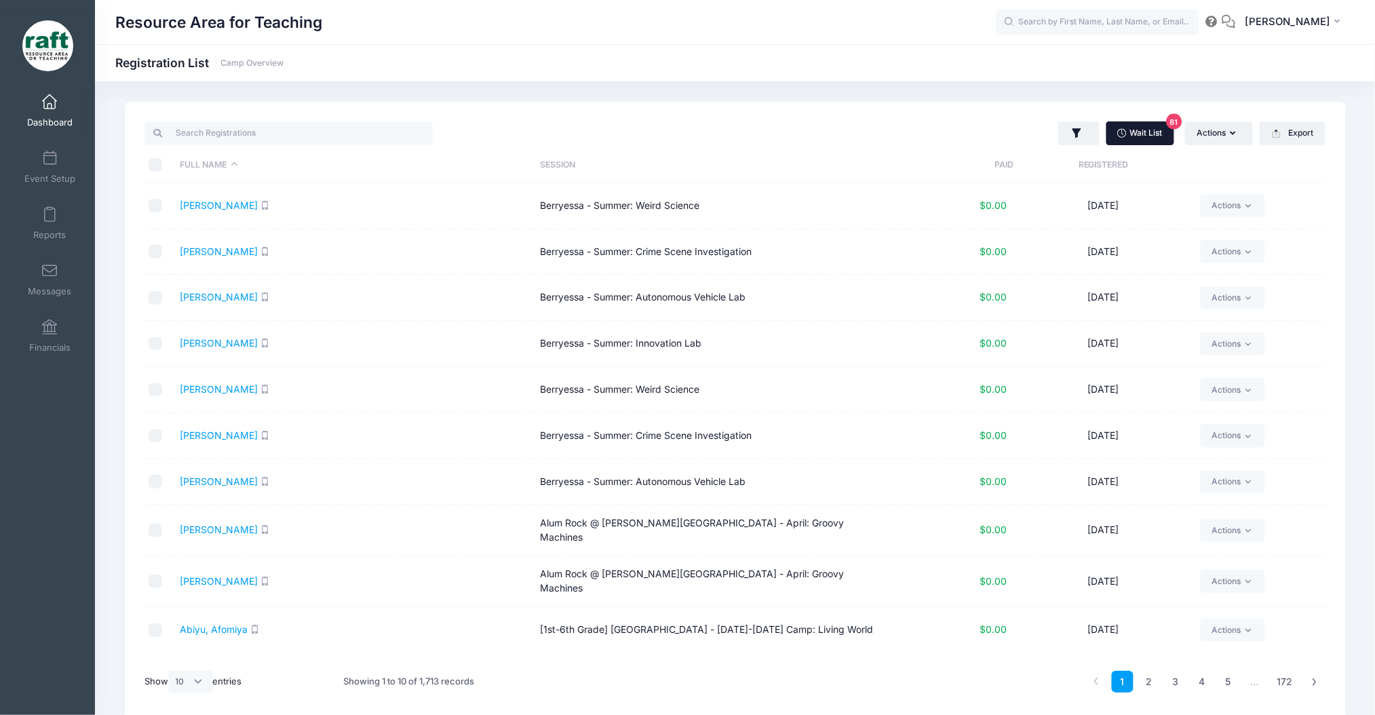
click at [1168, 127] on span "81" at bounding box center [1174, 122] width 16 height 16
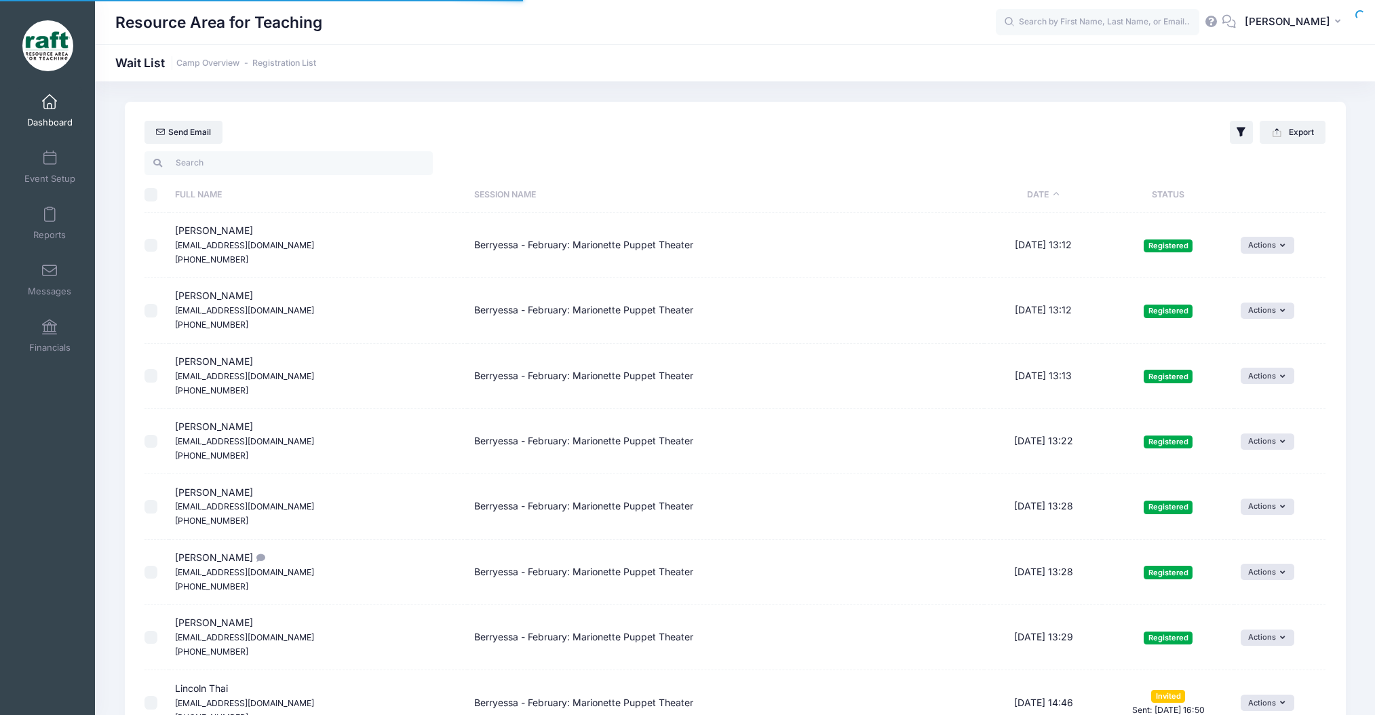
select select "50"
click at [296, 170] on input "search" at bounding box center [289, 162] width 288 height 23
type input "e"
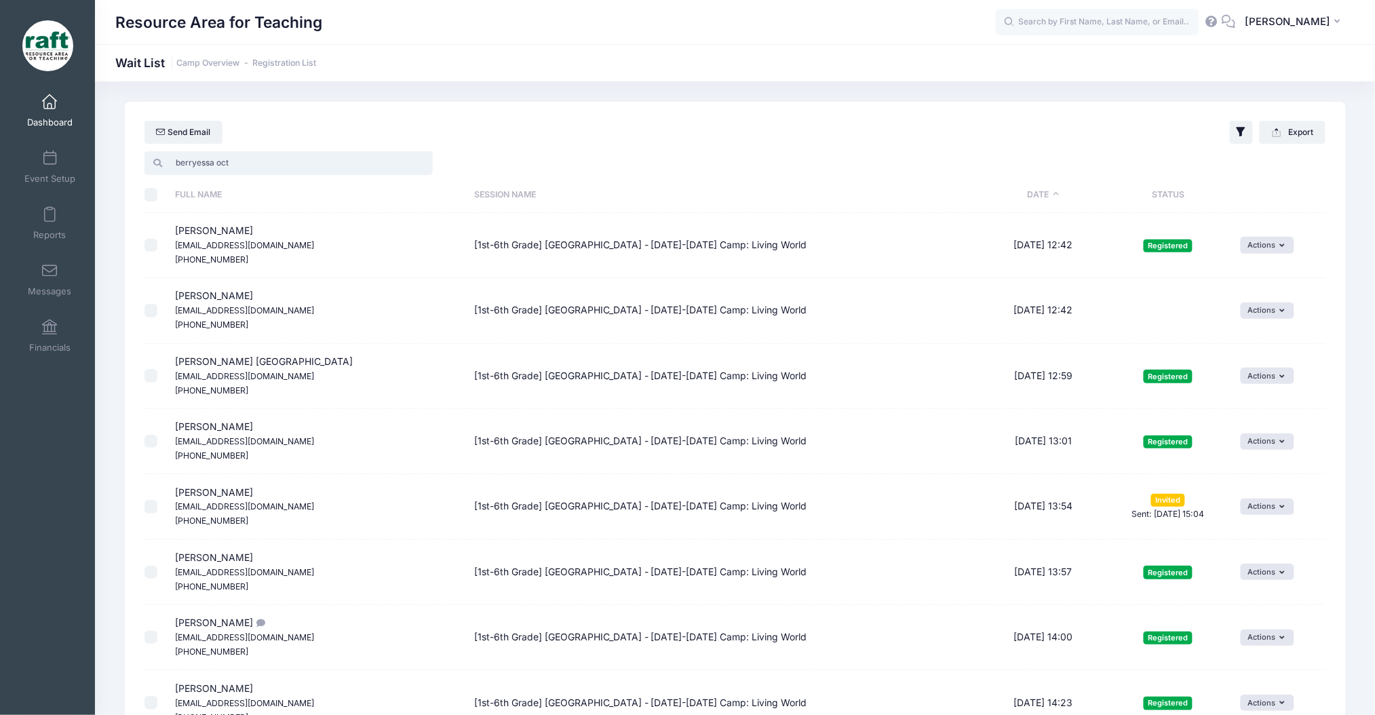
type input "berryessa oct"
click at [150, 199] on input "\a \a \a \a" at bounding box center [152, 195] width 14 height 14
checkbox input "true"
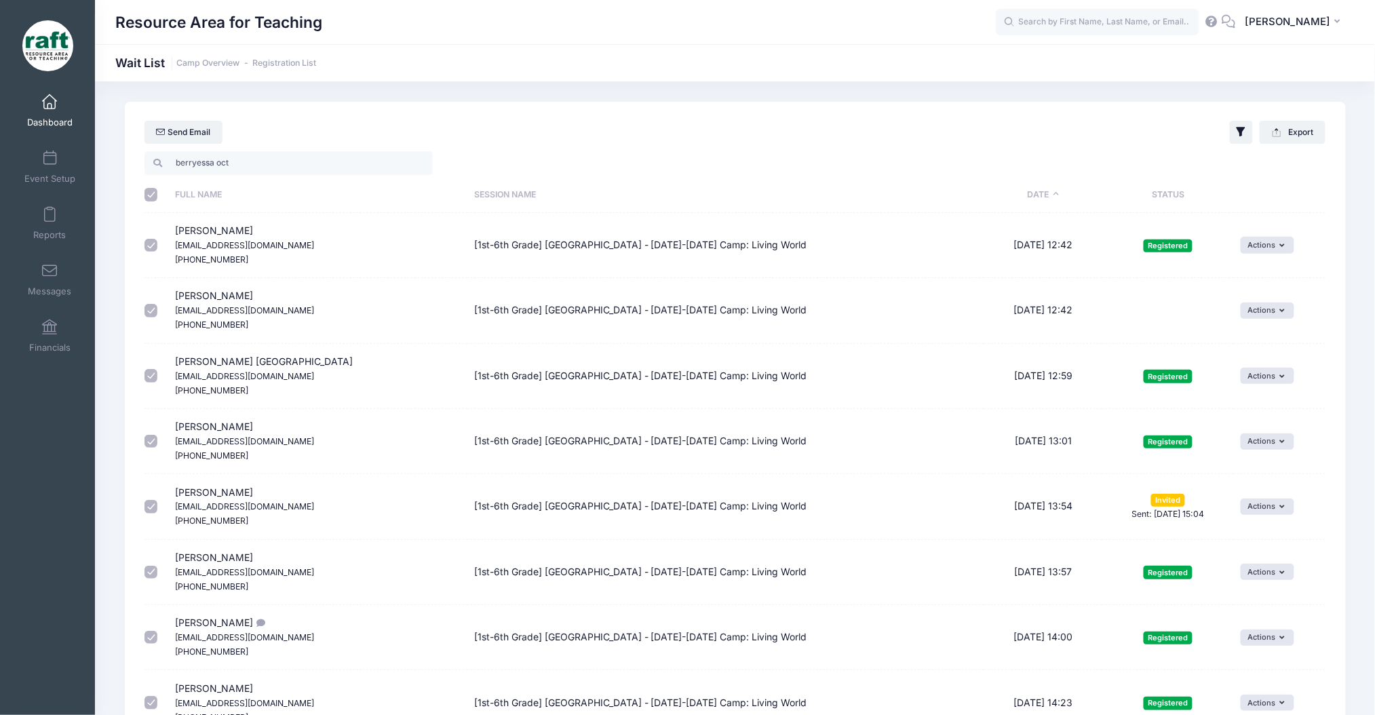
checkbox input "true"
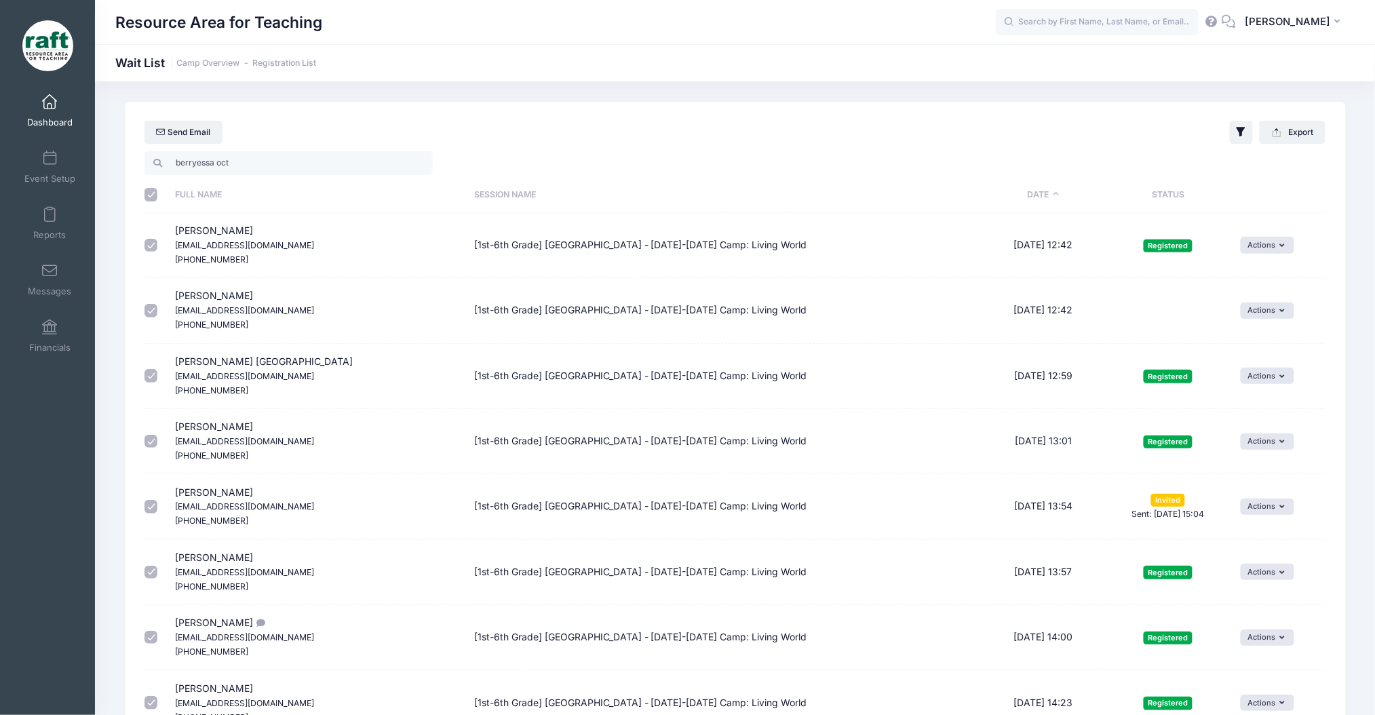
checkbox input "true"
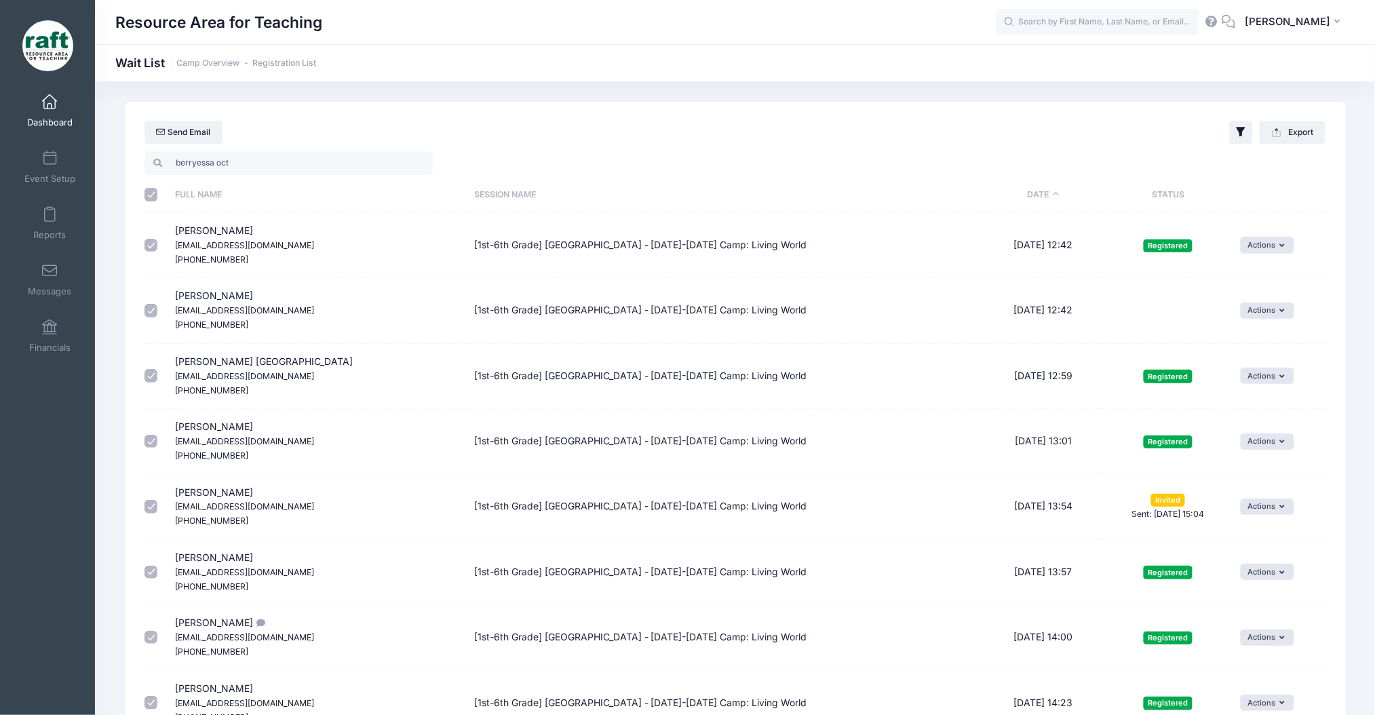
checkbox input "true"
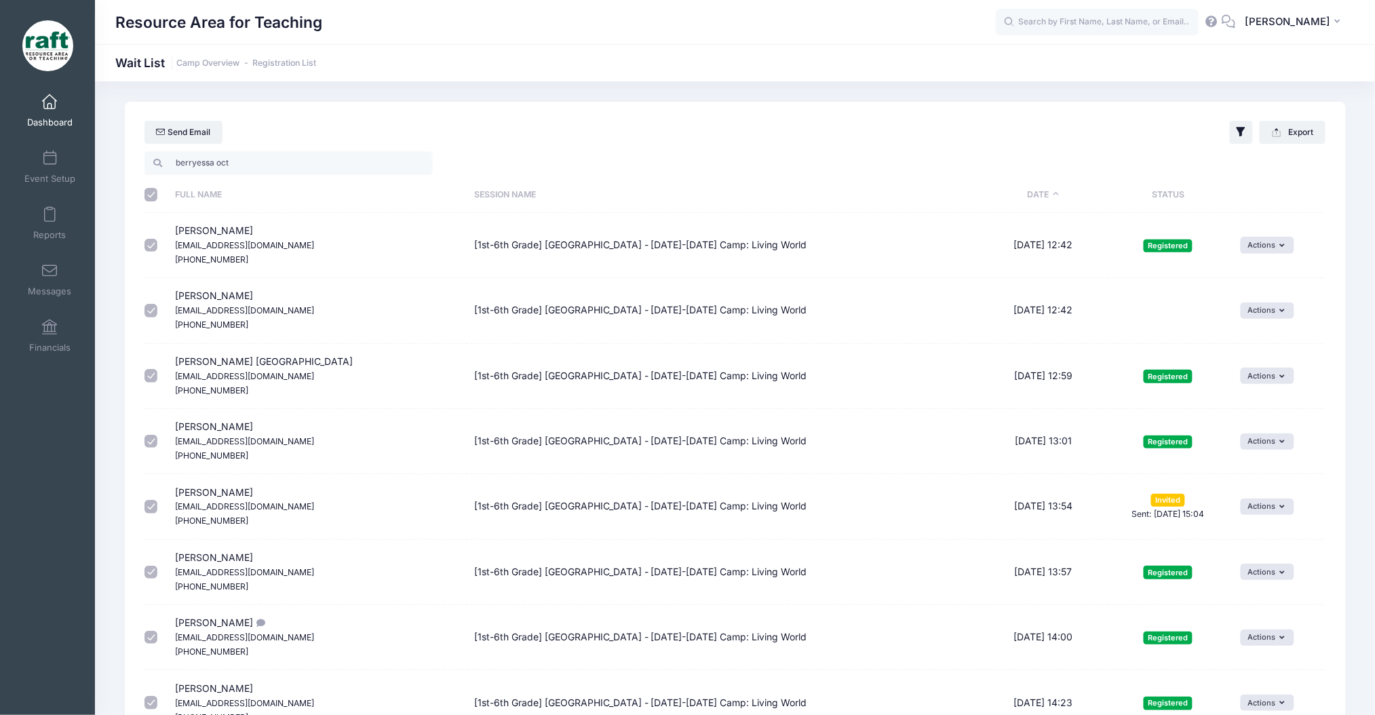
checkbox input "true"
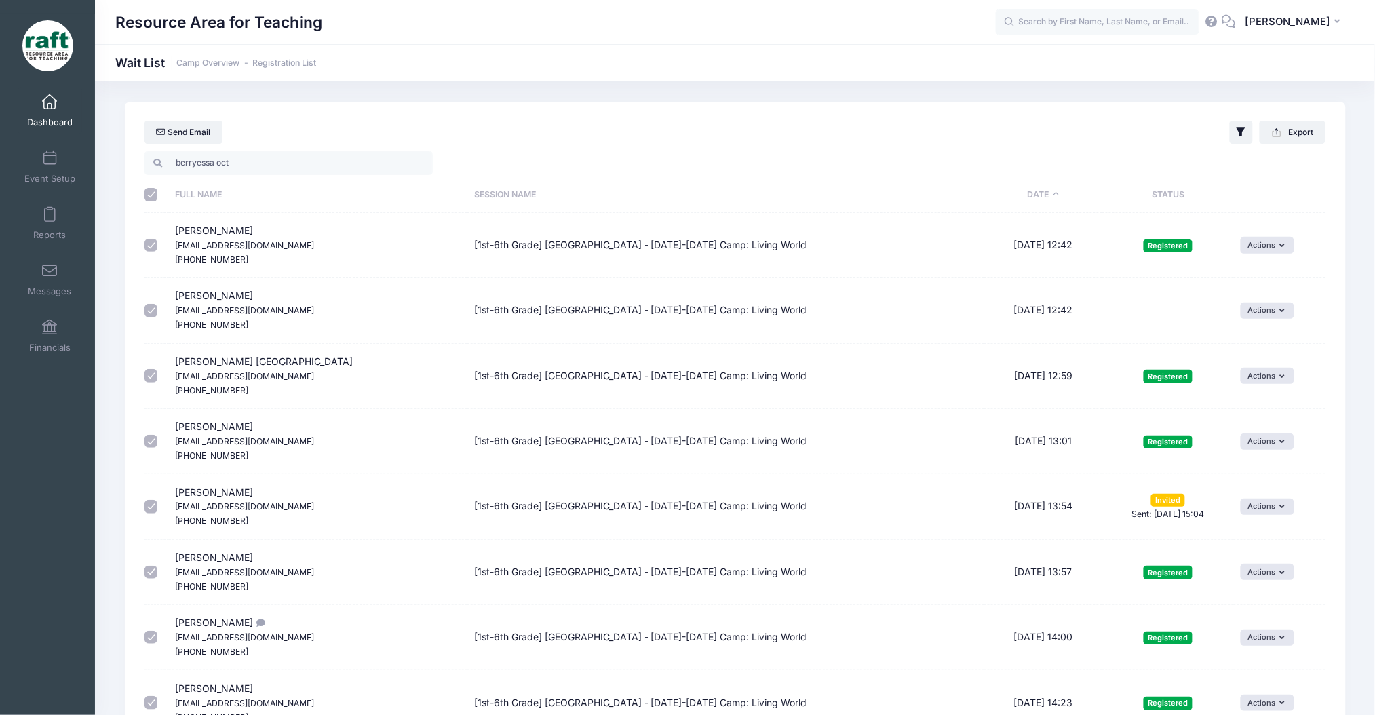
checkbox input "true"
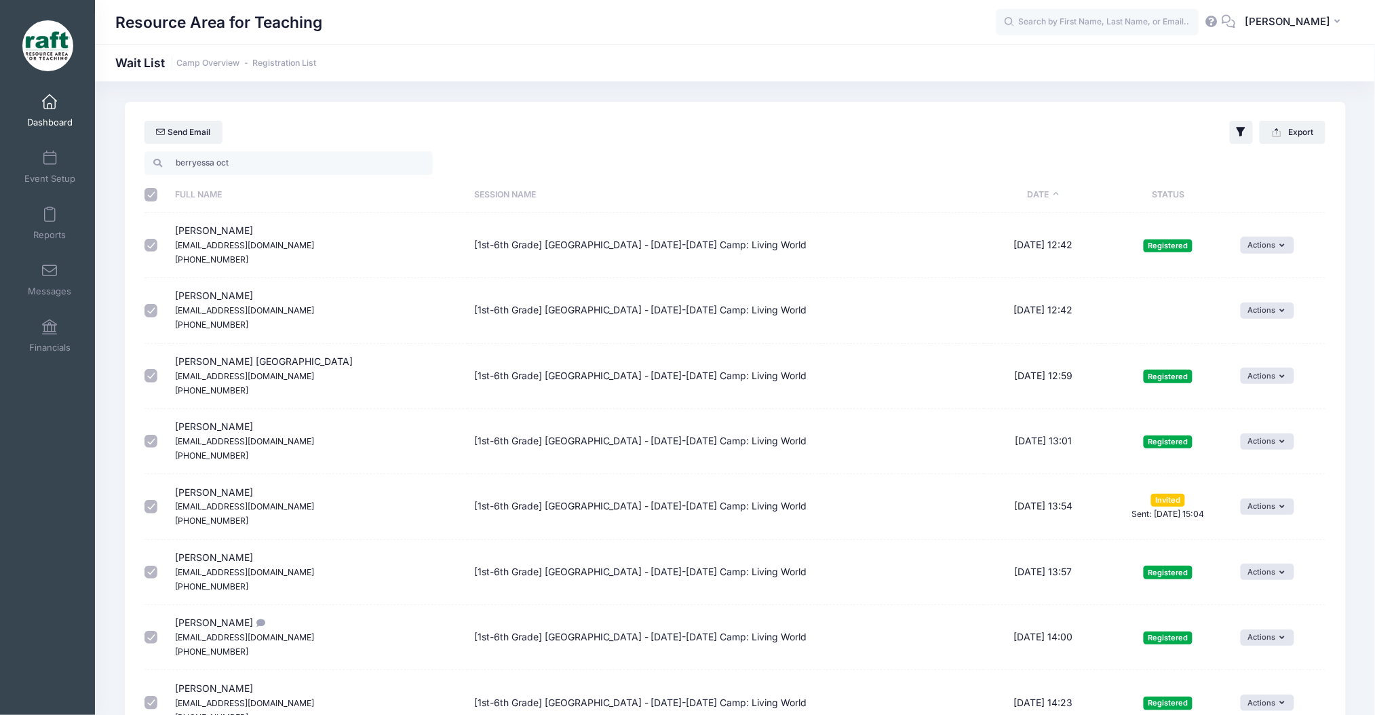
checkbox input "true"
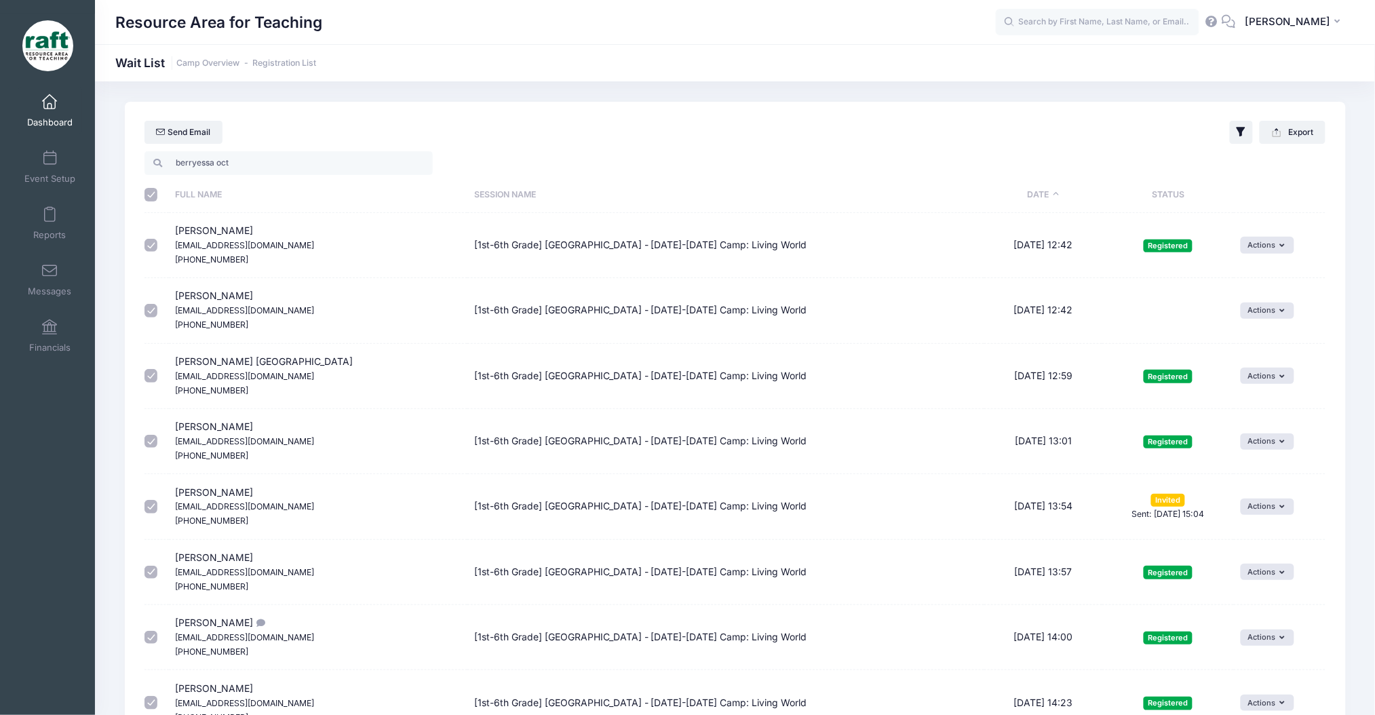
checkbox input "true"
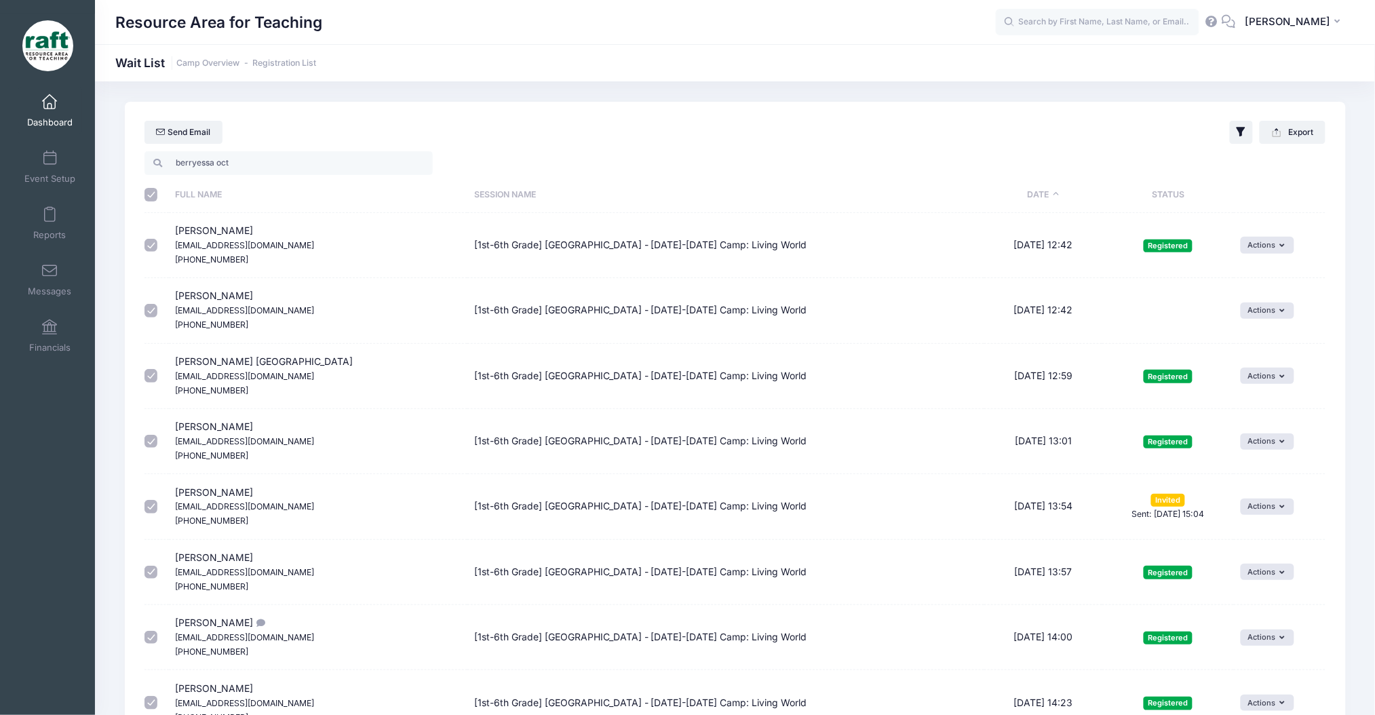
checkbox input "true"
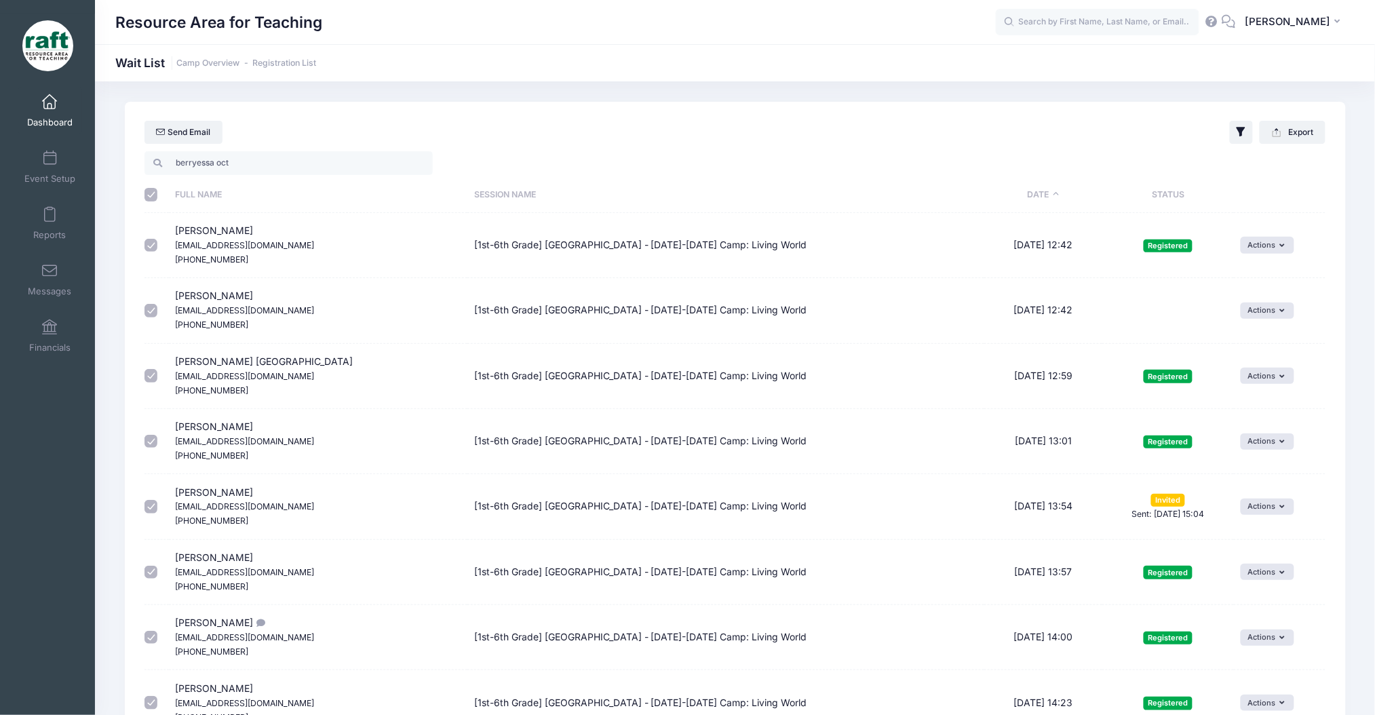
checkbox input "true"
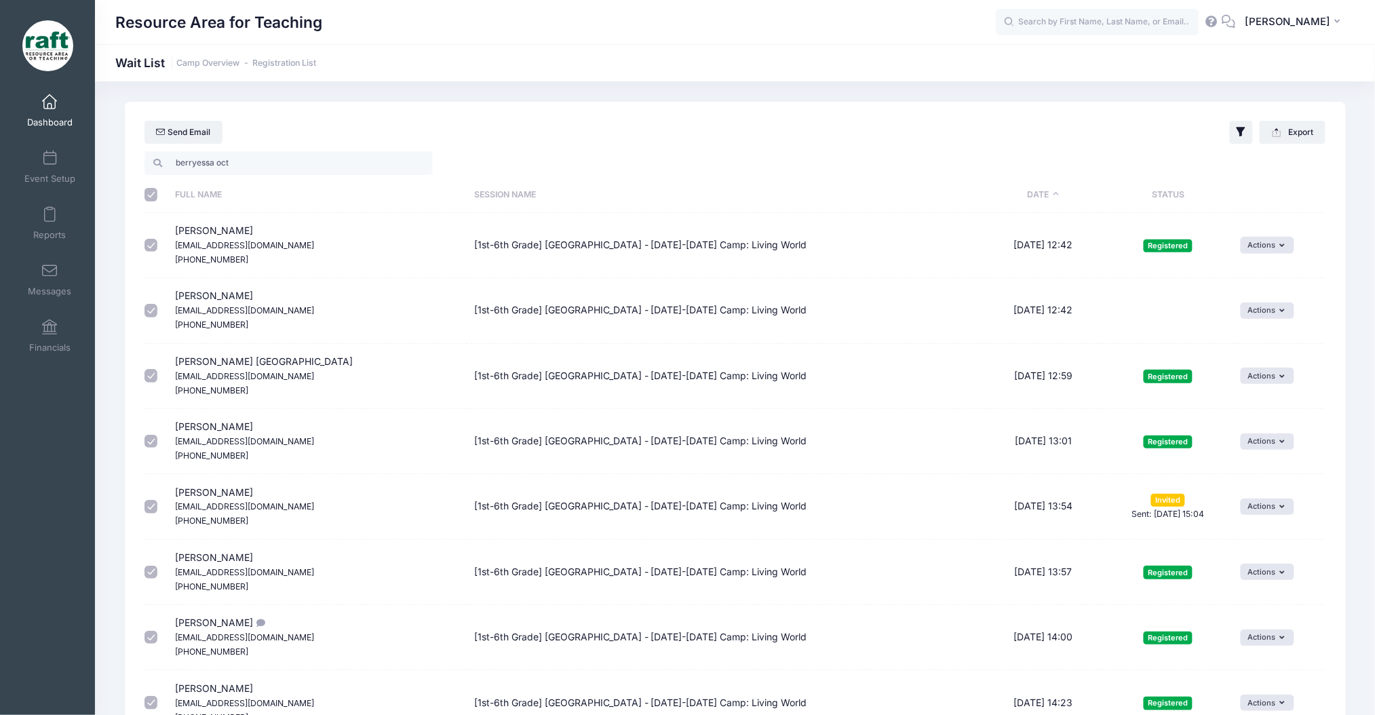
checkbox input "true"
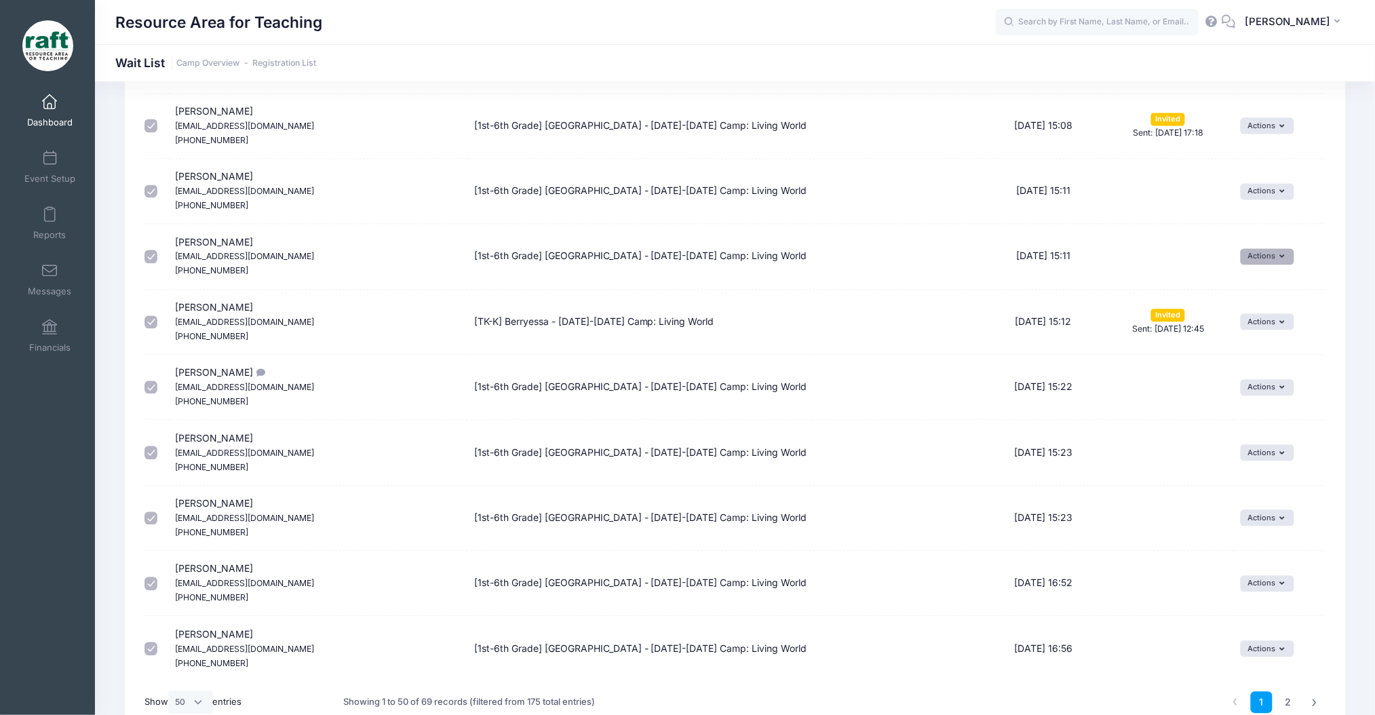
scroll to position [2880, 0]
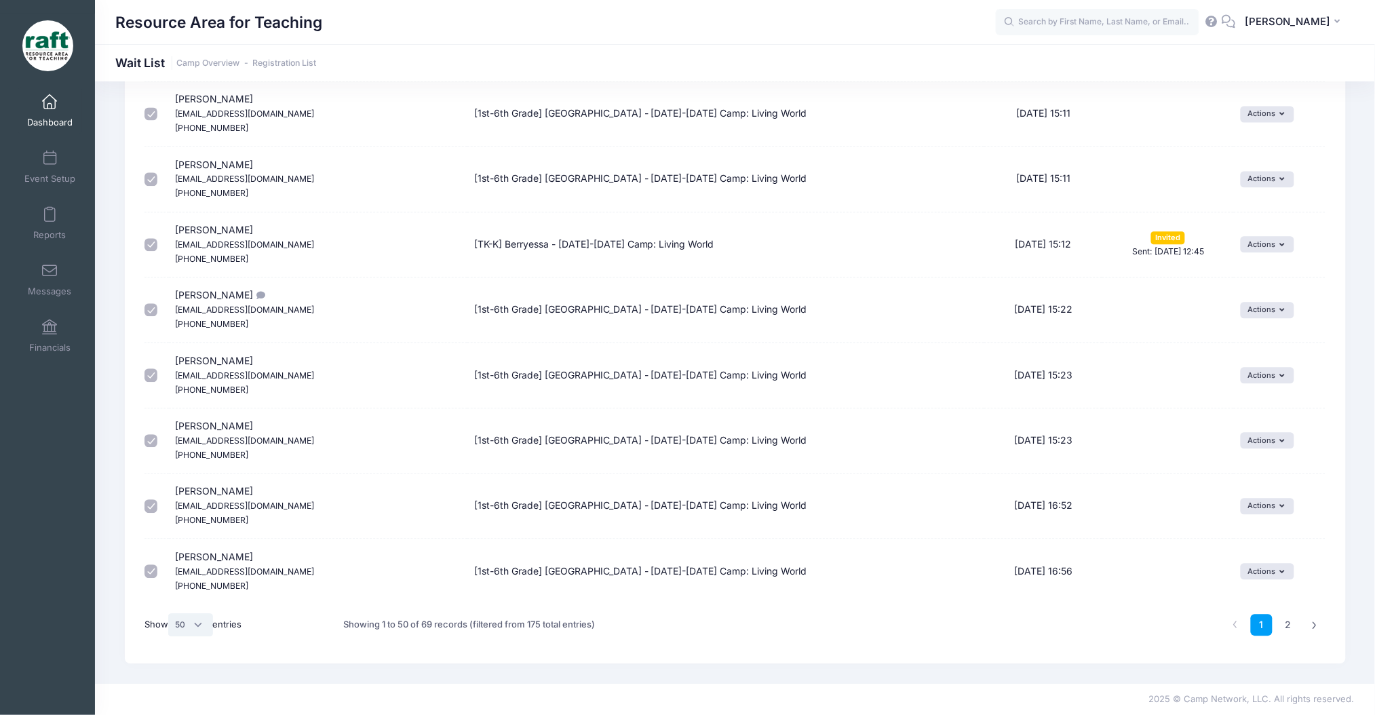
click at [195, 630] on select "All 10 25 50" at bounding box center [190, 624] width 45 height 23
click at [1288, 624] on link "2" at bounding box center [1289, 625] width 22 height 22
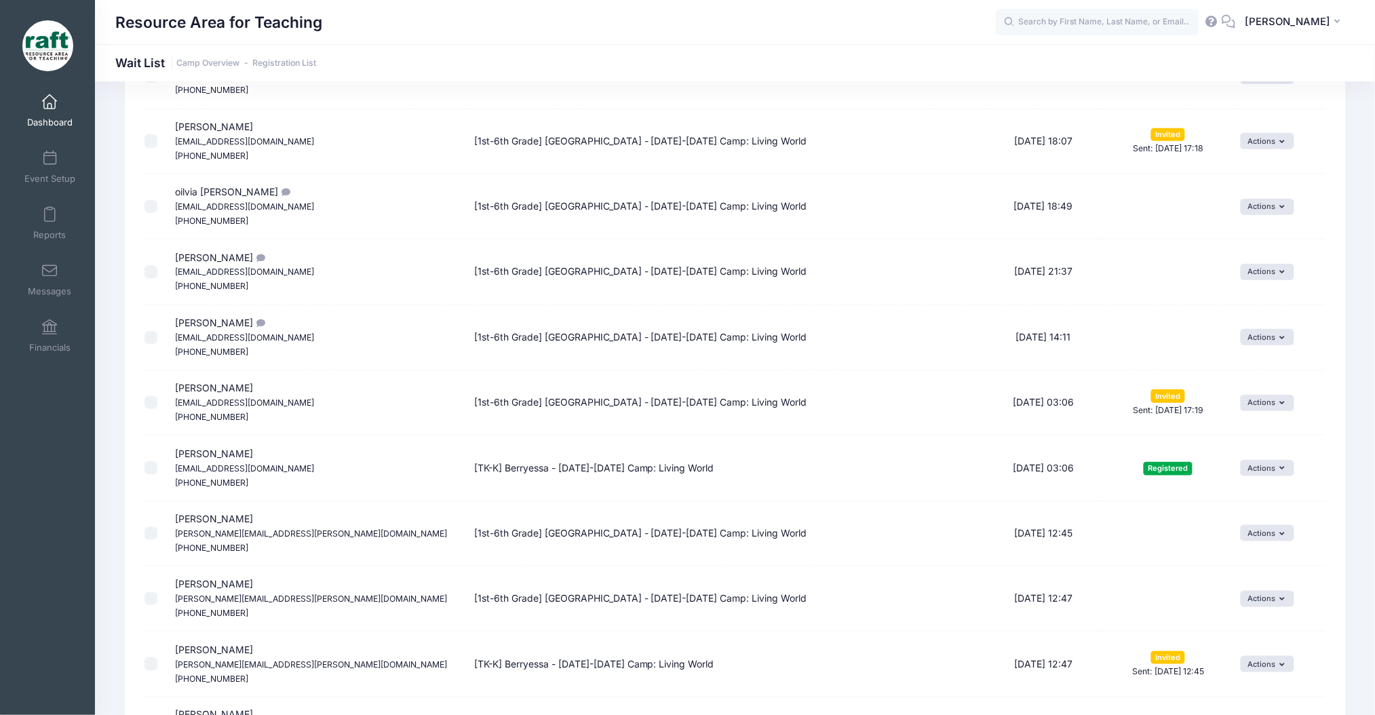
scroll to position [0, 0]
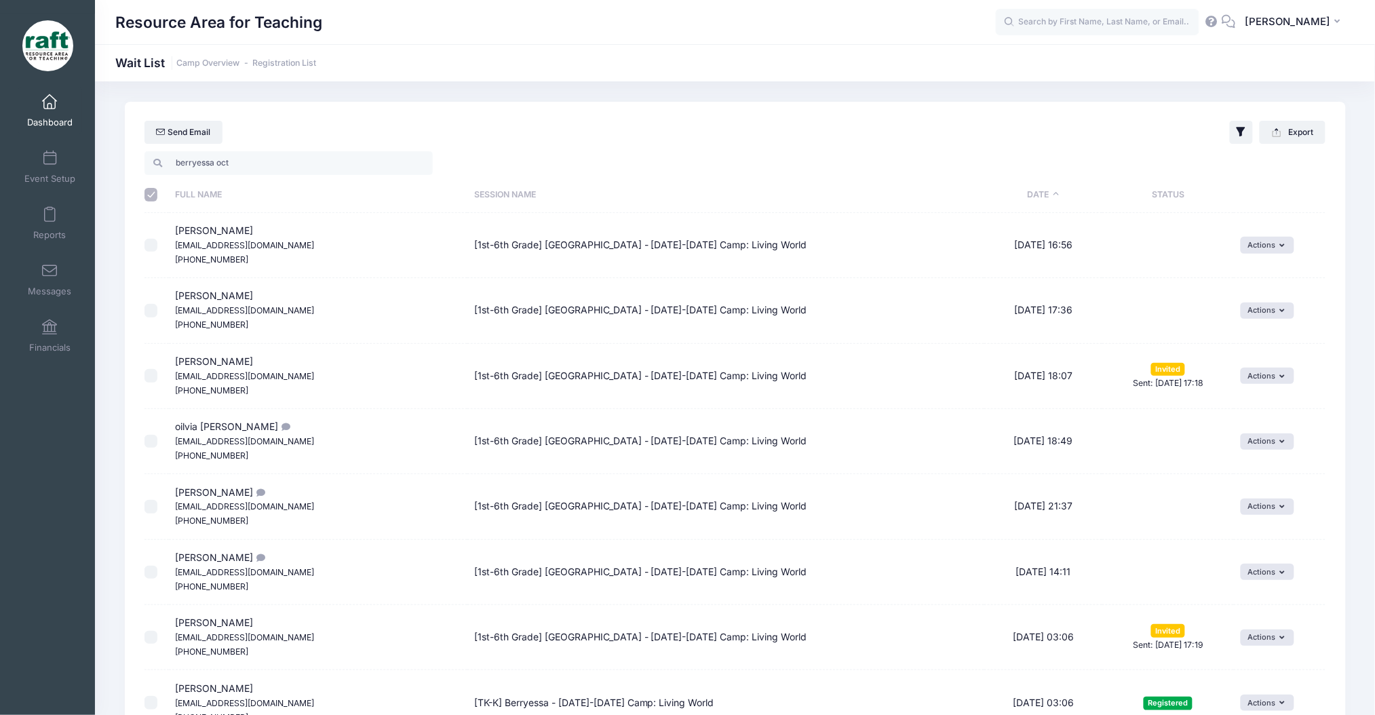
click at [147, 192] on input "\a \a \a \a" at bounding box center [152, 195] width 14 height 14
checkbox input "true"
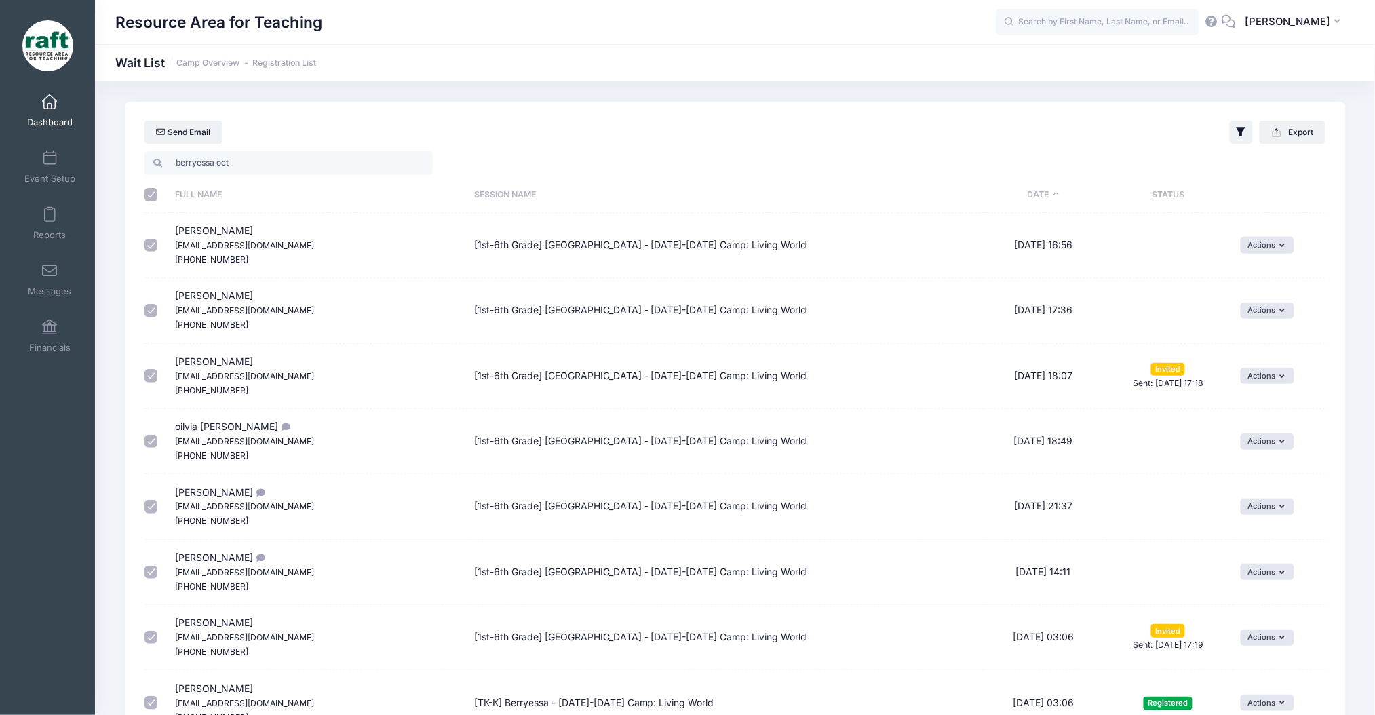
checkbox input "true"
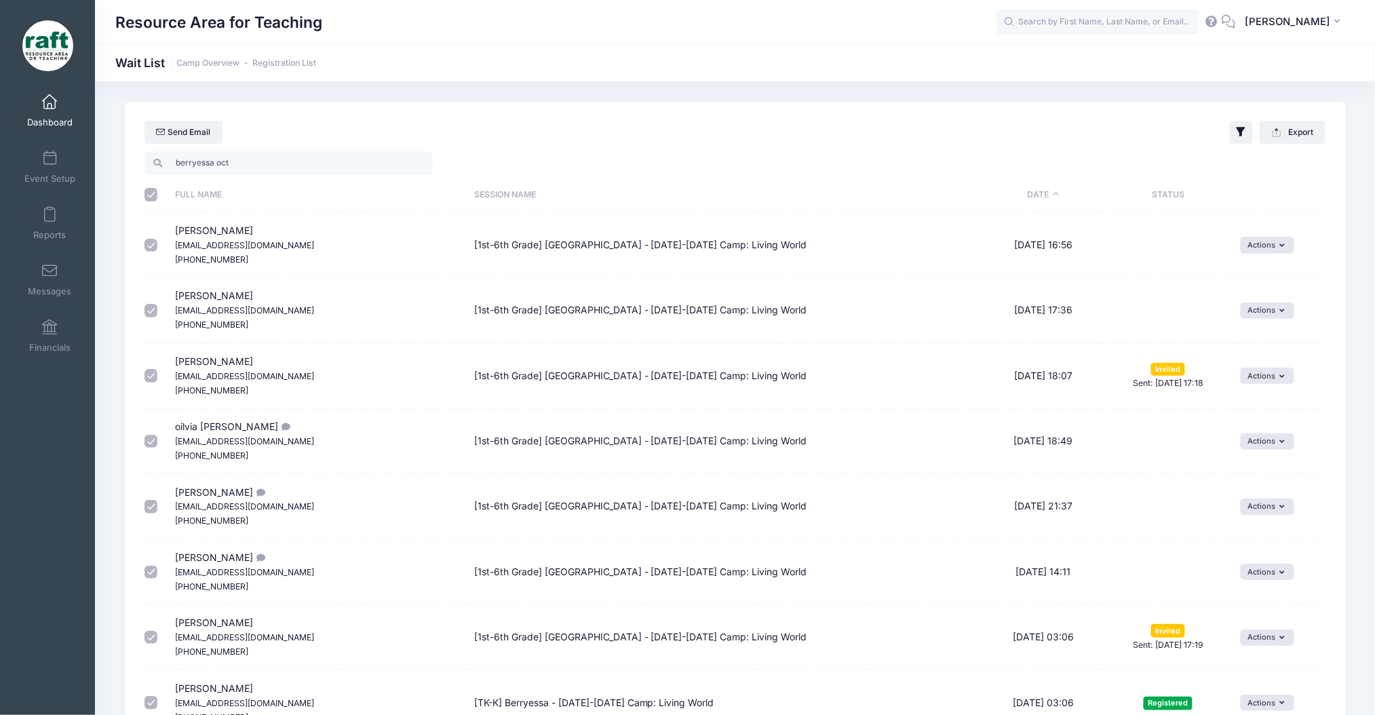
checkbox input "true"
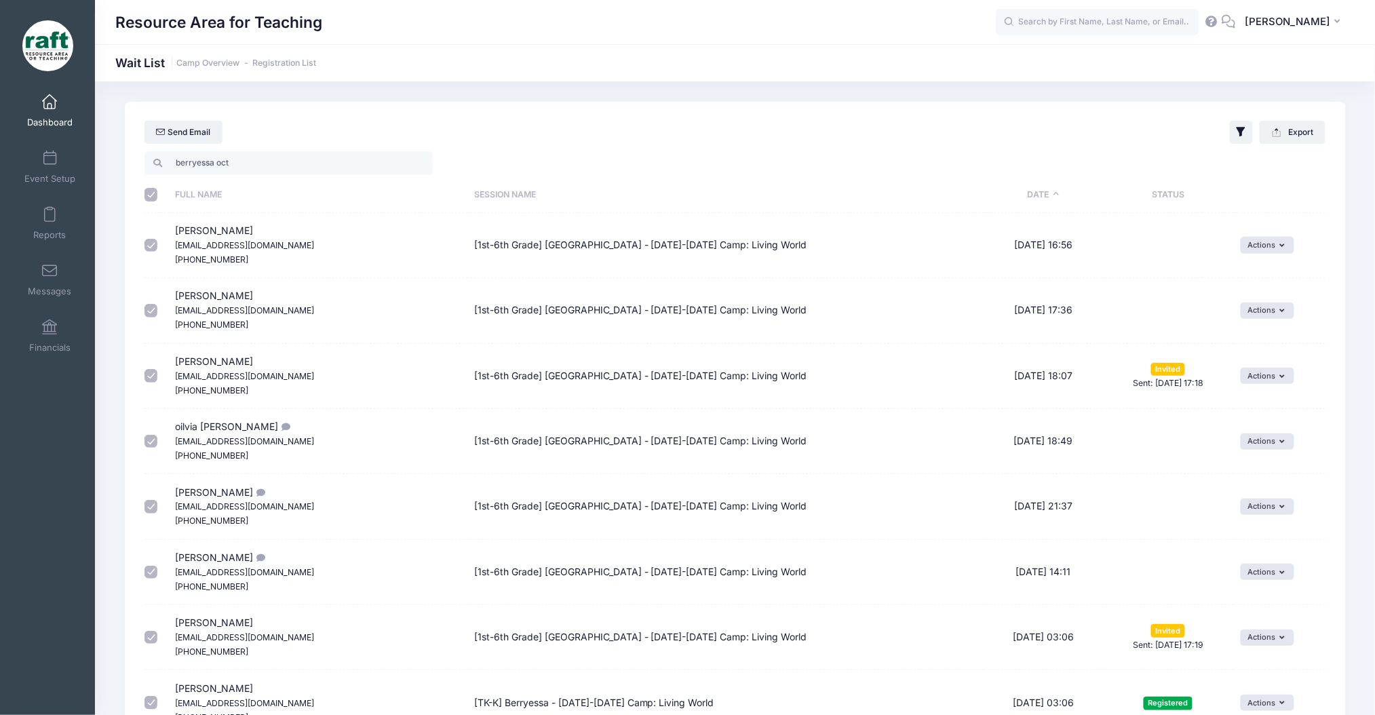
checkbox input "true"
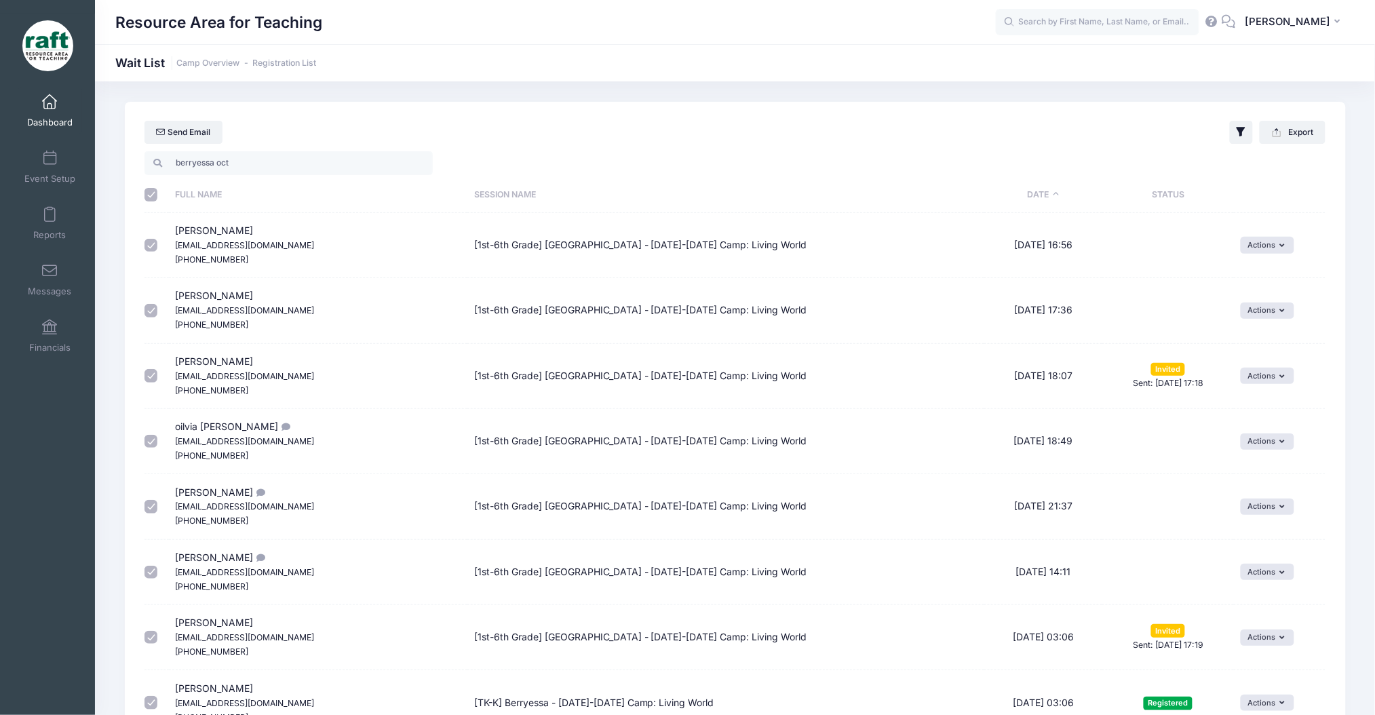
checkbox input "true"
click at [1303, 138] on button "Export" at bounding box center [1293, 132] width 66 height 23
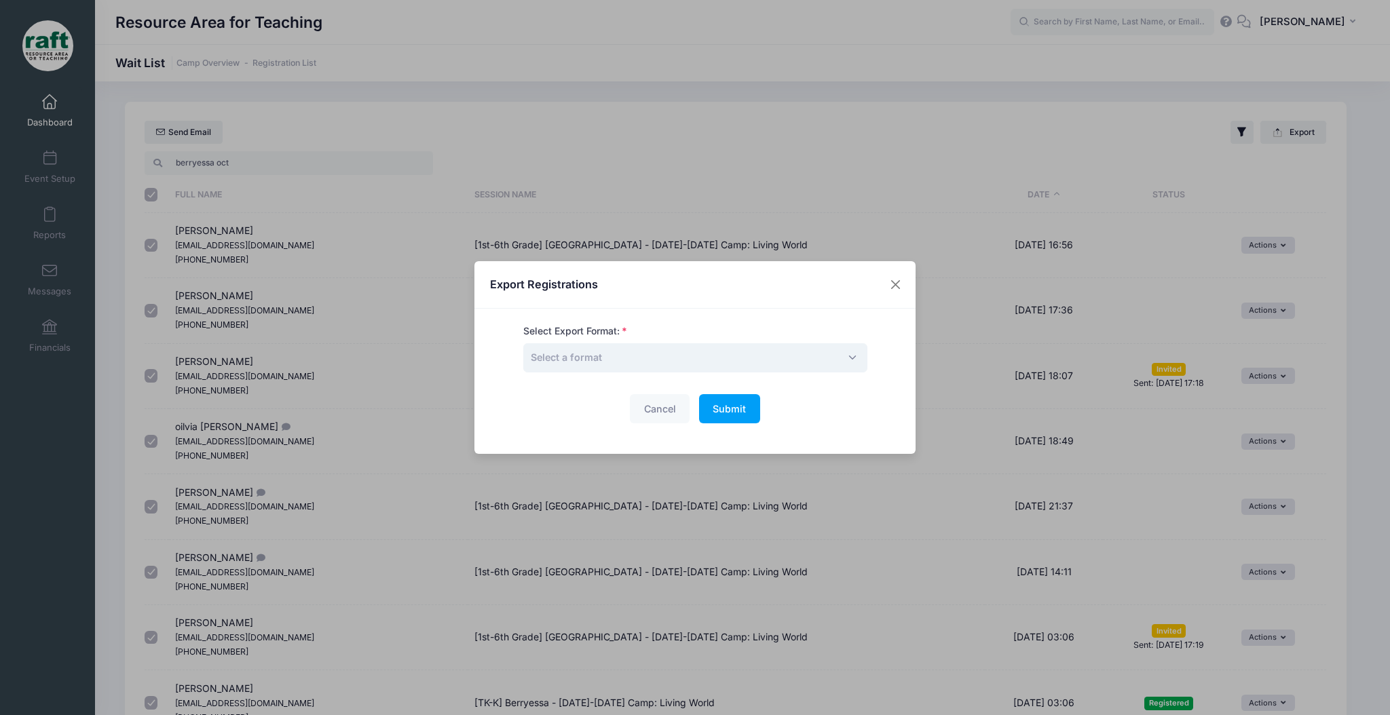
click at [706, 361] on span "Select a format" at bounding box center [695, 357] width 344 height 29
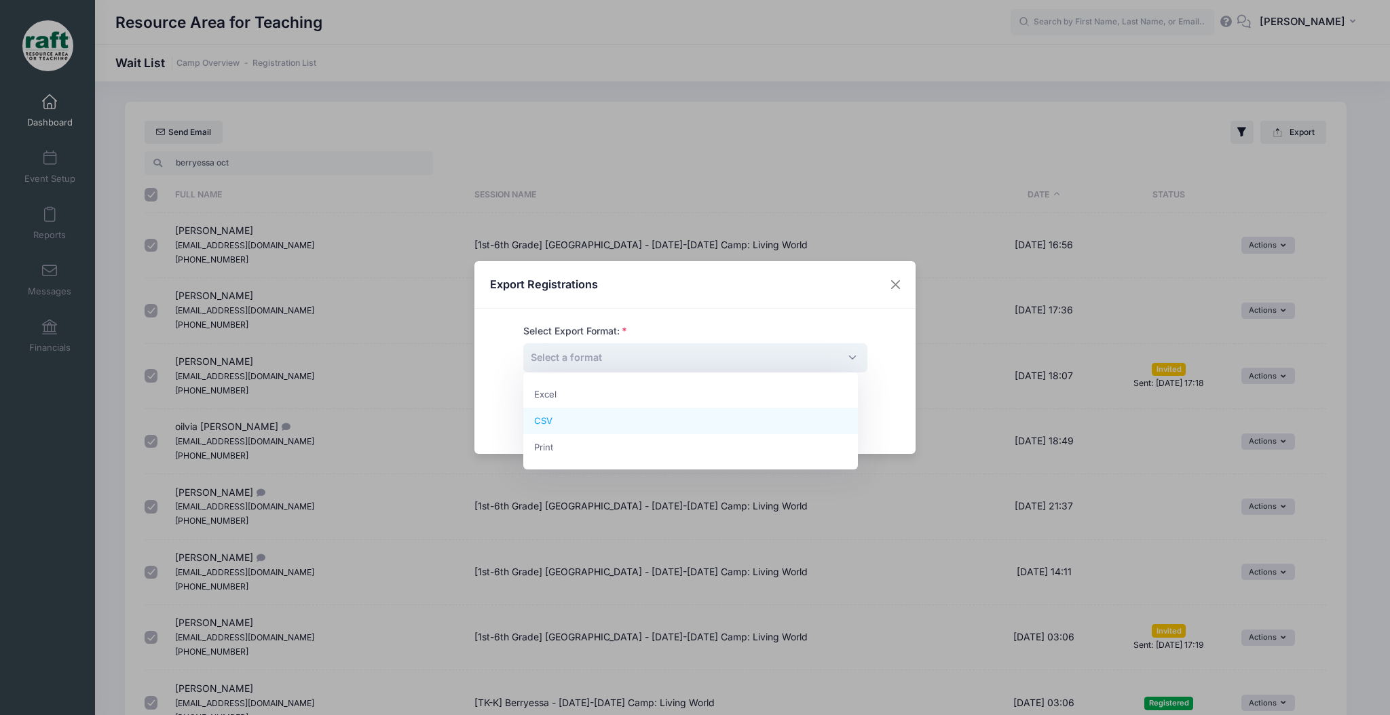
select select "csv"
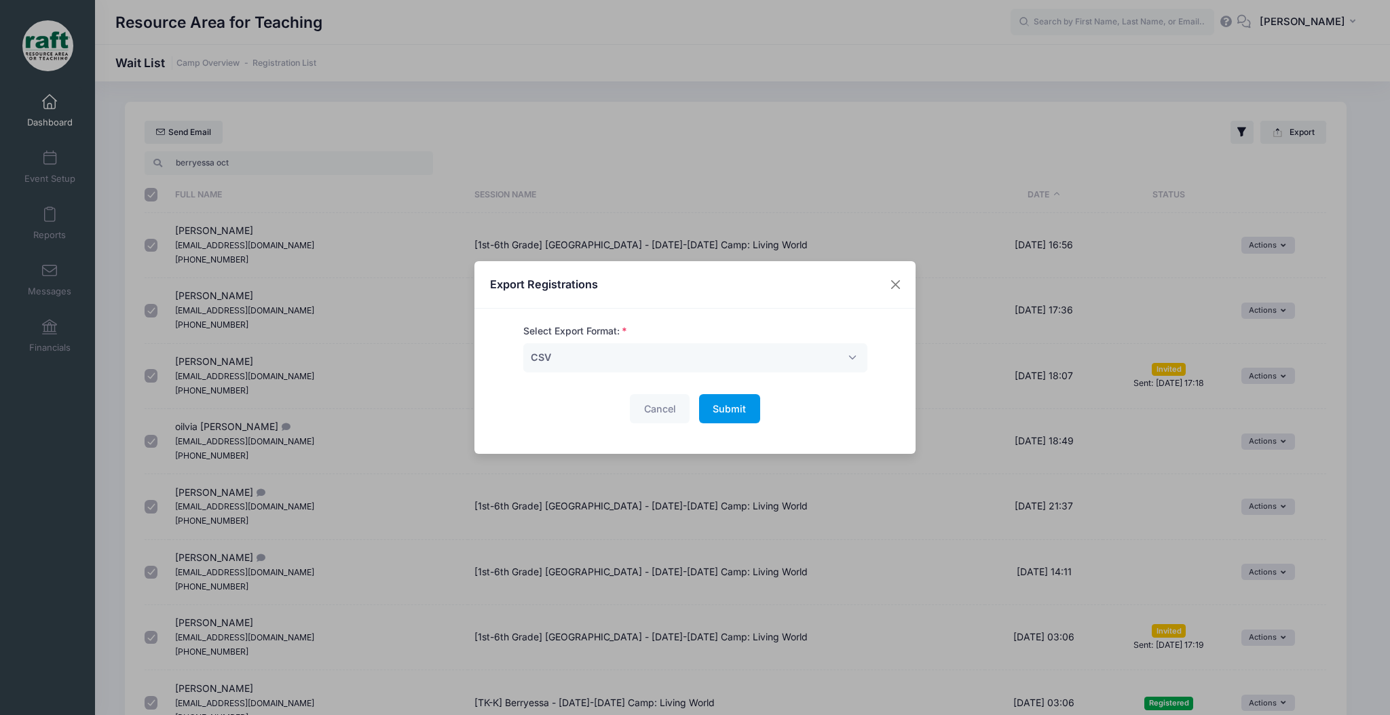
click at [725, 418] on button "Submit Please wait..." at bounding box center [729, 408] width 61 height 29
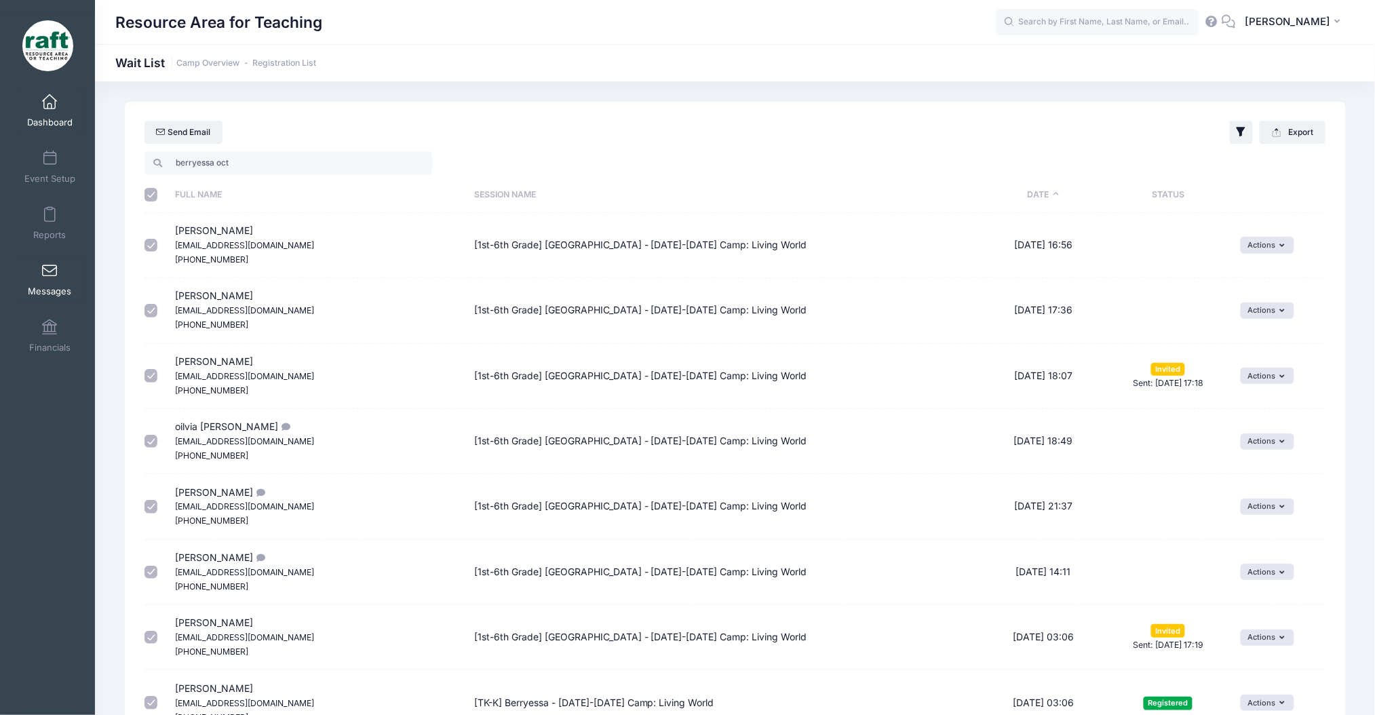
click at [60, 262] on link "Messages" at bounding box center [50, 279] width 64 height 47
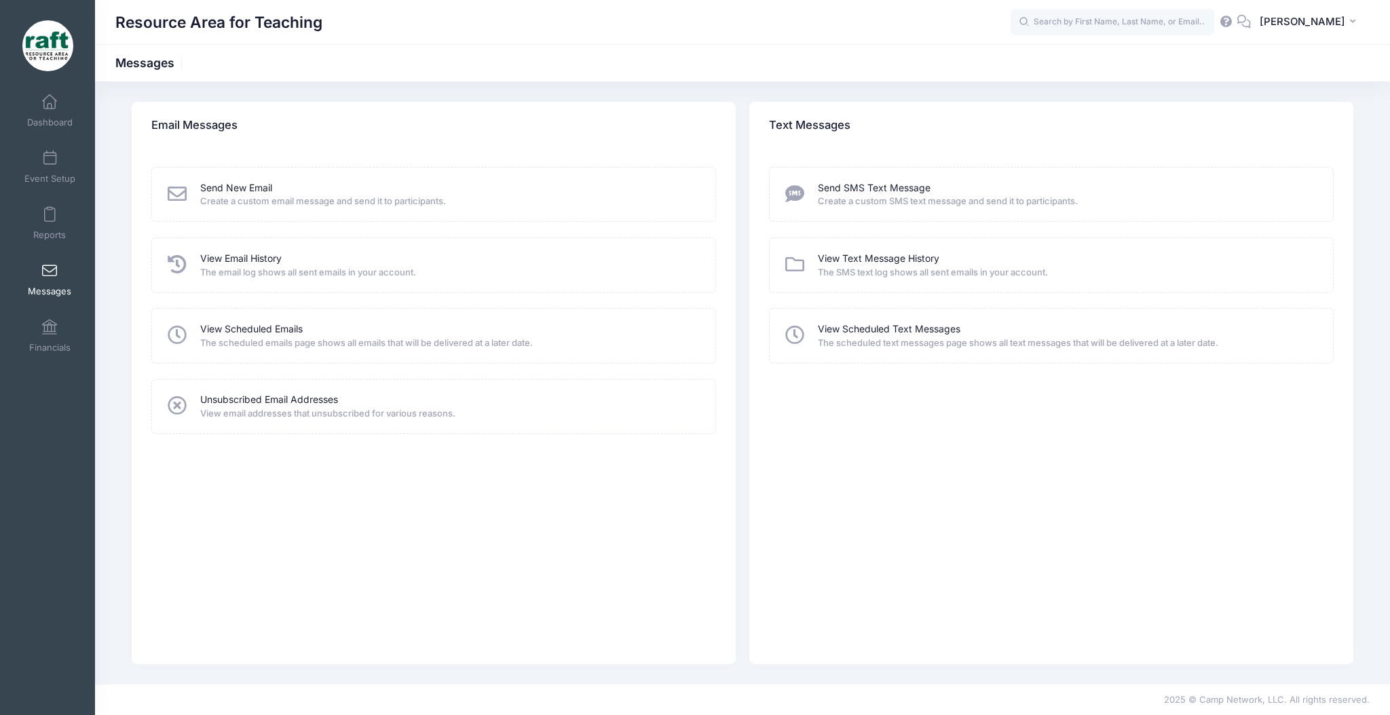
click at [256, 385] on div "Unsubscribed Email Addresses View email addresses that unsubscribed for various…" at bounding box center [433, 406] width 565 height 55
click at [254, 390] on div "Unsubscribed Email Addresses View email addresses that unsubscribed for various…" at bounding box center [433, 406] width 565 height 55
click at [259, 398] on link "Unsubscribed Email Addresses" at bounding box center [269, 400] width 138 height 14
